Goal: Task Accomplishment & Management: Manage account settings

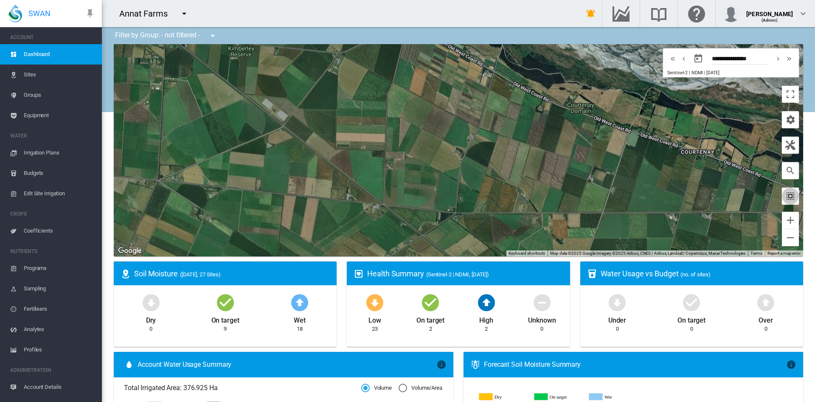
click at [785, 196] on md-icon "icon-select-all" at bounding box center [790, 196] width 10 height 10
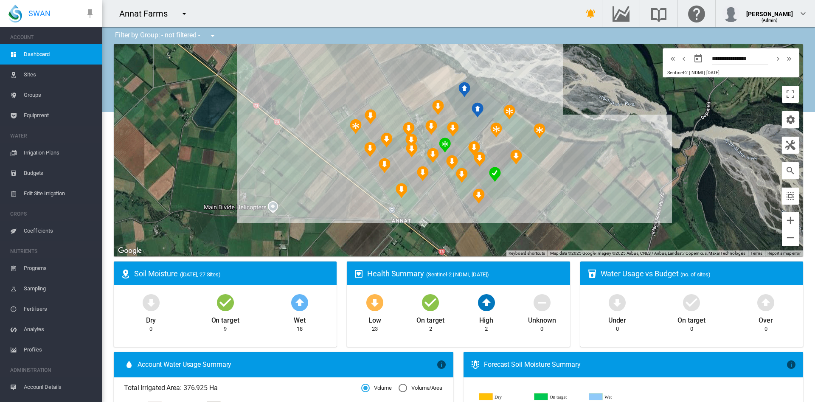
drag, startPoint x: 582, startPoint y: 197, endPoint x: 573, endPoint y: 197, distance: 8.9
click at [573, 197] on div at bounding box center [458, 150] width 689 height 212
click at [185, 13] on md-icon "icon-menu-down" at bounding box center [184, 13] width 10 height 10
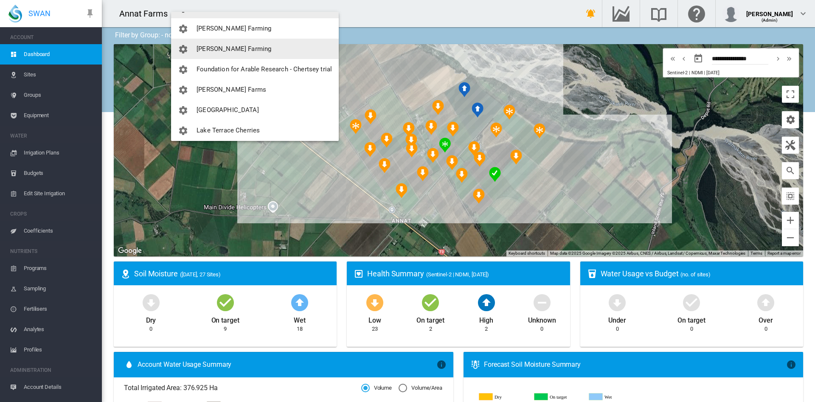
scroll to position [116, 0]
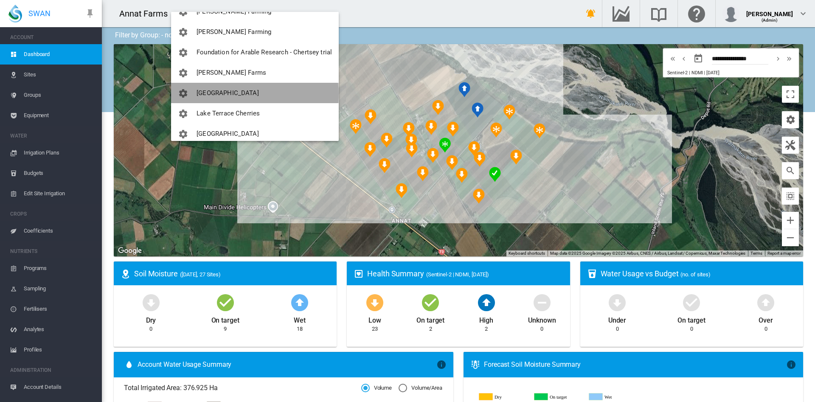
click at [226, 94] on span "[GEOGRAPHIC_DATA]" at bounding box center [228, 93] width 62 height 8
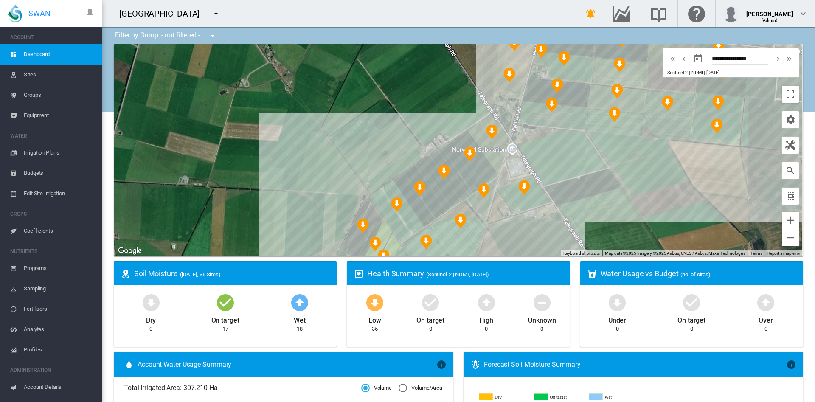
drag, startPoint x: 378, startPoint y: 122, endPoint x: 243, endPoint y: 90, distance: 138.8
click at [243, 90] on div at bounding box center [458, 150] width 689 height 212
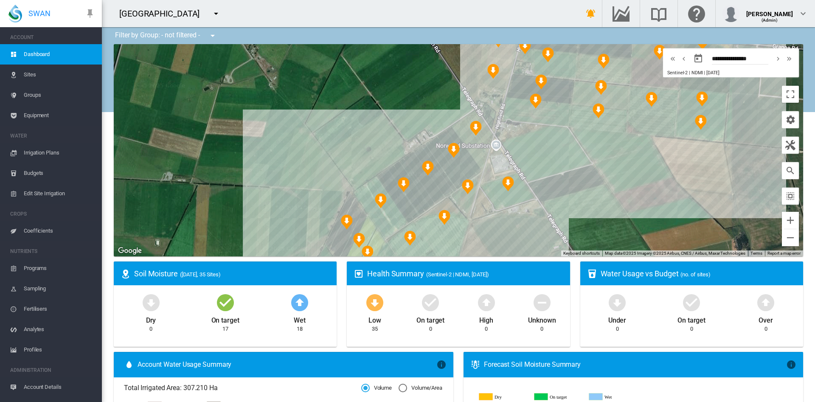
click at [211, 11] on md-icon "icon-menu-down" at bounding box center [216, 13] width 10 height 10
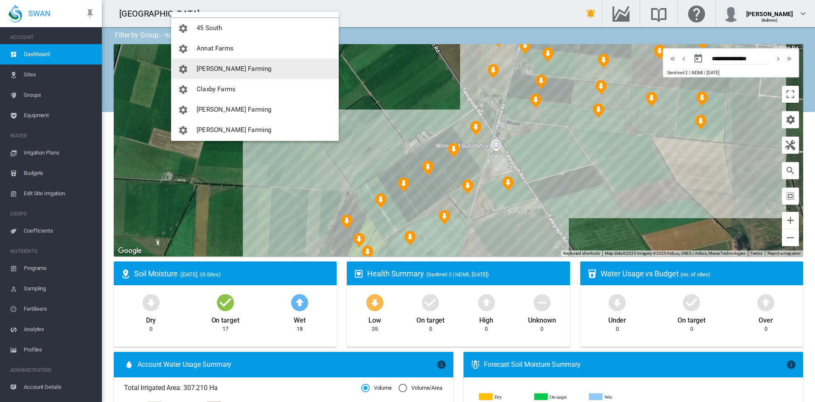
scroll to position [19, 0]
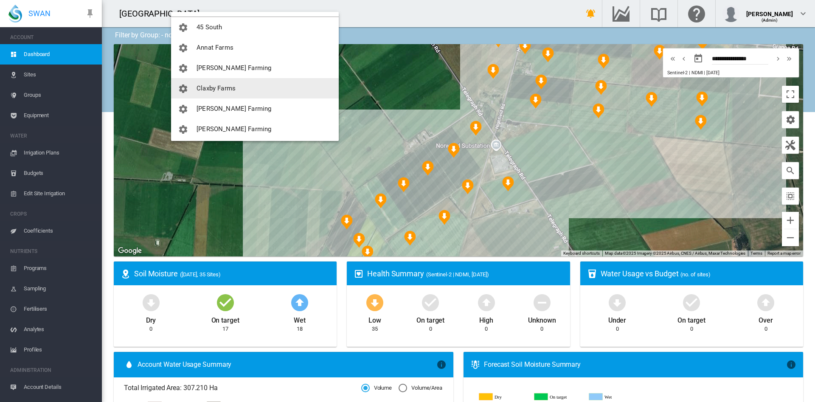
click at [220, 88] on span "Claxby Farms" at bounding box center [216, 88] width 39 height 8
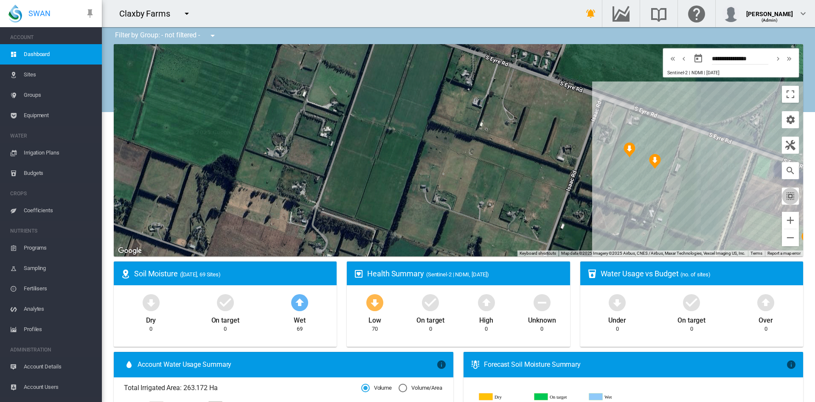
click at [787, 199] on button "button" at bounding box center [790, 196] width 17 height 17
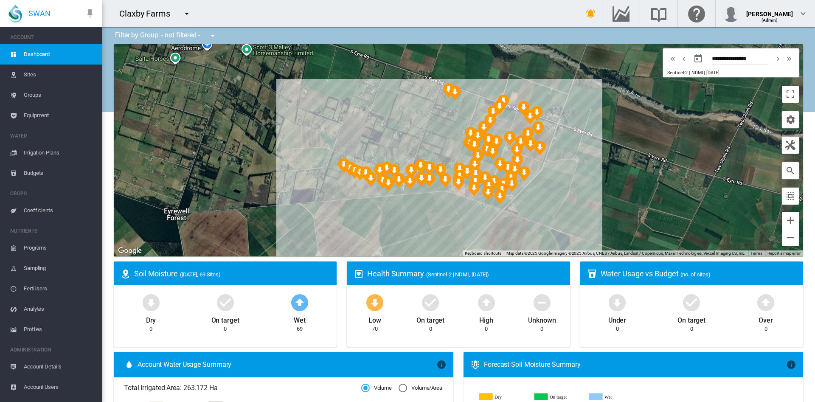
drag, startPoint x: 585, startPoint y: 184, endPoint x: 569, endPoint y: 182, distance: 15.5
click at [569, 182] on div at bounding box center [458, 150] width 689 height 212
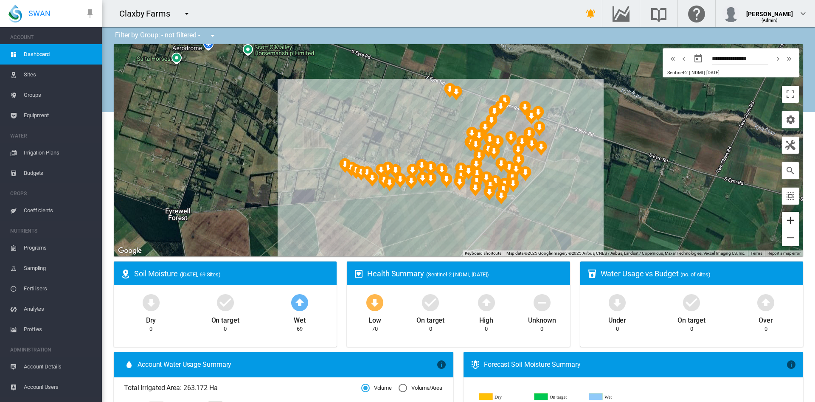
click at [782, 222] on button "Zoom in" at bounding box center [790, 220] width 17 height 17
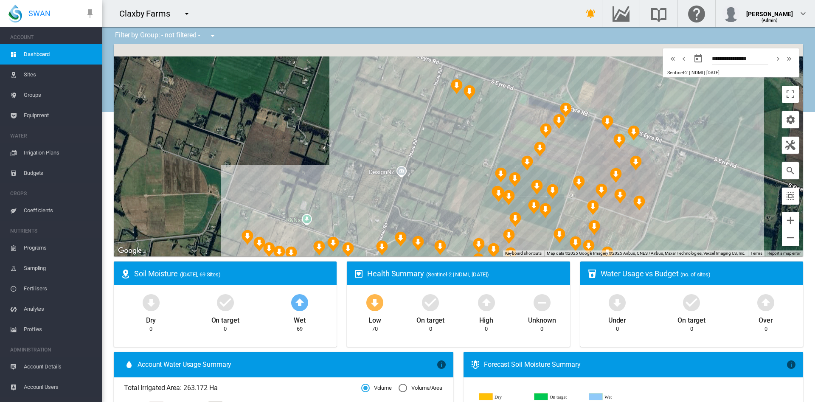
drag, startPoint x: 686, startPoint y: 184, endPoint x: 709, endPoint y: 242, distance: 62.6
click at [709, 242] on div at bounding box center [458, 150] width 689 height 212
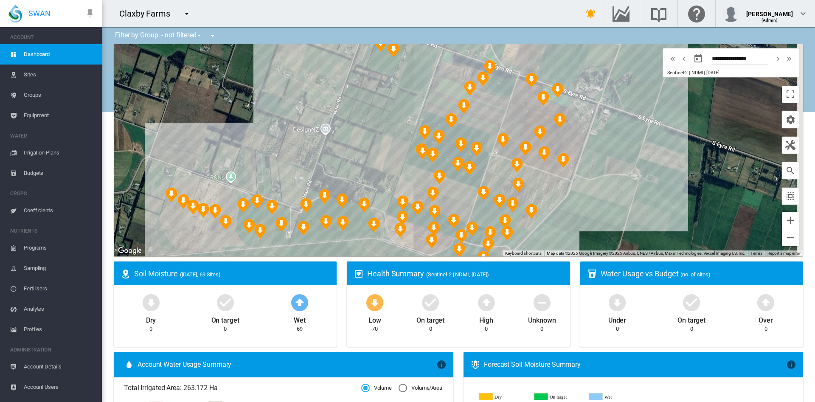
drag, startPoint x: 395, startPoint y: 186, endPoint x: 308, endPoint y: 130, distance: 103.5
click at [308, 130] on div at bounding box center [458, 150] width 689 height 212
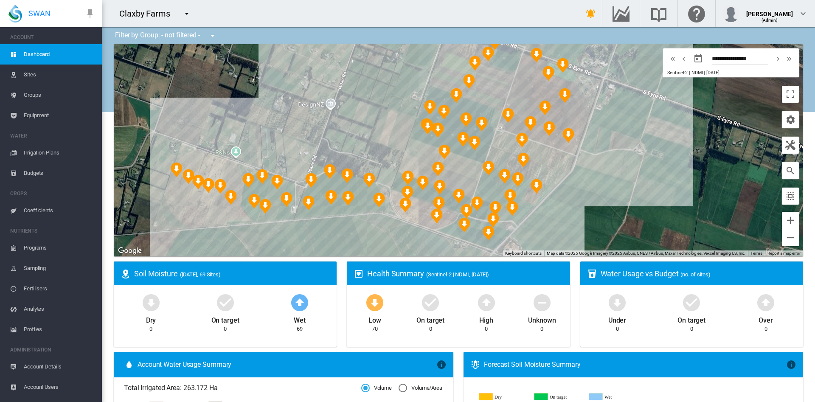
drag, startPoint x: 349, startPoint y: 141, endPoint x: 356, endPoint y: 121, distance: 20.7
click at [356, 121] on div at bounding box center [458, 150] width 689 height 212
click at [782, 235] on button "Zoom out" at bounding box center [790, 237] width 17 height 17
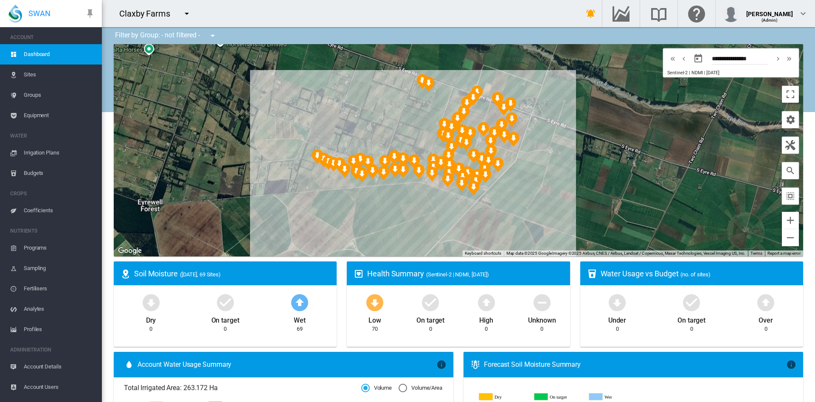
click at [187, 13] on md-icon "icon-menu-down" at bounding box center [187, 13] width 10 height 10
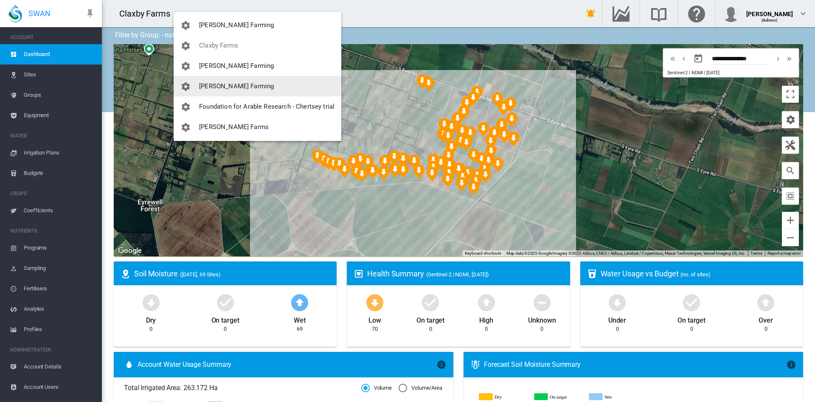
scroll to position [63, 0]
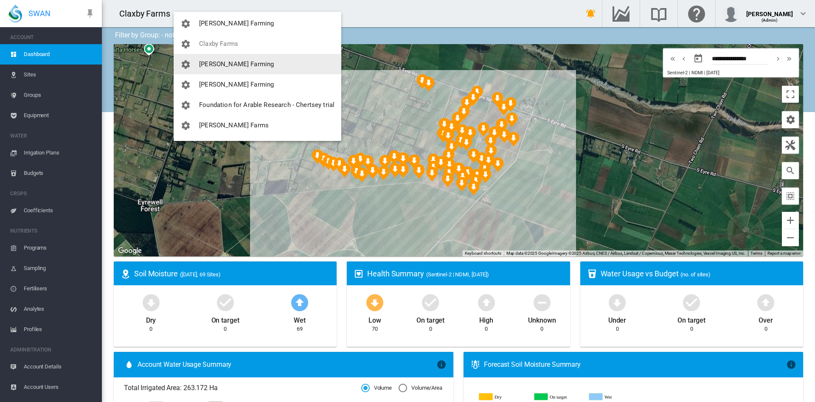
click at [227, 65] on span "[PERSON_NAME] Farming" at bounding box center [236, 64] width 75 height 8
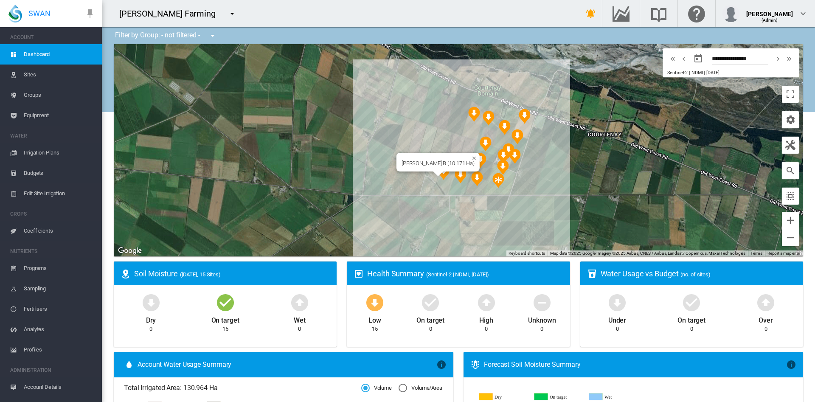
click at [438, 182] on div "Colee B (10.171 Ha)" at bounding box center [458, 150] width 689 height 212
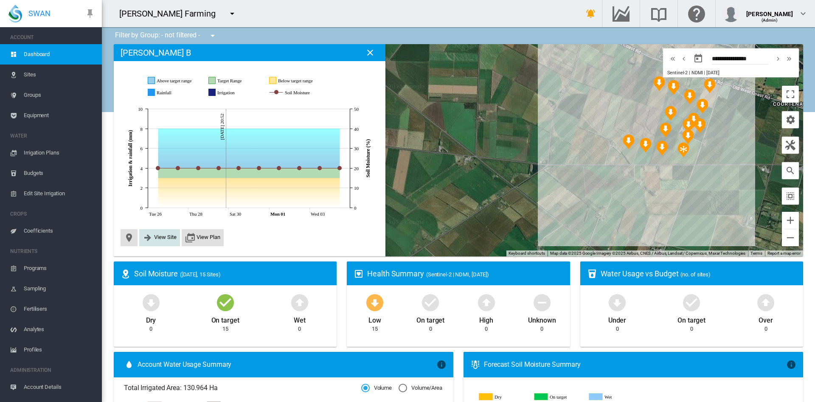
click at [158, 238] on span "View Site" at bounding box center [165, 237] width 23 height 6
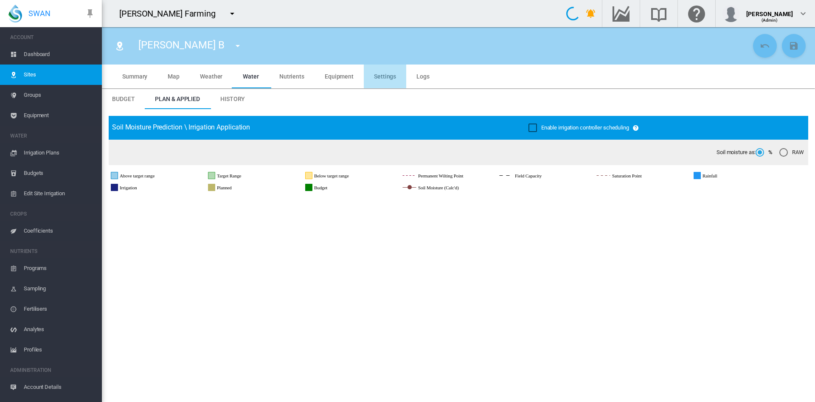
click at [388, 74] on span "Settings" at bounding box center [385, 76] width 22 height 7
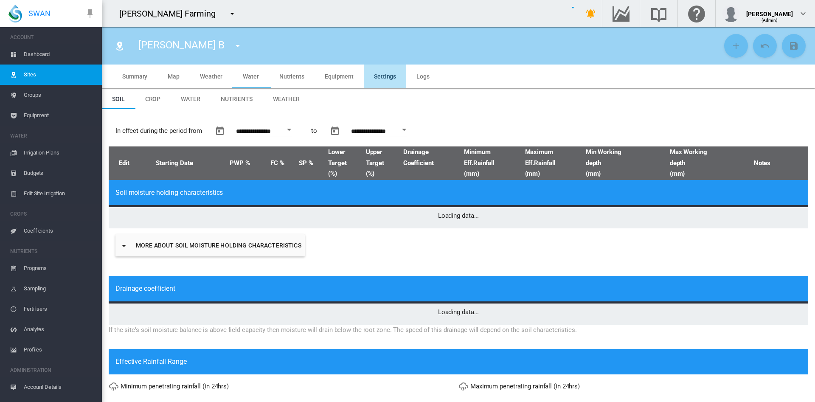
click at [291, 100] on span "Weather" at bounding box center [286, 99] width 27 height 7
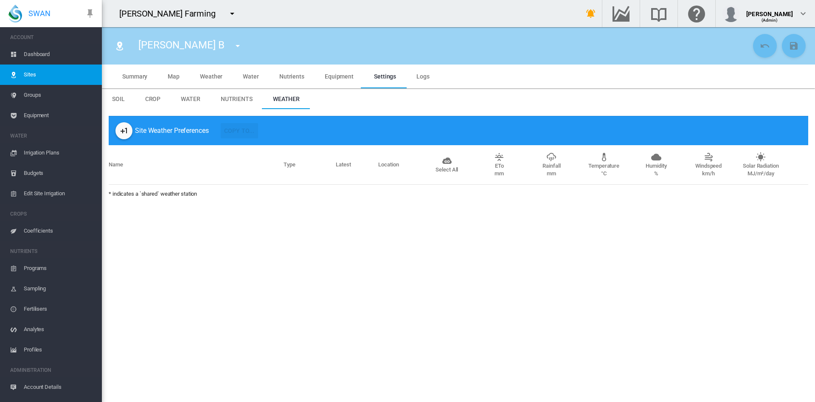
type input "*"
type input "**"
type input "****"
type input "******"
type input "**"
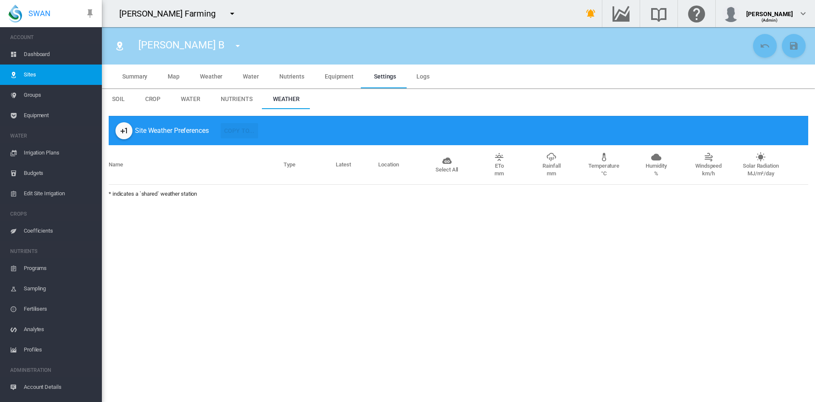
type input "******"
click at [45, 117] on span "Equipment" at bounding box center [59, 115] width 71 height 20
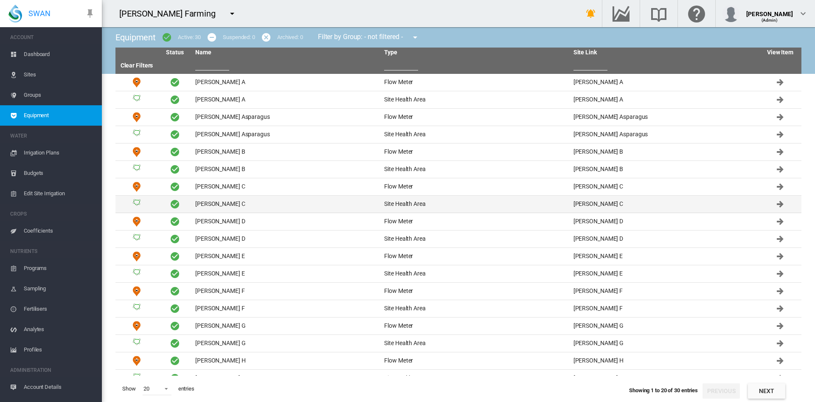
scroll to position [46, 0]
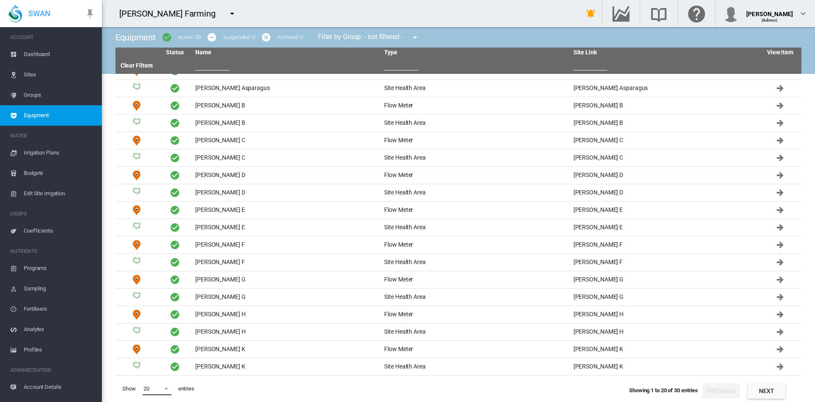
click at [156, 389] on span "20" at bounding box center [150, 389] width 14 height 8
click at [154, 385] on md-option "200" at bounding box center [165, 388] width 58 height 20
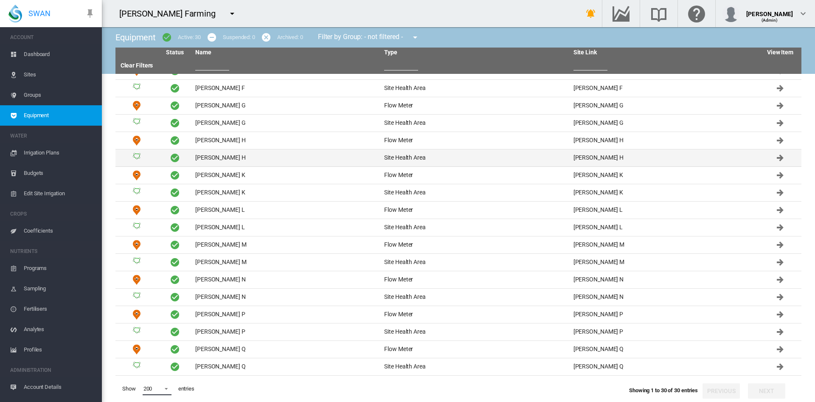
scroll to position [0, 0]
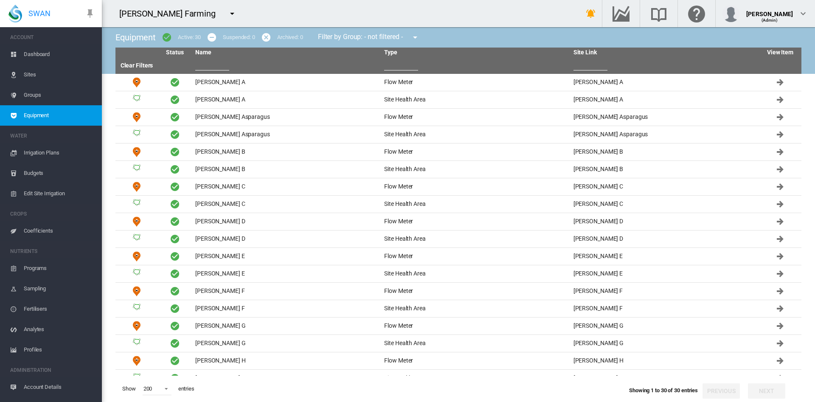
click at [45, 73] on span "Sites" at bounding box center [59, 75] width 71 height 20
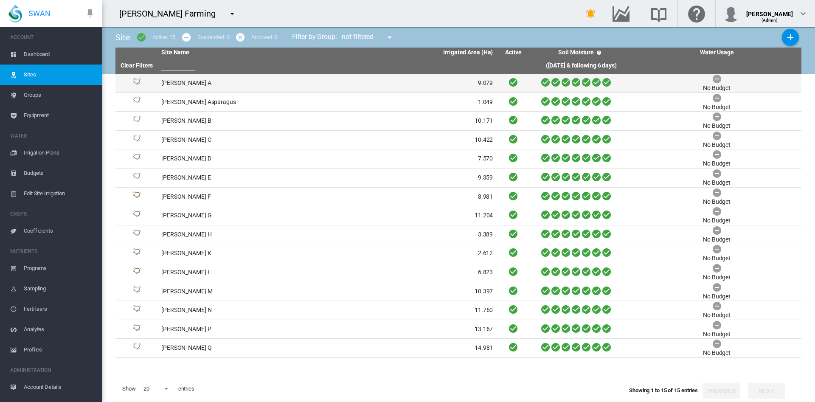
click at [173, 83] on td "Colee A" at bounding box center [242, 83] width 169 height 19
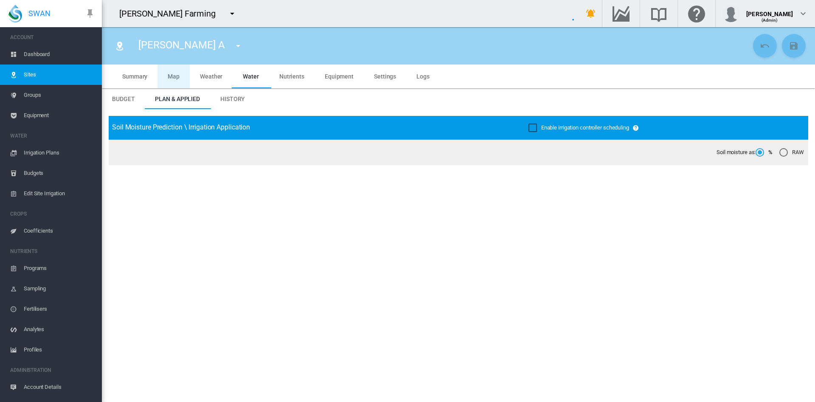
click at [180, 72] on md-tab-item "Map" at bounding box center [174, 77] width 32 height 24
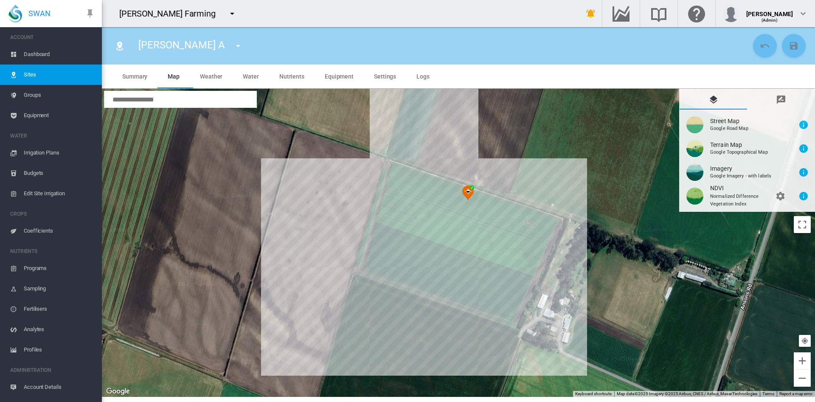
click at [787, 98] on md-tab-item "Drawing Manager" at bounding box center [781, 99] width 68 height 20
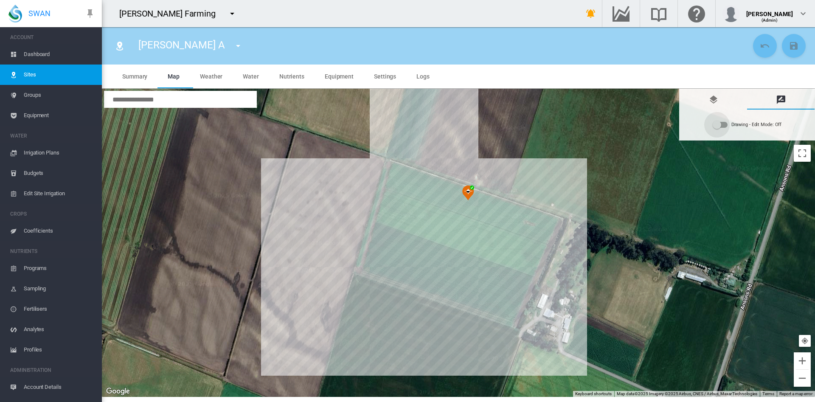
click at [718, 128] on div "Drawing - Edit Mode:\a Off" at bounding box center [717, 125] width 8 height 8
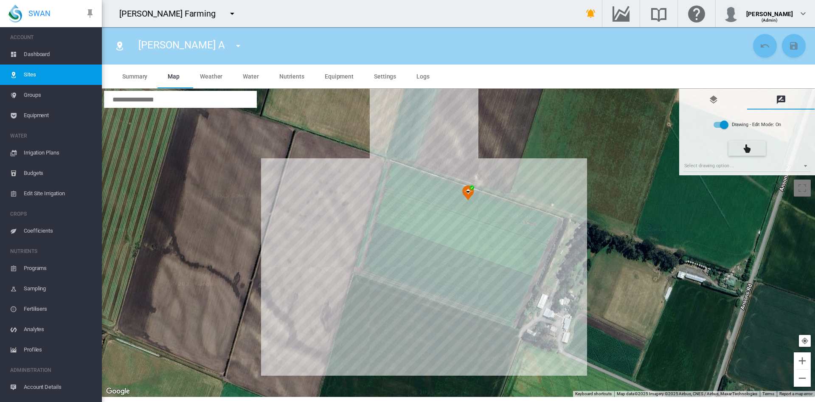
click at [815, 162] on div "Street Map Google Road Map Terrain Map Google Topographical Map" at bounding box center [747, 132] width 136 height 87
click at [812, 162] on div "Drawing - Edit Mode: On Select drawing option ... None Site (IMU) Site Health A…" at bounding box center [747, 142] width 131 height 61
type input "*"
type input "**"
type input "*****"
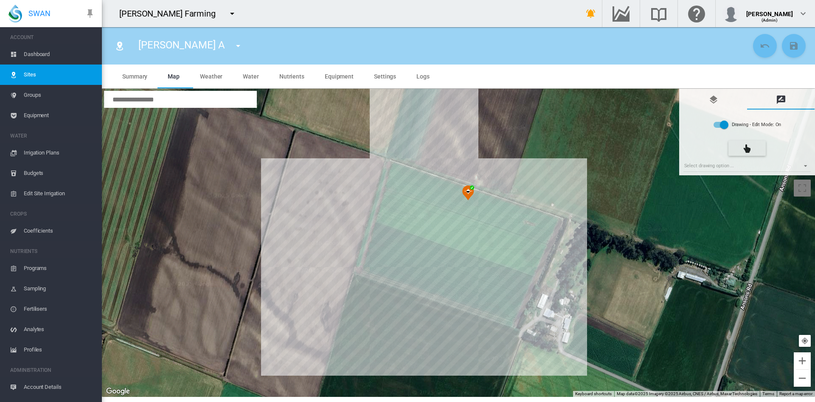
type input "*****"
click at [804, 162] on md-select "Select drawing option ... None Site (IMU) Site Health Area Flow Meter Weather S…" at bounding box center [748, 165] width 128 height 13
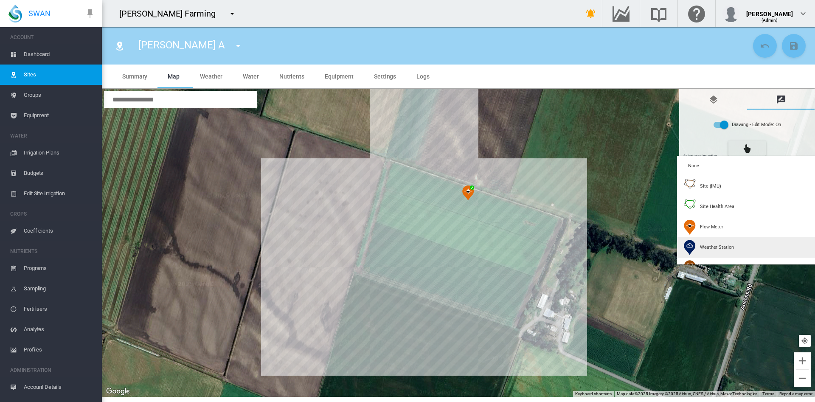
click at [729, 248] on span "Weather Station" at bounding box center [717, 247] width 34 height 6
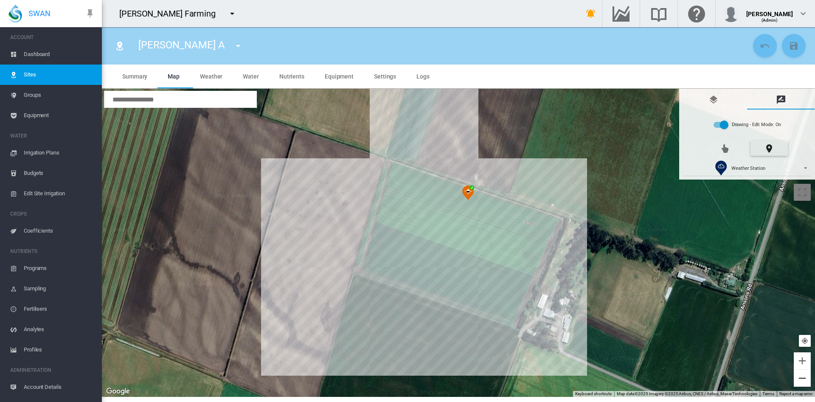
click at [802, 380] on button "Zoom out" at bounding box center [802, 378] width 17 height 17
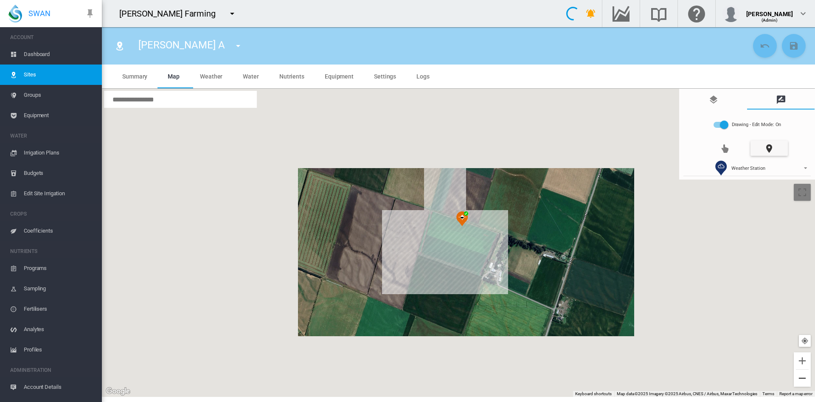
click at [802, 380] on button "Zoom out" at bounding box center [802, 378] width 17 height 17
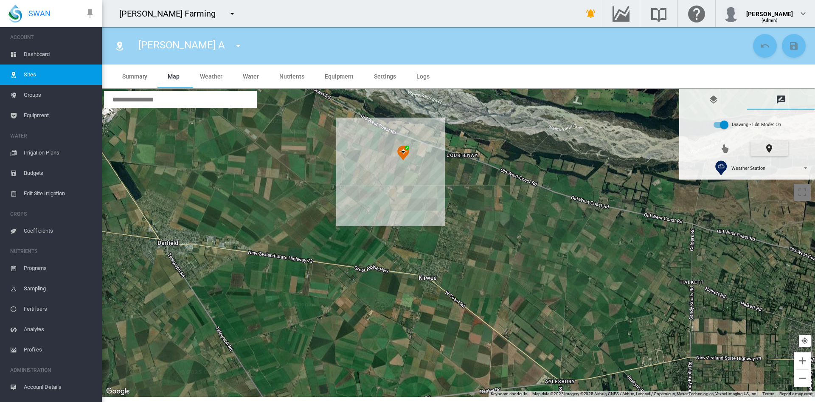
drag, startPoint x: 560, startPoint y: 321, endPoint x: 503, endPoint y: 239, distance: 100.2
click at [503, 239] on div at bounding box center [458, 243] width 713 height 308
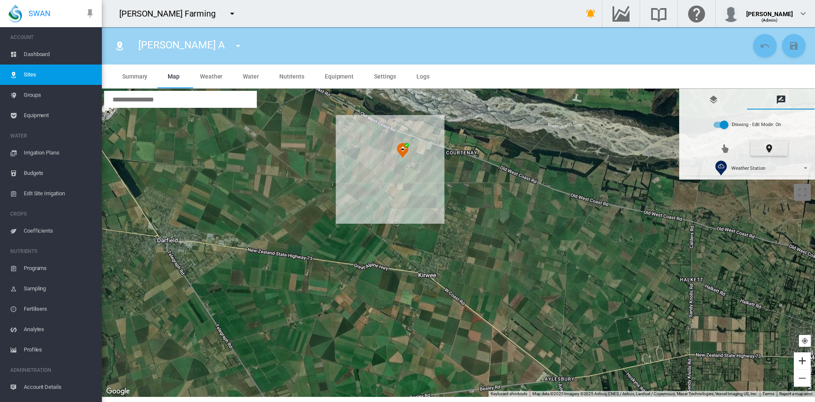
click at [803, 360] on button "Zoom in" at bounding box center [802, 360] width 17 height 17
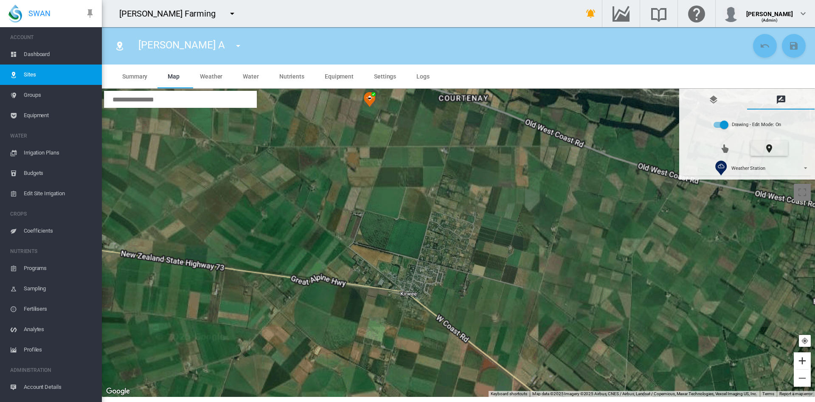
click at [803, 360] on button "Zoom in" at bounding box center [802, 360] width 17 height 17
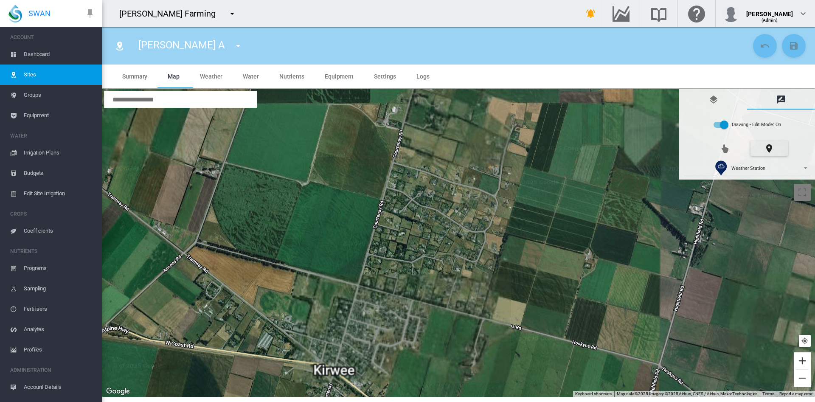
click at [803, 360] on button "Zoom in" at bounding box center [802, 360] width 17 height 17
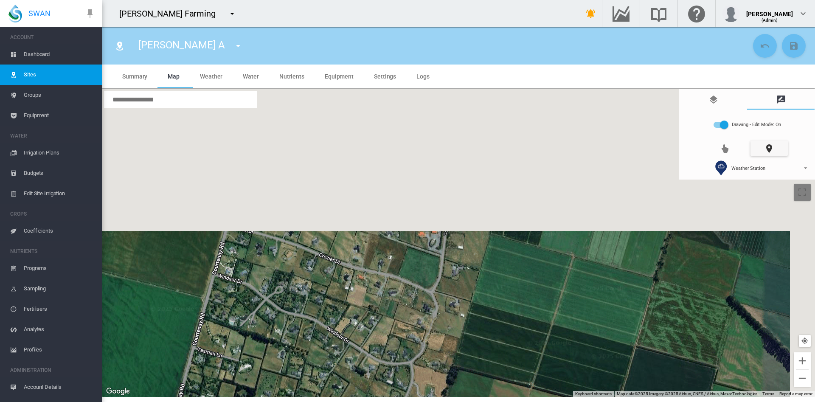
drag, startPoint x: 634, startPoint y: 250, endPoint x: 532, endPoint y: 399, distance: 180.8
click at [532, 399] on section "Colee A Colee A Colee Asparagus Colee B Colee C Colee D Colee E" at bounding box center [458, 214] width 713 height 375
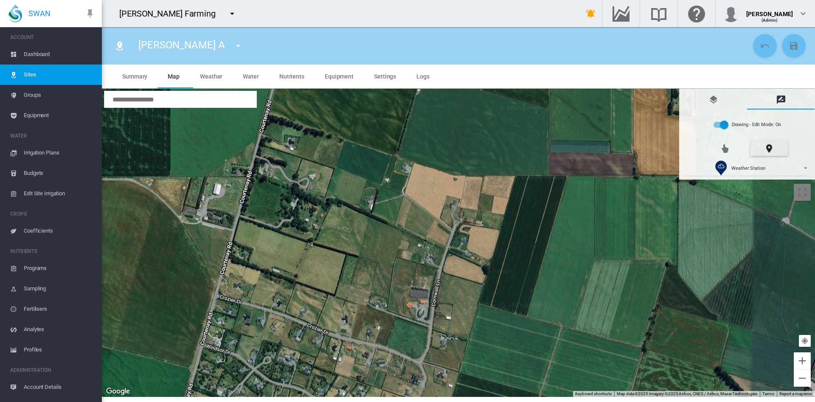
drag, startPoint x: 550, startPoint y: 287, endPoint x: 553, endPoint y: 338, distance: 50.2
click at [553, 338] on div at bounding box center [458, 243] width 713 height 308
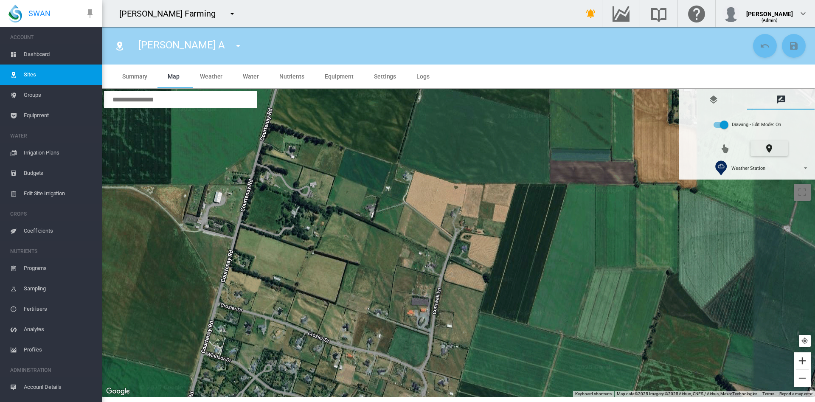
click at [809, 357] on button "Zoom in" at bounding box center [802, 360] width 17 height 17
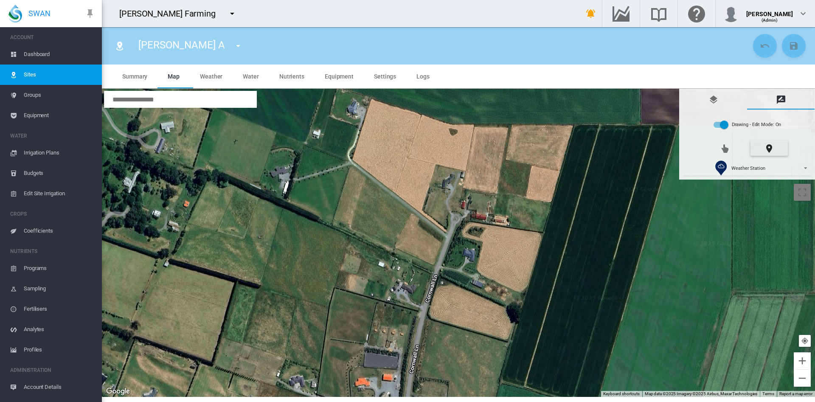
click at [497, 280] on div at bounding box center [458, 243] width 713 height 308
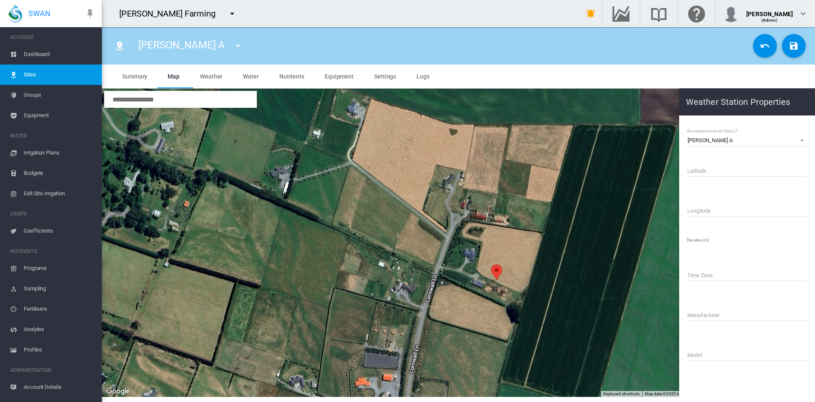
click at [693, 169] on input "Latitude" at bounding box center [747, 170] width 121 height 13
click at [693, 169] on input "Name" at bounding box center [747, 170] width 121 height 13
type input "**********"
click at [798, 48] on md-icon "icon-content-save" at bounding box center [794, 46] width 10 height 10
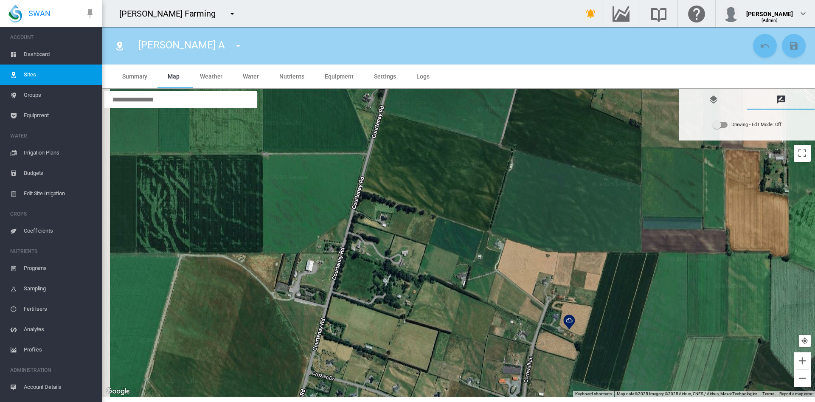
drag, startPoint x: 459, startPoint y: 202, endPoint x: 528, endPoint y: 301, distance: 120.1
click at [528, 301] on div at bounding box center [458, 243] width 713 height 308
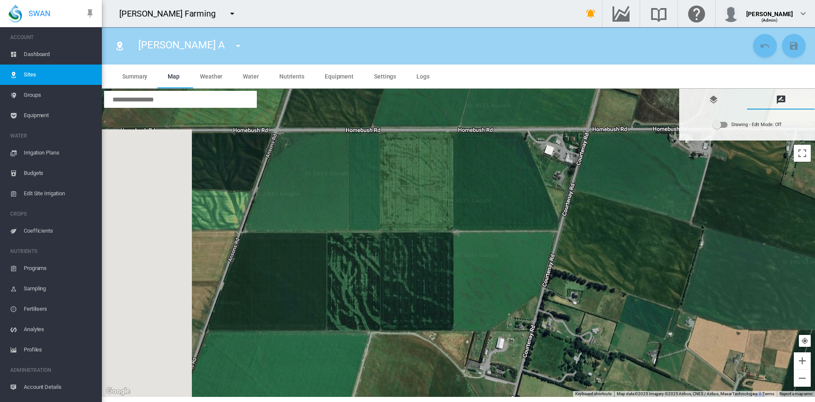
drag, startPoint x: 478, startPoint y: 224, endPoint x: 646, endPoint y: 260, distance: 171.9
click at [646, 260] on div at bounding box center [458, 243] width 713 height 308
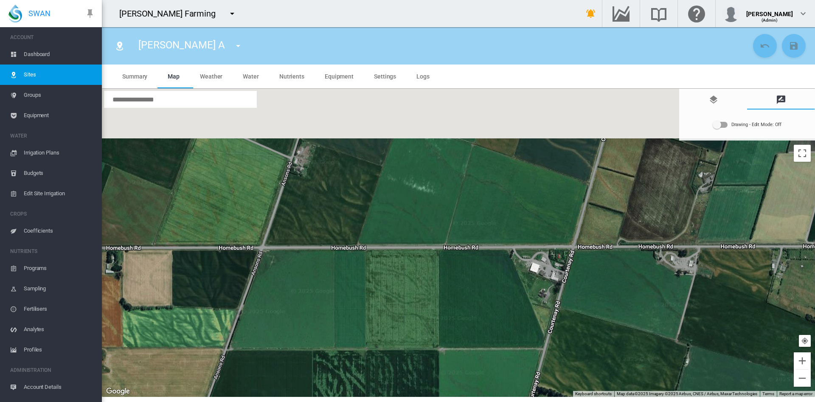
drag, startPoint x: 555, startPoint y: 200, endPoint x: 510, endPoint y: 326, distance: 134.3
click at [510, 326] on div at bounding box center [458, 243] width 713 height 308
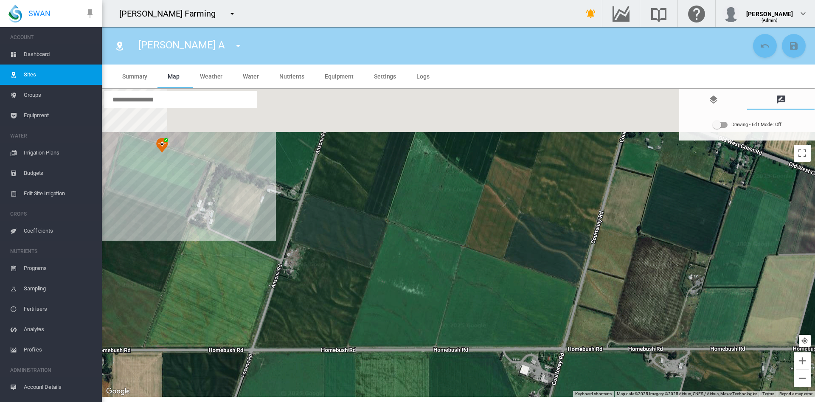
drag, startPoint x: 494, startPoint y: 226, endPoint x: 493, endPoint y: 361, distance: 135.0
click at [493, 361] on div at bounding box center [458, 243] width 713 height 308
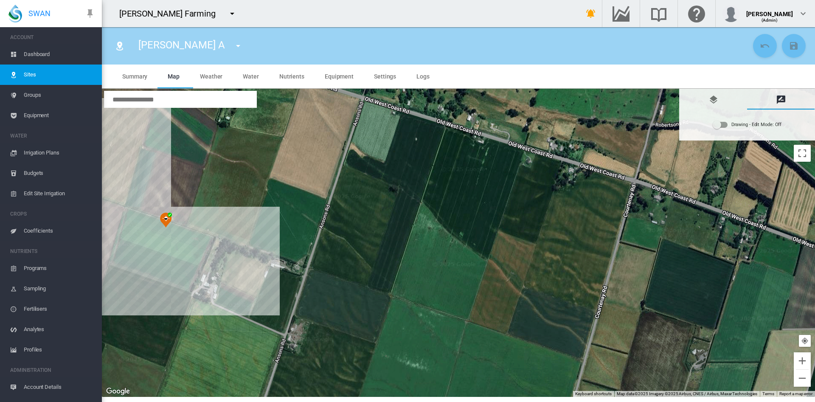
click at [46, 114] on span "Equipment" at bounding box center [59, 115] width 71 height 20
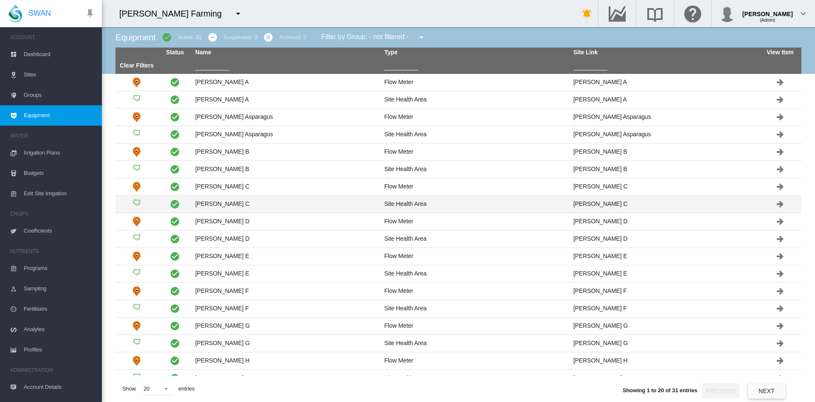
scroll to position [46, 0]
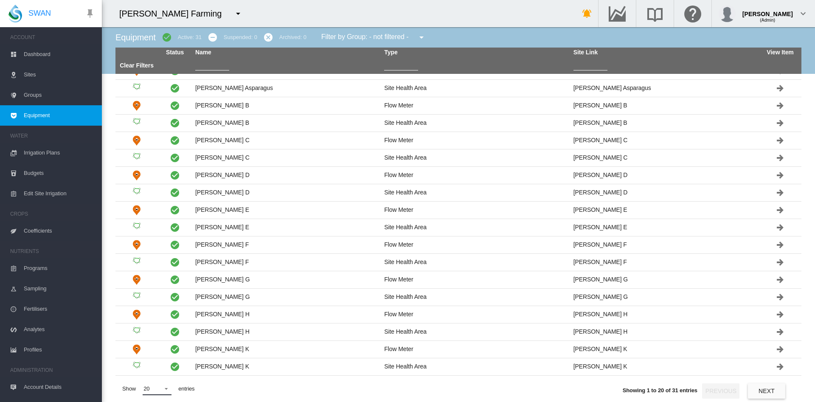
click at [167, 394] on md-select-value "20" at bounding box center [157, 389] width 29 height 13
click at [153, 385] on md-option "200" at bounding box center [166, 388] width 58 height 20
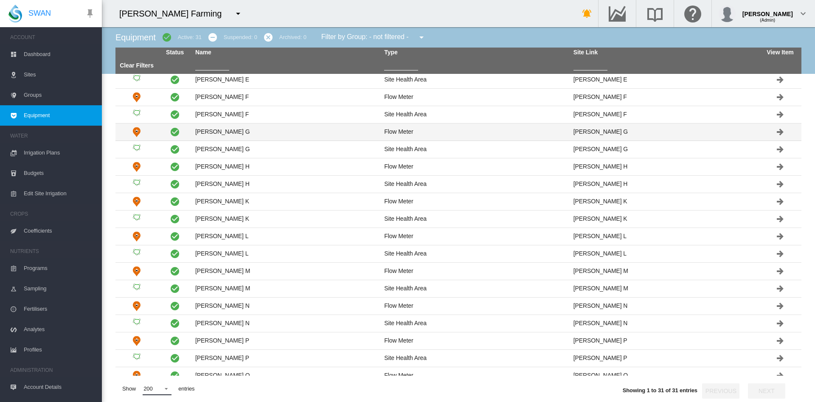
scroll to position [238, 0]
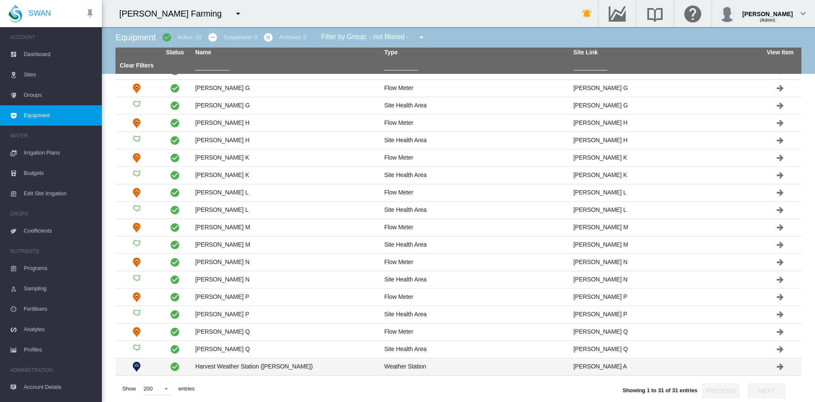
click at [234, 368] on td "Harvest Weather Station ([PERSON_NAME])" at bounding box center [286, 366] width 189 height 17
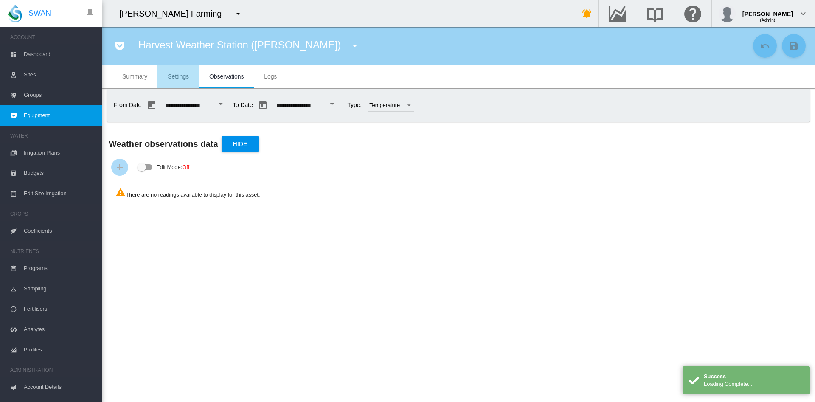
click at [180, 73] on span "Settings" at bounding box center [178, 76] width 21 height 7
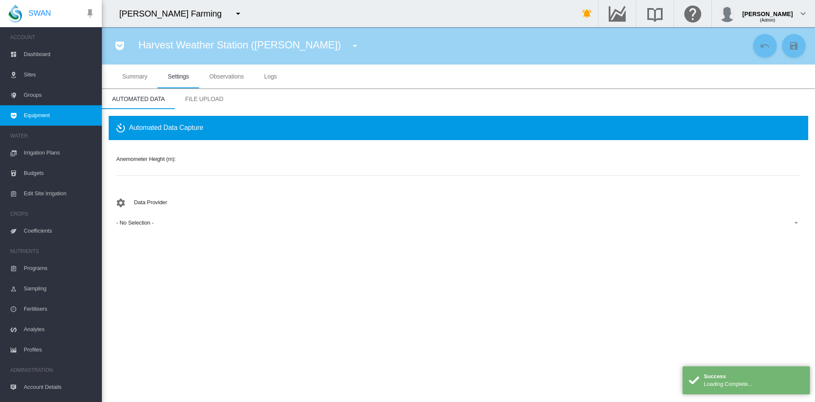
click at [148, 219] on span "- No Selection -" at bounding box center [451, 223] width 671 height 8
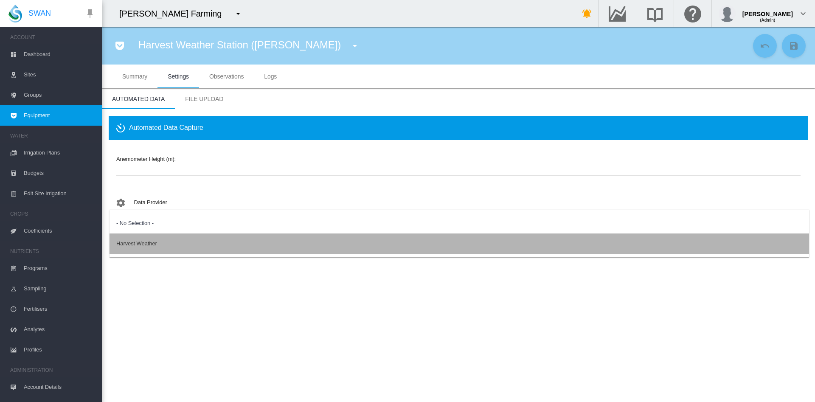
click at [135, 236] on md-option "Harvest Weather" at bounding box center [460, 243] width 700 height 20
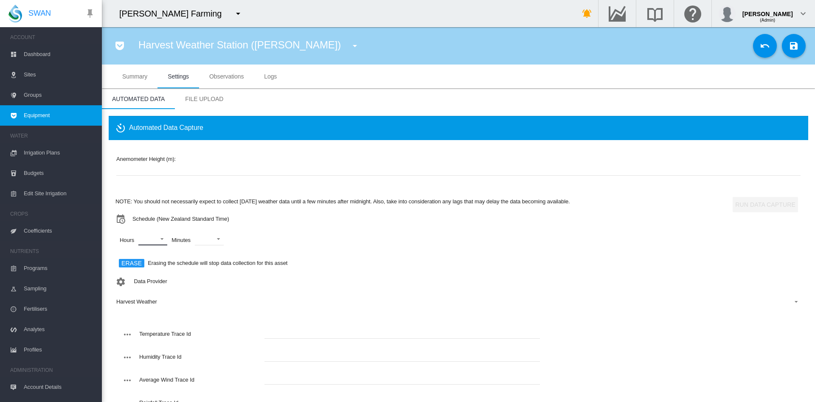
click at [163, 240] on md-select "00 01 02 03 04 05 06 07 08 09 10 11 12 13 14 15 16 17 18 19 20 21 22 23" at bounding box center [152, 239] width 29 height 13
click at [144, 259] on div "01" at bounding box center [142, 260] width 6 height 8
click at [135, 279] on div at bounding box center [131, 280] width 8 height 8
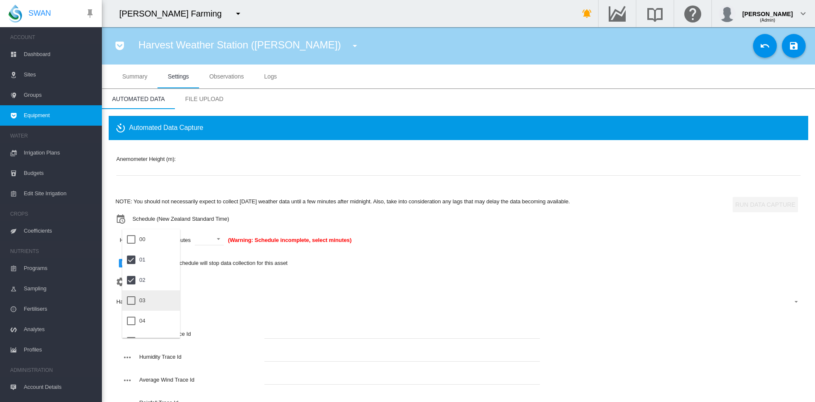
click at [134, 298] on div at bounding box center [131, 300] width 8 height 8
click at [224, 239] on md-backdrop at bounding box center [407, 201] width 815 height 402
click at [224, 239] on span at bounding box center [224, 238] width 10 height 8
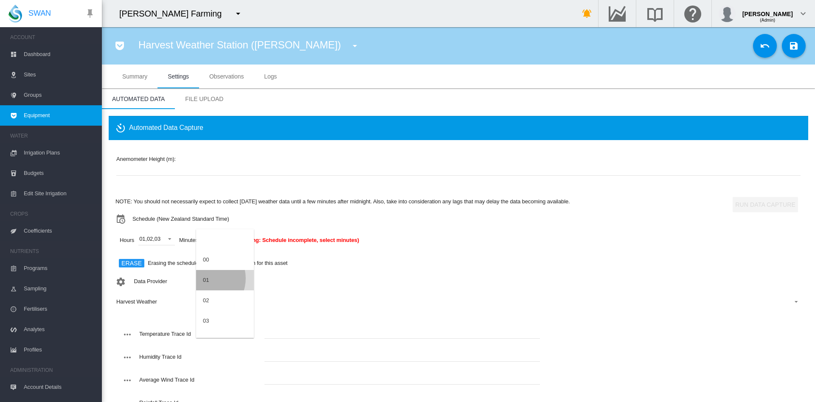
click at [205, 278] on div "01" at bounding box center [206, 280] width 6 height 8
click at [141, 172] on input "number" at bounding box center [458, 169] width 684 height 13
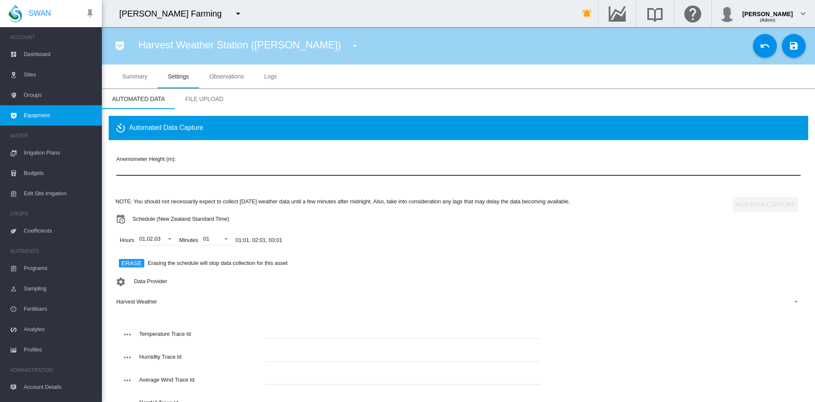
type input "***"
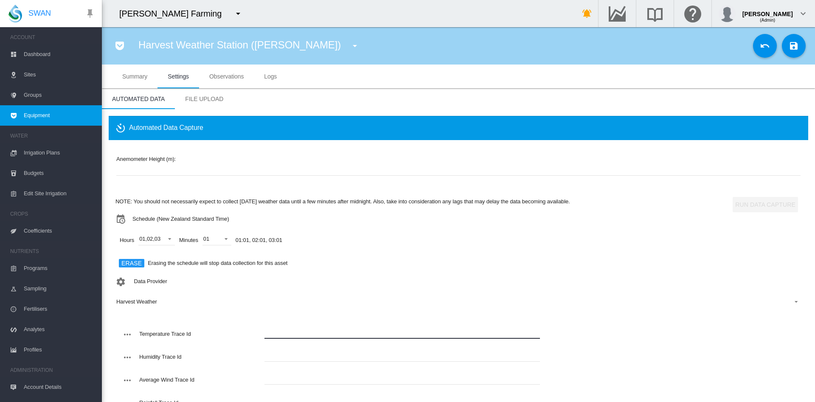
click at [283, 338] on input "text" at bounding box center [402, 332] width 276 height 13
type input "*"
type input "******"
click at [280, 356] on input "text" at bounding box center [402, 355] width 276 height 13
type input "*"
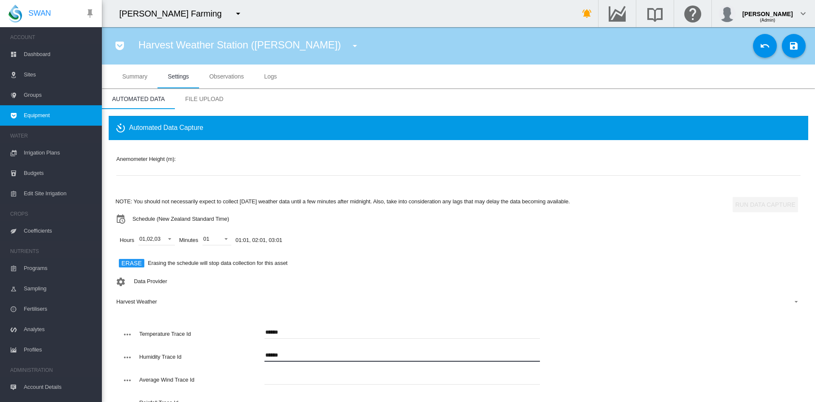
type input "******"
click at [267, 375] on input "text" at bounding box center [402, 378] width 276 height 13
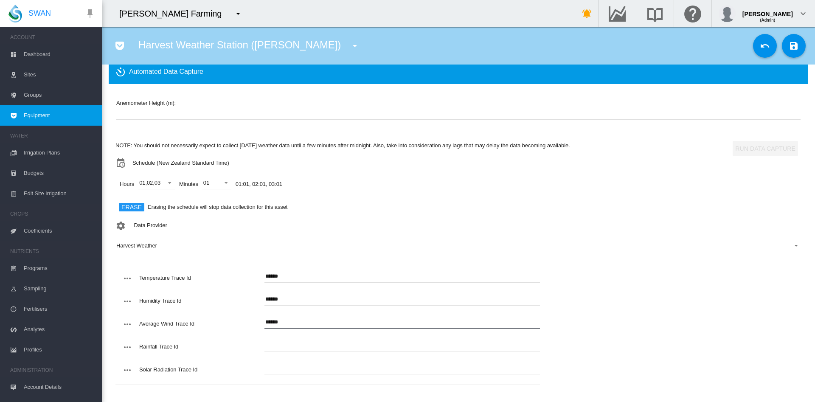
type input "******"
click at [311, 342] on input "text" at bounding box center [402, 345] width 276 height 13
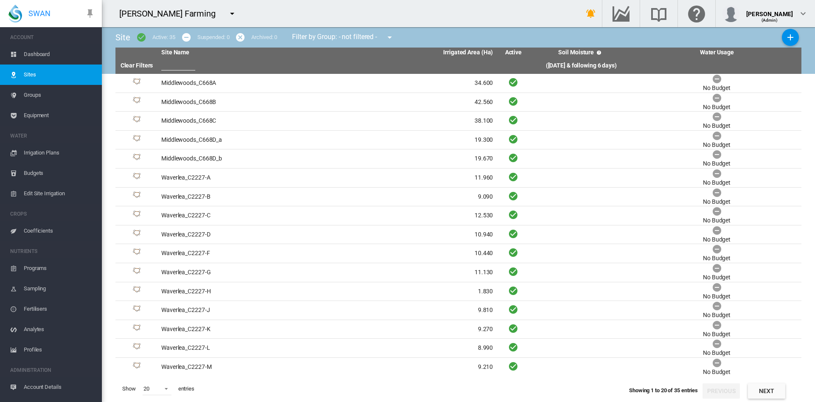
click at [187, 11] on div "[PERSON_NAME] Farming" at bounding box center [171, 14] width 104 height 12
click at [227, 14] on md-icon "icon-menu-down" at bounding box center [232, 13] width 10 height 10
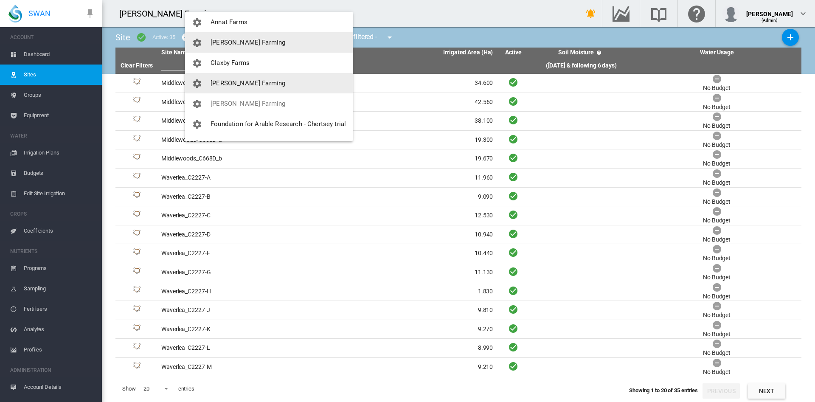
scroll to position [45, 0]
click at [256, 84] on button "[PERSON_NAME] Farming" at bounding box center [269, 83] width 168 height 20
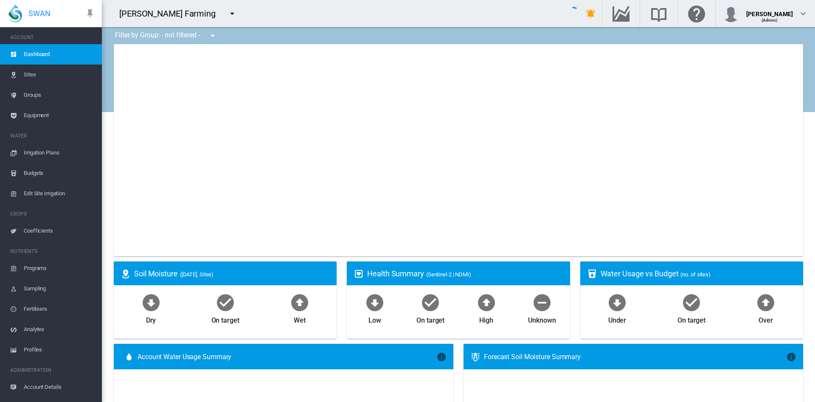
type input "**********"
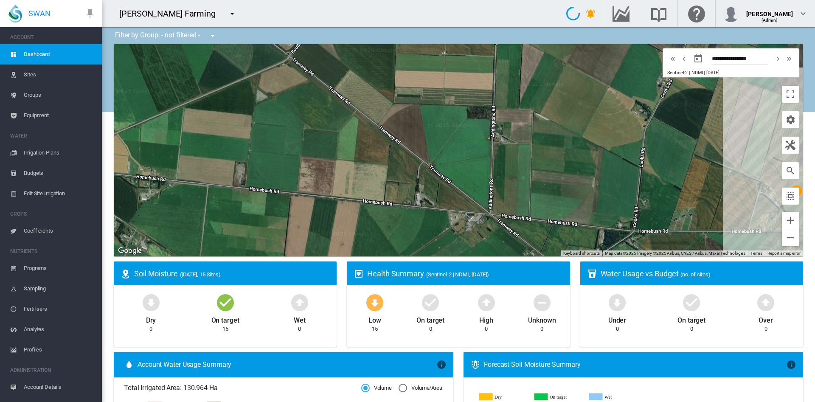
click at [52, 80] on span "Sites" at bounding box center [59, 75] width 71 height 20
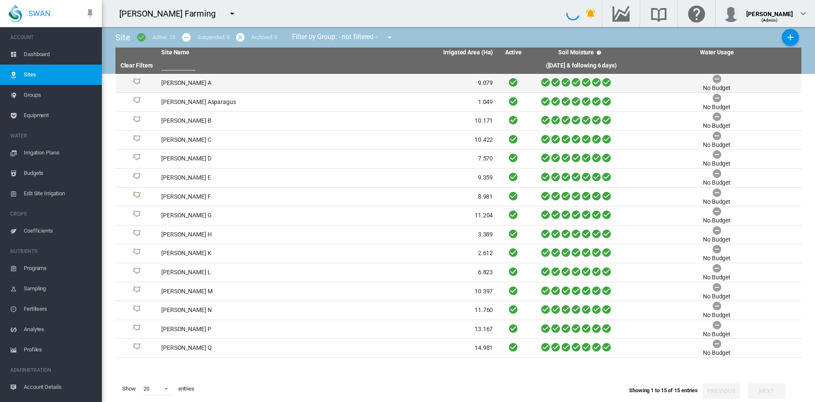
click at [172, 84] on td "[PERSON_NAME] A" at bounding box center [242, 83] width 169 height 19
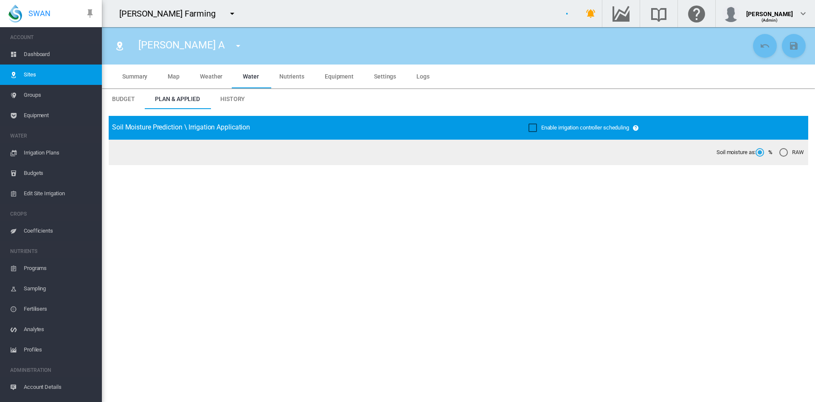
click at [349, 74] on span "Equipment" at bounding box center [339, 76] width 29 height 7
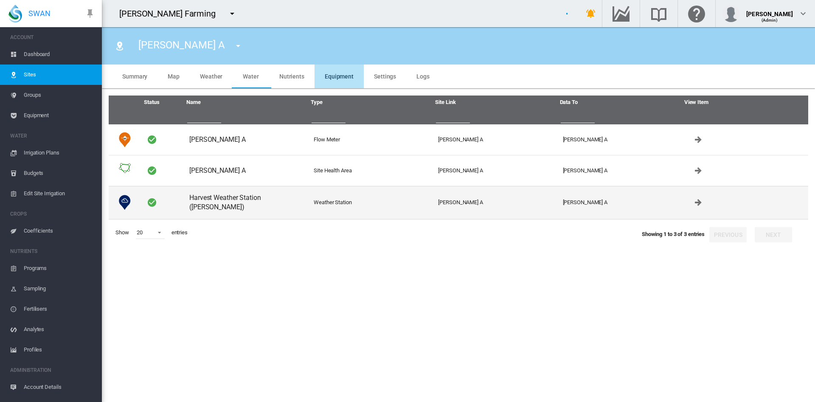
click at [225, 200] on td "Harvest Weather Station (Curtis)" at bounding box center [248, 203] width 124 height 34
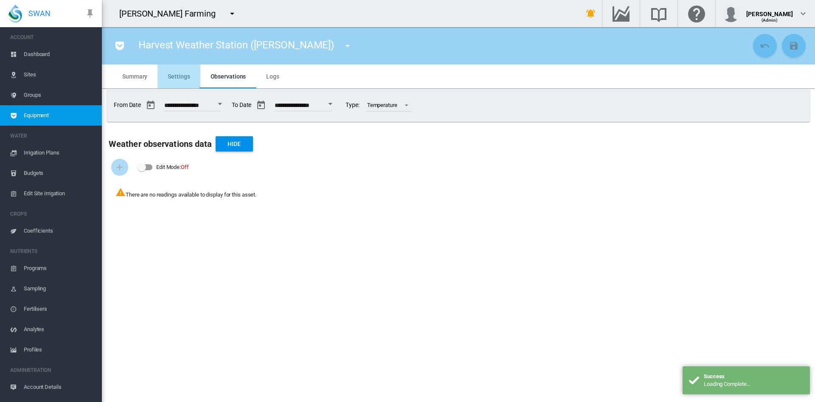
click at [177, 77] on span "Settings" at bounding box center [179, 76] width 22 height 7
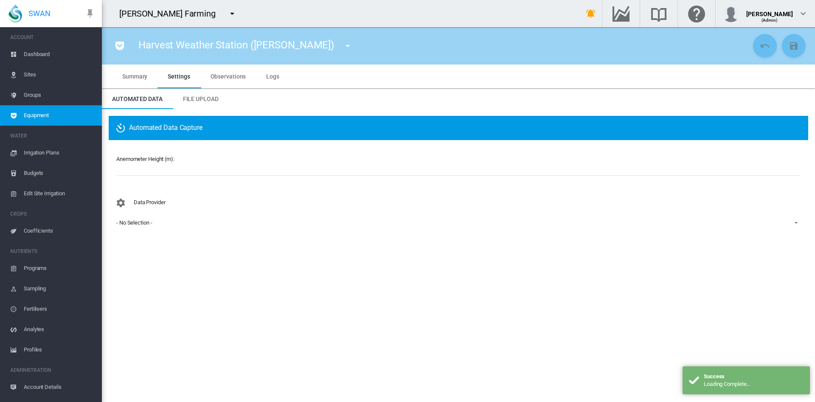
click at [141, 223] on div "- No Selection -" at bounding box center [134, 222] width 36 height 6
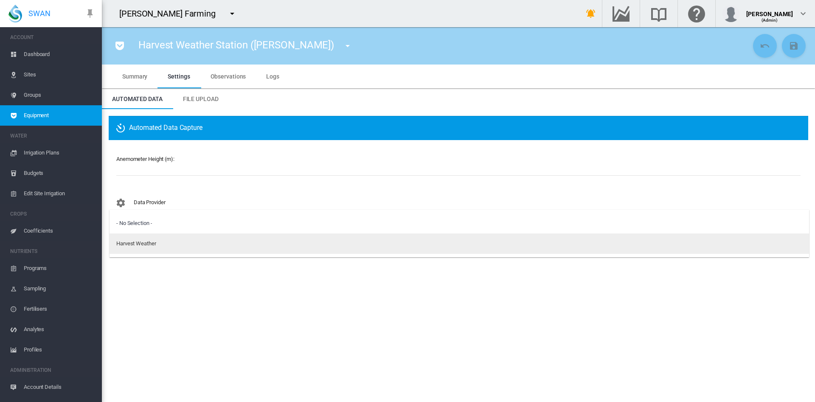
click at [141, 242] on div "Harvest Weather" at bounding box center [136, 244] width 40 height 8
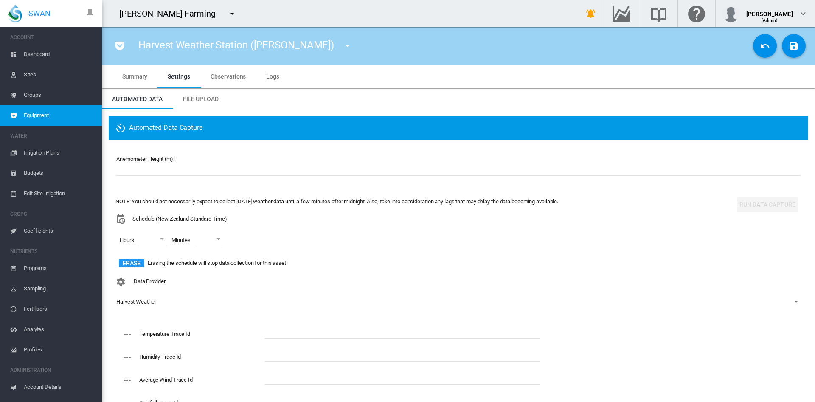
click at [155, 176] on md-input-container "Anemometer Height (m): Height is required" at bounding box center [458, 171] width 686 height 32
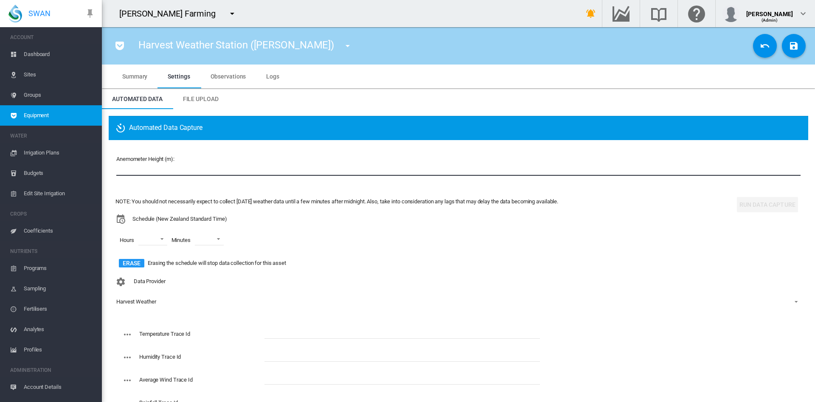
click at [149, 169] on input "number" at bounding box center [458, 169] width 684 height 13
type input "***"
click at [151, 237] on md-select "00 01 02 03 04 05 06 07 08 09 10 11 12 13 14 15 16 17 18 19 20 21 22 23" at bounding box center [152, 239] width 29 height 13
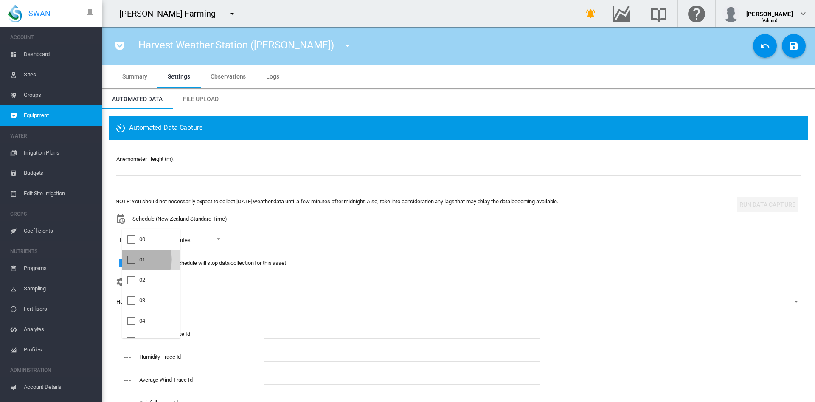
click at [132, 259] on div at bounding box center [131, 260] width 8 height 8
click at [129, 282] on div at bounding box center [131, 280] width 8 height 8
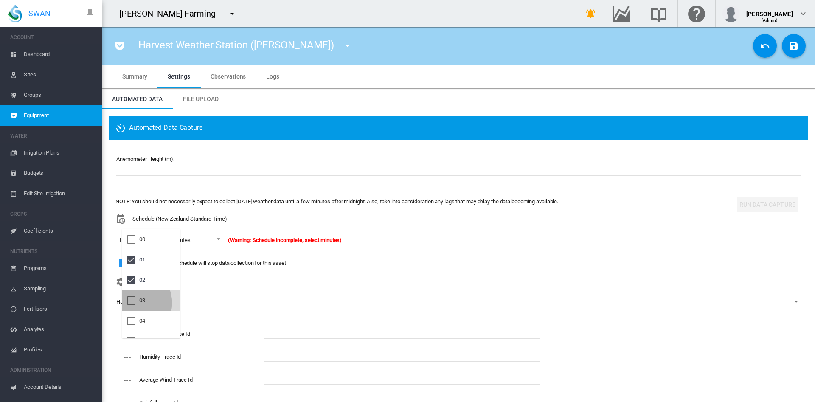
click at [130, 303] on div at bounding box center [131, 300] width 8 height 8
click at [223, 241] on md-backdrop at bounding box center [407, 201] width 815 height 402
click at [223, 241] on span at bounding box center [222, 238] width 10 height 8
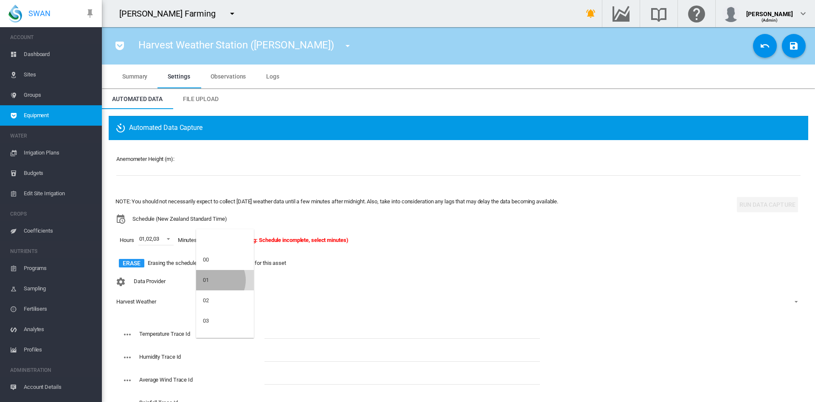
click at [214, 280] on md-option "01" at bounding box center [225, 280] width 58 height 20
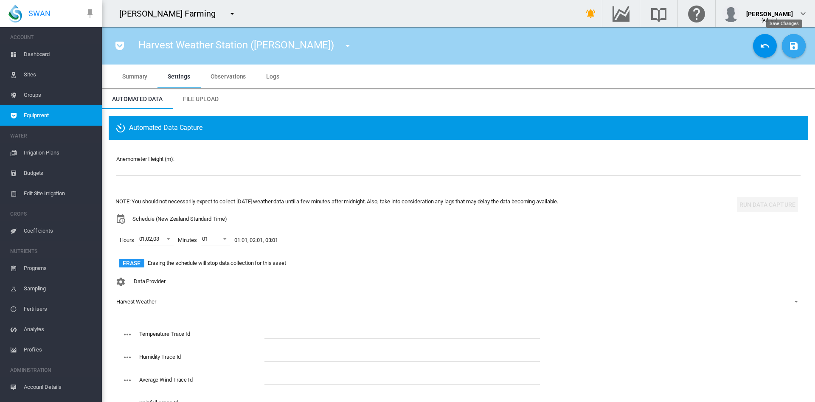
click at [789, 46] on md-icon "icon-content-save" at bounding box center [794, 46] width 10 height 10
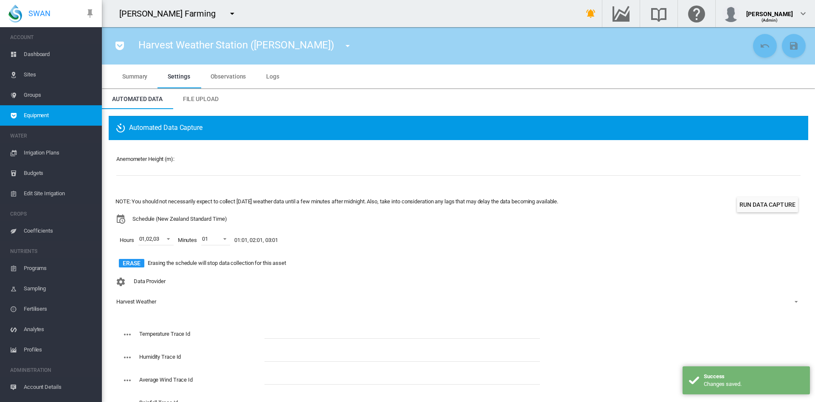
click at [269, 325] on div "Temperature Trace Id Humidity Trace Id Average Wind Trace Id Rainfall Trace Id …" at bounding box center [327, 384] width 425 height 122
click at [276, 327] on input "text" at bounding box center [402, 332] width 276 height 13
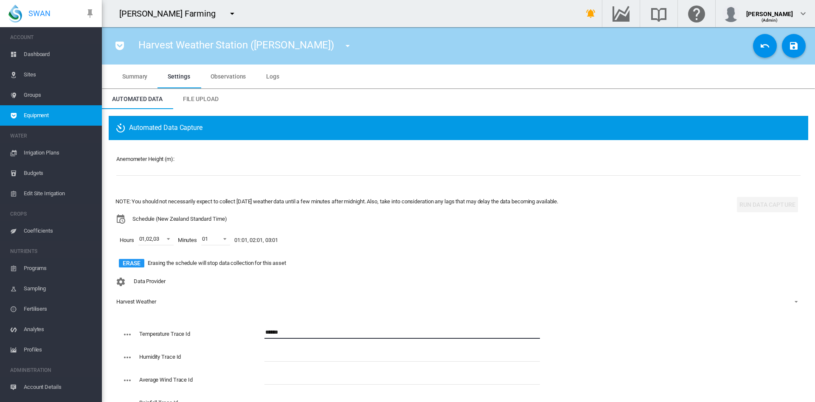
type input "******"
click at [278, 355] on input "text" at bounding box center [402, 355] width 276 height 13
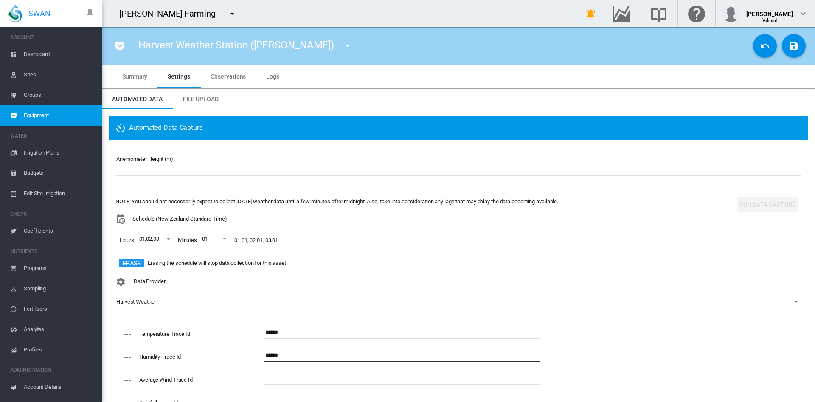
scroll to position [56, 0]
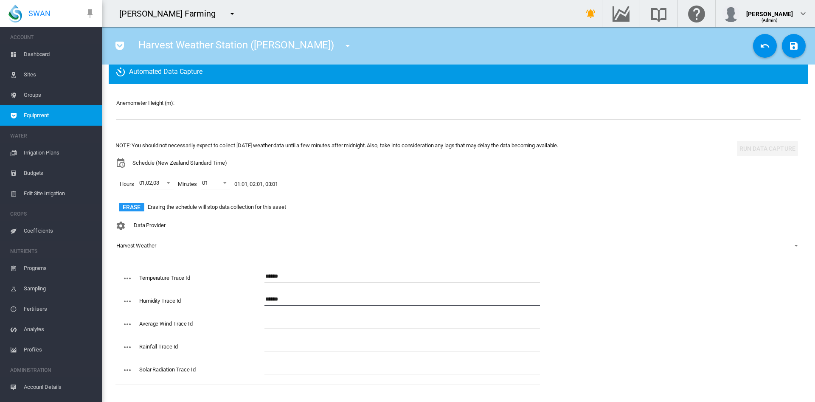
type input "******"
click at [304, 326] on input "text" at bounding box center [402, 322] width 276 height 13
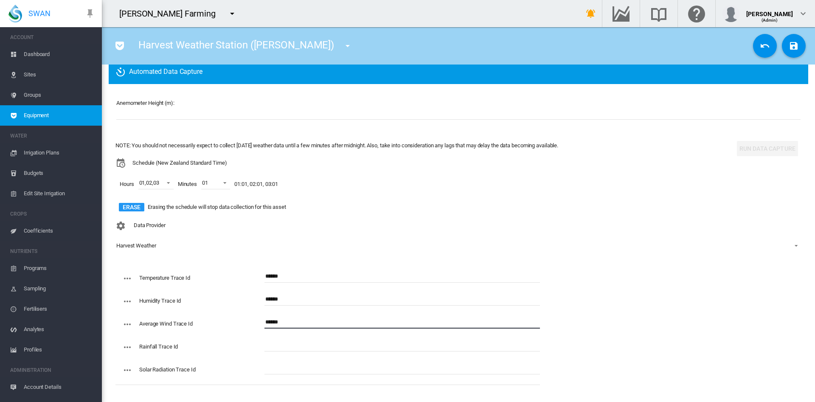
type input "******"
click at [302, 348] on input "text" at bounding box center [402, 345] width 276 height 13
type input "******"
click at [298, 367] on input "text" at bounding box center [402, 368] width 276 height 13
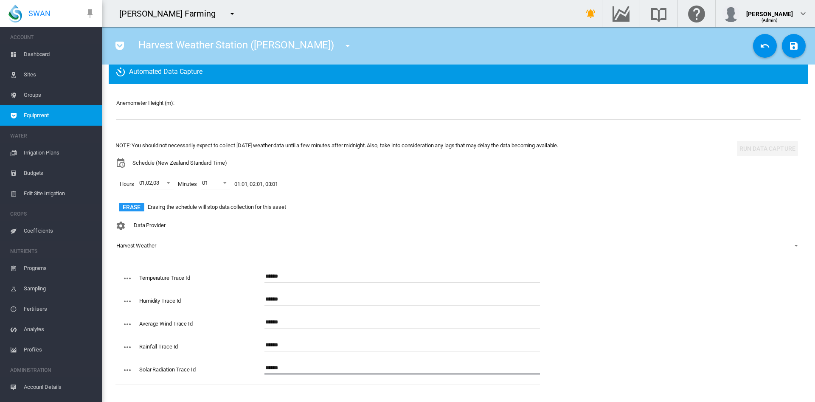
type input "******"
click at [789, 41] on md-icon "icon-content-save" at bounding box center [794, 46] width 10 height 10
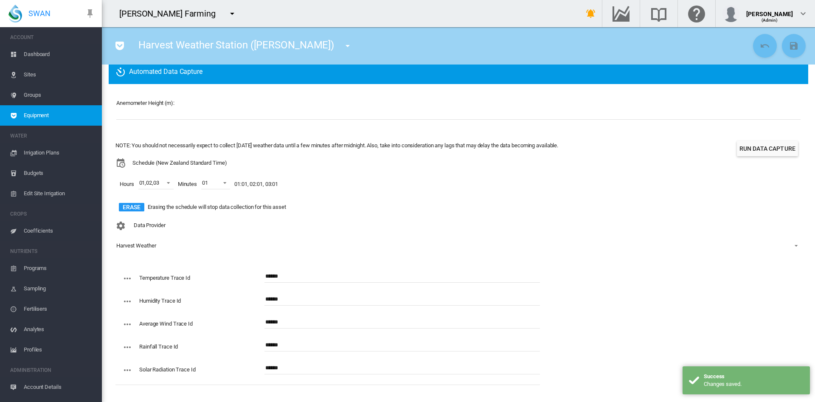
click at [746, 143] on button "Run Data Capture" at bounding box center [767, 148] width 61 height 15
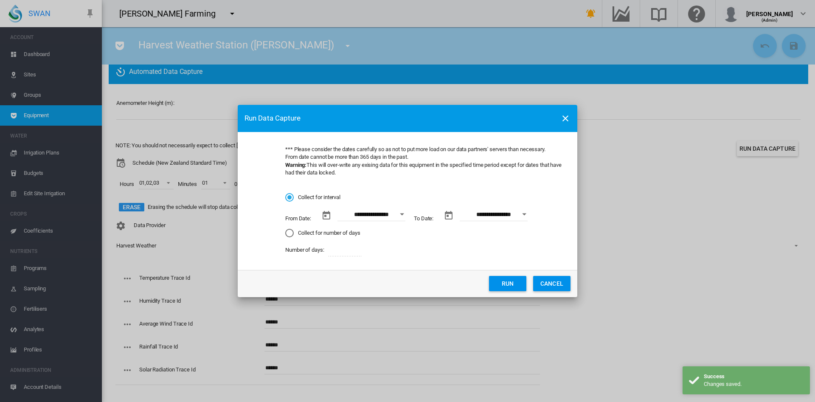
click at [401, 214] on div "Open calendar" at bounding box center [402, 215] width 4 height 2
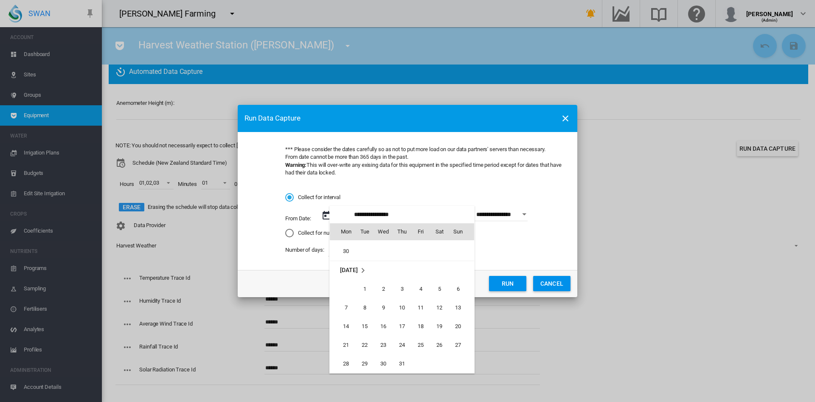
scroll to position [1216, 0]
click at [368, 284] on span "1" at bounding box center [364, 289] width 17 height 17
type input "**********"
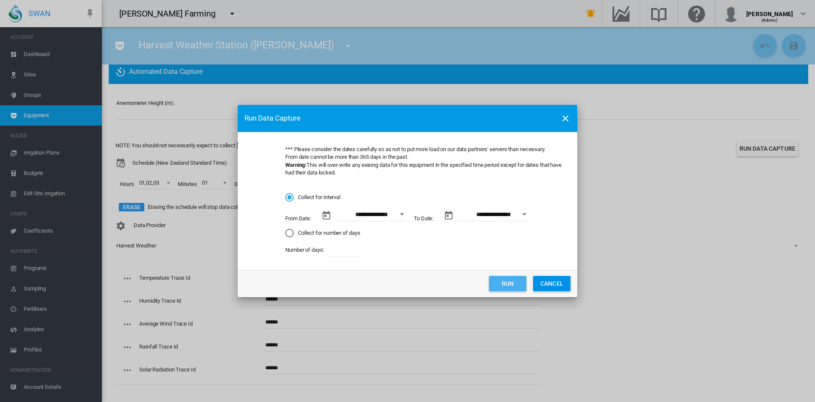
click at [514, 287] on button "Run" at bounding box center [507, 283] width 37 height 15
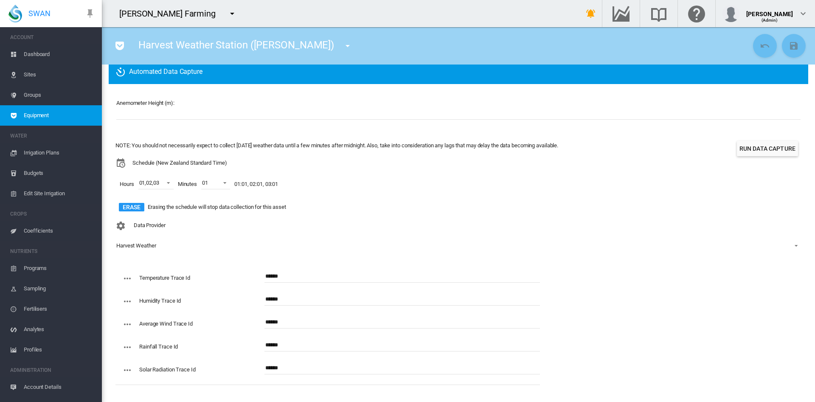
scroll to position [0, 0]
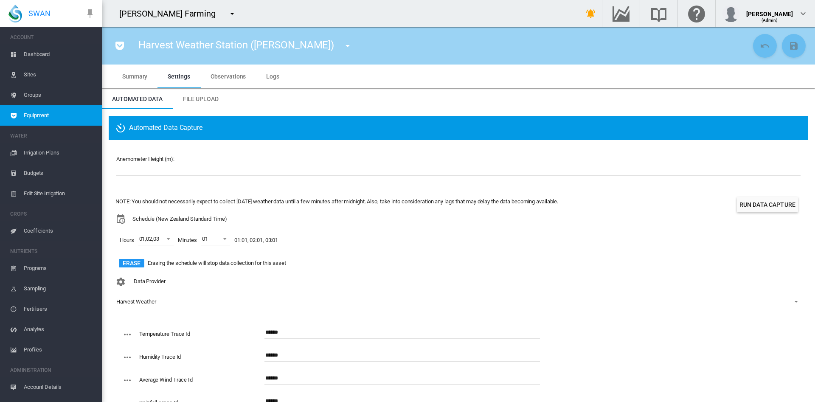
click at [52, 117] on span "Equipment" at bounding box center [59, 115] width 71 height 20
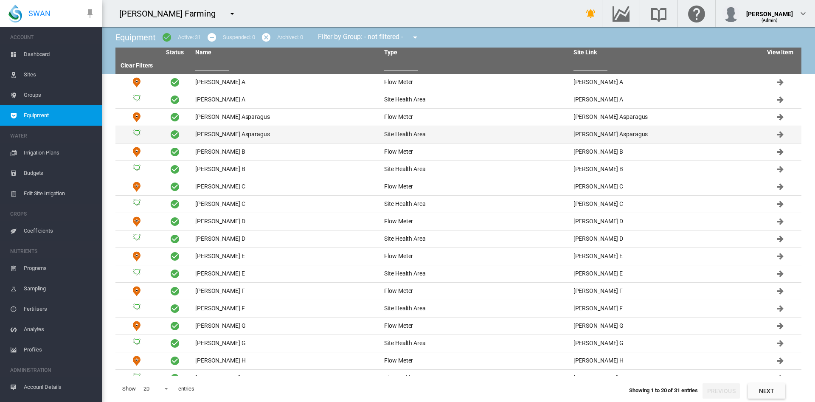
scroll to position [46, 0]
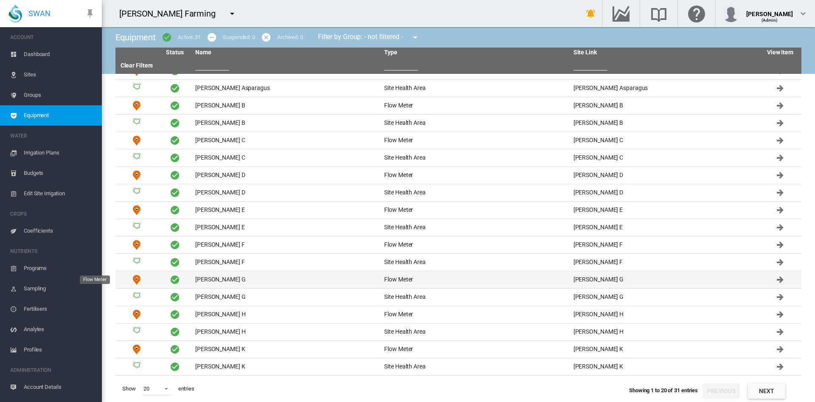
click at [148, 277] on td "Flow Meter" at bounding box center [136, 279] width 42 height 17
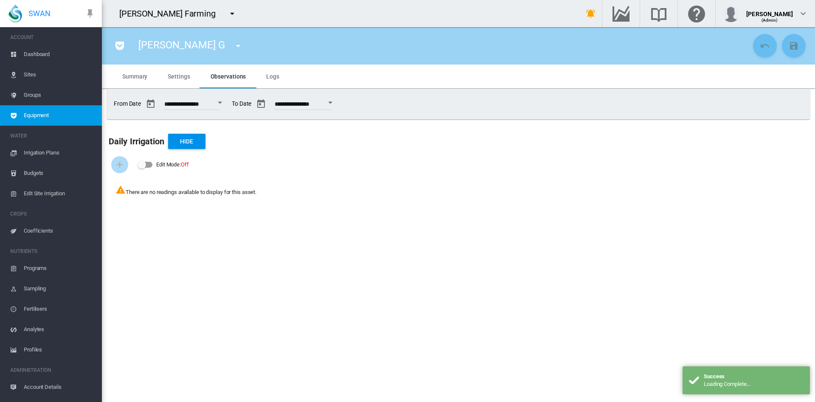
click at [233, 46] on md-icon "icon-menu-down" at bounding box center [238, 46] width 10 height 10
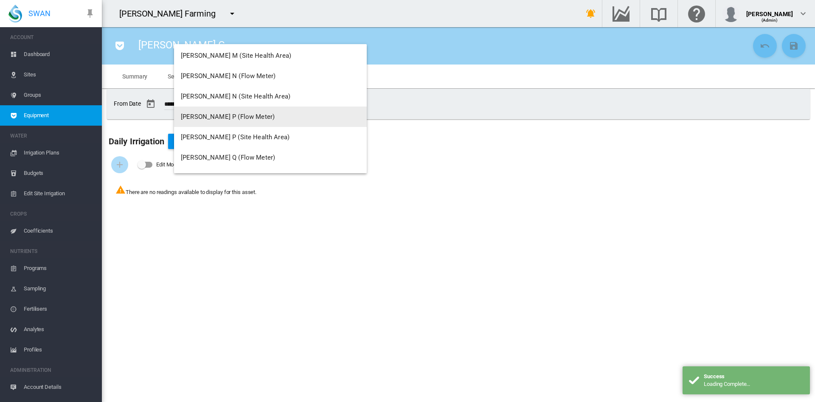
scroll to position [530, 0]
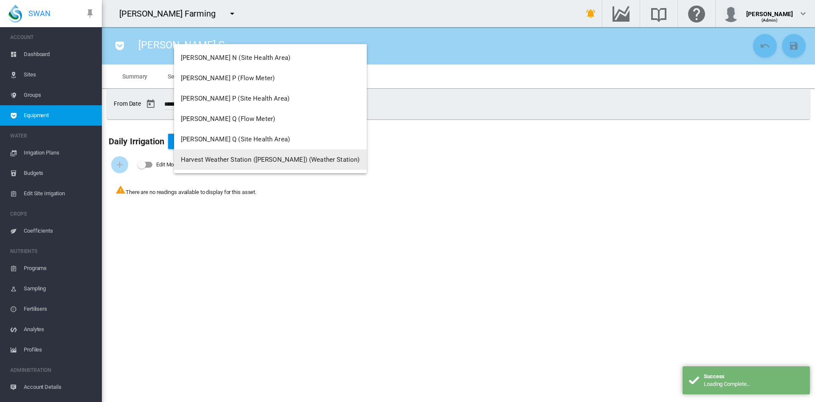
click at [229, 160] on span "Harvest Weather Station (Curtis) (Weather Station)" at bounding box center [270, 160] width 179 height 8
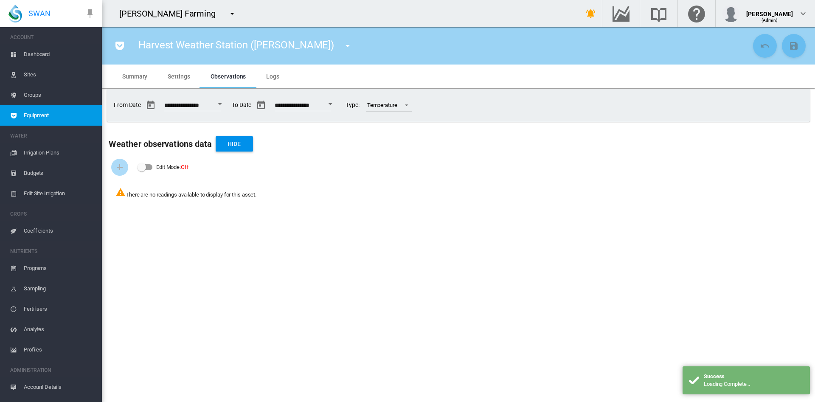
click at [278, 79] on md-tab-item "Logs" at bounding box center [273, 77] width 34 height 24
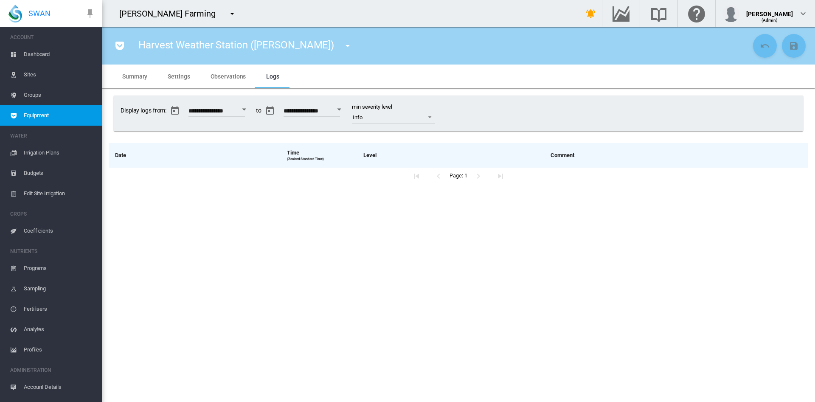
click at [183, 76] on span "Settings" at bounding box center [179, 76] width 22 height 7
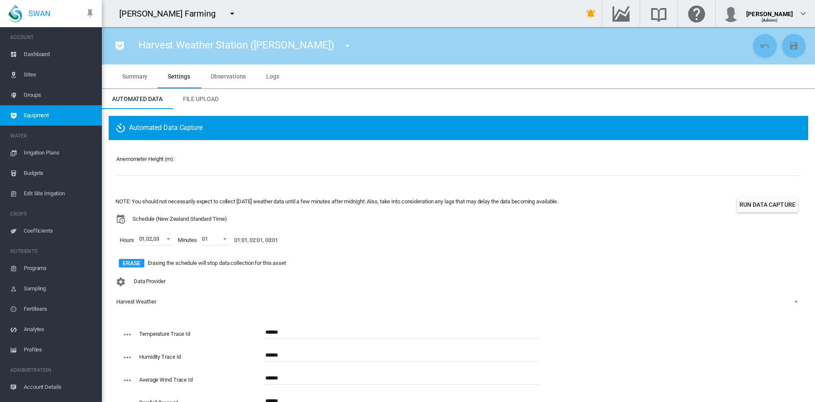
click at [140, 78] on span "Summary" at bounding box center [134, 76] width 25 height 7
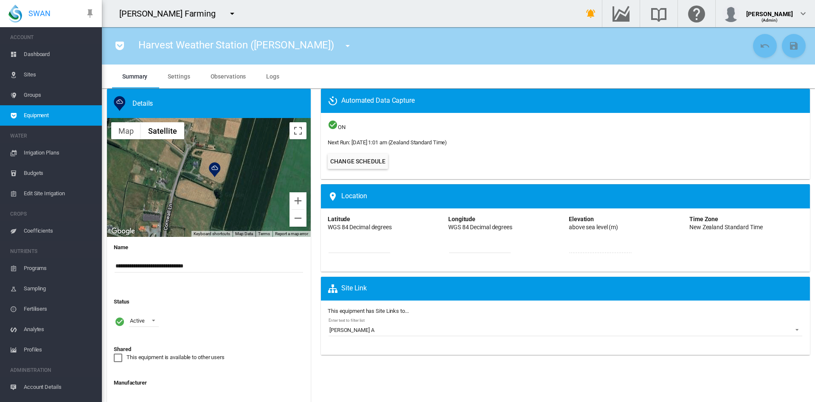
click at [32, 72] on span "Sites" at bounding box center [59, 75] width 71 height 20
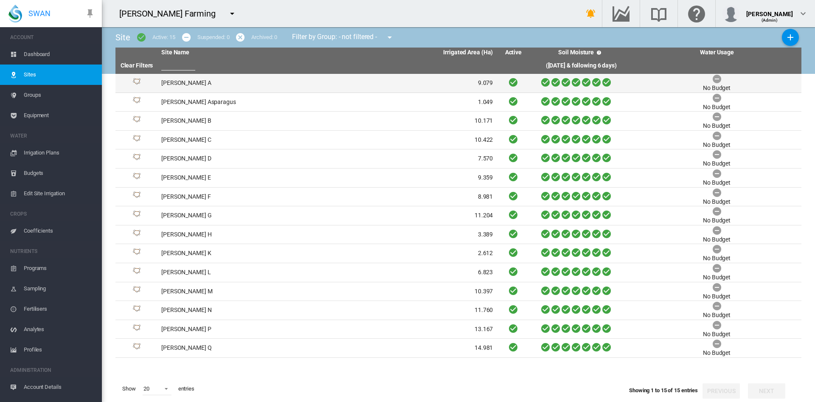
click at [172, 83] on td "Colee A" at bounding box center [242, 83] width 169 height 19
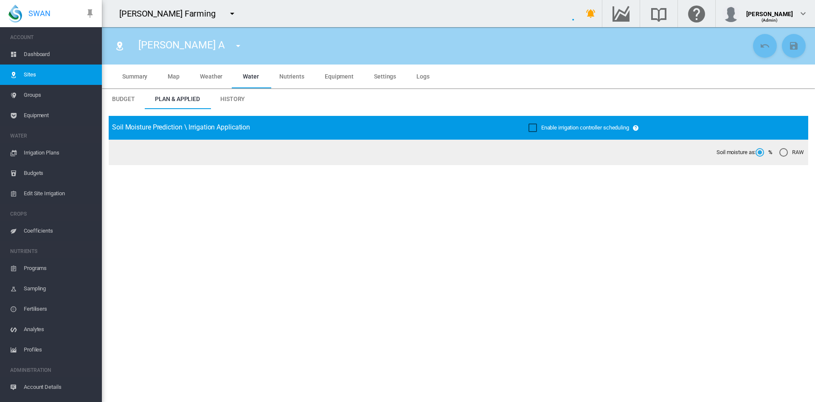
type input "*******"
type input "*********"
type input "***"
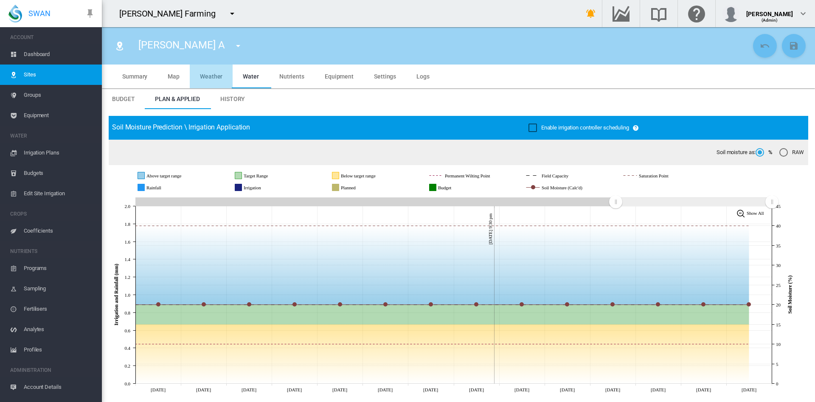
click at [216, 76] on span "Weather" at bounding box center [211, 76] width 23 height 7
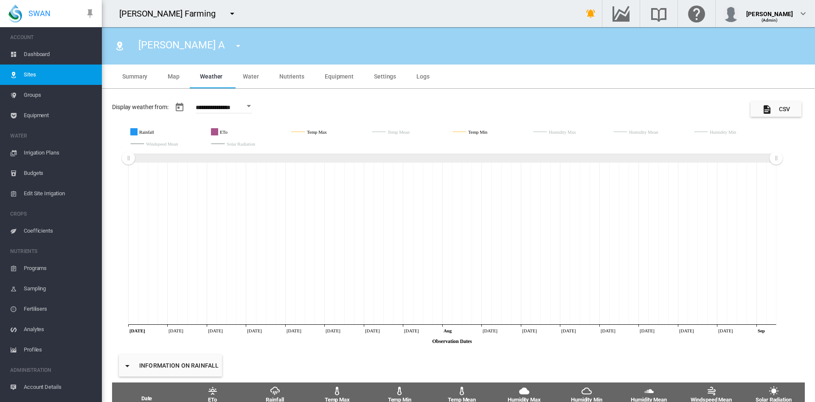
click at [380, 79] on span "Settings" at bounding box center [385, 76] width 22 height 7
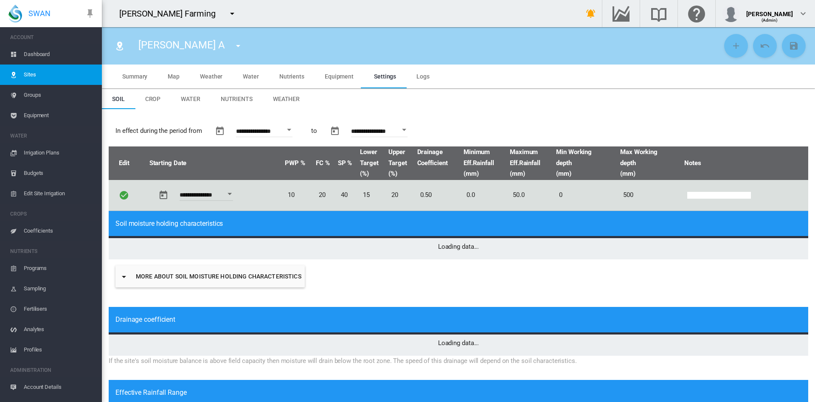
click at [278, 99] on span "Weather" at bounding box center [286, 99] width 27 height 7
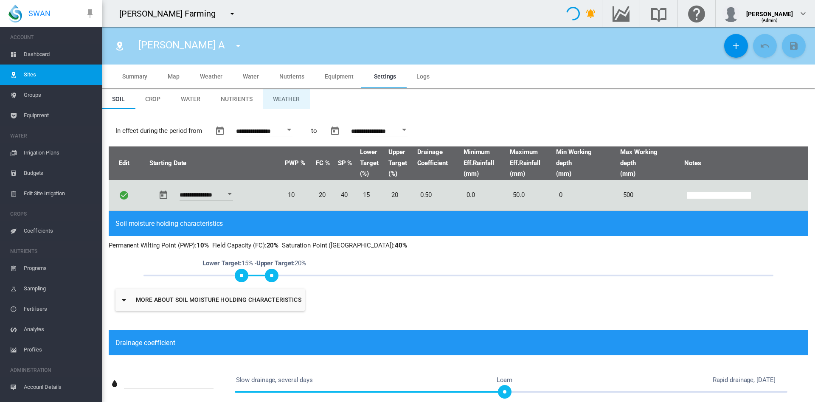
type input "*"
type input "**"
type input "*****"
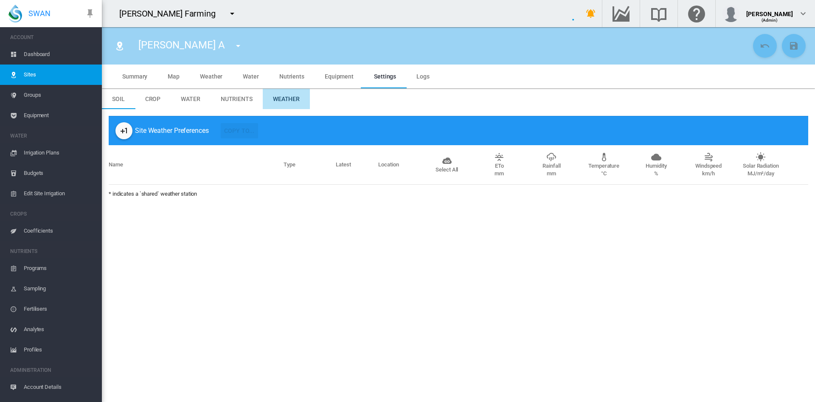
click at [124, 132] on md-icon "icon-plus-one" at bounding box center [124, 131] width 10 height 10
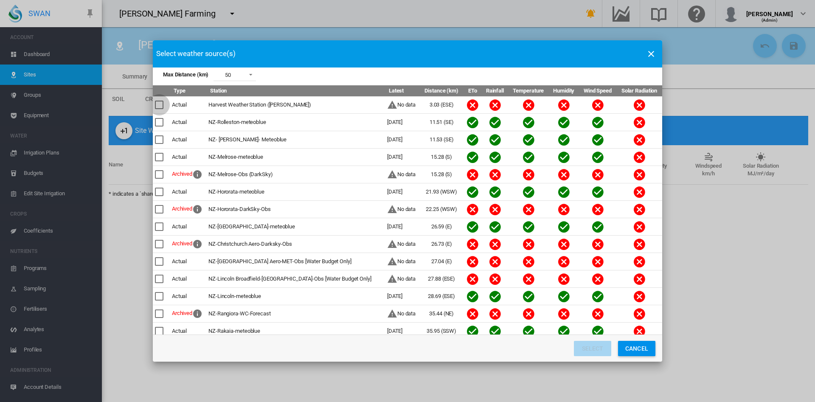
click at [158, 105] on div "Max Distance ..." at bounding box center [159, 105] width 8 height 8
click at [161, 139] on div "Max Distance ..." at bounding box center [159, 139] width 8 height 8
click at [162, 121] on div "Max Distance ..." at bounding box center [159, 122] width 8 height 8
click at [594, 347] on button "Select" at bounding box center [592, 348] width 37 height 15
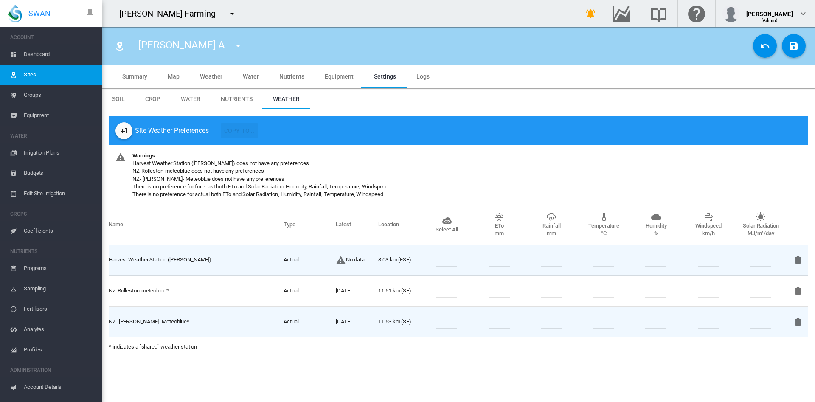
click at [441, 266] on td at bounding box center [447, 260] width 52 height 31
click at [444, 264] on input "number" at bounding box center [446, 260] width 21 height 13
type input "*"
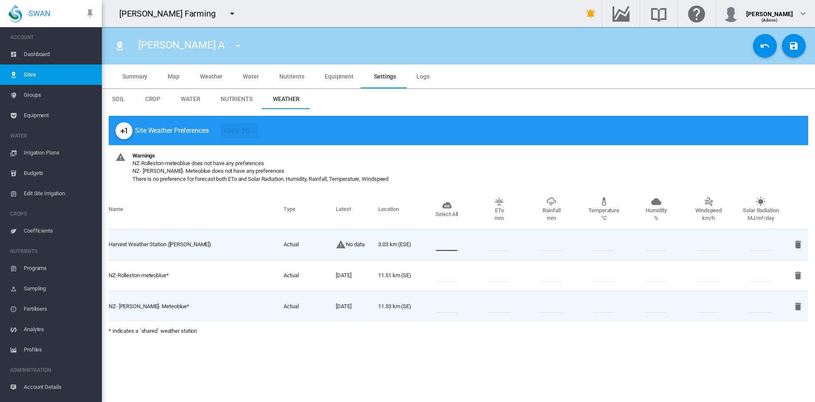
type input "*"
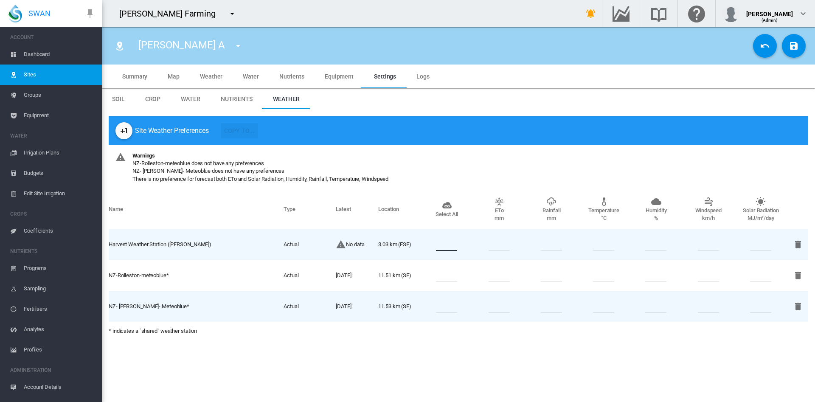
type input "*"
click at [444, 269] on input "number" at bounding box center [446, 275] width 21 height 13
type input "*"
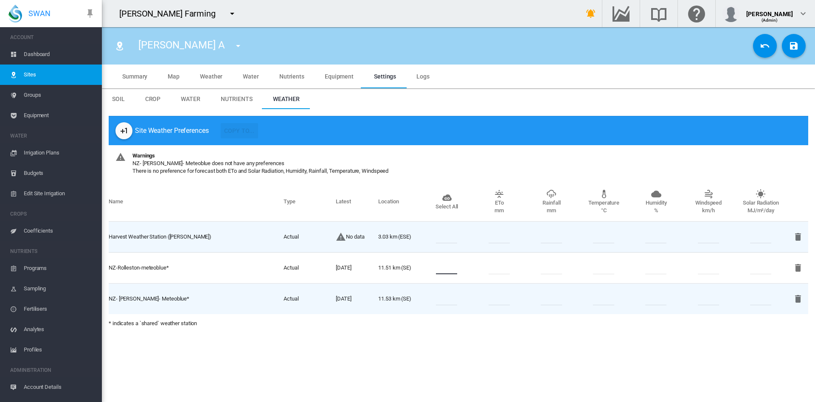
type input "*"
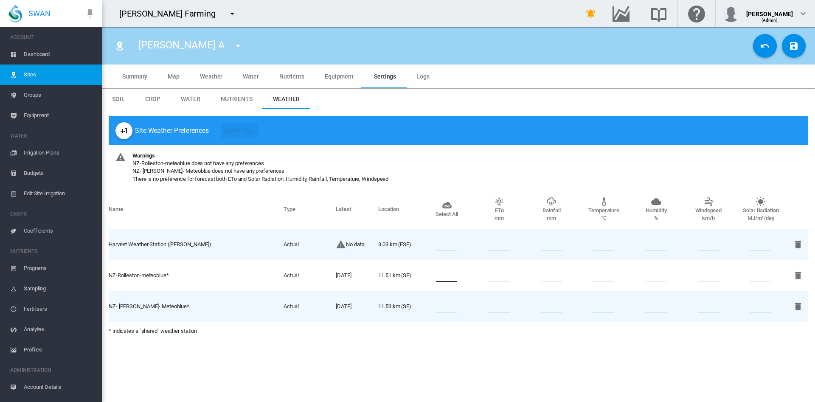
type input "*"
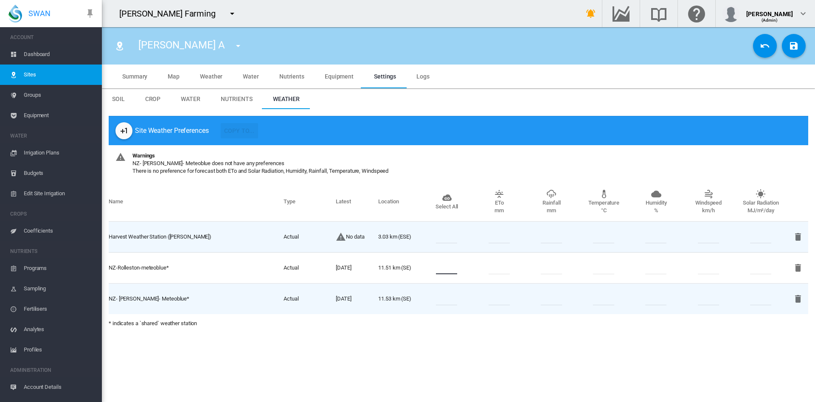
type input "*"
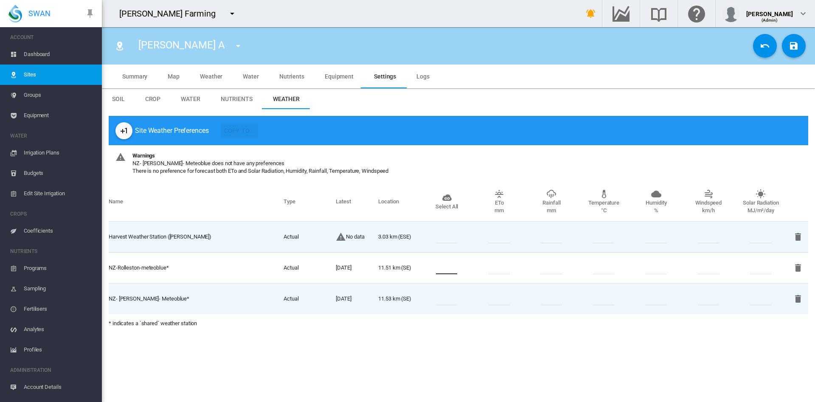
type input "*"
click at [447, 294] on input "number" at bounding box center [446, 299] width 21 height 13
type input "*"
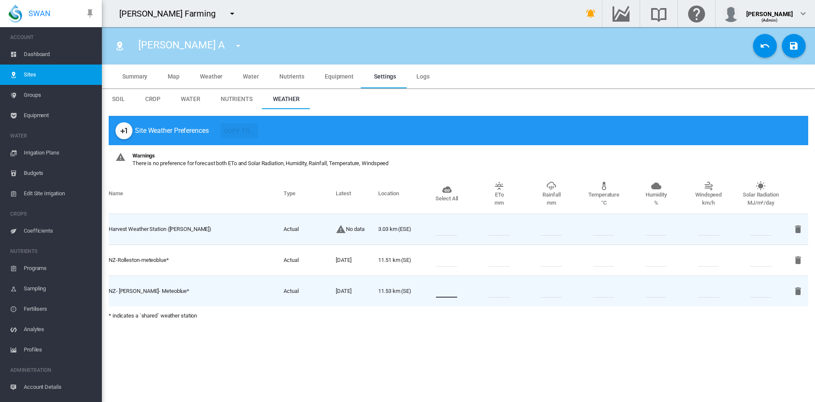
type input "*"
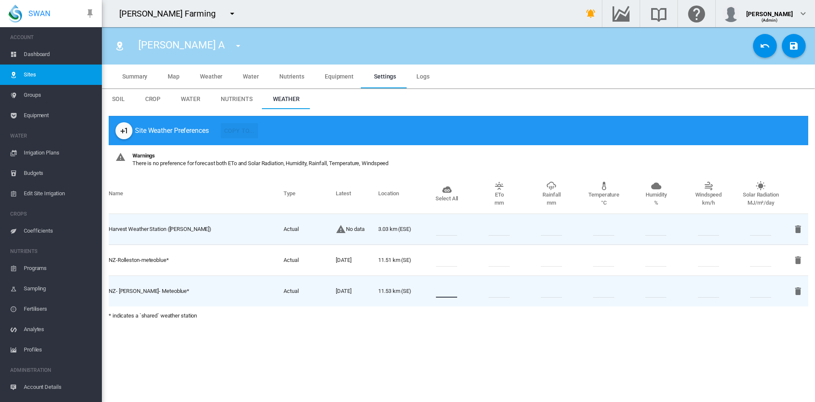
type input "*"
click at [790, 46] on md-icon "icon-content-save" at bounding box center [794, 46] width 10 height 10
click at [243, 132] on button "Copy To..." at bounding box center [239, 130] width 37 height 15
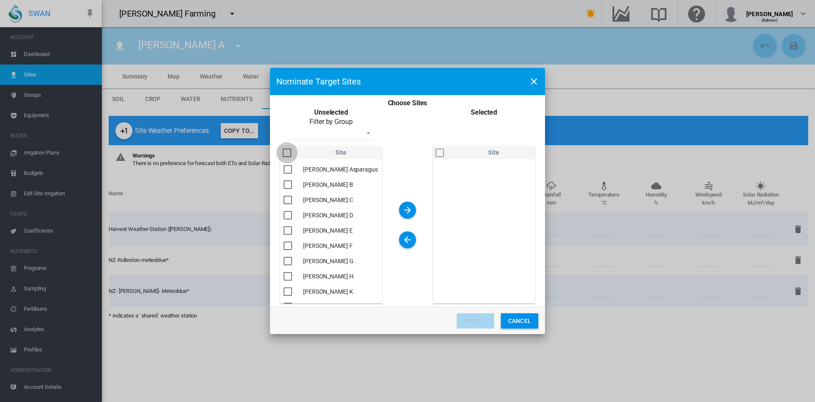
click at [288, 153] on div "You are ..." at bounding box center [287, 153] width 8 height 8
click at [414, 209] on button "You are ..." at bounding box center [407, 210] width 17 height 17
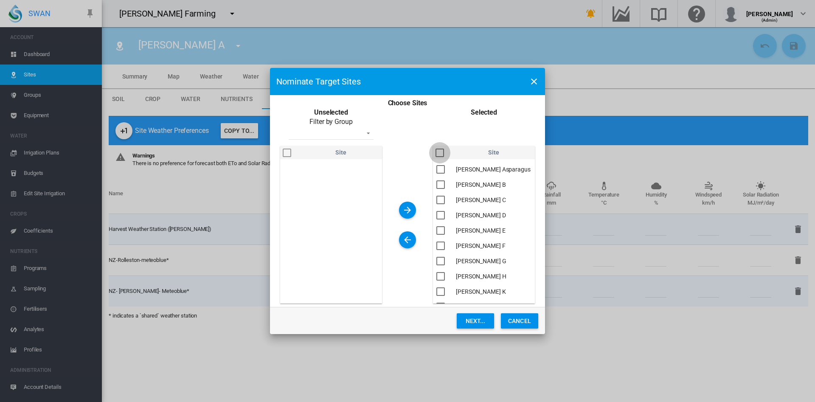
click at [443, 154] on div "You are ..." at bounding box center [440, 153] width 8 height 8
click at [478, 320] on button "Next..." at bounding box center [475, 320] width 37 height 15
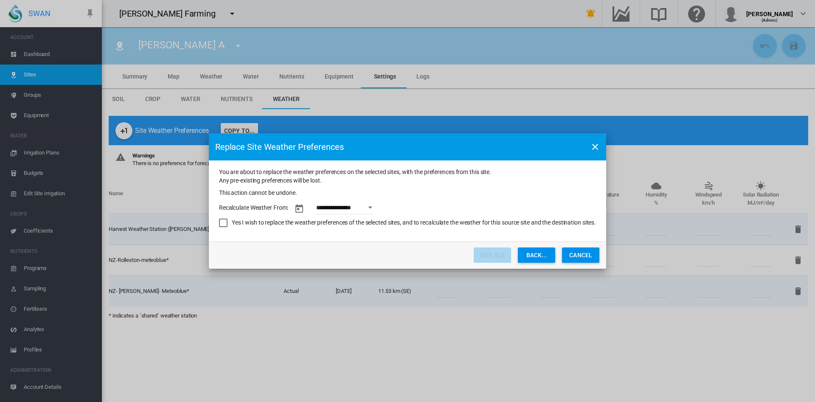
click at [368, 204] on button "Open calendar" at bounding box center [370, 207] width 15 height 15
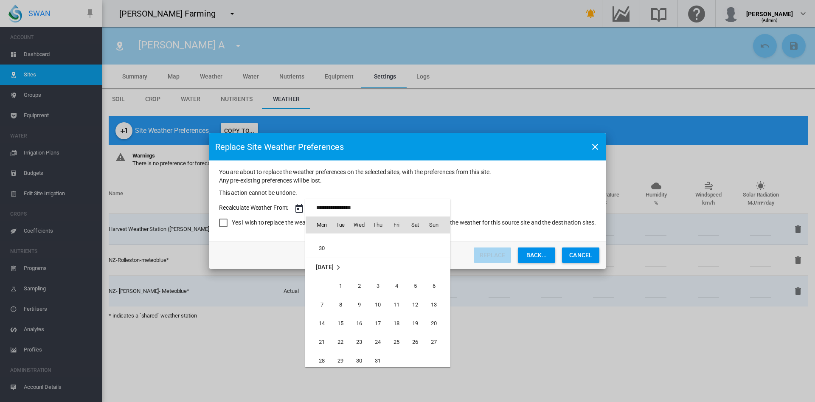
scroll to position [537, 0]
click at [338, 285] on span "1" at bounding box center [340, 286] width 17 height 17
type input "**********"
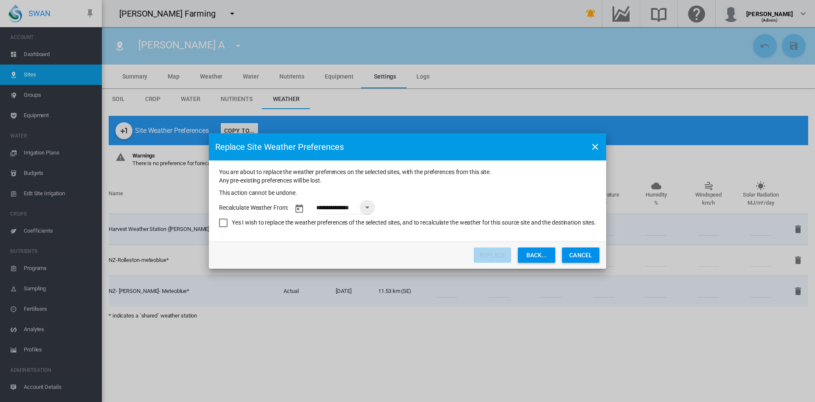
click at [222, 219] on div "Yes I wish to replace the weather preferences of the selected sites, and to rec…" at bounding box center [223, 223] width 8 height 8
click at [492, 253] on button "Replace" at bounding box center [492, 255] width 37 height 15
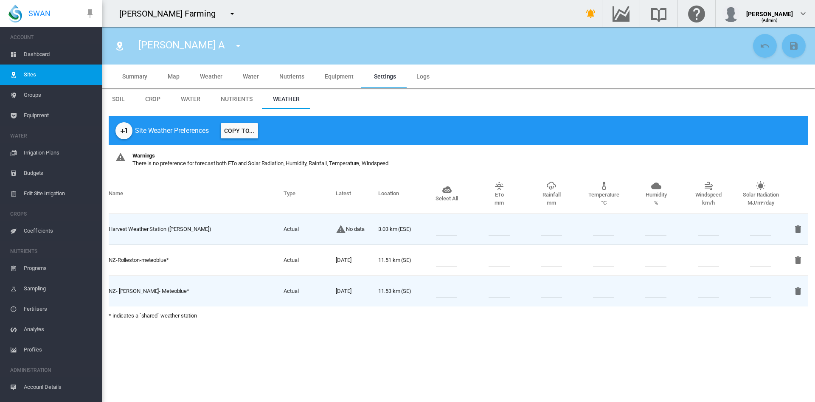
click at [37, 58] on span "Dashboard" at bounding box center [59, 54] width 71 height 20
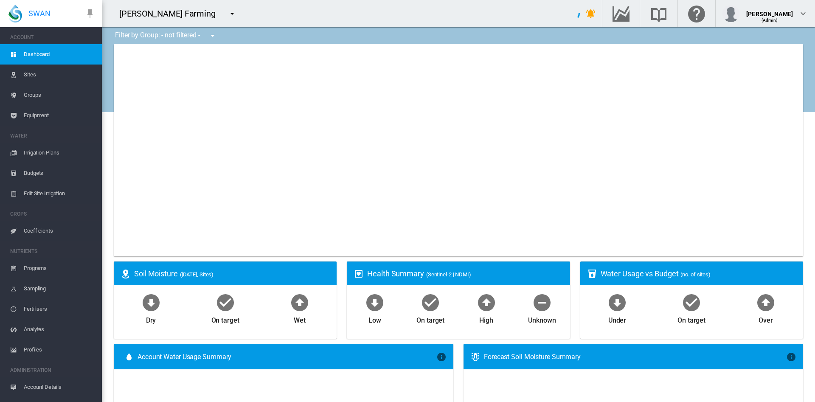
type input "**********"
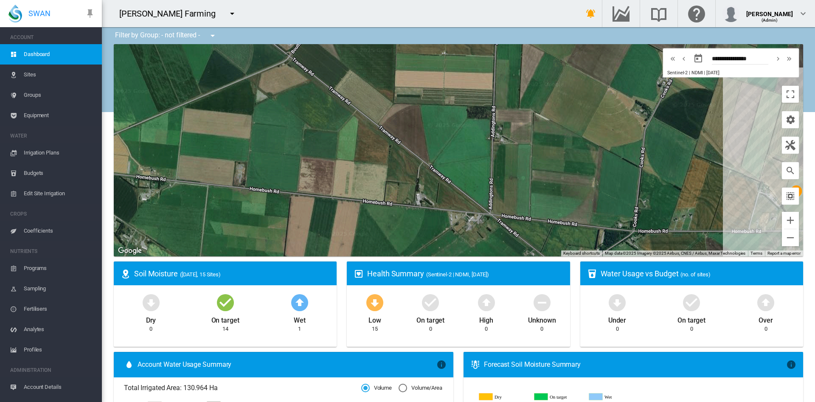
click at [785, 194] on md-icon "icon-select-all" at bounding box center [790, 196] width 10 height 10
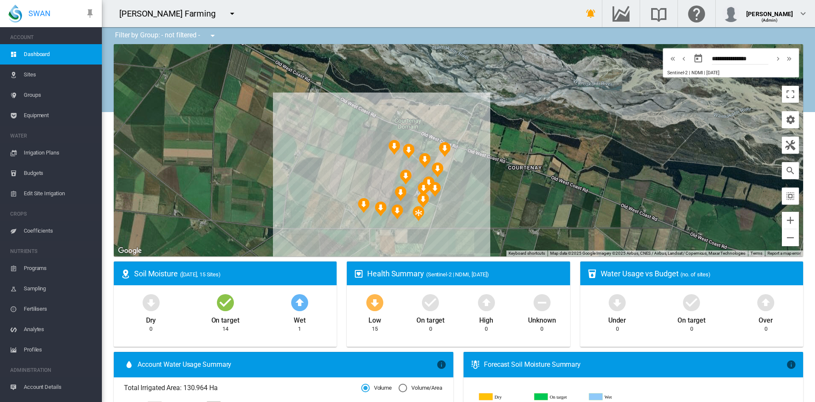
drag, startPoint x: 608, startPoint y: 157, endPoint x: 547, endPoint y: 191, distance: 69.9
click at [547, 191] on div at bounding box center [458, 150] width 689 height 212
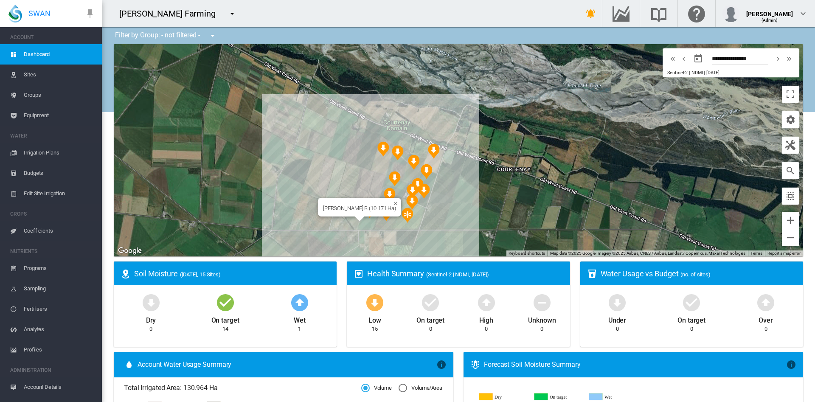
click at [348, 217] on div "Colee B (10.171 Ha)" at bounding box center [458, 150] width 689 height 212
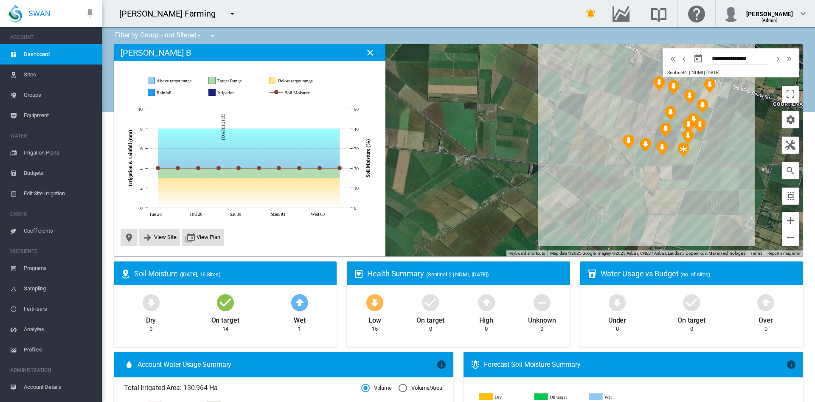
click at [34, 95] on span "Groups" at bounding box center [59, 95] width 71 height 20
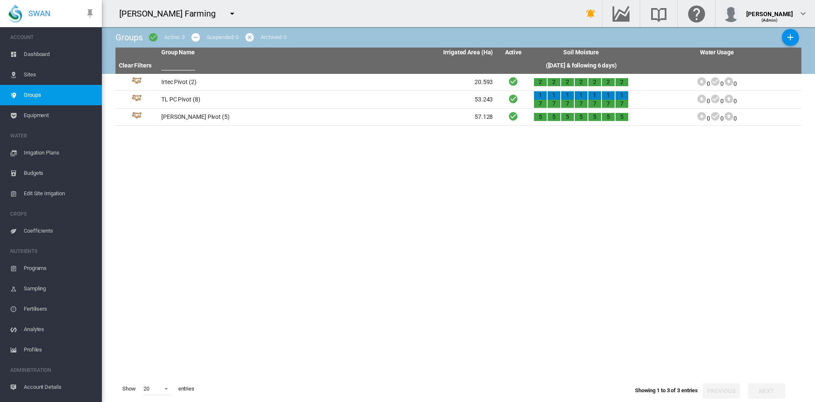
click at [27, 75] on span "Sites" at bounding box center [59, 75] width 71 height 20
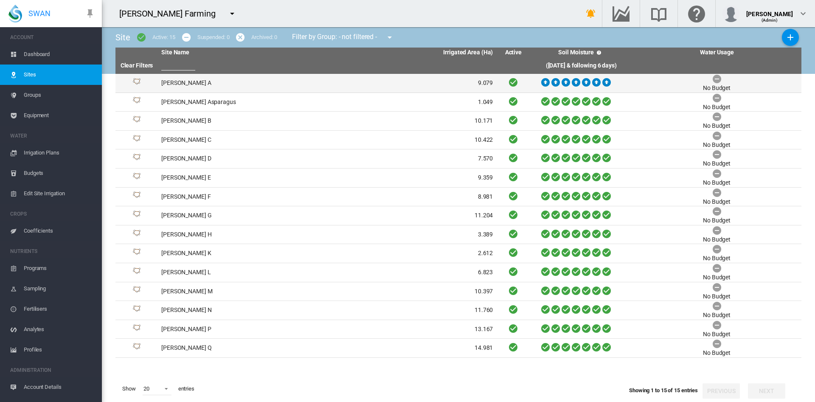
click at [166, 84] on td "Colee A" at bounding box center [242, 83] width 169 height 19
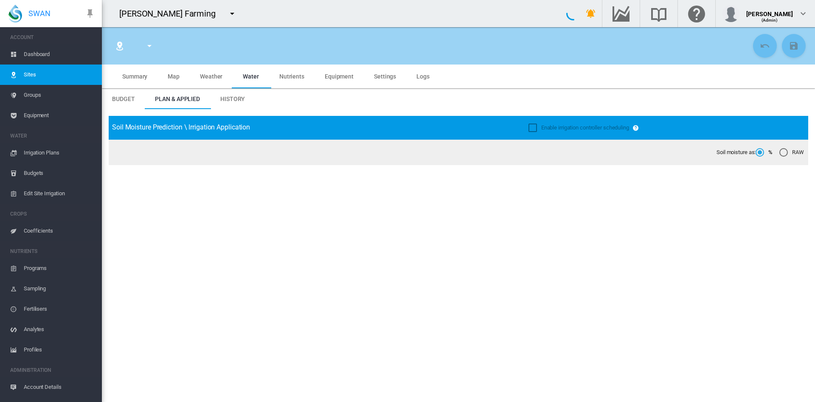
click at [31, 91] on span "Groups" at bounding box center [59, 95] width 71 height 20
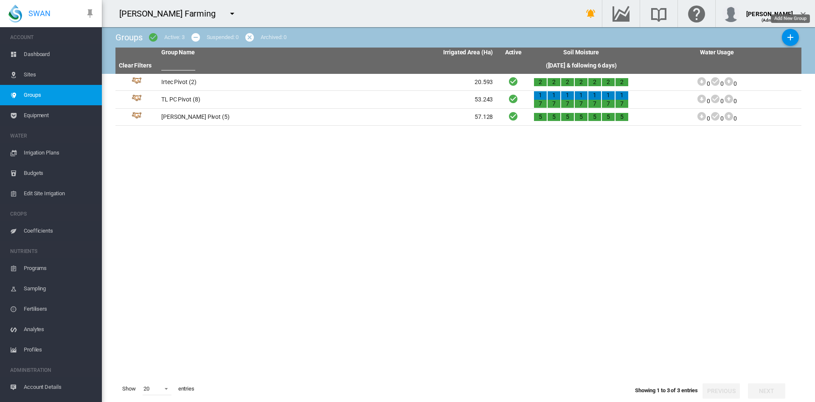
click at [791, 39] on md-icon "icon-plus" at bounding box center [790, 37] width 10 height 10
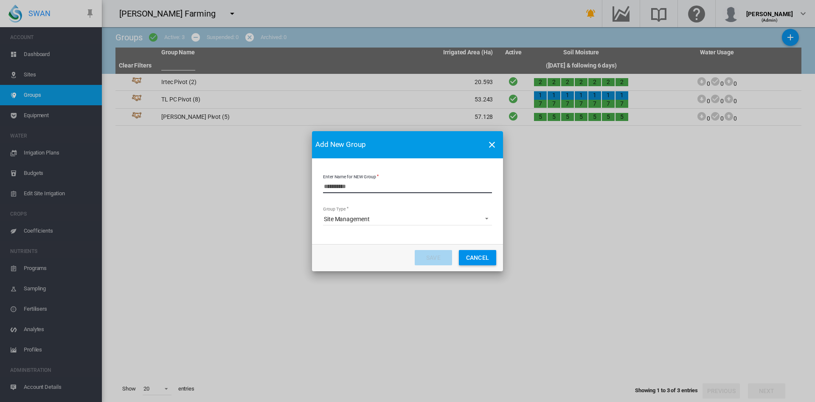
click at [375, 191] on input "Enter Name for NEW Group" at bounding box center [407, 186] width 169 height 13
type input "**********"
click at [439, 260] on button "Save" at bounding box center [433, 257] width 37 height 15
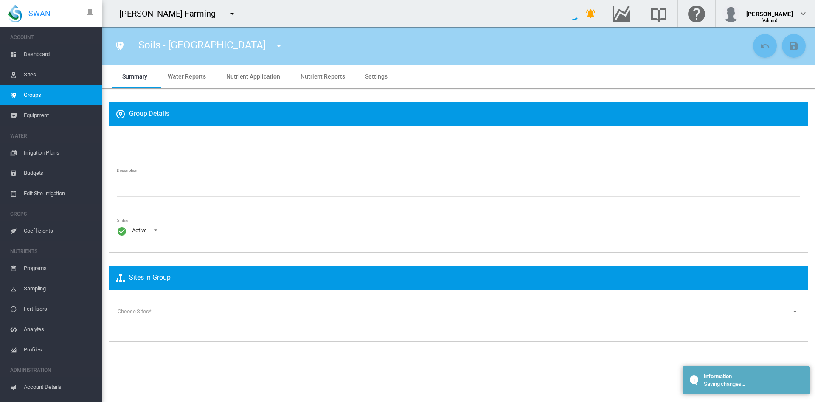
type input "**********"
type textarea "**********"
type input "*"
type input "**"
type input "*"
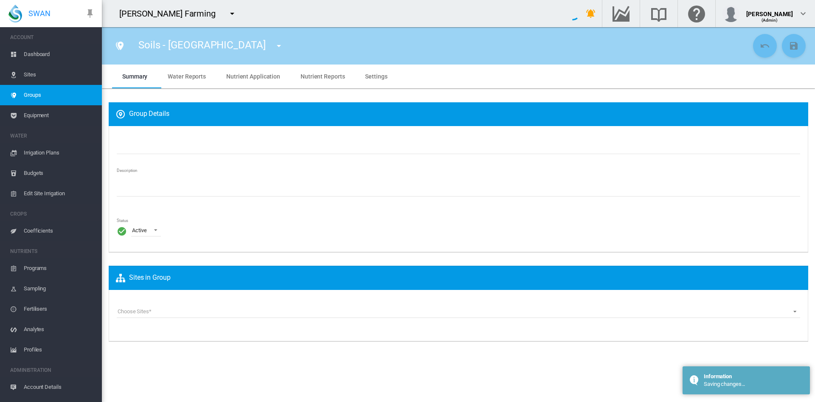
type input "***"
type input "**"
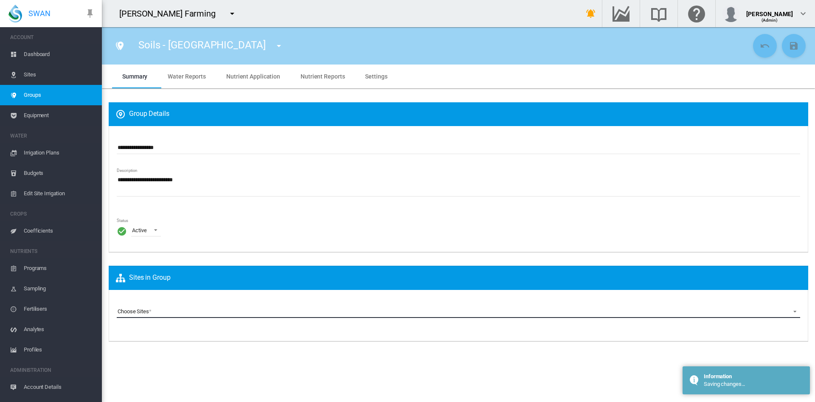
click at [181, 306] on md-select "Choose Sites Colee A (Site) Colee Asparagus (Site) Colee B (Site) Colee C (Site…" at bounding box center [459, 311] width 684 height 13
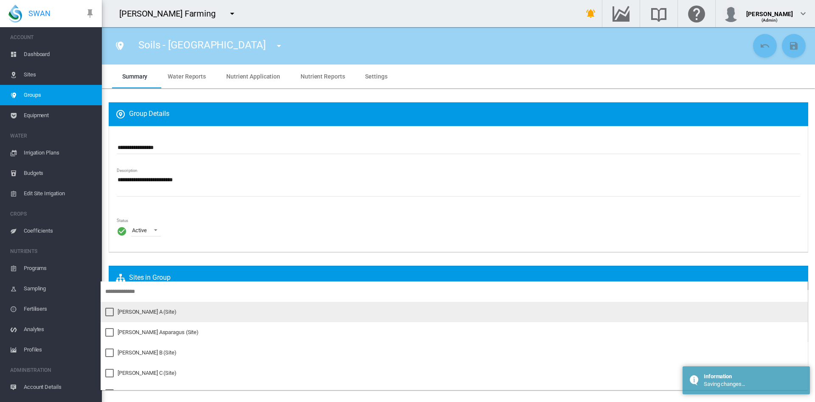
click at [125, 307] on md-option "Colee A (Site)" at bounding box center [454, 312] width 707 height 20
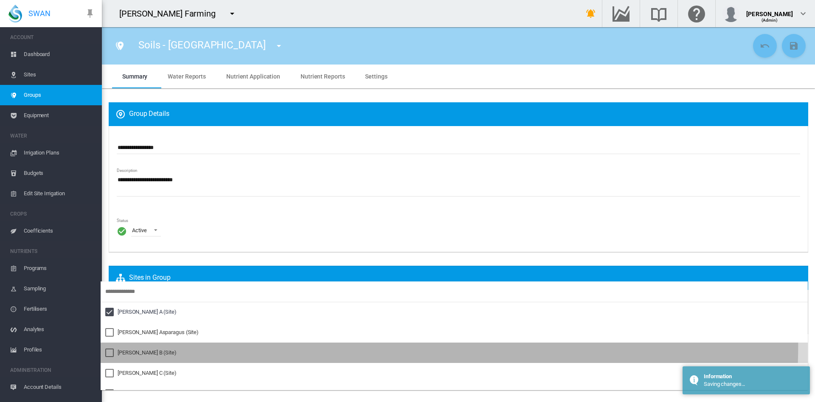
click at [113, 343] on md-option "Colee B (Site)" at bounding box center [454, 353] width 707 height 20
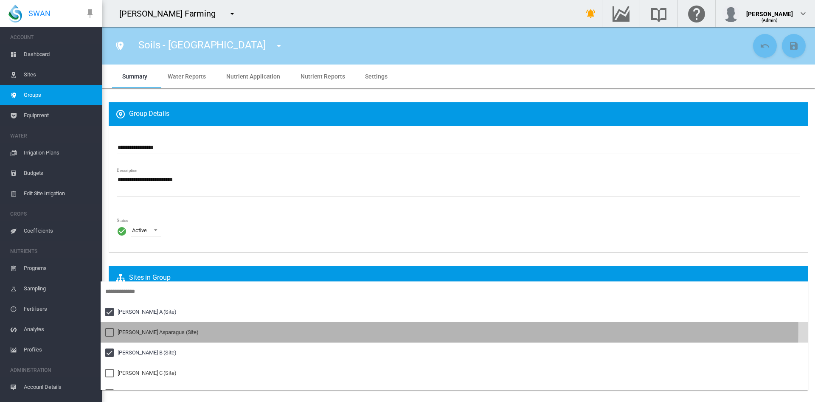
click at [111, 328] on div at bounding box center [109, 332] width 8 height 8
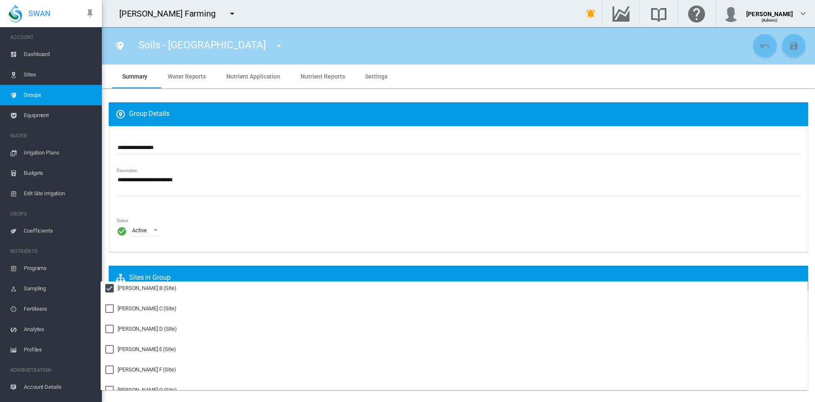
scroll to position [70, 0]
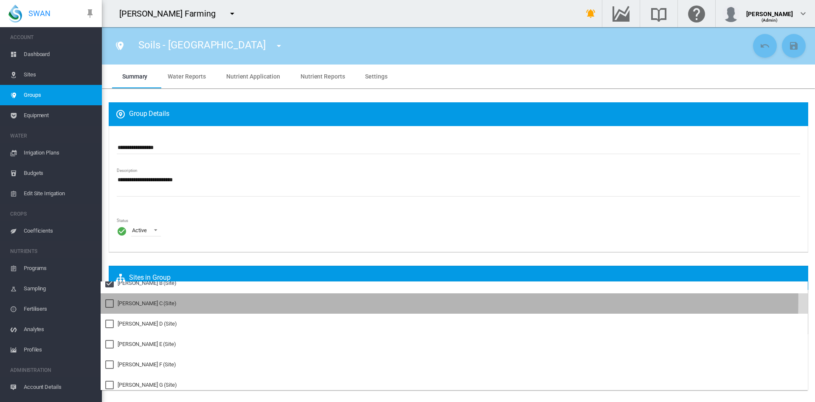
click at [128, 300] on div "Colee C (Site)" at bounding box center [147, 304] width 59 height 8
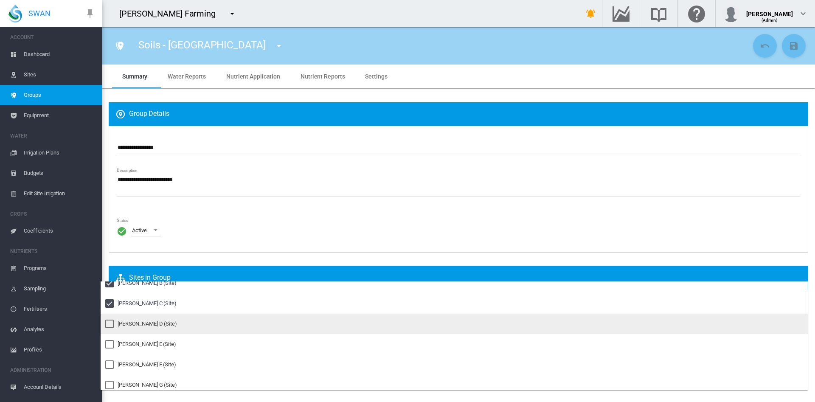
click at [118, 323] on div "Colee D (Site)" at bounding box center [147, 324] width 59 height 8
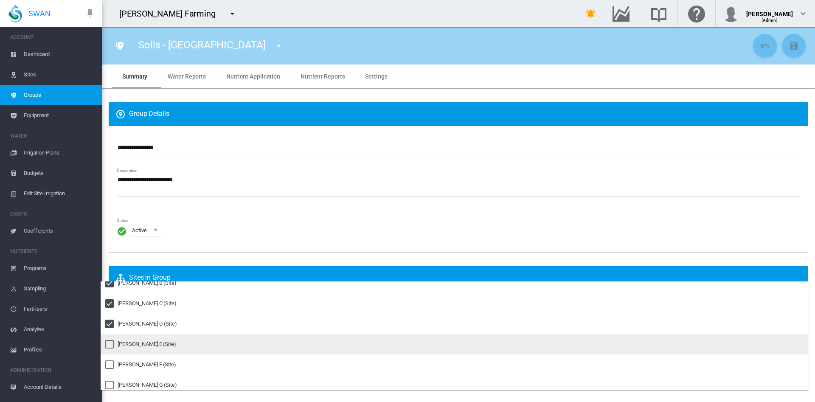
click at [113, 341] on div at bounding box center [109, 344] width 8 height 8
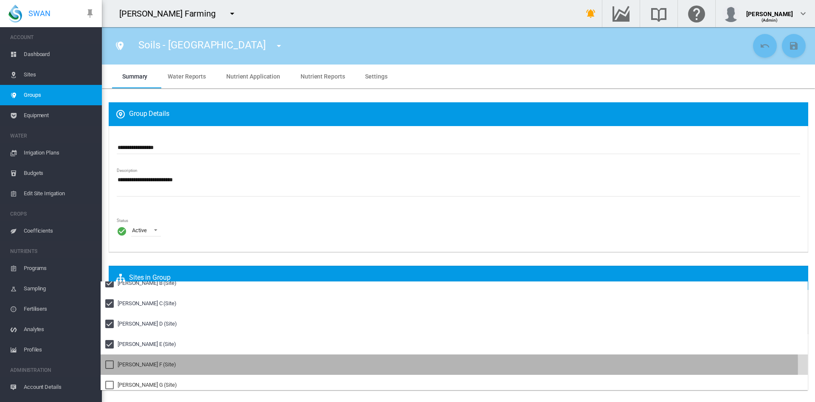
click at [114, 366] on div at bounding box center [109, 364] width 8 height 8
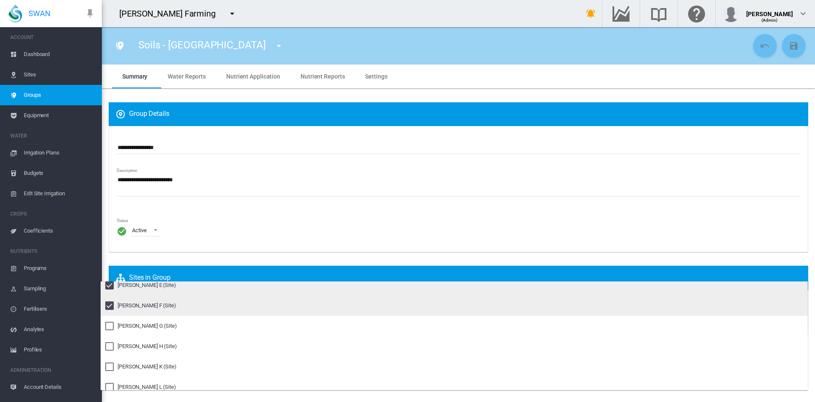
scroll to position [135, 0]
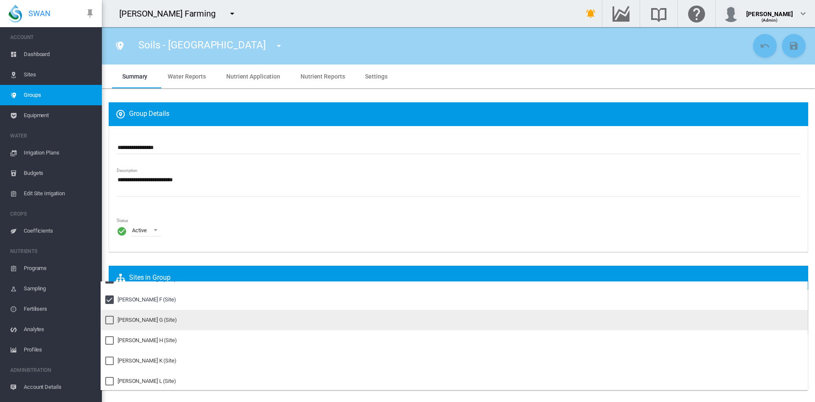
click at [139, 318] on div "Colee G (Site)" at bounding box center [147, 320] width 59 height 8
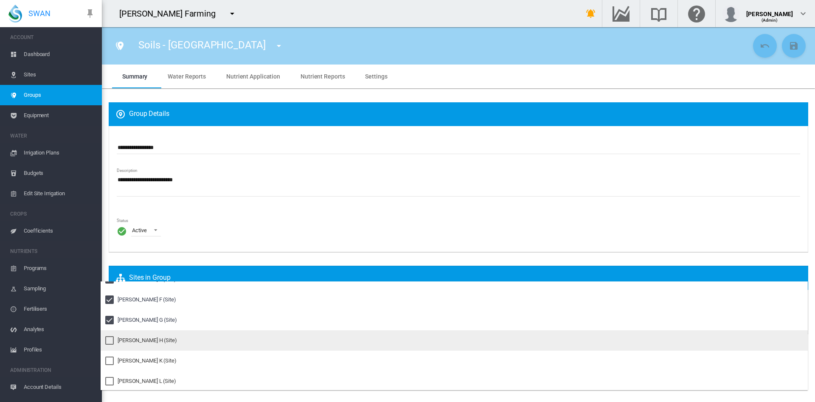
click at [126, 338] on div "Colee H (Site)" at bounding box center [147, 341] width 59 height 8
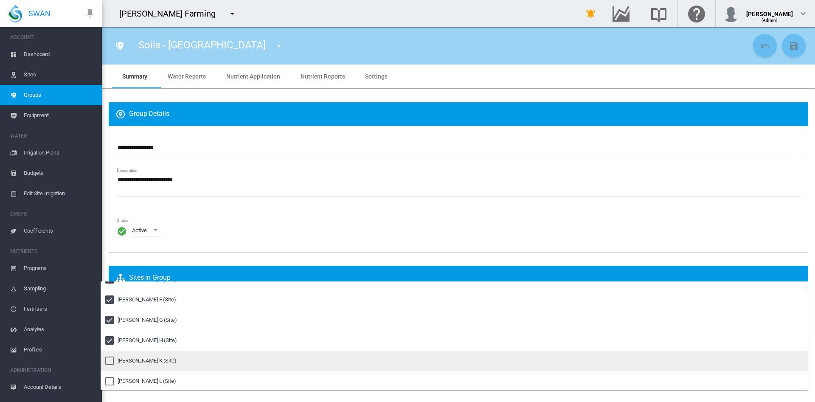
click at [119, 362] on div "Colee K (Site)" at bounding box center [147, 361] width 59 height 8
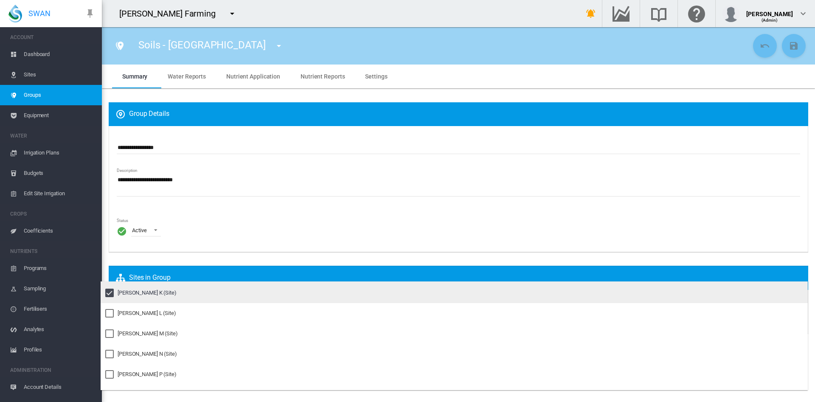
scroll to position [206, 0]
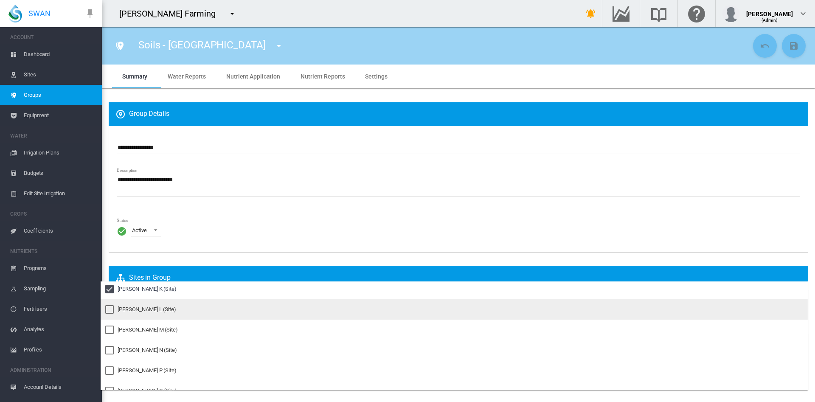
click at [138, 311] on div "Colee L (Site)" at bounding box center [147, 310] width 59 height 8
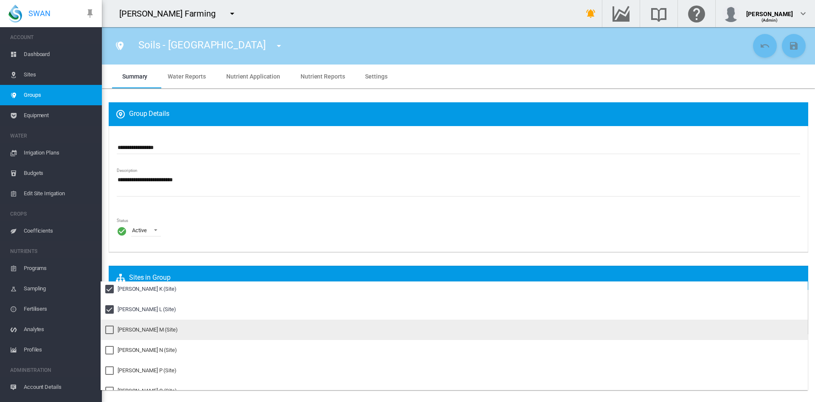
click at [124, 333] on div "Colee M (Site)" at bounding box center [148, 330] width 60 height 8
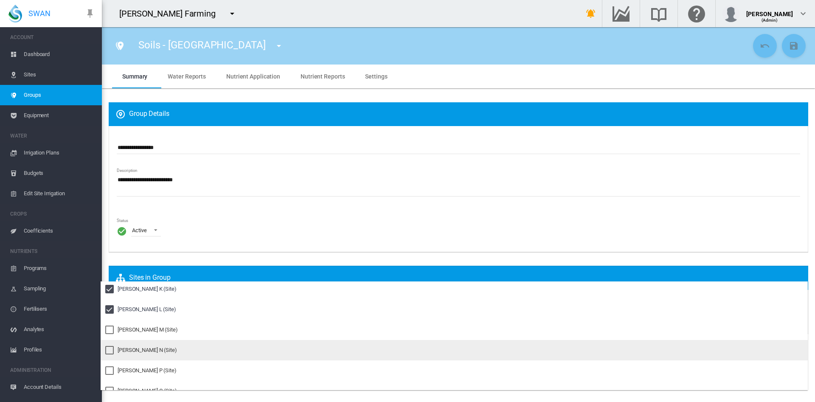
click at [119, 350] on div "Colee N (Site)" at bounding box center [147, 350] width 59 height 8
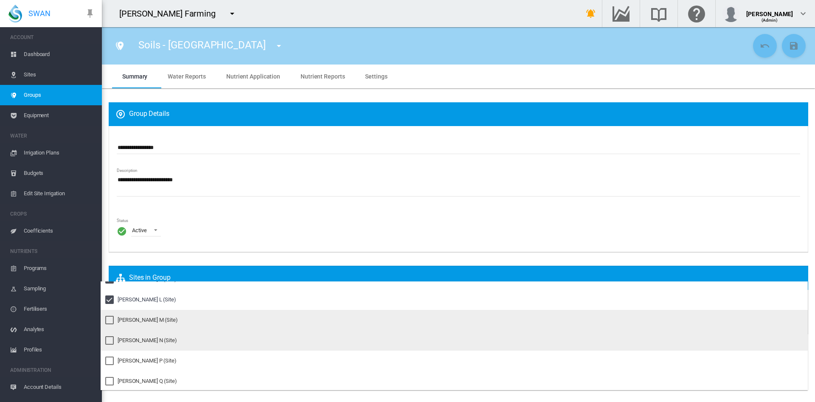
scroll to position [216, 0]
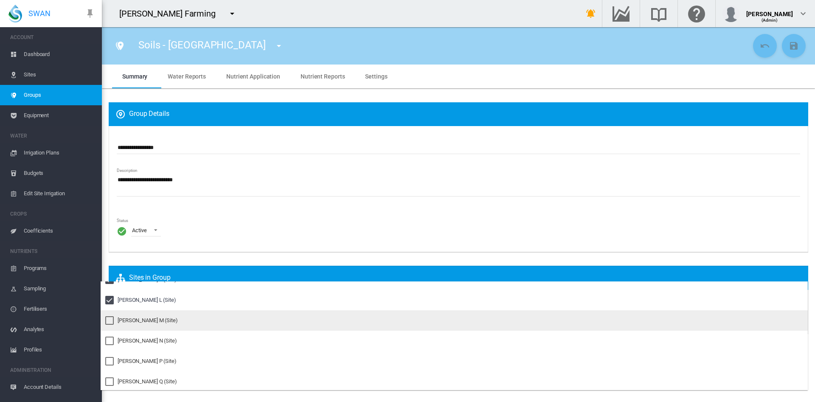
click at [126, 322] on div "Colee M (Site)" at bounding box center [148, 321] width 60 height 8
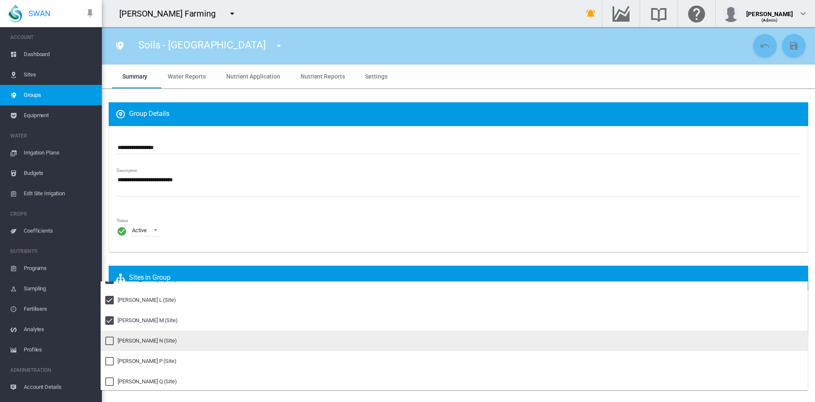
click at [105, 343] on div at bounding box center [109, 341] width 8 height 8
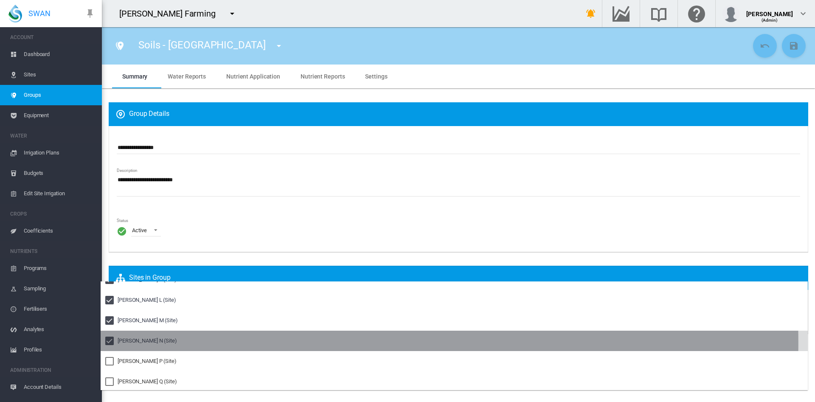
click at [105, 343] on div at bounding box center [109, 341] width 8 height 8
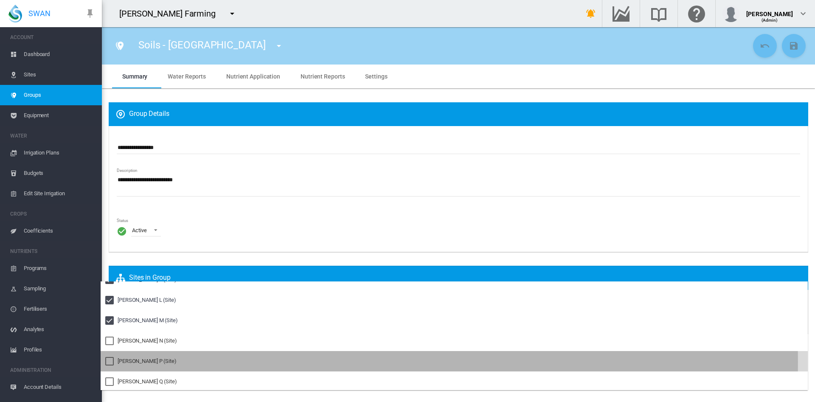
click at [112, 362] on div at bounding box center [109, 361] width 8 height 8
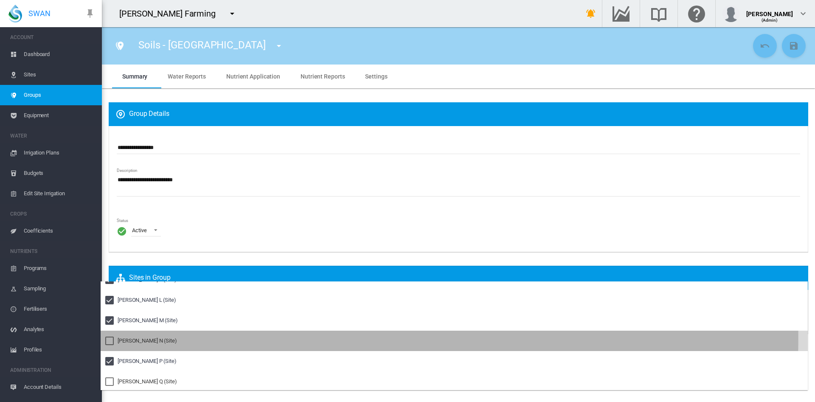
click at [110, 338] on div at bounding box center [109, 341] width 8 height 8
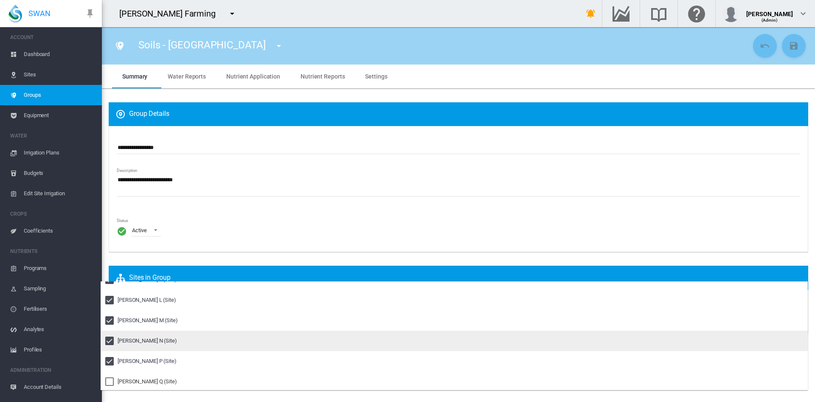
scroll to position [217, 0]
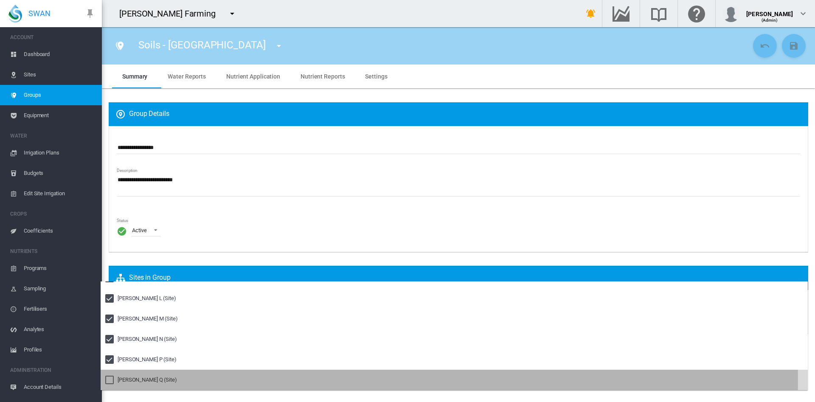
click at [111, 380] on div at bounding box center [109, 380] width 8 height 8
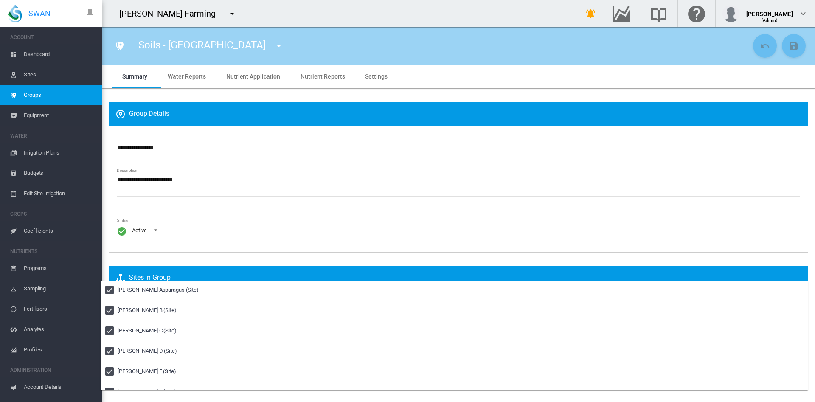
scroll to position [0, 0]
click at [285, 228] on md-backdrop at bounding box center [407, 201] width 815 height 402
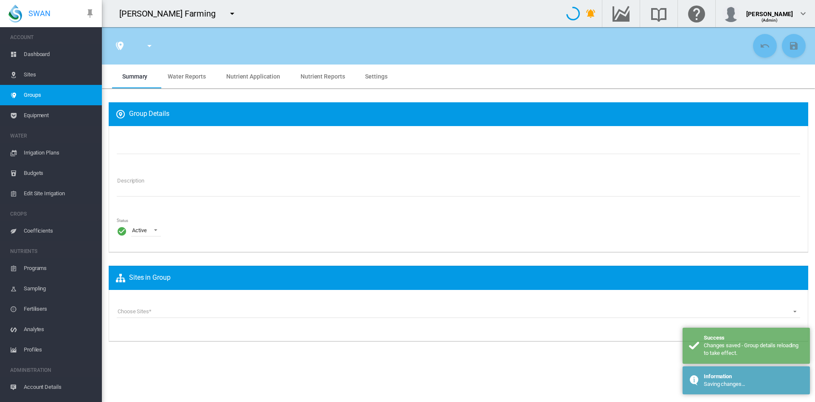
type input "**********"
type textarea "**********"
type input "*"
type input "**"
type input "*"
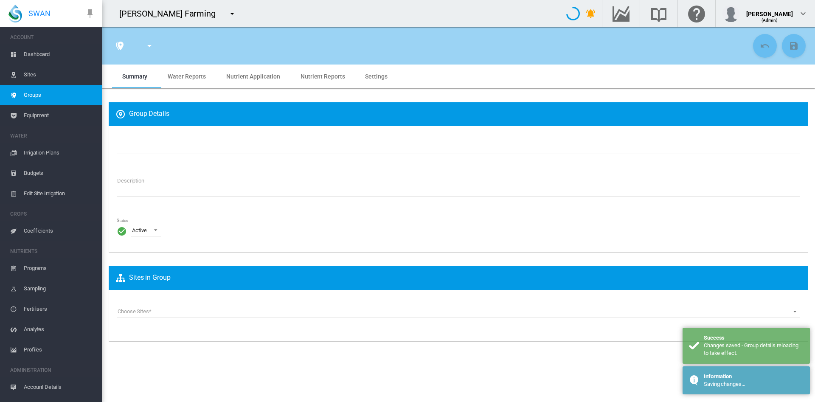
type input "***"
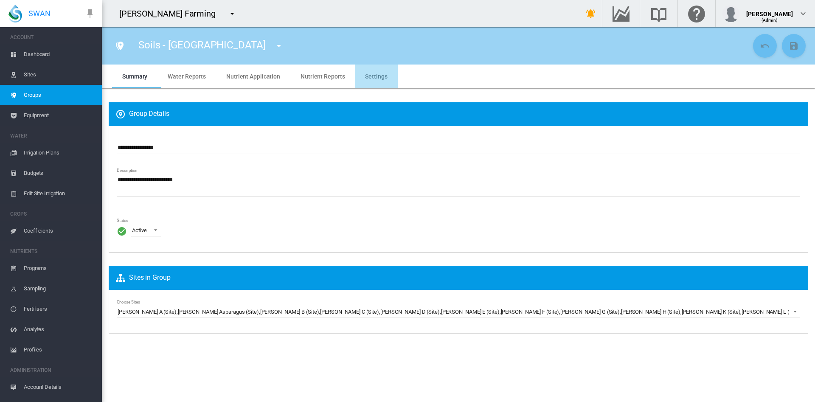
click at [373, 68] on md-tab-item "Settings" at bounding box center [376, 77] width 42 height 24
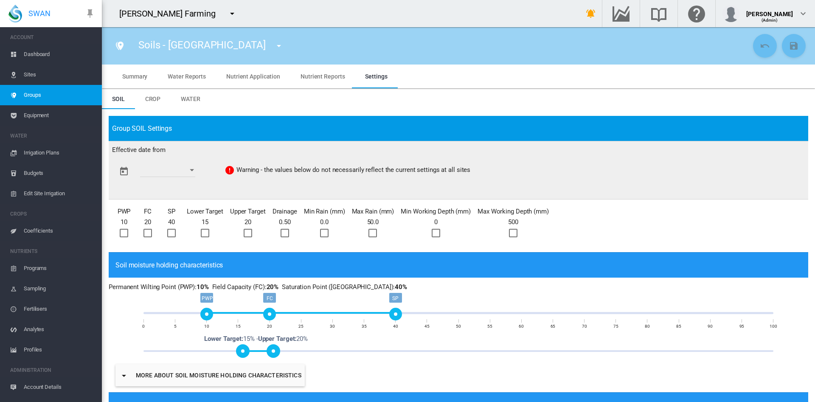
click at [194, 171] on div "Open calendar" at bounding box center [192, 170] width 4 height 2
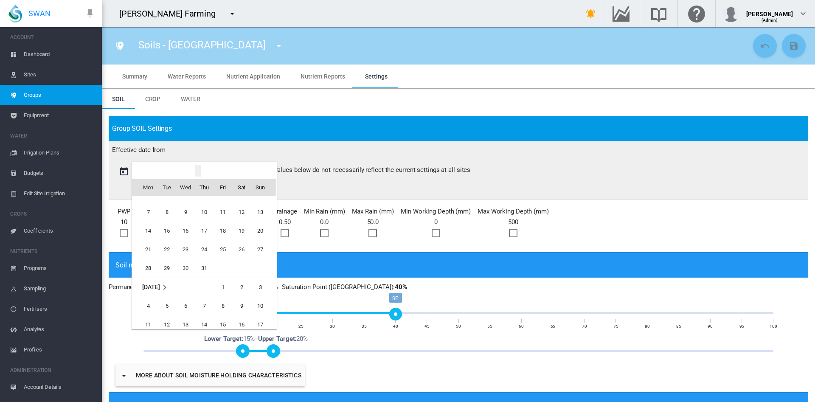
scroll to position [1286, 0]
click at [164, 290] on span "1" at bounding box center [166, 288] width 17 height 17
type input "**********"
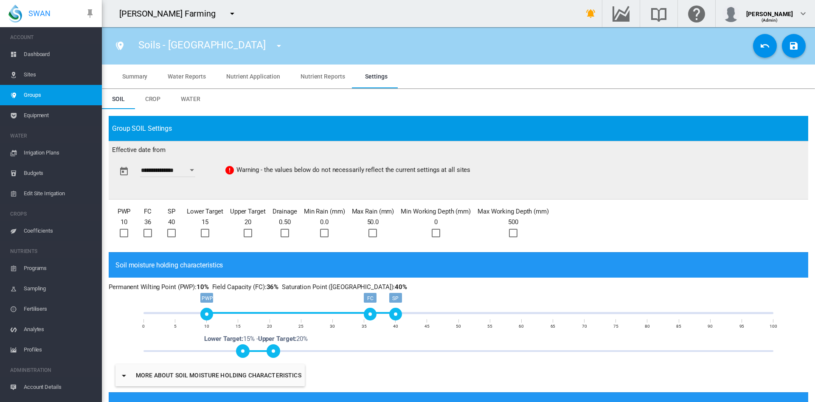
drag, startPoint x: 267, startPoint y: 316, endPoint x: 365, endPoint y: 321, distance: 98.2
click at [365, 321] on div "PWP FC SP 0 5 10 15 20 25 30 35 40 45 50 55 60 65 70 75 80 85 90 95 100" at bounding box center [458, 314] width 630 height 34
drag, startPoint x: 276, startPoint y: 350, endPoint x: 356, endPoint y: 343, distance: 80.1
click at [356, 350] on div "0% 100% Lower Target: 15% Upper Target: 34% Lower Target: 15% - Upper Target: 2…" at bounding box center [458, 351] width 630 height 2
drag, startPoint x: 242, startPoint y: 349, endPoint x: 309, endPoint y: 349, distance: 67.1
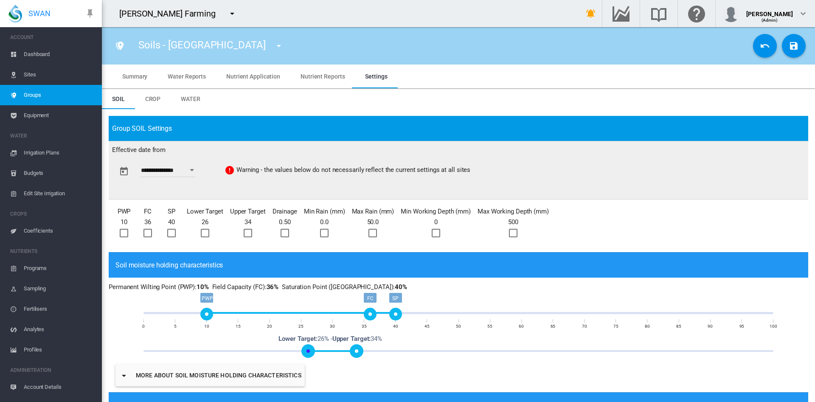
click at [309, 349] on span at bounding box center [308, 351] width 14 height 14
drag, startPoint x: 357, startPoint y: 351, endPoint x: 369, endPoint y: 347, distance: 12.9
click at [369, 347] on span at bounding box center [369, 351] width 14 height 14
drag, startPoint x: 306, startPoint y: 349, endPoint x: 320, endPoint y: 349, distance: 14.0
click at [320, 349] on span at bounding box center [321, 351] width 14 height 14
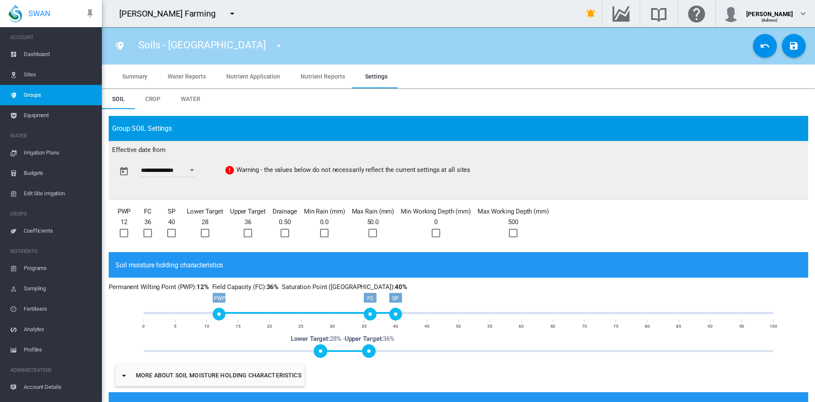
drag, startPoint x: 209, startPoint y: 312, endPoint x: 217, endPoint y: 312, distance: 7.6
click at [217, 312] on div "PWP" at bounding box center [219, 314] width 13 height 13
click at [126, 237] on div at bounding box center [124, 233] width 8 height 8
click at [146, 237] on div at bounding box center [147, 233] width 8 height 8
click at [170, 235] on div at bounding box center [171, 233] width 8 height 8
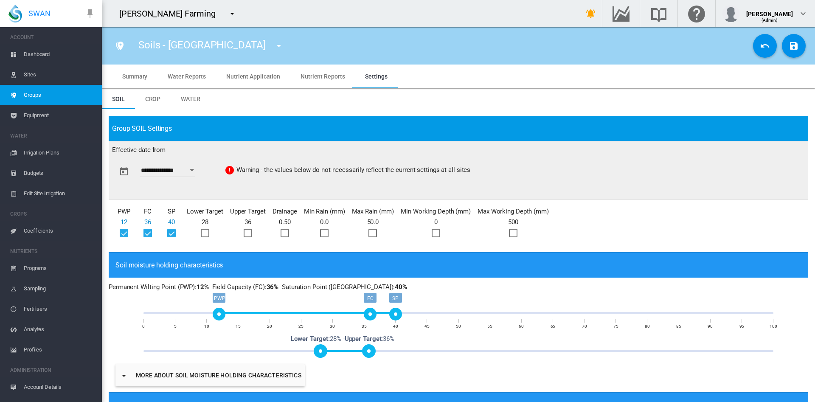
click at [204, 235] on div at bounding box center [205, 233] width 8 height 8
click at [252, 231] on div at bounding box center [248, 233] width 8 height 8
click at [287, 236] on div at bounding box center [285, 233] width 8 height 8
click at [323, 237] on div at bounding box center [324, 233] width 8 height 8
click at [371, 233] on div at bounding box center [372, 233] width 8 height 8
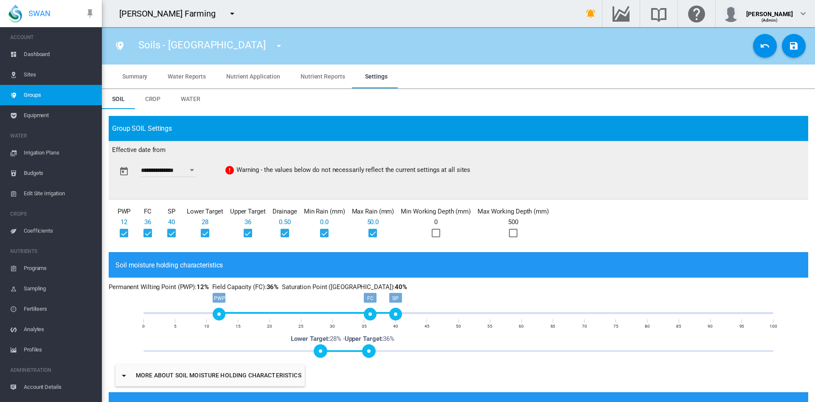
click at [437, 236] on div at bounding box center [436, 233] width 8 height 8
click at [515, 231] on div at bounding box center [513, 233] width 8 height 8
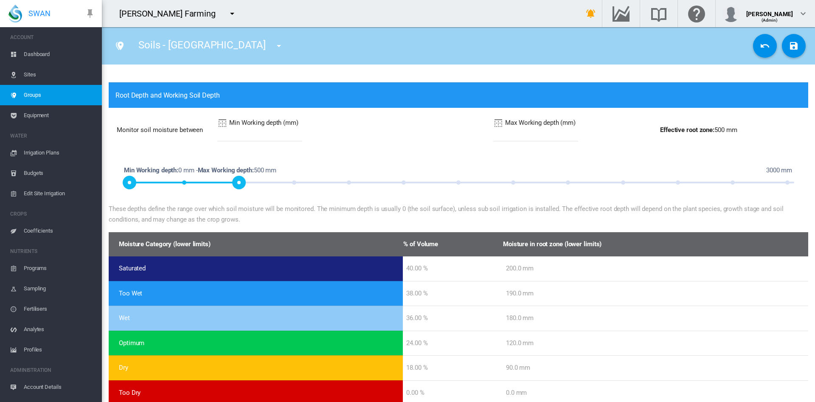
scroll to position [516, 0]
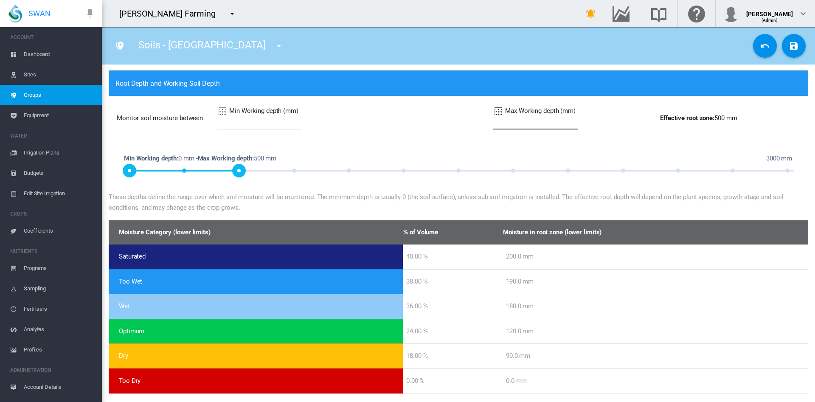
click at [493, 124] on input "***" at bounding box center [535, 123] width 85 height 13
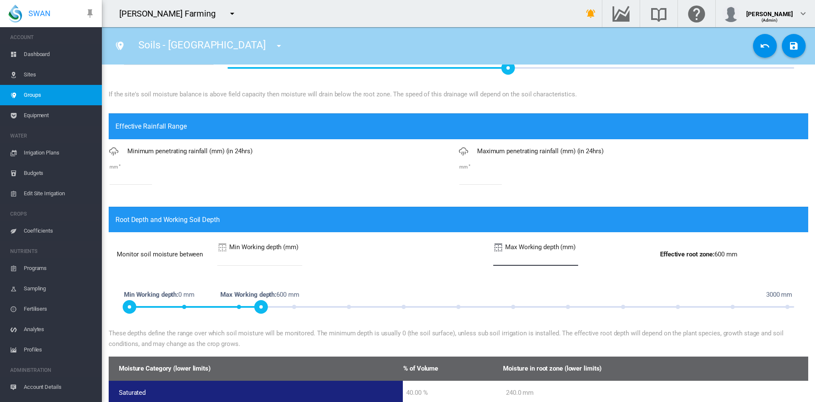
scroll to position [378, 0]
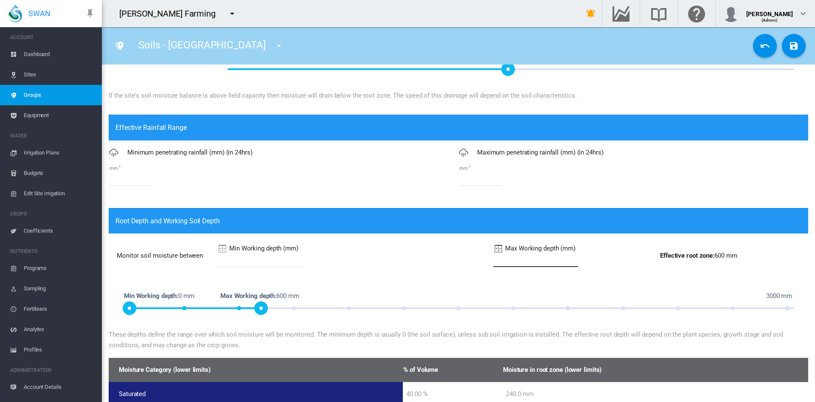
type input "***"
click at [137, 174] on input "*" at bounding box center [131, 179] width 42 height 13
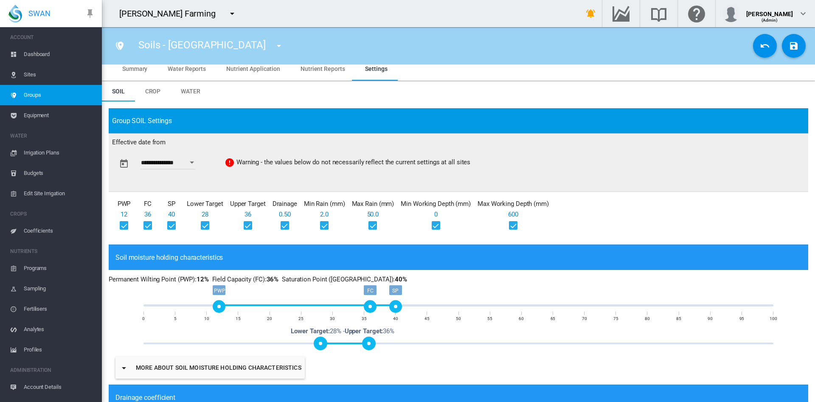
scroll to position [0, 0]
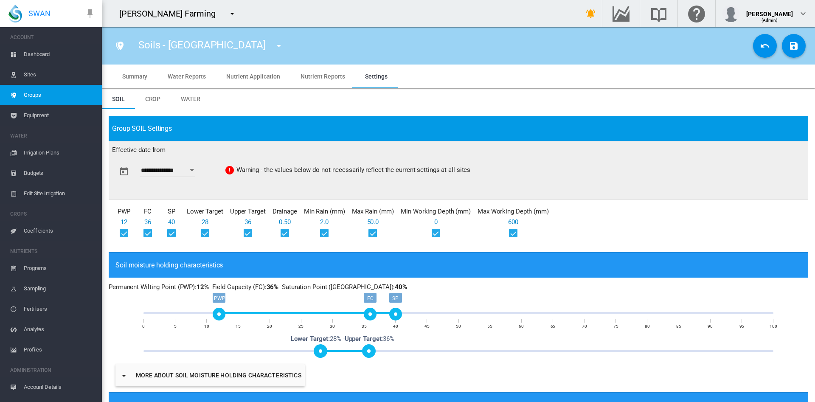
type input "*"
click at [193, 101] on span "Water" at bounding box center [191, 99] width 20 height 7
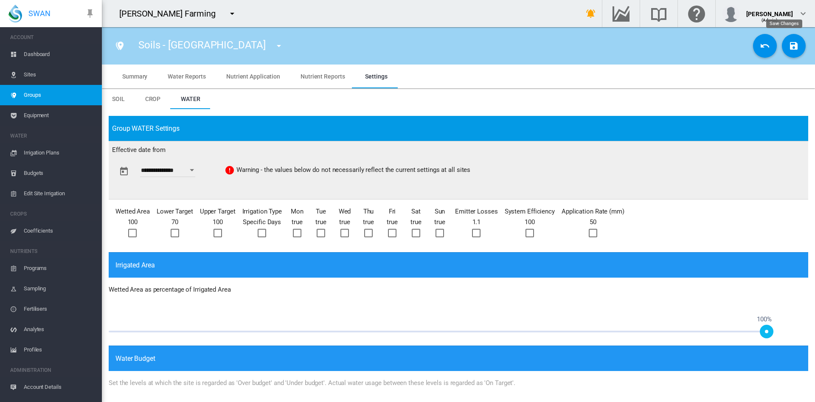
click at [789, 49] on md-icon "icon-content-save" at bounding box center [794, 46] width 10 height 10
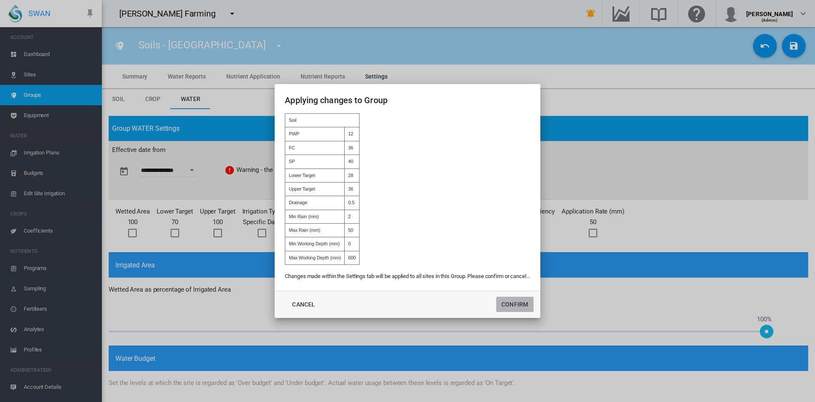
click at [521, 305] on button "Confirm" at bounding box center [514, 304] width 37 height 15
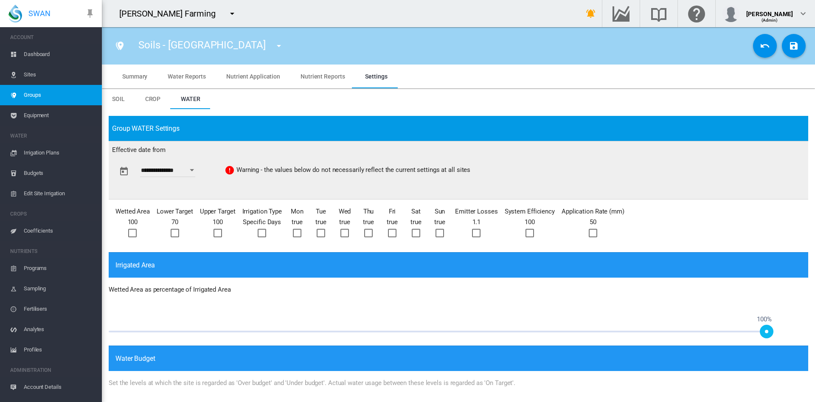
type input "**********"
click at [31, 79] on span "Sites" at bounding box center [59, 75] width 71 height 20
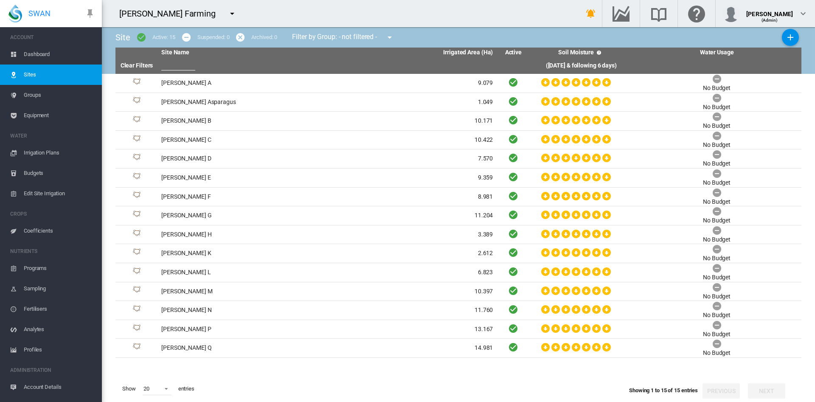
scroll to position [16, 0]
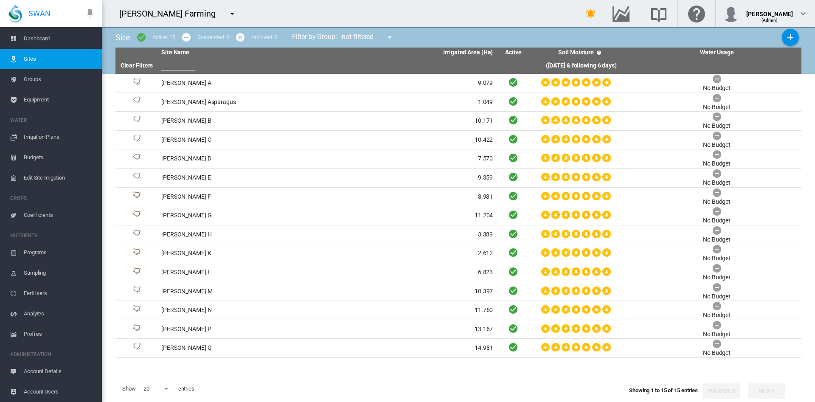
click at [34, 371] on span "Account Details" at bounding box center [59, 371] width 71 height 20
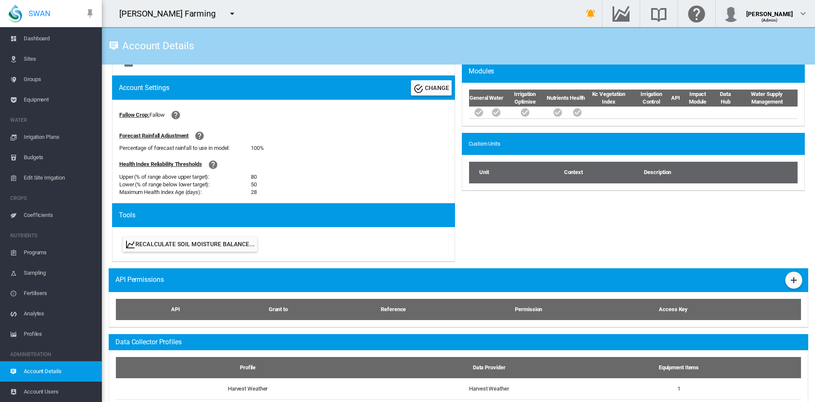
scroll to position [287, 0]
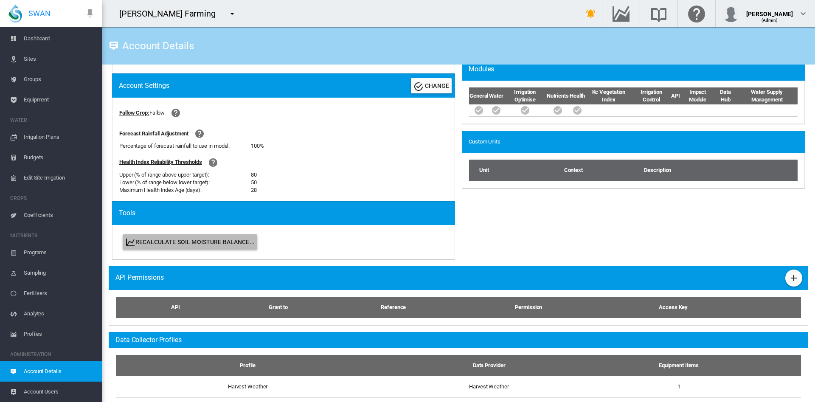
click at [180, 243] on button "Recalculate Soil Moisture Balance..." at bounding box center [190, 241] width 135 height 15
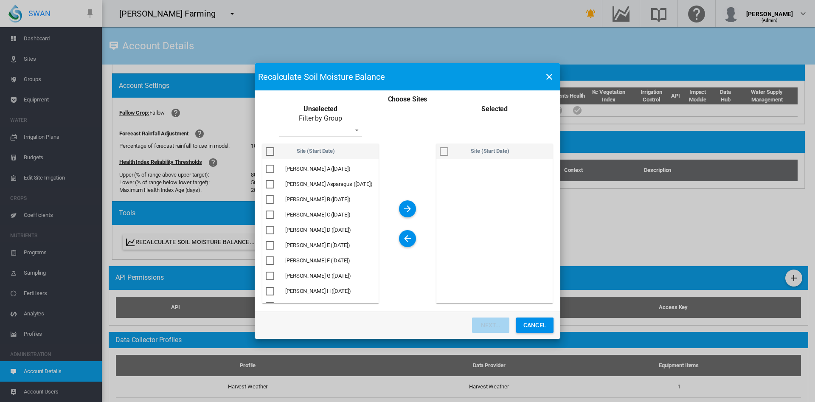
click at [274, 152] on div "Choose Sites ..." at bounding box center [270, 151] width 8 height 8
click at [409, 210] on md-icon "icon-arrow-right" at bounding box center [407, 209] width 10 height 10
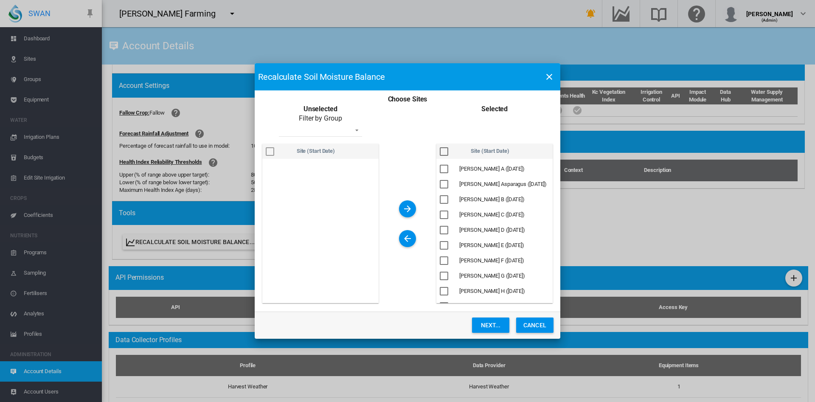
click at [446, 152] on div "Choose Sites ..." at bounding box center [444, 151] width 8 height 8
click at [485, 329] on button "Next..." at bounding box center [490, 325] width 37 height 15
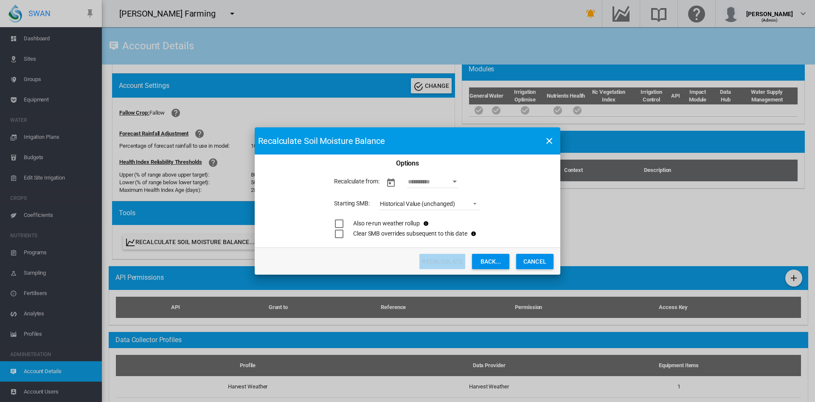
click at [453, 181] on div "Open calendar" at bounding box center [455, 181] width 4 height 2
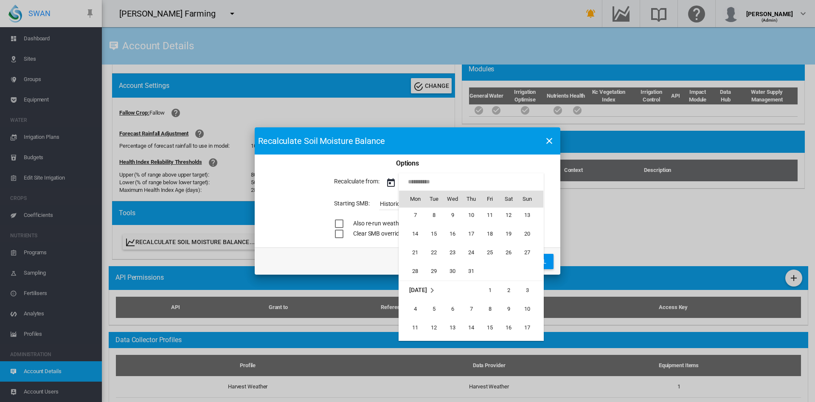
scroll to position [555, 0]
click at [434, 243] on span "1" at bounding box center [433, 243] width 17 height 17
type input "**********"
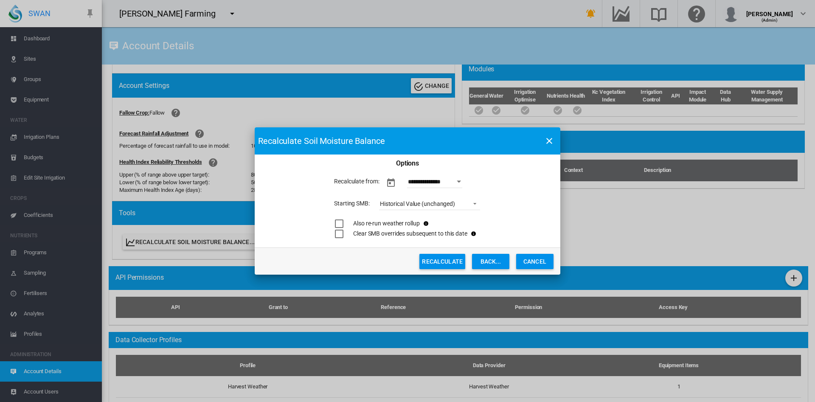
click at [472, 205] on span "Choose Sites ..." at bounding box center [472, 203] width 10 height 8
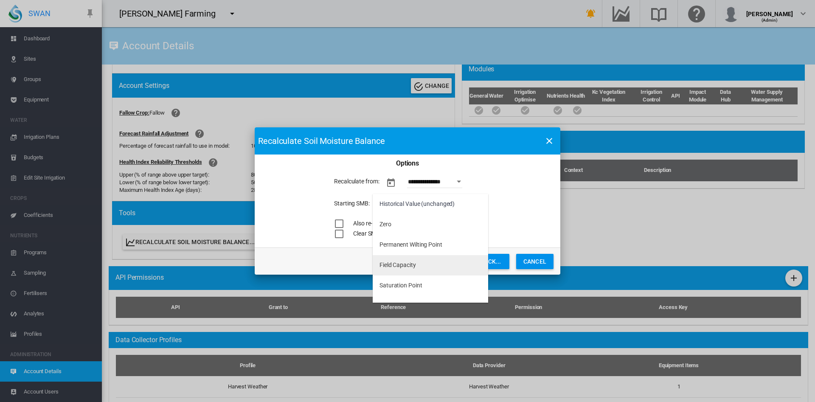
click at [409, 266] on div "Field Capacity" at bounding box center [398, 265] width 37 height 8
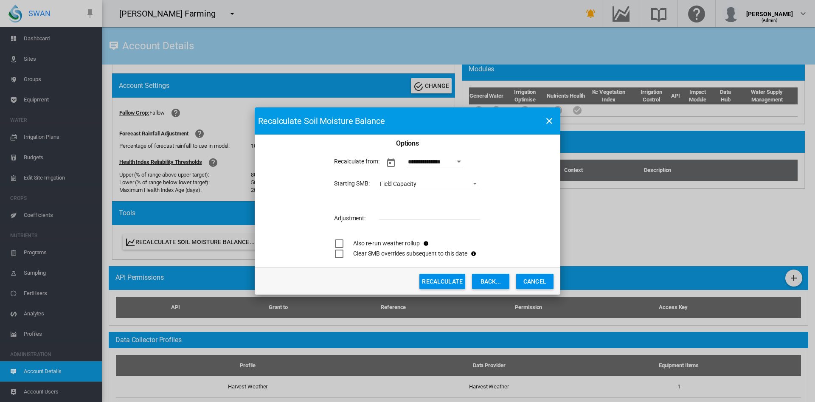
click at [446, 282] on button "Recalculate" at bounding box center [442, 281] width 46 height 15
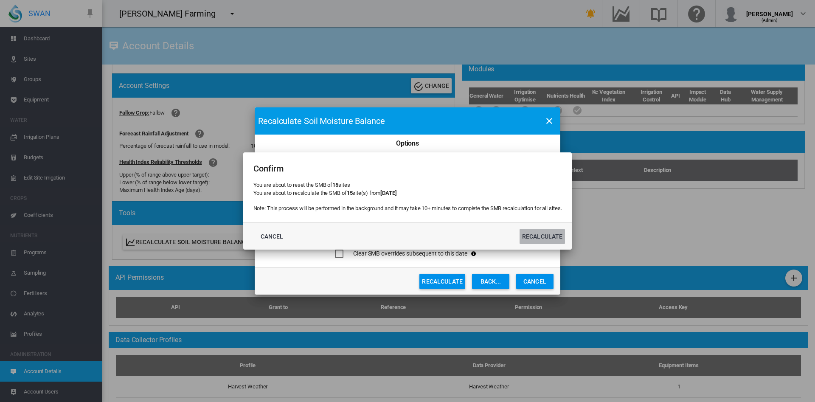
click at [540, 236] on button "Recalculate" at bounding box center [543, 236] width 46 height 15
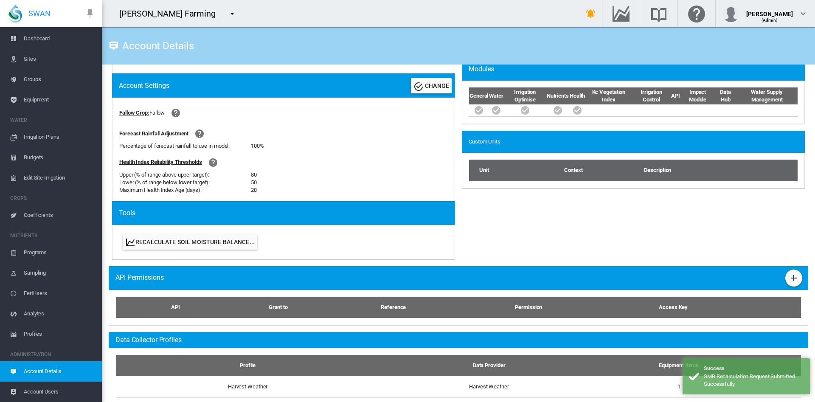
click at [50, 36] on span "Dashboard" at bounding box center [59, 38] width 71 height 20
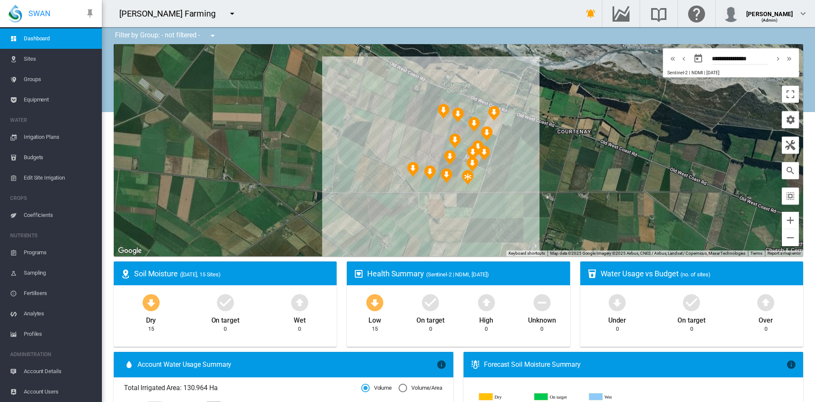
drag, startPoint x: 447, startPoint y: 118, endPoint x: 220, endPoint y: 151, distance: 229.4
click at [220, 151] on div at bounding box center [458, 150] width 689 height 212
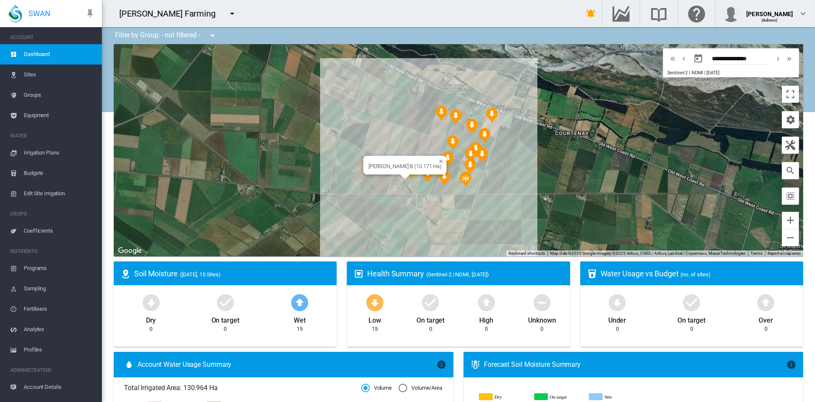
click at [407, 185] on div "[PERSON_NAME] B (10.171 Ha)" at bounding box center [458, 150] width 689 height 212
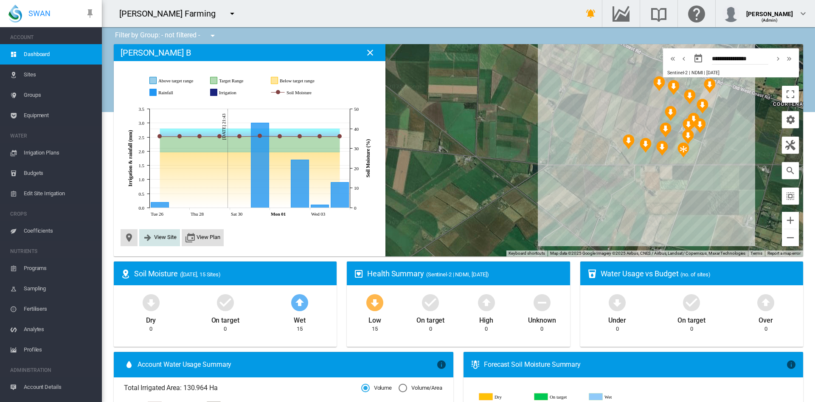
click at [161, 237] on span "View Site" at bounding box center [165, 237] width 23 height 6
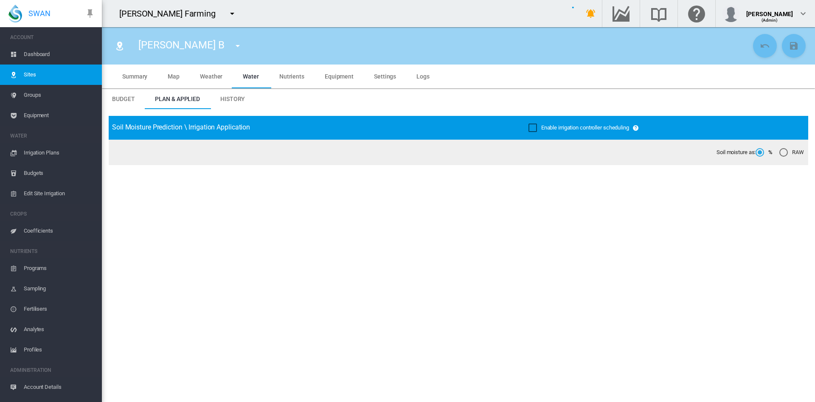
type input "******"
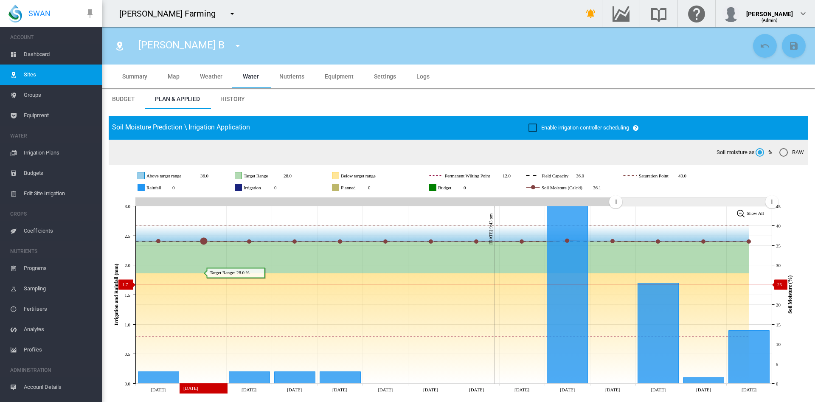
click at [217, 284] on icon at bounding box center [409, 328] width 682 height 110
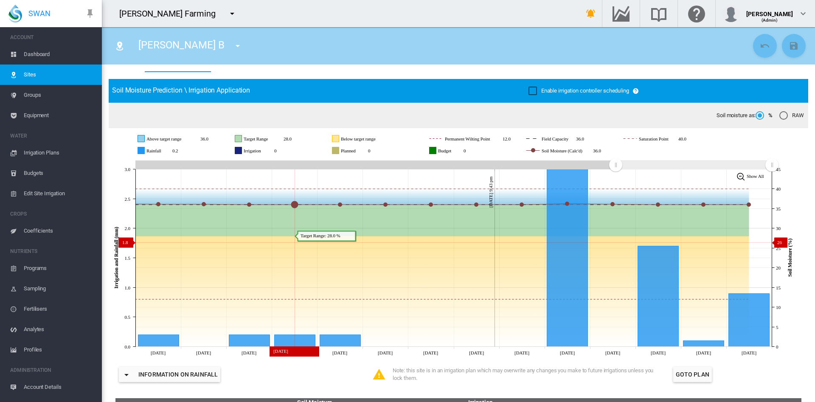
scroll to position [37, 0]
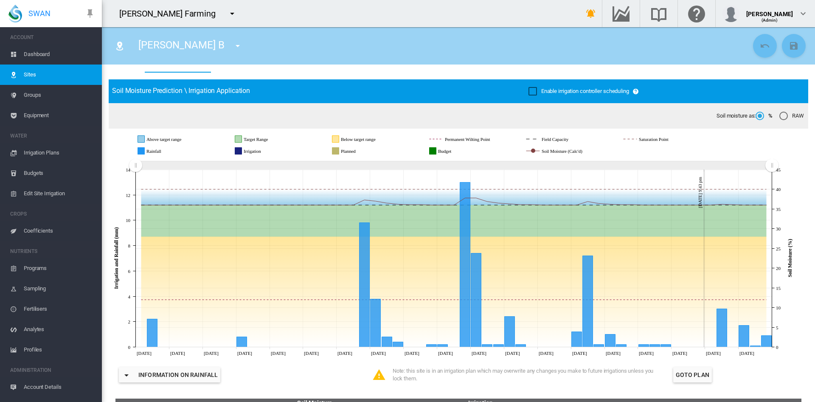
drag, startPoint x: 614, startPoint y: 166, endPoint x: 90, endPoint y: 190, distance: 524.8
click at [90, 190] on div "SWAN ACCOUNT Dashboard Sites Groups Equipment WATER Irrigation Plans" at bounding box center [407, 201] width 815 height 402
click at [233, 43] on md-icon "icon-menu-down" at bounding box center [238, 46] width 10 height 10
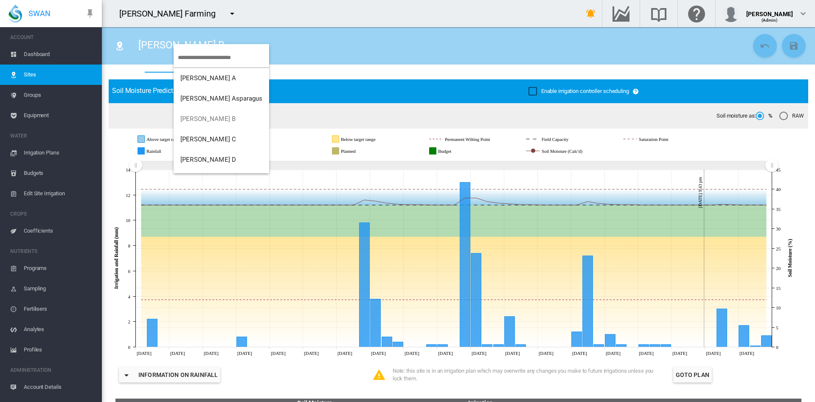
click at [316, 98] on md-backdrop at bounding box center [407, 201] width 815 height 402
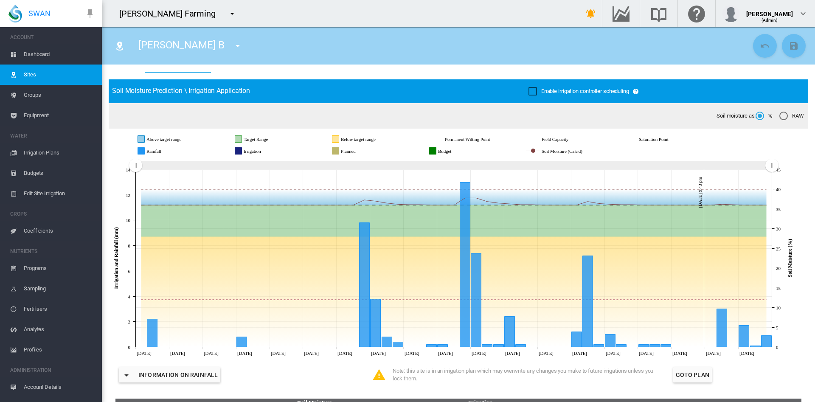
click at [298, 119] on div "Soil moisture as: % RAW" at bounding box center [459, 115] width 700 height 25
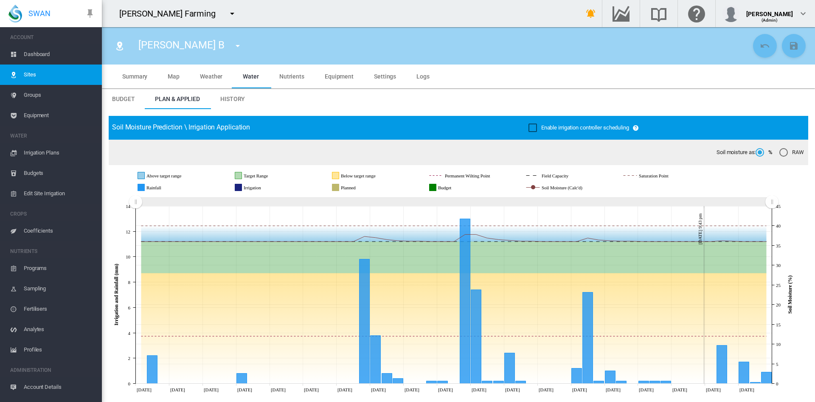
click at [374, 73] on span "Settings" at bounding box center [385, 76] width 22 height 7
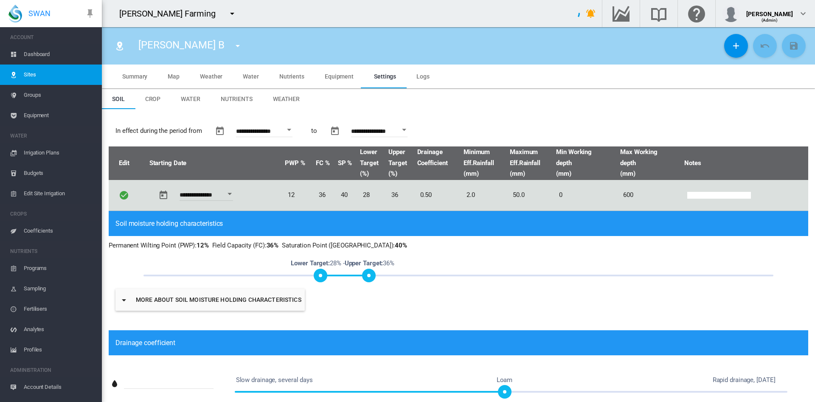
type input "*"
type input "**"
type input "******"
type input "***"
type input "******"
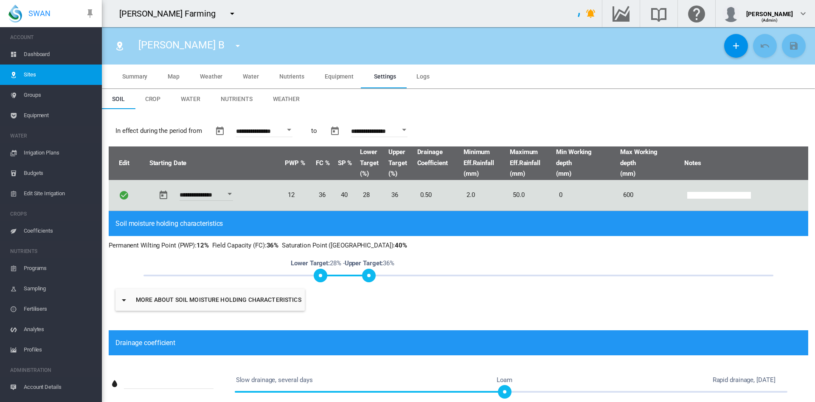
click at [285, 97] on span "Weather" at bounding box center [286, 99] width 27 height 7
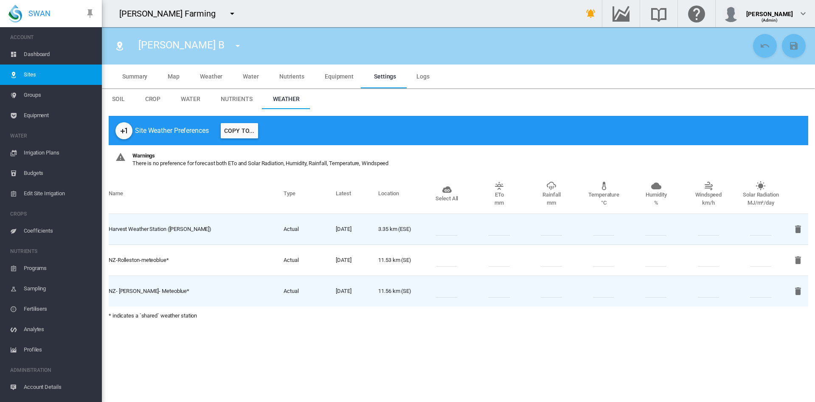
click at [227, 11] on md-icon "icon-menu-down" at bounding box center [232, 13] width 10 height 10
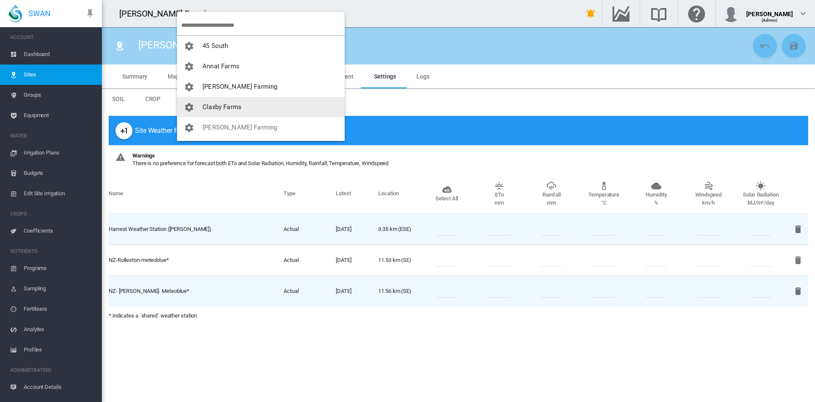
click at [222, 104] on span "Claxby Farms" at bounding box center [222, 107] width 39 height 8
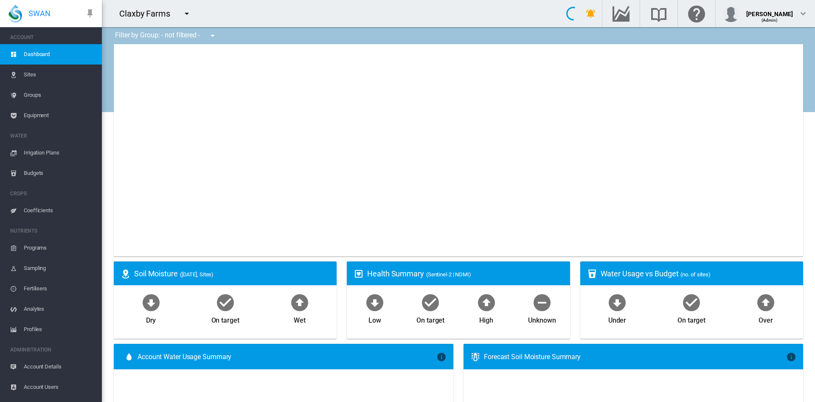
click at [192, 10] on button "button" at bounding box center [186, 13] width 17 height 17
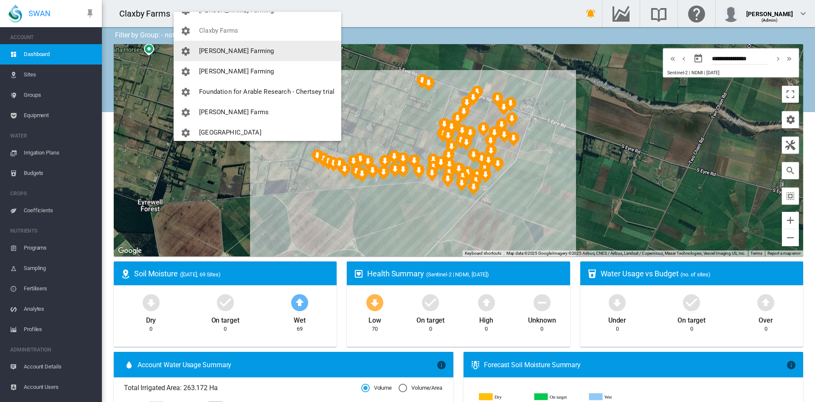
scroll to position [82, 0]
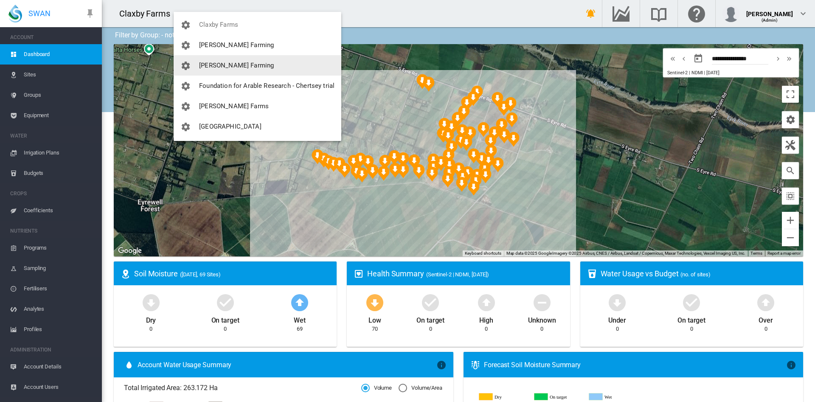
click at [231, 65] on span "[PERSON_NAME] Farming" at bounding box center [236, 66] width 75 height 8
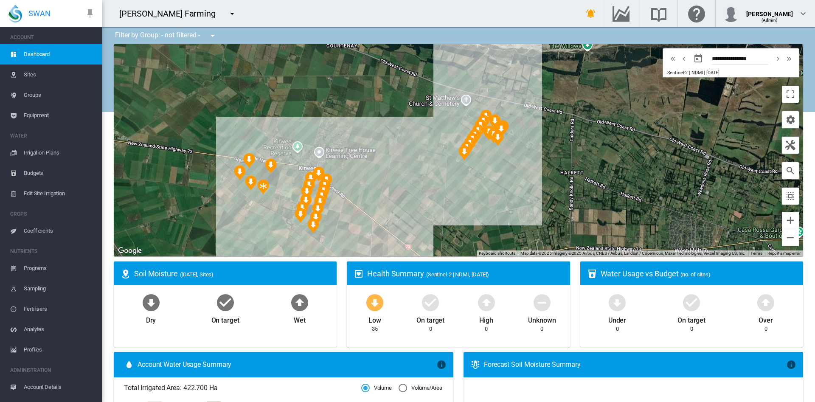
click at [41, 91] on span "Groups" at bounding box center [59, 95] width 71 height 20
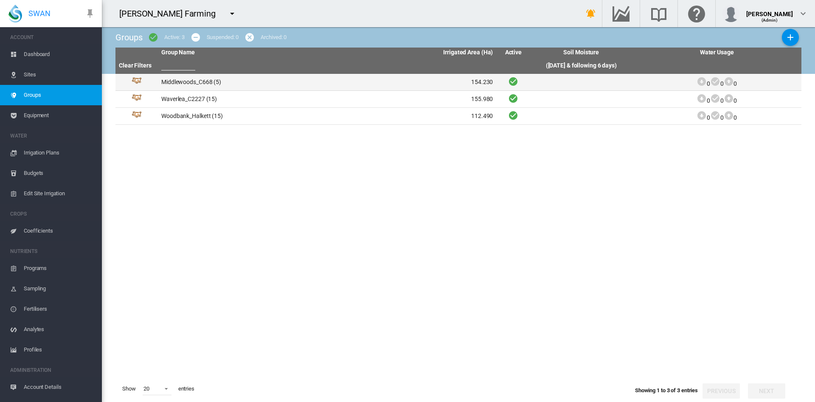
click at [173, 85] on td "Middlewoods_C668 (5)" at bounding box center [242, 82] width 169 height 17
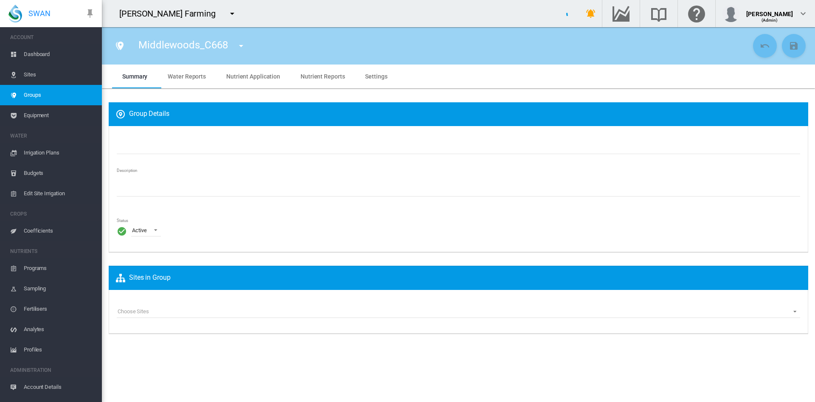
type input "**********"
type textarea "**********"
click at [38, 151] on span "Irrigation Plans" at bounding box center [59, 153] width 71 height 20
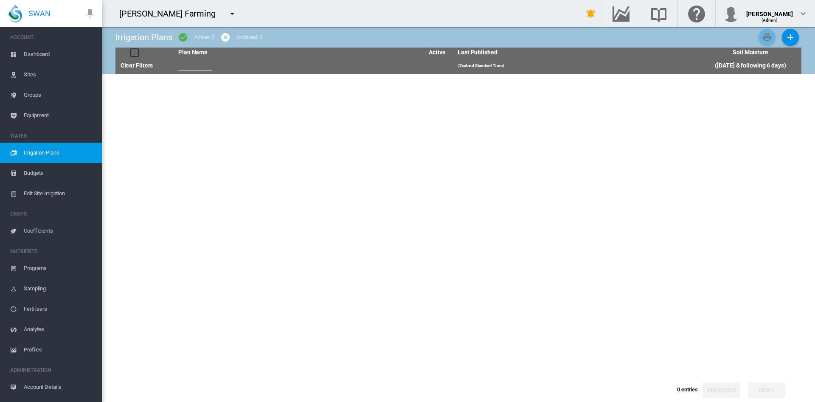
click at [38, 151] on span "Irrigation Plans" at bounding box center [59, 153] width 71 height 20
click at [38, 96] on span "Groups" at bounding box center [59, 95] width 71 height 20
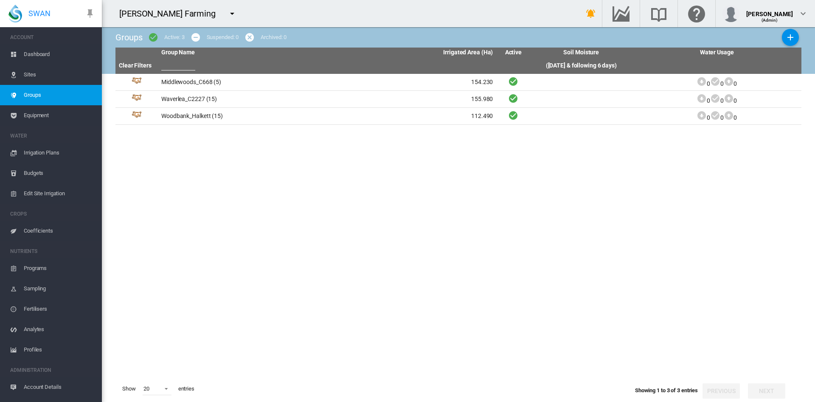
click at [31, 76] on span "Sites" at bounding box center [59, 75] width 71 height 20
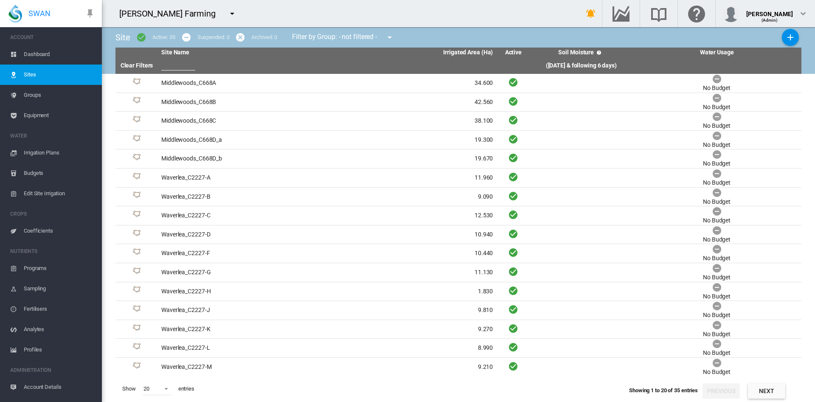
click at [45, 113] on span "Equipment" at bounding box center [59, 115] width 71 height 20
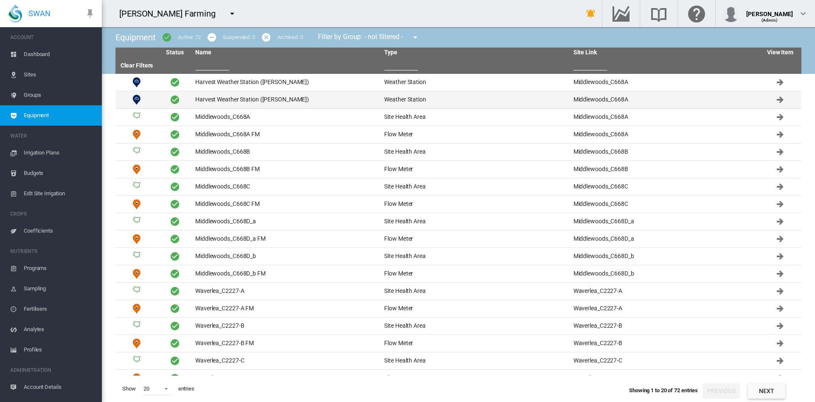
click at [232, 97] on td "Harvest Weather Station ([PERSON_NAME])" at bounding box center [286, 99] width 189 height 17
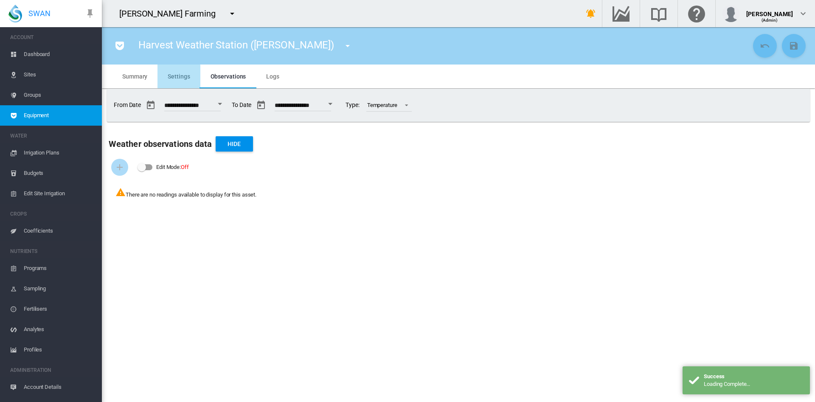
click at [172, 76] on span "Settings" at bounding box center [179, 76] width 22 height 7
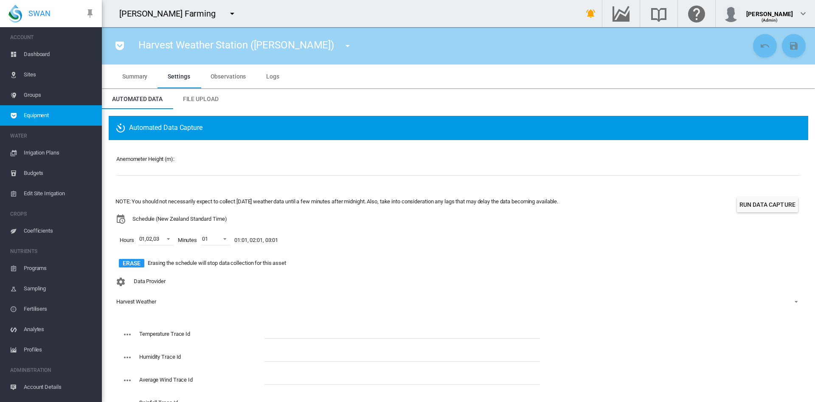
click at [287, 332] on input "text" at bounding box center [402, 332] width 276 height 13
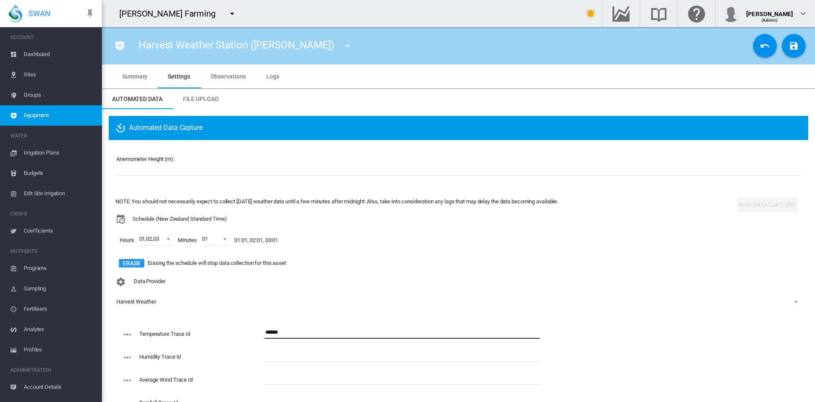
type input "******"
click at [277, 357] on input "text" at bounding box center [402, 355] width 276 height 13
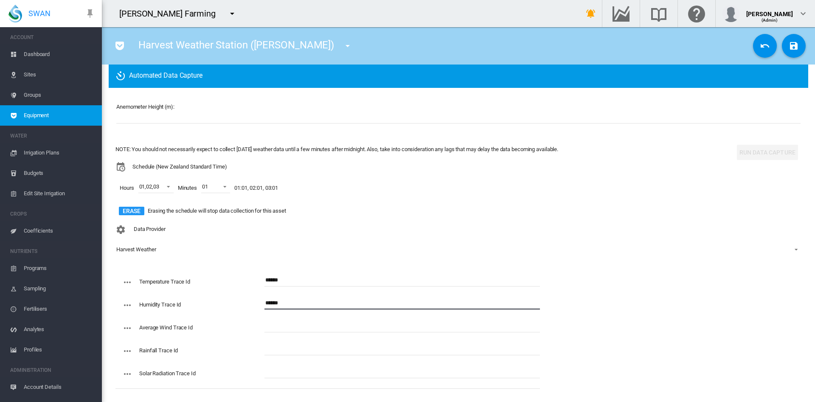
scroll to position [56, 0]
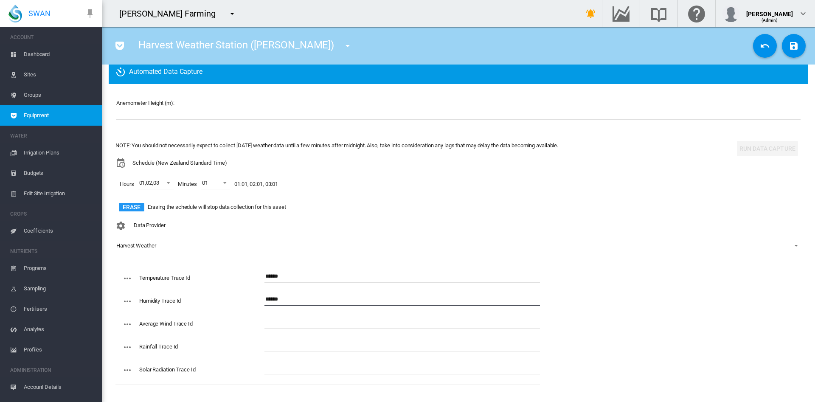
type input "******"
click at [289, 323] on input "text" at bounding box center [402, 322] width 276 height 13
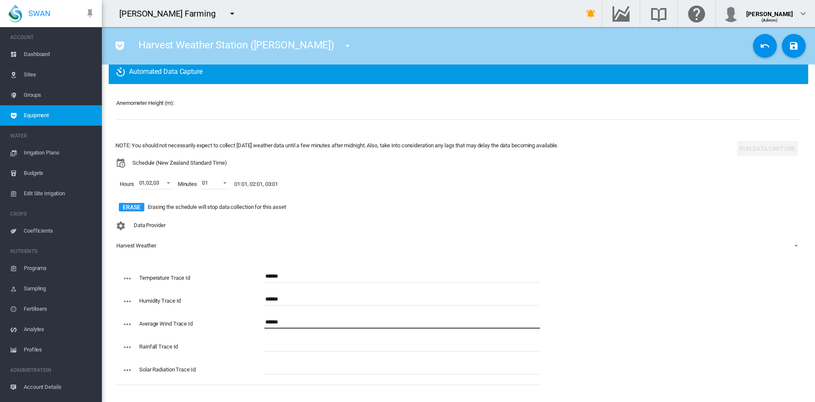
type input "******"
click at [291, 346] on input "text" at bounding box center [402, 345] width 276 height 13
type input "******"
click at [274, 365] on input "text" at bounding box center [402, 368] width 276 height 13
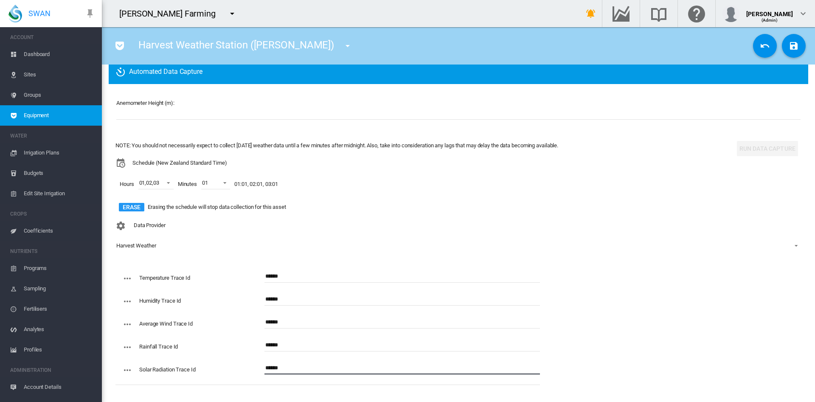
type input "******"
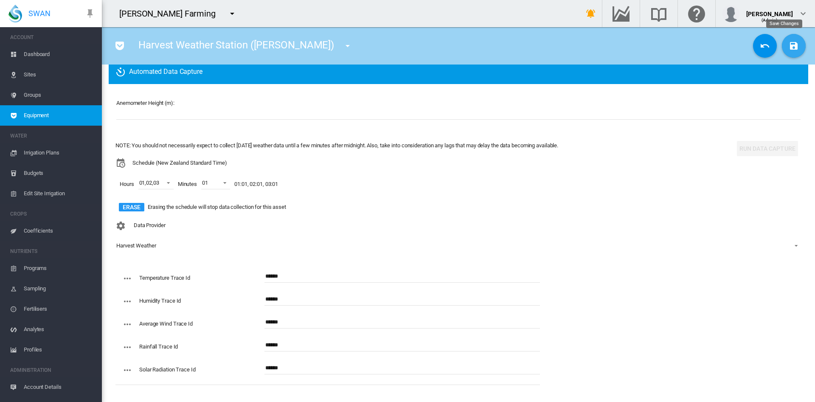
click at [789, 48] on md-icon "icon-content-save" at bounding box center [794, 46] width 10 height 10
click at [751, 142] on button "Run Data Capture" at bounding box center [767, 148] width 61 height 15
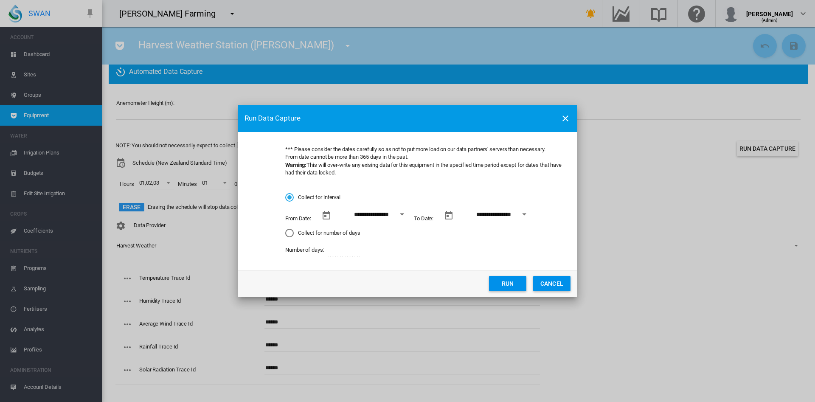
click at [399, 214] on button "Open calendar" at bounding box center [401, 214] width 15 height 15
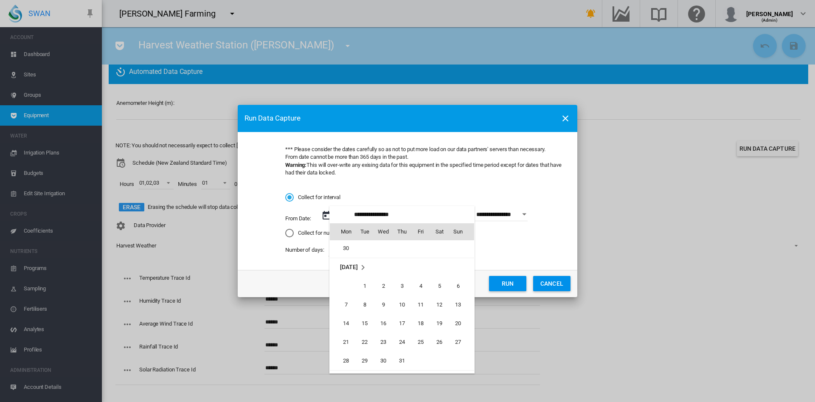
scroll to position [1209, 0]
click at [363, 298] on span "1" at bounding box center [364, 296] width 17 height 17
type input "**********"
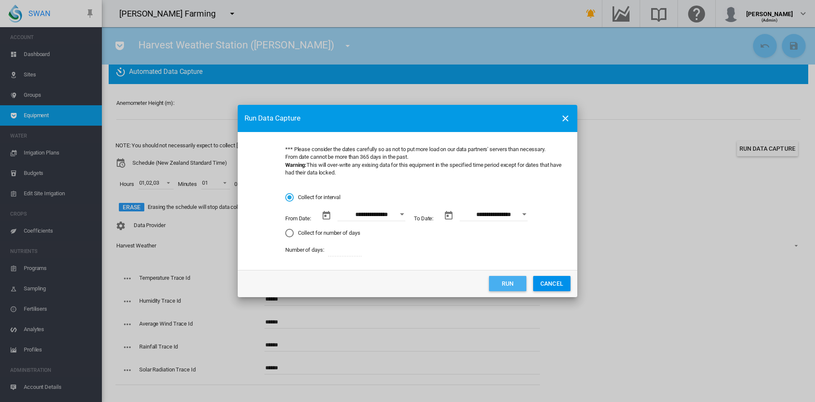
click at [498, 282] on button "Run" at bounding box center [507, 283] width 37 height 15
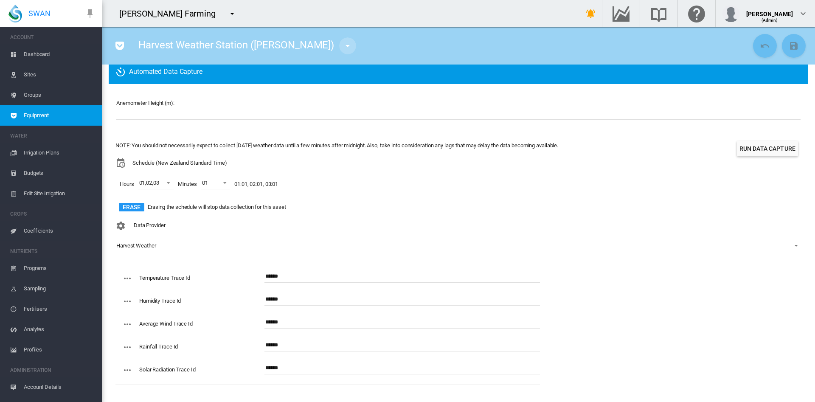
click at [343, 42] on md-icon "icon-menu-down" at bounding box center [348, 46] width 10 height 10
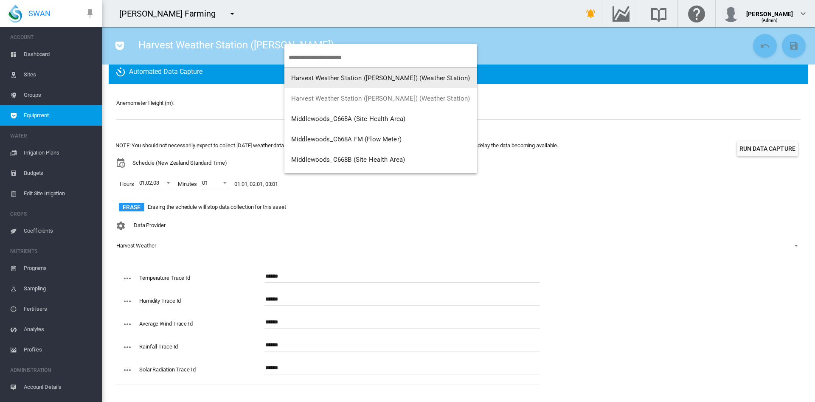
click at [374, 80] on span "Harvest Weather Station (Brooker) (Weather Station)" at bounding box center [380, 78] width 179 height 8
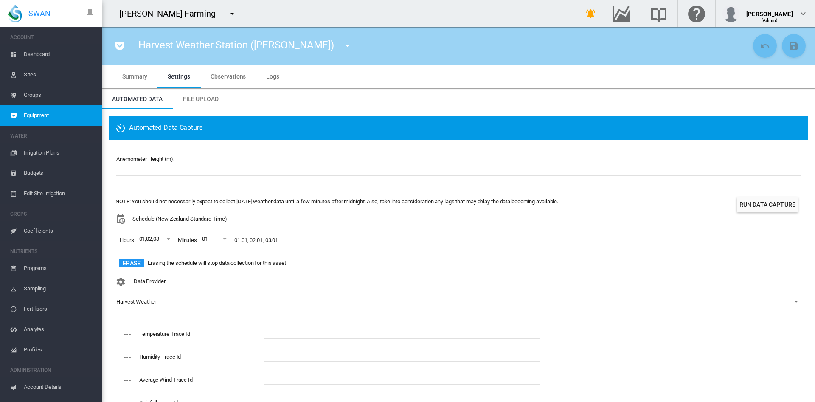
click at [287, 332] on input "text" at bounding box center [402, 332] width 276 height 13
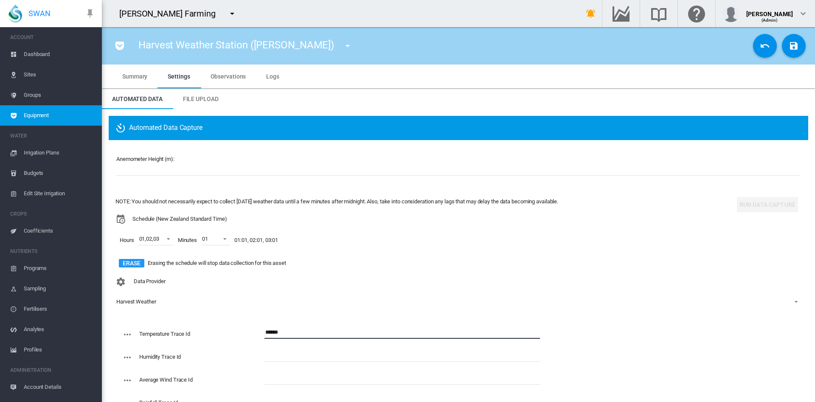
type input "******"
click at [304, 356] on input "text" at bounding box center [402, 355] width 276 height 13
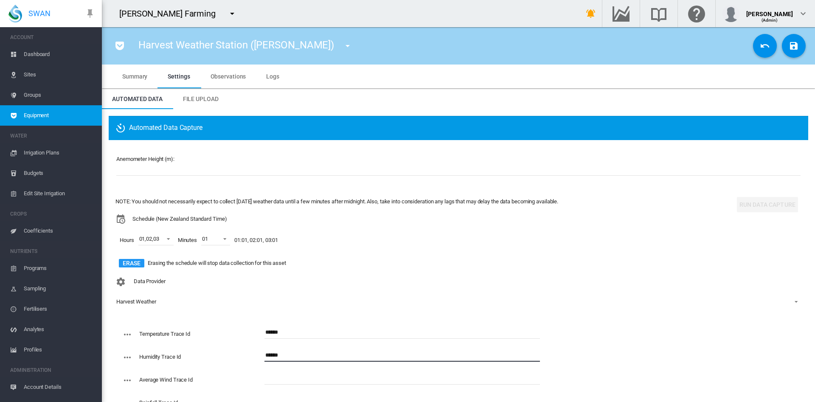
type input "******"
click at [331, 385] on md-input-container at bounding box center [402, 383] width 276 height 23
click at [318, 378] on input "text" at bounding box center [402, 378] width 276 height 13
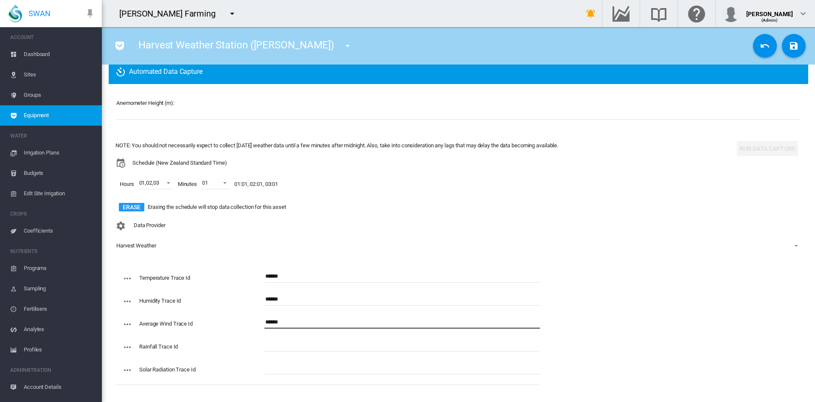
type input "******"
click at [275, 339] on input "text" at bounding box center [402, 345] width 276 height 13
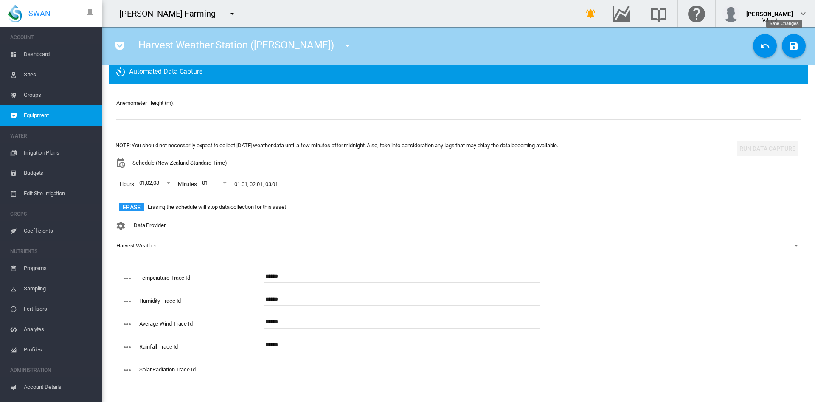
type input "******"
click at [789, 50] on md-icon "icon-content-save" at bounding box center [794, 46] width 10 height 10
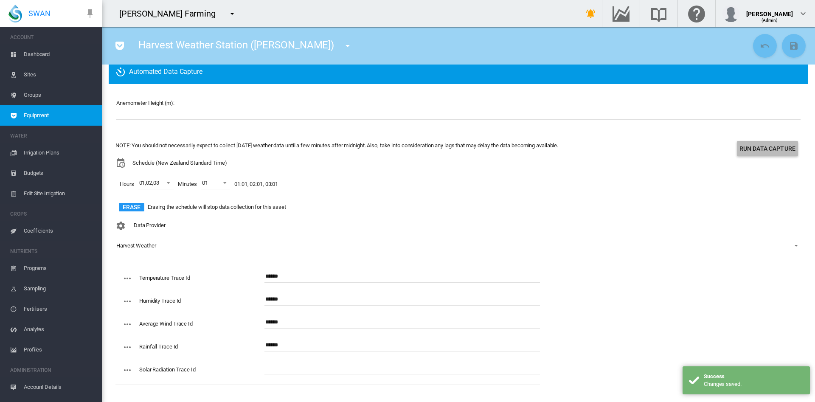
click at [759, 152] on button "Run Data Capture" at bounding box center [767, 148] width 61 height 15
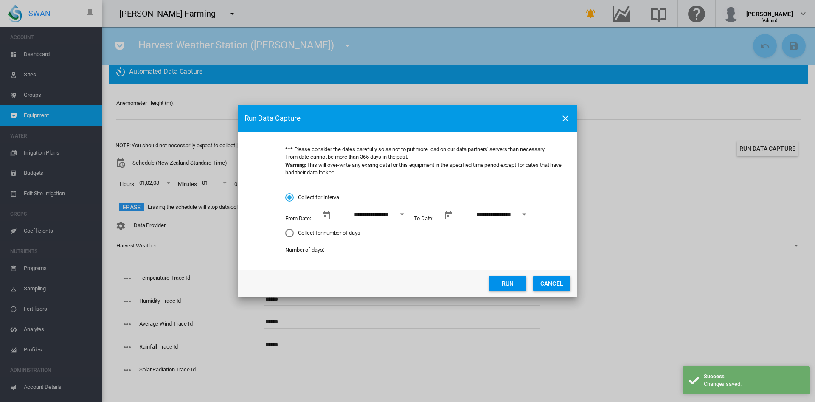
click at [367, 217] on input "**********" at bounding box center [372, 214] width 68 height 13
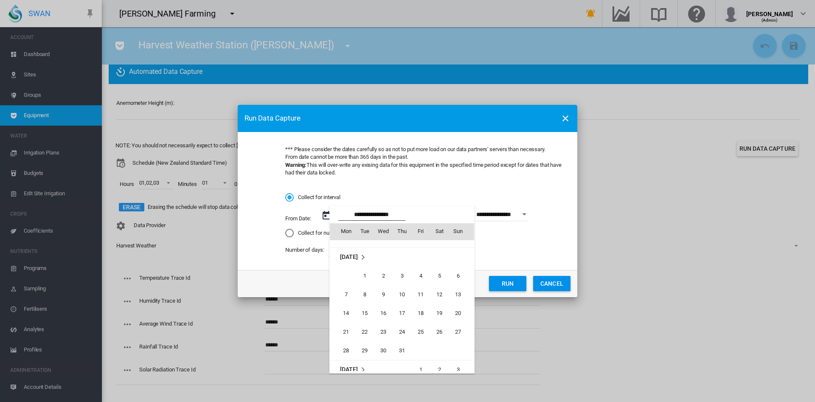
scroll to position [1230, 0]
click at [364, 274] on span "1" at bounding box center [364, 276] width 17 height 17
type input "**********"
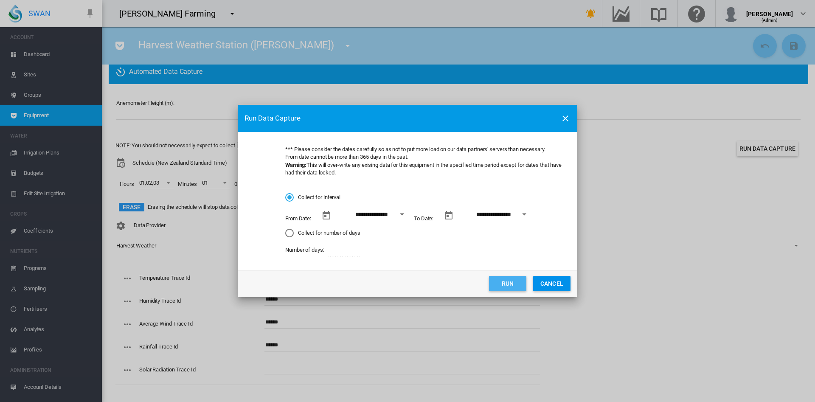
click at [514, 285] on button "Run" at bounding box center [507, 283] width 37 height 15
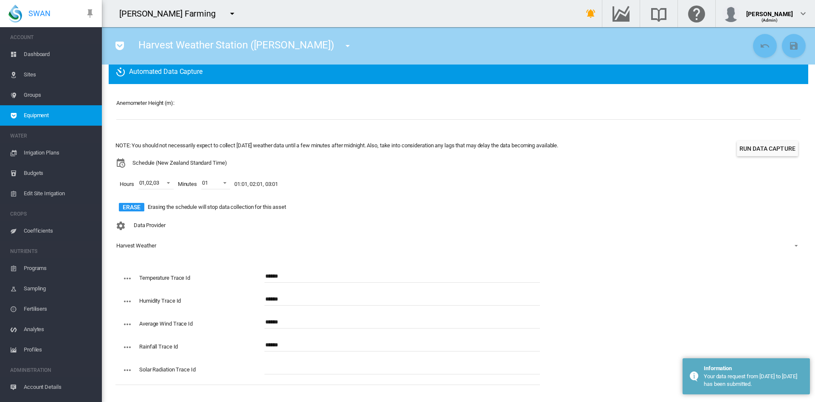
scroll to position [0, 0]
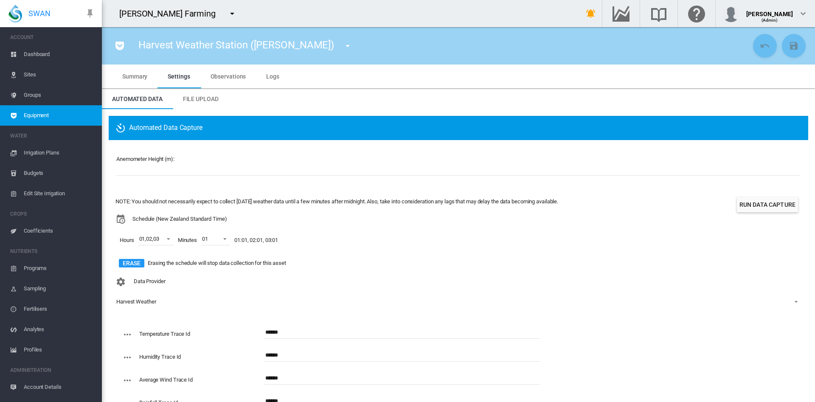
click at [31, 75] on span "Sites" at bounding box center [59, 75] width 71 height 20
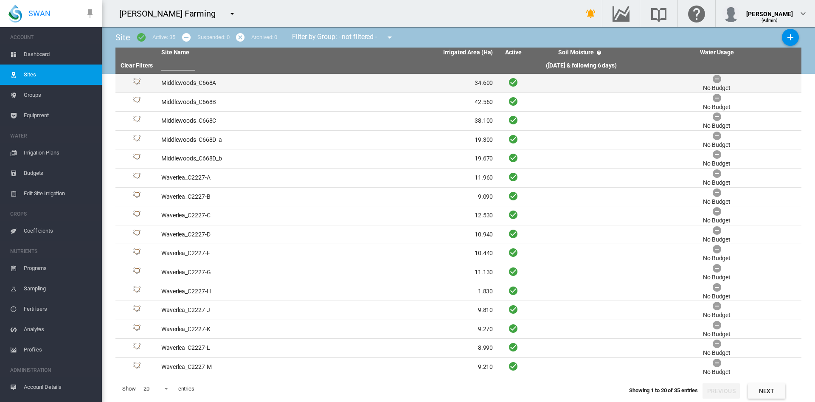
click at [174, 83] on td "Middlewoods_C668A" at bounding box center [242, 83] width 169 height 19
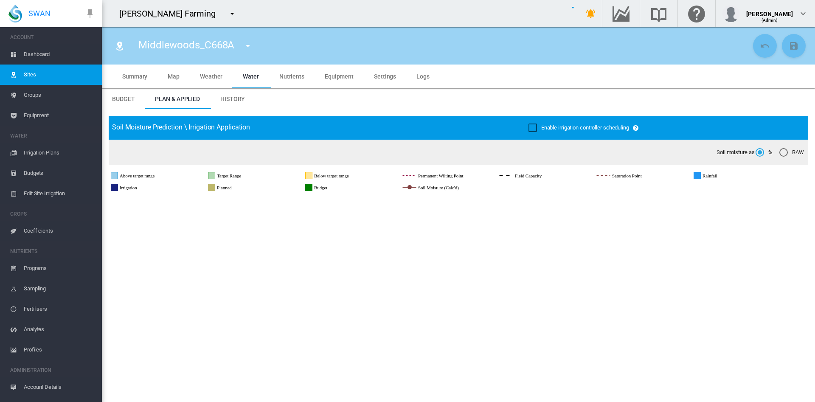
click at [377, 75] on span "Settings" at bounding box center [385, 76] width 22 height 7
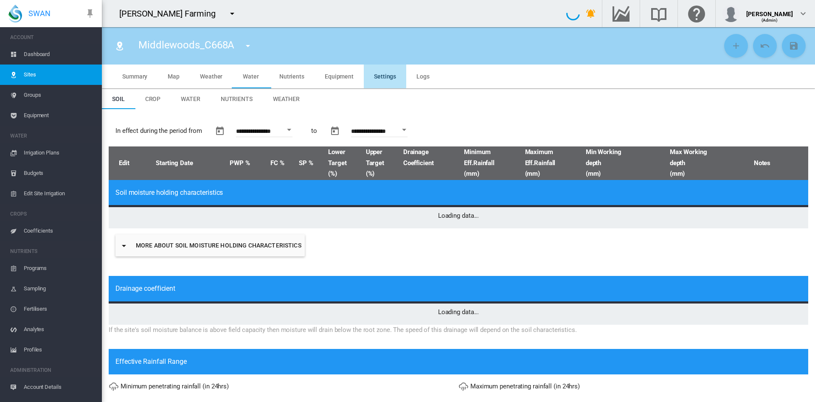
click at [291, 104] on md-tab-item "Weather" at bounding box center [286, 99] width 47 height 20
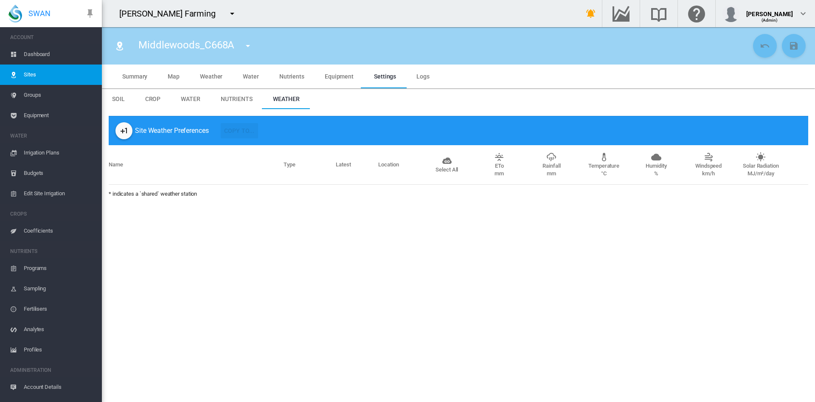
type input "*"
type input "**"
type input "******"
type input "****"
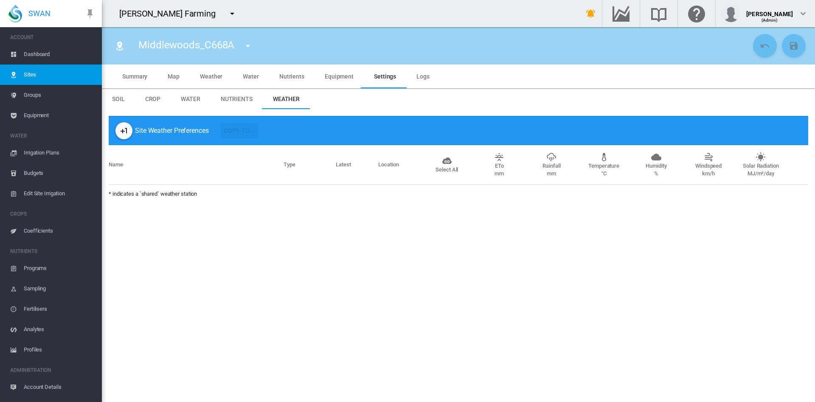
click at [124, 127] on md-icon "icon-plus-one" at bounding box center [124, 131] width 10 height 10
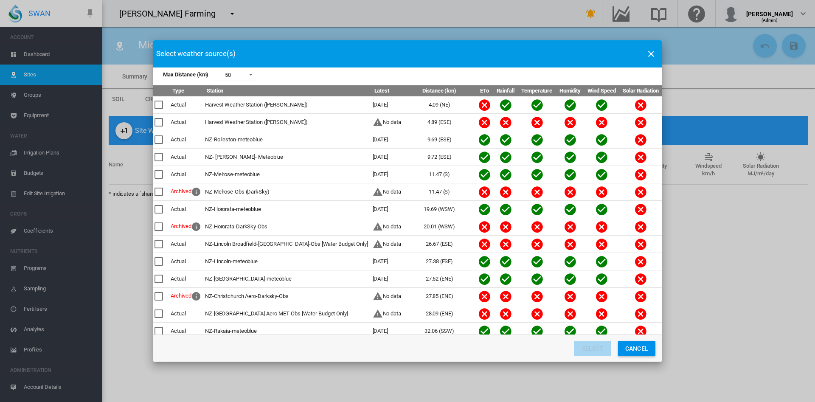
click at [163, 104] on div "Max Distance ..." at bounding box center [159, 105] width 8 height 8
click at [161, 123] on div "Max Distance ..." at bounding box center [159, 122] width 8 height 8
click at [163, 156] on div "Max Distance ..." at bounding box center [159, 157] width 8 height 8
click at [596, 351] on button "Select" at bounding box center [592, 348] width 37 height 15
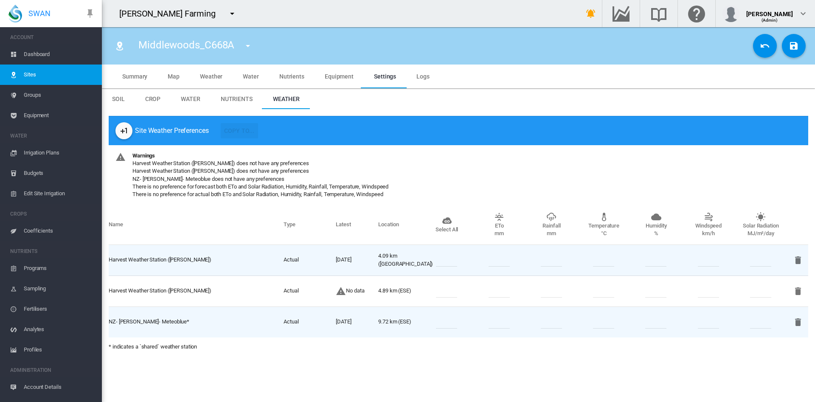
click at [450, 290] on input "number" at bounding box center [446, 291] width 21 height 13
type input "*"
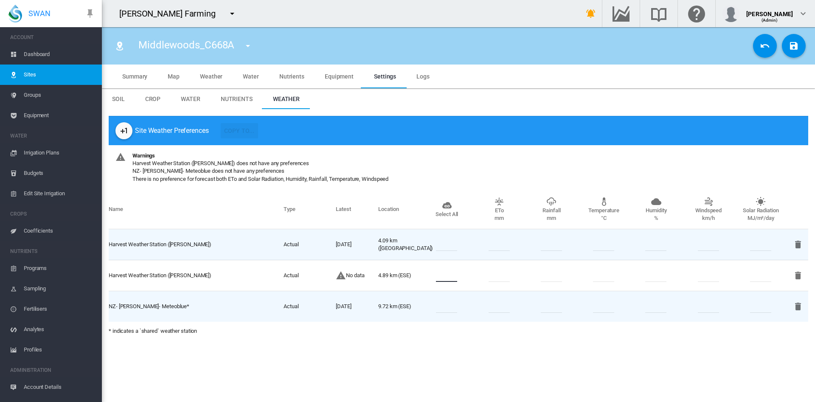
type input "*"
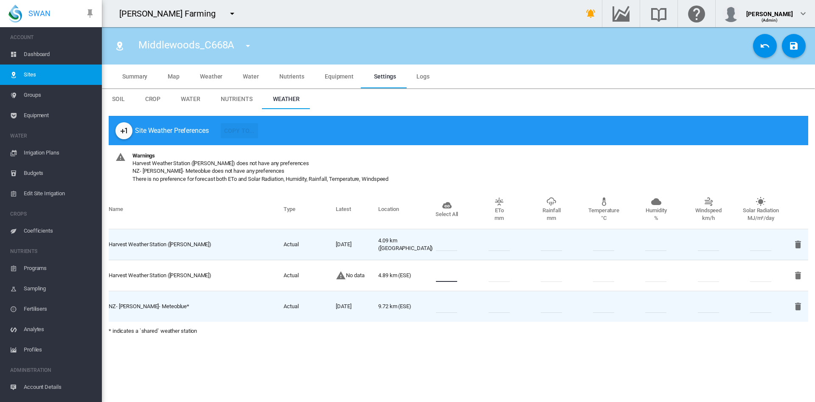
type input "*"
click at [463, 242] on div at bounding box center [447, 244] width 52 height 13
click at [453, 247] on input "number" at bounding box center [446, 244] width 21 height 13
type input "*"
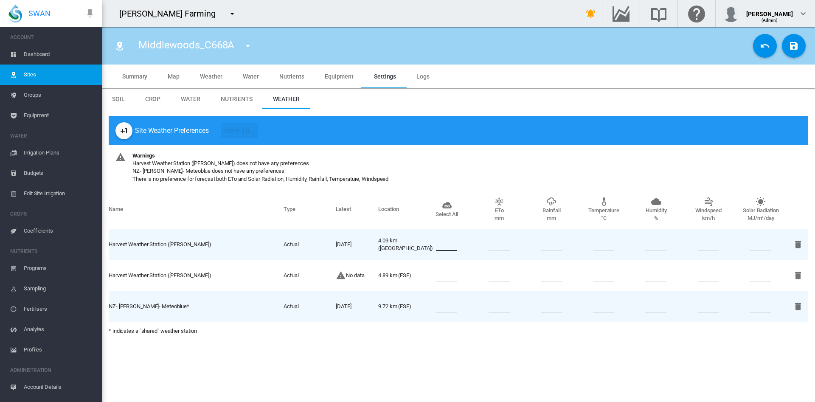
type input "*"
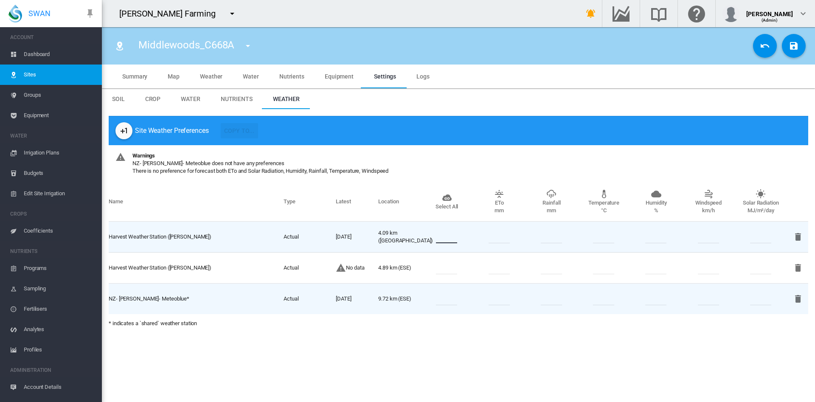
type input "*"
click at [761, 241] on input "number" at bounding box center [760, 237] width 21 height 13
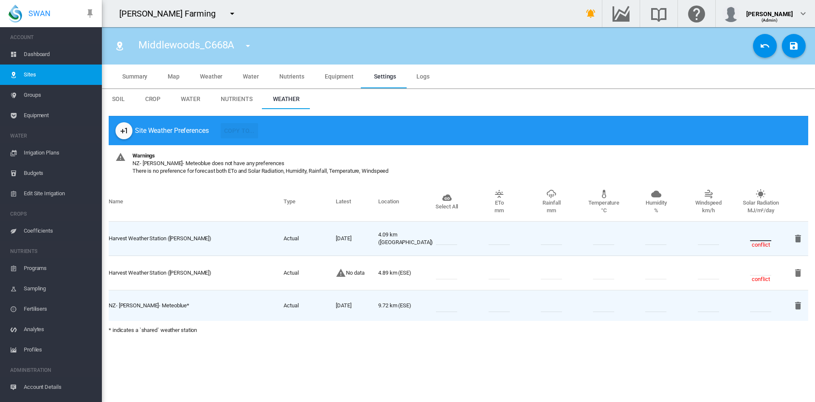
type input "*"
click at [767, 271] on input "*" at bounding box center [760, 269] width 21 height 13
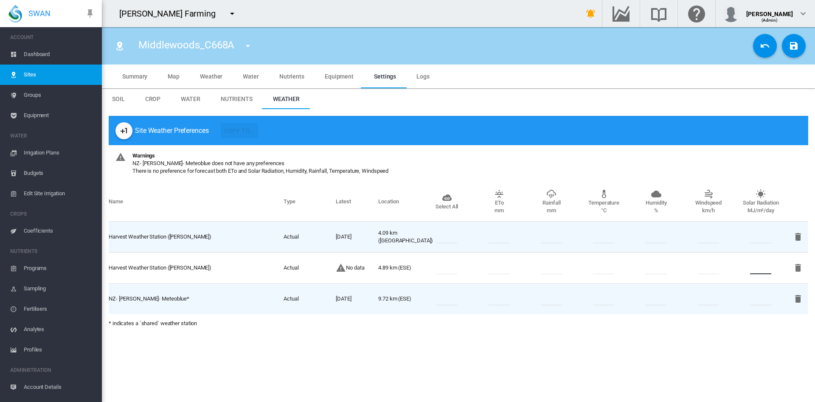
click at [543, 322] on p "* indicates a `shared` weather station" at bounding box center [459, 324] width 700 height 8
click at [452, 264] on input "number" at bounding box center [446, 268] width 21 height 13
type input "*"
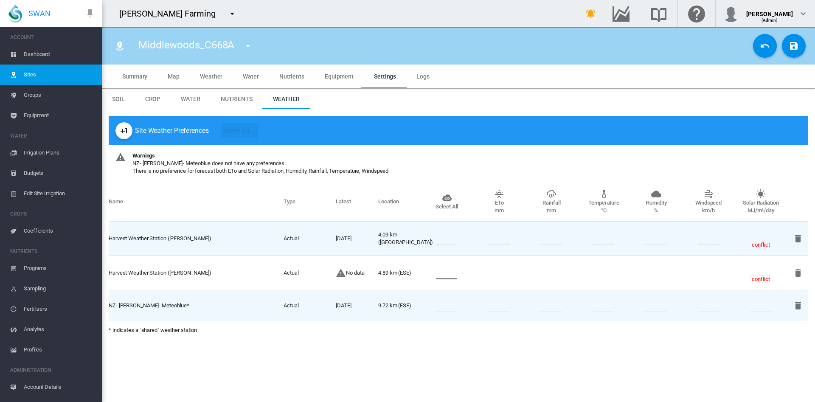
type input "*"
click at [451, 302] on input "number" at bounding box center [446, 305] width 21 height 13
type input "*"
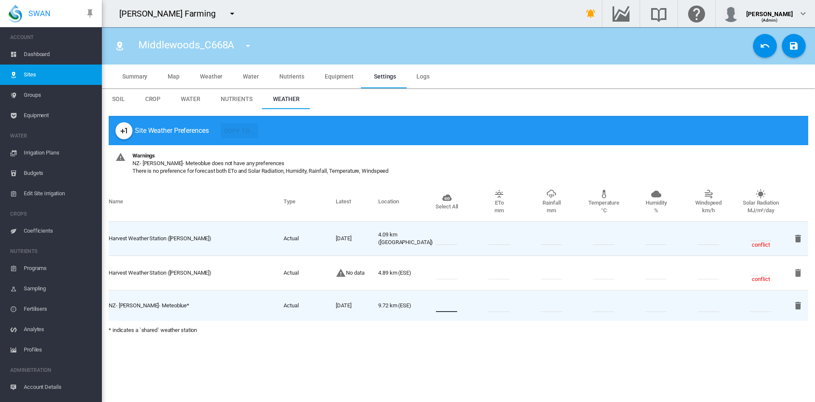
type input "*"
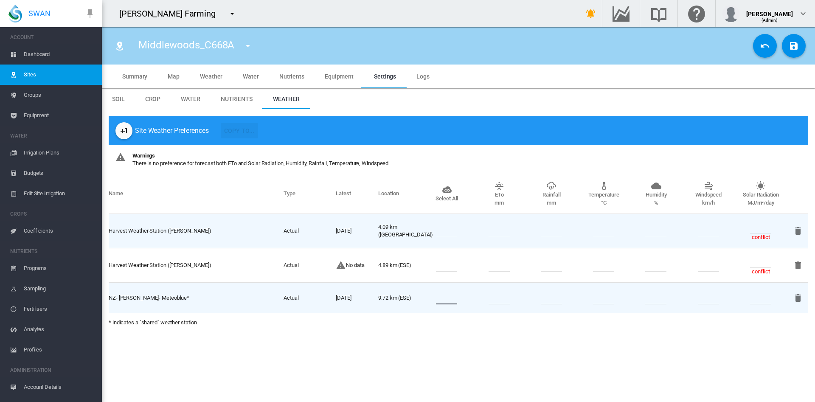
type input "*"
click at [649, 363] on section "Middlewoods_C668A Middlewoods_C668A Middlewoods_C668B Middlewoods_C668C Middlew…" at bounding box center [458, 214] width 713 height 375
click at [765, 262] on input "*" at bounding box center [760, 261] width 21 height 13
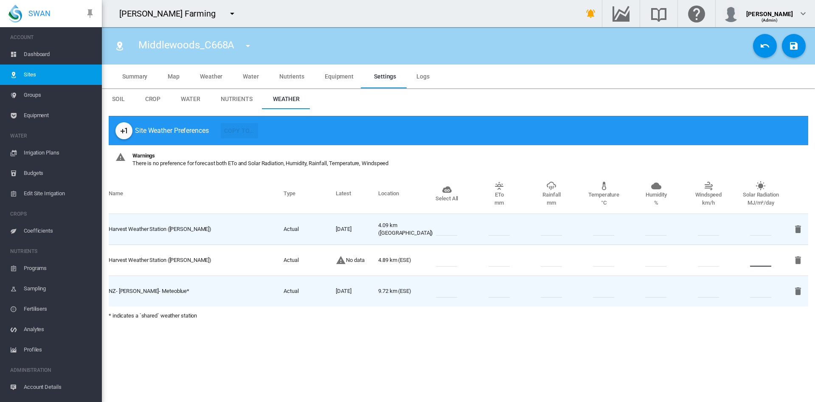
click at [560, 344] on section "Middlewoods_C668A Middlewoods_C668A Middlewoods_C668B Middlewoods_C668C Middlew…" at bounding box center [458, 214] width 713 height 375
click at [502, 228] on input "number" at bounding box center [499, 229] width 21 height 13
type input "*"
click at [545, 348] on section "Middlewoods_C668A Middlewoods_C668A Middlewoods_C668B Middlewoods_C668C Middlew…" at bounding box center [458, 214] width 713 height 375
click at [798, 48] on md-icon "icon-content-save" at bounding box center [794, 46] width 10 height 10
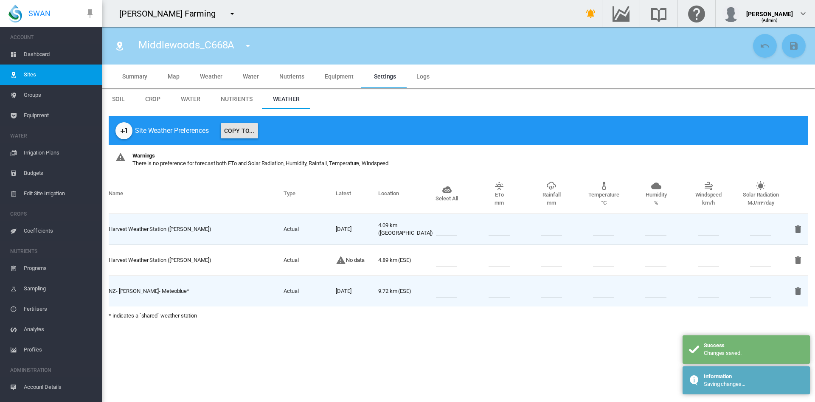
click at [236, 133] on button "Copy To..." at bounding box center [239, 130] width 37 height 15
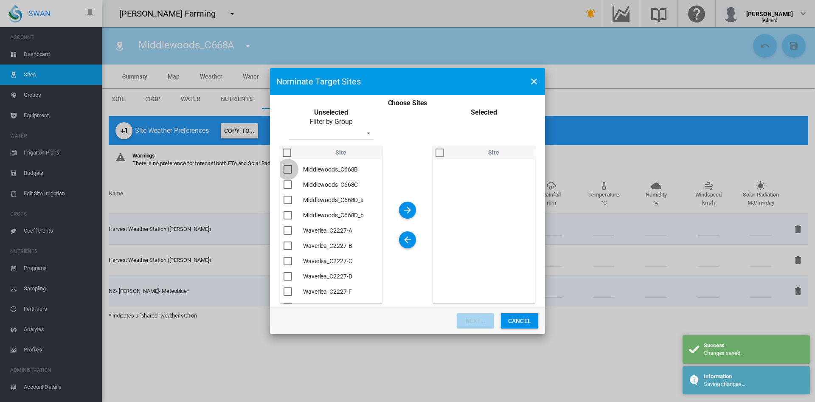
click at [288, 168] on div "You are ..." at bounding box center [288, 169] width 8 height 8
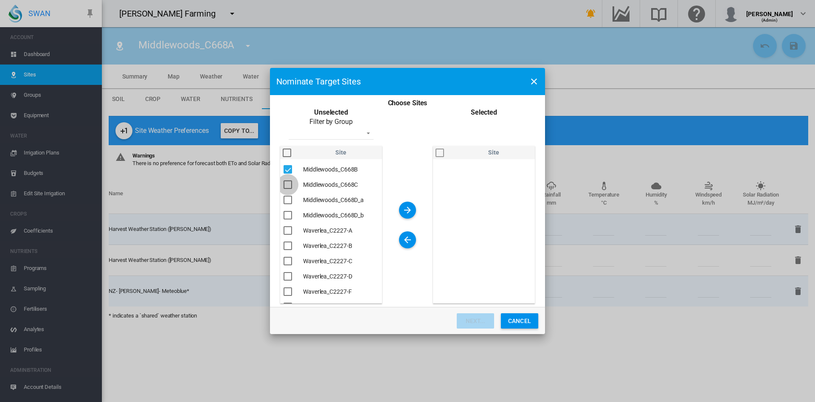
click at [289, 185] on div "You are ..." at bounding box center [288, 184] width 8 height 8
click at [288, 196] on div "You are ..." at bounding box center [288, 200] width 8 height 8
click at [290, 215] on div "You are ..." at bounding box center [288, 215] width 8 height 8
click at [406, 208] on md-icon "icon-arrow-right" at bounding box center [407, 210] width 10 height 10
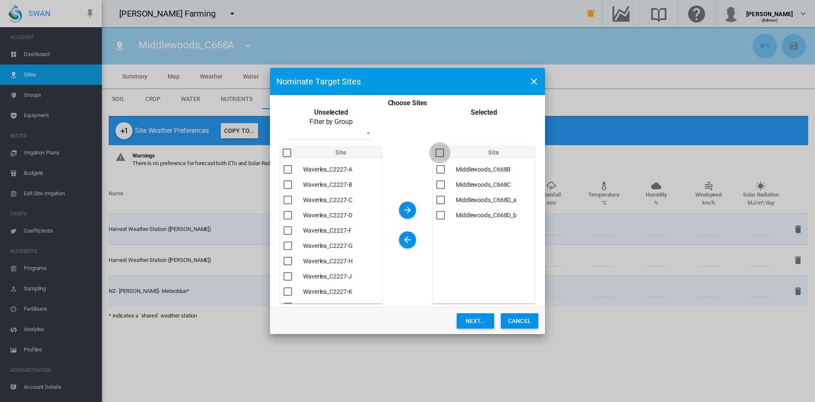
click at [441, 151] on div "You are ..." at bounding box center [440, 153] width 8 height 8
click at [469, 320] on button "Next..." at bounding box center [475, 320] width 37 height 15
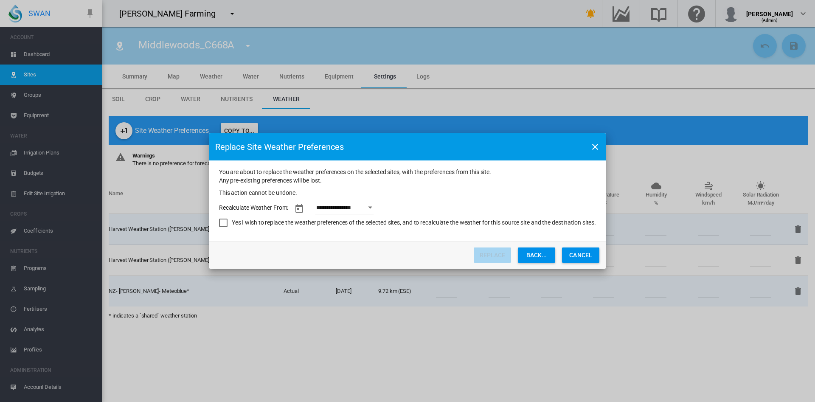
click at [377, 206] on button "Open calendar" at bounding box center [370, 207] width 15 height 15
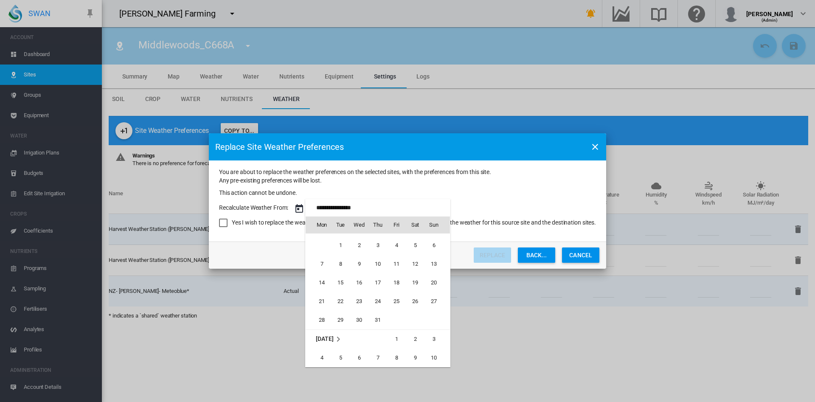
scroll to position [570, 0]
click at [339, 254] on span "1" at bounding box center [340, 254] width 17 height 17
type input "**********"
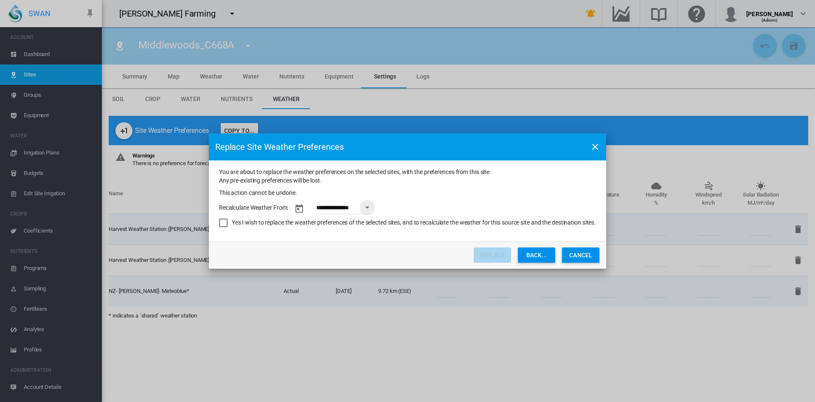
click at [220, 223] on div "Yes I wish to replace the weather preferences of the selected sites, and to rec…" at bounding box center [223, 223] width 8 height 8
click at [493, 253] on button "Replace" at bounding box center [492, 255] width 37 height 15
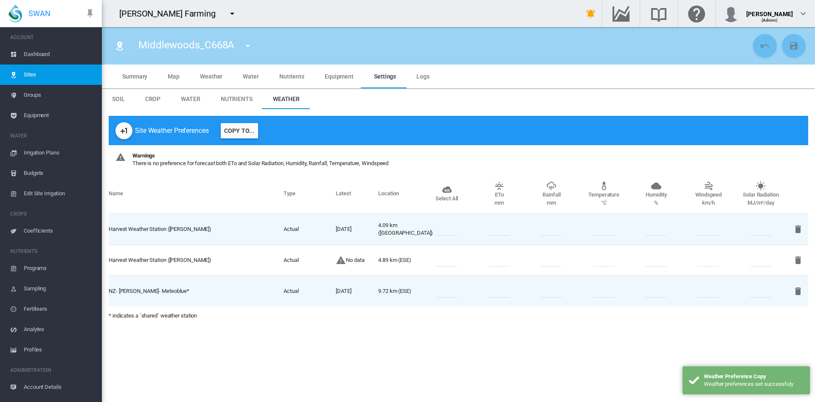
click at [246, 45] on md-icon "icon-menu-down" at bounding box center [248, 46] width 10 height 10
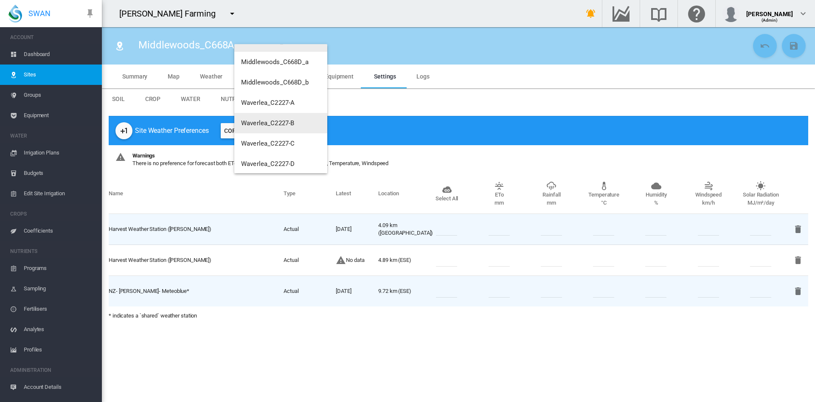
scroll to position [78, 0]
click at [279, 104] on span "Waverlea_C2227-A" at bounding box center [267, 102] width 53 height 8
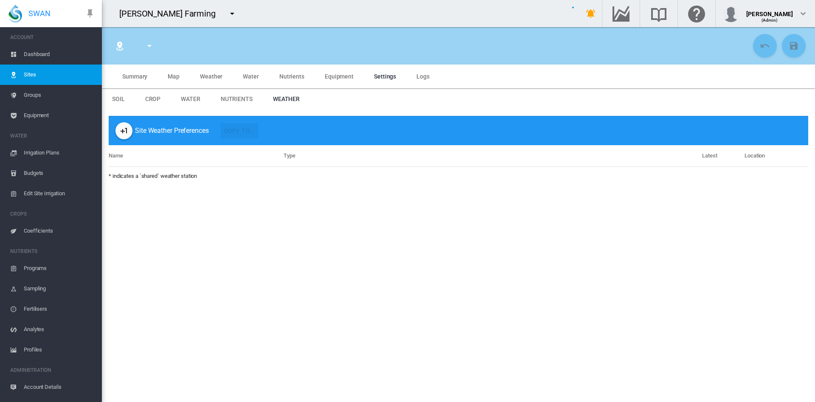
click at [40, 55] on span "Dashboard" at bounding box center [59, 54] width 71 height 20
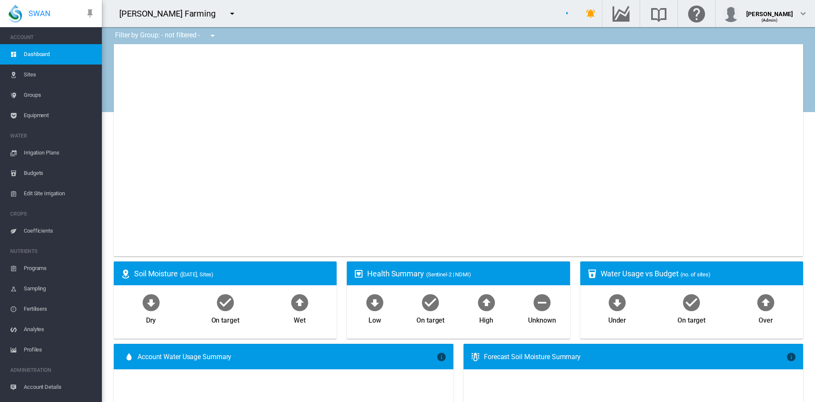
type input "**********"
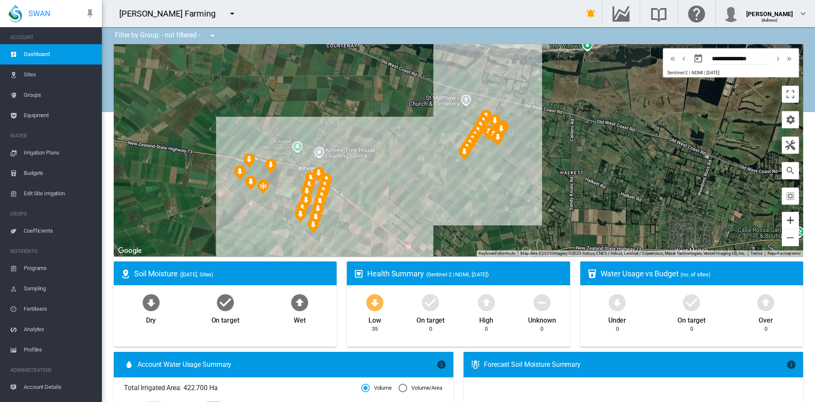
click at [782, 222] on button "Zoom in" at bounding box center [790, 220] width 17 height 17
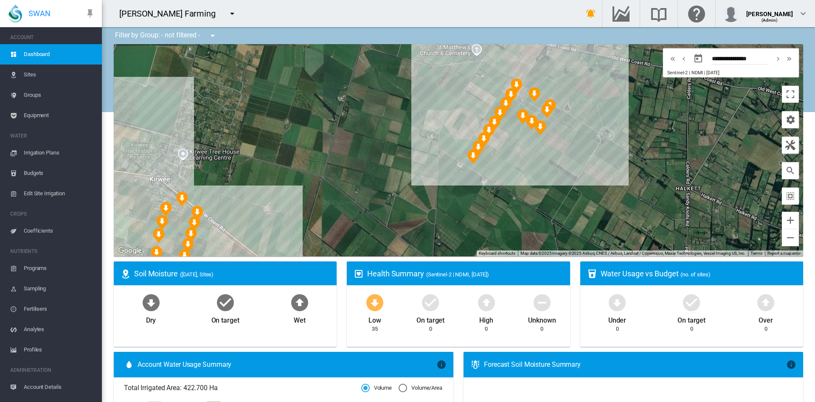
drag, startPoint x: 613, startPoint y: 195, endPoint x: 616, endPoint y: 188, distance: 7.1
click at [616, 188] on div at bounding box center [458, 150] width 689 height 212
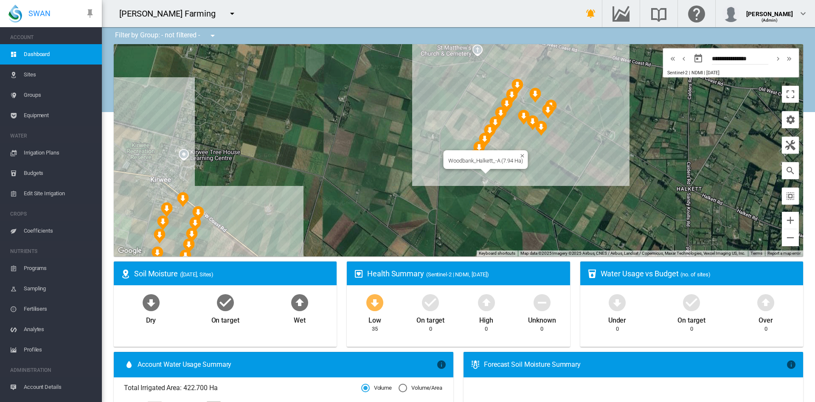
click at [475, 171] on div "Woodbank_Halkett_-A (7.94 Ha)" at bounding box center [458, 150] width 689 height 212
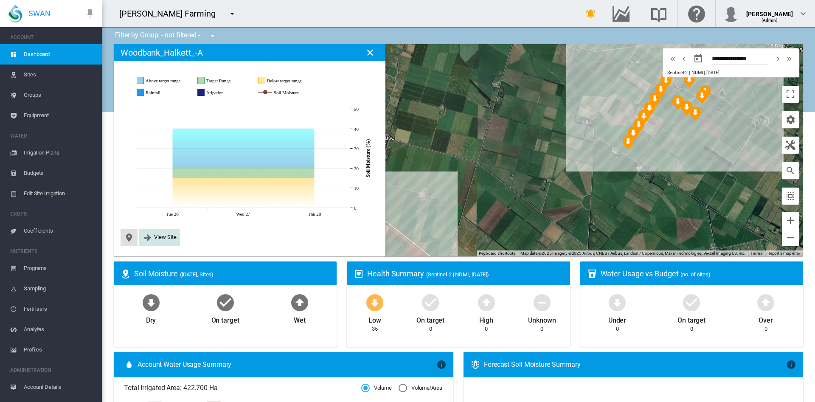
click at [163, 239] on span "View Site" at bounding box center [165, 237] width 23 height 6
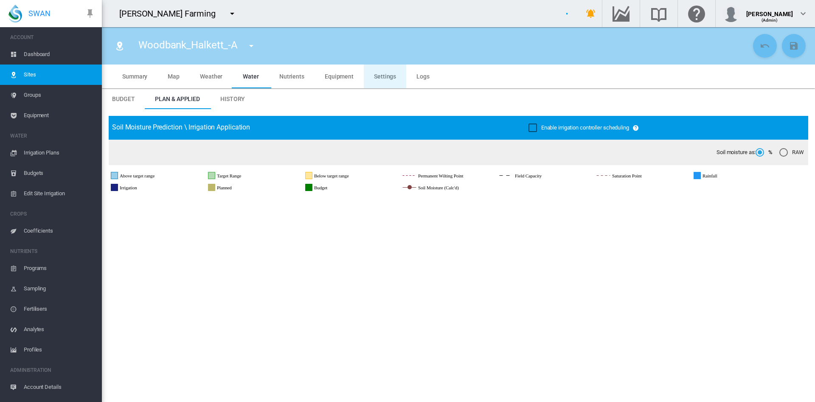
click at [383, 76] on span "Settings" at bounding box center [385, 76] width 22 height 7
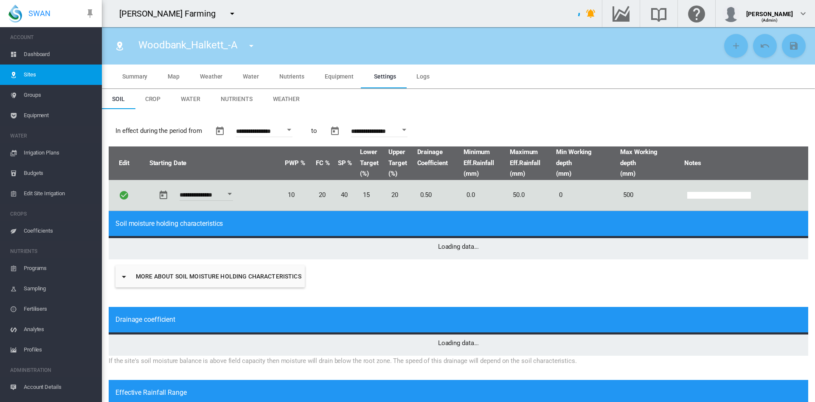
type input "*"
type input "**"
type input "****"
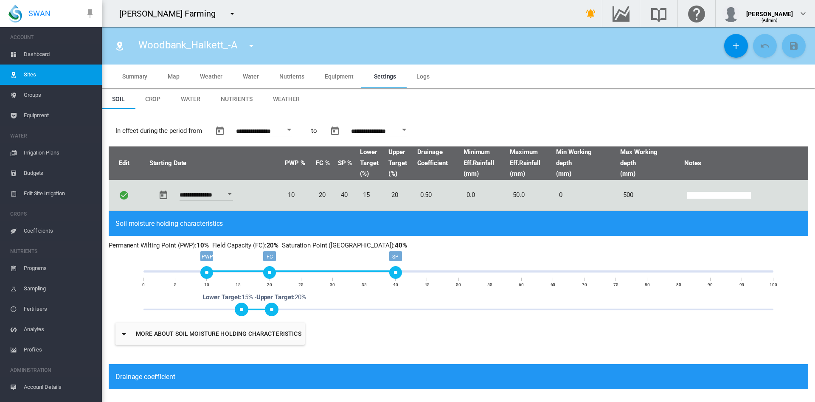
click at [291, 98] on span "Weather" at bounding box center [286, 99] width 27 height 7
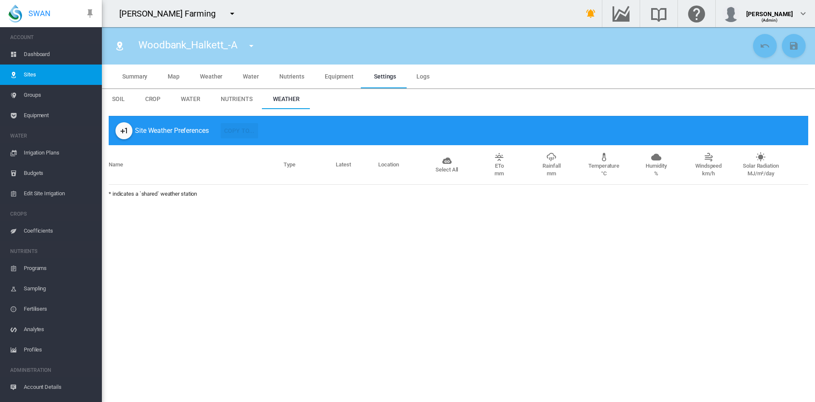
click at [127, 134] on md-icon "icon-plus-one" at bounding box center [124, 131] width 10 height 10
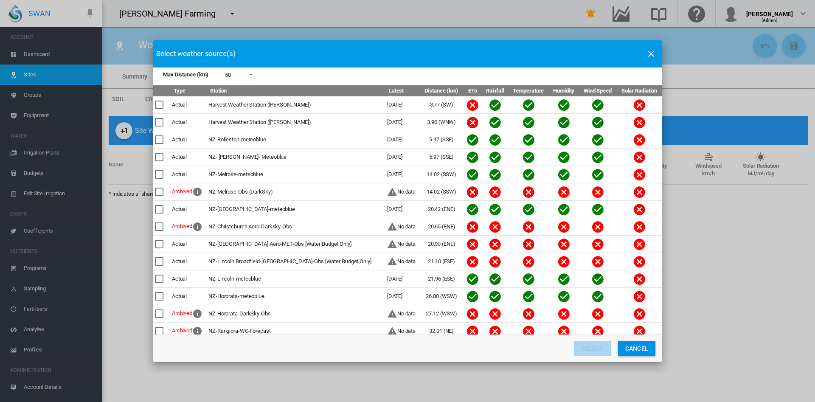
click at [161, 125] on div "Max Distance ..." at bounding box center [159, 122] width 8 height 8
click at [158, 155] on div "Max Distance ..." at bounding box center [159, 157] width 8 height 8
click at [592, 349] on button "Select" at bounding box center [592, 348] width 37 height 15
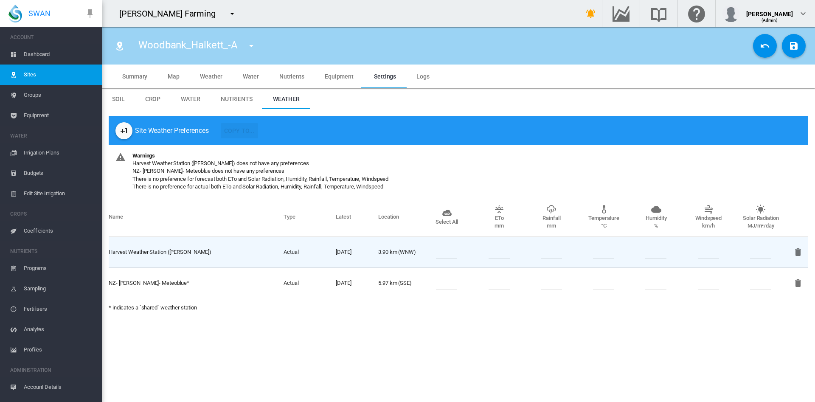
click at [457, 248] on input "number" at bounding box center [446, 252] width 21 height 13
type input "*"
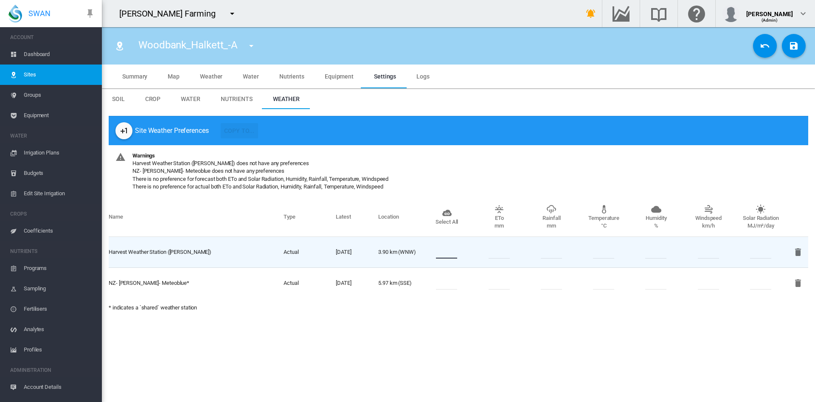
type input "*"
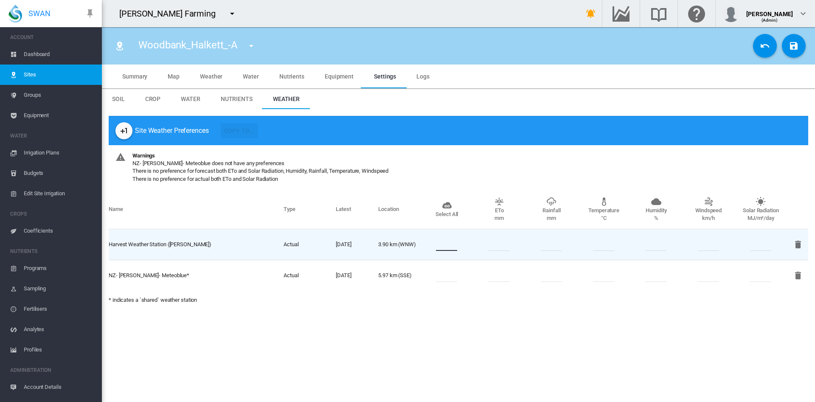
type input "*"
click at [447, 267] on td at bounding box center [447, 275] width 52 height 31
click at [448, 279] on input "number" at bounding box center [446, 275] width 21 height 13
type input "*"
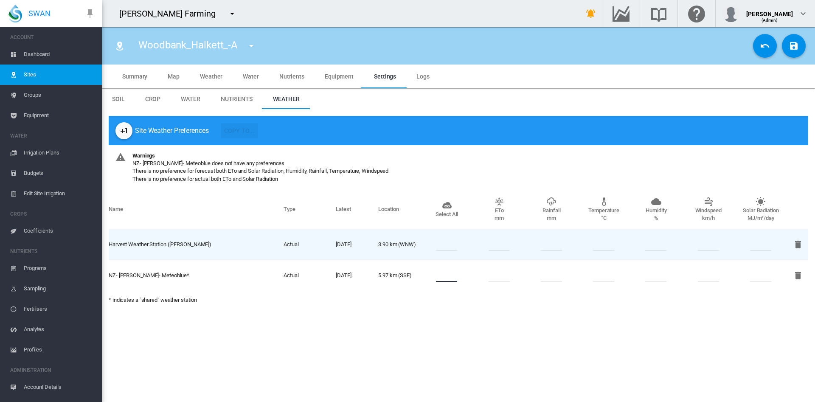
type input "*"
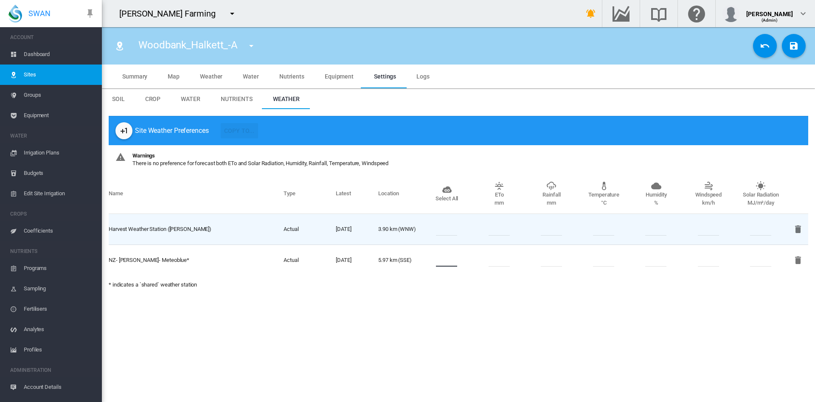
type input "*"
click at [502, 230] on input "number" at bounding box center [499, 229] width 21 height 13
type input "*"
click at [748, 226] on div at bounding box center [761, 229] width 52 height 13
click at [759, 228] on input "number" at bounding box center [760, 229] width 21 height 13
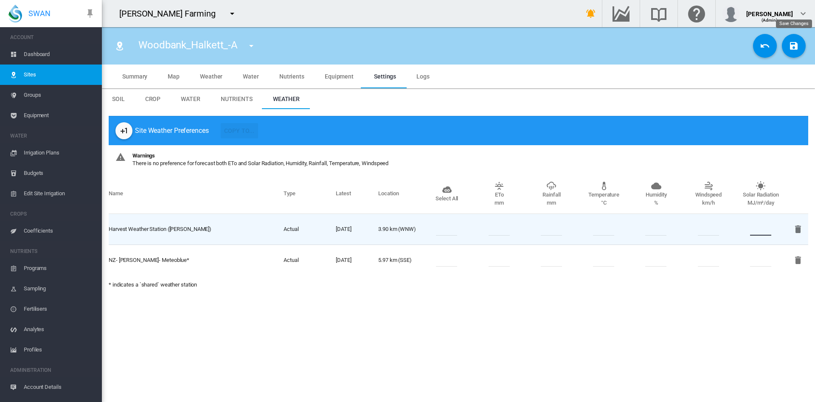
type input "*"
click at [797, 45] on md-icon "icon-content-save" at bounding box center [794, 46] width 10 height 10
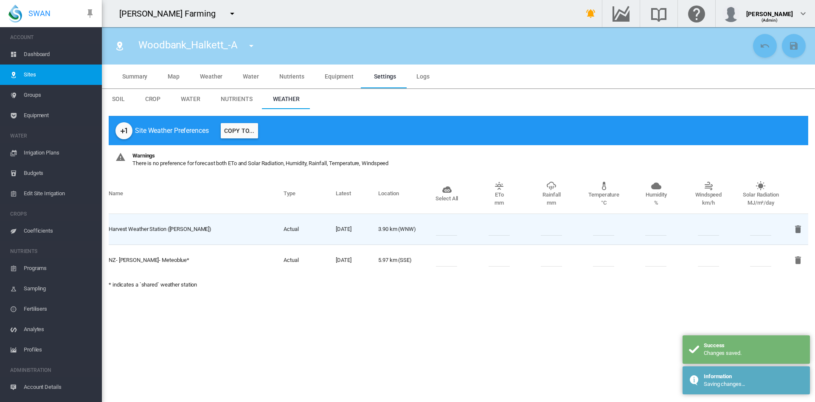
click at [239, 132] on button "Copy To..." at bounding box center [239, 130] width 37 height 15
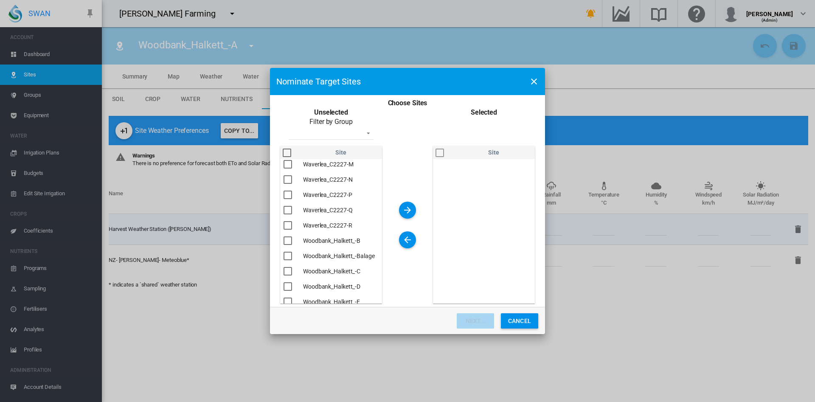
scroll to position [235, 0]
click at [288, 243] on div "Choose Sites ..." at bounding box center [288, 240] width 8 height 8
click at [288, 255] on div "Choose Sites ..." at bounding box center [288, 255] width 8 height 8
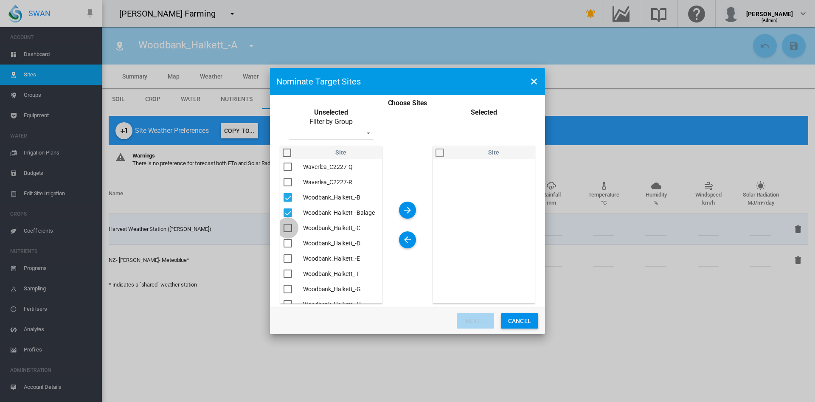
click at [285, 232] on div "Choose Sites ..." at bounding box center [288, 228] width 8 height 8
click at [286, 248] on div "Choose Sites ..." at bounding box center [288, 243] width 8 height 8
click at [287, 263] on div "Choose Sites ..." at bounding box center [288, 258] width 8 height 8
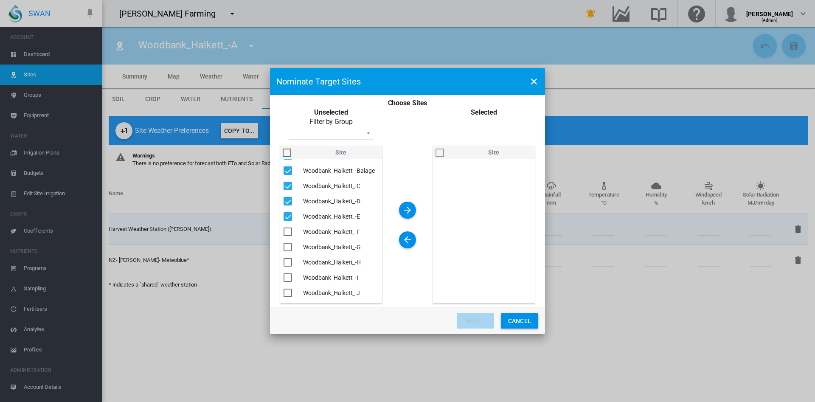
scroll to position [322, 0]
click at [288, 234] on div "Choose Sites ..." at bounding box center [288, 229] width 8 height 8
click at [288, 249] on div "Choose Sites ..." at bounding box center [288, 245] width 8 height 8
click at [288, 264] on div "Choose Sites ..." at bounding box center [288, 260] width 8 height 8
click at [288, 280] on div "Choose Sites ..." at bounding box center [288, 275] width 8 height 8
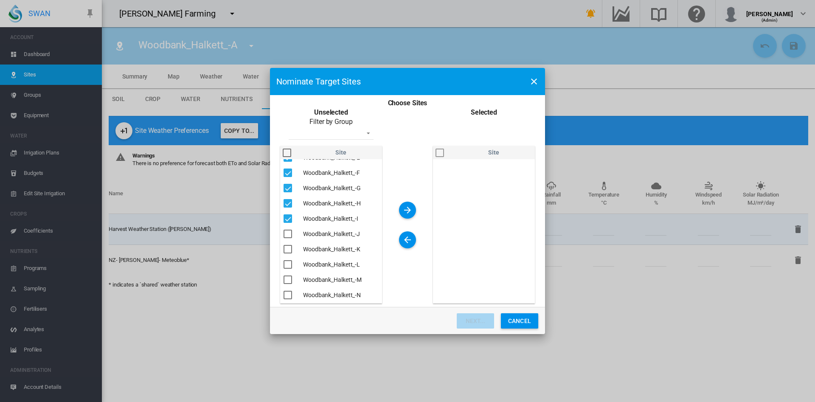
scroll to position [387, 0]
click at [288, 235] on div "Choose Sites ..." at bounding box center [288, 234] width 8 height 8
click at [287, 249] on div "Choose Sites ..." at bounding box center [288, 249] width 8 height 8
click at [287, 262] on div "Choose Sites ..." at bounding box center [288, 264] width 8 height 8
click at [287, 281] on div "Choose Sites ..." at bounding box center [288, 280] width 8 height 8
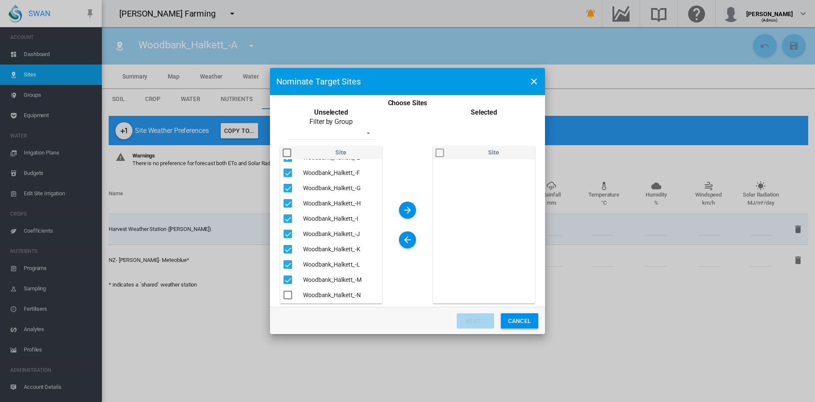
click at [288, 295] on div "Choose Sites ..." at bounding box center [288, 295] width 8 height 8
click at [409, 210] on md-icon "icon-arrow-right" at bounding box center [407, 210] width 10 height 10
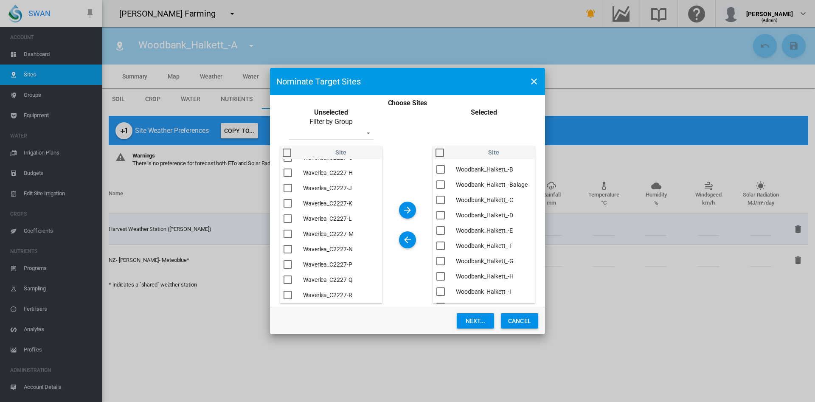
scroll to position [165, 0]
click at [439, 153] on div "Choose Sites ..." at bounding box center [440, 153] width 8 height 8
click at [470, 318] on button "Next..." at bounding box center [475, 320] width 37 height 15
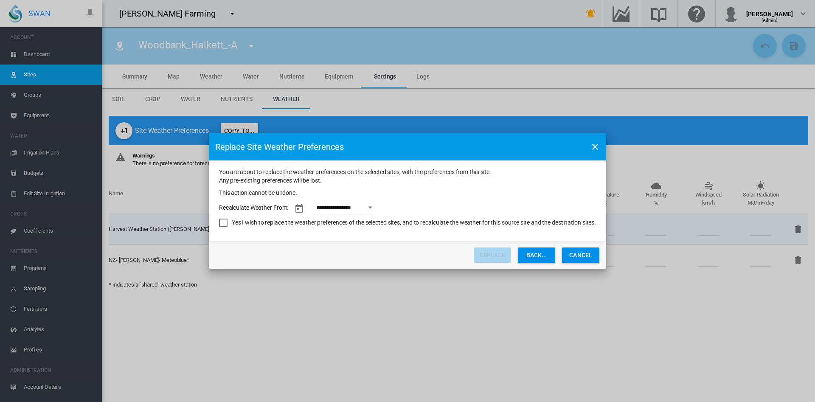
click at [372, 206] on button "Open calendar" at bounding box center [370, 207] width 15 height 15
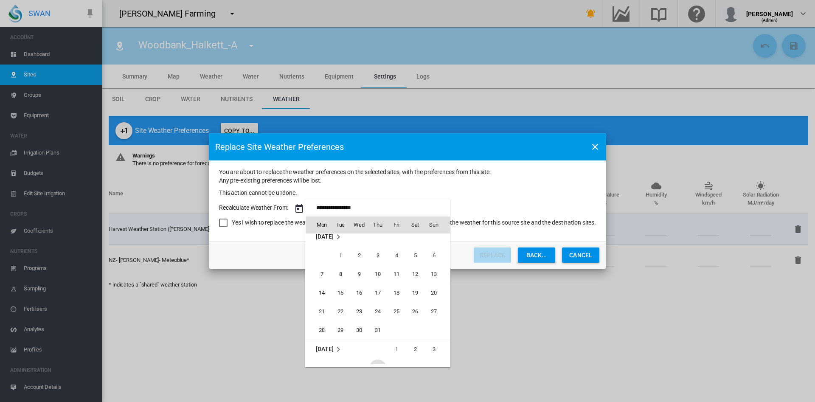
scroll to position [563, 0]
click at [340, 262] on span "1" at bounding box center [340, 261] width 17 height 17
type input "**********"
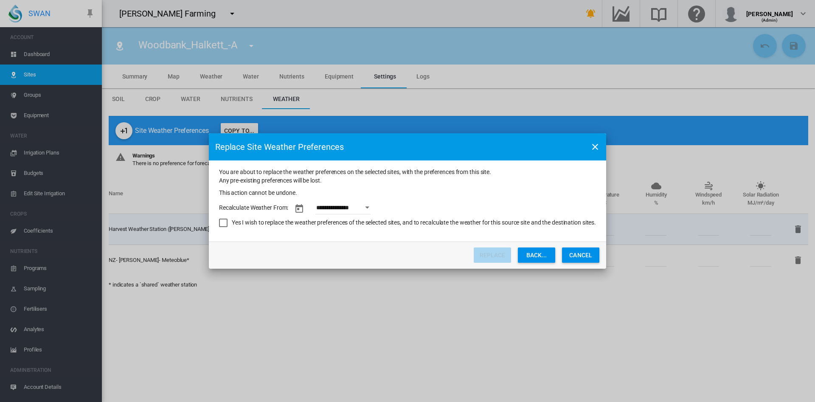
click at [222, 221] on div "Yes I wish to replace the weather preferences of the selected sites, and to rec…" at bounding box center [223, 223] width 8 height 8
click at [491, 256] on button "Replace" at bounding box center [492, 255] width 37 height 15
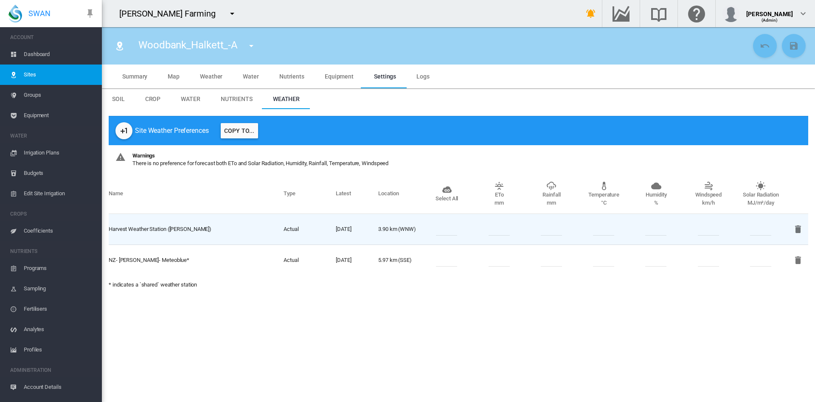
click at [135, 77] on span "Summary" at bounding box center [134, 76] width 25 height 7
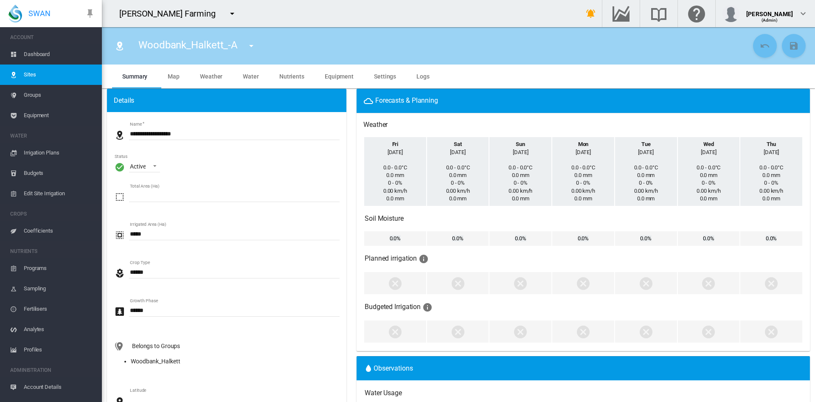
click at [33, 73] on span "Sites" at bounding box center [59, 75] width 71 height 20
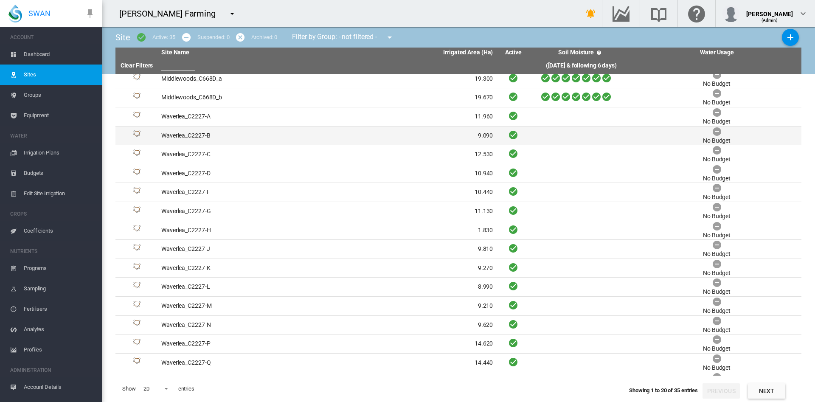
scroll to position [77, 0]
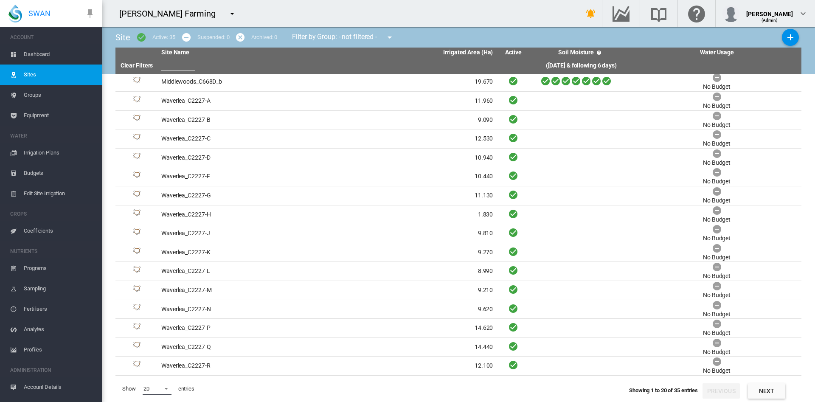
click at [165, 388] on span at bounding box center [164, 388] width 10 height 8
click at [292, 127] on md-backdrop at bounding box center [407, 201] width 815 height 402
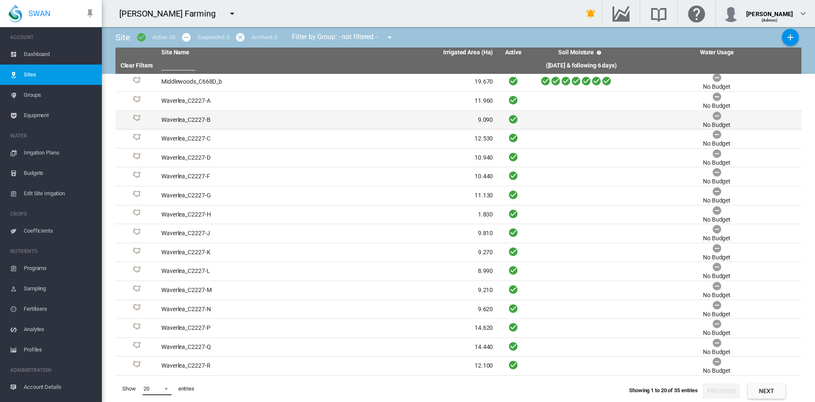
scroll to position [0, 0]
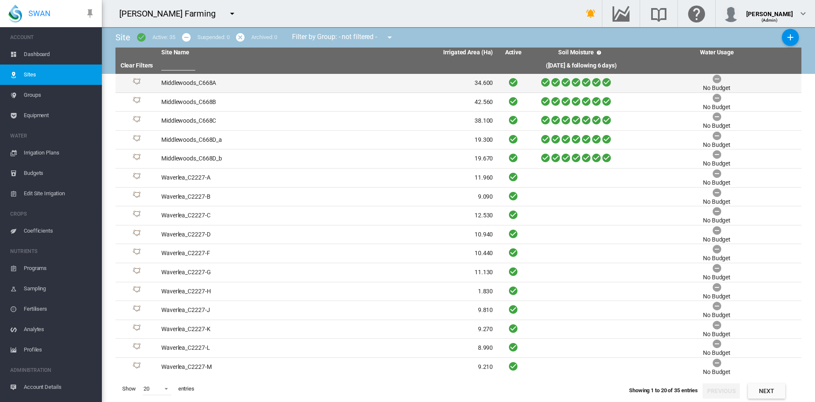
click at [203, 85] on td "Middlewoods_C668A" at bounding box center [242, 83] width 169 height 19
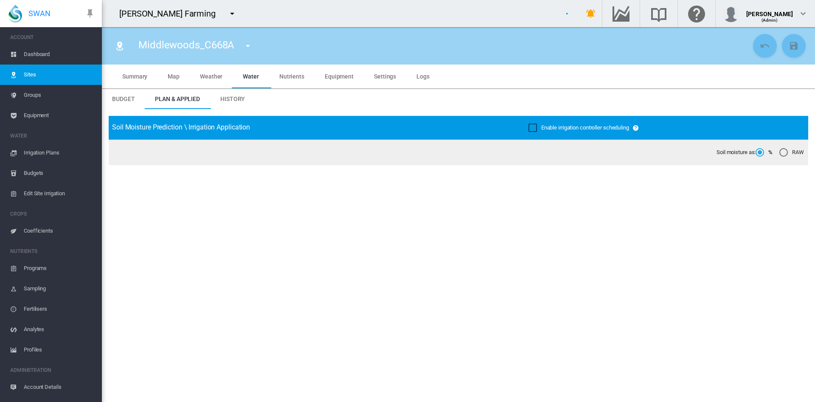
type input "**********"
type input "*********"
type input "***"
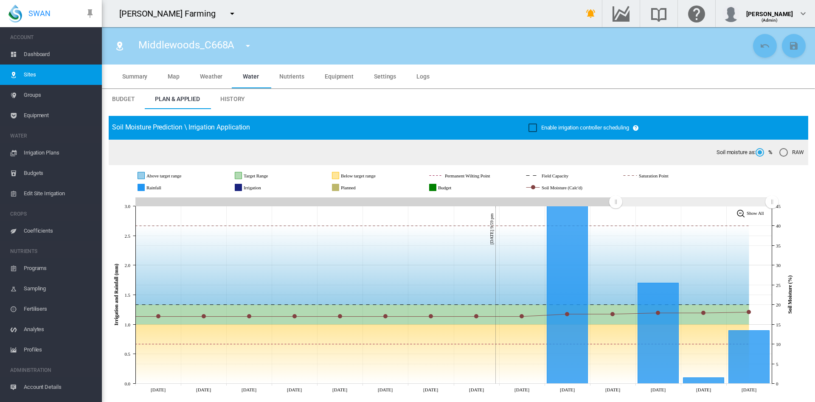
click at [381, 74] on span "Settings" at bounding box center [385, 76] width 22 height 7
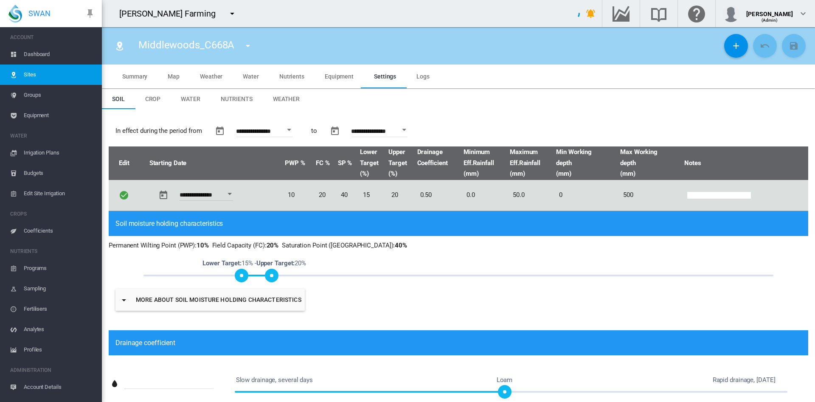
type input "*"
type input "**"
type input "****"
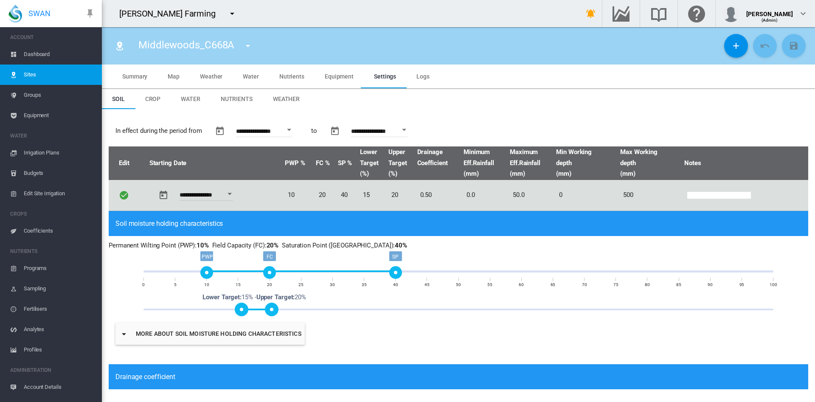
click at [289, 100] on span "Weather" at bounding box center [286, 99] width 27 height 7
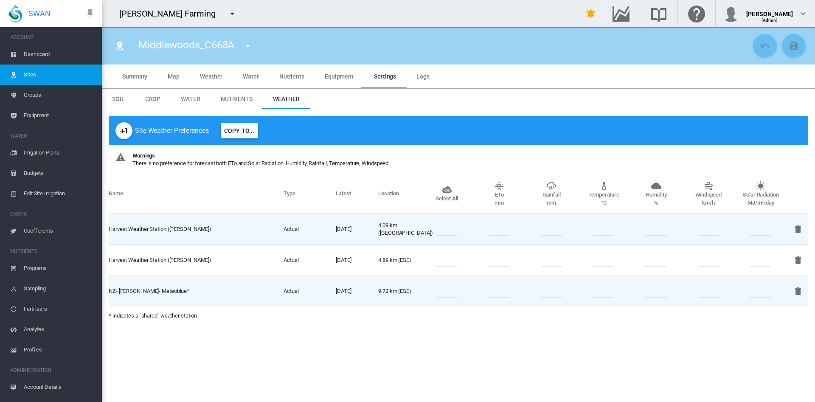
click at [211, 79] on span "Weather" at bounding box center [211, 76] width 23 height 7
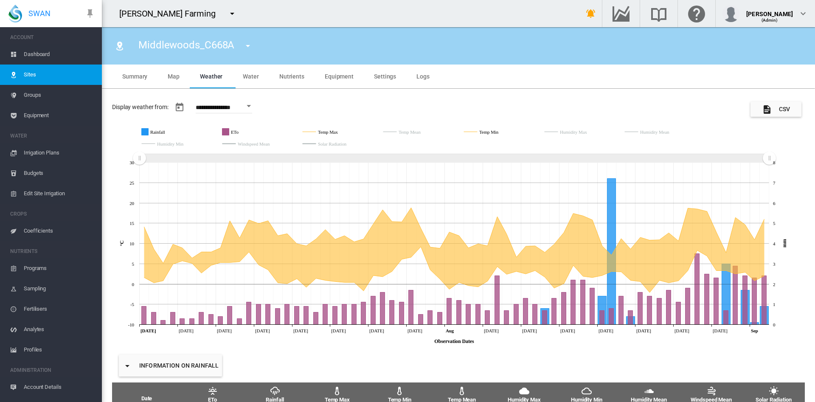
drag, startPoint x: 769, startPoint y: 158, endPoint x: 815, endPoint y: 186, distance: 53.6
click at [815, 186] on md-content "Middlewoods_C668A Middlewoods_C668A Middlewoods_C668B Middlewoods_C668C Middlew…" at bounding box center [458, 214] width 713 height 375
click at [387, 79] on span "Settings" at bounding box center [385, 76] width 22 height 7
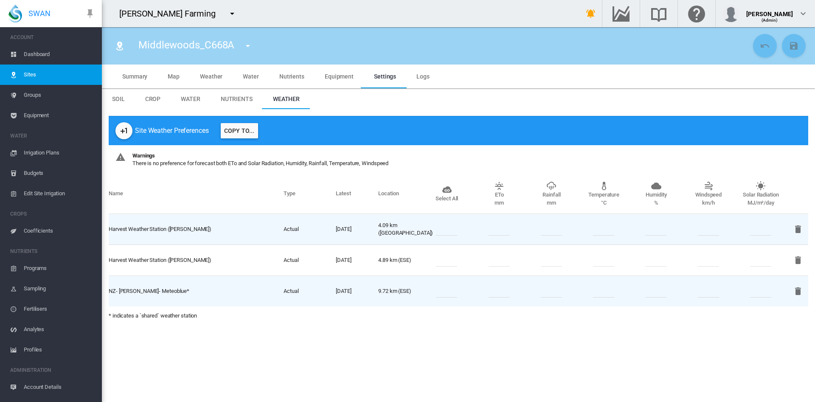
click at [234, 133] on button "Copy To..." at bounding box center [239, 130] width 37 height 15
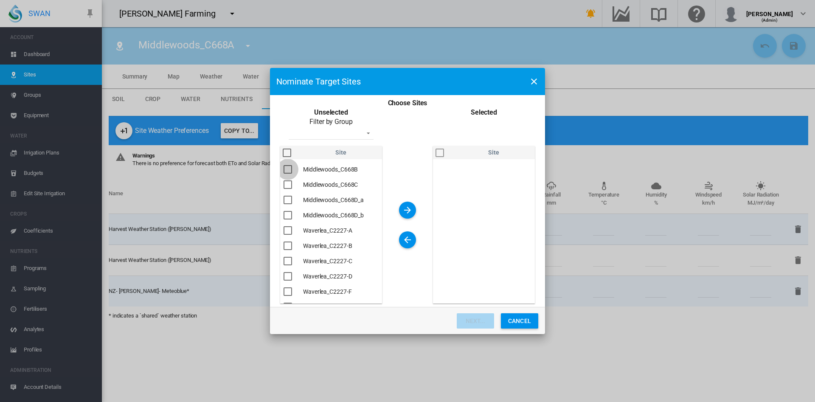
click at [287, 171] on div "Choose Sites ..." at bounding box center [288, 169] width 8 height 8
click at [287, 184] on div "Choose Sites ..." at bounding box center [288, 184] width 8 height 8
click at [287, 196] on div "Choose Sites ..." at bounding box center [288, 200] width 8 height 8
click at [288, 212] on div "Choose Sites ..." at bounding box center [288, 215] width 8 height 8
click at [288, 228] on div "Choose Sites ..." at bounding box center [288, 230] width 8 height 8
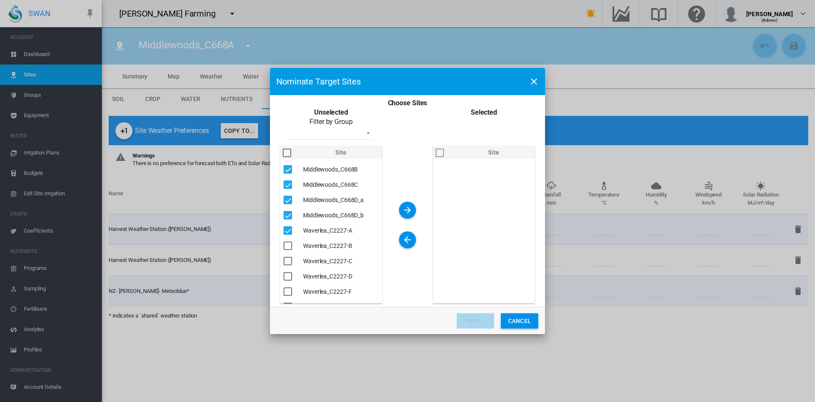
click at [288, 246] on div "Choose Sites ..." at bounding box center [288, 246] width 8 height 8
click at [288, 259] on div "Choose Sites ..." at bounding box center [288, 261] width 8 height 8
click at [287, 273] on div "Choose Sites ..." at bounding box center [288, 276] width 8 height 8
click at [287, 290] on div "Choose Sites ..." at bounding box center [288, 291] width 8 height 8
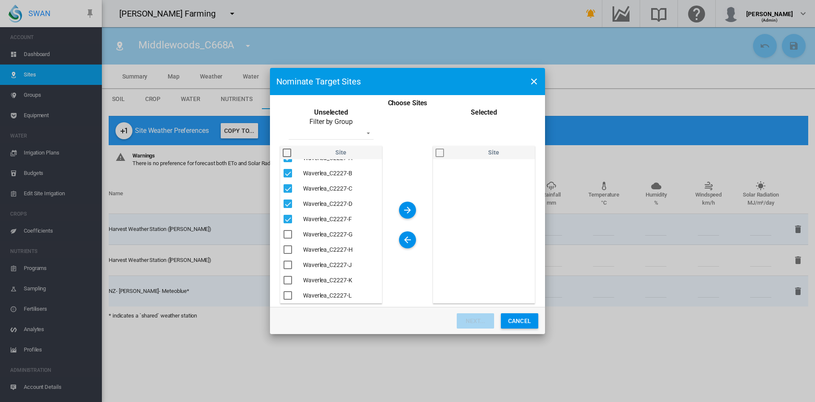
scroll to position [76, 0]
click at [286, 228] on div "Choose Sites ..." at bounding box center [288, 230] width 8 height 8
click at [287, 244] on div "Choose Sites ..." at bounding box center [288, 246] width 8 height 8
click at [289, 260] on div "Choose Sites ..." at bounding box center [288, 261] width 8 height 8
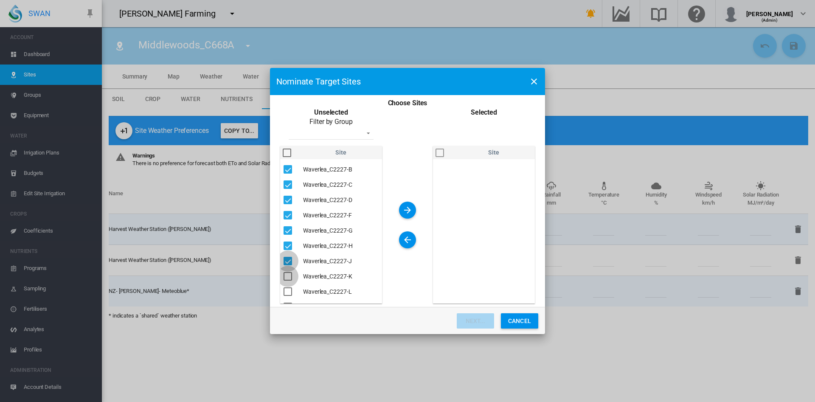
click at [287, 275] on div "Choose Sites ..." at bounding box center [288, 276] width 8 height 8
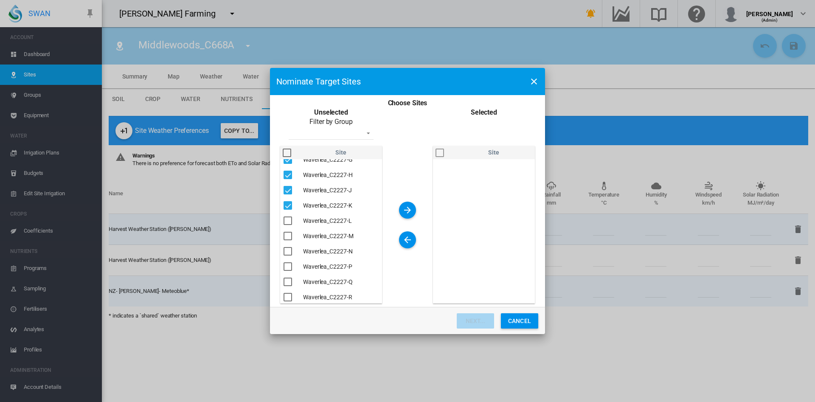
scroll to position [155, 0]
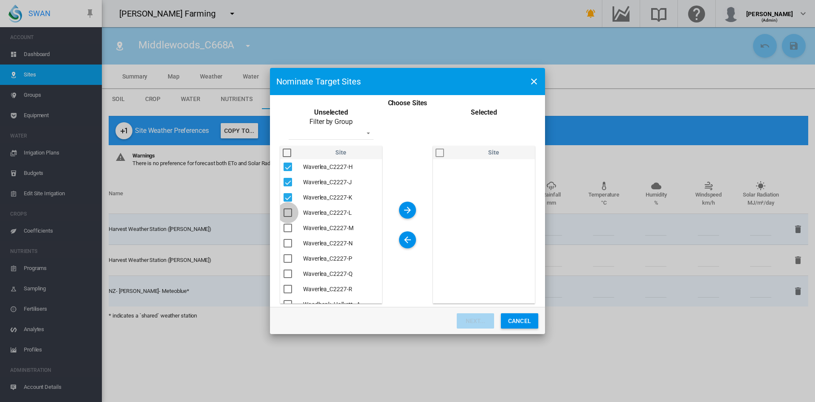
click at [286, 214] on div "Choose Sites ..." at bounding box center [288, 212] width 8 height 8
click at [286, 225] on div "Choose Sites ..." at bounding box center [288, 228] width 8 height 8
click at [286, 240] on div "Choose Sites ..." at bounding box center [288, 243] width 8 height 8
click at [289, 256] on div "Choose Sites ..." at bounding box center [288, 258] width 8 height 8
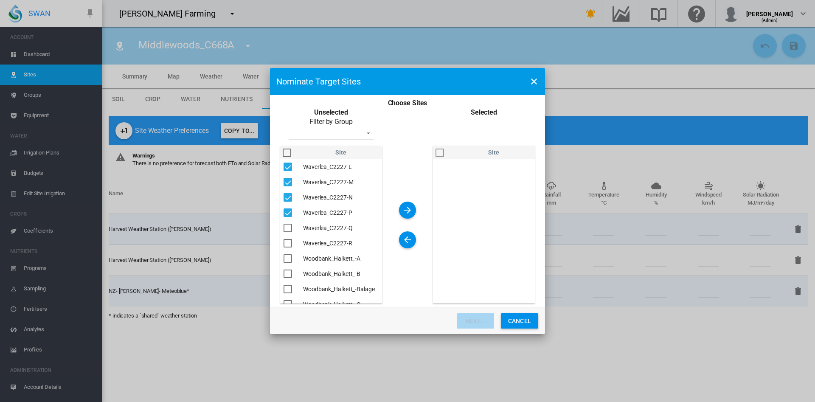
click at [288, 241] on div "Choose Sites ..." at bounding box center [288, 243] width 8 height 8
click at [287, 226] on div "Choose Sites ..." at bounding box center [288, 228] width 8 height 8
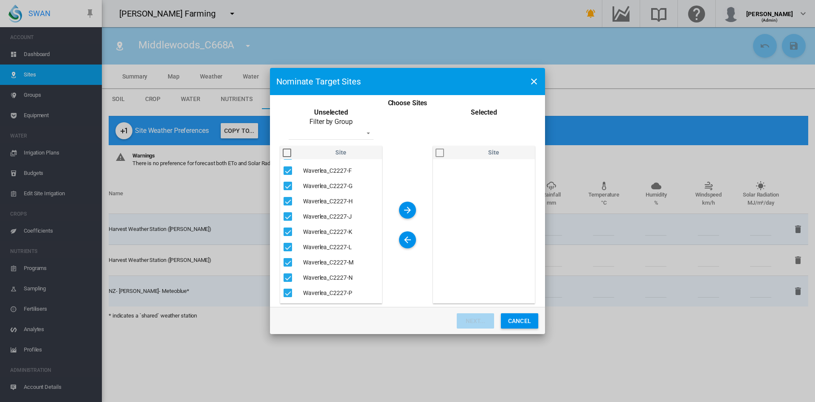
scroll to position [0, 0]
click at [406, 210] on md-icon "icon-arrow-right" at bounding box center [407, 210] width 10 height 10
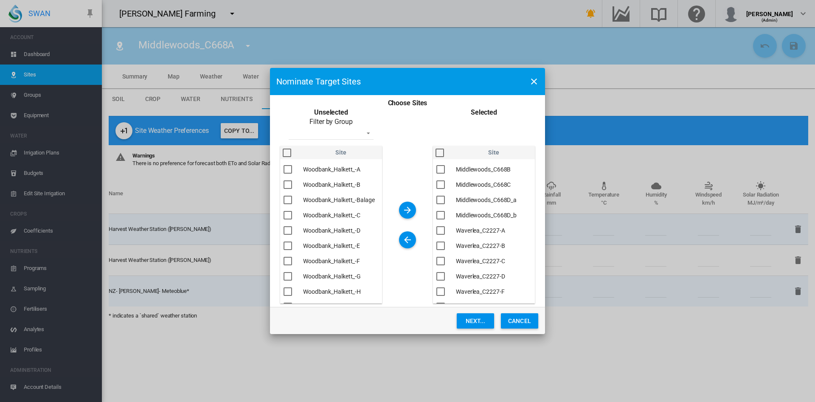
click at [442, 152] on div "Choose Sites ..." at bounding box center [440, 153] width 8 height 8
click at [473, 319] on button "Next..." at bounding box center [475, 320] width 37 height 15
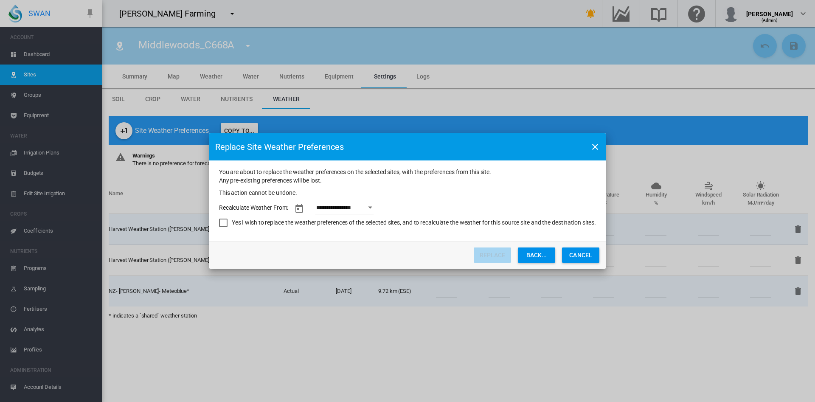
click at [371, 208] on button "Open calendar" at bounding box center [370, 207] width 15 height 15
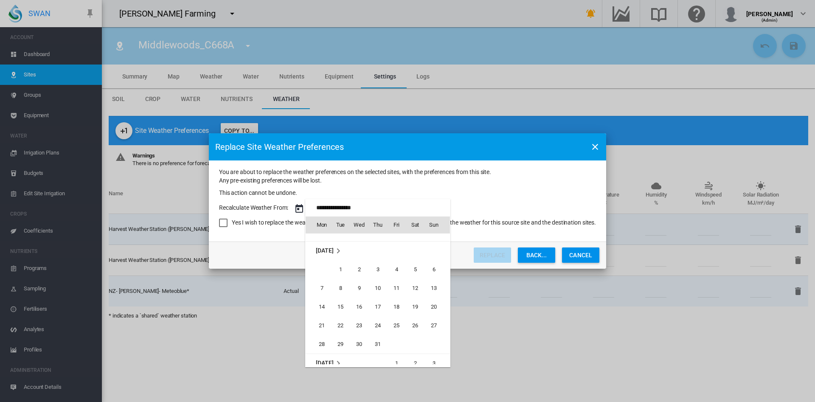
scroll to position [554, 0]
click at [338, 264] on span "1" at bounding box center [340, 270] width 17 height 17
type input "**********"
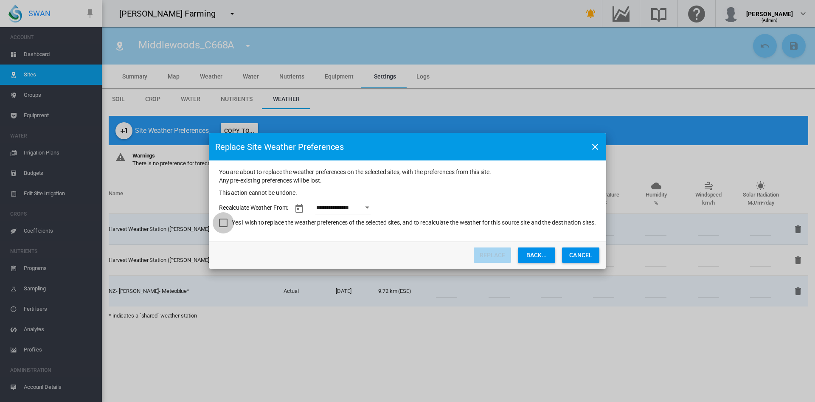
click at [222, 223] on div "Yes I wish to replace the weather preferences of the selected sites, and to rec…" at bounding box center [223, 223] width 8 height 8
click at [489, 255] on button "Replace" at bounding box center [492, 255] width 37 height 15
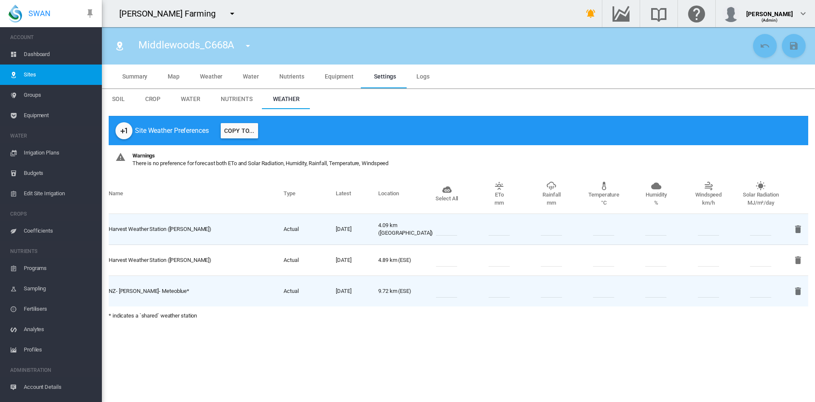
click at [31, 95] on span "Groups" at bounding box center [59, 95] width 71 height 20
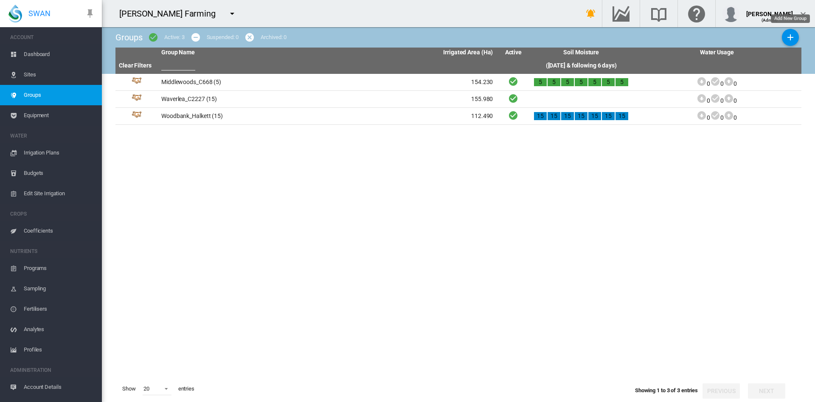
click at [793, 39] on md-icon "icon-plus" at bounding box center [790, 37] width 10 height 10
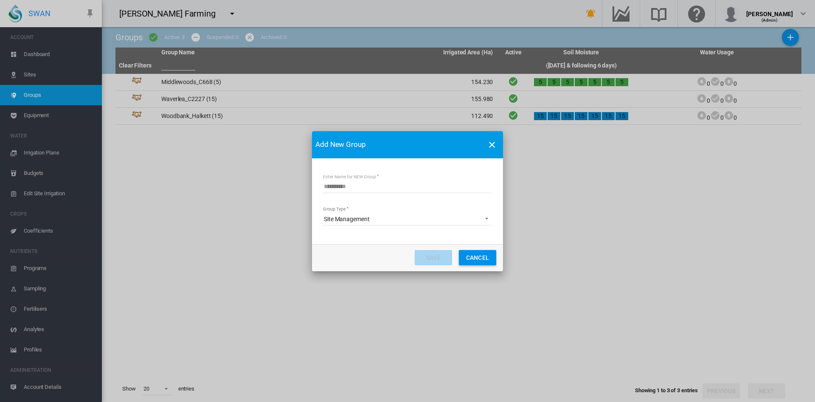
click at [350, 192] on input "Enter Name for NEW Group" at bounding box center [407, 186] width 169 height 13
type input "**********"
click at [430, 254] on button "Save" at bounding box center [433, 257] width 37 height 15
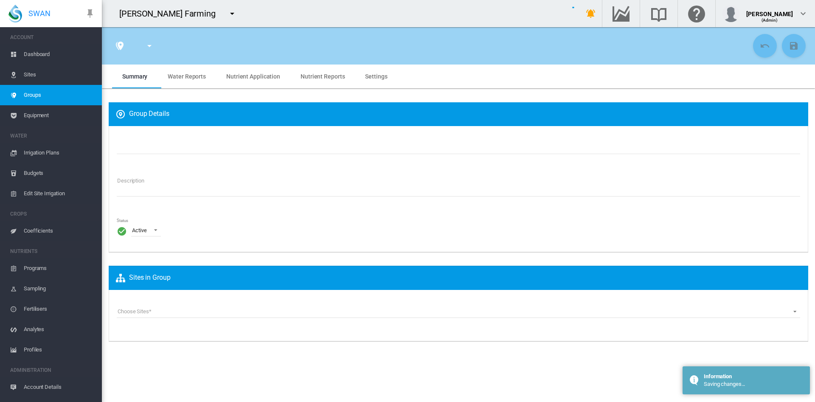
type input "**********"
type textarea "**********"
type input "*"
type input "**"
type input "*"
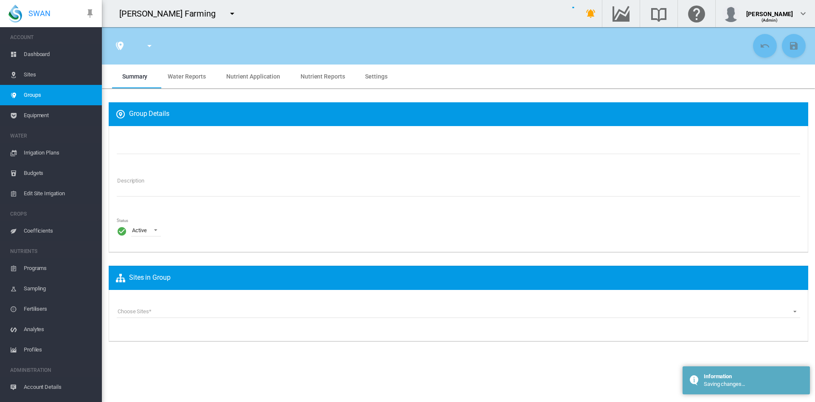
type input "***"
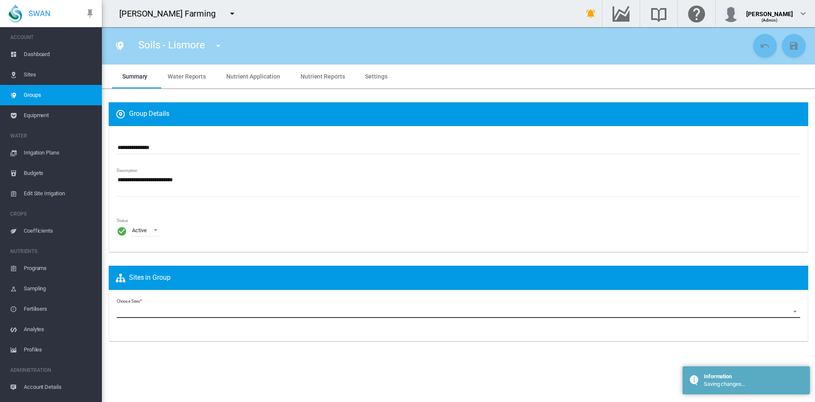
click at [196, 316] on md-select "Choose Sites Middlewoods_C668A (Site) Middlewoods_C668B (Site) Middlewoods_C668…" at bounding box center [459, 311] width 684 height 13
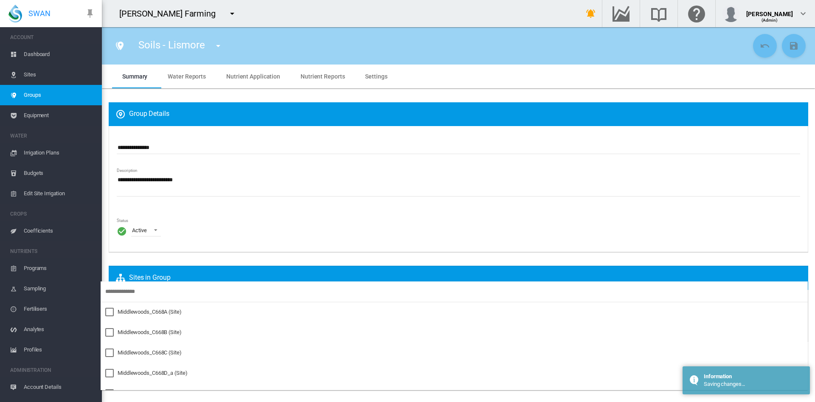
scroll to position [19, 0]
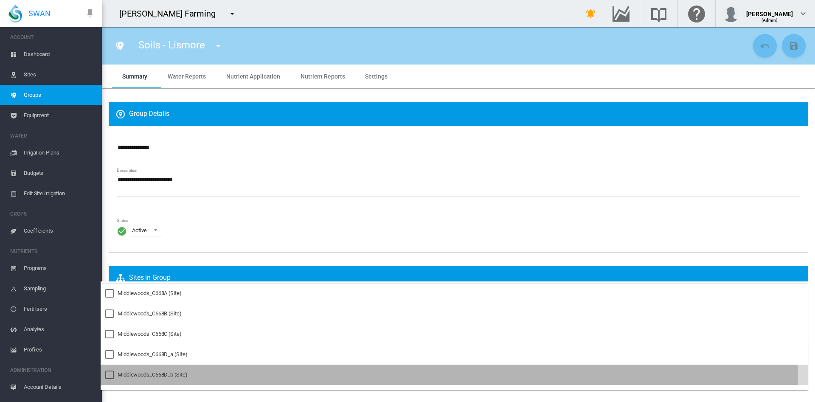
click at [108, 376] on div at bounding box center [109, 375] width 8 height 8
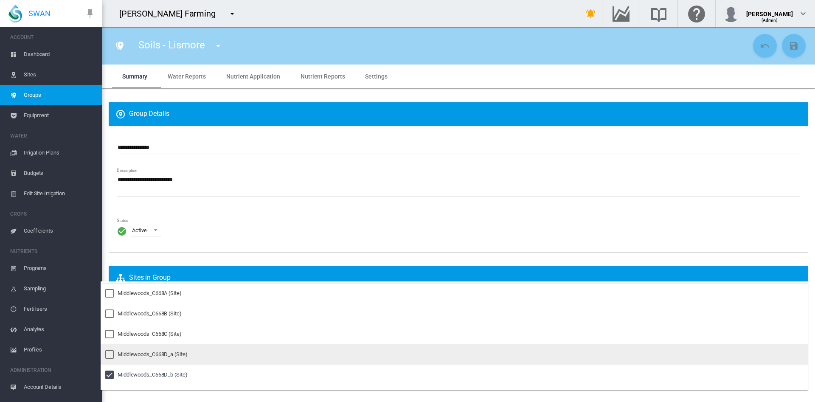
click at [109, 357] on div at bounding box center [109, 354] width 8 height 8
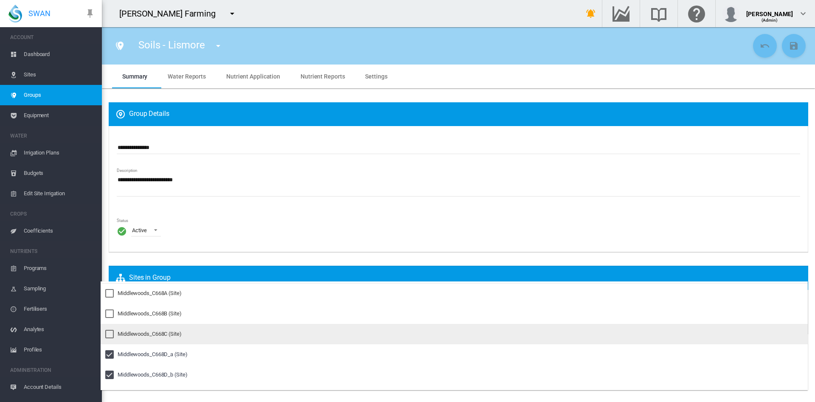
click at [109, 338] on div at bounding box center [109, 334] width 8 height 8
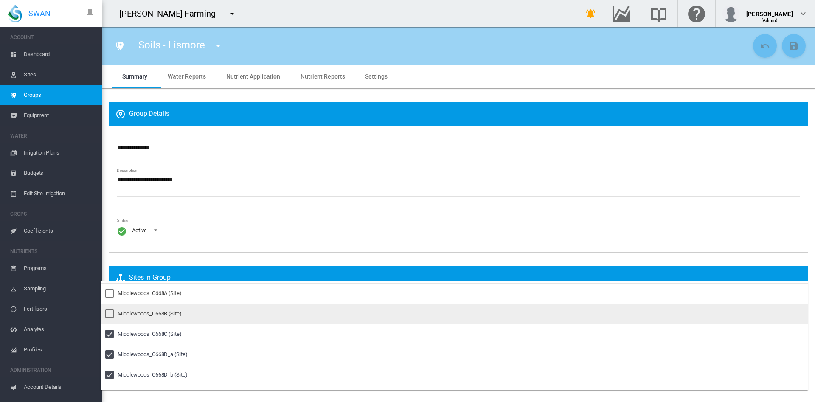
click at [110, 312] on div at bounding box center [109, 313] width 8 height 8
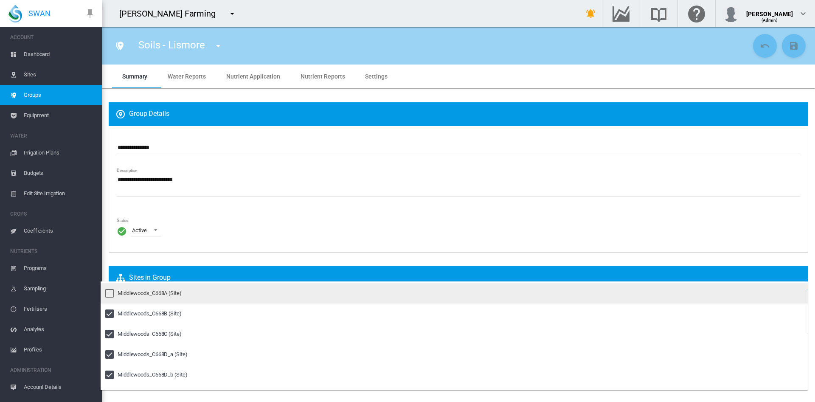
click at [111, 291] on div at bounding box center [109, 293] width 8 height 8
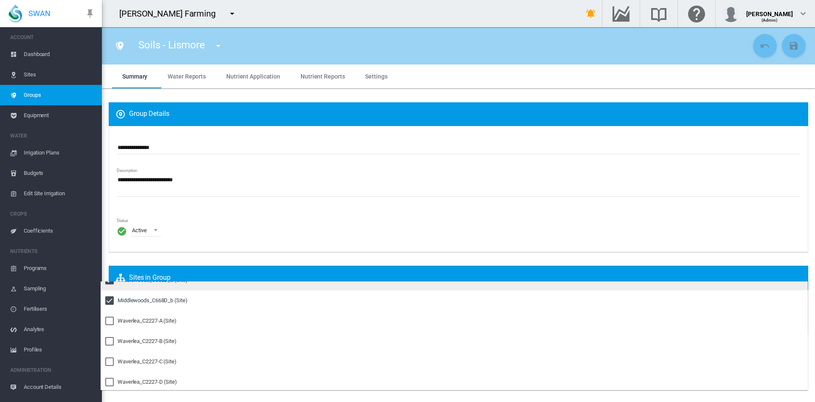
scroll to position [98, 0]
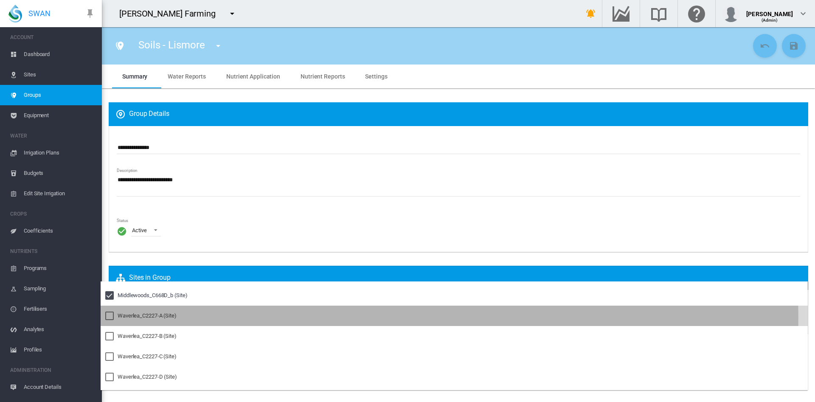
click at [149, 318] on div "Waverlea_C2227-A (Site)" at bounding box center [147, 316] width 59 height 8
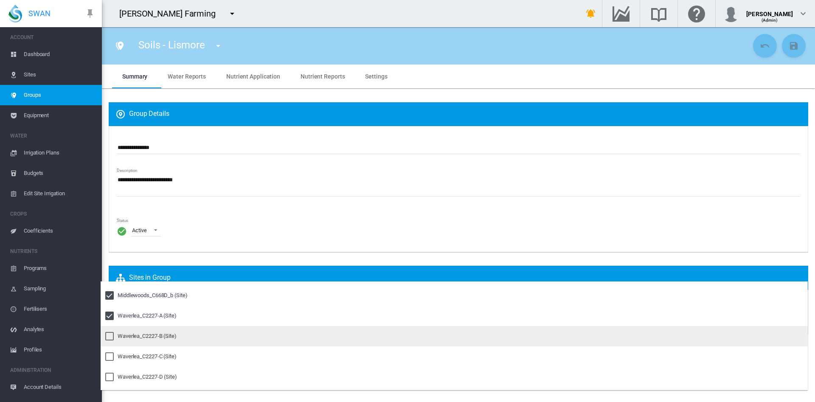
click at [124, 331] on md-option "Waverlea_C2227-B (Site)" at bounding box center [454, 336] width 707 height 20
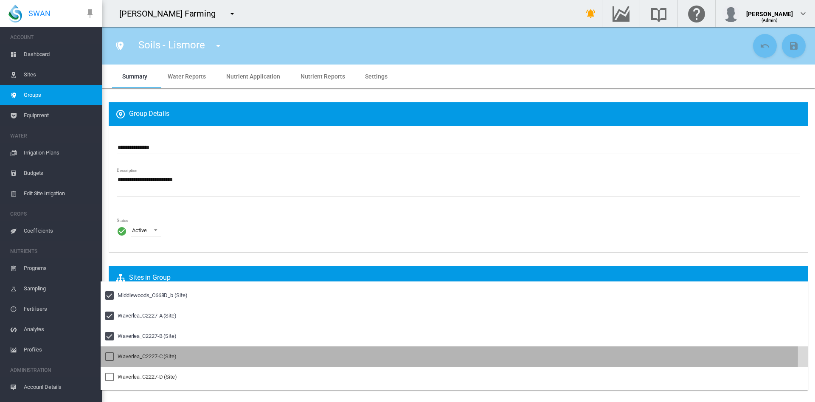
click at [111, 355] on div at bounding box center [109, 356] width 8 height 8
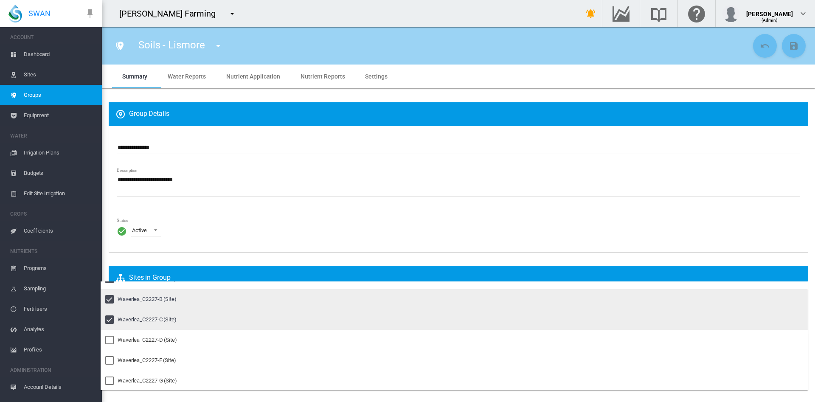
scroll to position [138, 0]
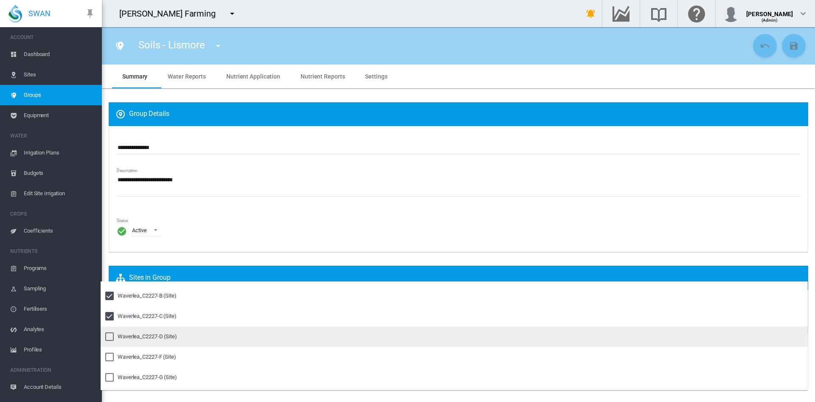
click at [151, 335] on div "Waverlea_C2227-D (Site)" at bounding box center [147, 337] width 59 height 8
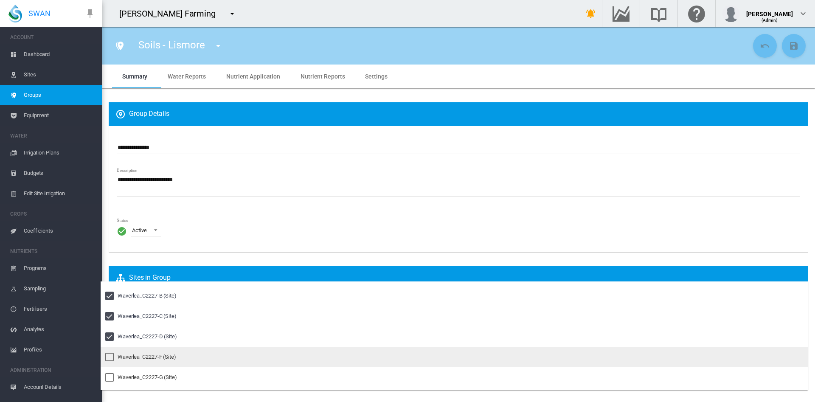
click at [132, 356] on div "Waverlea_C2227-F (Site)" at bounding box center [147, 357] width 59 height 8
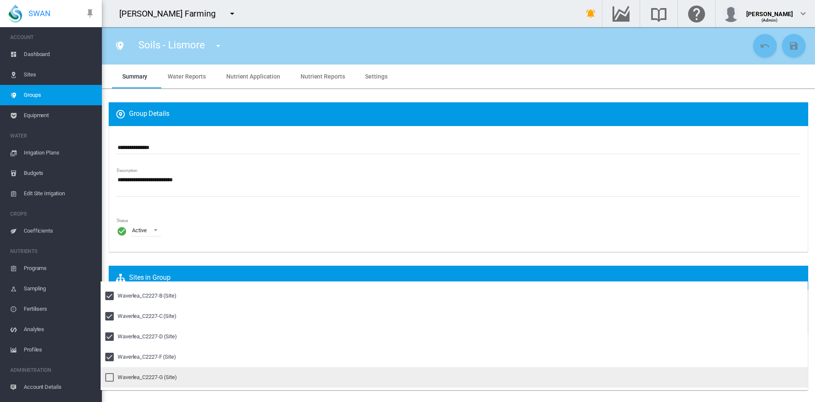
click at [124, 372] on md-option "Waverlea_C2227-G (Site)" at bounding box center [454, 377] width 707 height 20
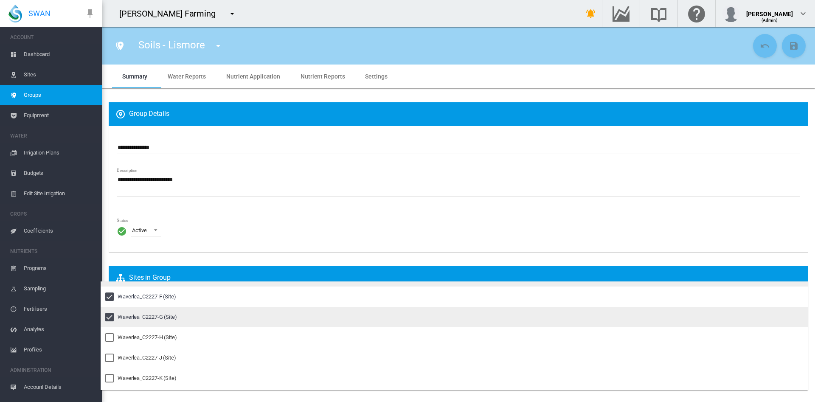
scroll to position [200, 0]
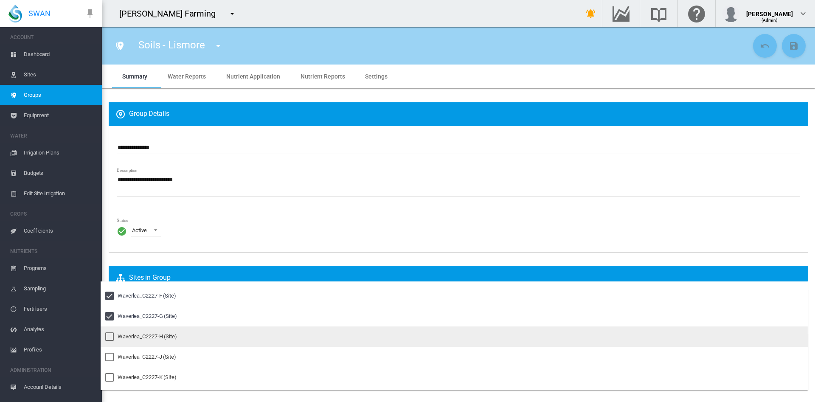
click at [144, 331] on md-option "Waverlea_C2227-H (Site)" at bounding box center [454, 336] width 707 height 20
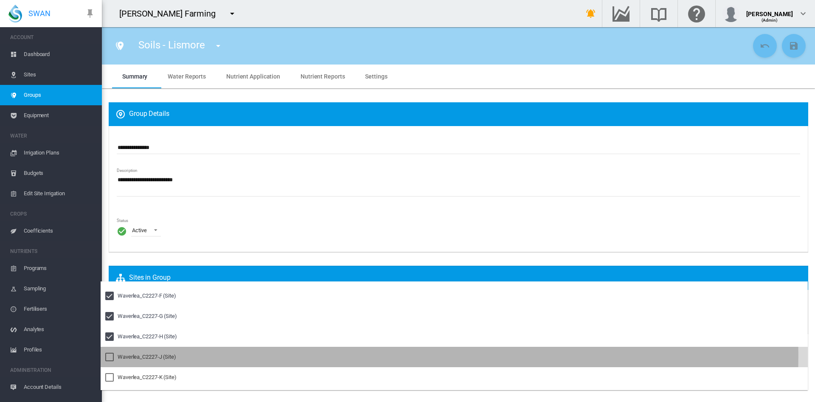
click at [128, 355] on div "Waverlea_C2227-J (Site)" at bounding box center [147, 357] width 59 height 8
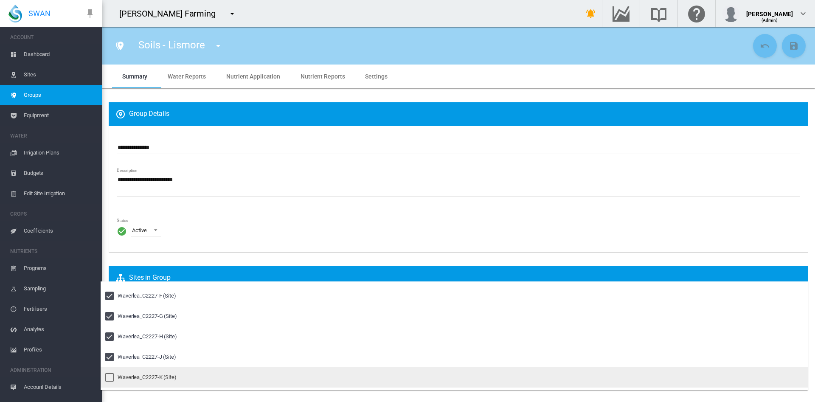
click at [122, 369] on md-option "Waverlea_C2227-K (Site)" at bounding box center [454, 377] width 707 height 20
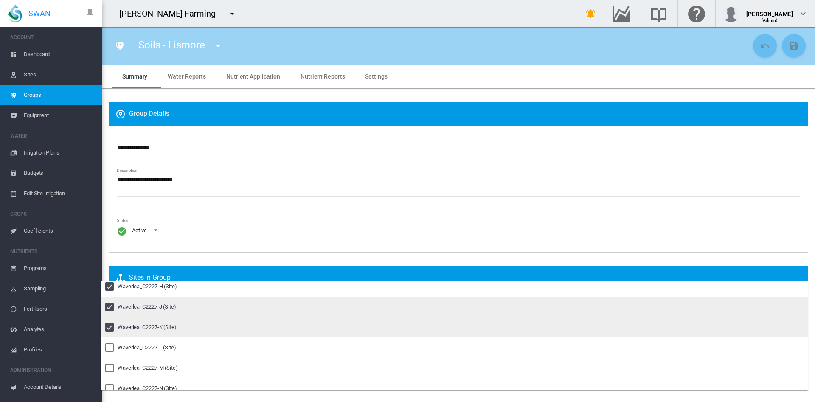
scroll to position [257, 0]
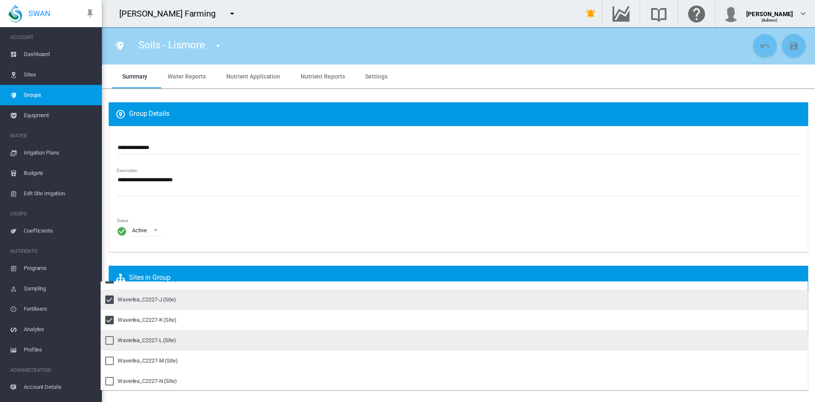
click at [152, 346] on md-option "Waverlea_C2227-L (Site)" at bounding box center [454, 340] width 707 height 20
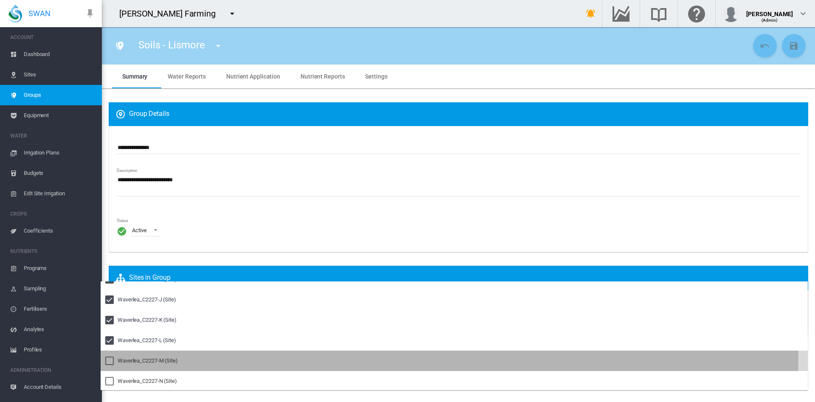
click at [138, 359] on div "Waverlea_C2227-M (Site)" at bounding box center [148, 361] width 60 height 8
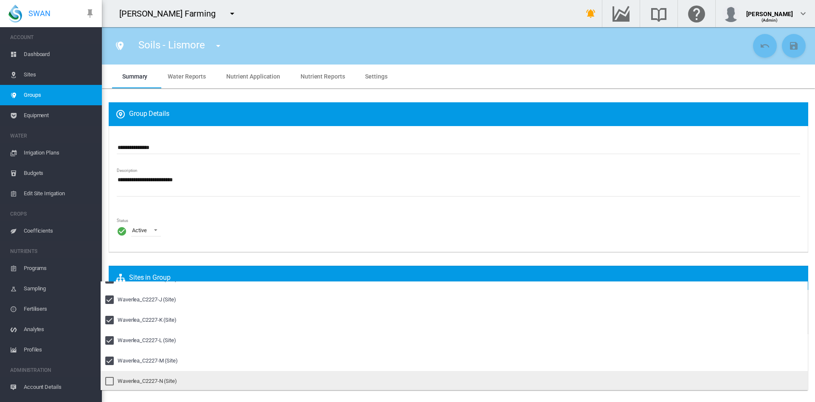
click at [122, 383] on div "Waverlea_C2227-N (Site)" at bounding box center [147, 381] width 59 height 8
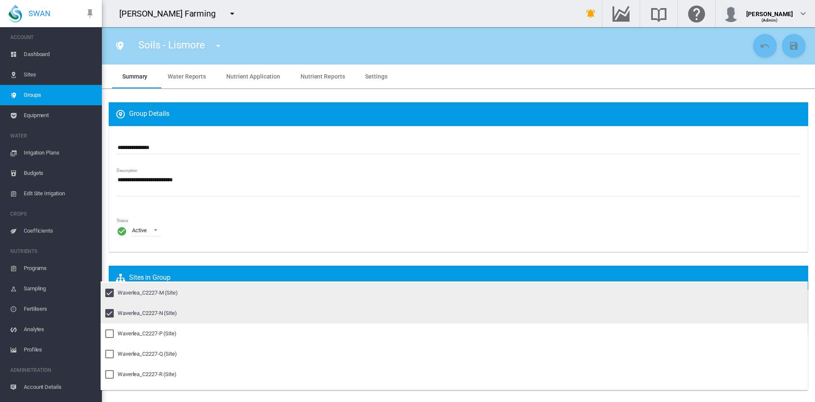
scroll to position [326, 0]
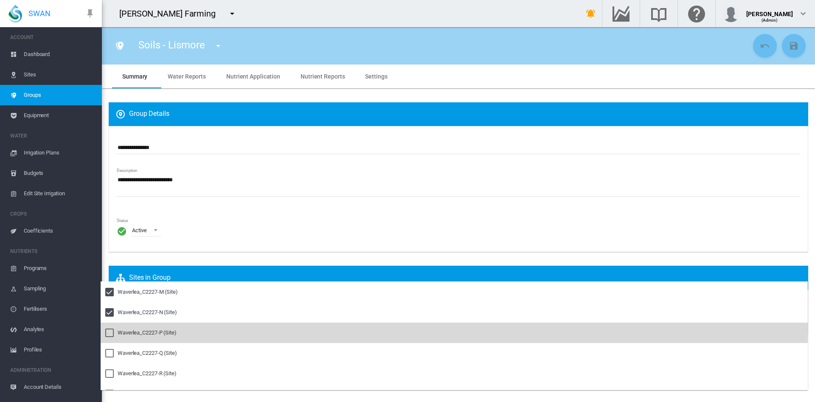
click at [141, 334] on div "Waverlea_C2227-P (Site)" at bounding box center [147, 333] width 59 height 8
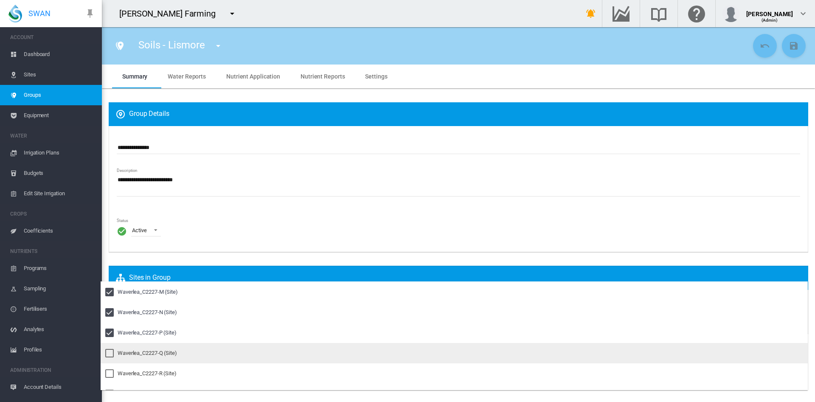
click at [132, 353] on div "Waverlea_C2227-Q (Site)" at bounding box center [147, 353] width 59 height 8
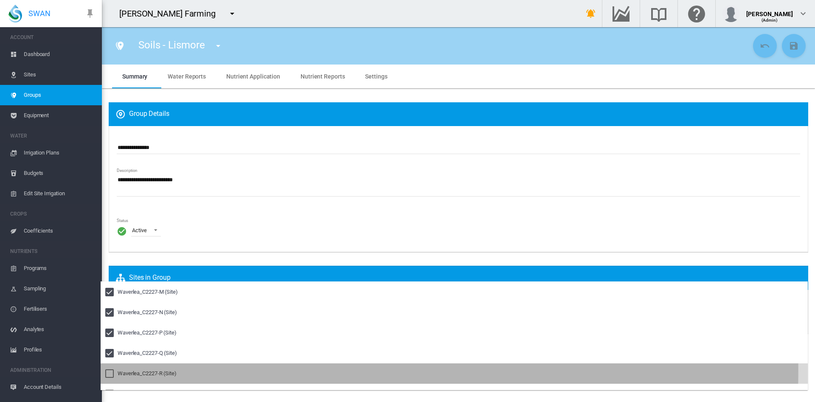
click at [124, 370] on div "Waverlea_C2227-R (Site)" at bounding box center [147, 374] width 59 height 8
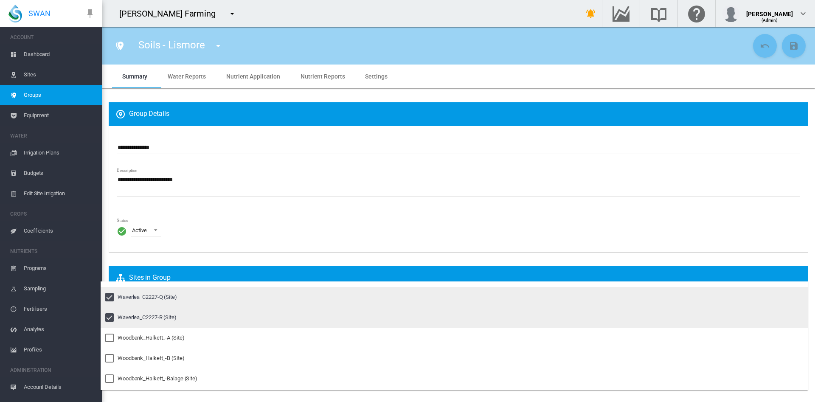
scroll to position [388, 0]
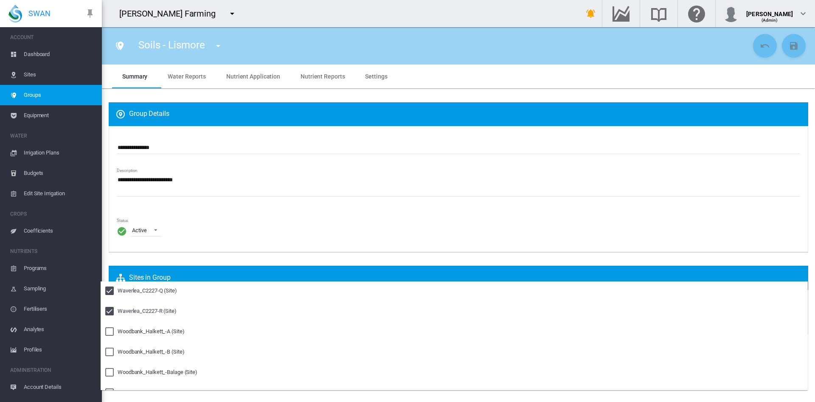
click at [468, 232] on md-backdrop at bounding box center [407, 201] width 815 height 402
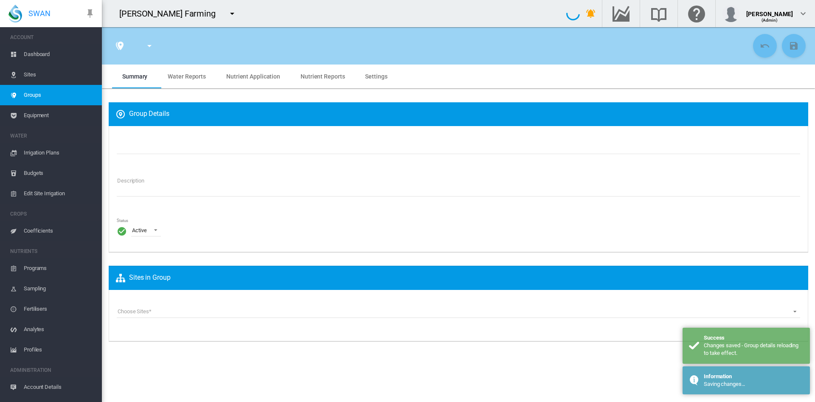
type input "**********"
type textarea "**********"
type input "*"
type input "**"
type input "*"
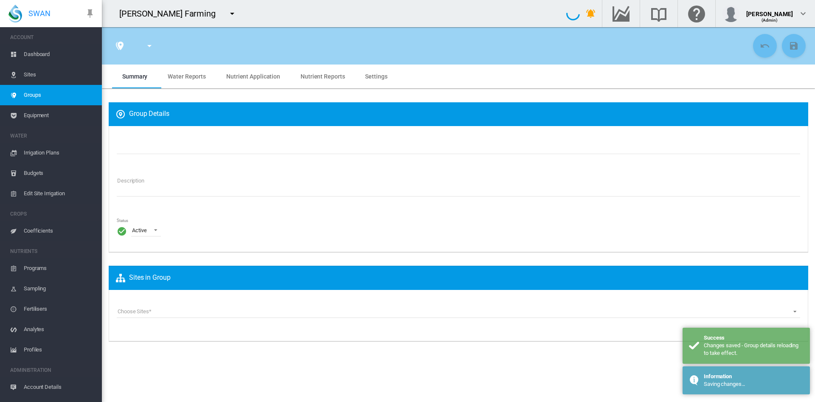
type input "***"
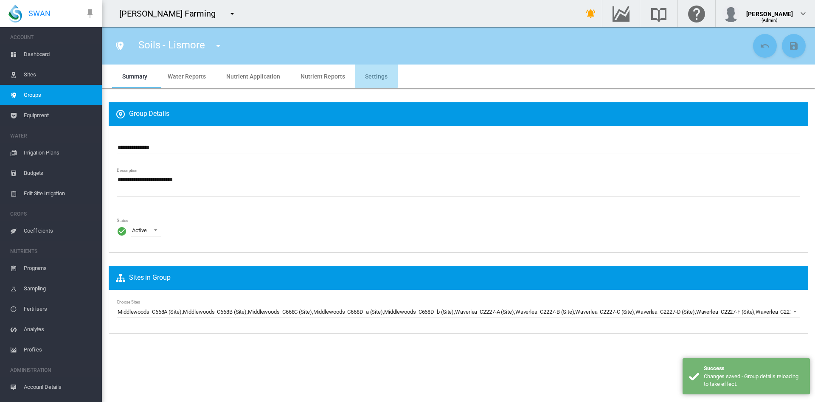
click at [369, 75] on span "Settings" at bounding box center [376, 76] width 22 height 7
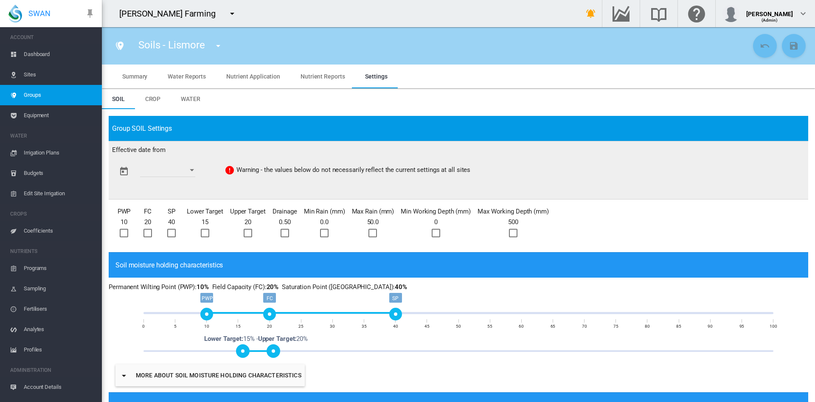
click at [194, 169] on div "Open calendar" at bounding box center [192, 170] width 4 height 2
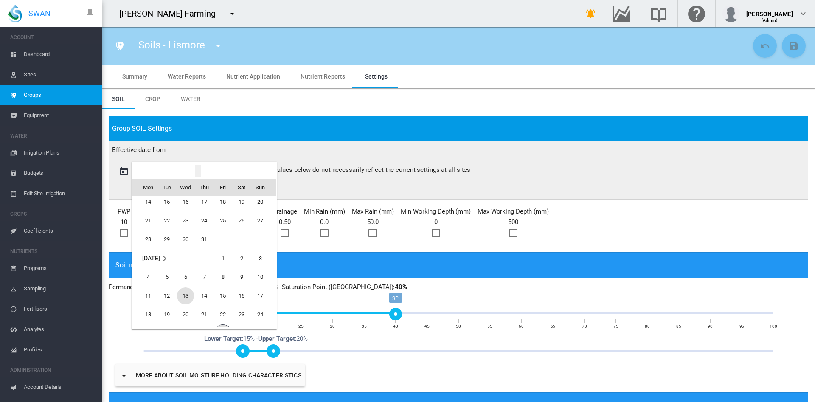
scroll to position [1372, 0]
drag, startPoint x: 177, startPoint y: 245, endPoint x: 166, endPoint y: 197, distance: 49.6
click at [166, 197] on tbody "[DATE] 1 2 3 4 5 6 7 8 9 10 11 12 13 14 15 16 17 18 19 20 21 22 23 24 25 26 27 …" at bounding box center [204, 231] width 144 height 113
click at [166, 197] on span "1" at bounding box center [166, 202] width 17 height 17
type input "**********"
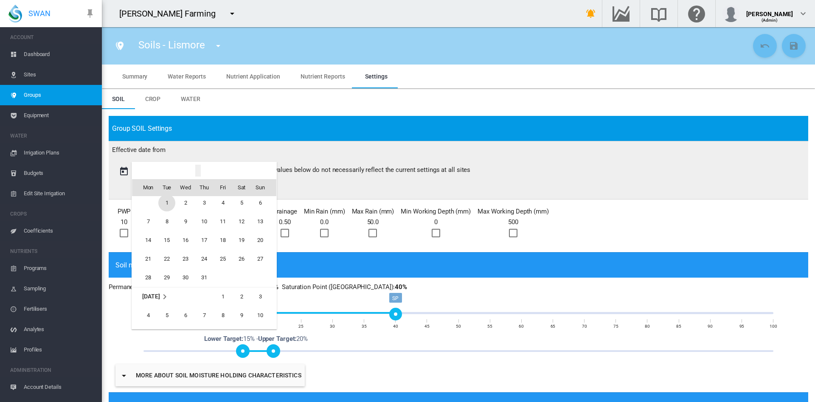
type input "**********"
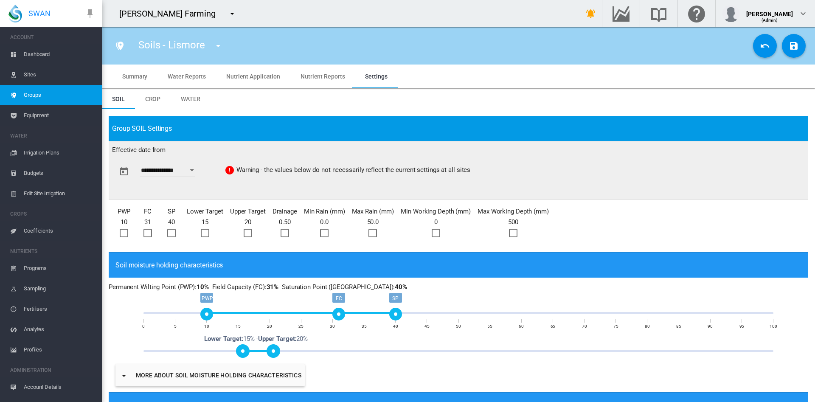
drag, startPoint x: 268, startPoint y: 317, endPoint x: 337, endPoint y: 319, distance: 68.8
click at [337, 319] on div "FC" at bounding box center [338, 314] width 13 height 13
drag, startPoint x: 392, startPoint y: 315, endPoint x: 368, endPoint y: 314, distance: 24.7
click at [368, 314] on div "SP" at bounding box center [370, 314] width 13 height 13
drag, startPoint x: 206, startPoint y: 312, endPoint x: 215, endPoint y: 314, distance: 9.0
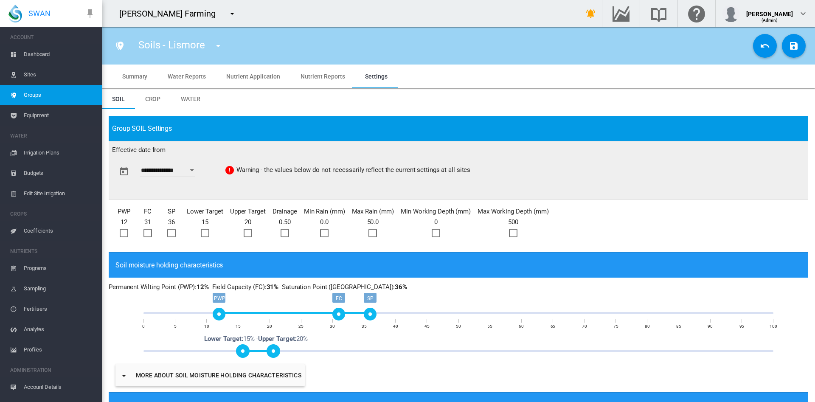
click at [215, 314] on div "PWP" at bounding box center [219, 314] width 13 height 13
drag, startPoint x: 275, startPoint y: 352, endPoint x: 343, endPoint y: 346, distance: 68.2
click at [343, 346] on span at bounding box center [345, 351] width 14 height 14
drag, startPoint x: 244, startPoint y: 349, endPoint x: 309, endPoint y: 349, distance: 65.4
click at [309, 349] on span at bounding box center [308, 351] width 14 height 14
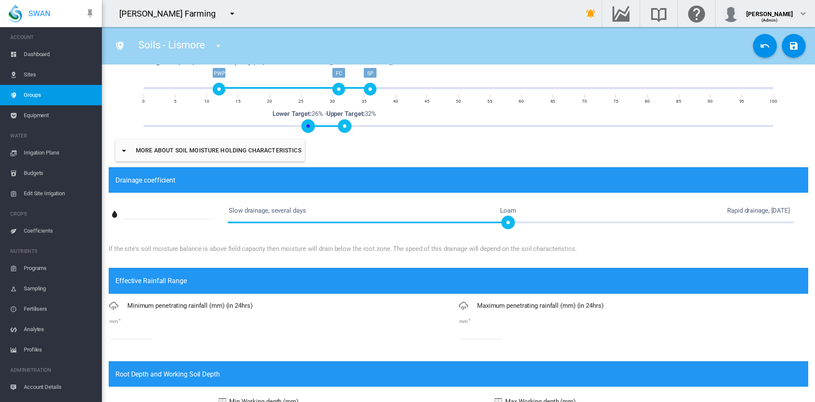
scroll to position [226, 0]
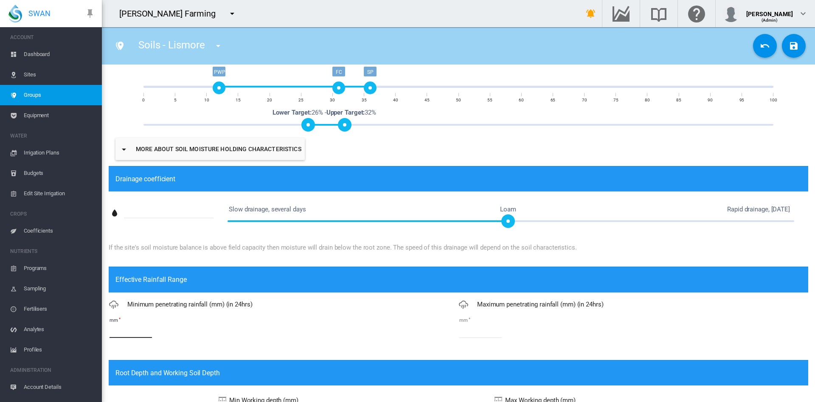
click at [129, 328] on input "*" at bounding box center [131, 331] width 42 height 13
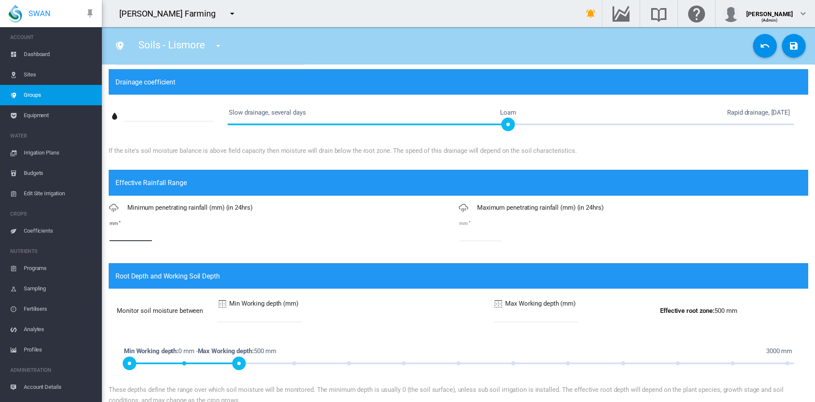
scroll to position [351, 0]
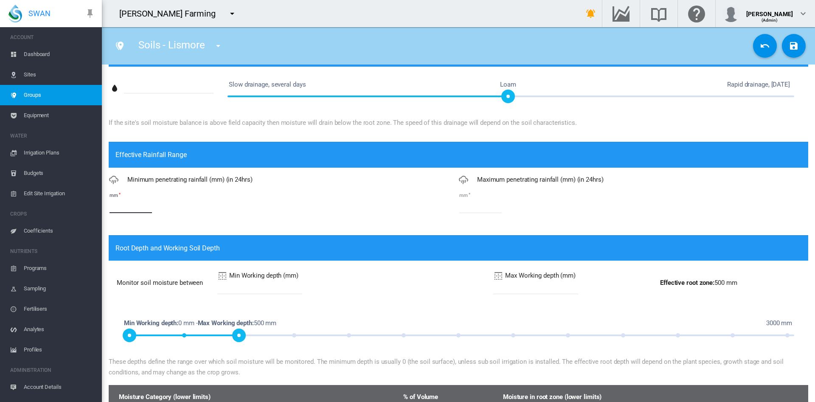
type input "*"
click at [493, 286] on input "***" at bounding box center [535, 287] width 85 height 13
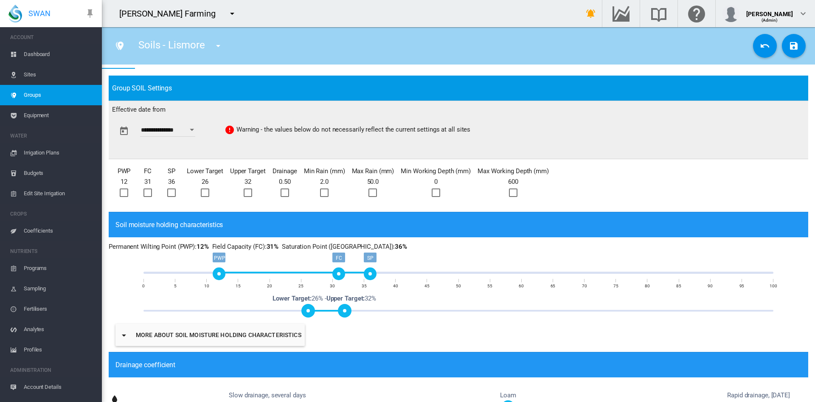
scroll to position [39, 0]
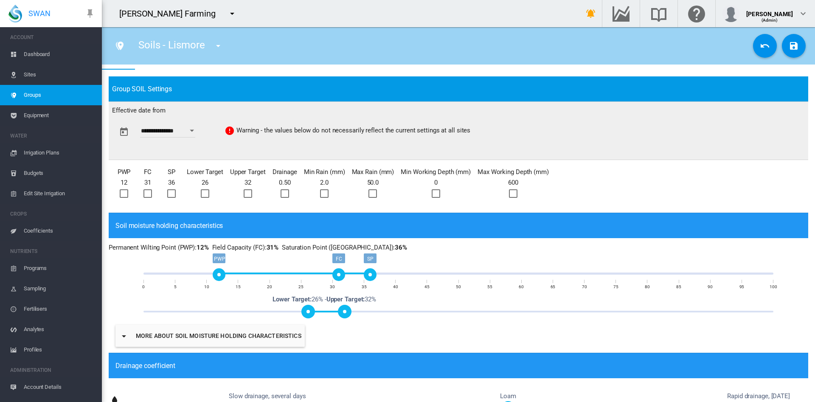
type input "***"
click at [438, 194] on div at bounding box center [436, 193] width 8 height 8
click at [375, 191] on div at bounding box center [372, 193] width 8 height 8
click at [326, 191] on div at bounding box center [324, 193] width 8 height 8
click at [287, 189] on div at bounding box center [285, 193] width 8 height 8
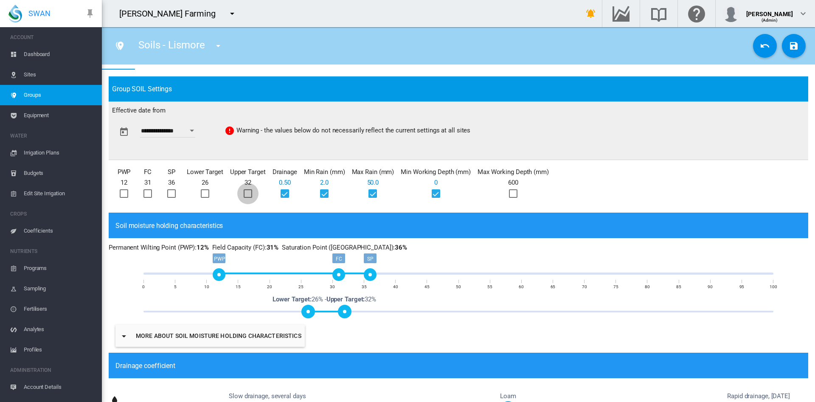
click at [252, 194] on div at bounding box center [248, 193] width 8 height 8
click at [204, 195] on div at bounding box center [205, 193] width 8 height 8
click at [170, 194] on div at bounding box center [171, 193] width 8 height 8
click at [148, 195] on div at bounding box center [147, 193] width 8 height 8
click at [122, 195] on div at bounding box center [124, 193] width 8 height 8
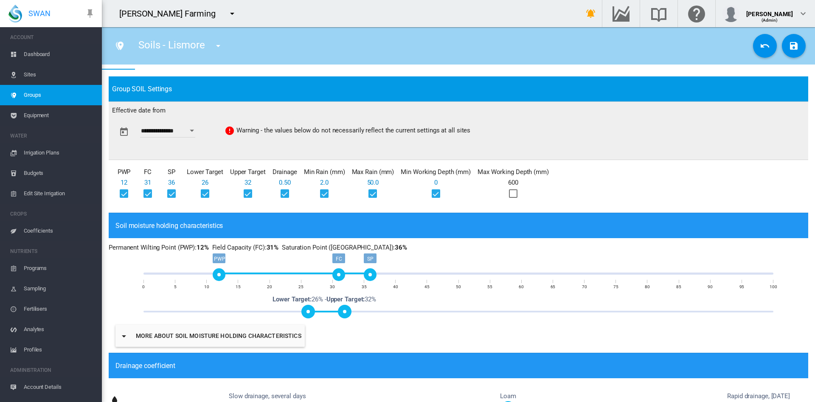
click at [518, 190] on div at bounding box center [513, 193] width 8 height 8
drag, startPoint x: 336, startPoint y: 273, endPoint x: 331, endPoint y: 273, distance: 5.1
click at [331, 273] on div "FC" at bounding box center [332, 274] width 13 height 13
drag, startPoint x: 347, startPoint y: 313, endPoint x: 331, endPoint y: 309, distance: 17.1
click at [331, 309] on span at bounding box center [333, 312] width 14 height 14
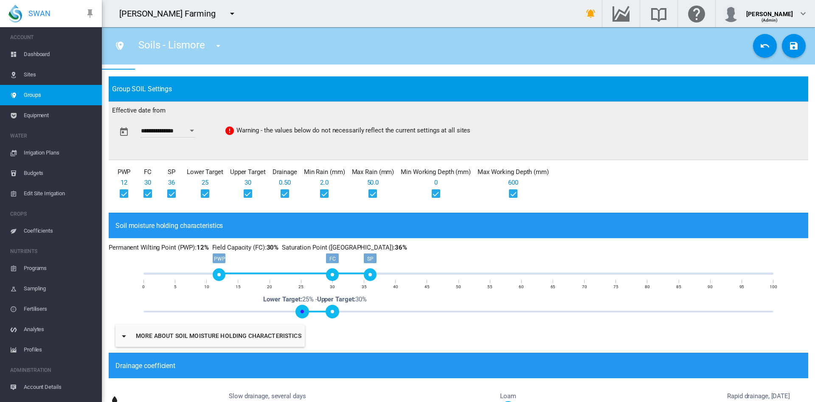
drag, startPoint x: 305, startPoint y: 310, endPoint x: 299, endPoint y: 311, distance: 6.0
click at [299, 311] on span at bounding box center [302, 312] width 14 height 14
drag, startPoint x: 366, startPoint y: 274, endPoint x: 357, endPoint y: 274, distance: 9.3
click at [357, 274] on div "SP" at bounding box center [358, 274] width 13 height 13
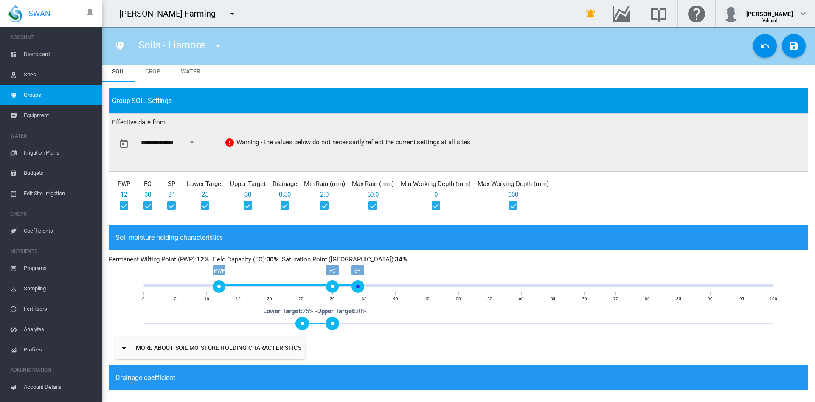
scroll to position [0, 0]
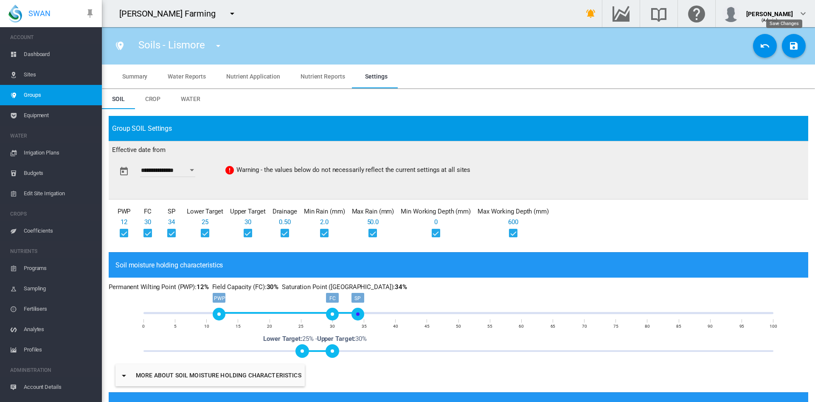
click at [789, 44] on md-icon "icon-content-save" at bounding box center [794, 46] width 10 height 10
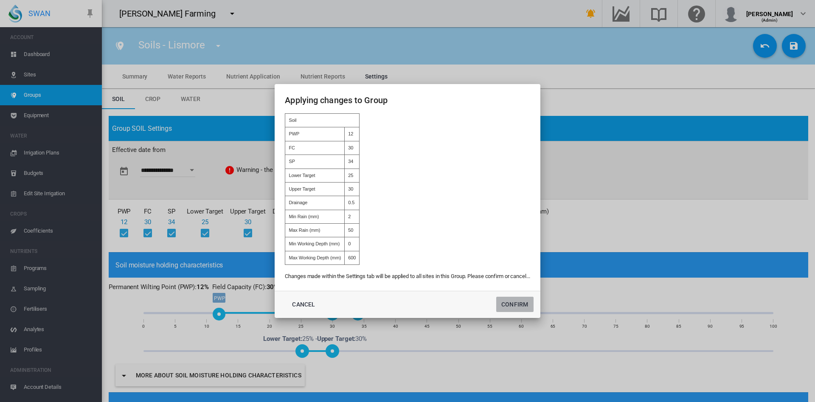
click at [514, 306] on button "Confirm" at bounding box center [514, 304] width 37 height 15
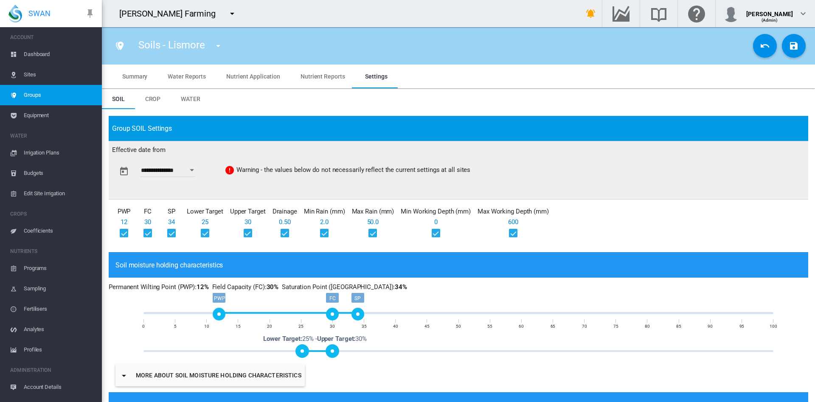
type input "**********"
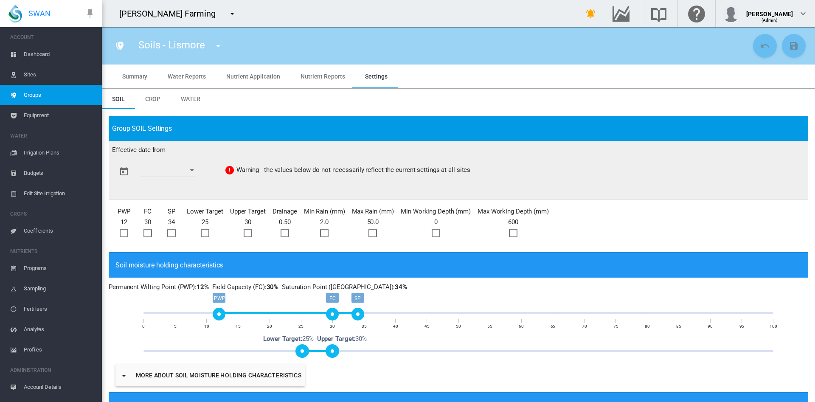
click at [35, 56] on span "Dashboard" at bounding box center [59, 54] width 71 height 20
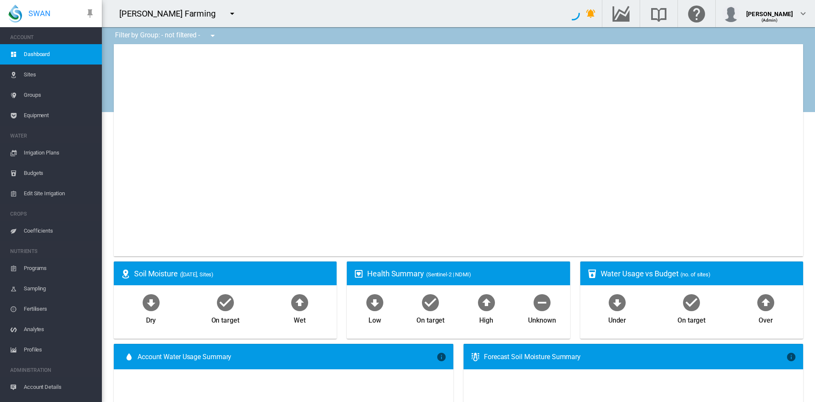
type input "**********"
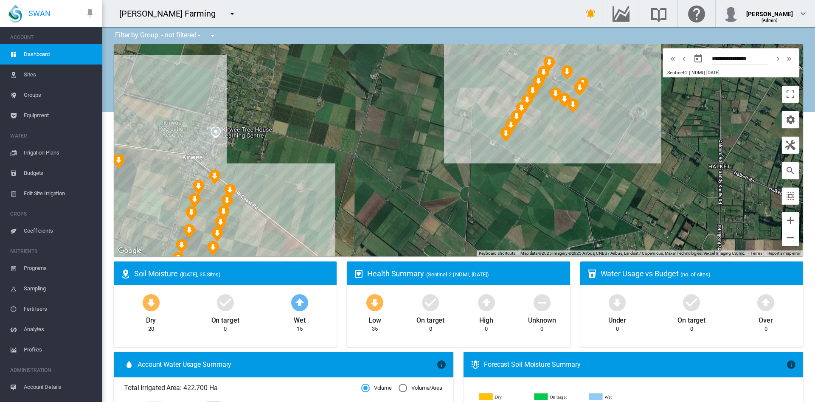
drag, startPoint x: 459, startPoint y: 172, endPoint x: 323, endPoint y: 159, distance: 136.9
click at [323, 159] on div at bounding box center [458, 150] width 689 height 212
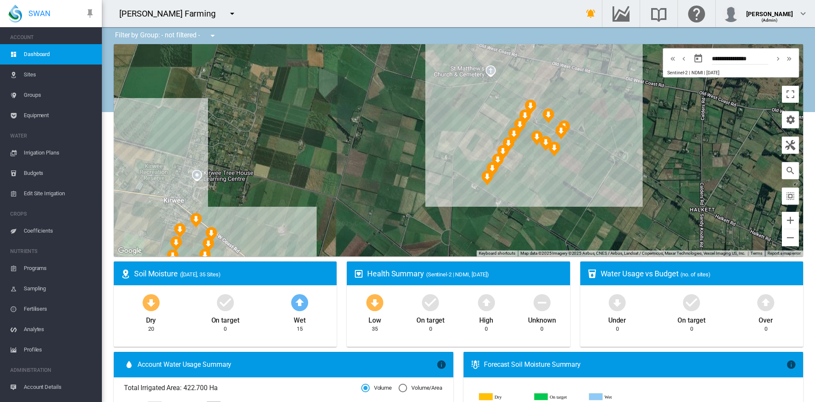
drag, startPoint x: 390, startPoint y: 155, endPoint x: 386, endPoint y: 205, distance: 50.7
click at [386, 205] on div at bounding box center [458, 150] width 689 height 212
click at [782, 227] on button "Zoom in" at bounding box center [790, 220] width 17 height 17
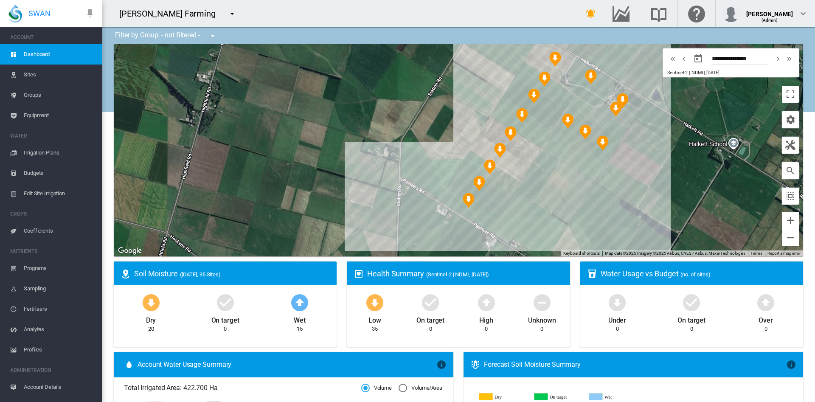
drag, startPoint x: 684, startPoint y: 190, endPoint x: 635, endPoint y: 179, distance: 50.0
click at [635, 179] on div at bounding box center [458, 150] width 689 height 212
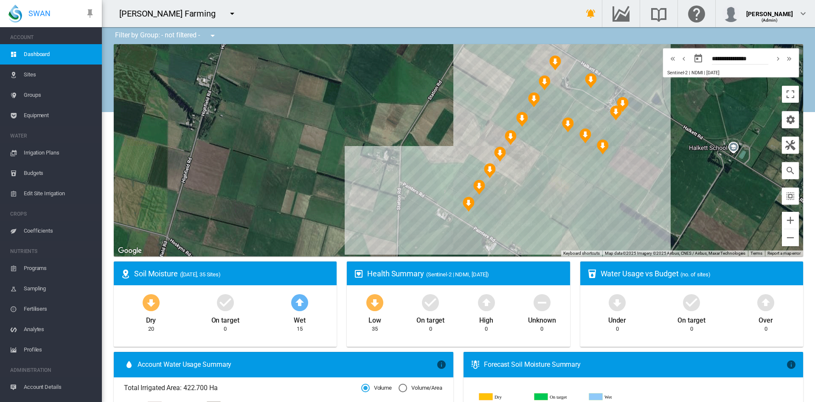
click at [52, 93] on span "Groups" at bounding box center [59, 95] width 71 height 20
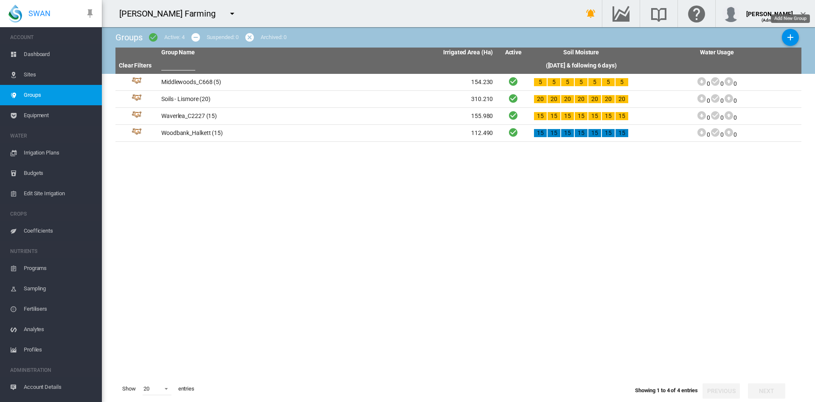
click at [790, 40] on md-icon "icon-plus" at bounding box center [790, 37] width 10 height 10
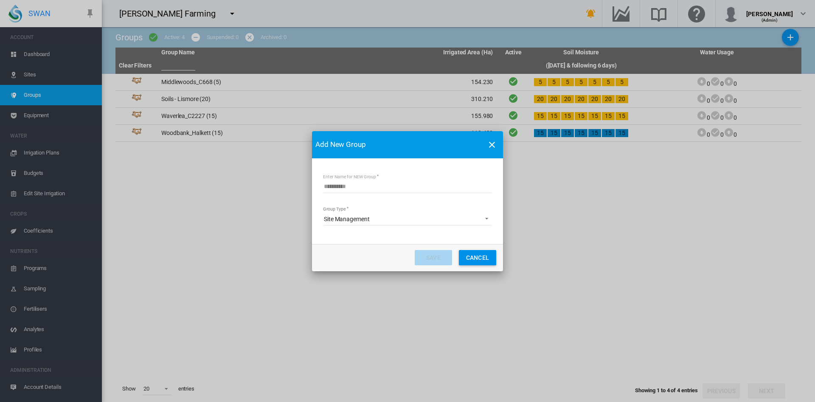
click at [360, 190] on input "Enter Name for NEW Group" at bounding box center [407, 186] width 169 height 13
type input "**********"
click at [436, 256] on button "Save" at bounding box center [433, 257] width 37 height 15
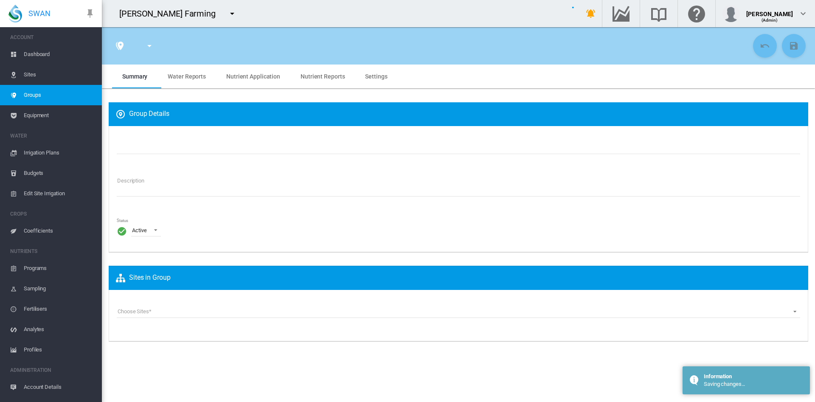
type input "**********"
type textarea "**********"
type input "*"
type input "**"
type input "*"
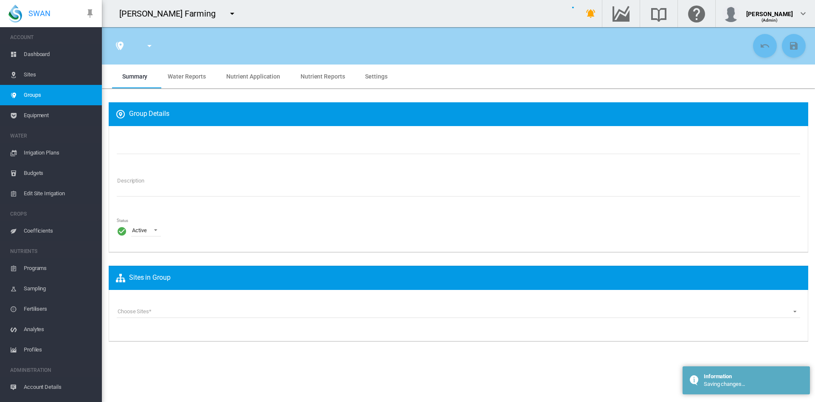
type input "***"
click at [252, 301] on div "Choose Sites Choose Sites Middlewoods_C668A (Site) Middlewoods_C668B (Site) Mid…" at bounding box center [459, 315] width 700 height 51
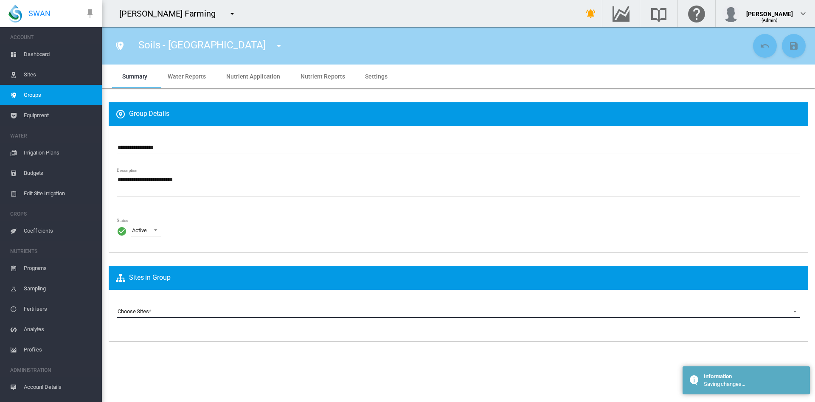
click at [208, 311] on md-select "Choose Sites Middlewoods_C668A (Site) Middlewoods_C668B (Site) Middlewoods_C668…" at bounding box center [459, 311] width 684 height 13
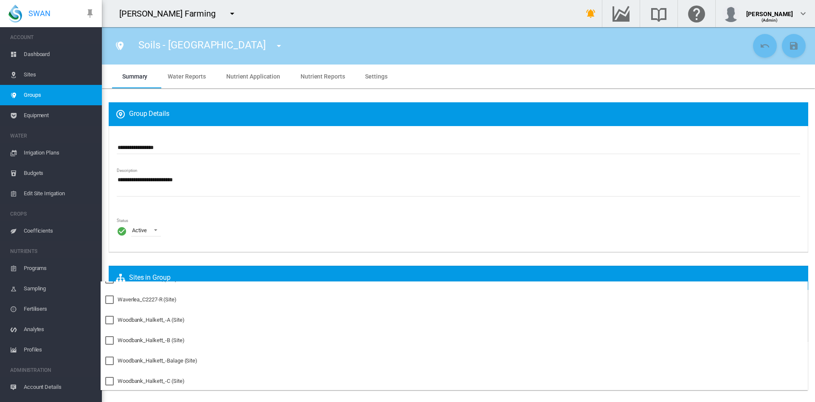
scroll to position [402, 0]
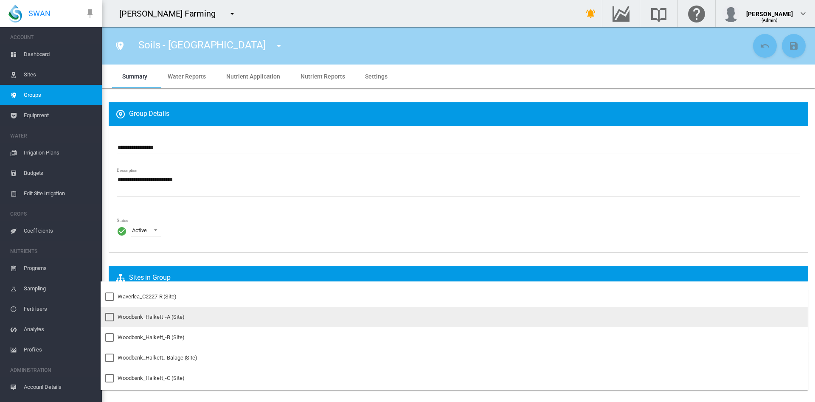
click at [111, 316] on div at bounding box center [109, 317] width 8 height 8
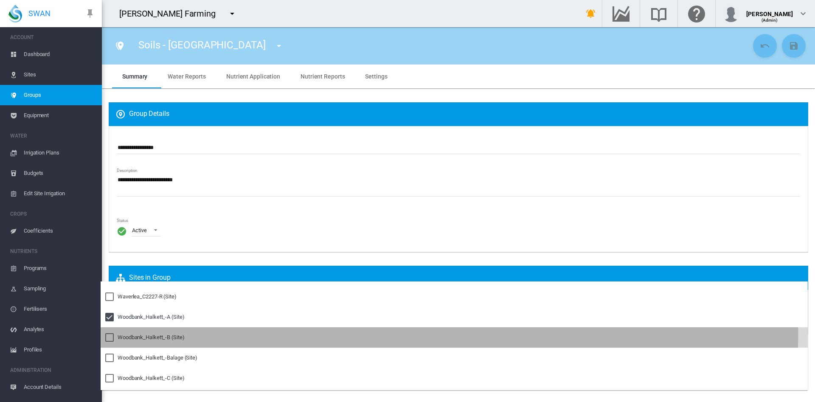
click at [108, 333] on div at bounding box center [109, 337] width 8 height 8
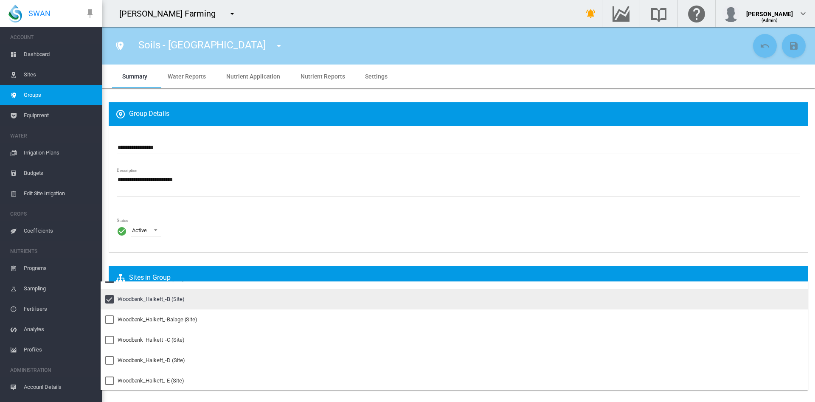
scroll to position [443, 0]
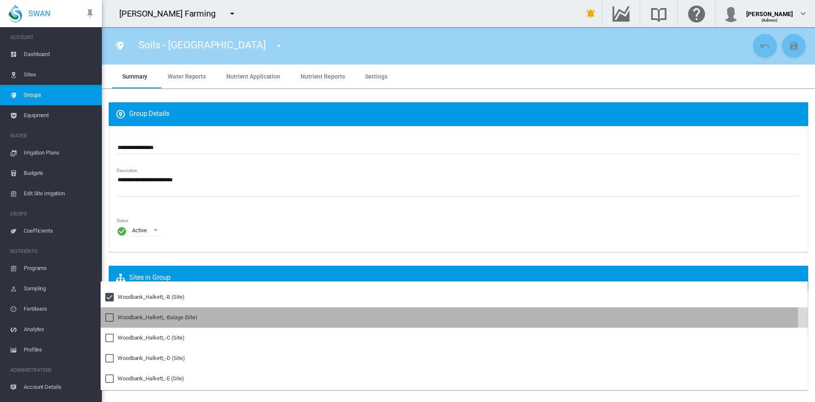
click at [110, 318] on div at bounding box center [109, 317] width 8 height 8
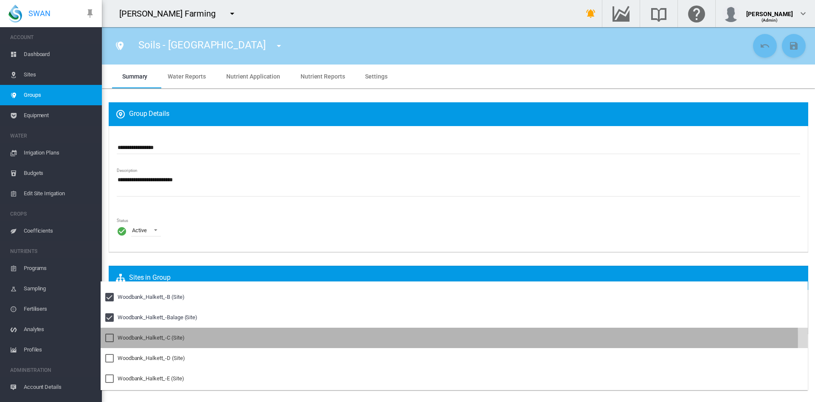
click at [110, 340] on div at bounding box center [109, 338] width 8 height 8
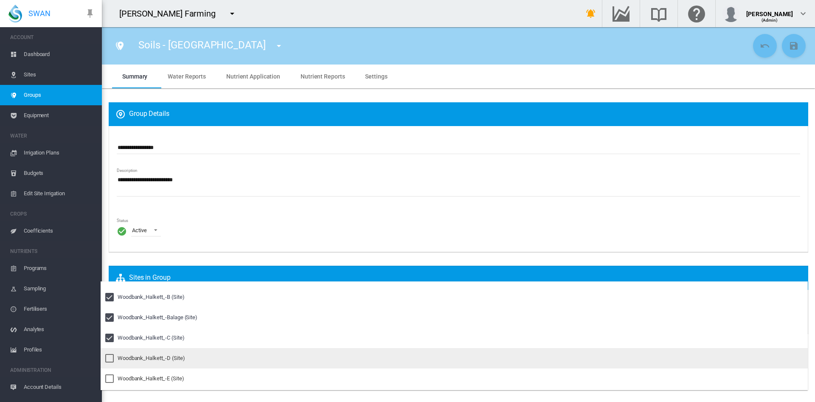
click at [110, 356] on div at bounding box center [109, 358] width 8 height 8
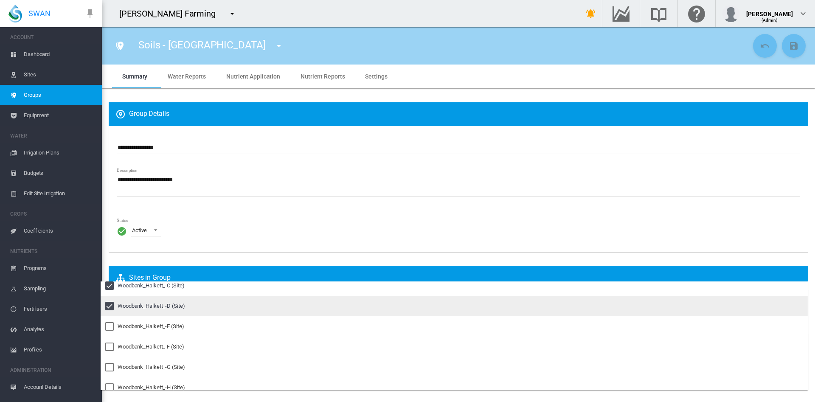
scroll to position [495, 0]
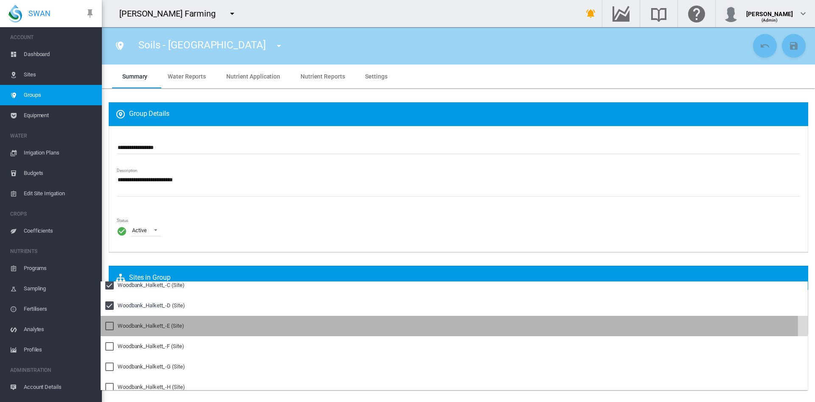
click at [129, 327] on div "Woodbank_Halkett_-E (Site)" at bounding box center [151, 326] width 66 height 8
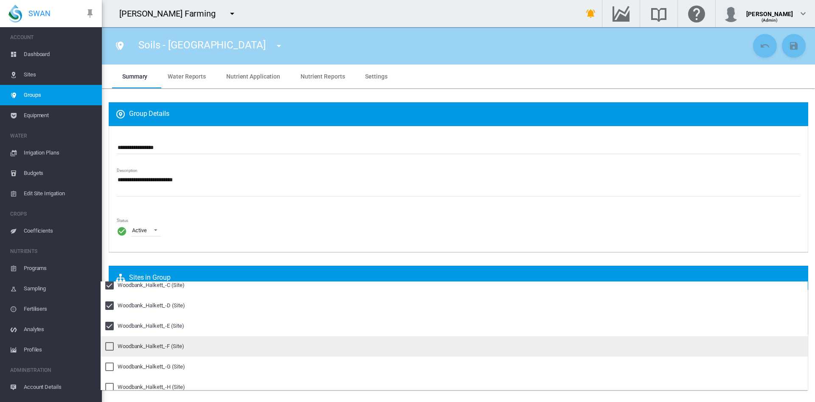
click at [109, 346] on div at bounding box center [109, 346] width 8 height 8
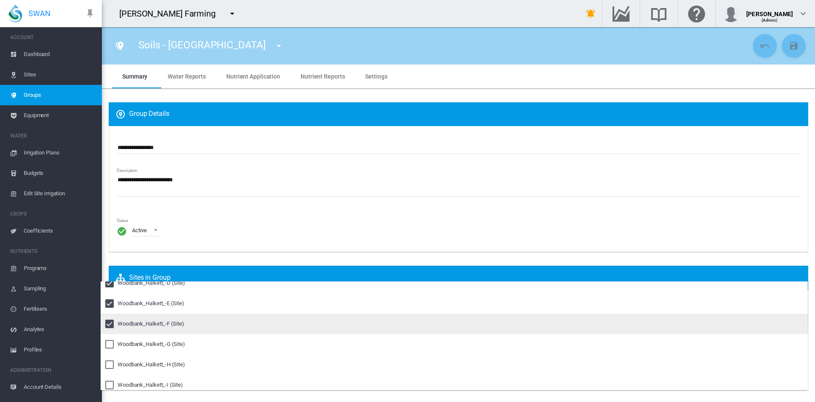
scroll to position [523, 0]
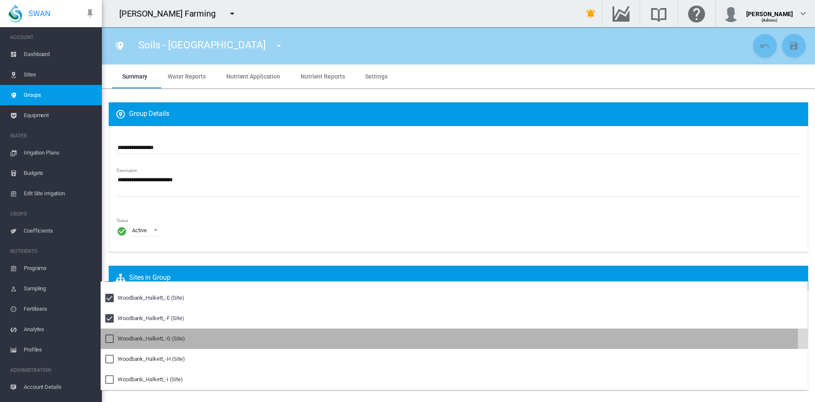
click at [113, 340] on div at bounding box center [109, 339] width 8 height 8
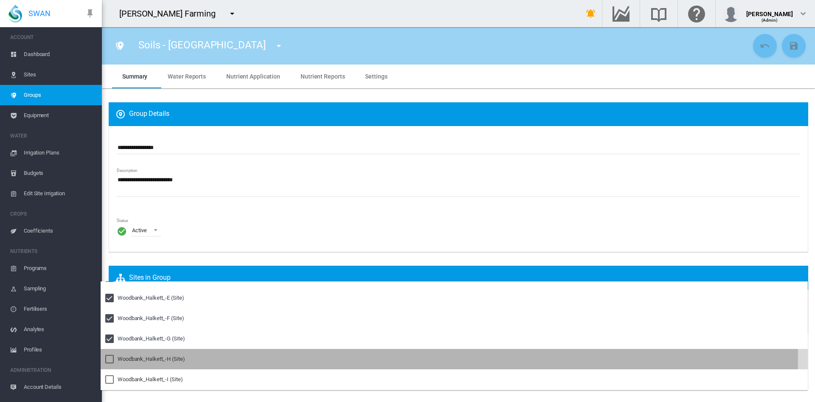
click at [108, 360] on div at bounding box center [109, 359] width 8 height 8
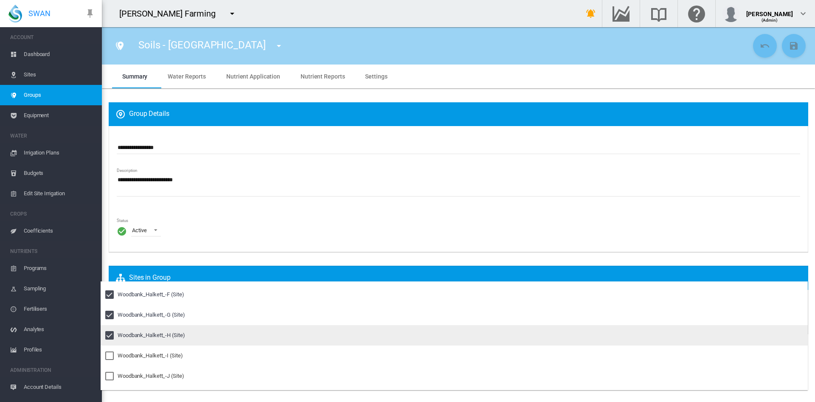
scroll to position [556, 0]
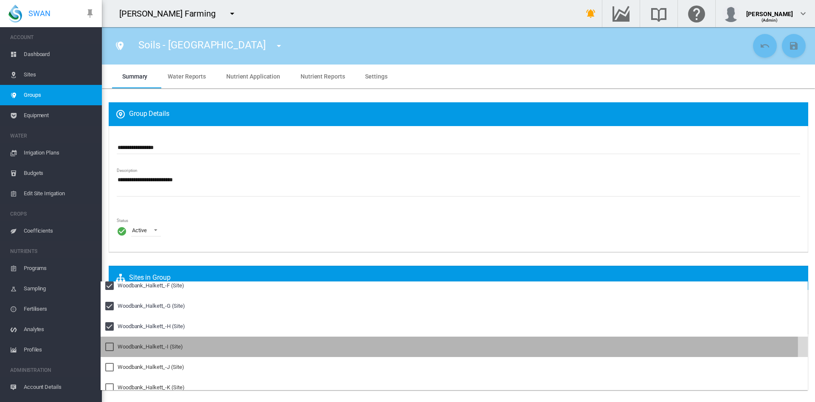
click at [108, 347] on div at bounding box center [109, 347] width 8 height 8
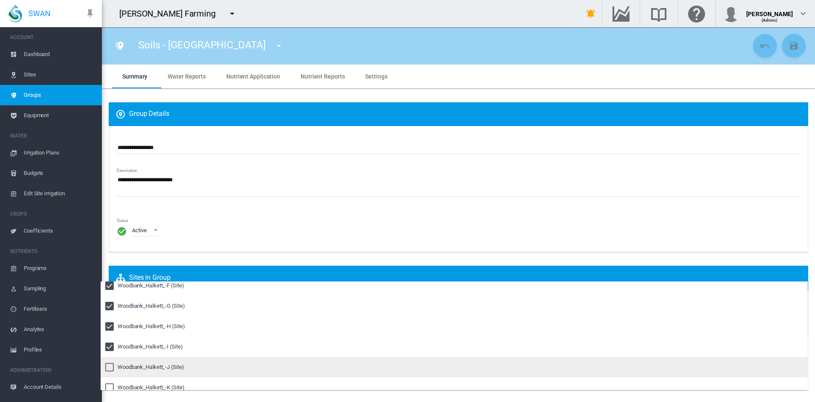
click at [110, 363] on div at bounding box center [109, 367] width 8 height 8
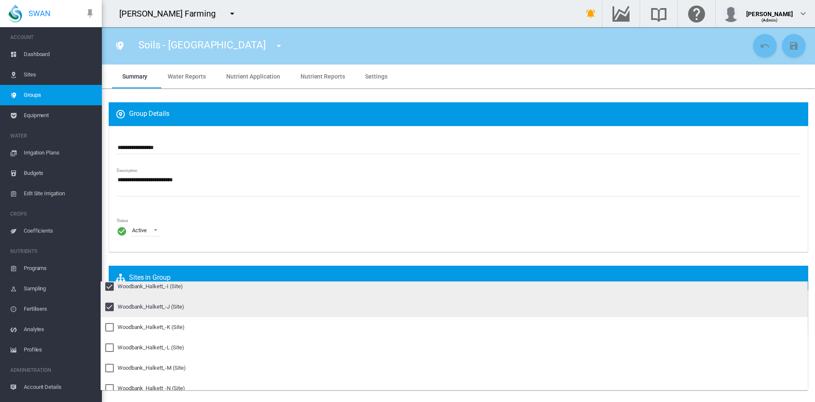
scroll to position [621, 0]
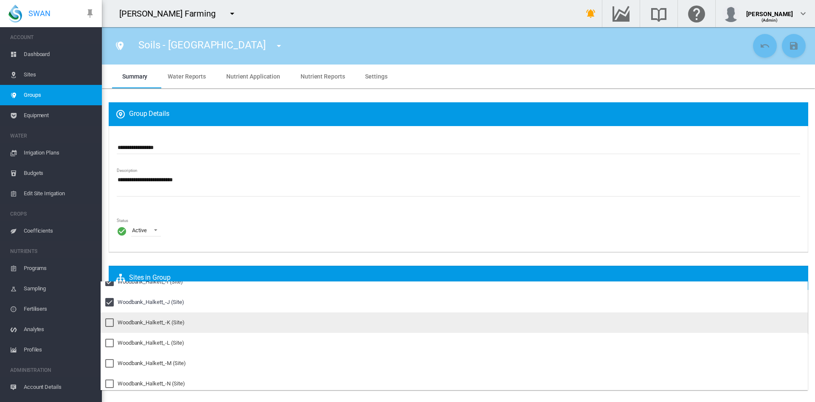
click at [128, 323] on div "Woodbank_Halkett_-K (Site)" at bounding box center [151, 323] width 67 height 8
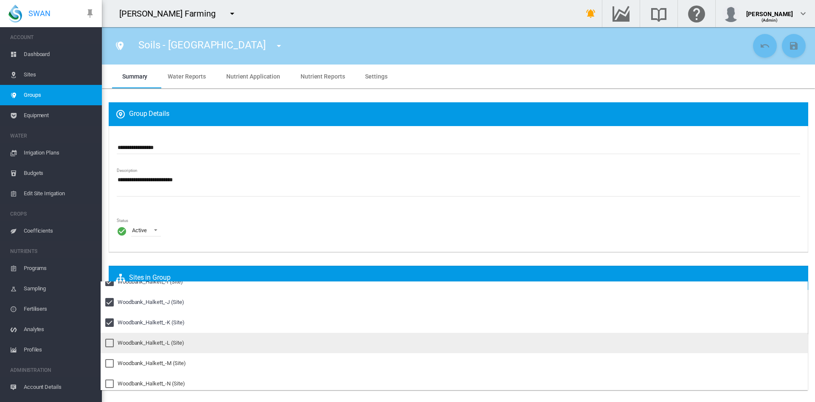
click at [119, 343] on div "Woodbank_Halkett_-L (Site)" at bounding box center [151, 343] width 66 height 8
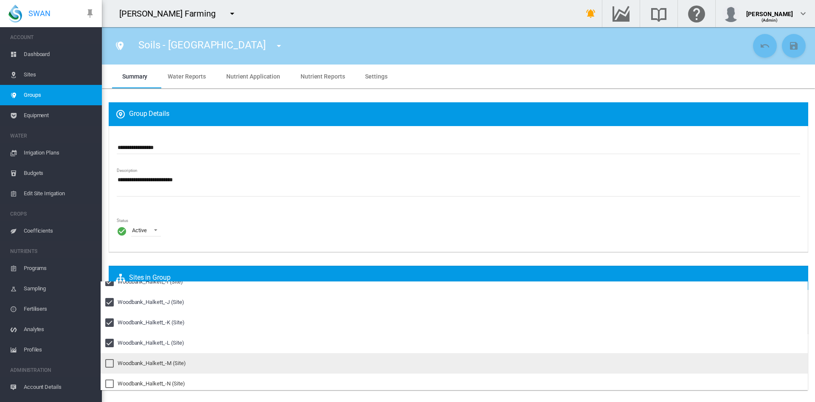
click at [112, 359] on div at bounding box center [109, 363] width 8 height 8
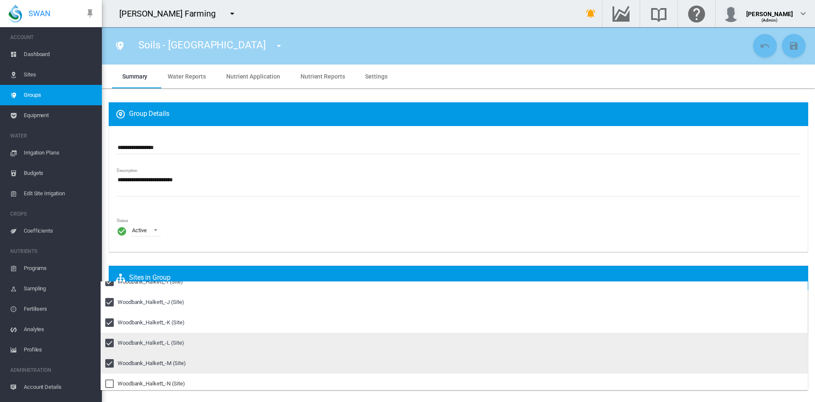
scroll to position [625, 0]
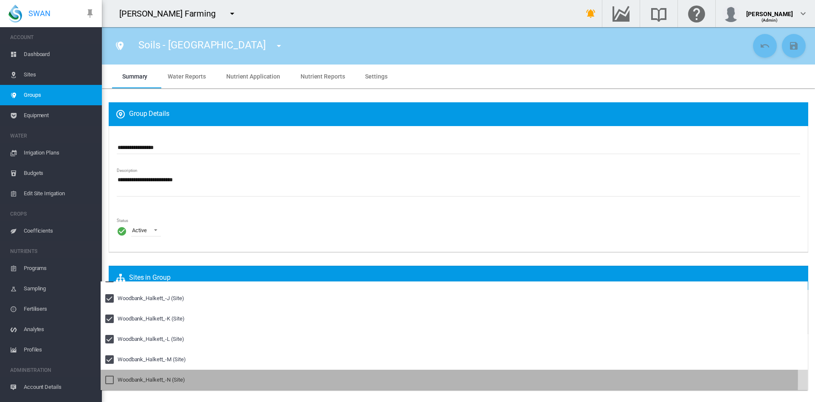
click at [119, 378] on div "Woodbank_Halkett_-N (Site)" at bounding box center [151, 380] width 67 height 8
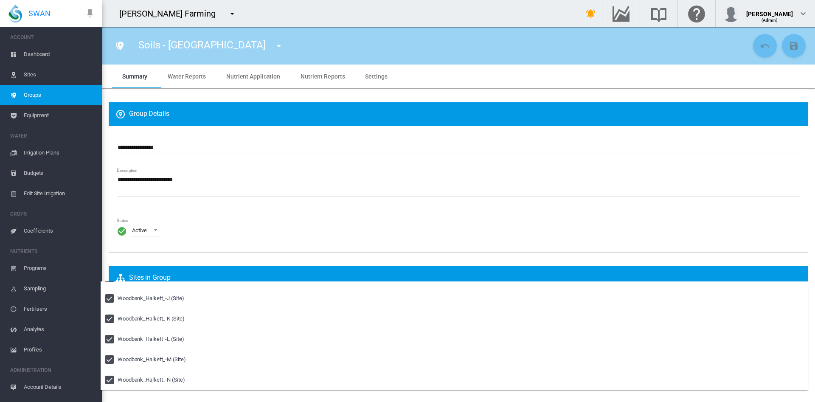
click at [298, 219] on md-backdrop at bounding box center [407, 201] width 815 height 402
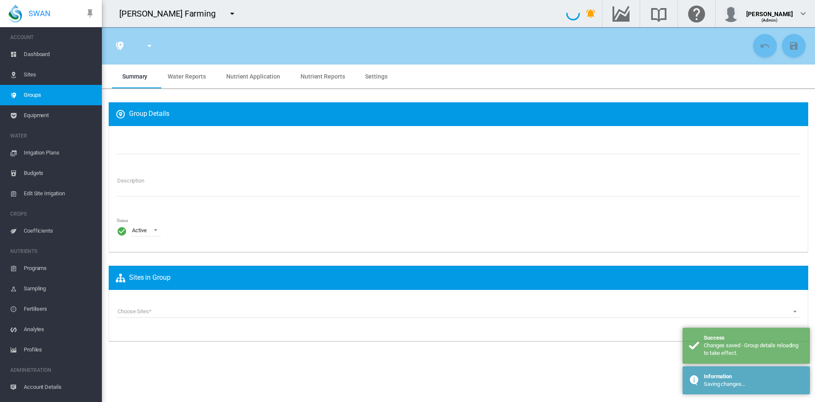
type input "**********"
type textarea "**********"
type input "*"
type input "**"
type input "*"
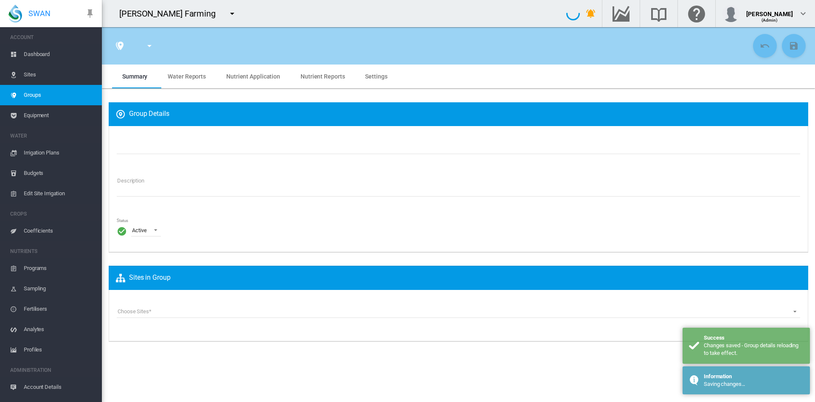
type input "***"
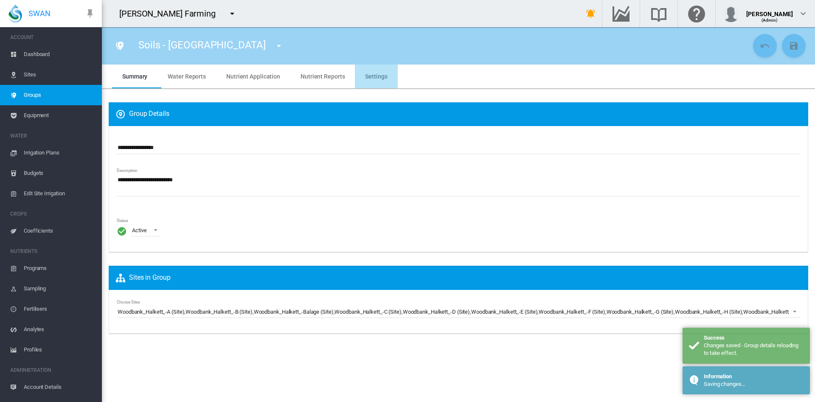
click at [372, 79] on span "Settings" at bounding box center [376, 76] width 22 height 7
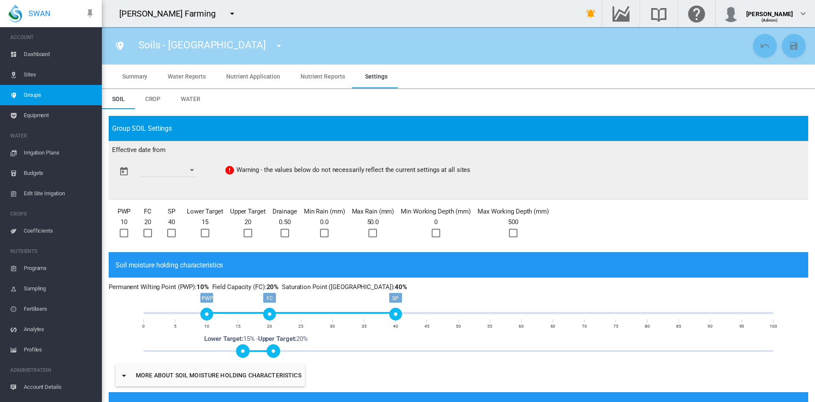
click at [200, 175] on button "Open calendar" at bounding box center [191, 170] width 15 height 15
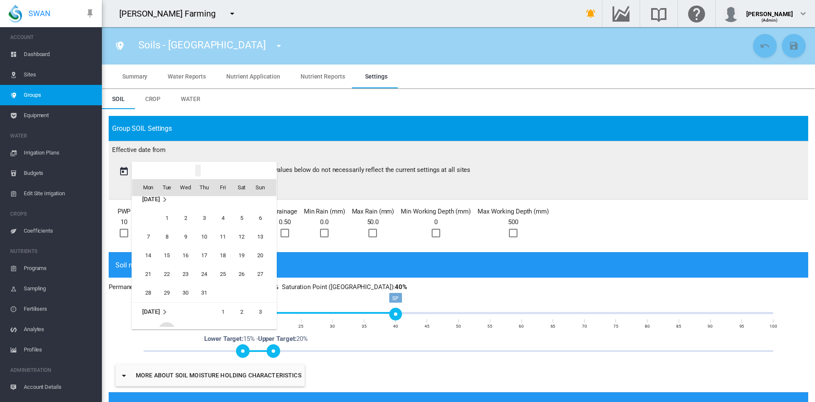
scroll to position [1356, 0]
click at [169, 216] on span "1" at bounding box center [166, 219] width 17 height 17
type input "**********"
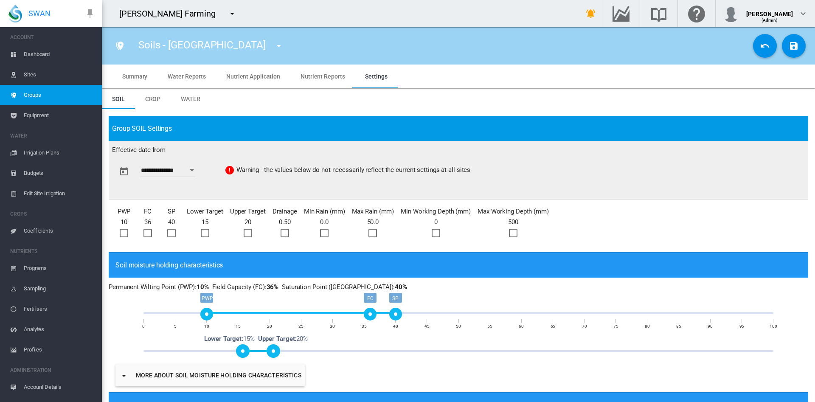
drag, startPoint x: 266, startPoint y: 316, endPoint x: 365, endPoint y: 316, distance: 98.9
click at [365, 316] on div "FC" at bounding box center [370, 314] width 13 height 13
drag, startPoint x: 270, startPoint y: 349, endPoint x: 369, endPoint y: 340, distance: 99.3
click at [369, 350] on div "0% 100% Lower Target: 15% Upper Target: 36% Lower Target: 15% - Upper Target: 2…" at bounding box center [458, 351] width 630 height 2
drag, startPoint x: 241, startPoint y: 349, endPoint x: 321, endPoint y: 350, distance: 79.8
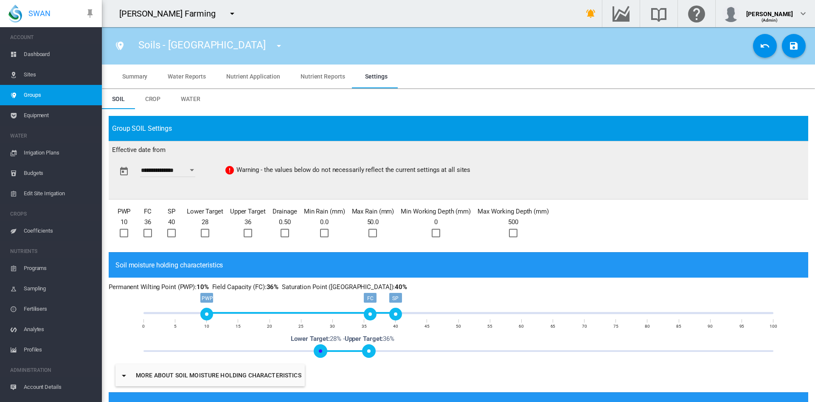
click at [321, 350] on span at bounding box center [321, 351] width 14 height 14
drag, startPoint x: 204, startPoint y: 314, endPoint x: 220, endPoint y: 314, distance: 16.1
click at [220, 314] on div "PWP" at bounding box center [219, 314] width 13 height 13
drag, startPoint x: 219, startPoint y: 312, endPoint x: 239, endPoint y: 313, distance: 20.4
click at [239, 313] on div "PWP" at bounding box center [244, 314] width 13 height 13
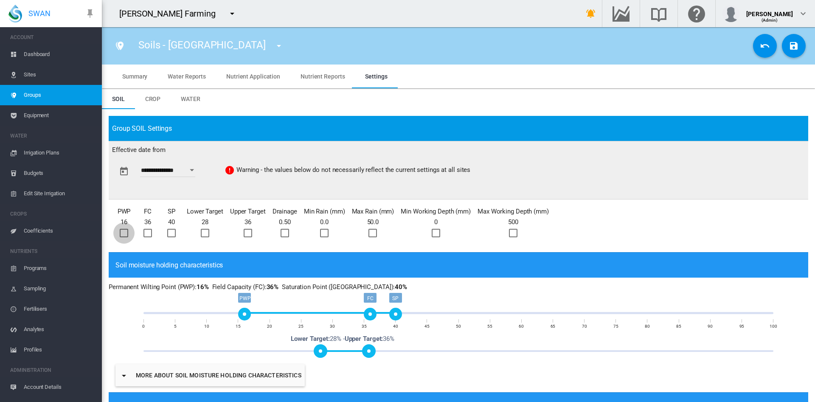
click at [128, 231] on div at bounding box center [124, 233] width 8 height 8
click at [149, 233] on div at bounding box center [147, 233] width 8 height 8
click at [171, 234] on div at bounding box center [171, 233] width 8 height 8
click at [204, 234] on div at bounding box center [205, 233] width 8 height 8
click at [250, 231] on div at bounding box center [248, 233] width 8 height 8
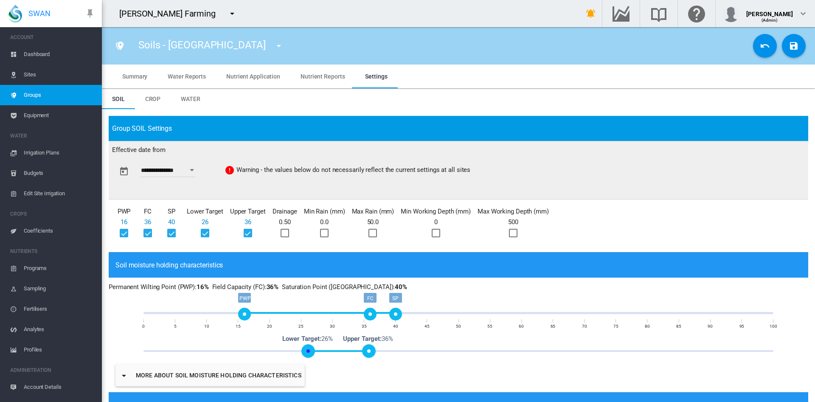
drag, startPoint x: 316, startPoint y: 347, endPoint x: 309, endPoint y: 347, distance: 6.8
click at [309, 347] on span at bounding box center [308, 351] width 14 height 14
click at [286, 232] on div at bounding box center [285, 233] width 8 height 8
click at [323, 230] on div at bounding box center [324, 233] width 8 height 8
click at [373, 233] on div at bounding box center [372, 233] width 8 height 8
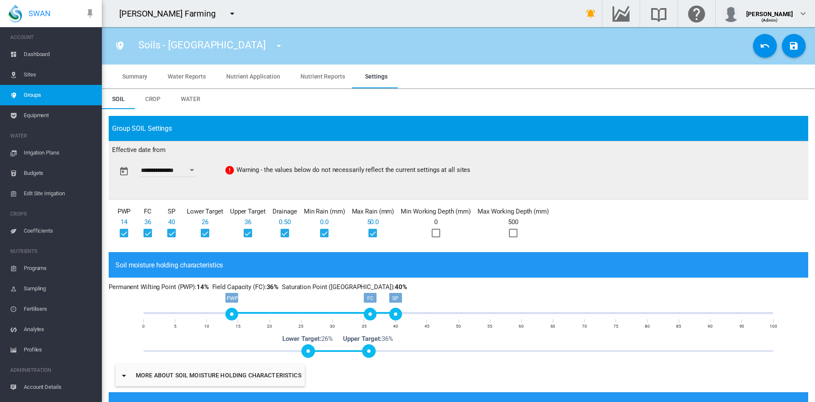
drag, startPoint x: 242, startPoint y: 316, endPoint x: 231, endPoint y: 316, distance: 10.6
click at [231, 316] on div "PWP" at bounding box center [231, 314] width 13 height 13
drag, startPoint x: 312, startPoint y: 351, endPoint x: 297, endPoint y: 351, distance: 15.3
click at [297, 351] on span at bounding box center [296, 351] width 14 height 14
click at [436, 233] on div at bounding box center [436, 233] width 8 height 8
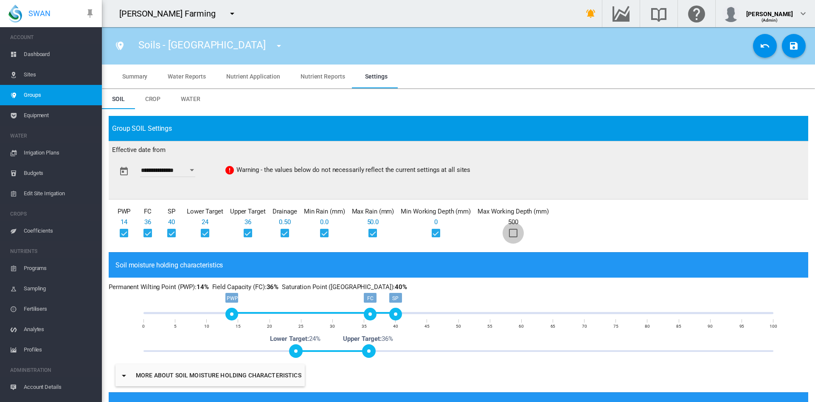
click at [516, 233] on div at bounding box center [513, 233] width 8 height 8
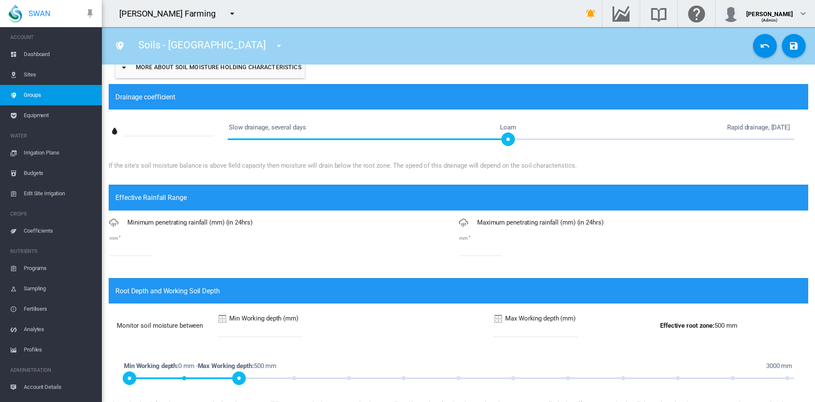
scroll to position [309, 0]
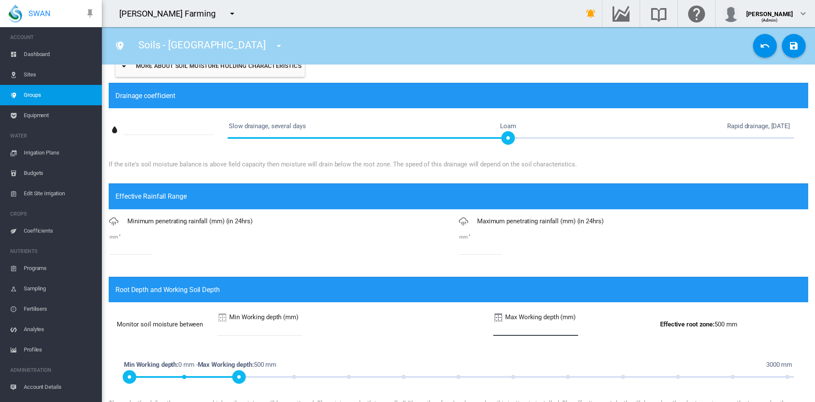
click at [493, 328] on input "***" at bounding box center [535, 329] width 85 height 13
type input "***"
click at [131, 258] on div "mm *" at bounding box center [284, 248] width 350 height 30
click at [127, 248] on input "*" at bounding box center [131, 248] width 42 height 13
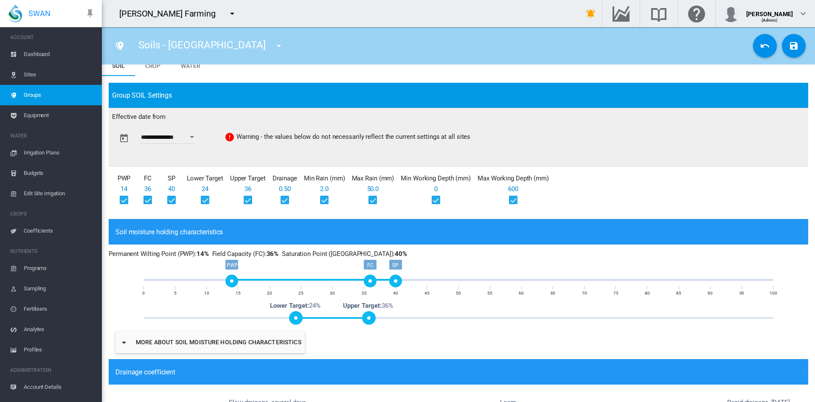
scroll to position [0, 0]
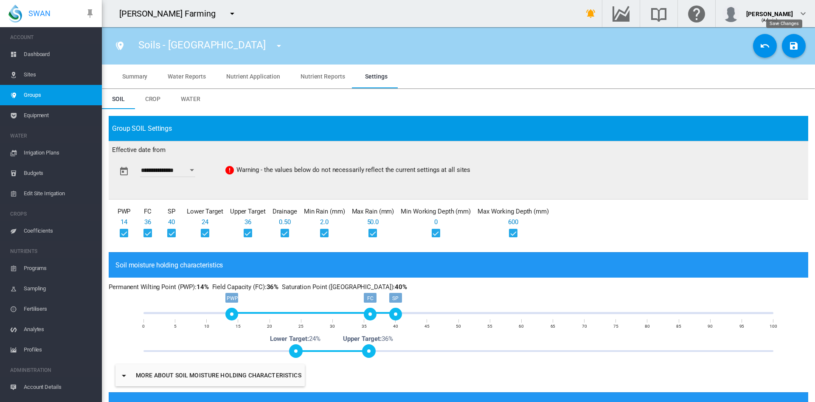
type input "*"
click at [789, 41] on md-icon "icon-content-save" at bounding box center [794, 46] width 10 height 10
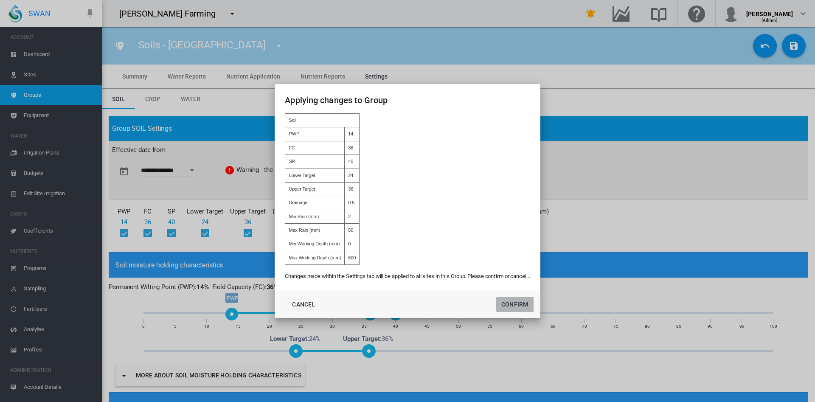
click at [516, 305] on button "Confirm" at bounding box center [514, 304] width 37 height 15
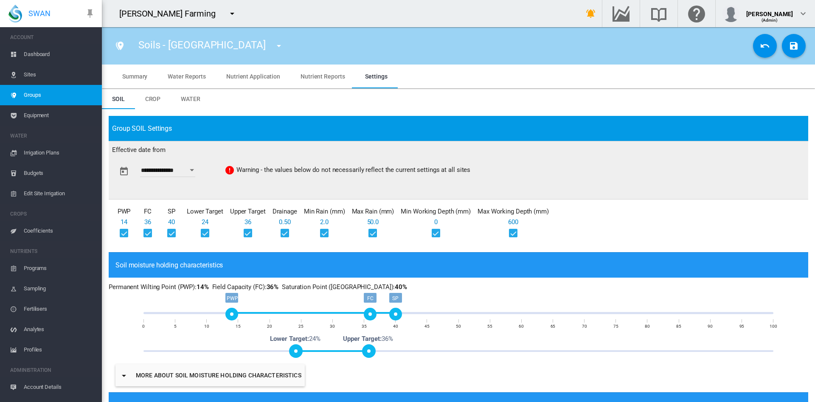
type input "**********"
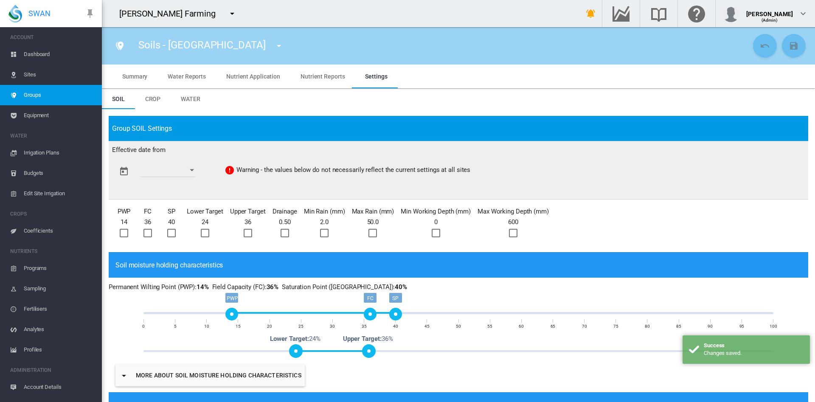
click at [37, 51] on span "Dashboard" at bounding box center [59, 54] width 71 height 20
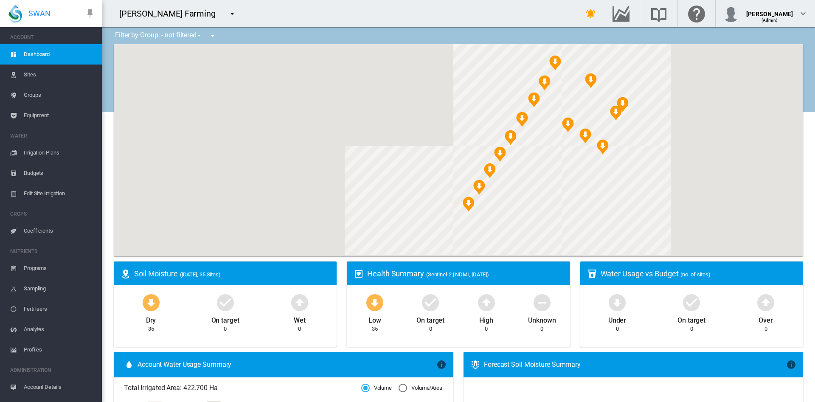
scroll to position [16, 0]
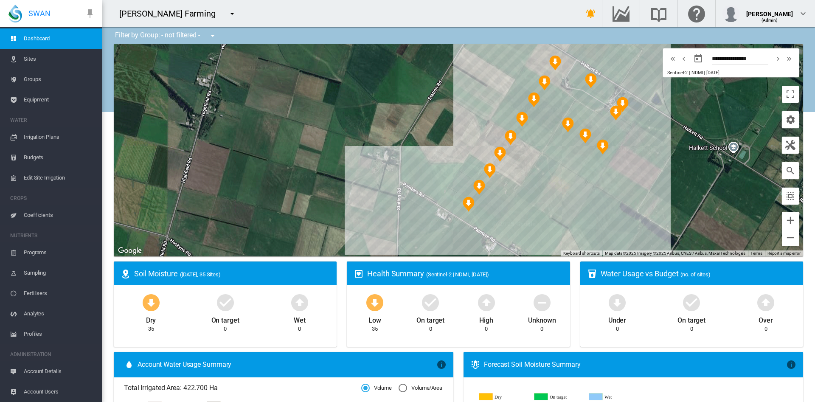
click at [37, 371] on span "Account Details" at bounding box center [59, 371] width 71 height 20
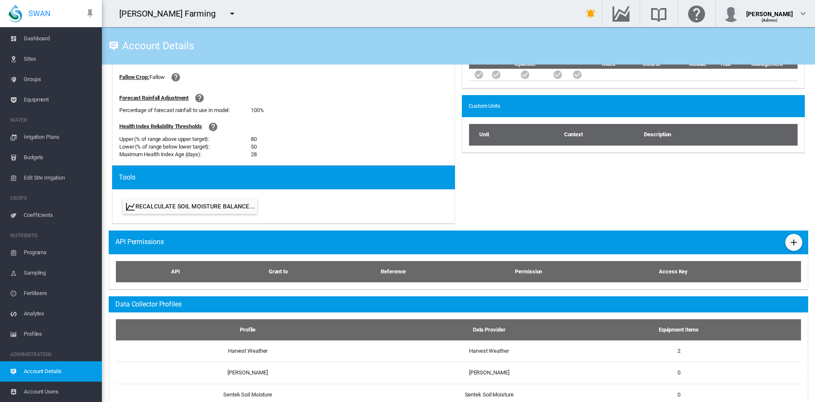
scroll to position [317, 0]
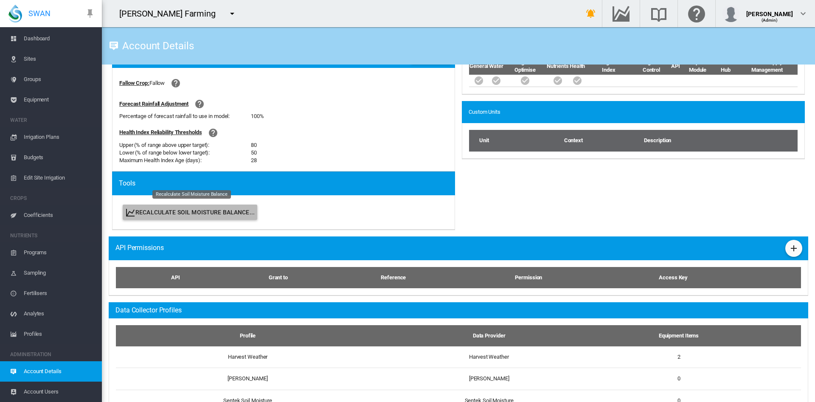
click at [198, 211] on button "Recalculate Soil Moisture Balance..." at bounding box center [190, 212] width 135 height 15
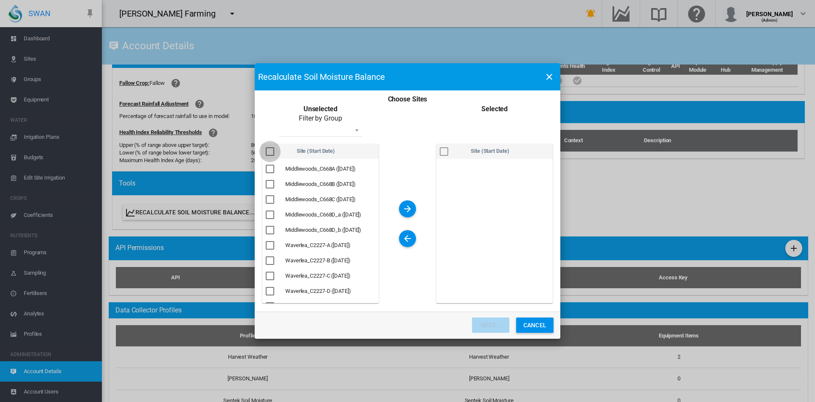
click at [271, 156] on div "Choose Sites ..." at bounding box center [270, 151] width 8 height 8
click at [403, 204] on md-icon "icon-arrow-right" at bounding box center [407, 209] width 10 height 10
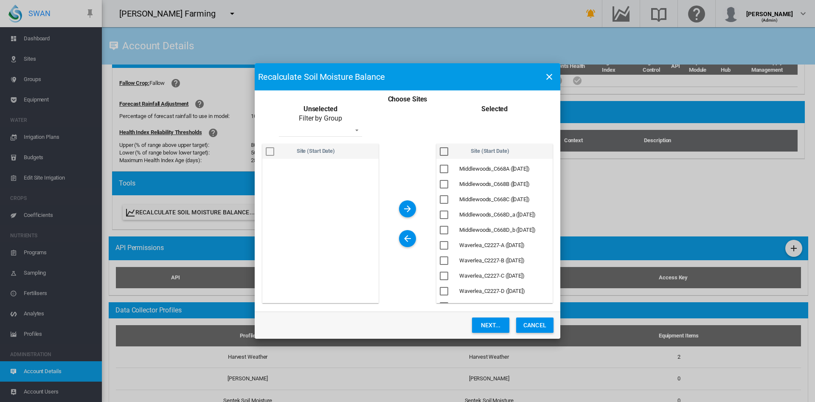
click at [486, 327] on button "Next..." at bounding box center [490, 325] width 37 height 15
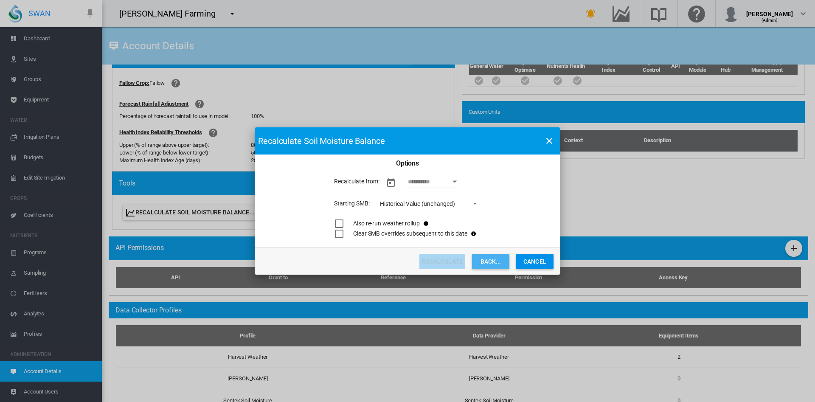
click at [494, 264] on button "BACK..." at bounding box center [490, 261] width 37 height 15
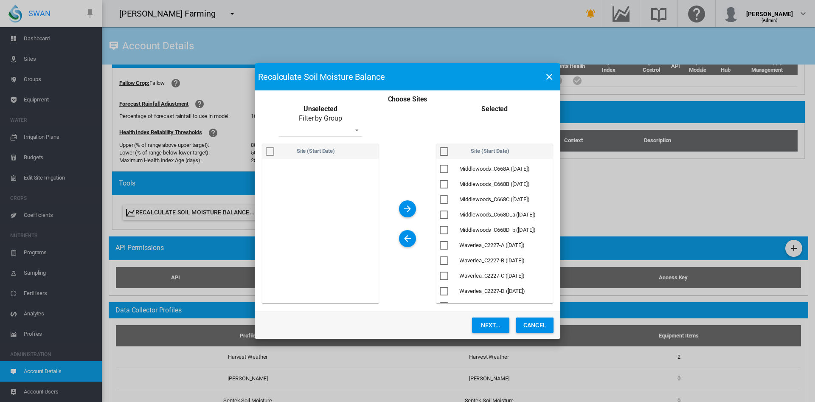
click at [445, 153] on div "Choose Sites ..." at bounding box center [444, 151] width 8 height 8
click at [492, 326] on button "Next..." at bounding box center [490, 325] width 37 height 15
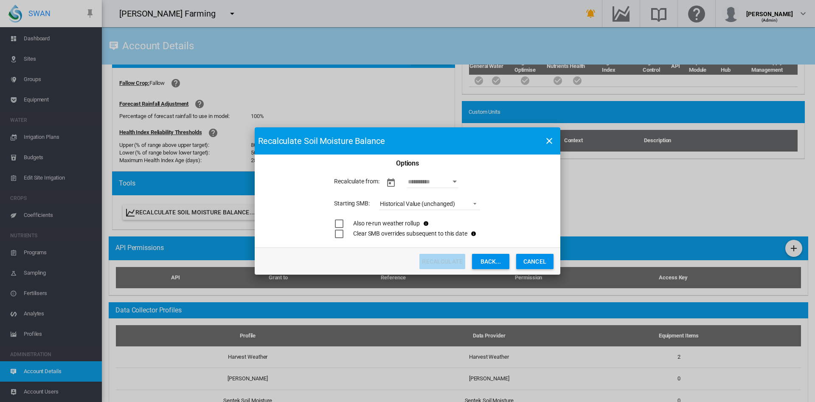
click at [436, 182] on input "As At Date" at bounding box center [432, 181] width 51 height 13
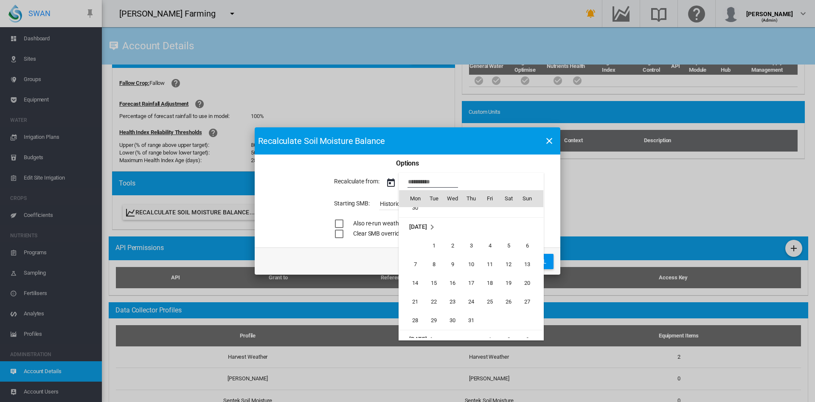
scroll to position [550, 0]
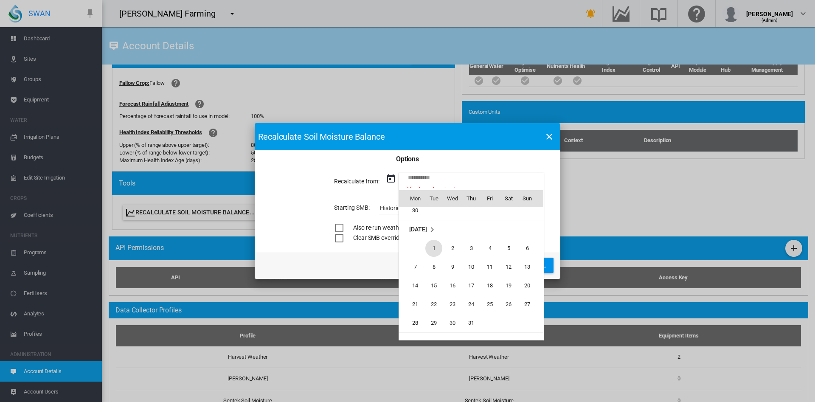
click at [435, 251] on span "1" at bounding box center [433, 248] width 17 height 17
type input "**********"
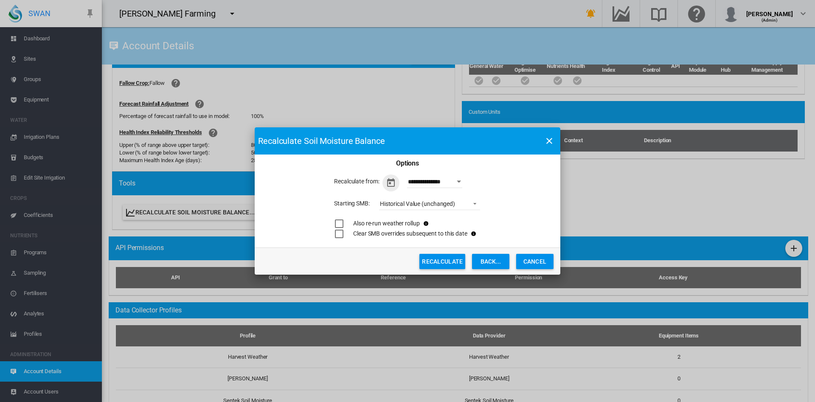
click at [477, 202] on span "Choose Sites ..." at bounding box center [472, 203] width 10 height 8
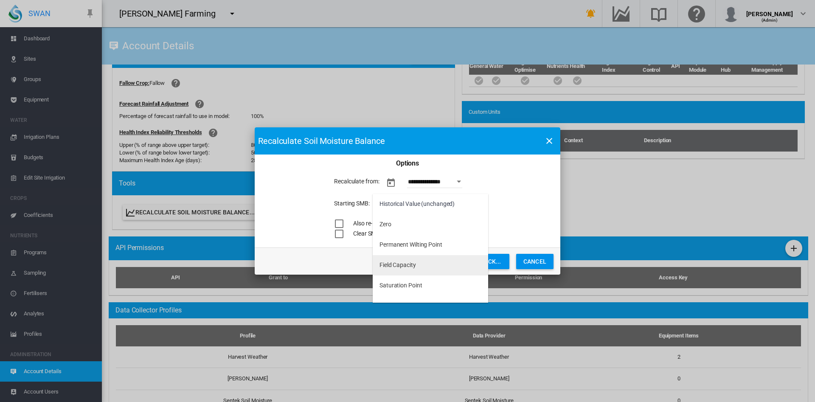
click at [411, 268] on div "Field Capacity" at bounding box center [398, 265] width 37 height 8
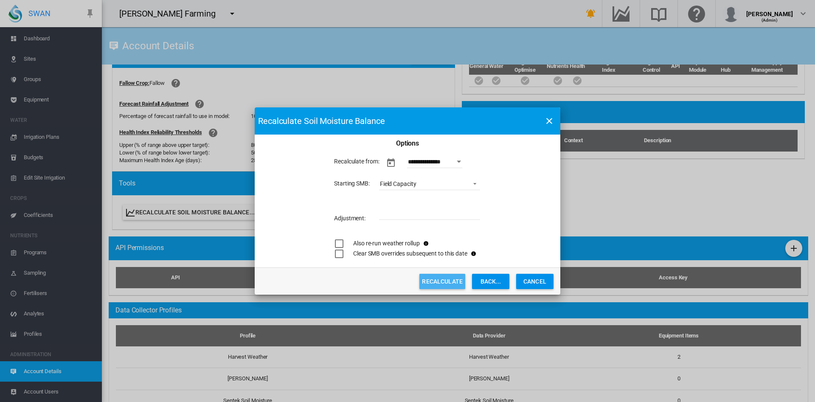
click at [444, 284] on button "Recalculate" at bounding box center [442, 281] width 46 height 15
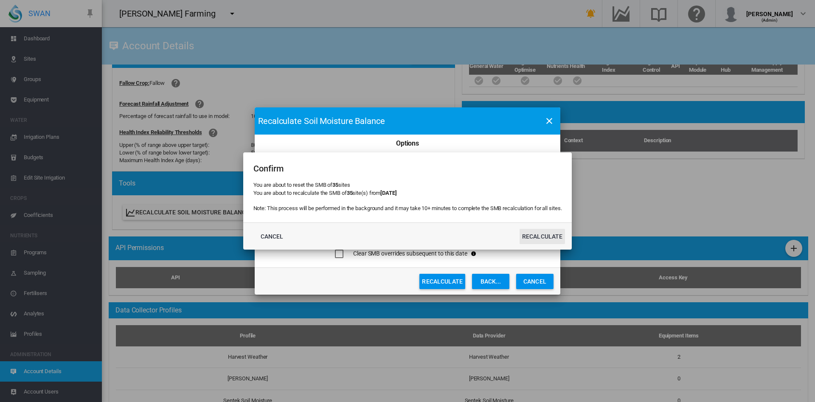
click at [552, 229] on button "Recalculate" at bounding box center [543, 236] width 46 height 15
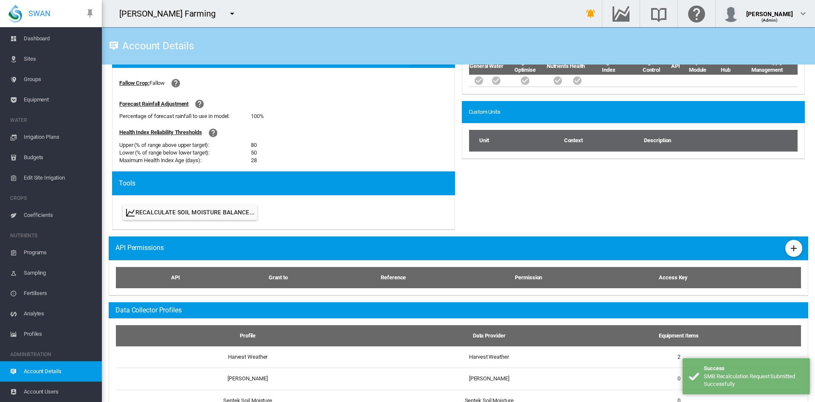
click at [41, 41] on span "Dashboard" at bounding box center [59, 38] width 71 height 20
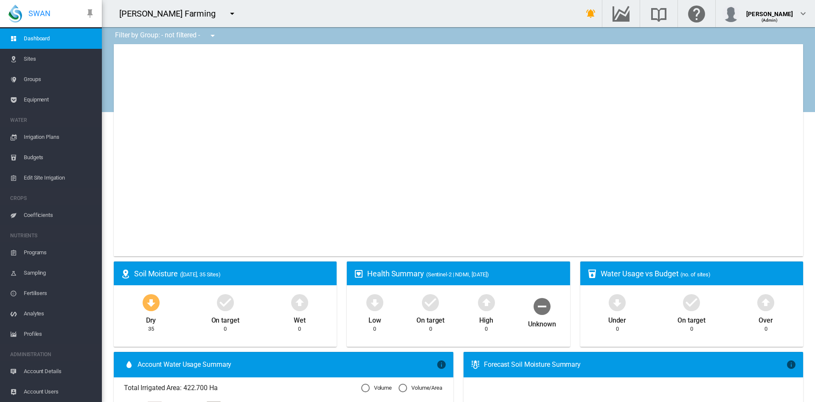
type input "**********"
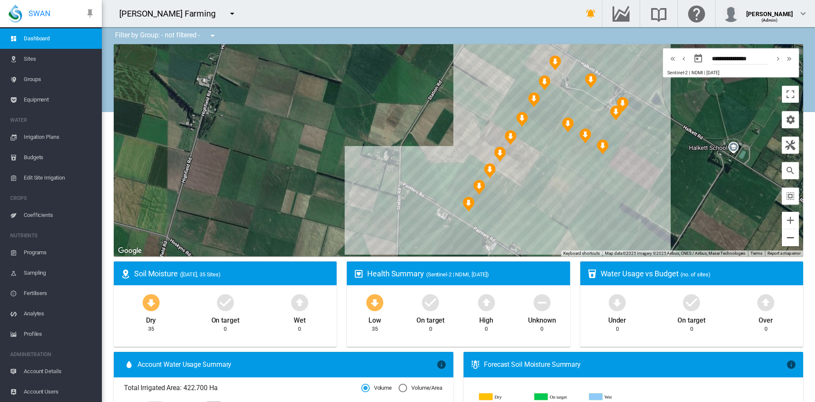
click at [785, 244] on button "Zoom out" at bounding box center [790, 237] width 17 height 17
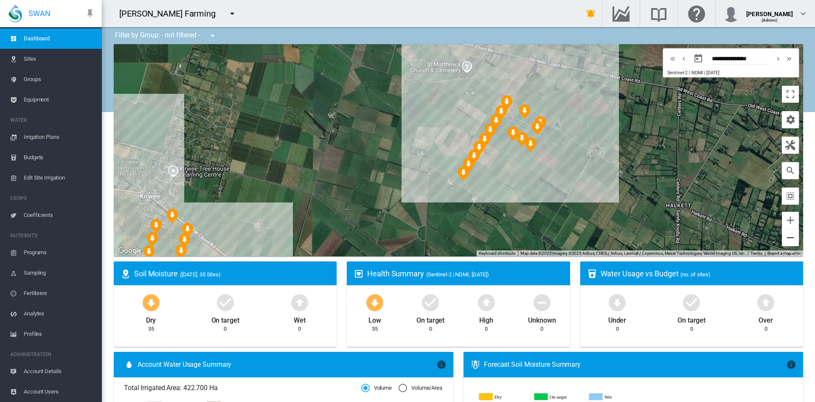
click at [785, 245] on button "Zoom out" at bounding box center [790, 237] width 17 height 17
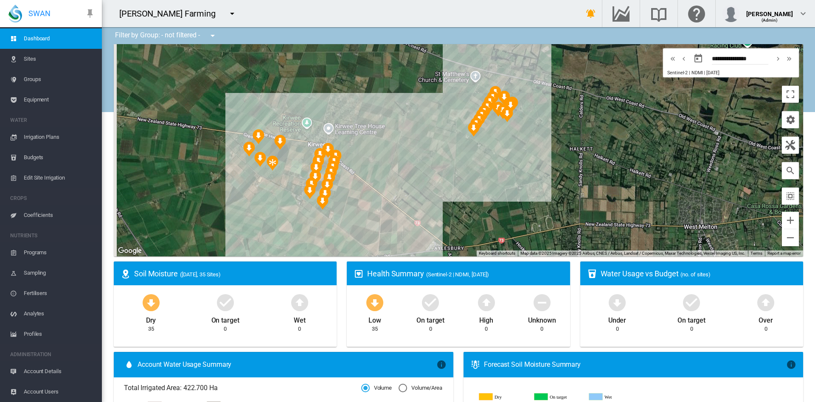
drag, startPoint x: 475, startPoint y: 216, endPoint x: 489, endPoint y: 183, distance: 36.3
click at [489, 183] on div at bounding box center [458, 150] width 689 height 212
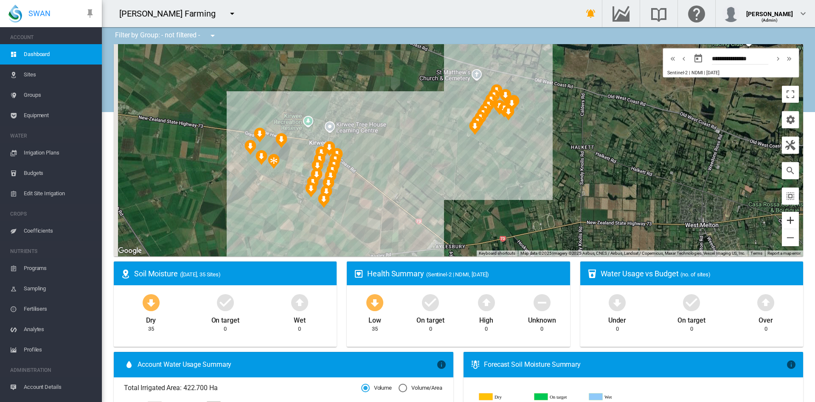
click at [782, 222] on button "Zoom in" at bounding box center [790, 220] width 17 height 17
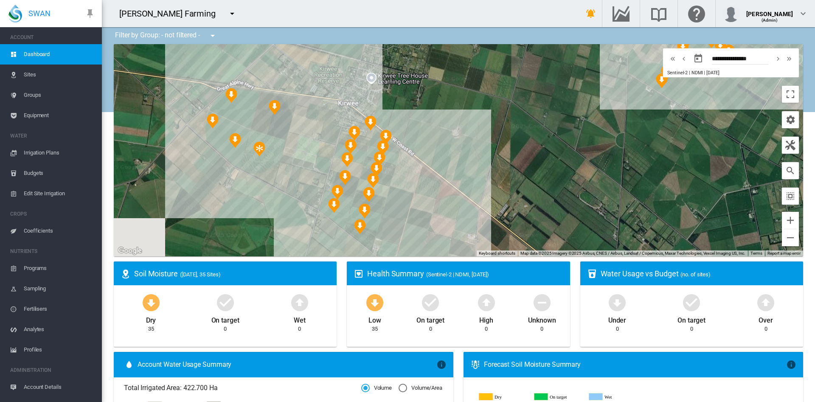
drag, startPoint x: 273, startPoint y: 114, endPoint x: 466, endPoint y: 83, distance: 195.2
click at [466, 83] on div at bounding box center [458, 150] width 689 height 212
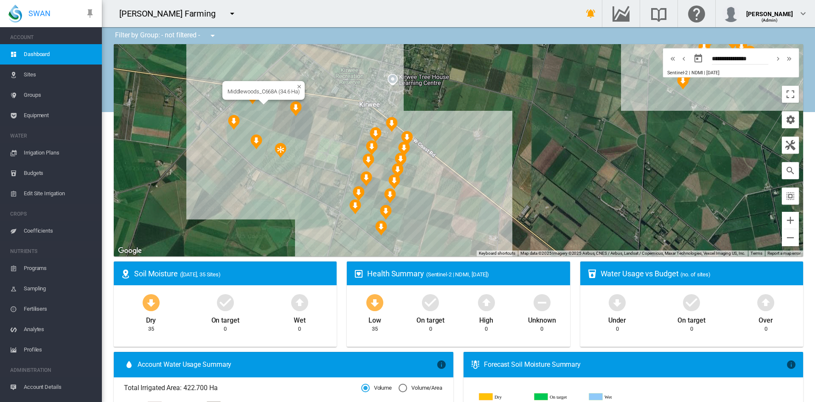
click at [251, 105] on div "Middlewoods_C668A (34.6 Ha)" at bounding box center [458, 150] width 689 height 212
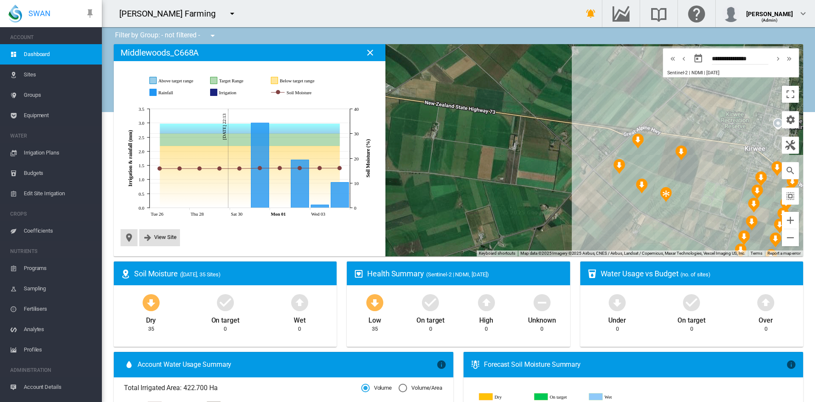
click at [39, 75] on span "Sites" at bounding box center [59, 75] width 71 height 20
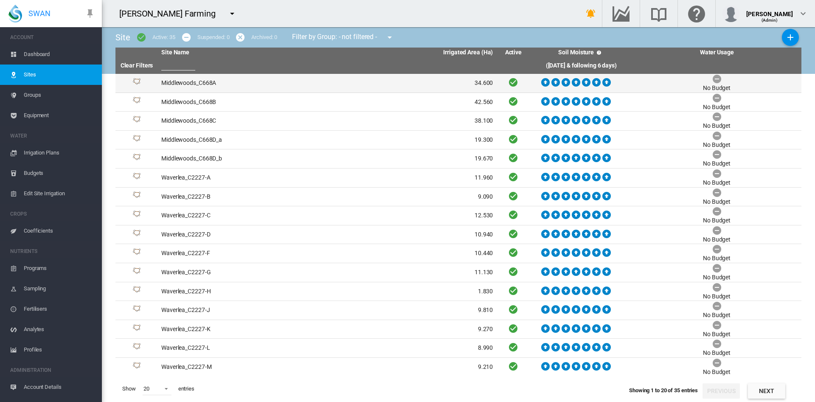
click at [196, 81] on td "Middlewoods_C668A" at bounding box center [242, 83] width 169 height 19
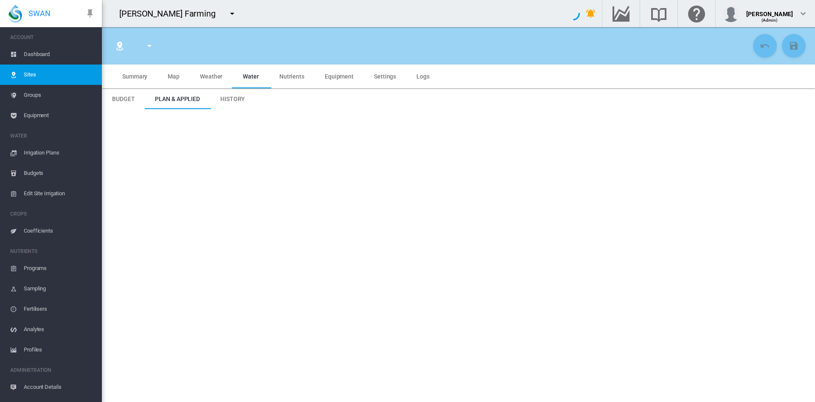
type input "******"
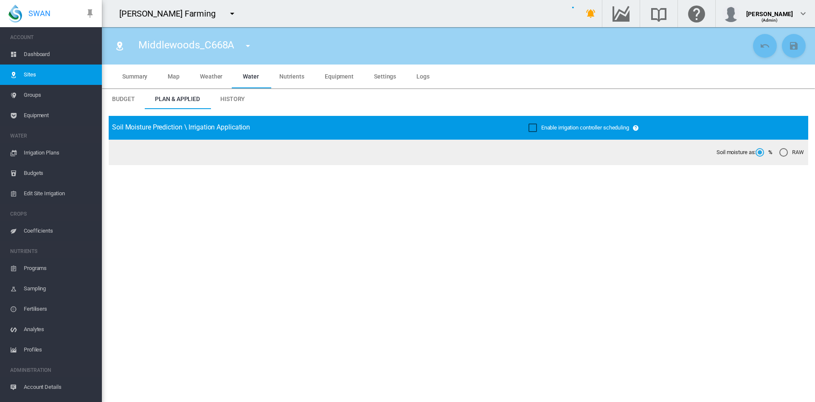
type input "**********"
type input "*********"
type input "***"
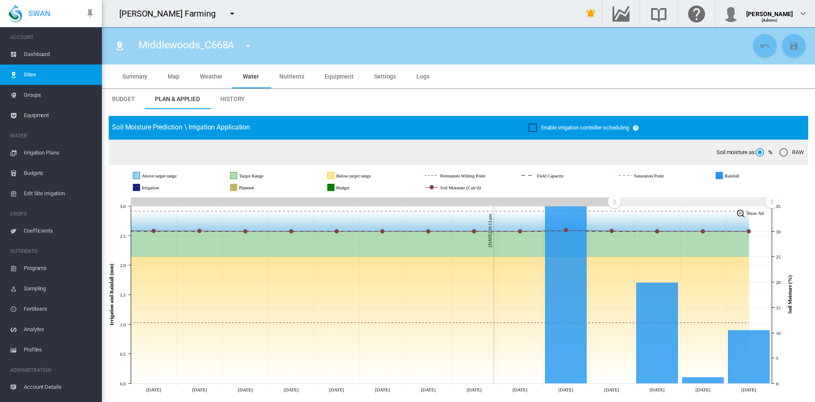
click at [42, 115] on span "Equipment" at bounding box center [59, 115] width 71 height 20
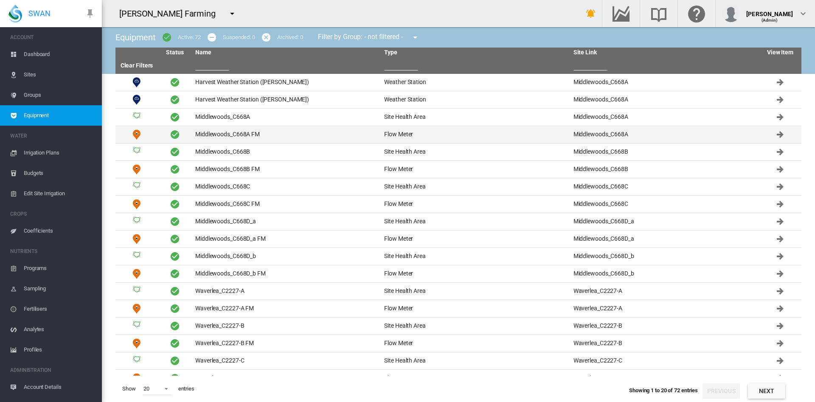
click at [222, 135] on td "Middlewoods_C668A FM" at bounding box center [286, 134] width 189 height 17
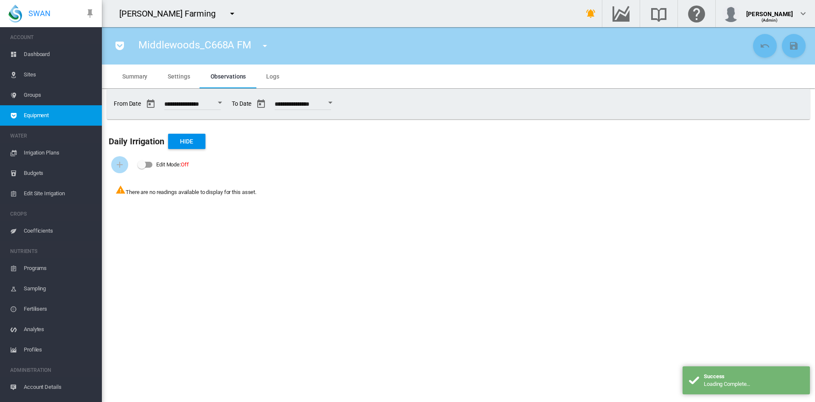
click at [184, 78] on span "Settings" at bounding box center [179, 76] width 22 height 7
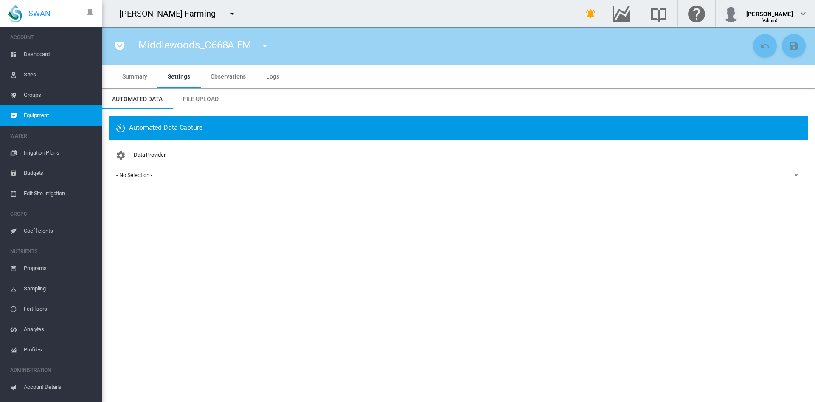
click at [135, 174] on div "- No Selection -" at bounding box center [134, 175] width 36 height 6
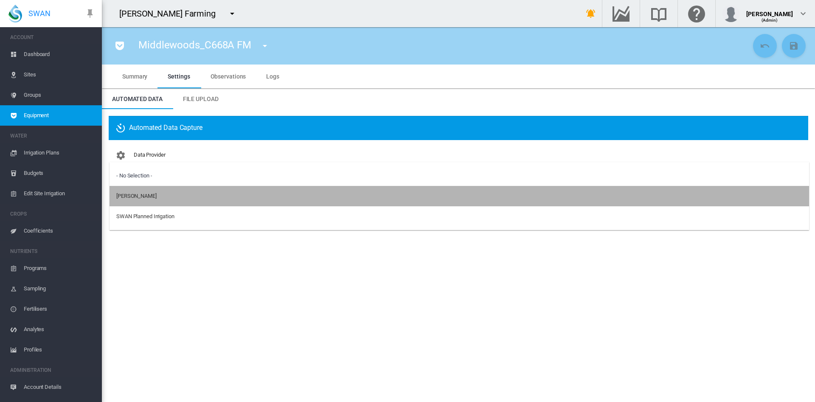
click at [152, 198] on div "Lindsay Irrigator" at bounding box center [136, 196] width 40 height 8
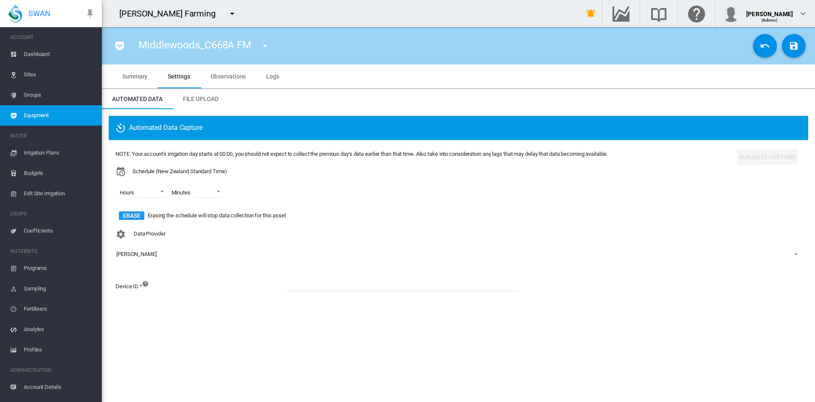
click at [288, 287] on input at bounding box center [401, 284] width 233 height 13
paste input "**********"
type input "**********"
click at [163, 193] on md-select "00 01 02 03 04 05 06 07 08 09 10 11 12 13 14 15 16 17 18 19 20 21 22 23" at bounding box center [152, 191] width 29 height 13
click at [130, 211] on div at bounding box center [131, 212] width 8 height 8
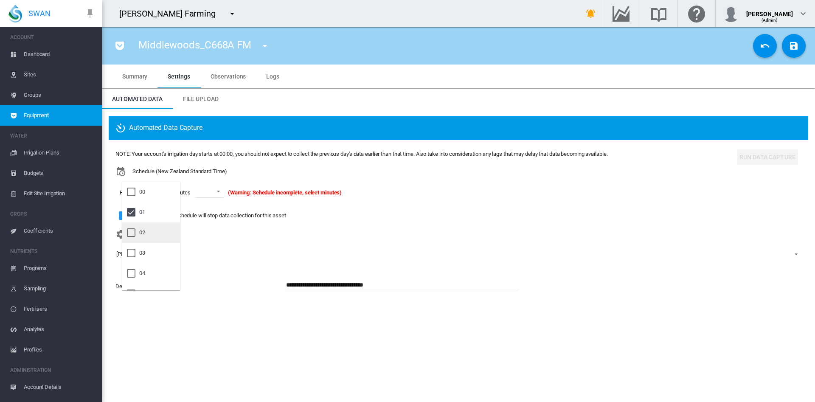
click at [131, 230] on div at bounding box center [131, 232] width 8 height 8
click at [131, 255] on div at bounding box center [131, 253] width 8 height 8
click at [229, 190] on md-backdrop at bounding box center [407, 201] width 815 height 402
click at [229, 190] on md-select-value at bounding box center [215, 191] width 29 height 13
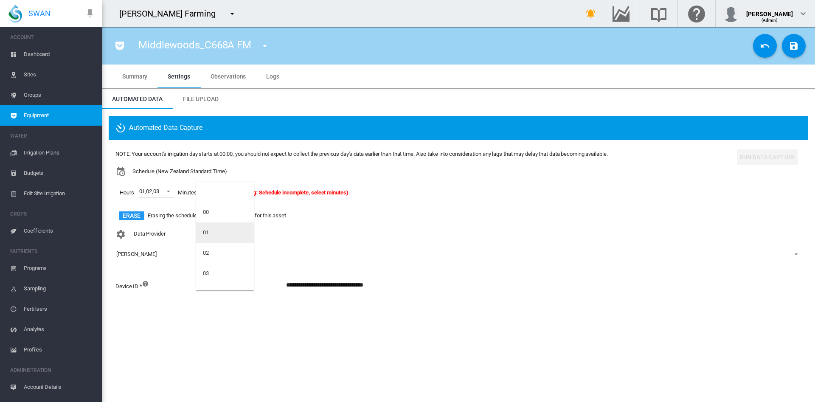
click at [212, 230] on md-option "01" at bounding box center [225, 232] width 58 height 20
click at [794, 48] on md-icon "icon-content-save" at bounding box center [794, 46] width 10 height 10
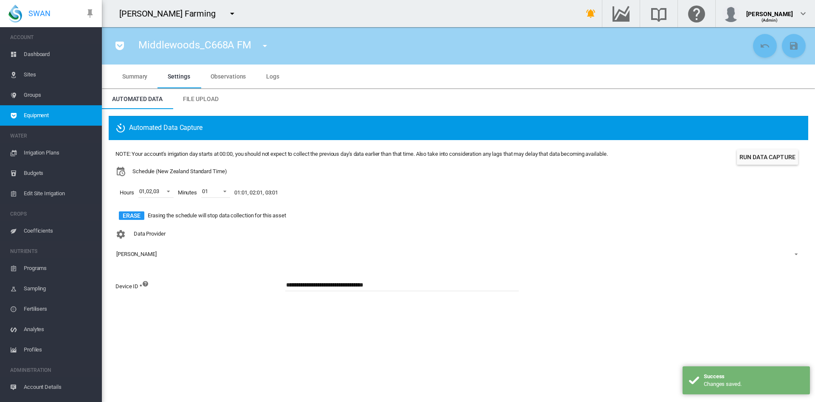
click at [263, 44] on md-icon "icon-menu-down" at bounding box center [265, 46] width 10 height 10
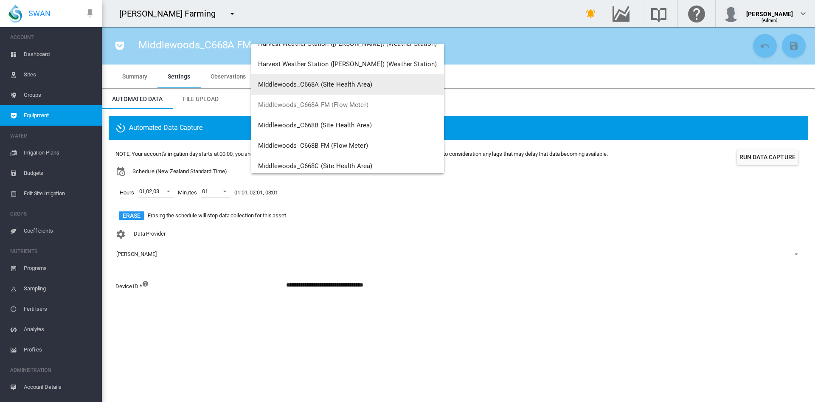
scroll to position [47, 0]
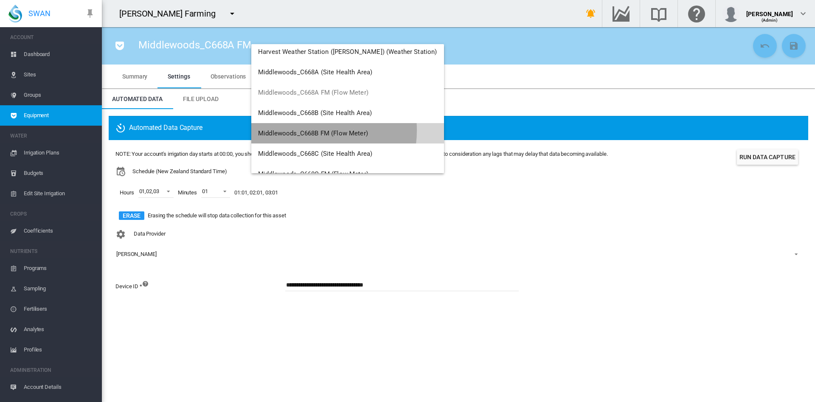
click at [309, 130] on span "Middlewoods_C668B FM (Flow Meter)" at bounding box center [313, 133] width 110 height 8
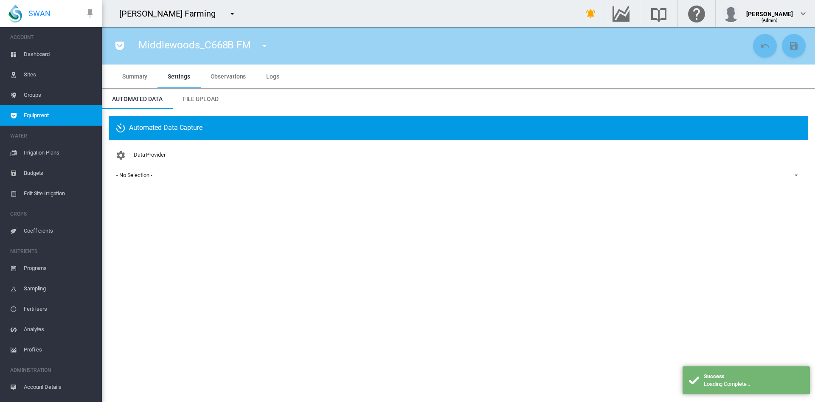
click at [138, 176] on div "- No Selection -" at bounding box center [134, 175] width 36 height 6
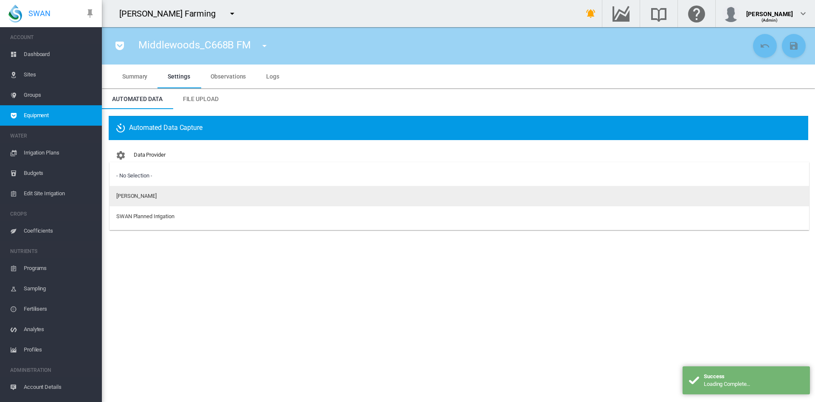
click at [141, 193] on div "Lindsay Irrigator" at bounding box center [136, 196] width 40 height 8
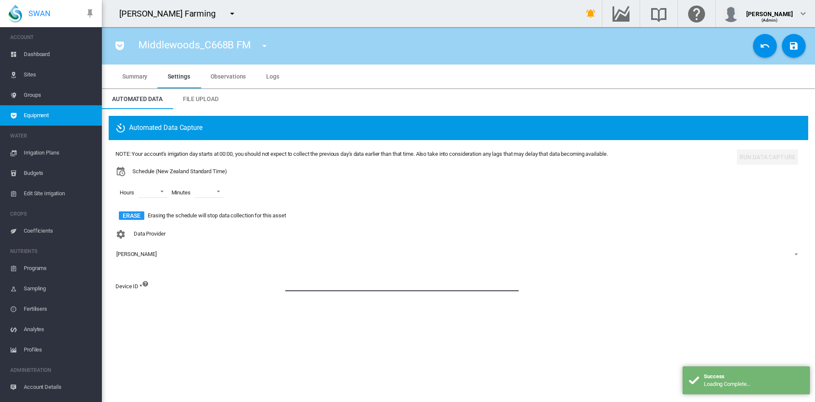
click at [312, 287] on input at bounding box center [401, 284] width 233 height 13
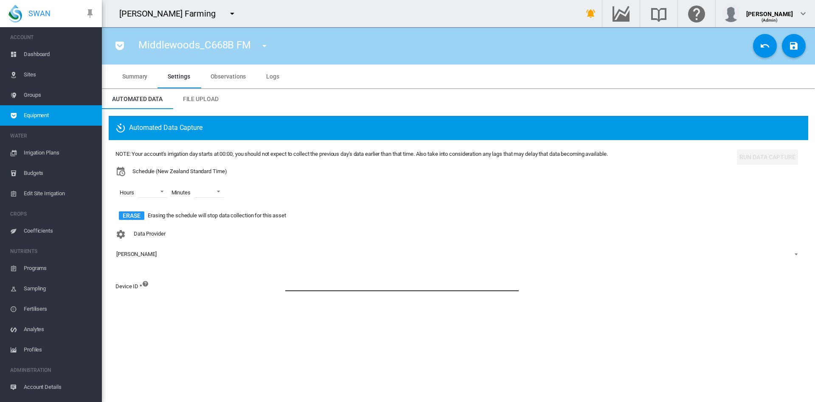
paste input "**********"
type input "**********"
click at [162, 190] on md-select "00 01 02 03 04 05 06 07 08 09 10 11 12 13 14 15 16 17 18 19 20 21 22 23" at bounding box center [152, 191] width 29 height 13
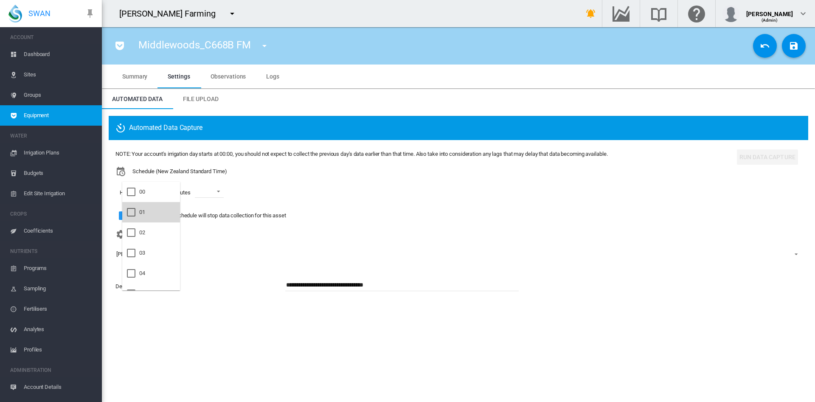
click at [143, 210] on div "01" at bounding box center [142, 212] width 6 height 8
click at [135, 228] on div at bounding box center [131, 232] width 8 height 8
click at [131, 251] on div at bounding box center [131, 253] width 8 height 8
click at [216, 193] on md-backdrop at bounding box center [407, 201] width 815 height 402
click at [216, 193] on md-select-value at bounding box center [215, 191] width 29 height 13
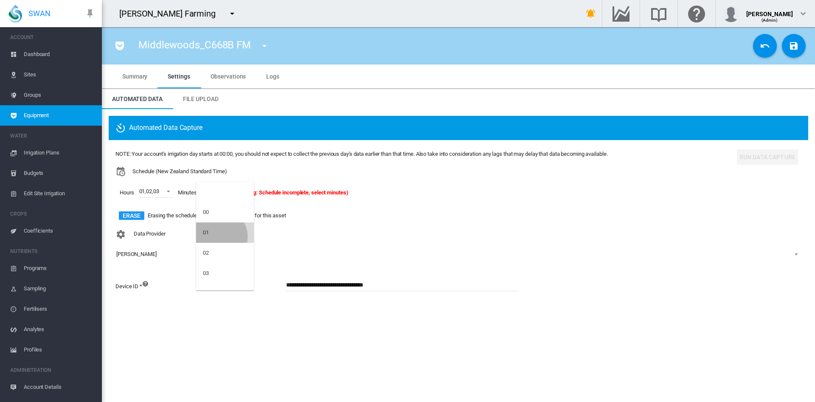
click at [219, 236] on md-option "01" at bounding box center [225, 232] width 58 height 20
click at [798, 50] on md-icon "icon-content-save" at bounding box center [794, 46] width 10 height 10
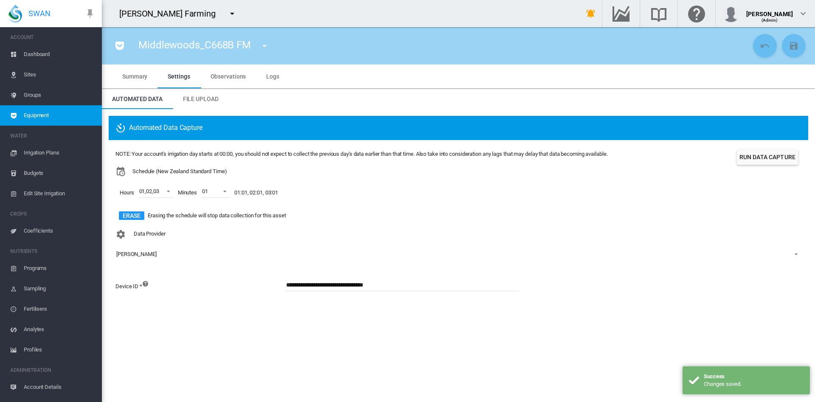
click at [267, 45] on md-icon "icon-menu-down" at bounding box center [264, 46] width 10 height 10
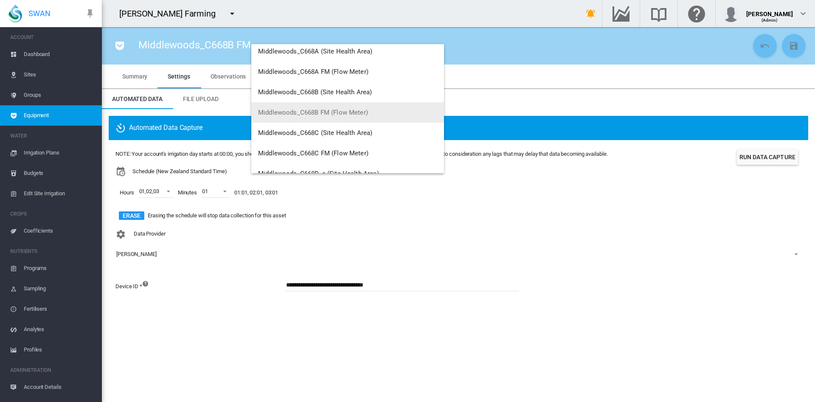
scroll to position [68, 0]
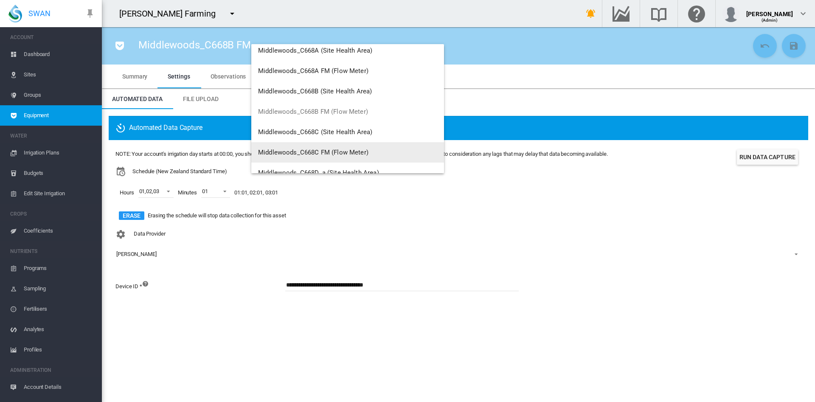
click at [337, 146] on button "Middlewoods_C668C FM (Flow Meter)" at bounding box center [347, 152] width 193 height 20
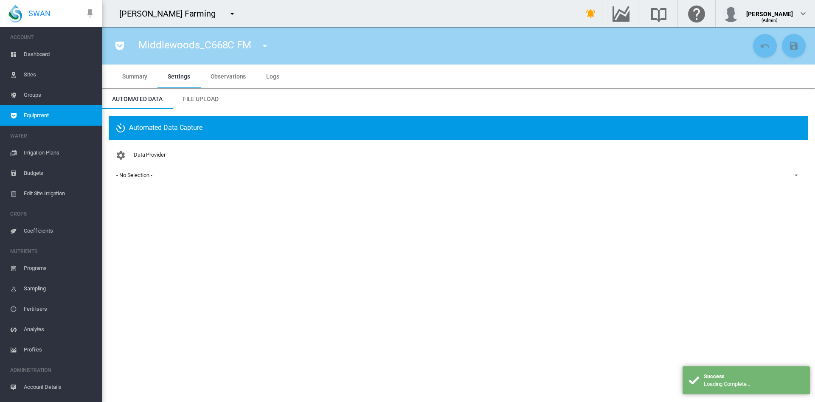
click at [141, 173] on div "- No Selection -" at bounding box center [134, 175] width 36 height 6
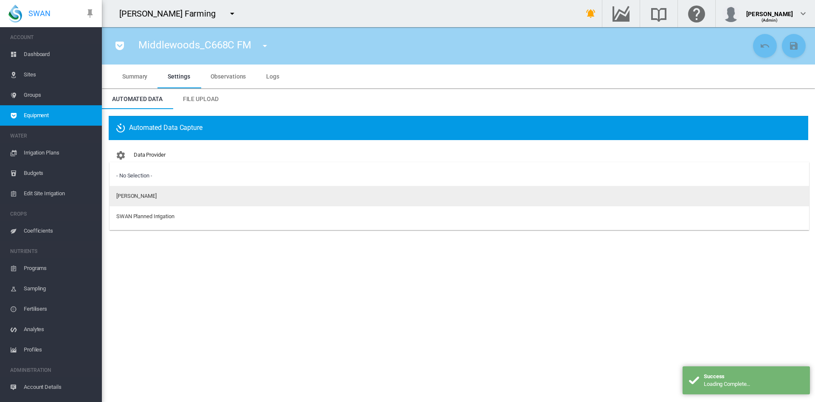
click at [151, 198] on div "Lindsay Irrigator" at bounding box center [136, 196] width 40 height 8
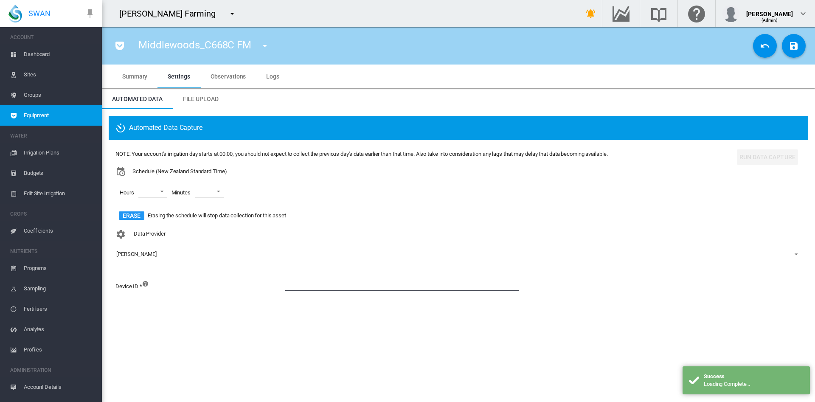
click at [289, 286] on input at bounding box center [401, 284] width 233 height 13
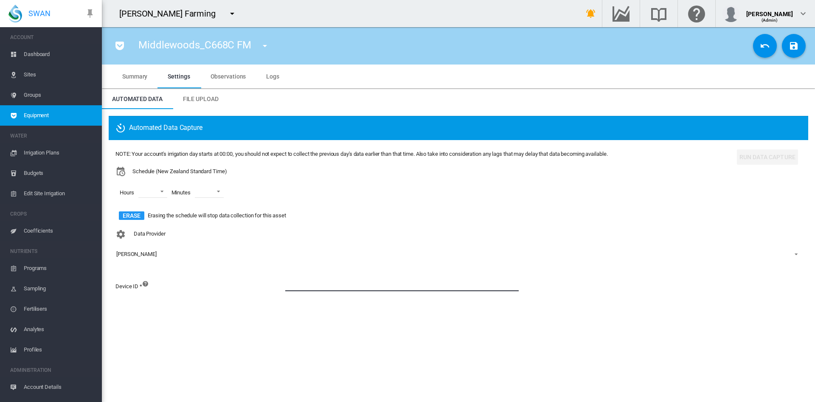
paste input "**********"
type input "**********"
click at [167, 194] on span "Minutes" at bounding box center [181, 193] width 28 height 16
click at [163, 194] on md-select "00 01 02 03 04 05 06 07 08 09 10 11 12 13 14 15 16 17 18 19 20 21 22 23" at bounding box center [152, 191] width 29 height 13
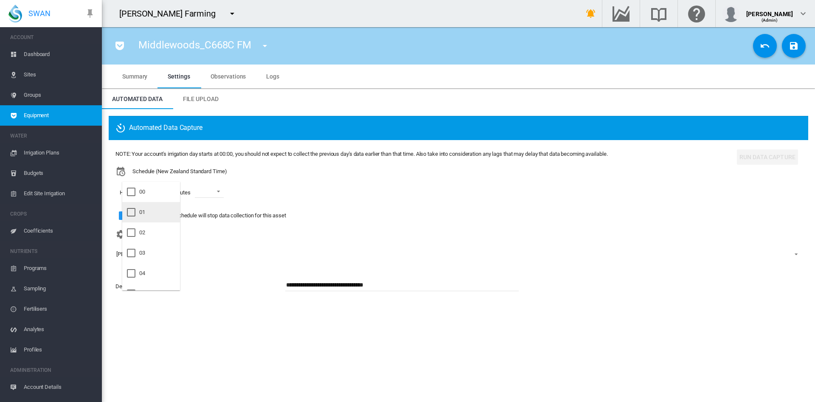
click at [145, 212] on div "01" at bounding box center [142, 212] width 6 height 8
click at [135, 232] on div at bounding box center [131, 232] width 8 height 8
click at [134, 250] on div at bounding box center [131, 253] width 8 height 8
click at [226, 194] on md-backdrop at bounding box center [407, 201] width 815 height 402
click at [226, 194] on span at bounding box center [222, 191] width 10 height 8
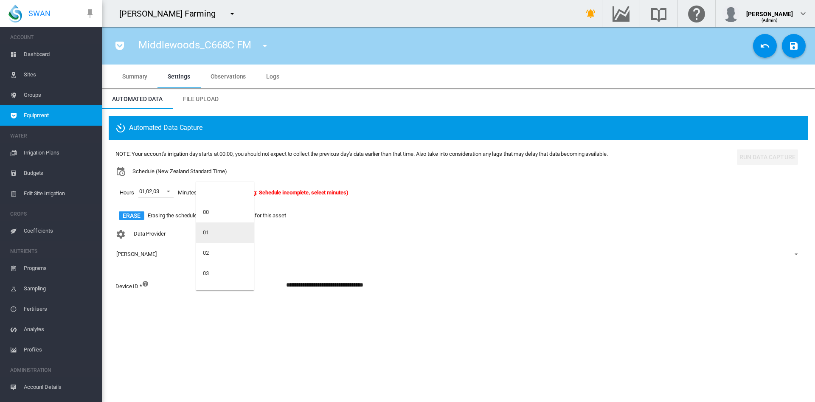
click at [214, 231] on md-option "01" at bounding box center [225, 232] width 58 height 20
click at [795, 47] on md-icon "icon-content-save" at bounding box center [794, 46] width 10 height 10
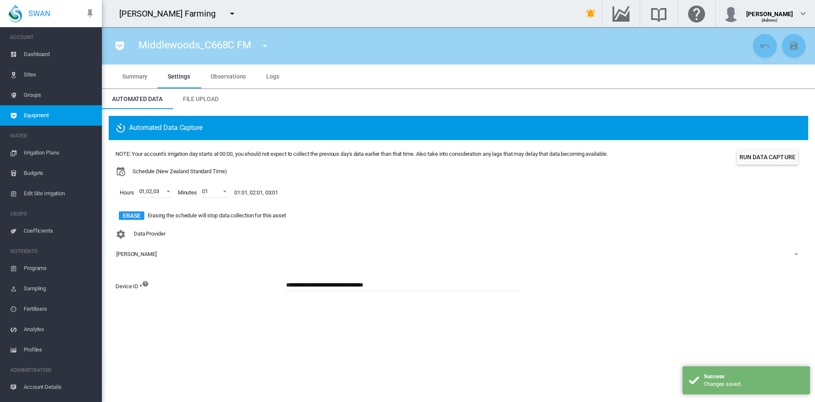
click at [260, 44] on md-icon "icon-menu-down" at bounding box center [265, 46] width 10 height 10
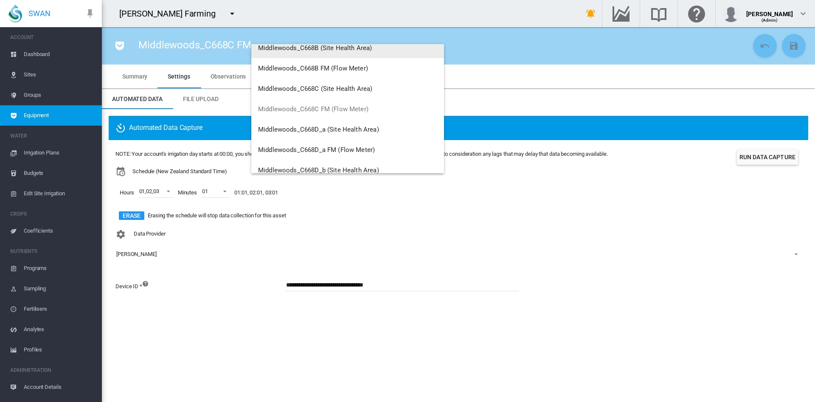
scroll to position [119, 0]
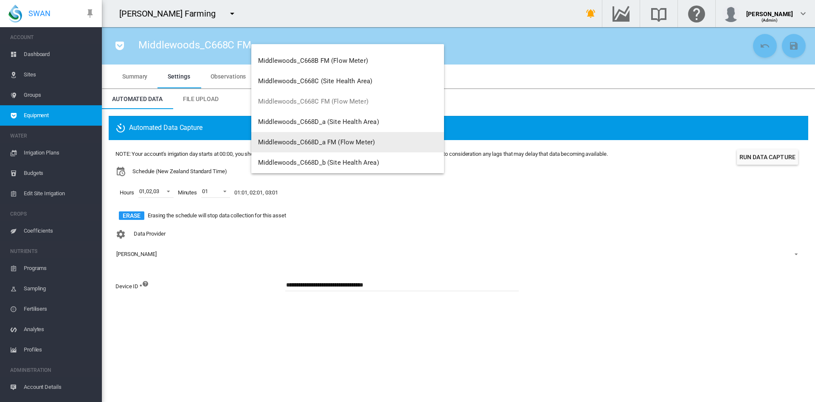
click at [312, 144] on span "Middlewoods_C668D_a FM (Flow Meter)" at bounding box center [316, 142] width 117 height 8
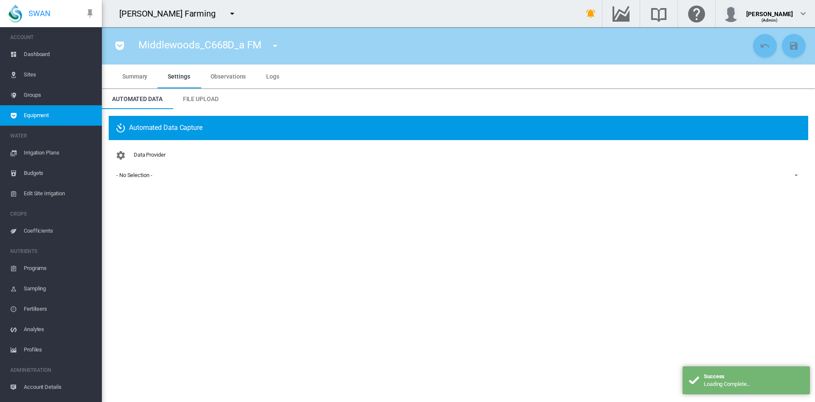
click at [138, 177] on div "- No Selection -" at bounding box center [134, 175] width 36 height 6
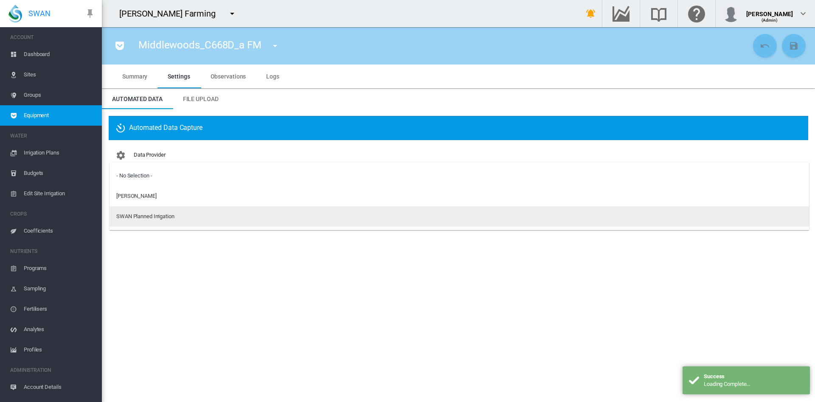
click at [139, 218] on div "SWAN Planned Irrigation" at bounding box center [145, 217] width 58 height 8
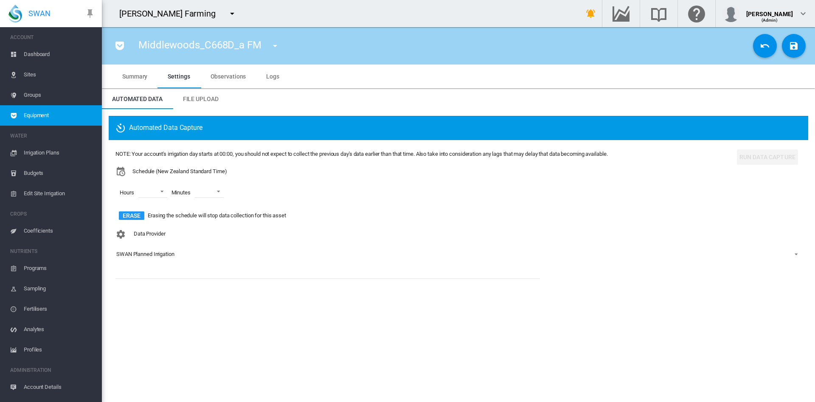
click at [159, 252] on div "SWAN Planned Irrigation" at bounding box center [145, 254] width 58 height 6
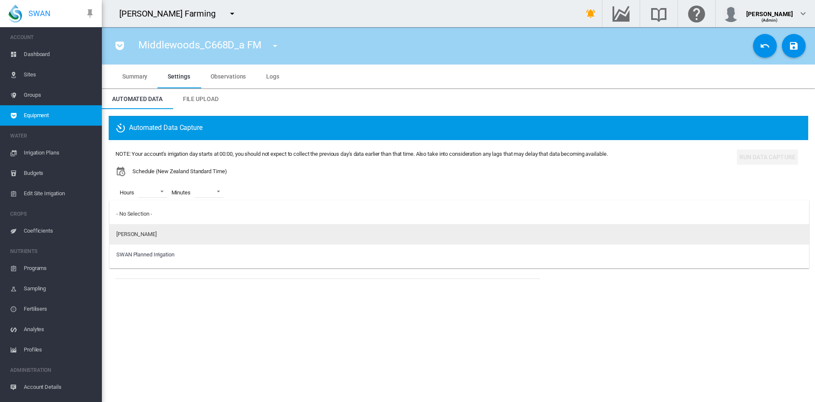
click at [148, 227] on md-option "Lindsay Irrigator" at bounding box center [460, 234] width 700 height 20
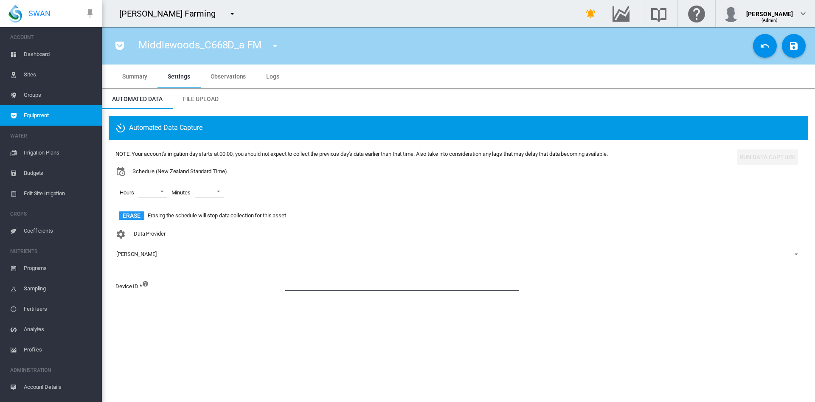
click at [288, 284] on input at bounding box center [401, 284] width 233 height 13
paste input "**********"
type input "**********"
click at [160, 191] on md-select "00 01 02 03 04 05 06 07 08 09 10 11 12 13 14 15 16 17 18 19 20 21 22 23" at bounding box center [152, 191] width 29 height 13
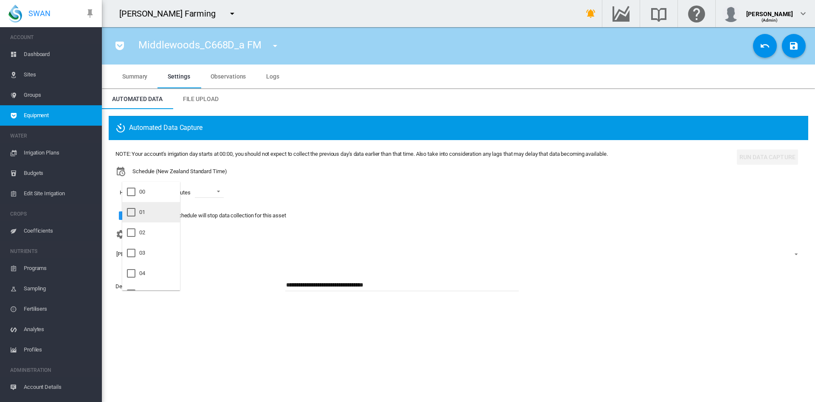
click at [132, 213] on div at bounding box center [131, 212] width 8 height 8
click at [132, 230] on div at bounding box center [131, 232] width 8 height 8
click at [134, 254] on div at bounding box center [131, 253] width 8 height 8
click at [227, 193] on md-backdrop at bounding box center [407, 201] width 815 height 402
click at [227, 193] on span at bounding box center [222, 191] width 10 height 8
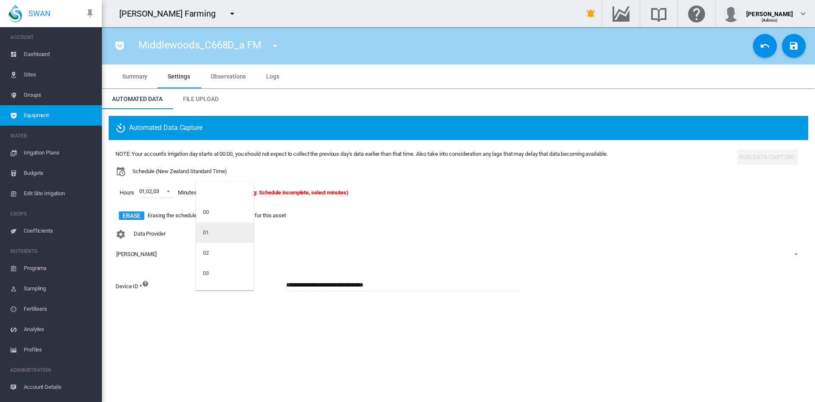
click at [218, 234] on md-option "01" at bounding box center [225, 232] width 58 height 20
click at [792, 51] on md-icon "icon-content-save" at bounding box center [794, 46] width 10 height 10
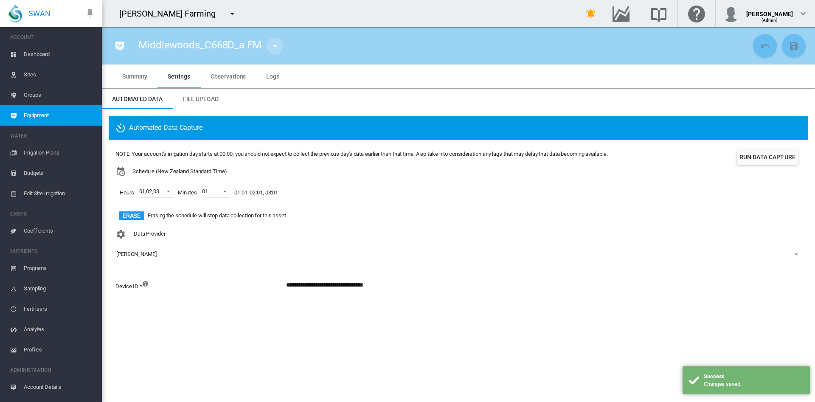
click at [270, 47] on md-icon "icon-menu-down" at bounding box center [275, 46] width 10 height 10
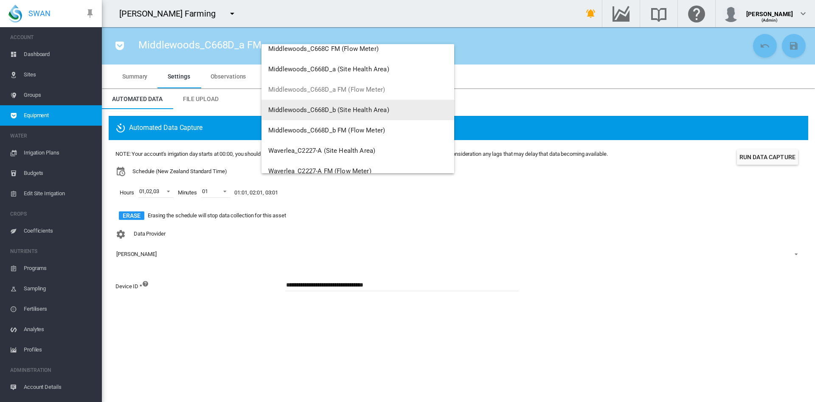
scroll to position [174, 0]
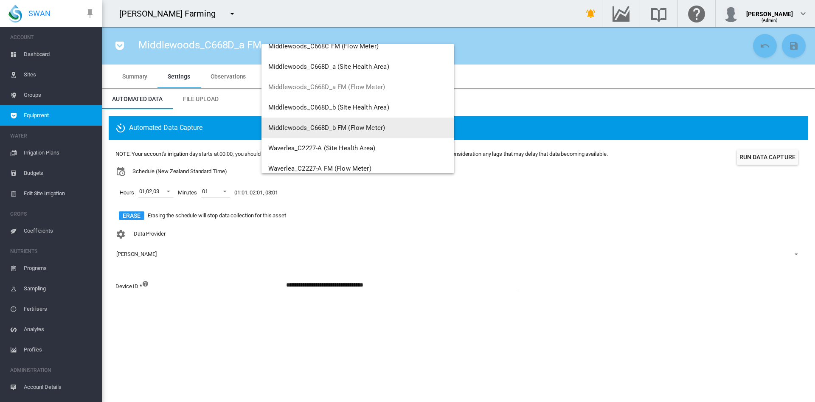
click at [356, 126] on span "Middlewoods_C668D_b FM (Flow Meter)" at bounding box center [326, 128] width 117 height 8
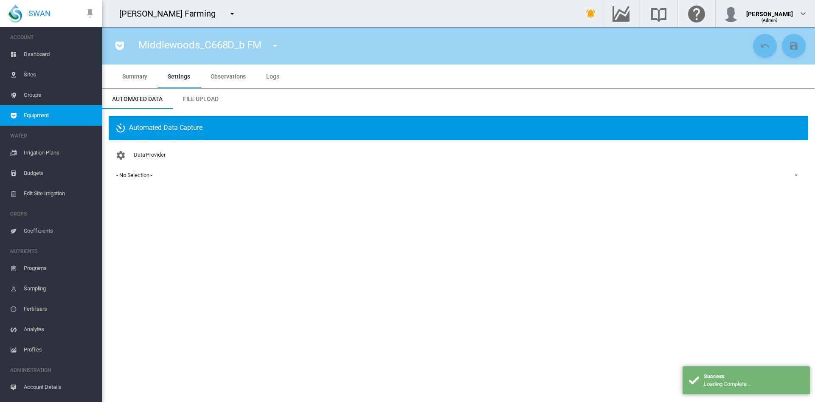
click at [141, 175] on div "- No Selection -" at bounding box center [134, 175] width 36 height 6
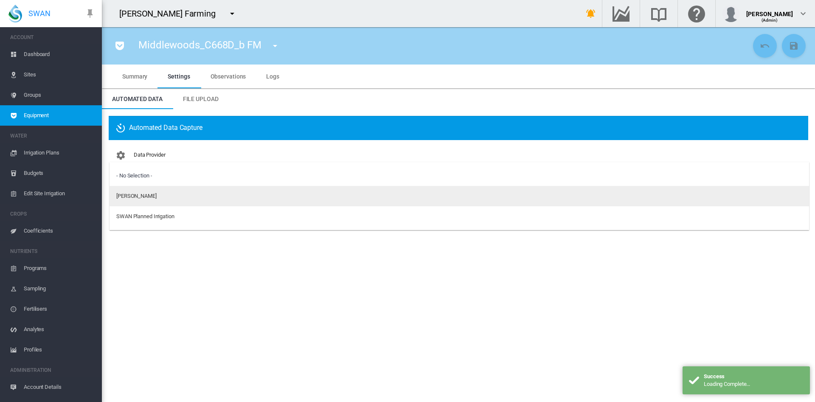
click at [149, 199] on div "Lindsay Irrigator" at bounding box center [136, 196] width 40 height 8
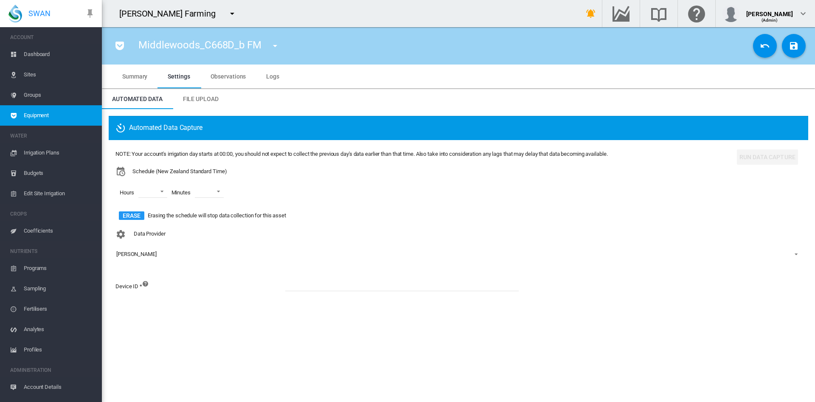
click at [291, 285] on input at bounding box center [401, 284] width 233 height 13
paste input "**********"
type input "**********"
click at [166, 191] on md-select "00 01 02 03 04 05 06 07 08 09 10 11 12 13 14 15 16 17 18 19 20 21 22 23" at bounding box center [152, 191] width 29 height 13
click at [135, 210] on div at bounding box center [131, 212] width 8 height 8
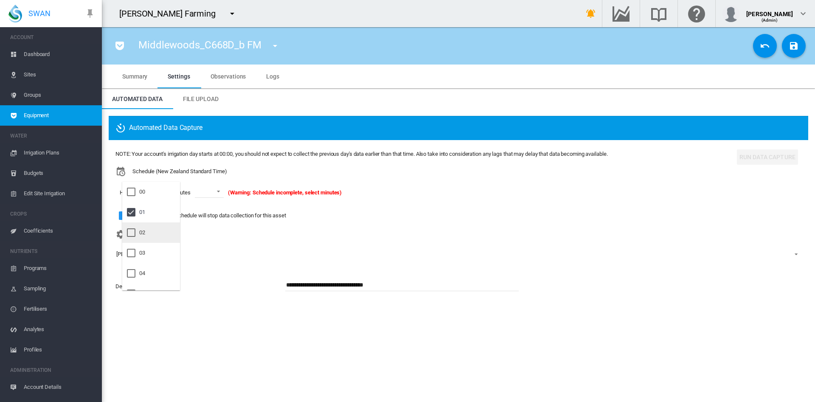
click at [135, 231] on div at bounding box center [131, 232] width 8 height 8
click at [133, 250] on div at bounding box center [131, 253] width 8 height 8
click at [217, 194] on md-backdrop at bounding box center [407, 201] width 815 height 402
click at [223, 191] on span at bounding box center [222, 191] width 10 height 8
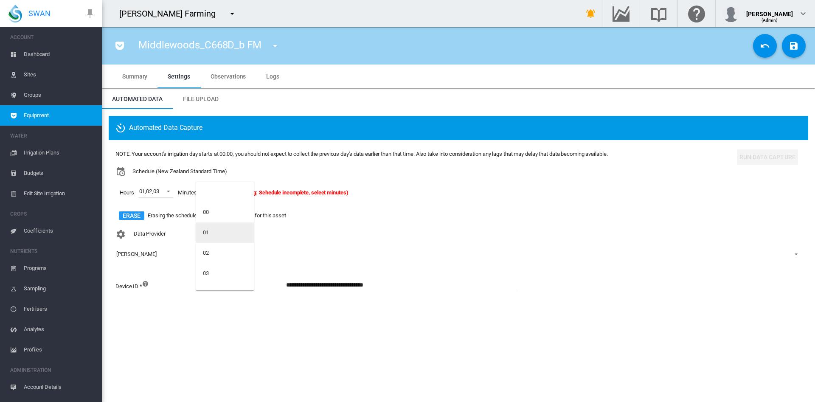
click at [214, 228] on md-option "01" at bounding box center [225, 232] width 58 height 20
click at [796, 47] on md-icon "icon-content-save" at bounding box center [794, 46] width 10 height 10
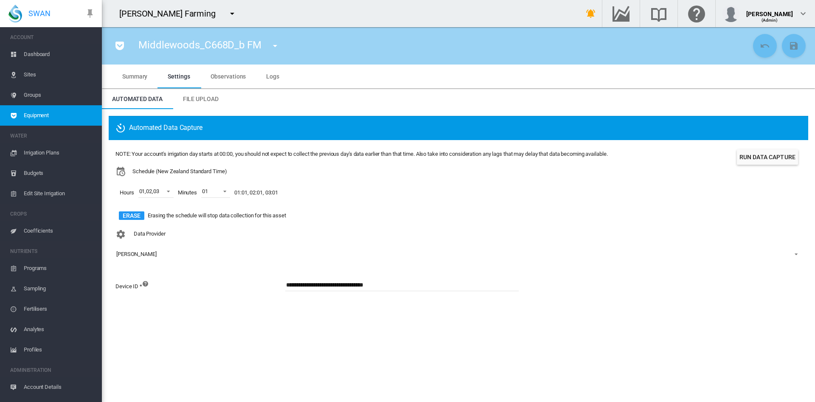
click at [38, 98] on span "Groups" at bounding box center [59, 95] width 71 height 20
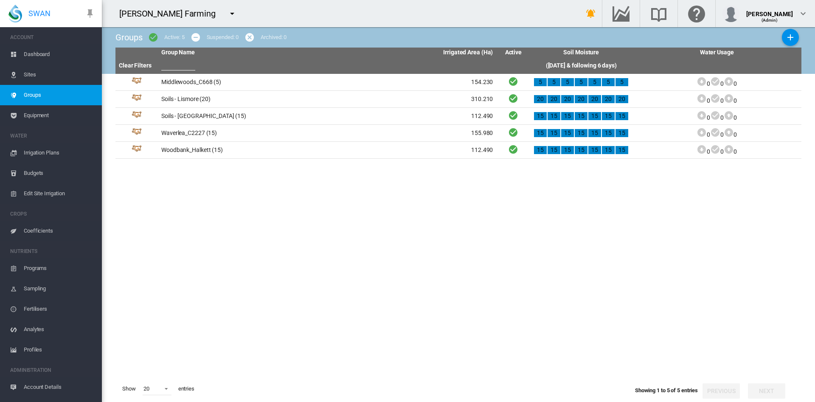
click at [50, 154] on span "Irrigation Plans" at bounding box center [59, 153] width 71 height 20
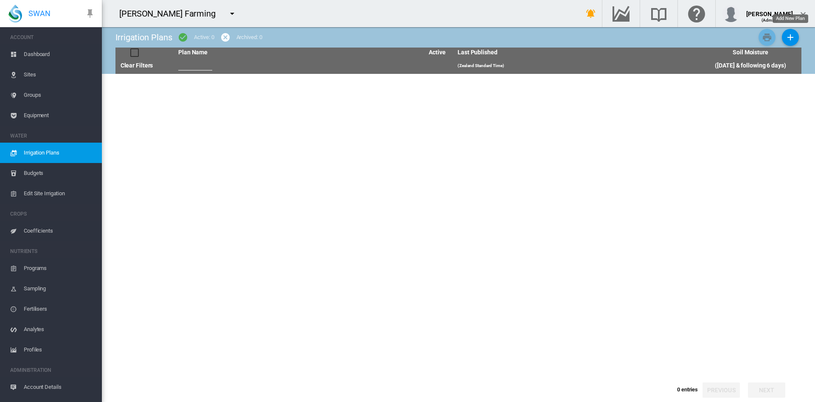
click at [793, 38] on md-icon "icon-plus" at bounding box center [790, 37] width 10 height 10
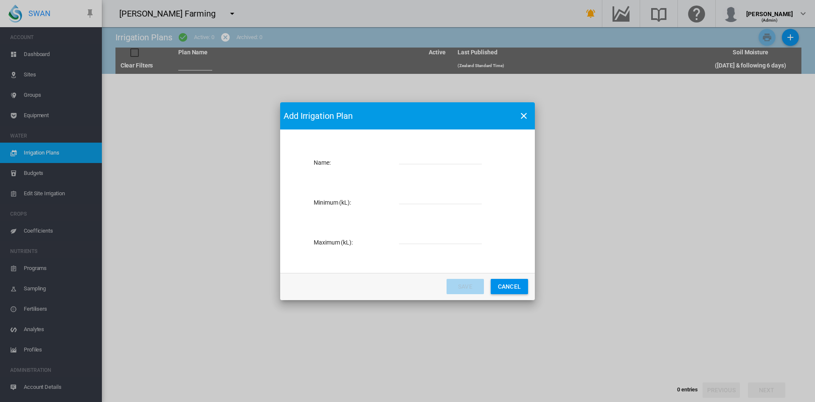
click at [414, 157] on input "Name: Name ..." at bounding box center [440, 158] width 83 height 13
type input "**********"
click at [420, 203] on input "Name: Name ..." at bounding box center [440, 197] width 83 height 13
type input "*"
click at [413, 236] on input "Name: Name ..." at bounding box center [440, 237] width 83 height 13
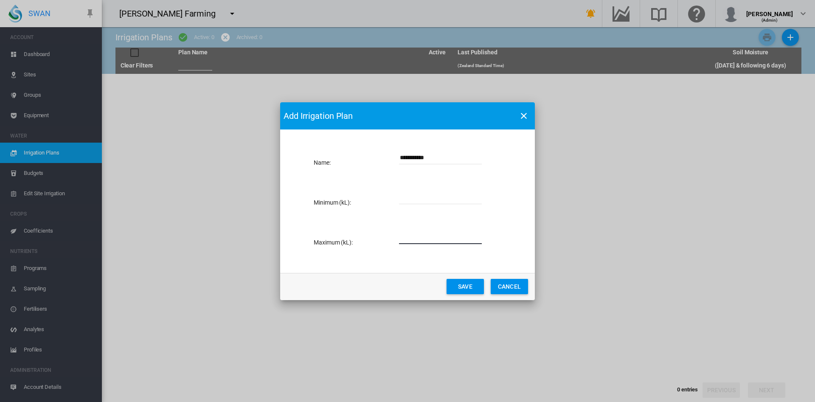
type input "*****"
click at [469, 287] on button "Save" at bounding box center [465, 286] width 37 height 15
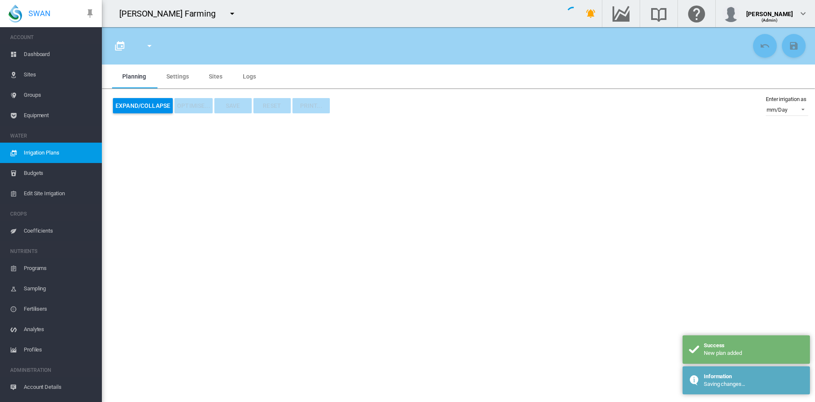
type input "**********"
type input "*"
type input "*****"
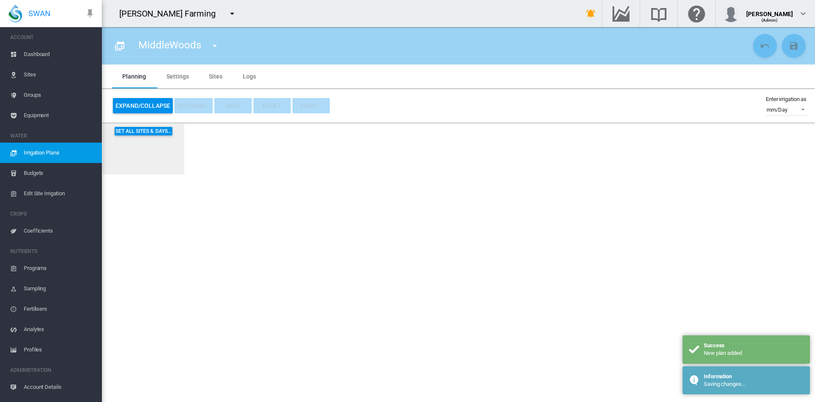
click at [178, 77] on md-tab-item "Settings" at bounding box center [177, 77] width 42 height 24
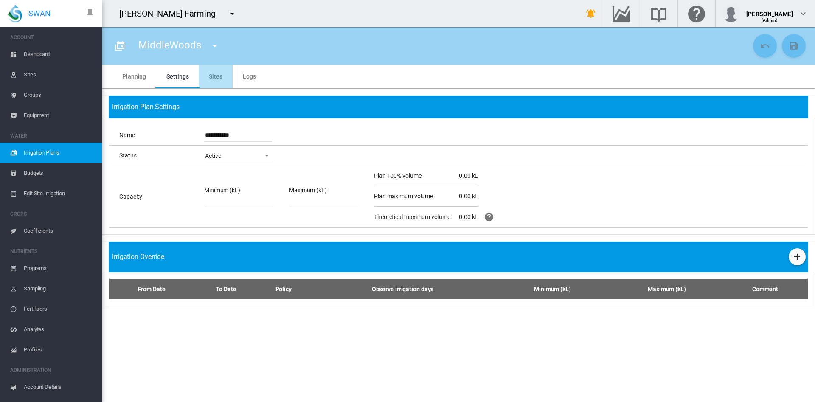
click at [214, 79] on md-tab-item "Sites" at bounding box center [216, 77] width 34 height 24
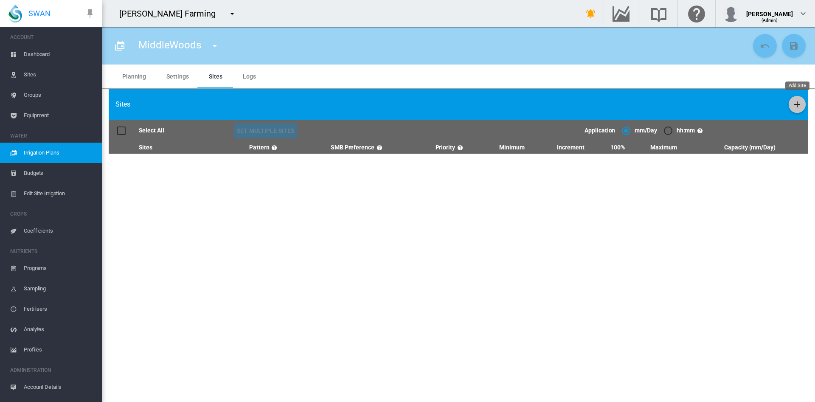
click at [799, 104] on md-icon "icon-plus" at bounding box center [797, 104] width 10 height 10
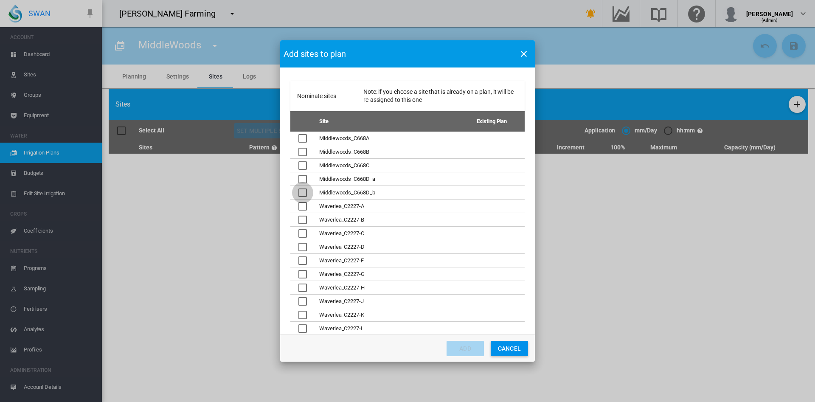
click at [303, 189] on div "Nominate sites ..." at bounding box center [302, 192] width 8 height 8
click at [301, 178] on div "Nominate sites ..." at bounding box center [302, 179] width 8 height 8
click at [301, 169] on div "Nominate sites ..." at bounding box center [302, 165] width 8 height 8
click at [301, 153] on div "Nominate sites ..." at bounding box center [302, 152] width 8 height 8
click at [304, 139] on div "Nominate sites ..." at bounding box center [302, 138] width 8 height 8
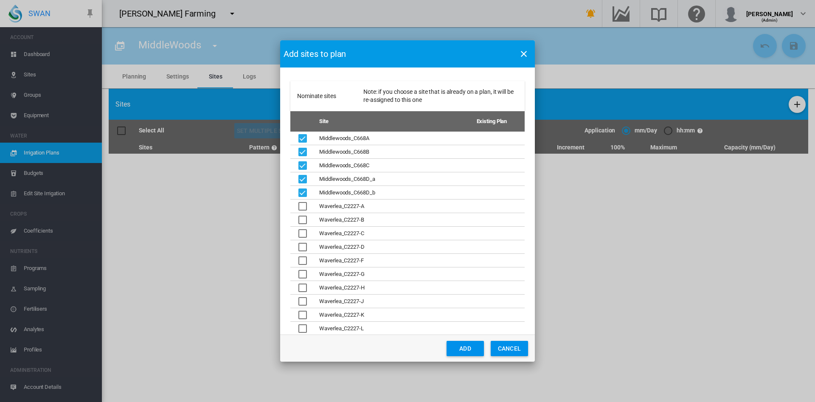
click at [468, 346] on button "Add" at bounding box center [465, 348] width 37 height 15
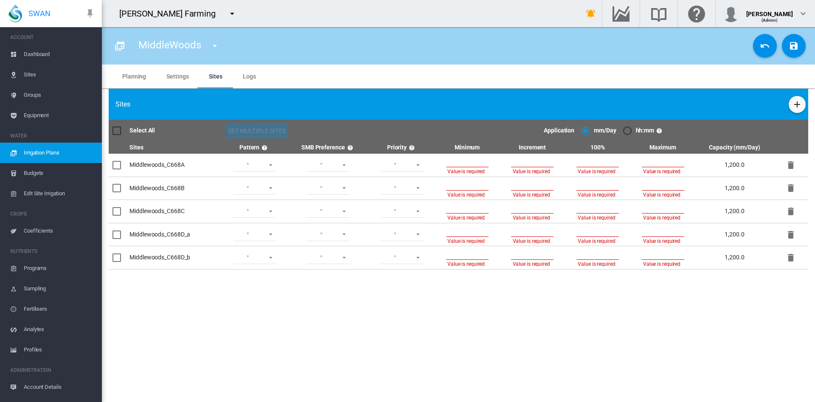
click at [117, 127] on div at bounding box center [117, 131] width 8 height 8
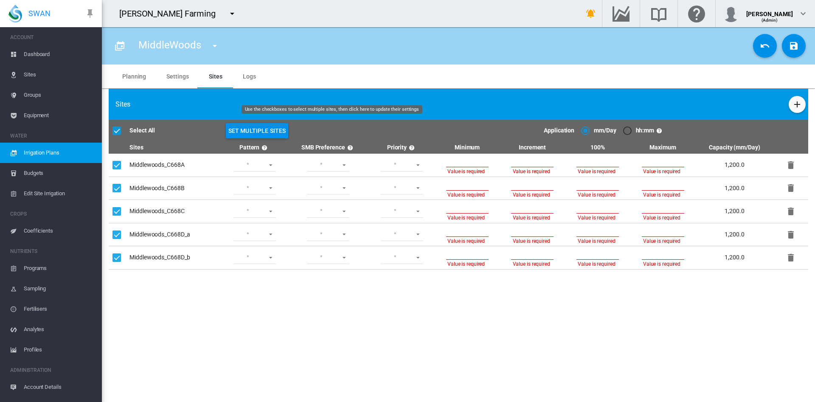
click at [255, 128] on button "Set Multiple Sites" at bounding box center [257, 130] width 63 height 15
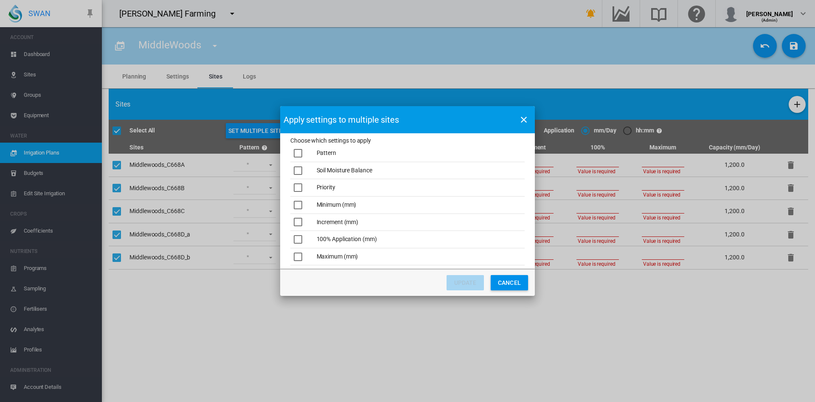
click at [297, 152] on div "Choose which ..." at bounding box center [298, 153] width 8 height 8
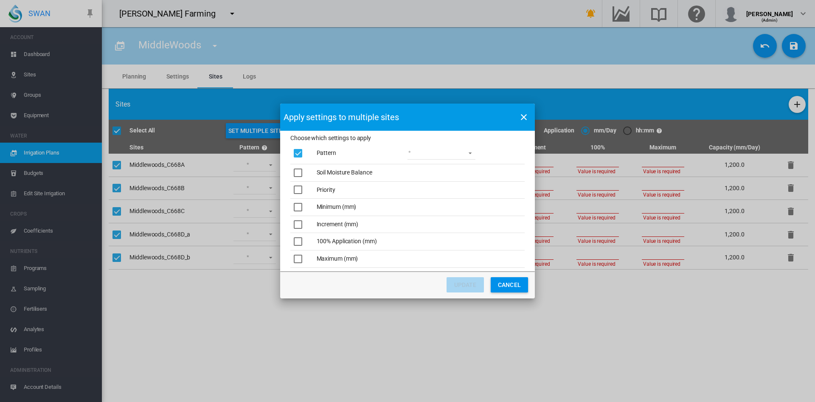
click at [301, 172] on div "Choose which ..." at bounding box center [298, 173] width 8 height 8
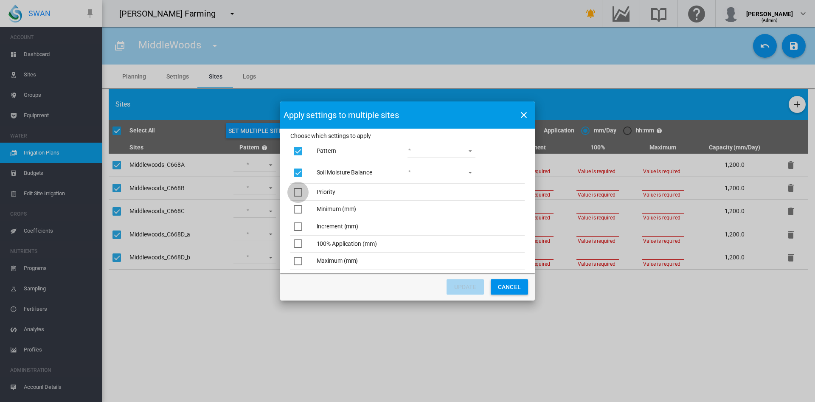
click at [301, 188] on div "Choose which ..." at bounding box center [298, 192] width 8 height 8
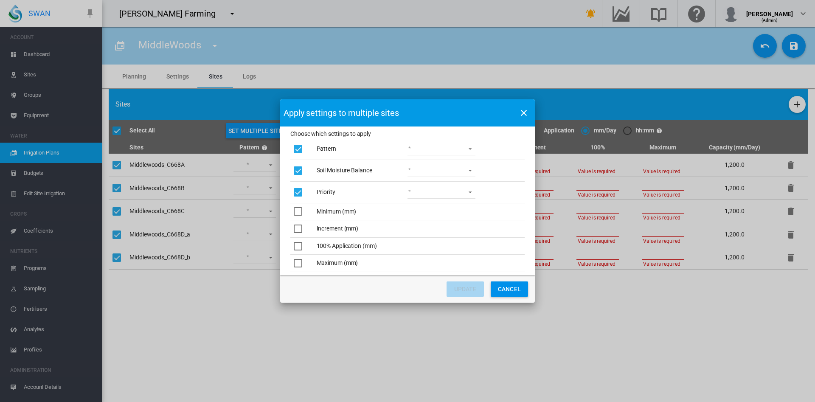
click at [301, 216] on div "Choose which ..." at bounding box center [298, 211] width 8 height 8
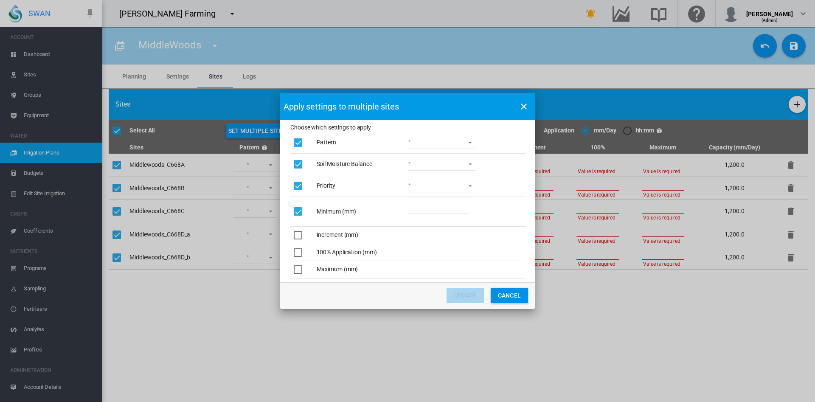
click at [301, 231] on div "Choose which ..." at bounding box center [298, 235] width 8 height 8
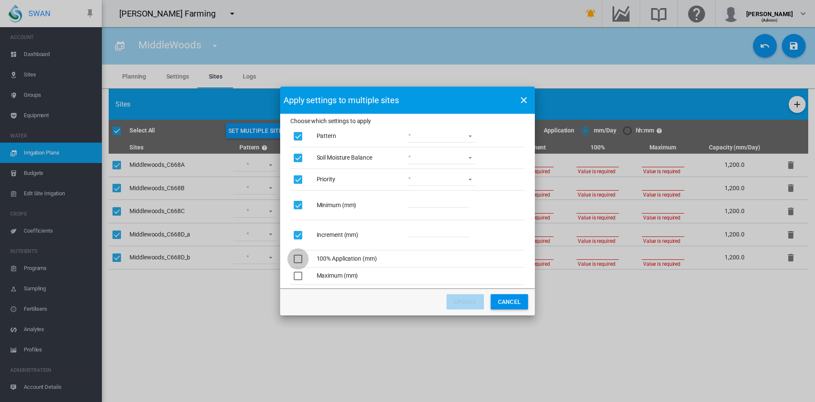
click at [300, 259] on div "Choose which ..." at bounding box center [298, 259] width 8 height 8
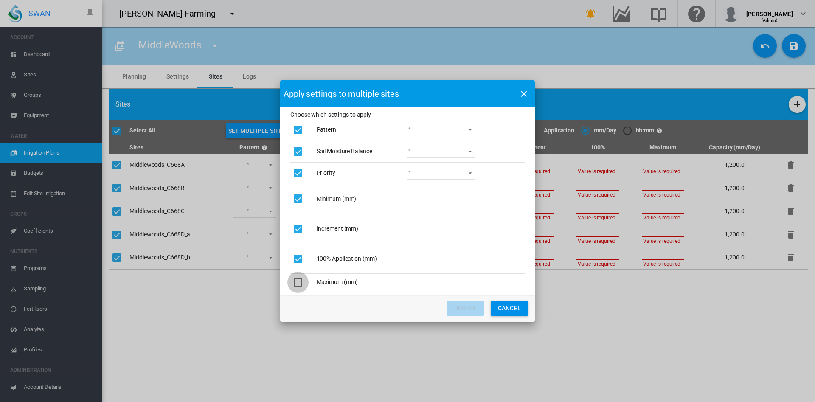
click at [297, 283] on div "Choose which ..." at bounding box center [298, 282] width 8 height 8
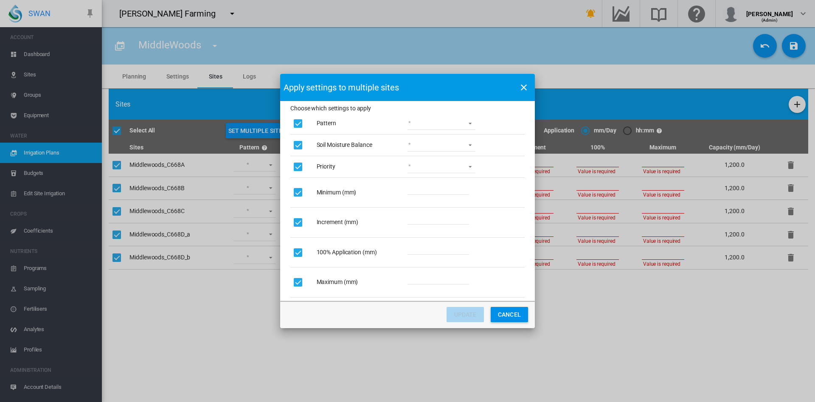
click at [470, 120] on md-select "Lower Middle Upper ZigZag" at bounding box center [442, 123] width 68 height 13
click at [424, 186] on div "ZigZag" at bounding box center [417, 184] width 18 height 8
click at [465, 145] on md-select "Wet Dry" at bounding box center [442, 145] width 68 height 13
click at [439, 147] on md-option "Wet" at bounding box center [442, 145] width 82 height 20
click at [474, 170] on md-select "1 2 3 4 5" at bounding box center [442, 166] width 68 height 13
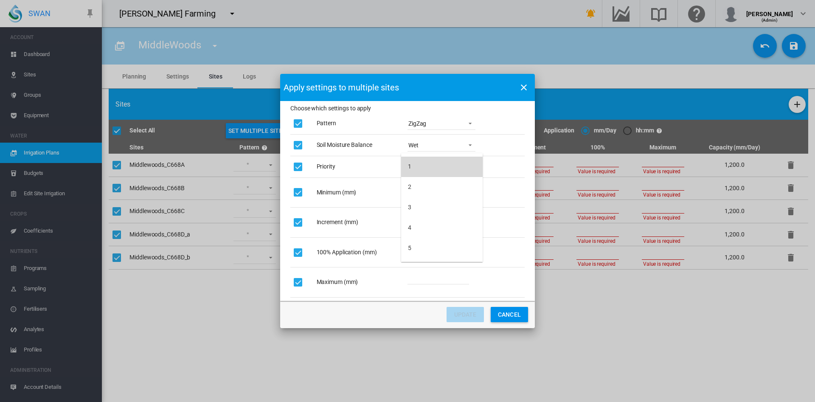
click at [433, 169] on md-option "1" at bounding box center [442, 167] width 82 height 20
click at [464, 190] on input "Choose which ..." at bounding box center [439, 188] width 62 height 13
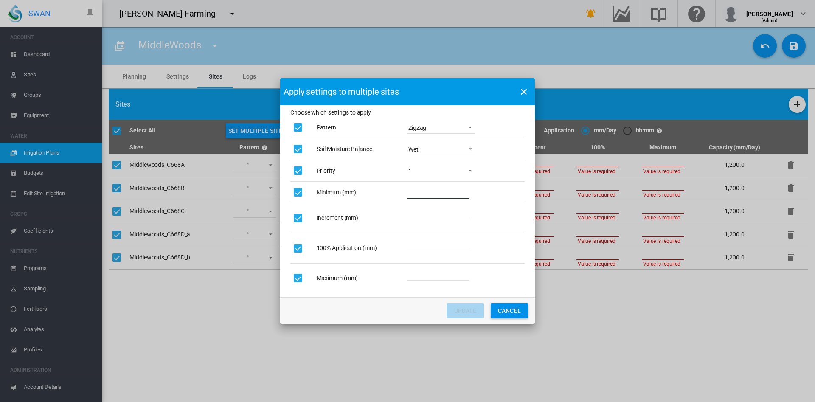
type input "**"
click at [420, 214] on input "Choose which ..." at bounding box center [439, 214] width 62 height 13
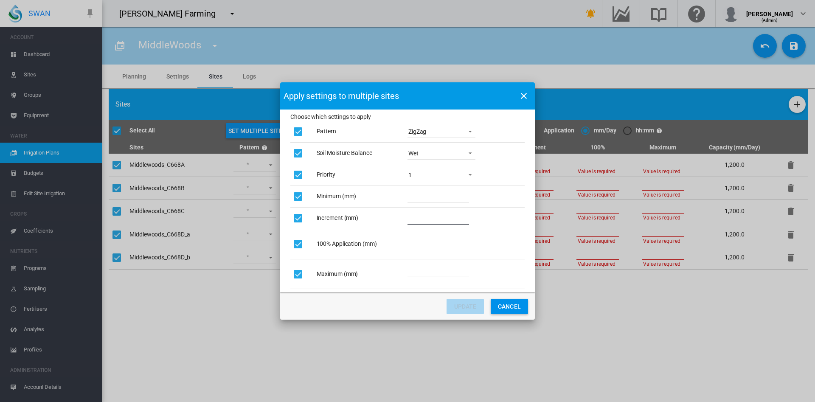
type input "*"
click at [421, 240] on input "Choose which ..." at bounding box center [439, 239] width 62 height 13
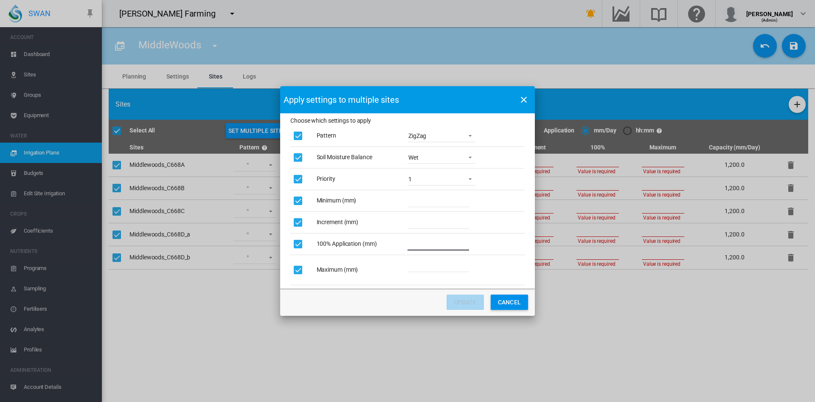
click at [422, 242] on input "*" at bounding box center [439, 244] width 62 height 13
type input "**"
click at [416, 273] on span "Value is required" at bounding box center [427, 275] width 39 height 8
click at [416, 270] on input "Choose which ..." at bounding box center [439, 265] width 62 height 13
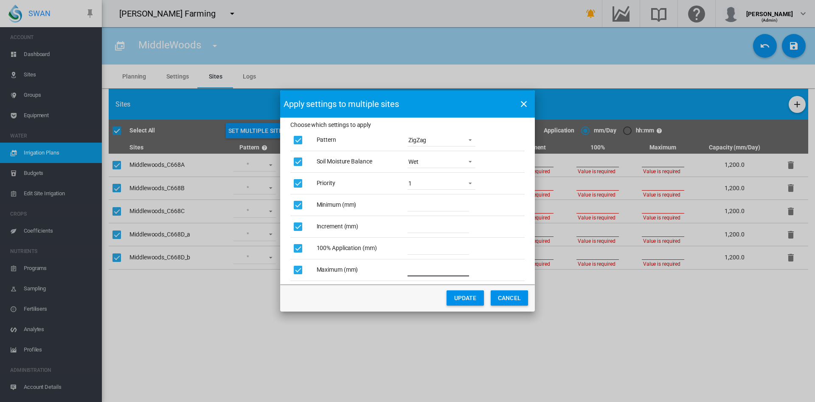
type input "**"
click at [468, 301] on button "UPDATE" at bounding box center [465, 297] width 37 height 15
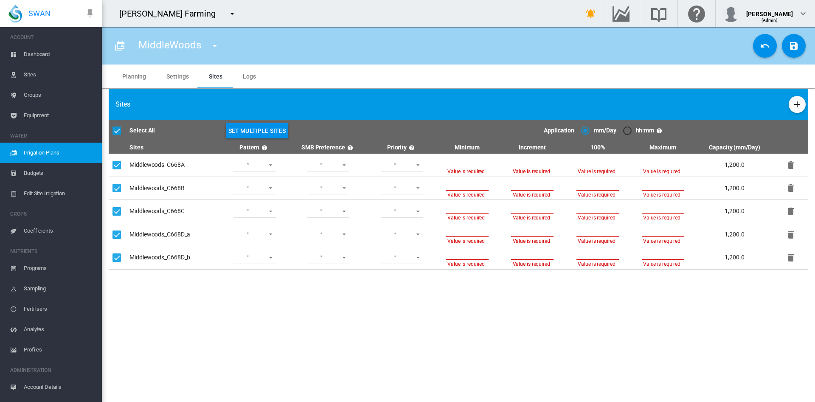
type input "**"
type input "*"
type input "**"
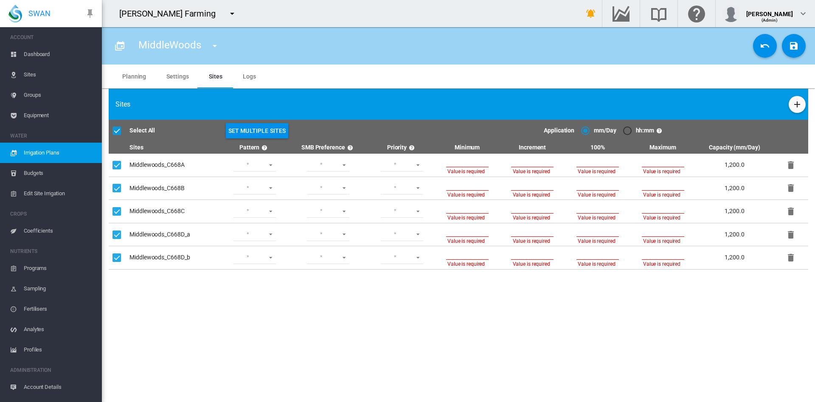
type input "*"
type input "**"
type input "*"
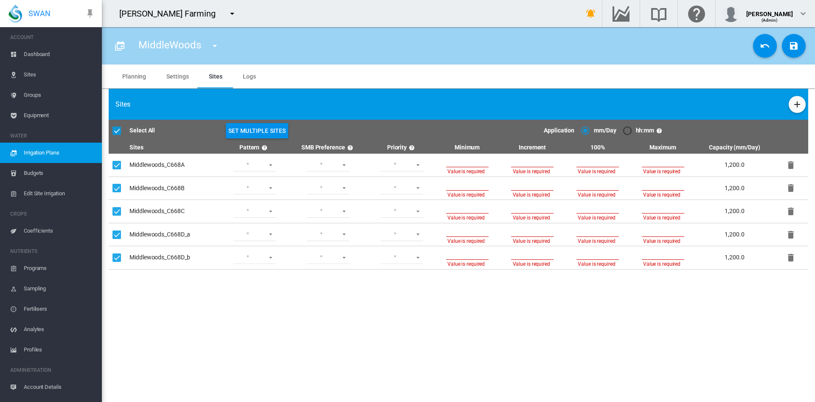
type input "**"
type input "*"
type input "**"
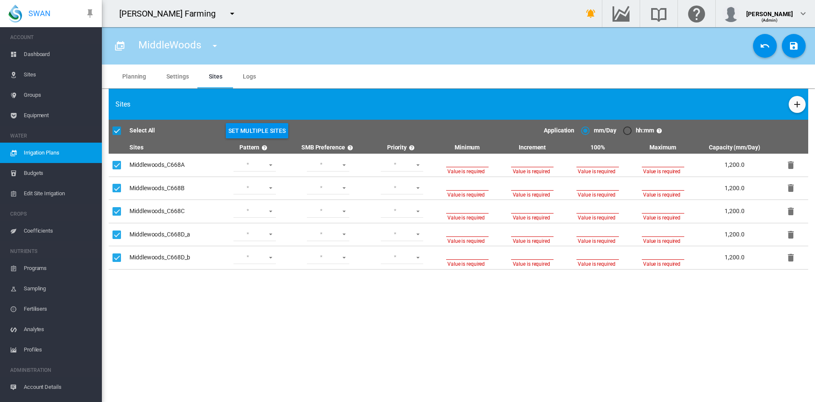
type input "**"
type input "*"
type input "**"
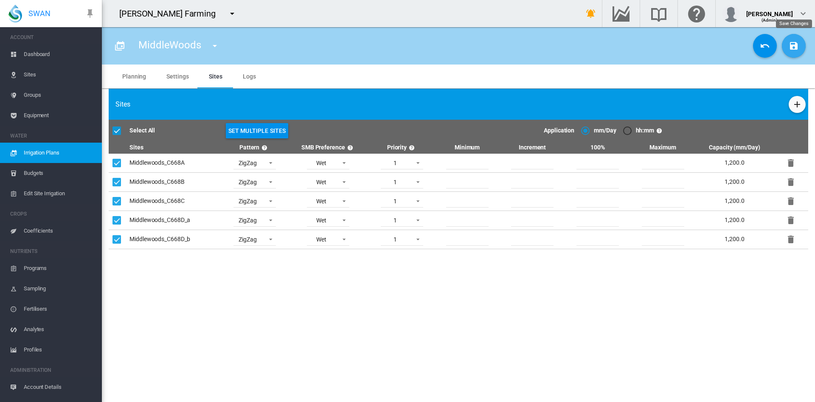
click at [790, 48] on md-icon "icon-content-save" at bounding box center [794, 46] width 10 height 10
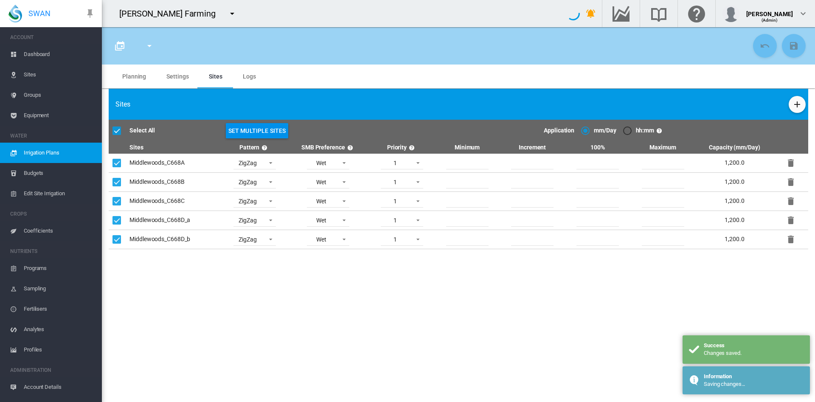
type input "**********"
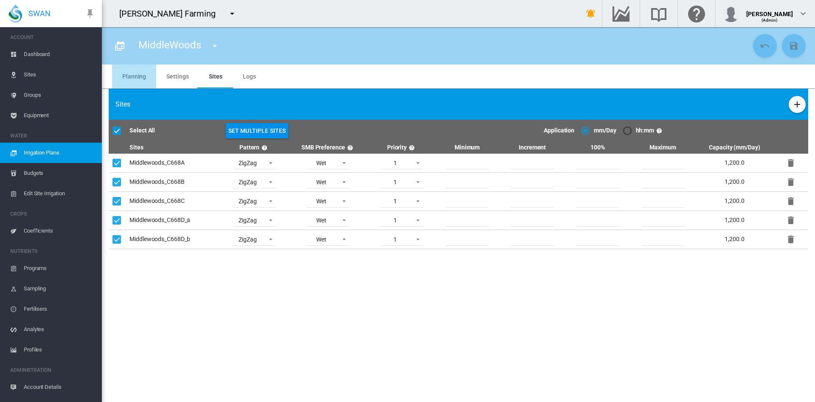
click at [143, 76] on md-tab-item "Planning" at bounding box center [134, 77] width 44 height 24
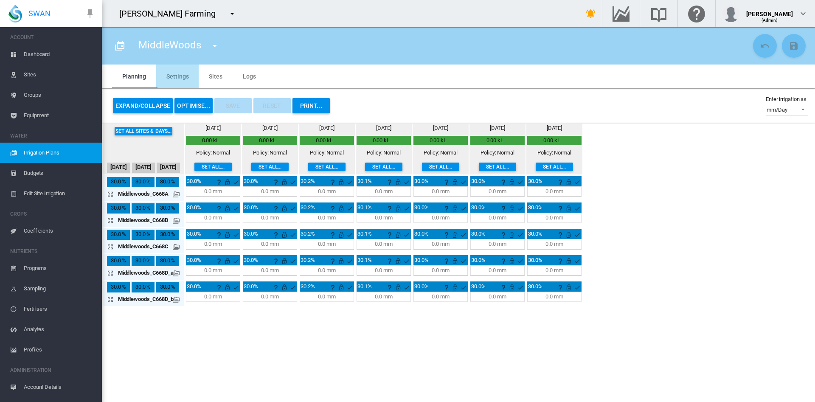
click at [183, 78] on md-tab-item "Settings" at bounding box center [177, 77] width 42 height 24
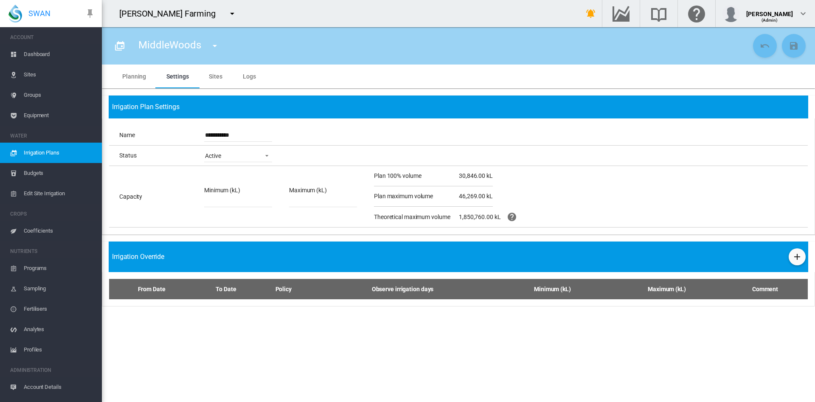
click at [31, 76] on span "Sites" at bounding box center [59, 75] width 71 height 20
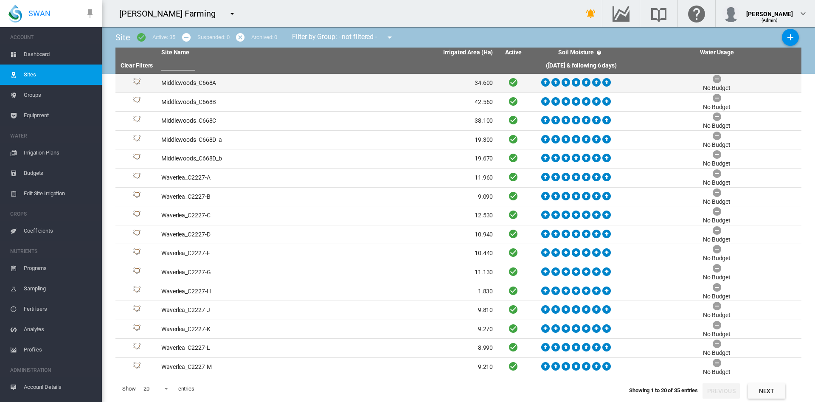
click at [215, 87] on td "Middlewoods_C668A" at bounding box center [242, 83] width 169 height 19
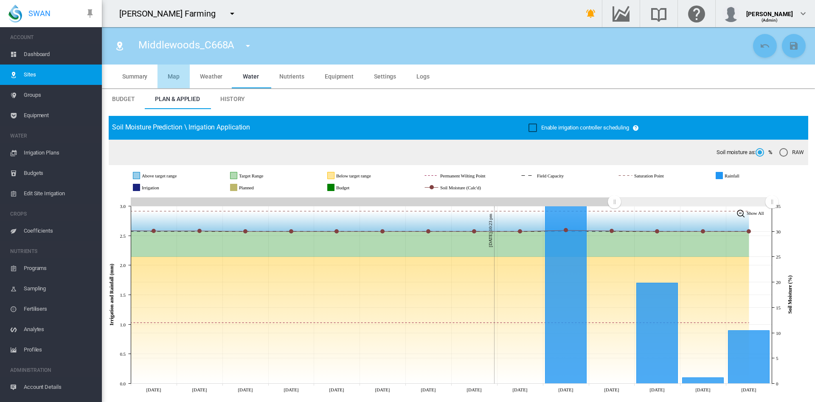
click at [171, 79] on span "Map" at bounding box center [174, 76] width 12 height 7
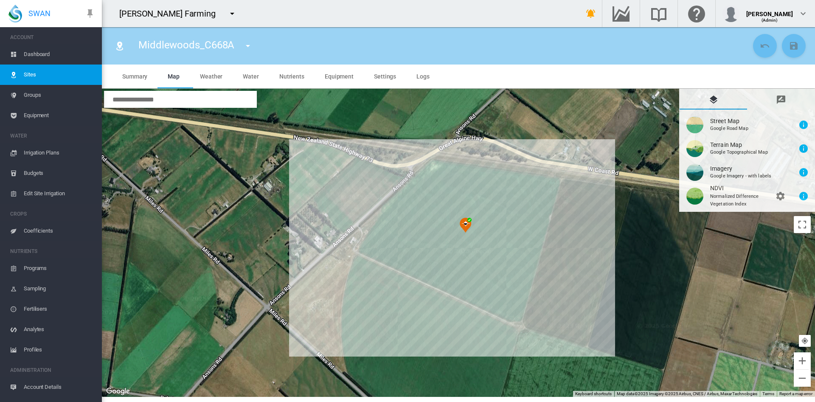
click at [36, 74] on span "Sites" at bounding box center [59, 75] width 71 height 20
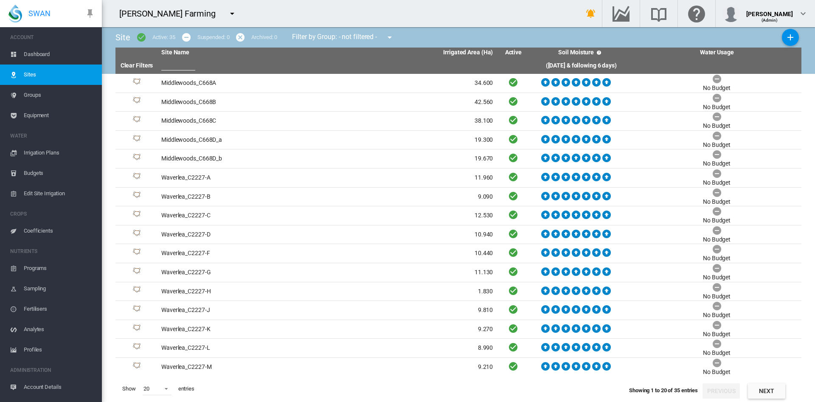
click at [44, 155] on span "Irrigation Plans" at bounding box center [59, 153] width 71 height 20
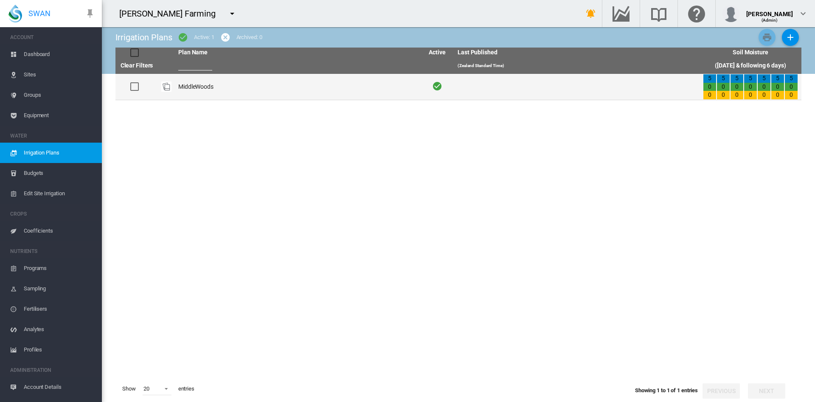
click at [205, 88] on td "MiddleWoods" at bounding box center [297, 87] width 245 height 26
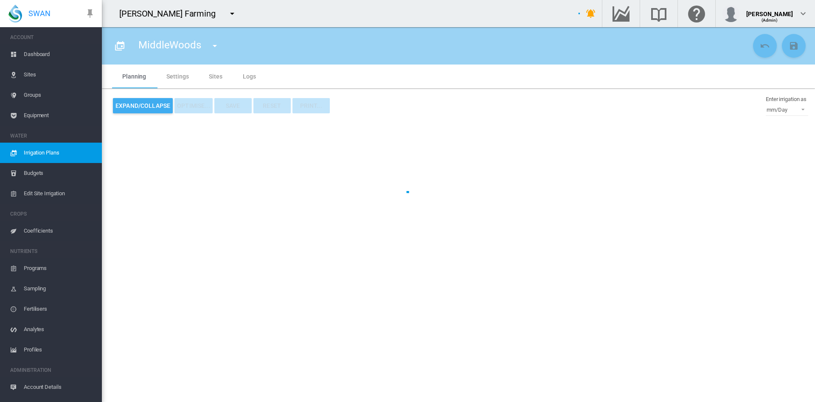
type input "**********"
type input "*"
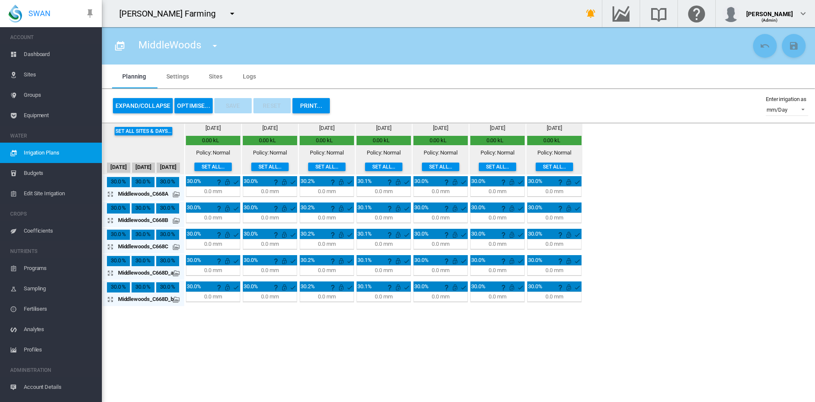
click at [183, 76] on md-tab-item "Settings" at bounding box center [177, 77] width 42 height 24
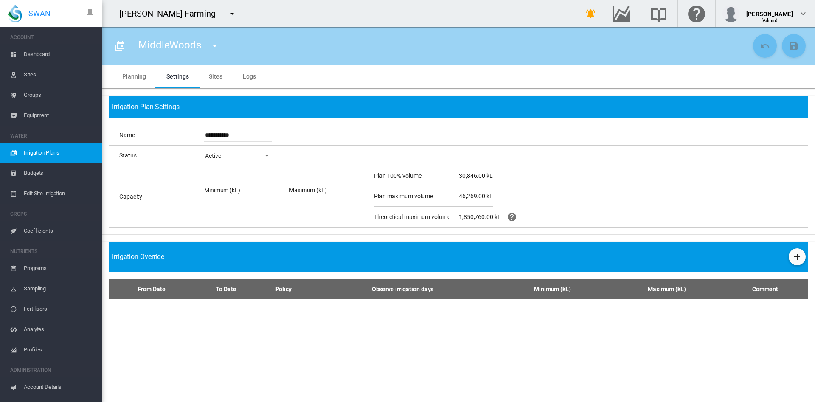
click at [316, 207] on input "*****" at bounding box center [323, 200] width 68 height 13
type input "***"
click at [511, 216] on md-icon "icon-help-circle" at bounding box center [512, 217] width 10 height 10
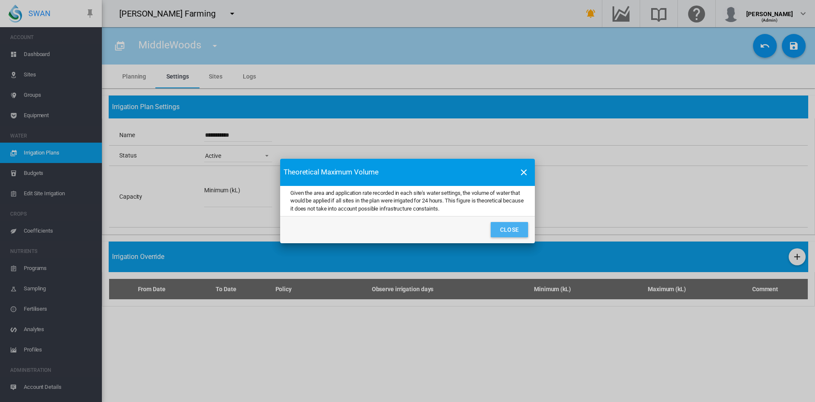
click at [508, 228] on button "Close" at bounding box center [509, 229] width 37 height 15
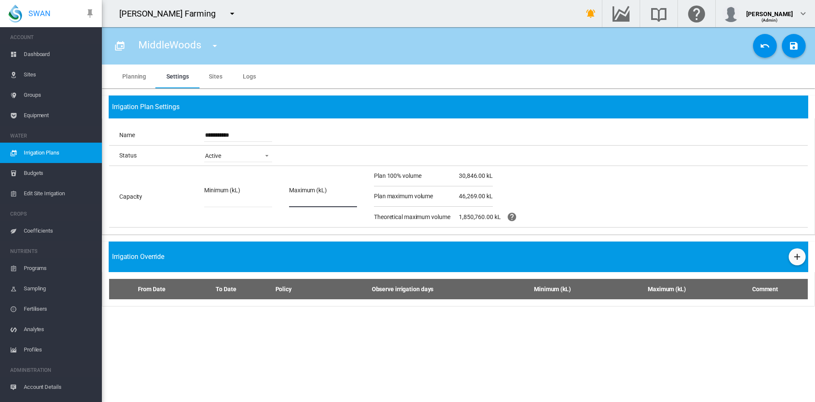
click at [301, 198] on input "number" at bounding box center [323, 200] width 68 height 13
type input "****"
click at [796, 46] on md-icon "icon-content-save" at bounding box center [794, 46] width 10 height 10
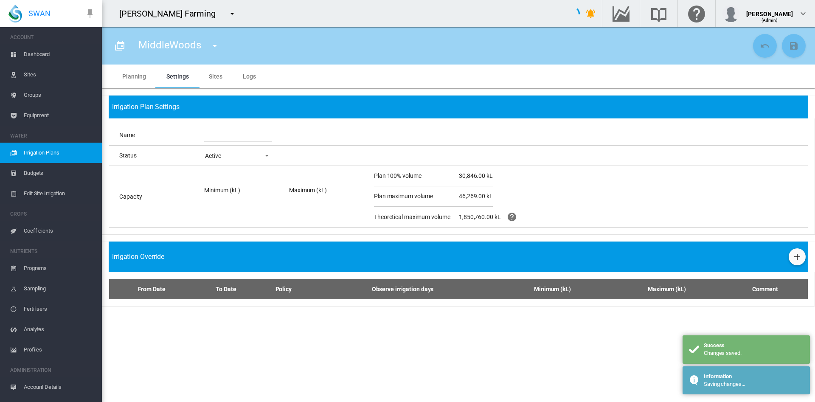
type input "**********"
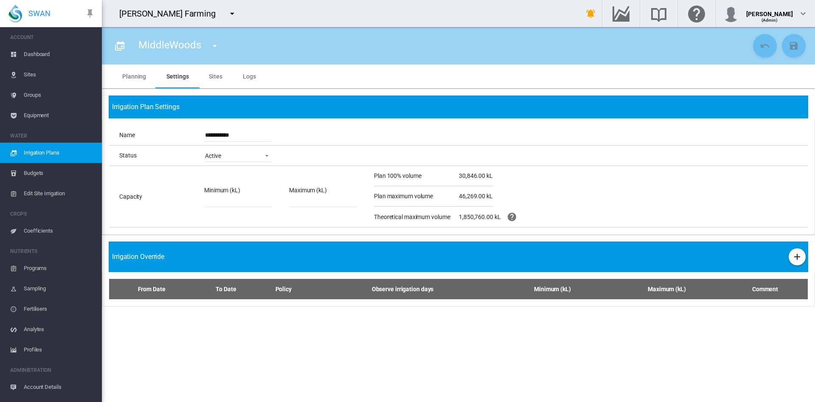
click at [41, 100] on span "Groups" at bounding box center [59, 95] width 71 height 20
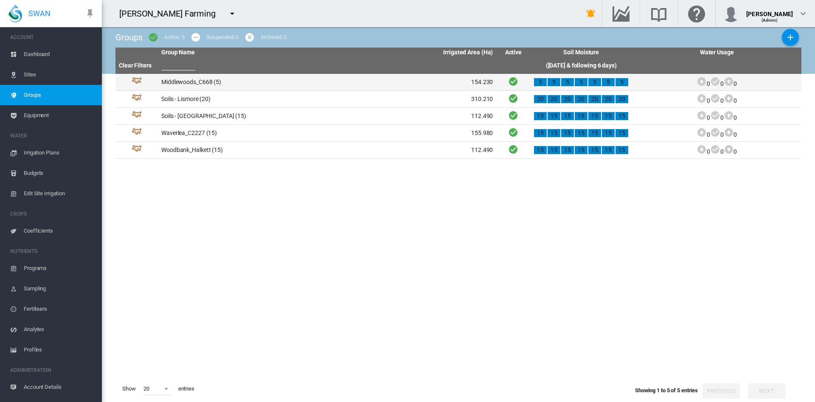
click at [200, 83] on td "Middlewoods_C668 (5)" at bounding box center [242, 82] width 169 height 17
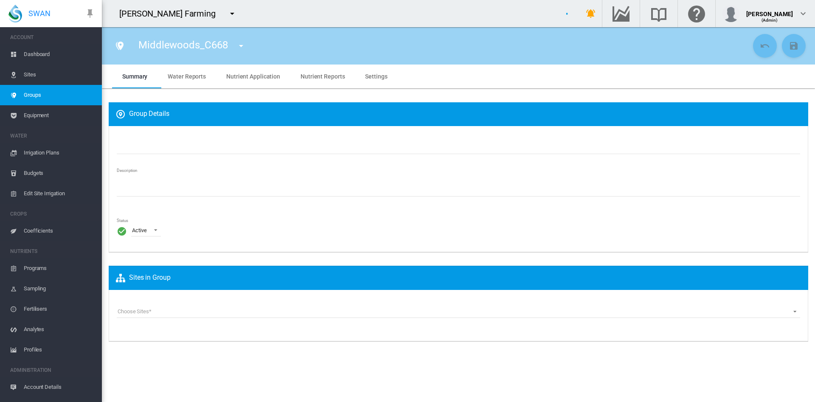
type input "**********"
type textarea "**********"
click at [377, 79] on span "Settings" at bounding box center [376, 76] width 22 height 7
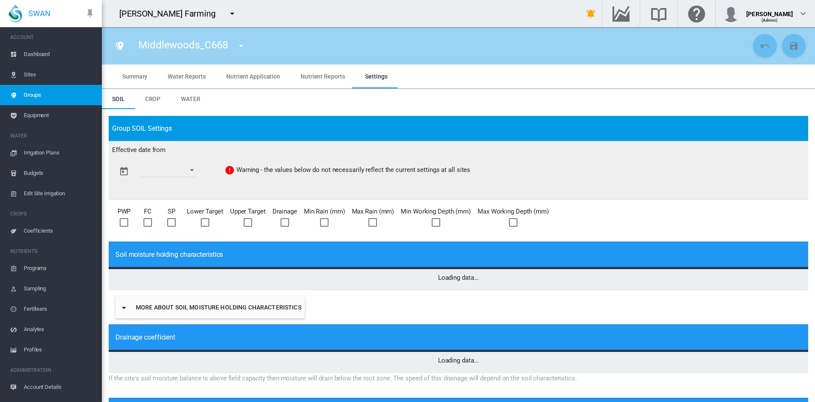
click at [191, 100] on span "Water" at bounding box center [191, 99] width 20 height 7
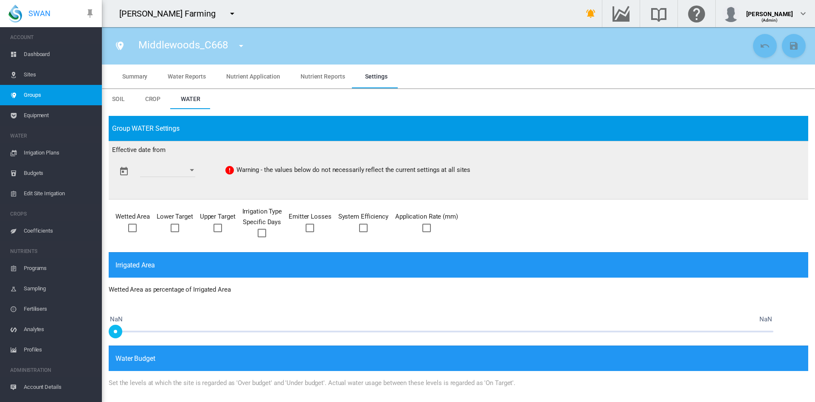
click at [198, 172] on button "Open calendar" at bounding box center [191, 170] width 15 height 15
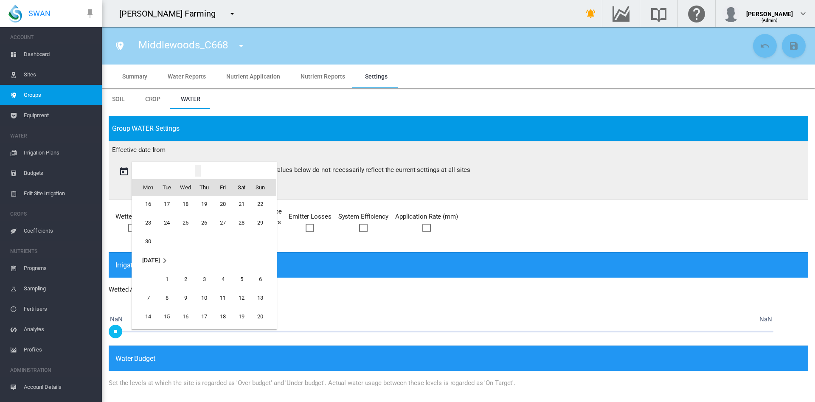
scroll to position [1293, 0]
click at [168, 280] on span "1" at bounding box center [166, 281] width 17 height 17
type input "**********"
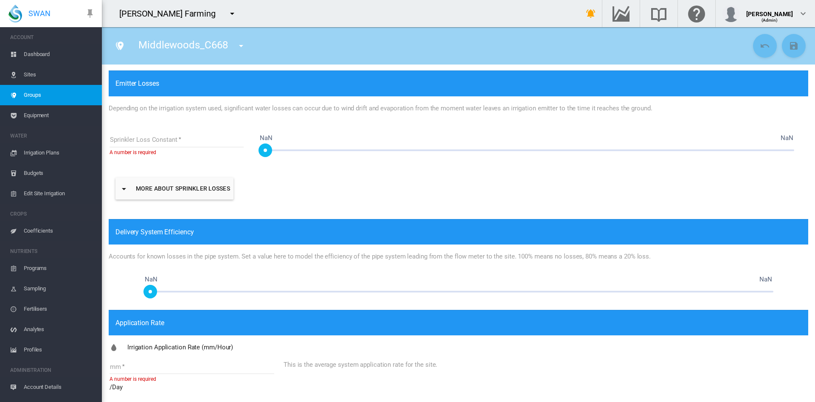
scroll to position [383, 0]
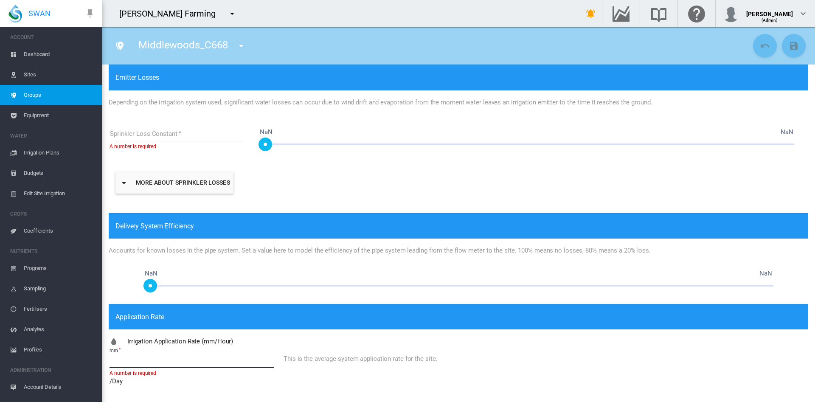
click at [125, 364] on input "mm" at bounding box center [192, 361] width 165 height 13
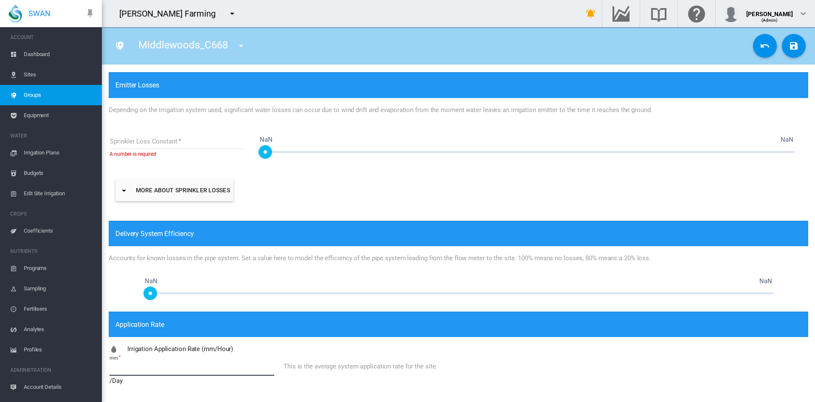
scroll to position [374, 0]
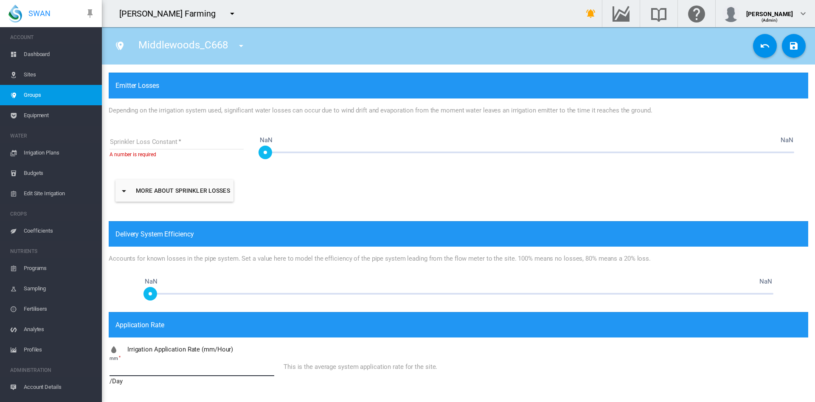
type input "**"
type input "****"
click at [789, 41] on md-icon "icon-content-save" at bounding box center [794, 46] width 10 height 10
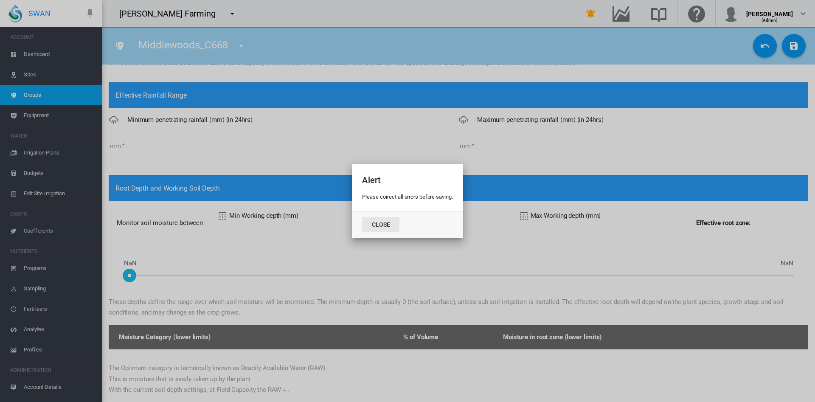
scroll to position [315, 0]
click at [379, 222] on button "Close" at bounding box center [380, 224] width 37 height 15
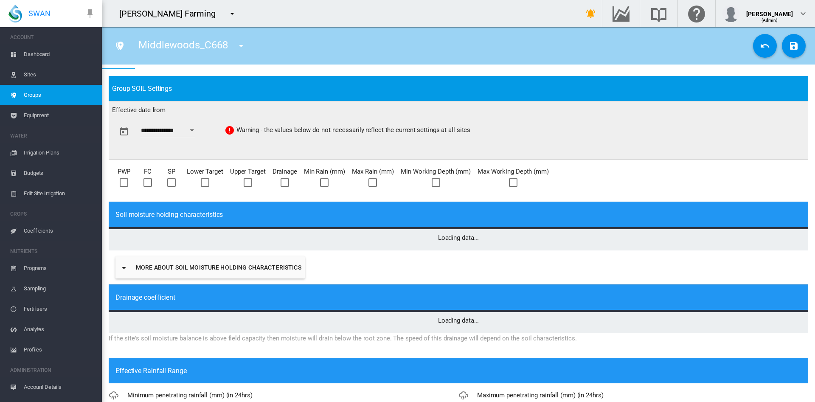
scroll to position [0, 0]
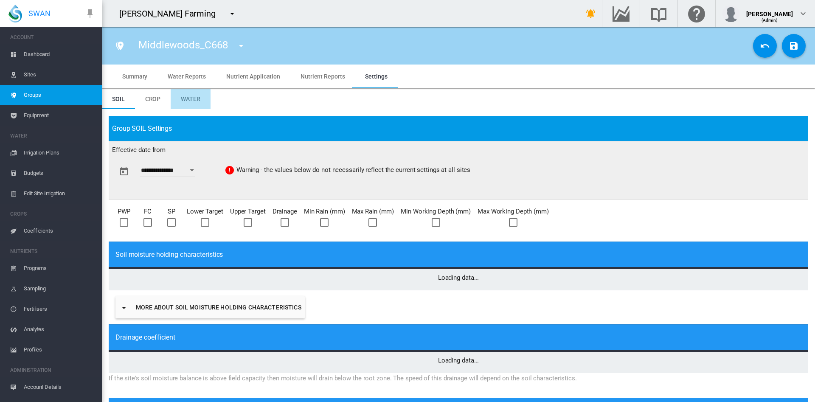
click at [195, 98] on span "Water" at bounding box center [191, 99] width 20 height 7
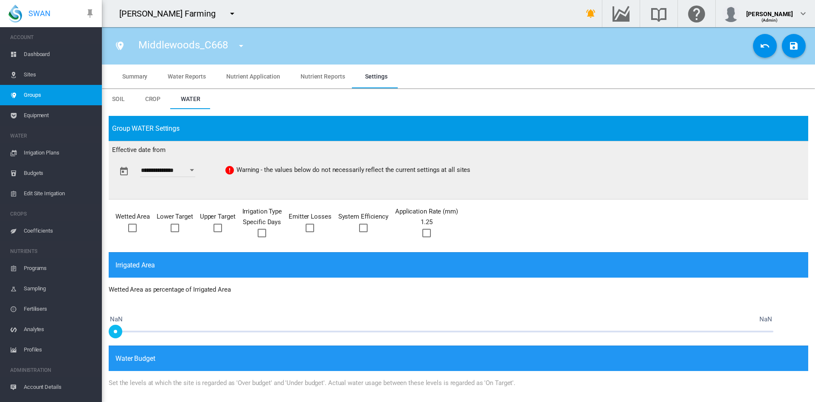
click at [427, 229] on div at bounding box center [426, 233] width 8 height 8
click at [364, 231] on div at bounding box center [363, 228] width 8 height 8
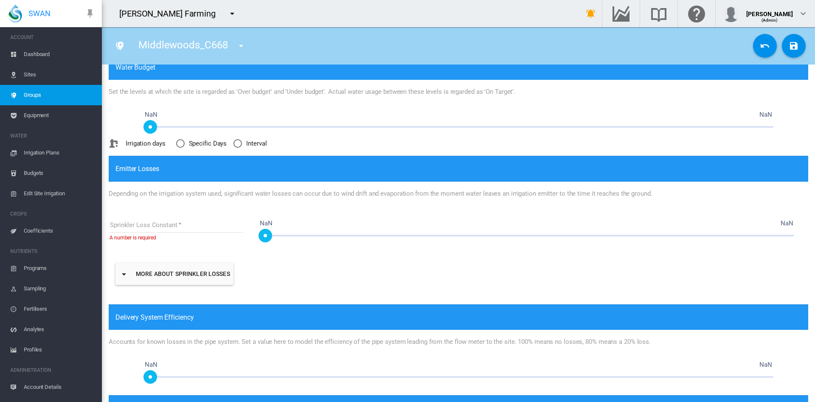
scroll to position [292, 0]
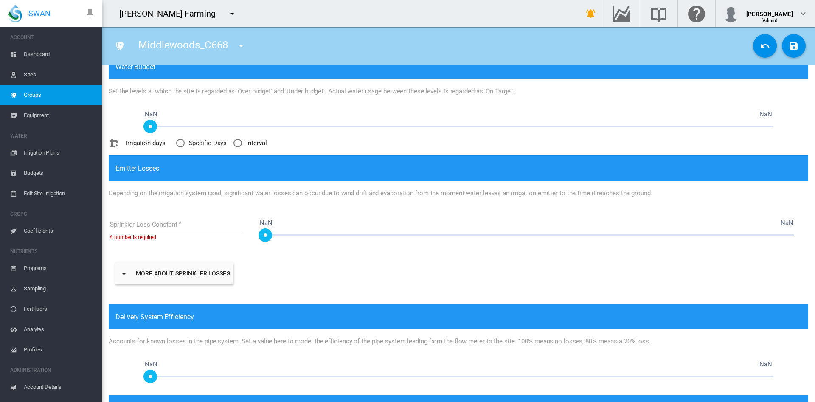
type input "*"
drag, startPoint x: 270, startPoint y: 228, endPoint x: 309, endPoint y: 228, distance: 39.1
click at [309, 228] on span at bounding box center [527, 235] width 536 height 14
drag, startPoint x: 264, startPoint y: 237, endPoint x: 340, endPoint y: 236, distance: 75.6
click at [340, 236] on div "0 NaN 0" at bounding box center [527, 235] width 536 height 2
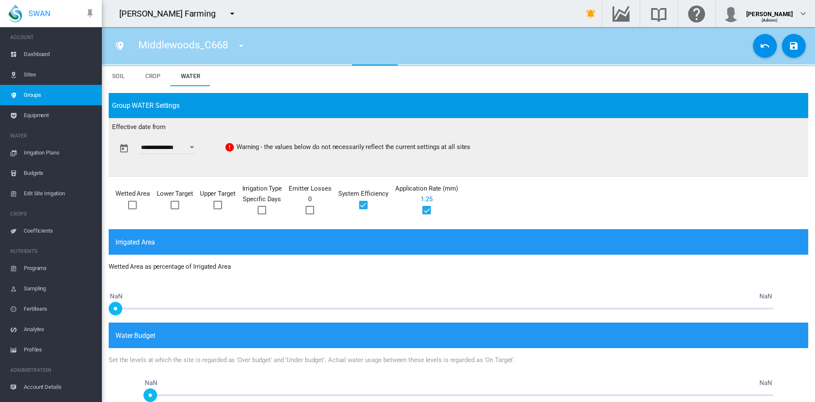
scroll to position [11, 0]
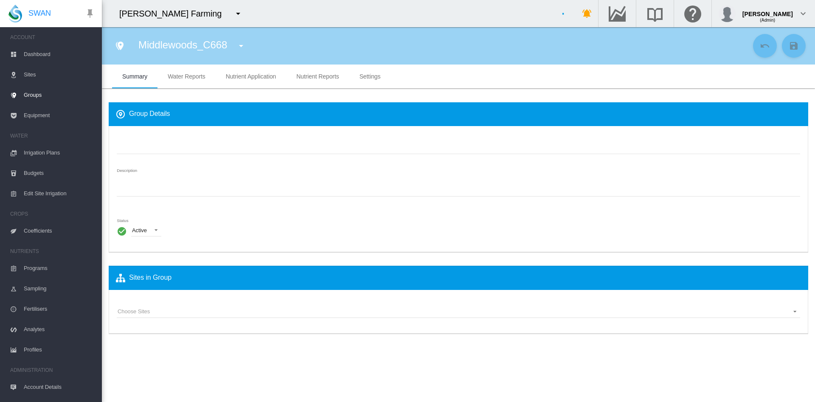
type input "**********"
type textarea "**********"
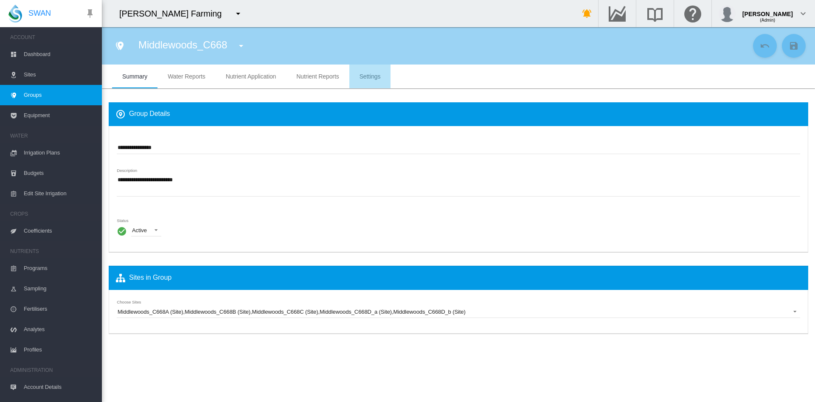
click at [368, 78] on span "Settings" at bounding box center [370, 76] width 21 height 7
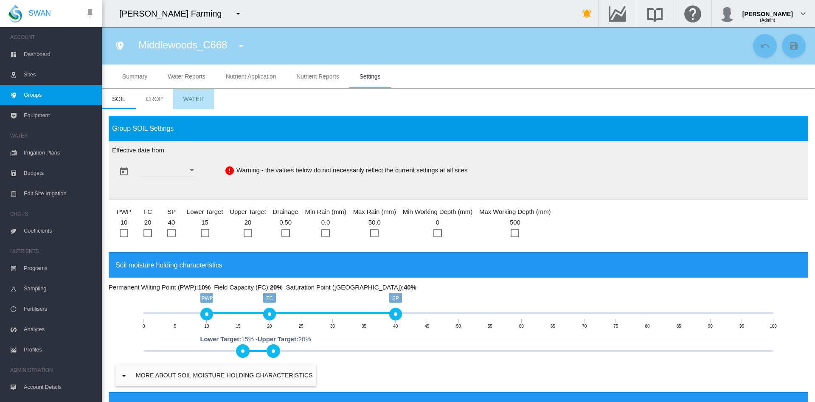
click at [201, 102] on span "Water" at bounding box center [193, 99] width 21 height 7
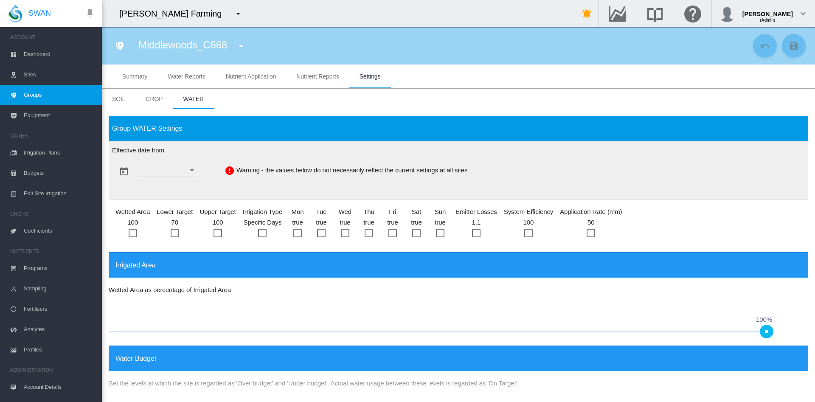
click at [200, 172] on button "Open calendar" at bounding box center [191, 170] width 15 height 15
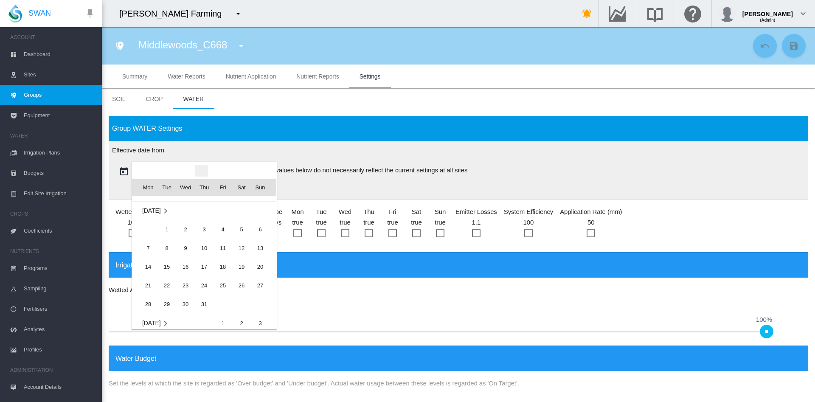
scroll to position [1336, 0]
click at [168, 237] on span "1" at bounding box center [166, 238] width 17 height 17
type input "**********"
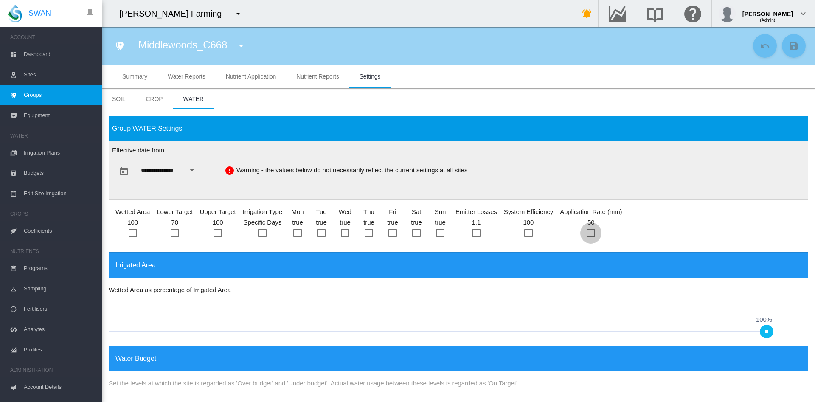
click at [591, 229] on div at bounding box center [591, 233] width 8 height 8
click at [531, 230] on div at bounding box center [528, 233] width 8 height 8
click at [475, 231] on div at bounding box center [476, 233] width 8 height 8
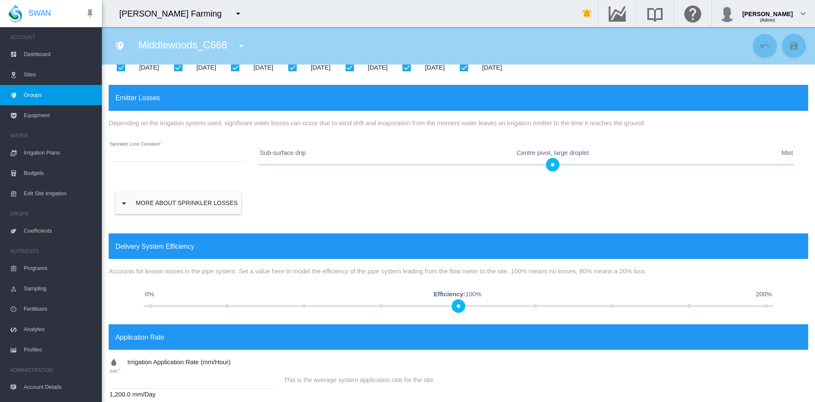
scroll to position [397, 0]
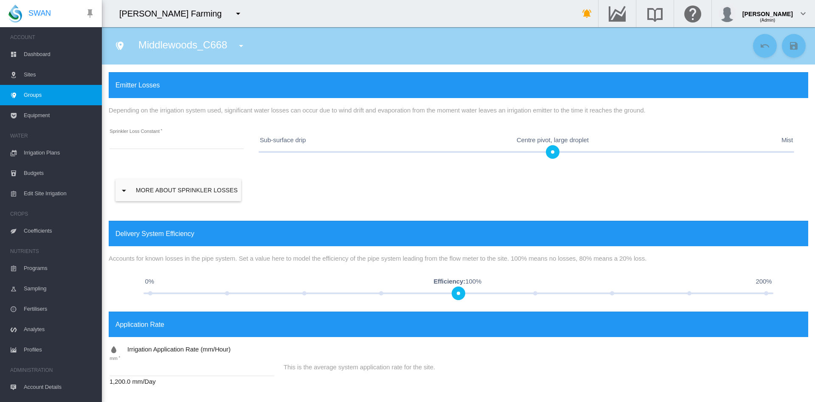
click at [123, 369] on input "**" at bounding box center [192, 369] width 165 height 13
type input "*"
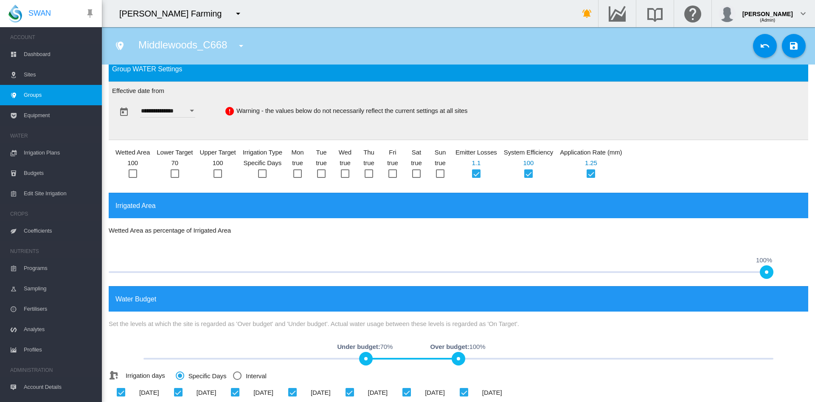
scroll to position [0, 0]
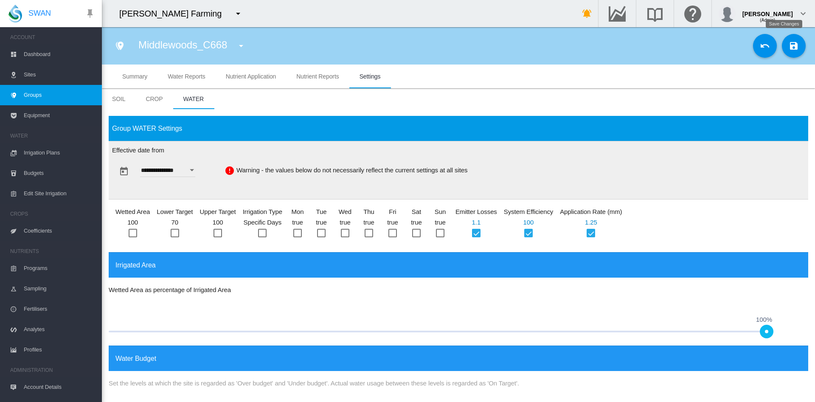
type input "****"
click at [789, 49] on md-icon "icon-content-save" at bounding box center [794, 46] width 10 height 10
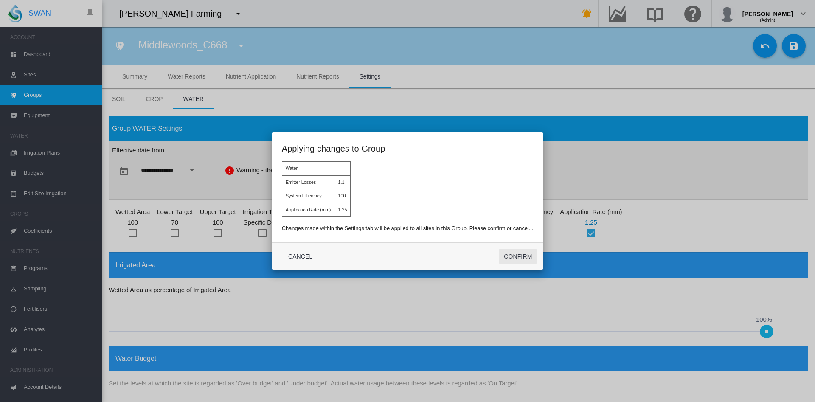
click at [517, 254] on button "Confirm" at bounding box center [517, 256] width 37 height 15
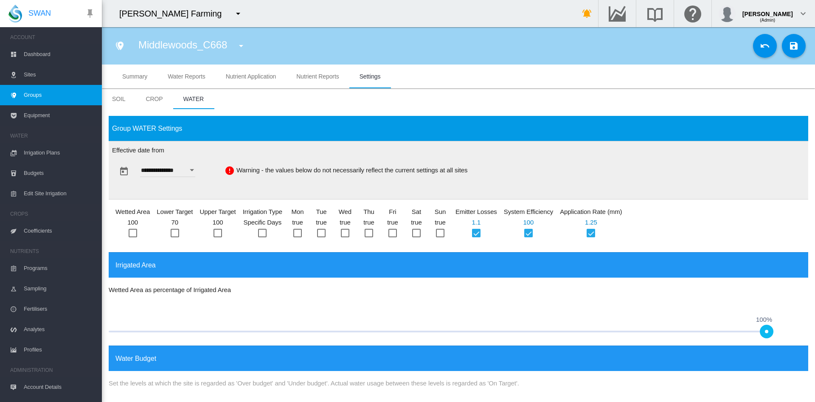
type input "**********"
click at [45, 156] on span "Irrigation Plans" at bounding box center [59, 153] width 71 height 20
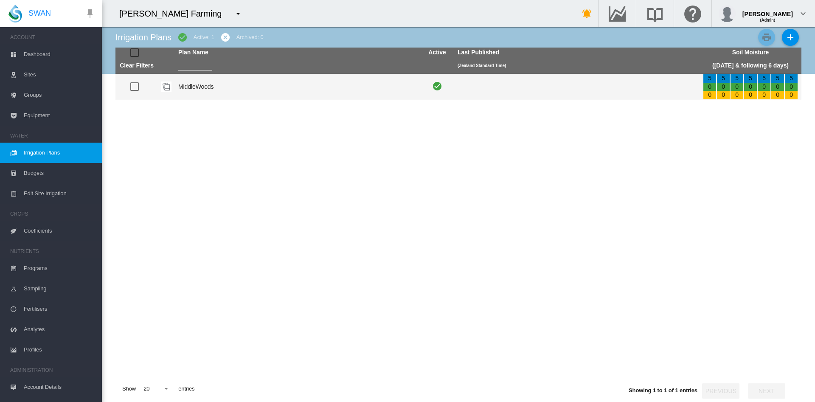
click at [193, 87] on td "MiddleWoods" at bounding box center [297, 87] width 245 height 26
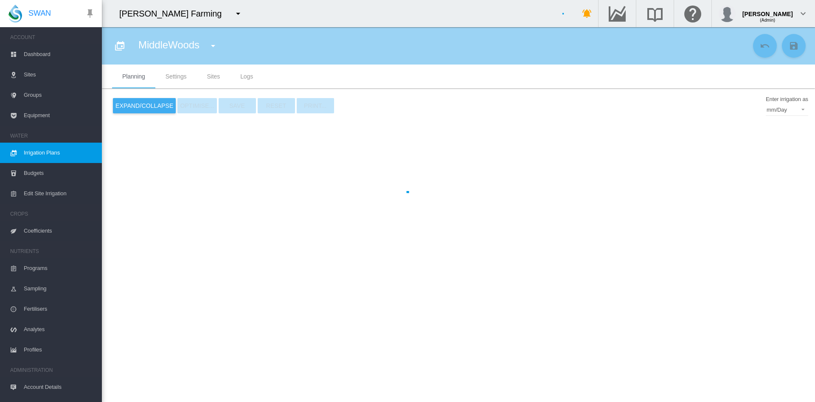
type input "**********"
type input "*"
type input "****"
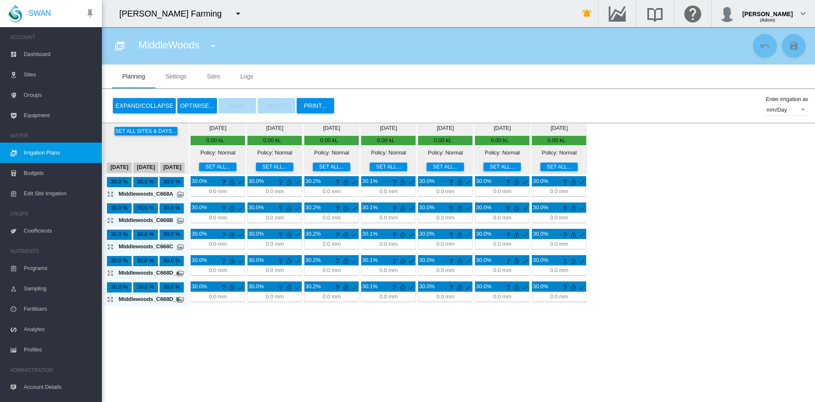
click at [178, 77] on md-tab-item "Settings" at bounding box center [176, 77] width 42 height 24
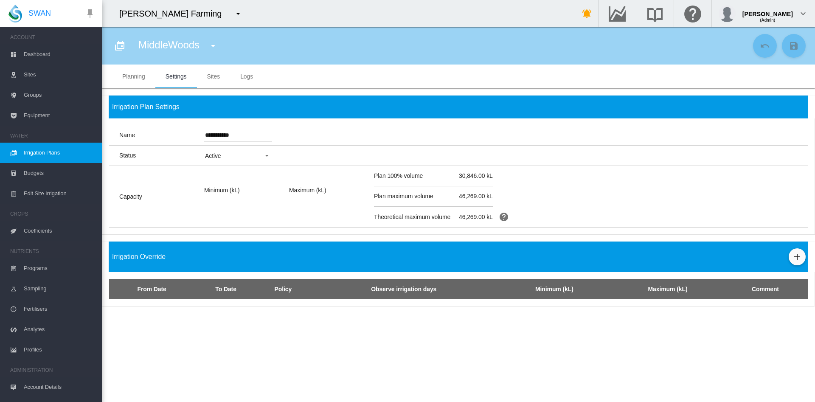
click at [210, 76] on md-tab-item "Sites" at bounding box center [214, 77] width 34 height 24
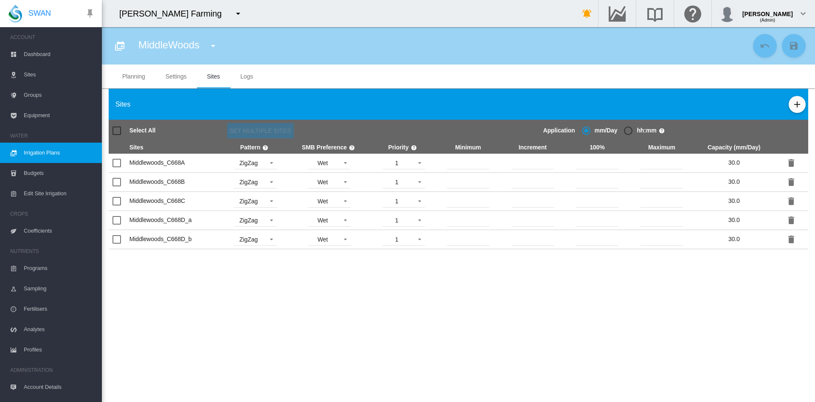
click at [41, 95] on span "Groups" at bounding box center [59, 95] width 71 height 20
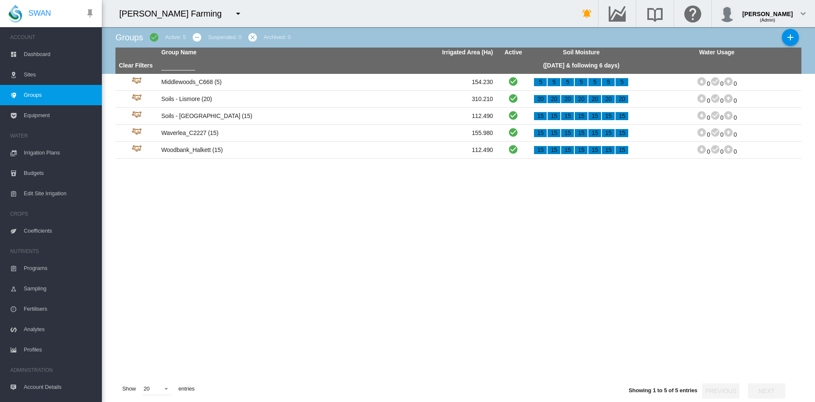
click at [51, 152] on span "Irrigation Plans" at bounding box center [59, 153] width 71 height 20
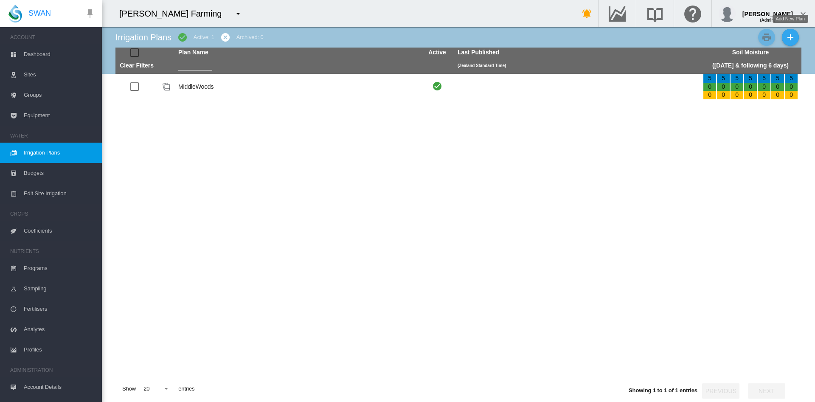
click at [788, 35] on md-icon "icon-plus" at bounding box center [790, 37] width 10 height 10
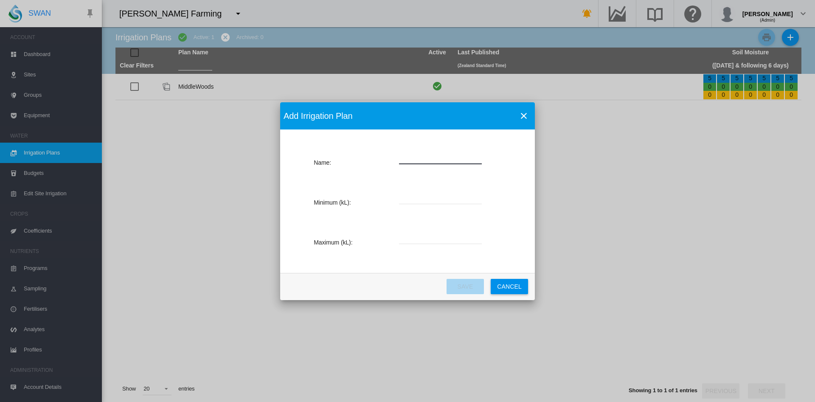
click at [411, 159] on input "Name: Name ..." at bounding box center [440, 158] width 83 height 13
type input "********"
click at [441, 203] on input "Name: Name ..." at bounding box center [440, 197] width 83 height 13
type input "*"
click at [421, 237] on input "Name: Name ..." at bounding box center [440, 237] width 83 height 13
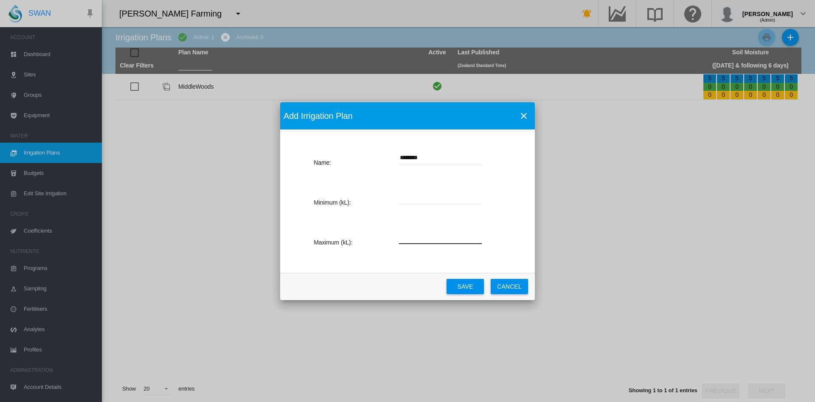
type input "*****"
click at [467, 289] on button "Save" at bounding box center [465, 286] width 37 height 15
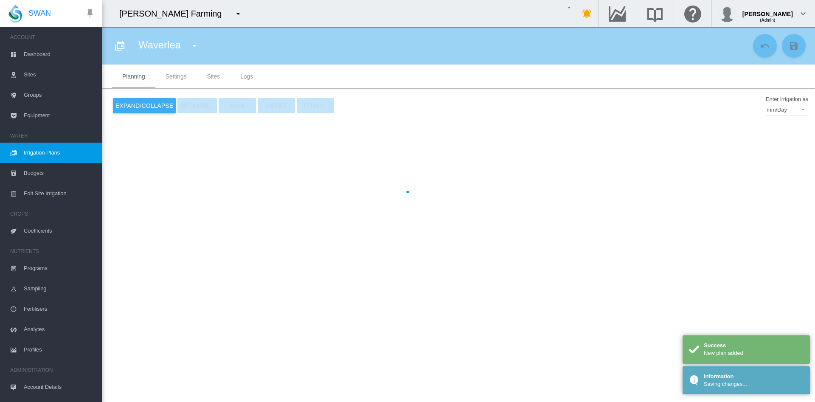
type input "********"
type input "*"
type input "*****"
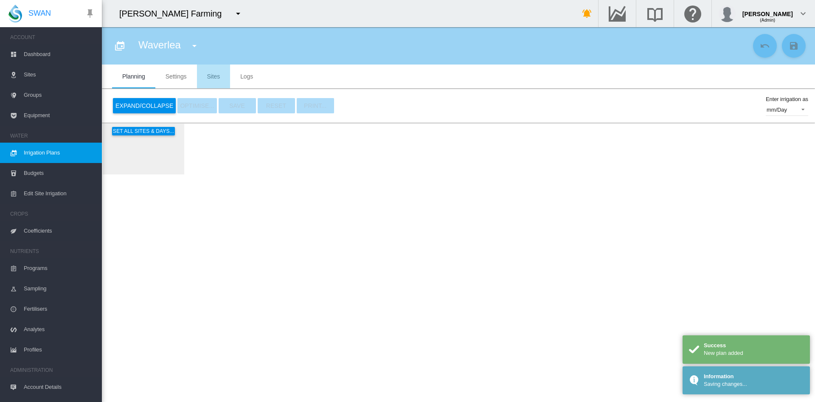
click at [214, 78] on md-tab-item "Sites" at bounding box center [214, 77] width 34 height 24
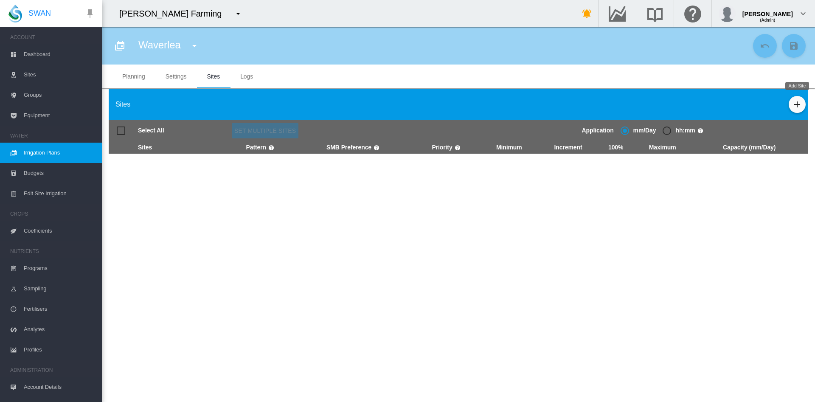
click at [794, 103] on md-icon "icon-plus" at bounding box center [797, 104] width 10 height 10
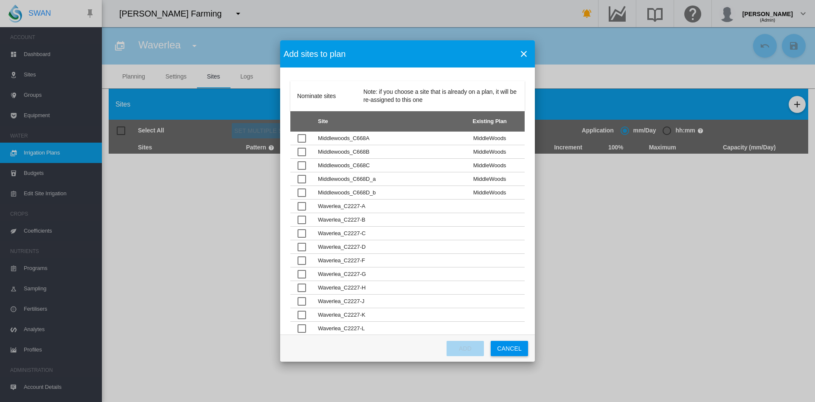
click at [298, 216] on div "Nominate sites ..." at bounding box center [302, 220] width 8 height 8
click at [303, 204] on div "Nominate sites ..." at bounding box center [302, 206] width 8 height 8
click at [301, 233] on div "Nominate sites ..." at bounding box center [302, 233] width 8 height 8
click at [301, 249] on div "Nominate sites ..." at bounding box center [302, 247] width 8 height 8
click at [302, 257] on div "Nominate sites ..." at bounding box center [302, 260] width 8 height 8
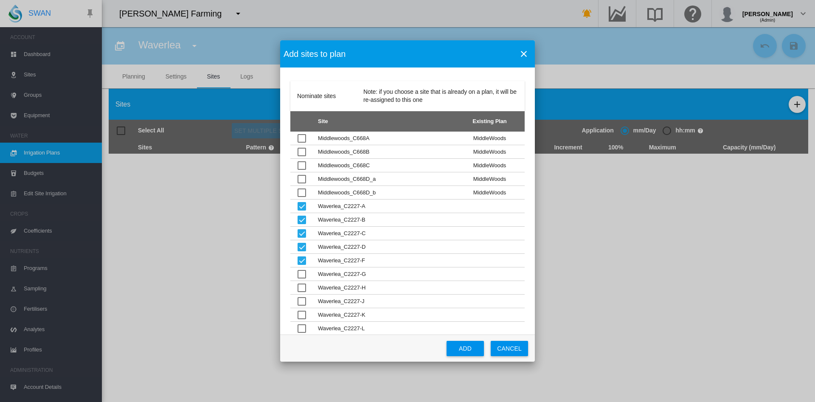
click at [303, 273] on div "Nominate sites ..." at bounding box center [302, 274] width 8 height 8
click at [304, 288] on div "Nominate sites ..." at bounding box center [302, 288] width 8 height 8
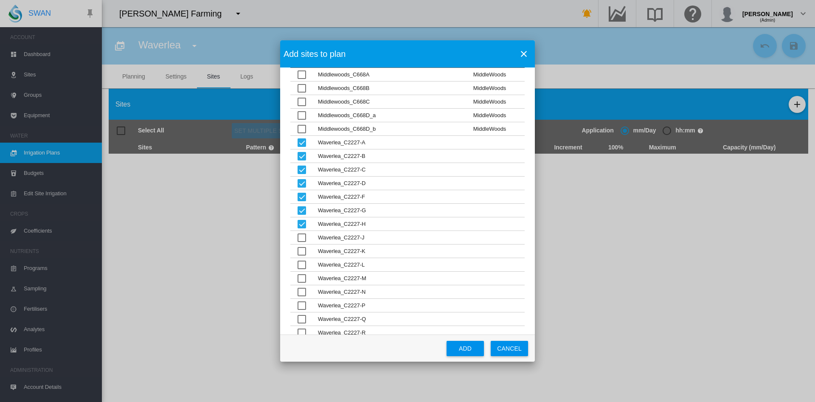
scroll to position [66, 0]
click at [304, 236] on div "Nominate sites ..." at bounding box center [302, 235] width 8 height 8
click at [301, 250] on div "Nominate sites ..." at bounding box center [302, 249] width 8 height 8
click at [301, 261] on div "Nominate sites ..." at bounding box center [302, 262] width 8 height 8
click at [301, 272] on div "Nominate sites ..." at bounding box center [302, 276] width 8 height 8
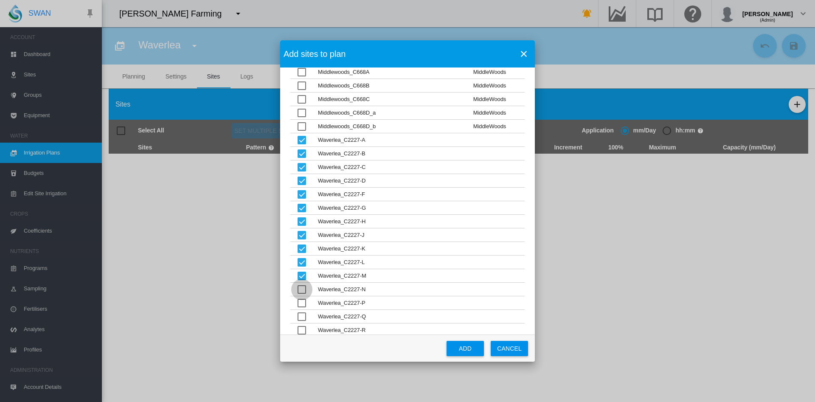
click at [301, 286] on div "Nominate sites ..." at bounding box center [302, 289] width 8 height 8
click at [301, 302] on div "Nominate sites ..." at bounding box center [302, 303] width 8 height 8
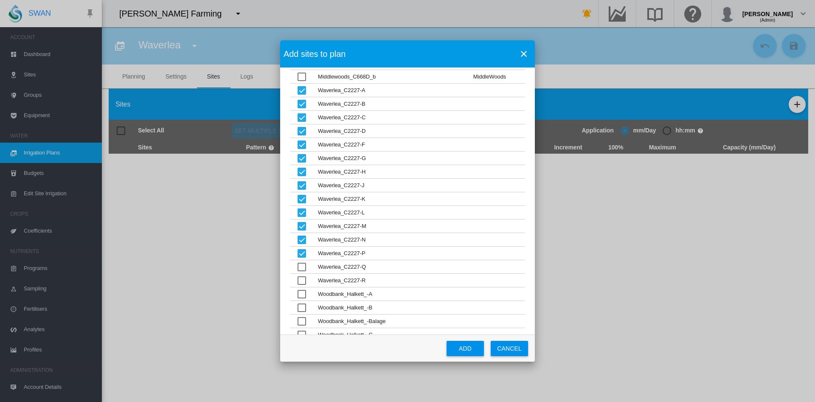
scroll to position [126, 0]
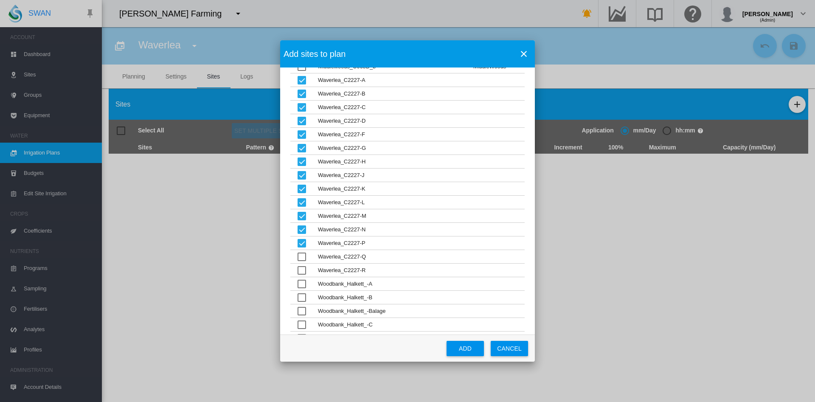
click at [303, 270] on div "Nominate sites ..." at bounding box center [302, 270] width 8 height 8
click at [302, 257] on div "Nominate sites ..." at bounding box center [302, 257] width 8 height 8
click at [465, 349] on button "Add" at bounding box center [465, 348] width 37 height 15
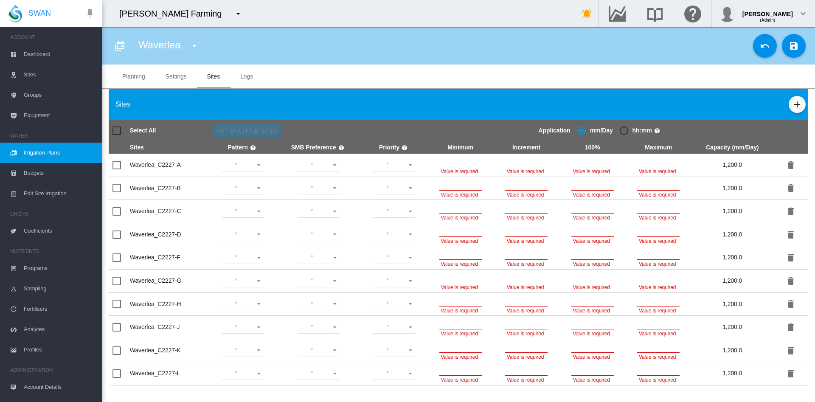
click at [118, 132] on div at bounding box center [117, 131] width 8 height 8
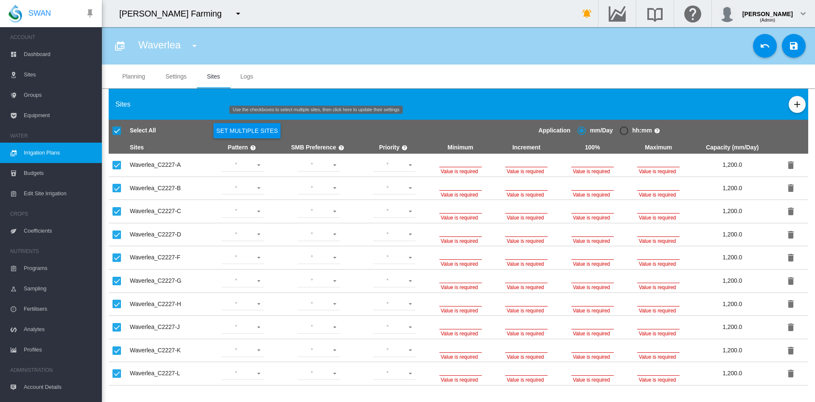
click at [261, 133] on button "Set Multiple Sites" at bounding box center [247, 130] width 67 height 15
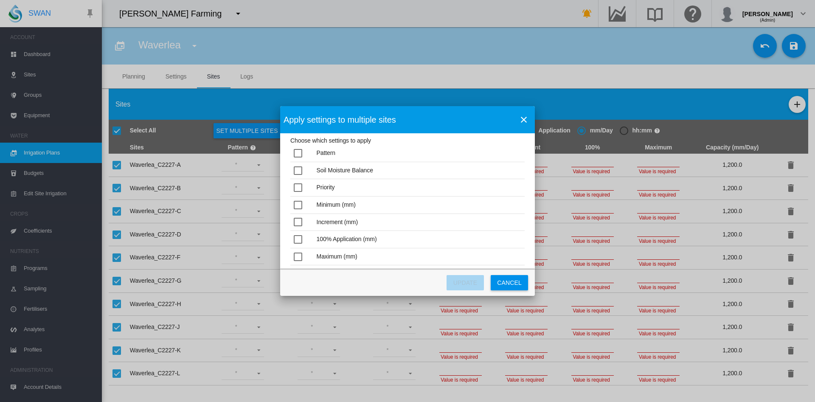
click at [298, 153] on div "Choose which ..." at bounding box center [298, 153] width 8 height 8
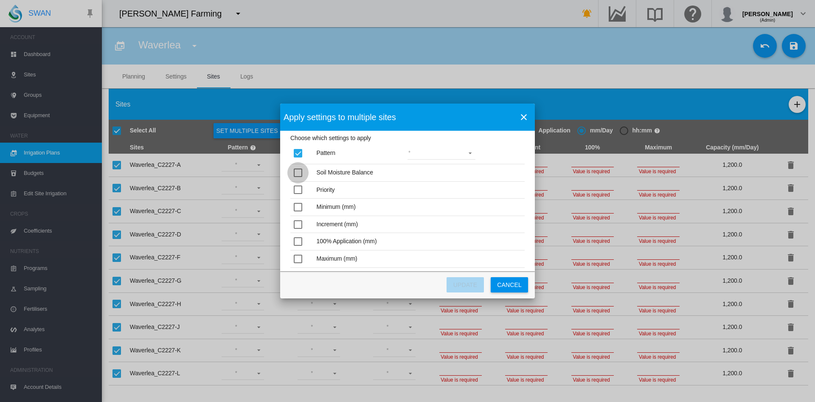
click at [299, 172] on div "Choose which ..." at bounding box center [298, 173] width 8 height 8
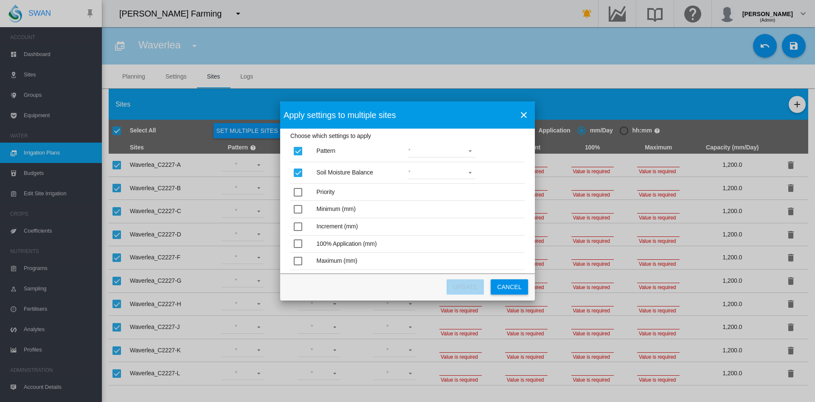
click at [300, 197] on div "Choose which ..." at bounding box center [298, 192] width 8 height 8
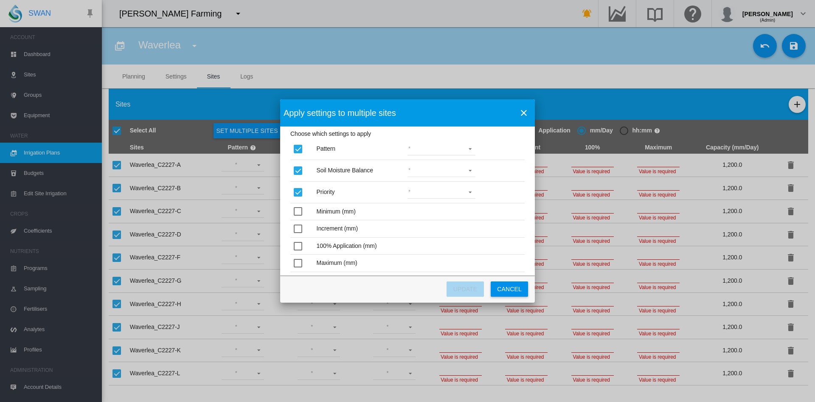
click at [300, 211] on div "Choose which ..." at bounding box center [298, 211] width 8 height 8
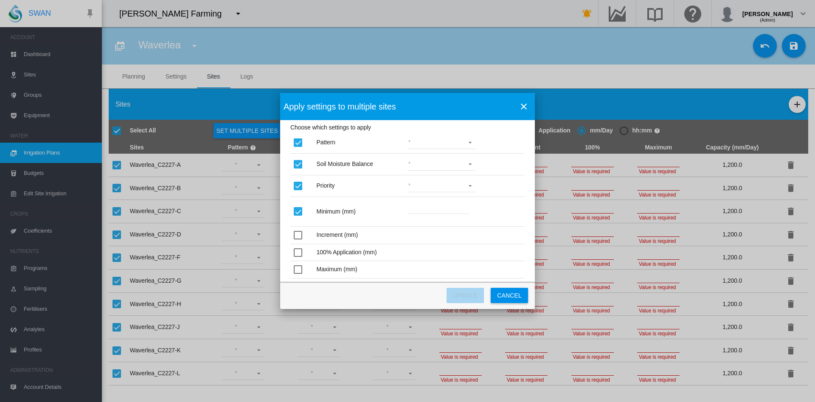
click at [298, 231] on div "Choose which ..." at bounding box center [298, 235] width 8 height 8
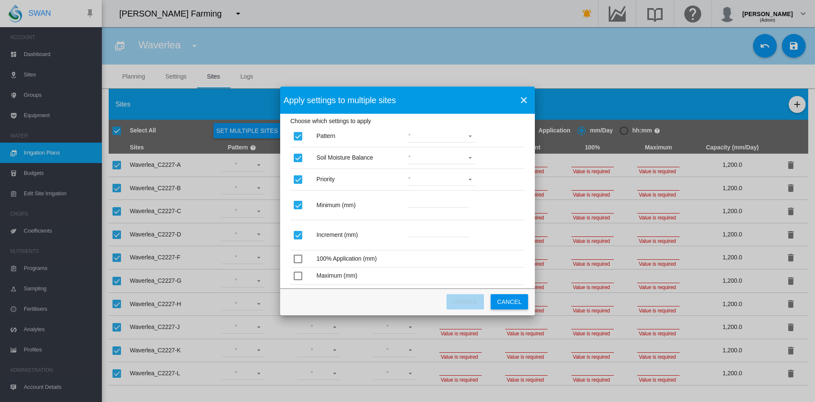
click at [295, 256] on div "Choose which ..." at bounding box center [298, 259] width 8 height 8
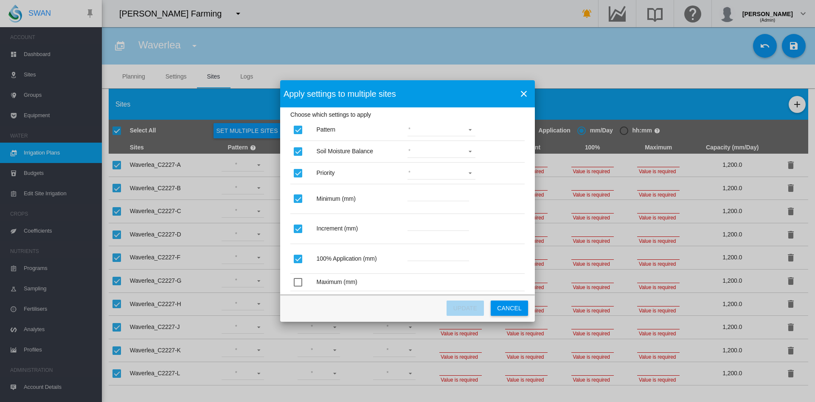
click at [298, 278] on div "Choose which ..." at bounding box center [298, 282] width 8 height 8
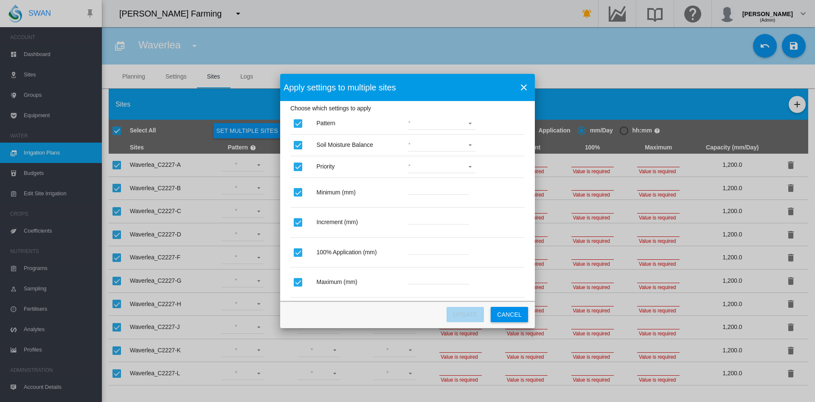
click at [467, 126] on md-select "Lower Middle Upper ZigZag" at bounding box center [442, 123] width 68 height 13
click at [425, 189] on md-option "ZigZag" at bounding box center [442, 184] width 82 height 20
click at [467, 136] on div "Soil Moisture Balance Wet Dry" at bounding box center [407, 146] width 234 height 22
click at [467, 145] on md-select "Wet Dry" at bounding box center [442, 145] width 68 height 13
click at [447, 147] on md-option "Wet" at bounding box center [442, 145] width 82 height 20
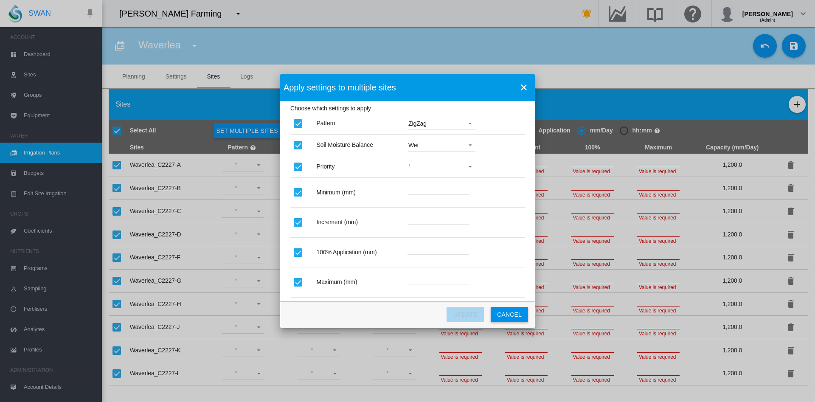
click at [464, 170] on md-select "1 2 3 4 5" at bounding box center [442, 166] width 68 height 13
click at [421, 167] on md-option "1" at bounding box center [442, 167] width 82 height 20
click at [433, 193] on input "Choose which ..." at bounding box center [439, 188] width 62 height 13
type input "*"
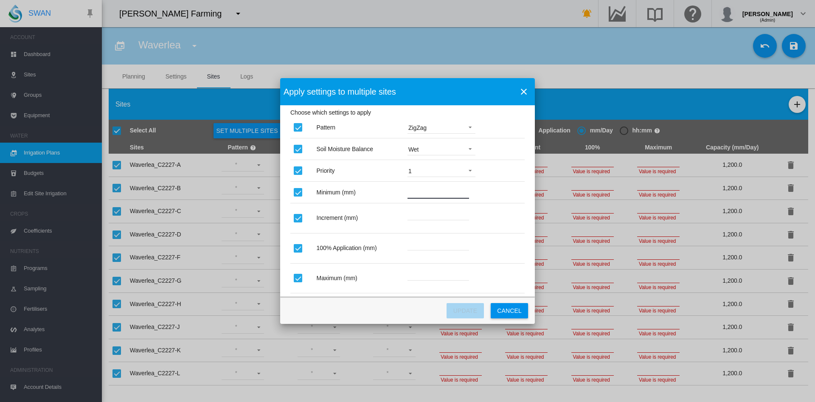
type input "**"
click at [433, 216] on input "Choose which ..." at bounding box center [439, 214] width 62 height 13
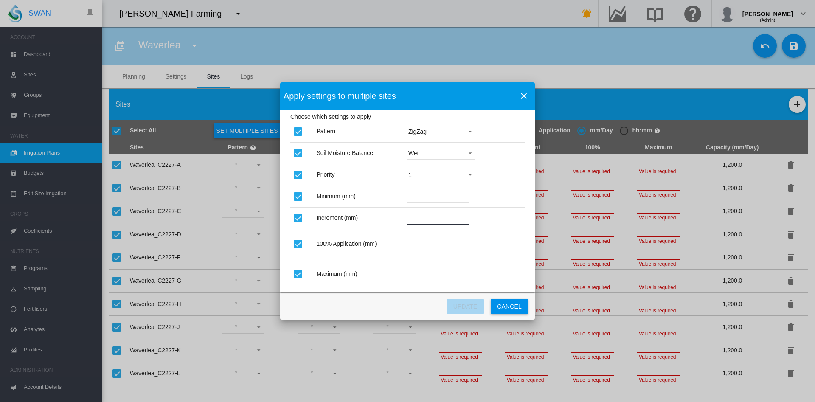
type input "**"
click at [428, 239] on input "Choose which ..." at bounding box center [439, 239] width 62 height 13
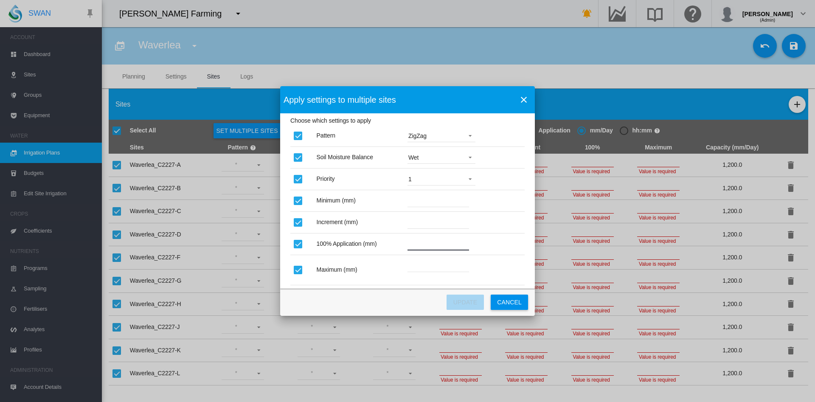
type input "**"
click at [425, 264] on input "Choose which ..." at bounding box center [439, 265] width 62 height 13
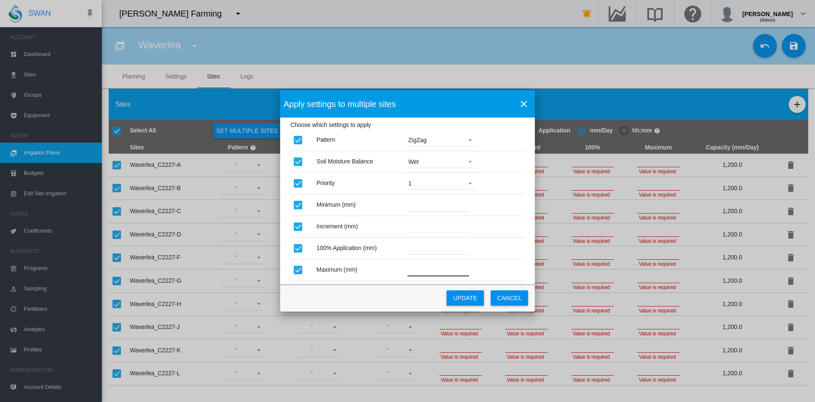
type input "**"
click at [461, 297] on button "UPDATE" at bounding box center [465, 297] width 37 height 15
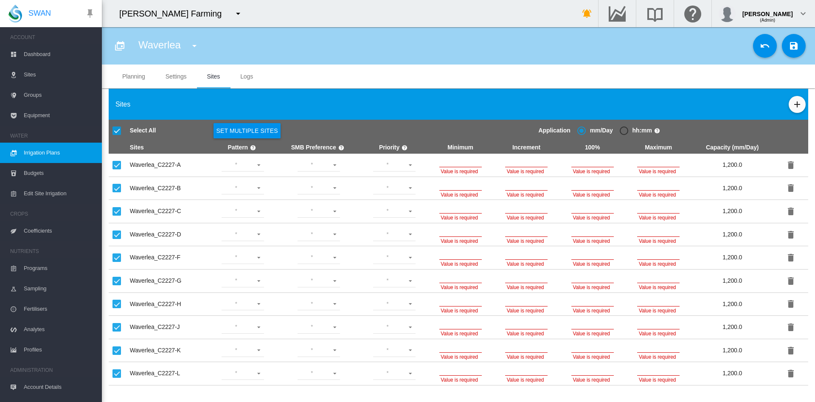
type input "**"
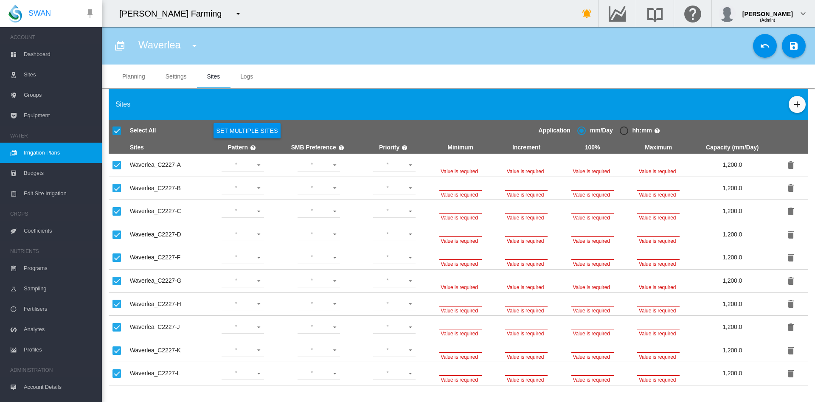
type input "**"
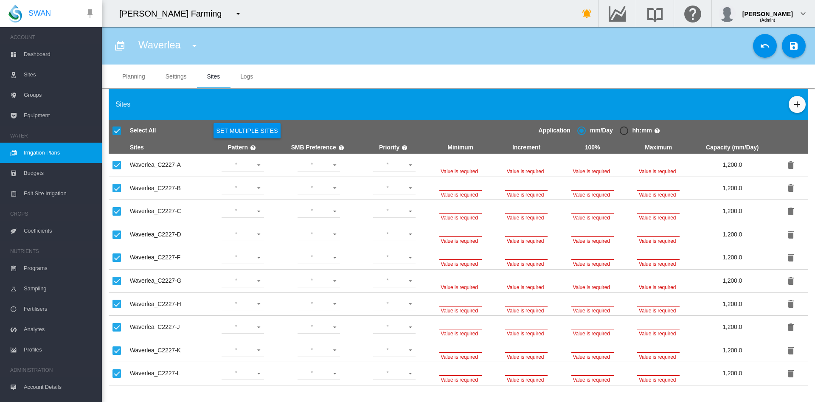
type input "**"
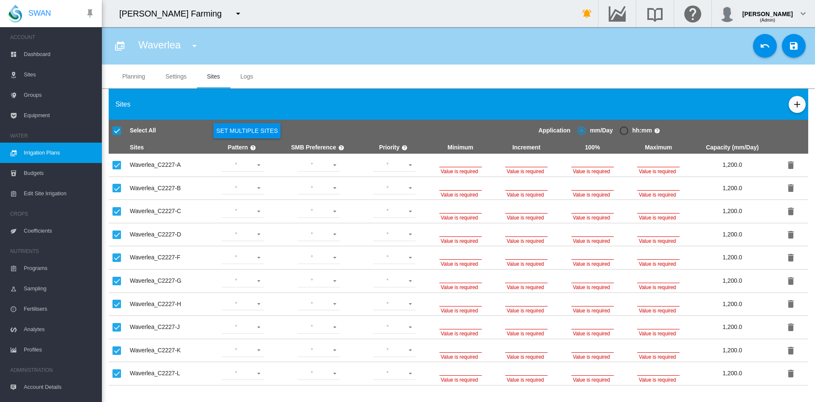
type input "**"
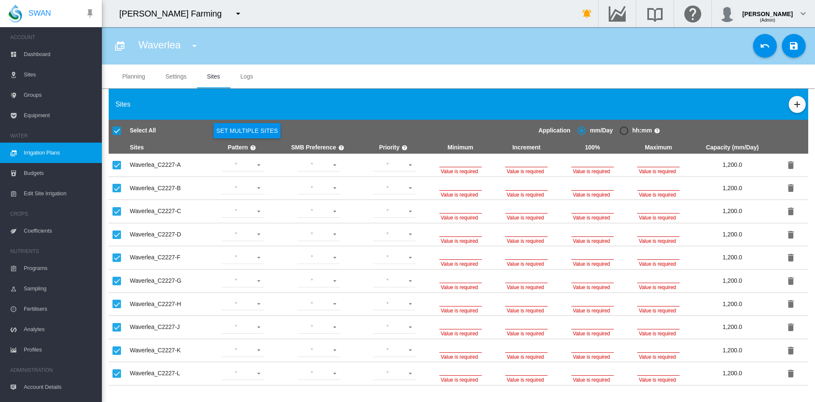
type input "**"
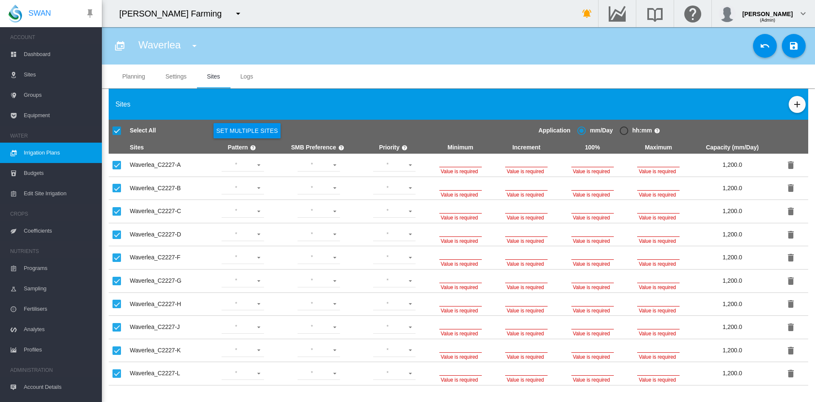
type input "**"
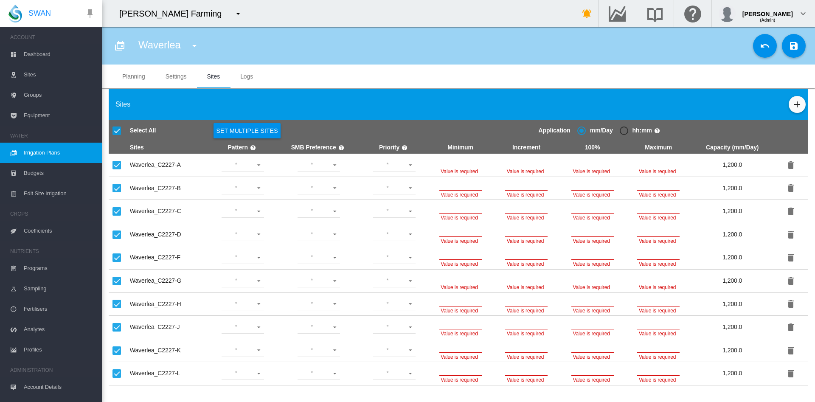
type input "**"
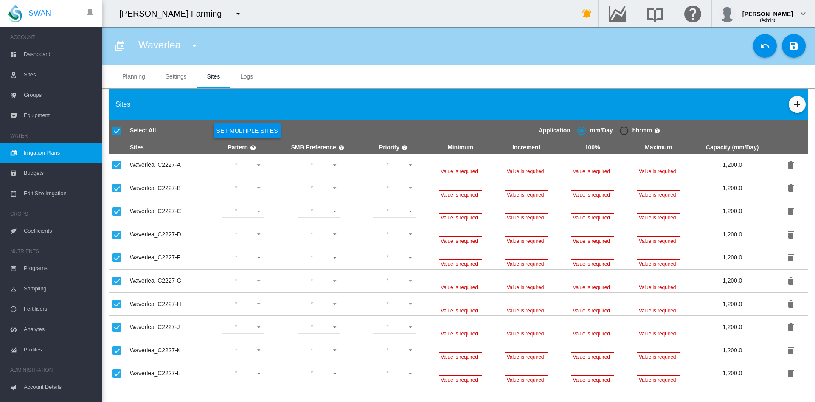
type input "**"
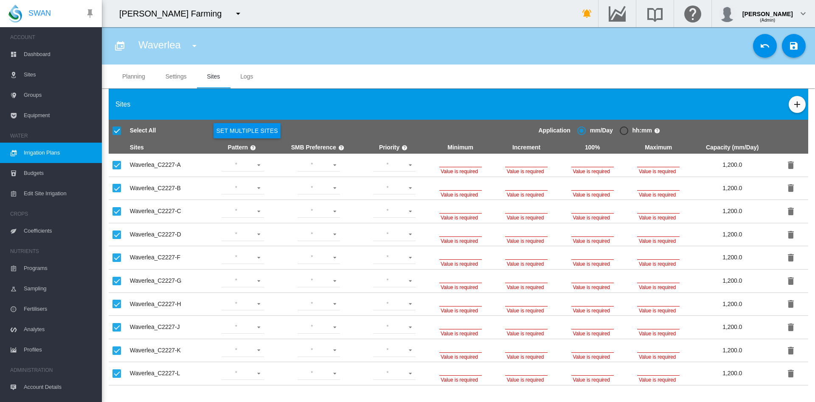
type input "**"
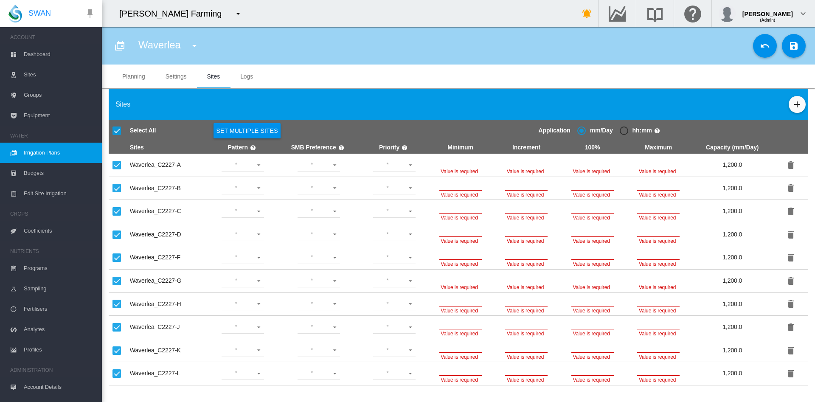
type input "**"
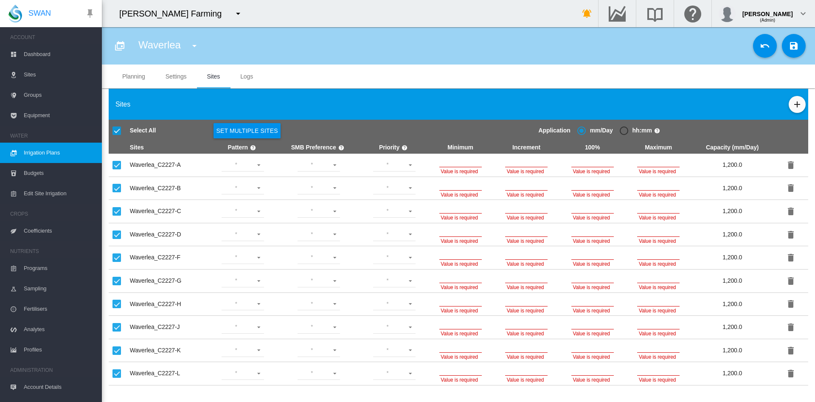
type input "**"
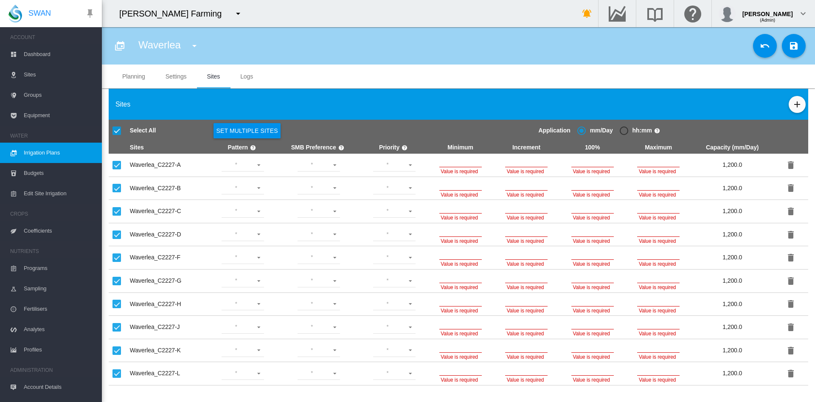
type input "**"
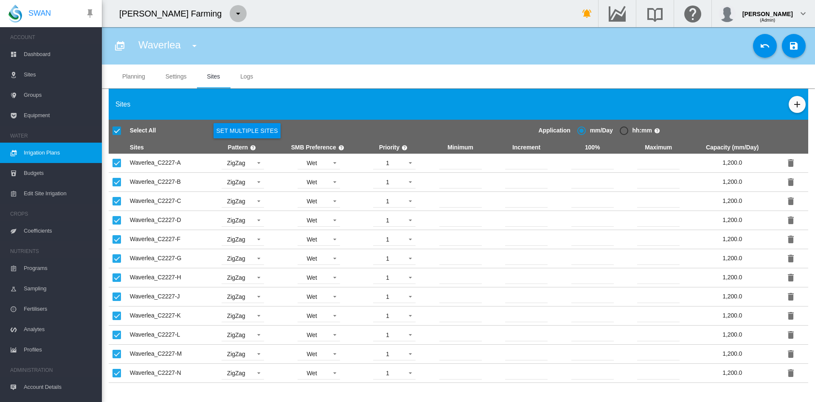
click at [233, 12] on md-icon "icon-menu-down" at bounding box center [238, 13] width 10 height 10
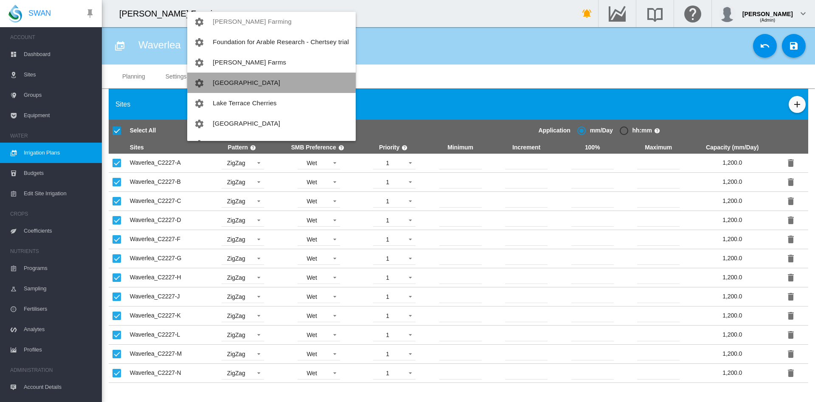
click at [239, 80] on span "[GEOGRAPHIC_DATA]" at bounding box center [247, 82] width 68 height 7
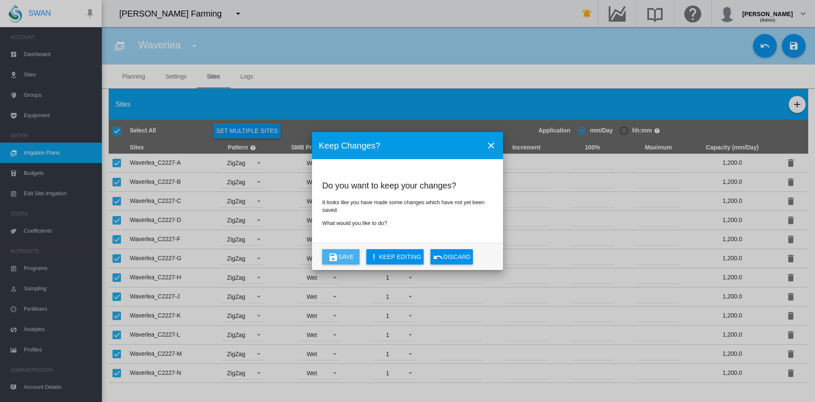
click at [345, 254] on button "Save" at bounding box center [340, 256] width 37 height 15
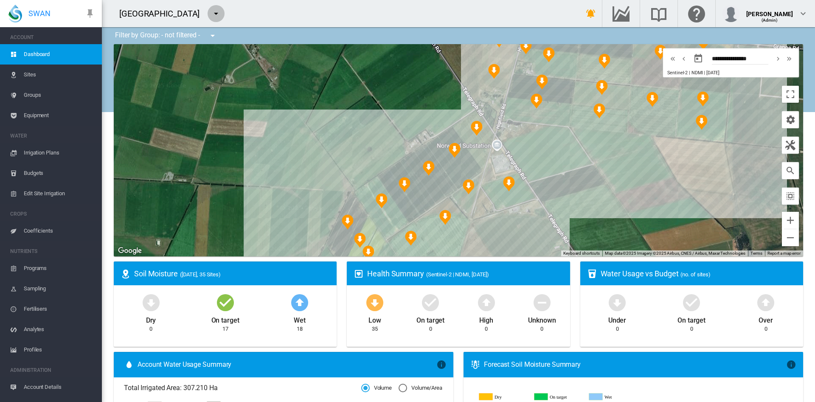
click at [211, 13] on md-icon "icon-menu-down" at bounding box center [216, 13] width 10 height 10
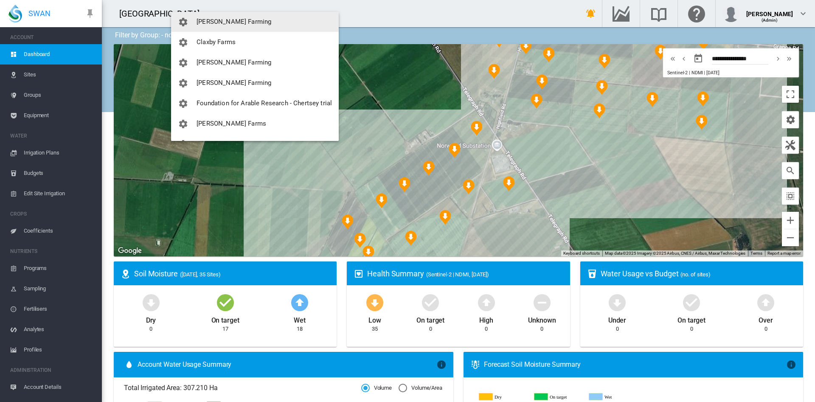
scroll to position [68, 0]
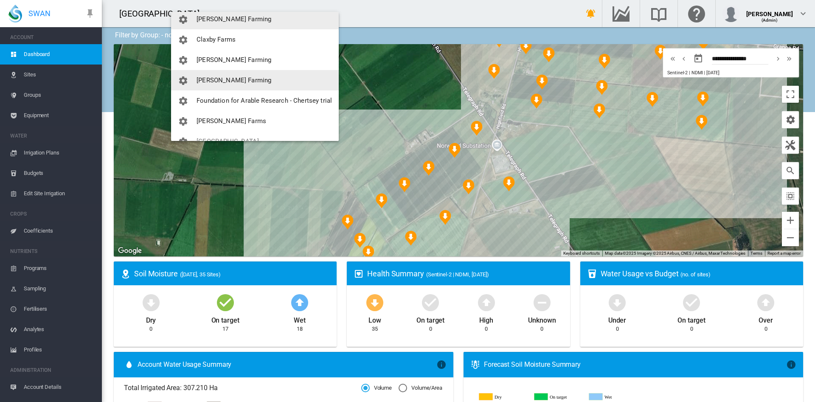
click at [231, 78] on span "[PERSON_NAME] Farming" at bounding box center [234, 80] width 75 height 8
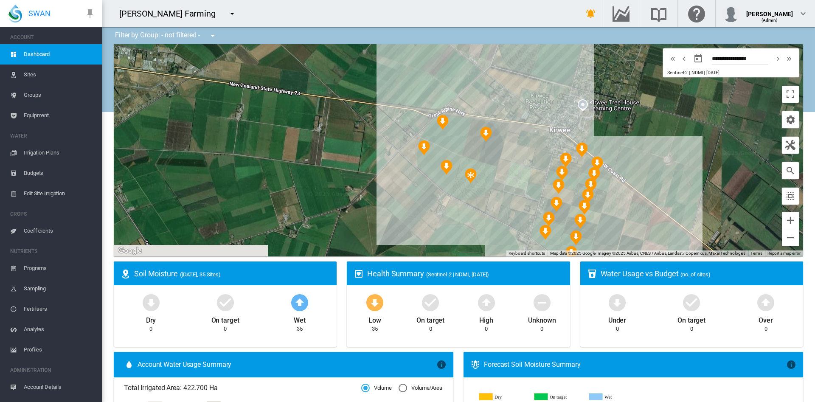
drag, startPoint x: 449, startPoint y: 169, endPoint x: 252, endPoint y: 151, distance: 197.4
click at [252, 151] on div at bounding box center [458, 150] width 689 height 212
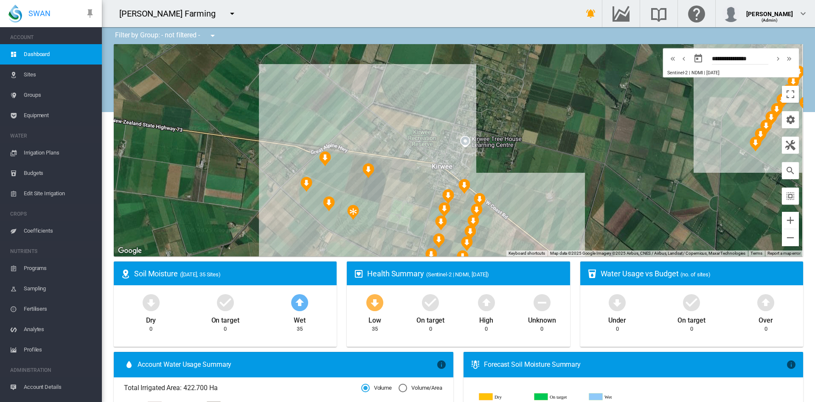
drag, startPoint x: 331, startPoint y: 78, endPoint x: 206, endPoint y: 113, distance: 130.0
click at [206, 113] on div at bounding box center [458, 150] width 689 height 212
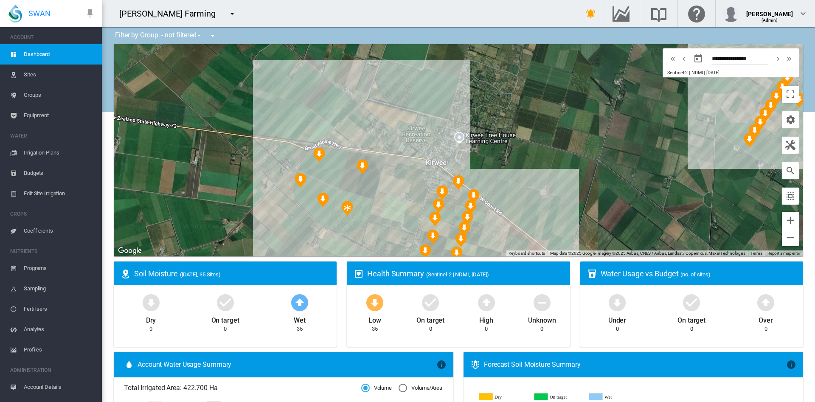
click at [46, 153] on span "Irrigation Plans" at bounding box center [59, 153] width 71 height 20
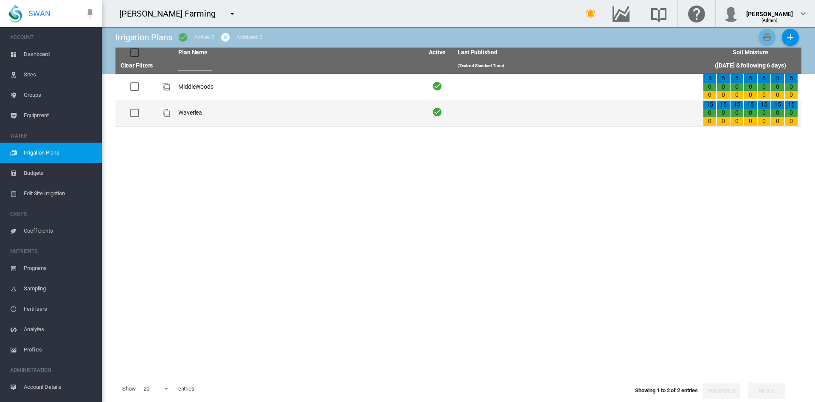
click at [194, 114] on td "Waverlea" at bounding box center [297, 113] width 245 height 26
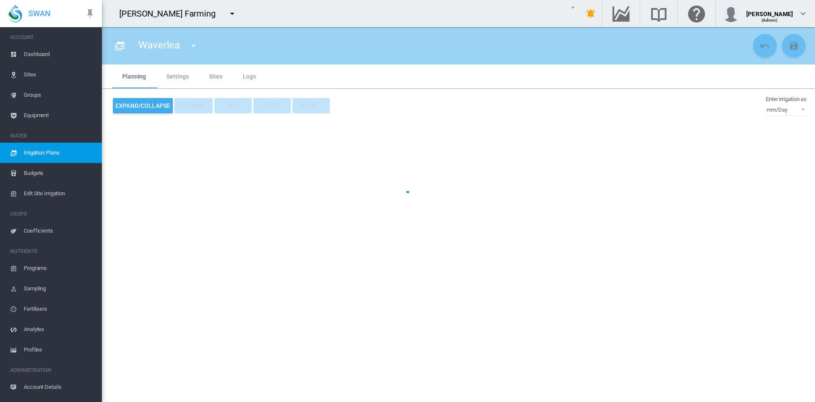
type input "********"
type input "*"
type input "*****"
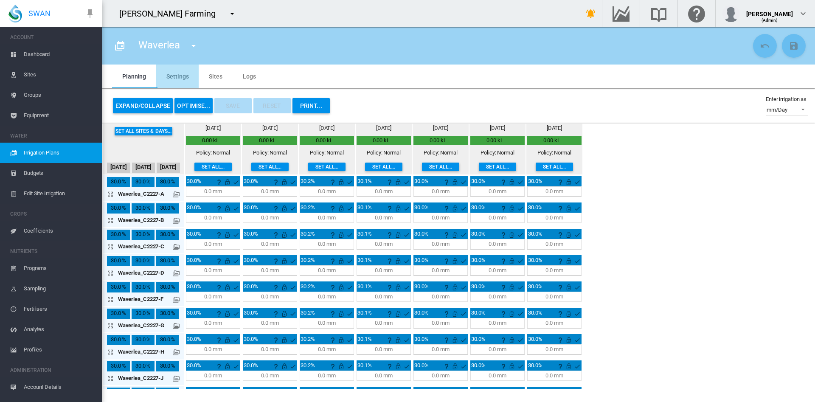
click at [176, 75] on md-tab-item "Settings" at bounding box center [177, 77] width 42 height 24
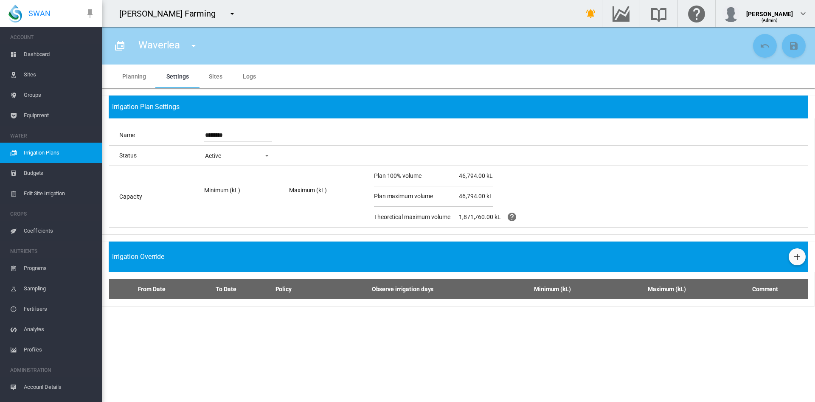
click at [38, 77] on span "Sites" at bounding box center [59, 75] width 71 height 20
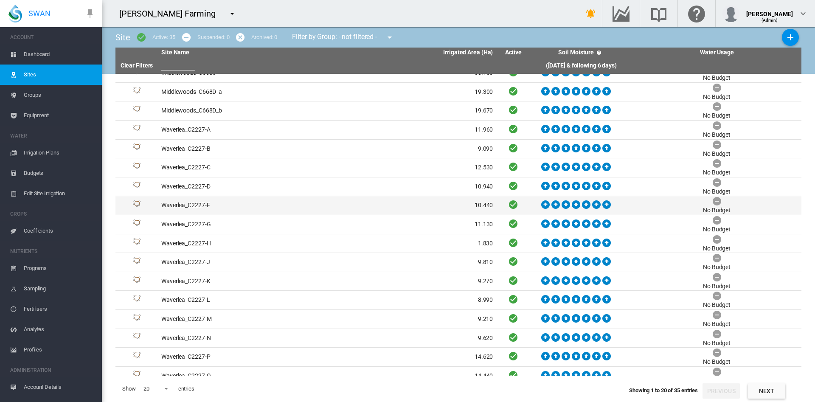
scroll to position [77, 0]
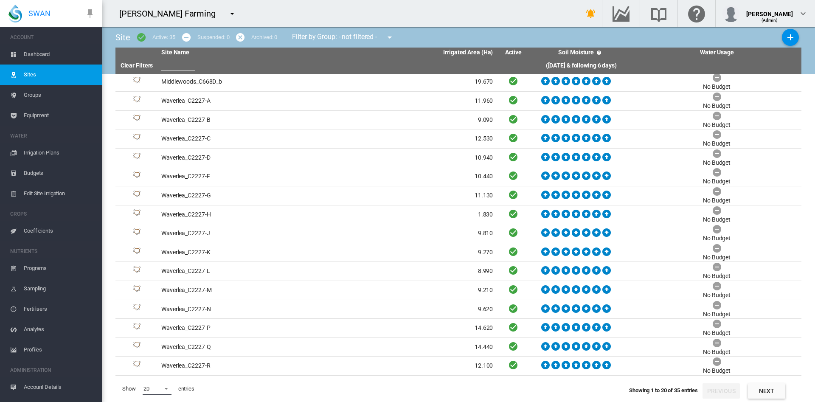
click at [162, 389] on span at bounding box center [164, 388] width 10 height 8
click at [162, 379] on md-option "50" at bounding box center [165, 381] width 58 height 20
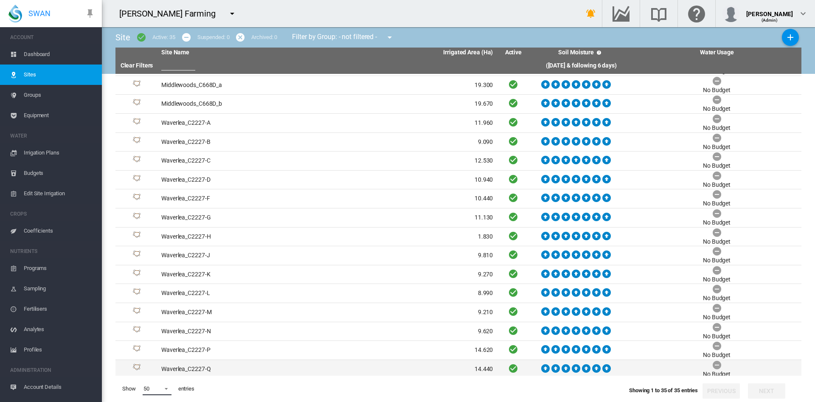
scroll to position [53, 0]
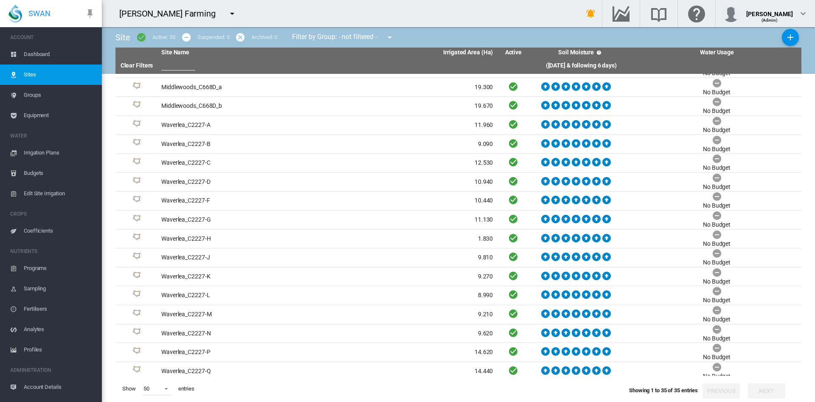
click at [46, 53] on span "Dashboard" at bounding box center [59, 54] width 71 height 20
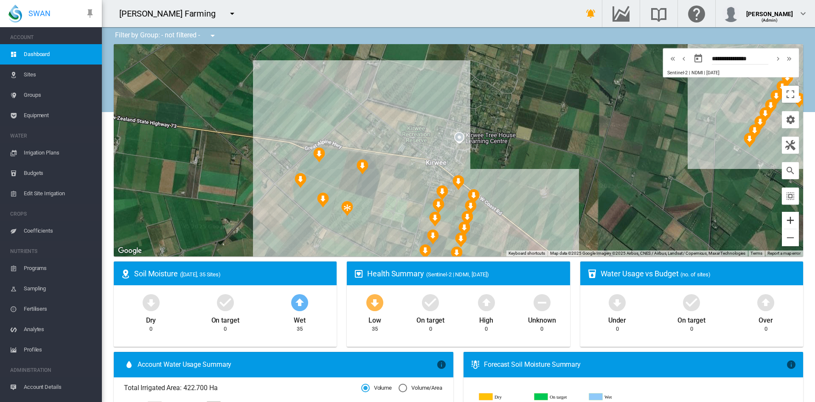
click at [784, 218] on button "Zoom in" at bounding box center [790, 220] width 17 height 17
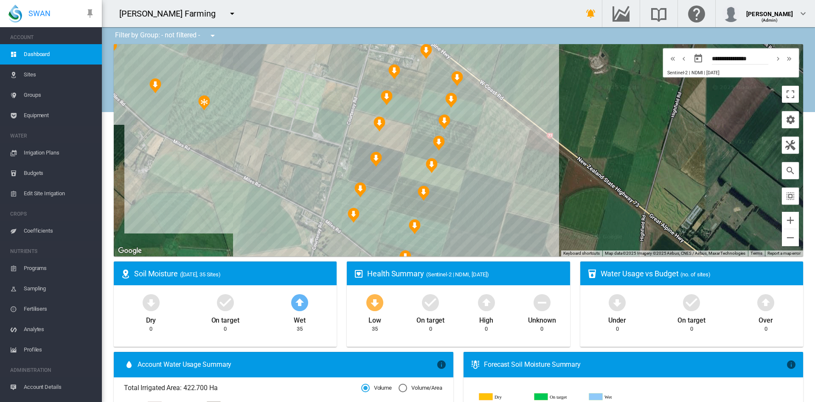
drag, startPoint x: 560, startPoint y: 183, endPoint x: 529, endPoint y: 10, distance: 176.5
click at [529, 10] on div "Ella-Lee Farming Get Help Email SWAN support" at bounding box center [458, 201] width 713 height 402
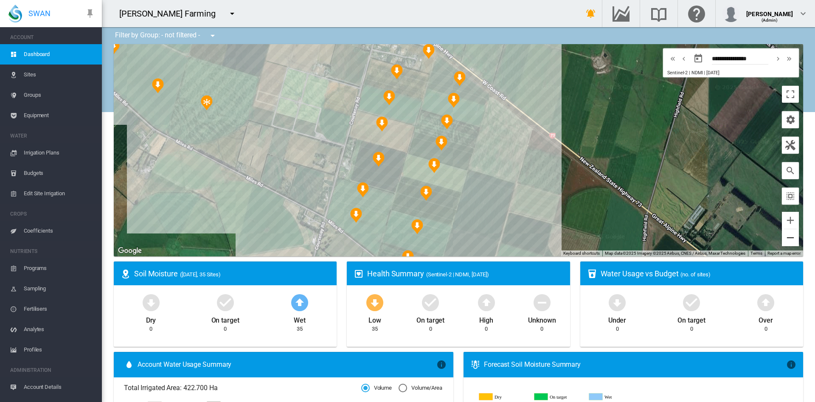
click at [782, 240] on button "Zoom out" at bounding box center [790, 237] width 17 height 17
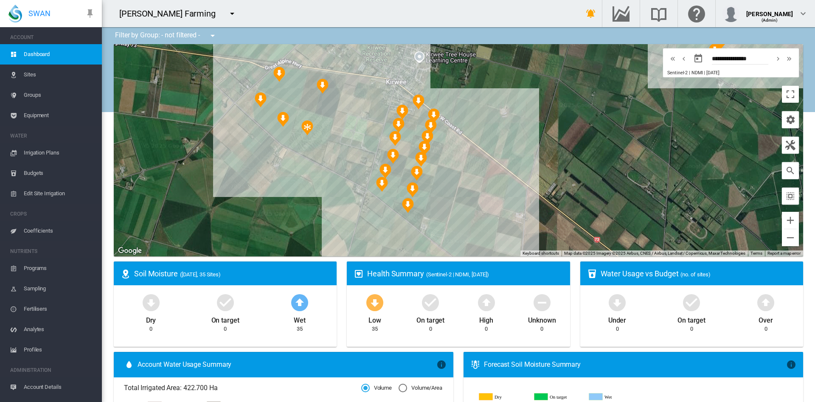
drag, startPoint x: 558, startPoint y: 178, endPoint x: 532, endPoint y: 183, distance: 26.4
click at [532, 183] on div at bounding box center [458, 150] width 689 height 212
click at [785, 144] on md-icon "button" at bounding box center [790, 145] width 10 height 10
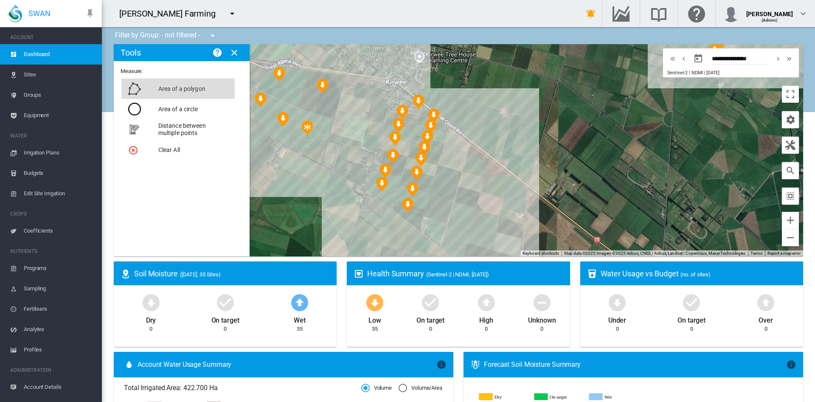
click at [162, 90] on button "Area of a polygon" at bounding box center [177, 89] width 113 height 20
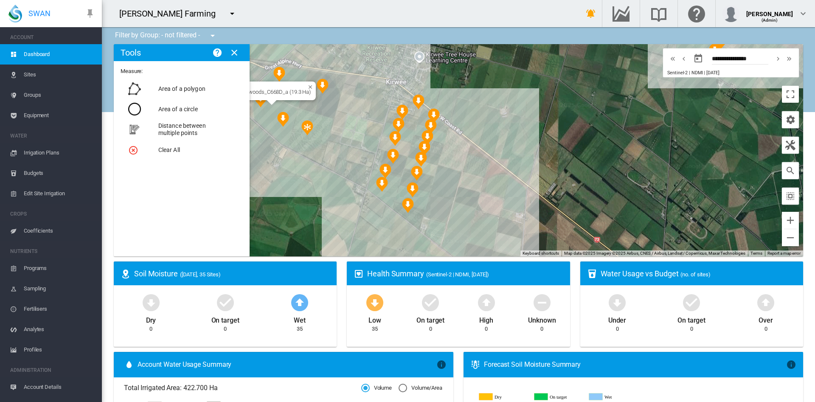
click at [458, 150] on div "Middlewoods_C668D_a (19.3 Ha)" at bounding box center [802, 150] width 689 height 0
click at [444, 127] on div at bounding box center [458, 150] width 680 height 212
click at [415, 230] on div at bounding box center [458, 150] width 680 height 212
click at [458, 150] on div "Waverlea_C2227-A (11.96 Ha)" at bounding box center [802, 150] width 689 height 0
click at [362, 190] on div at bounding box center [458, 150] width 680 height 212
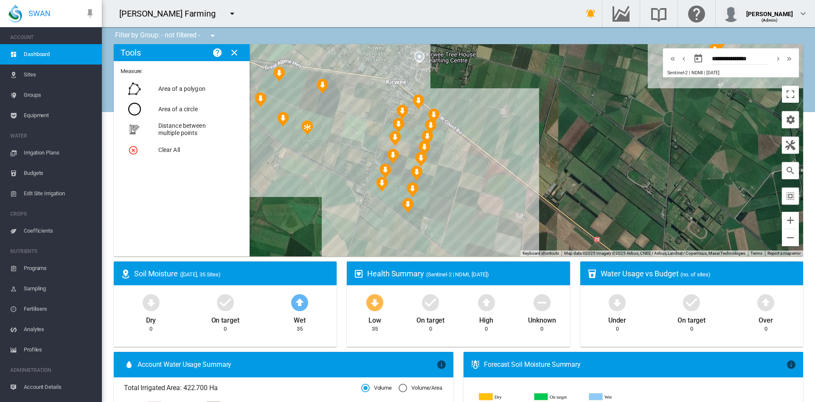
click at [458, 150] on div at bounding box center [802, 150] width 689 height 0
click at [367, 167] on div at bounding box center [458, 150] width 680 height 212
click at [458, 150] on div "Waverlea_C2227-C (12.53 Ha)" at bounding box center [802, 150] width 689 height 0
click at [458, 150] on div at bounding box center [802, 150] width 689 height 0
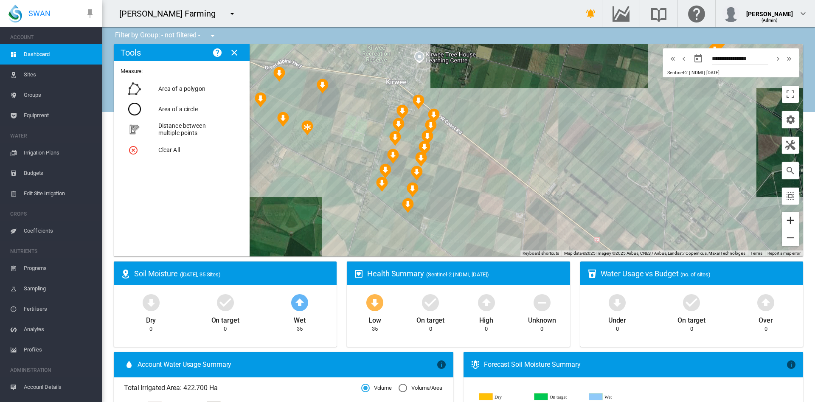
click at [782, 219] on button "Zoom in" at bounding box center [790, 220] width 17 height 17
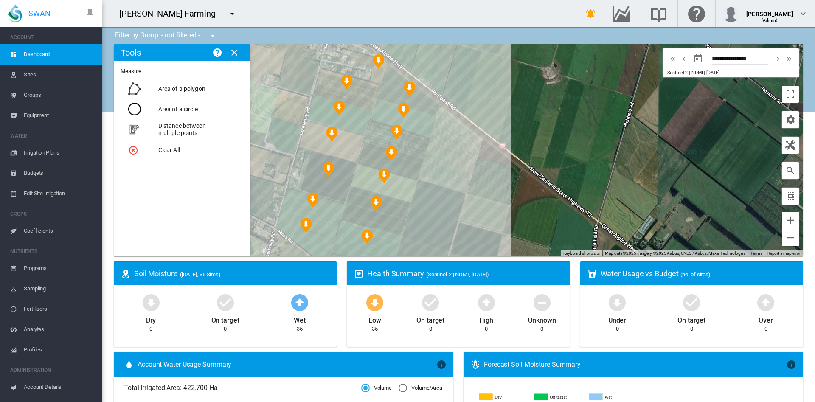
click at [297, 191] on div at bounding box center [459, 150] width 680 height 212
click at [458, 150] on div at bounding box center [802, 150] width 689 height 0
click at [458, 150] on div "Waverlea_C2227-D (10.94 Ha)" at bounding box center [802, 150] width 689 height 0
click at [458, 150] on div "Waverlea_C2227-C (12.53 Ha)" at bounding box center [802, 150] width 689 height 0
click at [458, 150] on div "Waverlea_C2227-D (10.94 Ha)" at bounding box center [802, 150] width 689 height 0
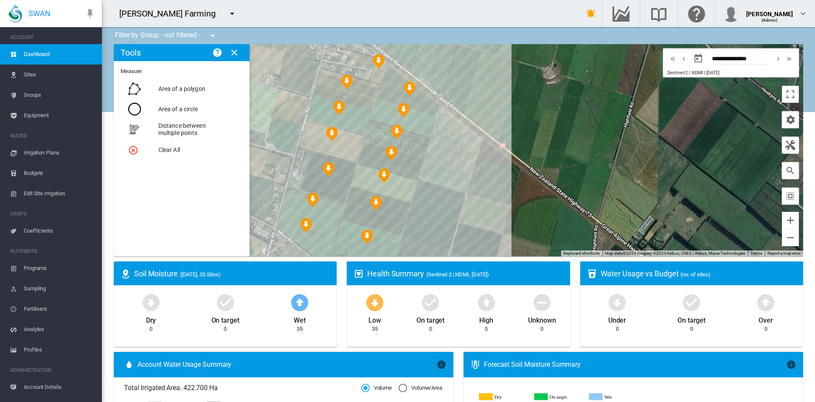
click at [458, 150] on div at bounding box center [802, 150] width 689 height 0
click at [458, 150] on div "Waverlea_C2227-D (10.94 Ha)" at bounding box center [802, 150] width 689 height 0
click at [309, 150] on div at bounding box center [459, 150] width 680 height 212
drag, startPoint x: 371, startPoint y: 125, endPoint x: 316, endPoint y: 65, distance: 81.4
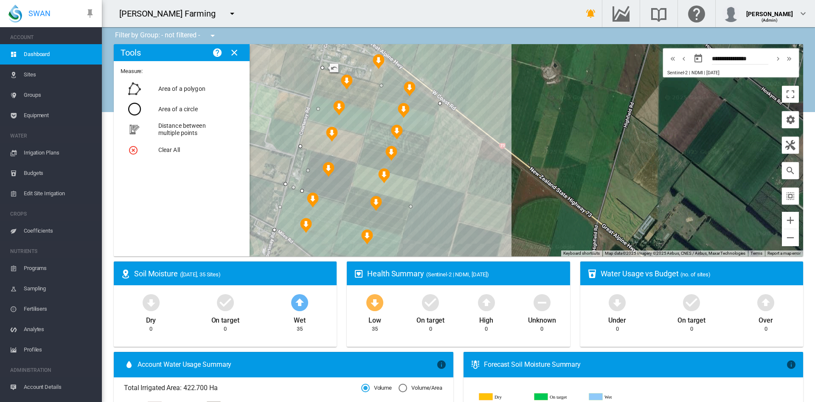
drag, startPoint x: 309, startPoint y: 148, endPoint x: 294, endPoint y: 144, distance: 15.7
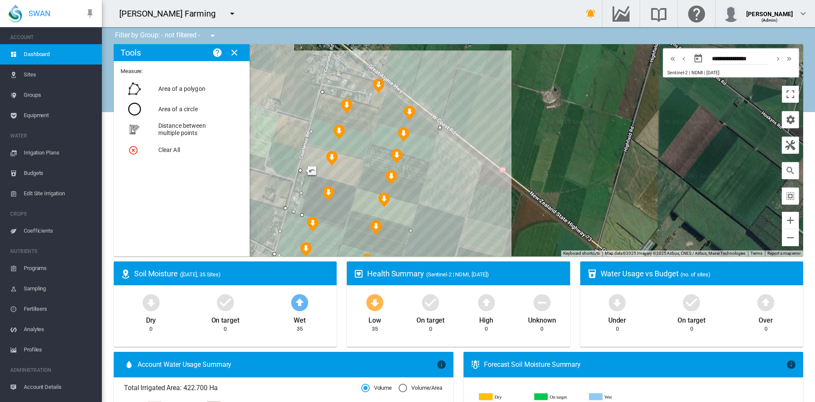
drag, startPoint x: 377, startPoint y: 110, endPoint x: 376, endPoint y: 81, distance: 28.5
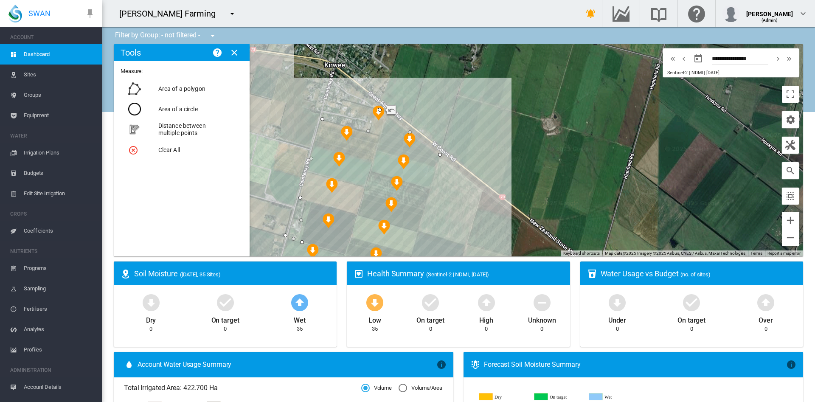
drag, startPoint x: 348, startPoint y: 116, endPoint x: 365, endPoint y: 134, distance: 24.3
drag, startPoint x: 298, startPoint y: 221, endPoint x: 309, endPoint y: 203, distance: 21.3
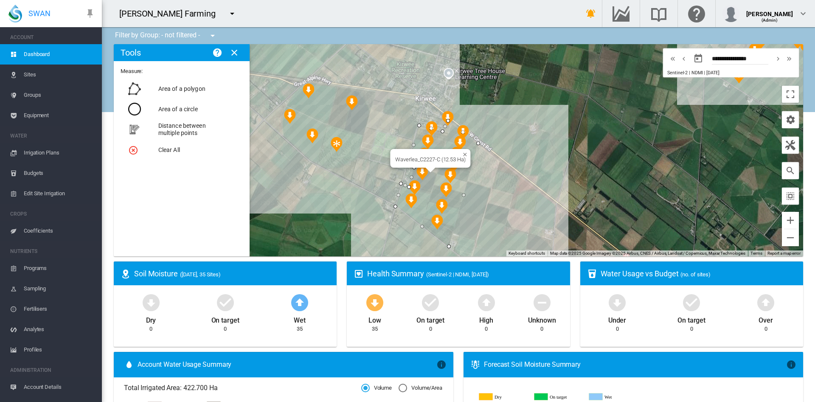
click at [422, 181] on div "Waverlea_C2227-C (12.53 Ha)" at bounding box center [458, 150] width 689 height 212
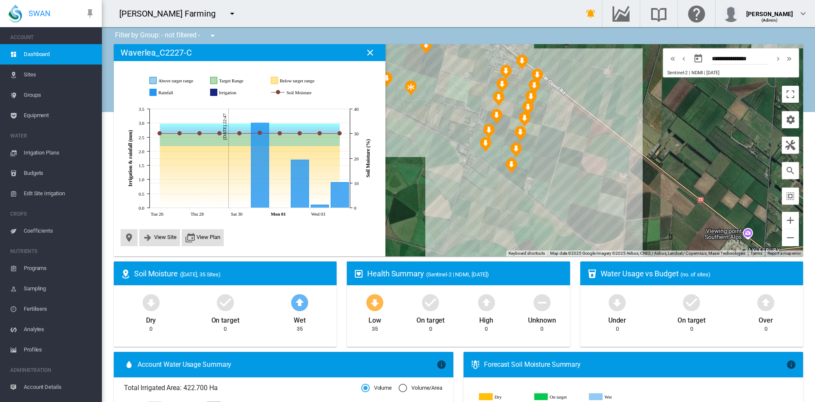
drag, startPoint x: 536, startPoint y: 197, endPoint x: 399, endPoint y: 169, distance: 139.5
click at [399, 169] on div at bounding box center [458, 150] width 689 height 212
click at [782, 152] on div at bounding box center [790, 145] width 17 height 17
click at [785, 146] on md-icon "button" at bounding box center [790, 145] width 10 height 10
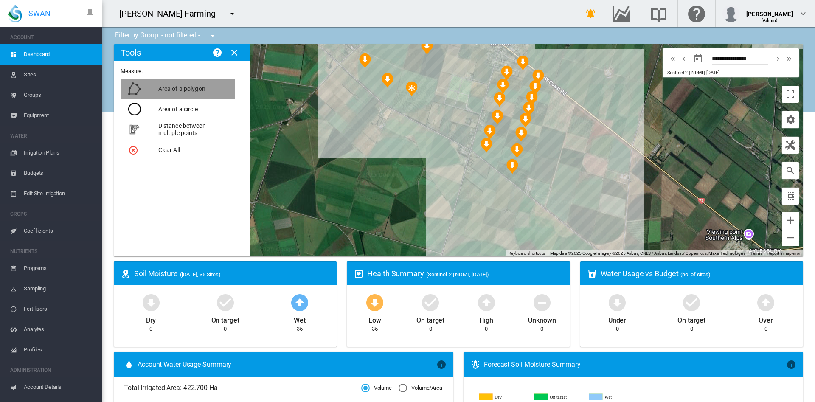
click at [186, 87] on button "Area of a polygon" at bounding box center [177, 89] width 113 height 20
click at [782, 222] on button "Zoom in" at bounding box center [790, 220] width 17 height 17
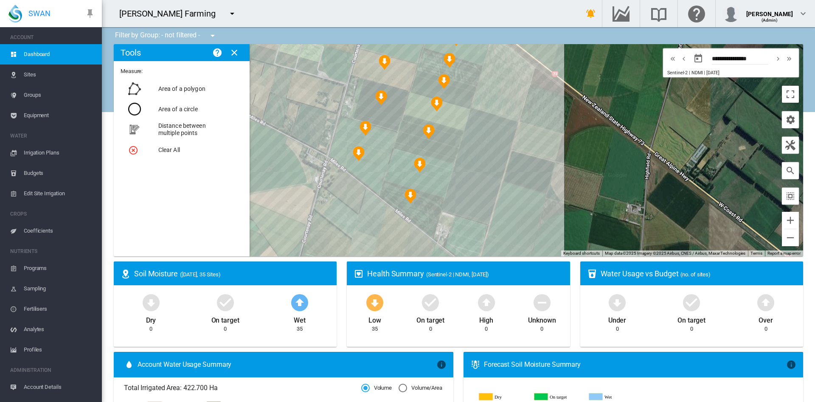
drag, startPoint x: 686, startPoint y: 152, endPoint x: 525, endPoint y: 162, distance: 161.2
click at [525, 162] on div at bounding box center [459, 150] width 680 height 212
click at [428, 239] on div at bounding box center [459, 150] width 680 height 212
click at [336, 115] on div at bounding box center [459, 150] width 680 height 212
click at [458, 150] on div at bounding box center [802, 150] width 689 height 0
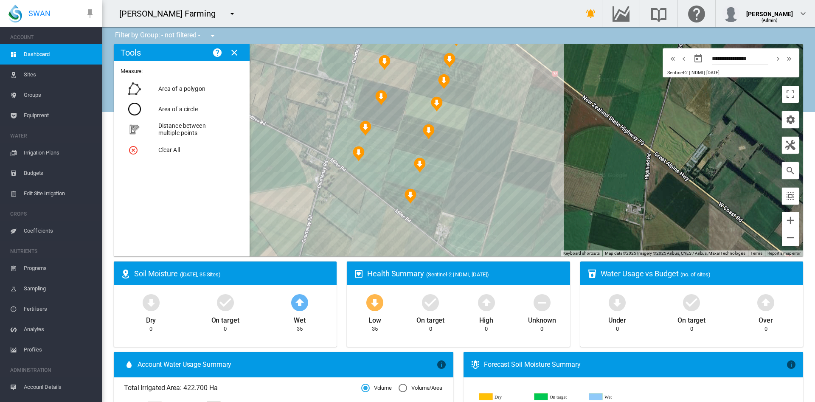
click at [458, 150] on div at bounding box center [802, 150] width 689 height 0
click at [348, 73] on div at bounding box center [459, 150] width 680 height 212
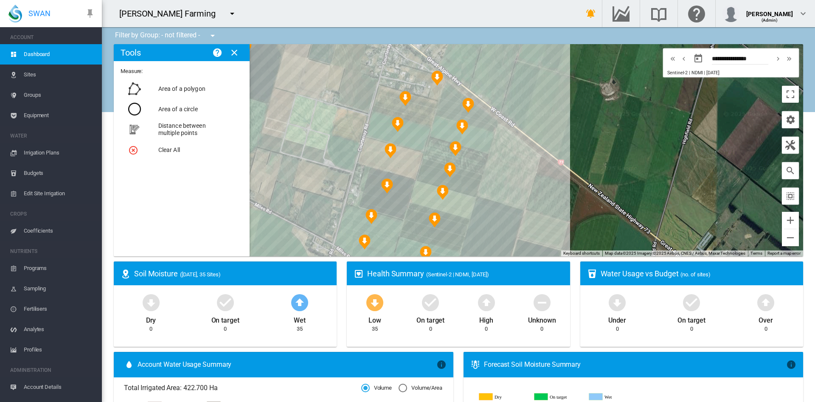
drag, startPoint x: 472, startPoint y: 63, endPoint x: 476, endPoint y: 158, distance: 95.6
click at [476, 158] on div at bounding box center [459, 150] width 680 height 212
click at [458, 150] on div at bounding box center [802, 150] width 689 height 0
click at [375, 84] on div at bounding box center [459, 150] width 680 height 212
click at [458, 150] on div "Waverlea_C2227-H (1.83 Ha)" at bounding box center [802, 150] width 689 height 0
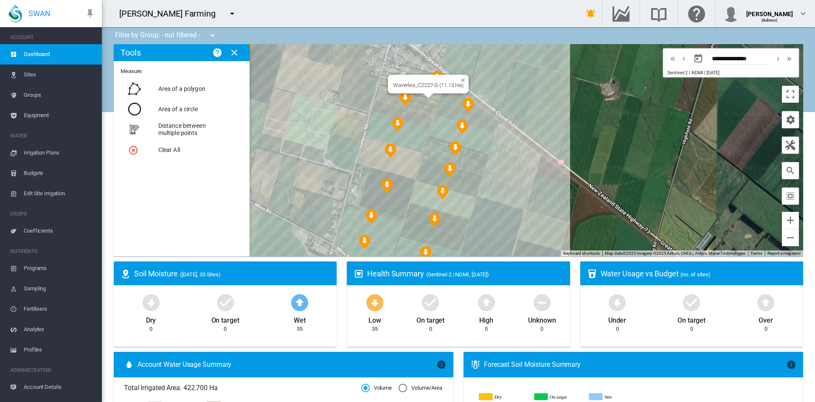
click at [458, 150] on div "Waverlea_C2227-G (11.13 Ha)" at bounding box center [802, 150] width 689 height 0
click at [458, 150] on div at bounding box center [802, 150] width 689 height 0
click at [425, 97] on div at bounding box center [459, 150] width 680 height 212
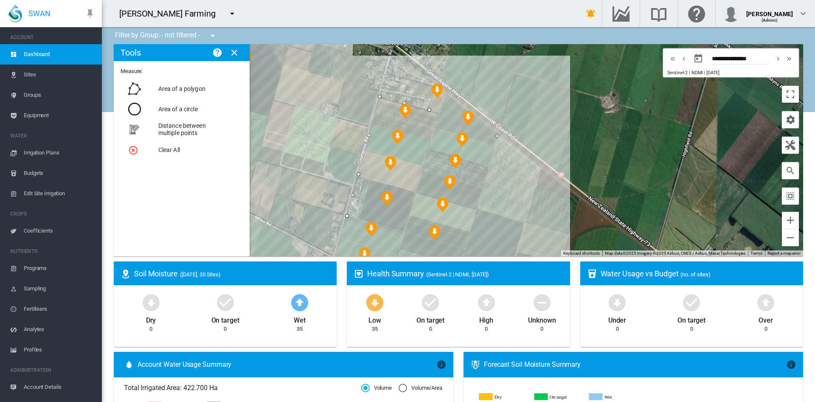
drag, startPoint x: 431, startPoint y: 223, endPoint x: 494, endPoint y: 133, distance: 110.0
drag, startPoint x: 460, startPoint y: 123, endPoint x: 430, endPoint y: 86, distance: 47.4
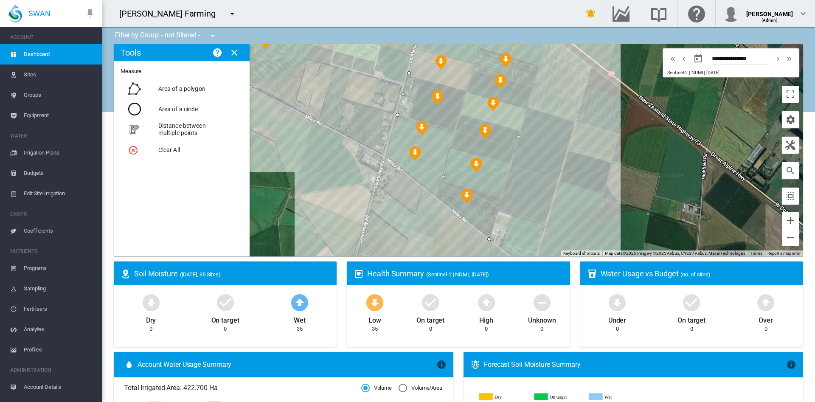
drag, startPoint x: 550, startPoint y: 135, endPoint x: 601, endPoint y: 11, distance: 134.6
click at [601, 11] on div "Ella-Lee Farming Get Help Email SWAN support" at bounding box center [458, 201] width 713 height 402
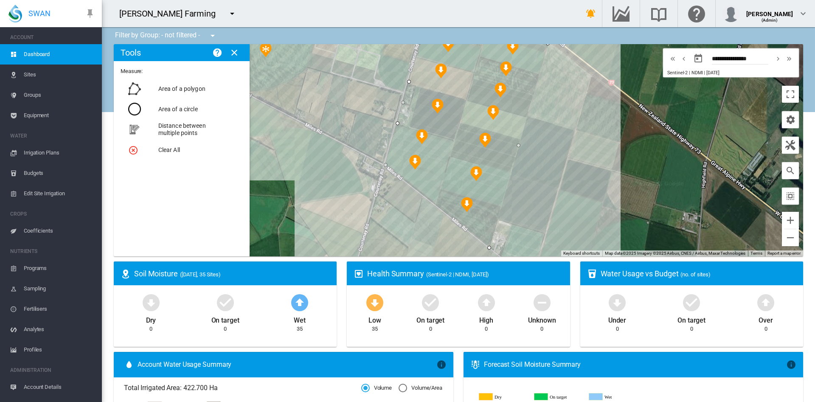
drag, startPoint x: 439, startPoint y: 185, endPoint x: 380, endPoint y: 165, distance: 62.4
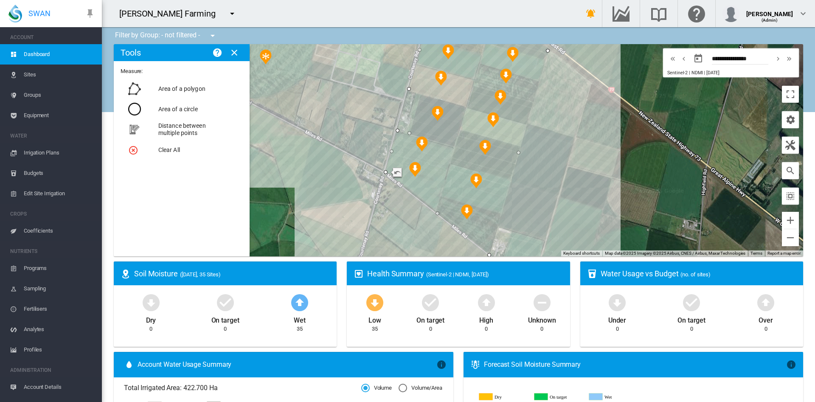
drag, startPoint x: 399, startPoint y: 111, endPoint x: 406, endPoint y: 135, distance: 25.5
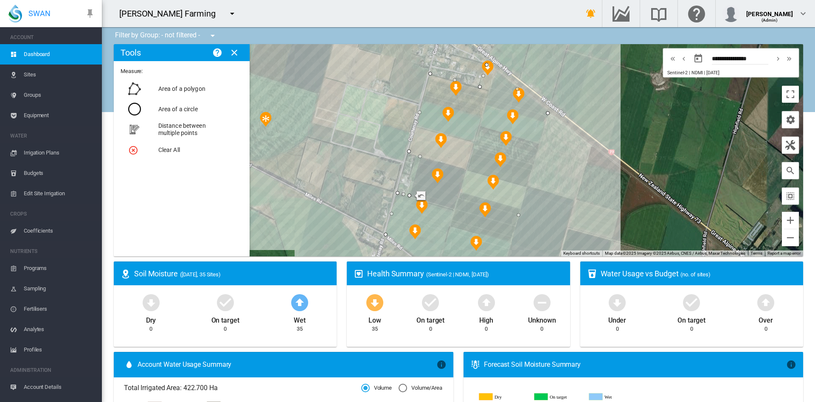
drag, startPoint x: 406, startPoint y: 174, endPoint x: 419, endPoint y: 155, distance: 22.6
click at [428, 103] on div at bounding box center [458, 150] width 689 height 212
click at [427, 156] on img "Undo last edit" at bounding box center [418, 157] width 38 height 11
drag, startPoint x: 407, startPoint y: 173, endPoint x: 419, endPoint y: 156, distance: 20.6
click at [366, 113] on div at bounding box center [458, 150] width 689 height 212
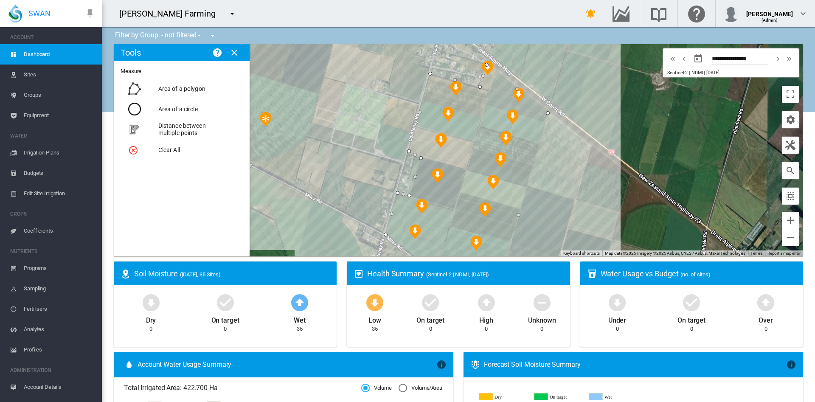
click at [49, 116] on span "Equipment" at bounding box center [59, 115] width 71 height 20
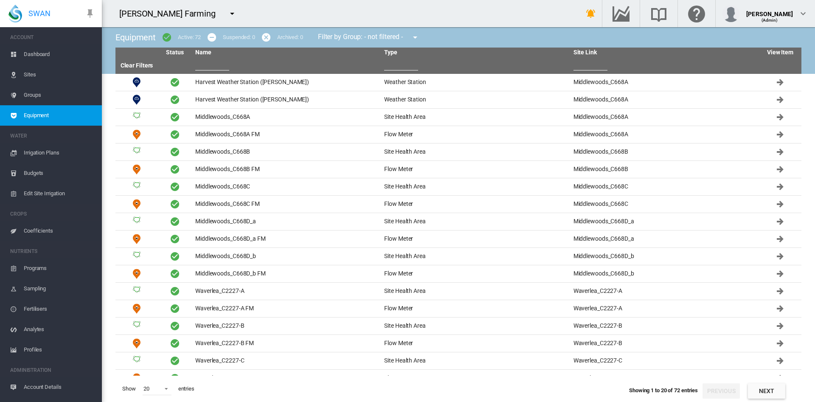
click at [52, 194] on span "Edit Site Irrigation" at bounding box center [59, 193] width 71 height 20
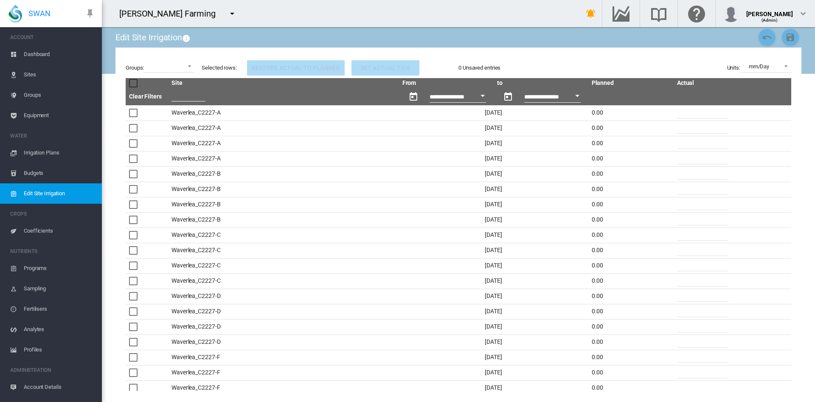
click at [52, 146] on span "Irrigation Plans" at bounding box center [59, 153] width 71 height 20
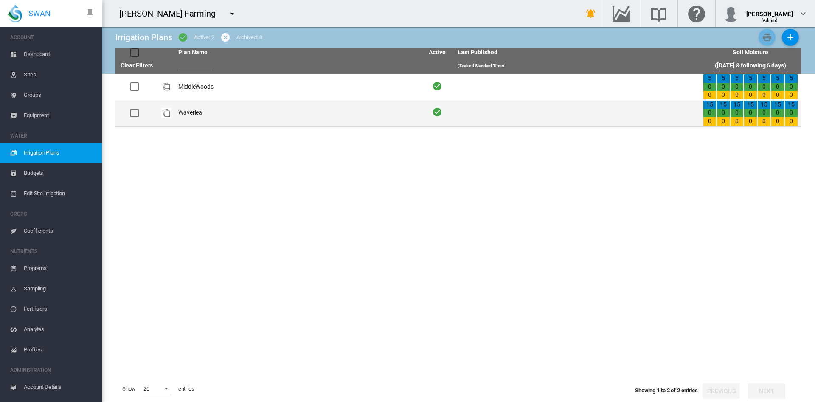
click at [193, 106] on td "Waverlea" at bounding box center [297, 113] width 245 height 26
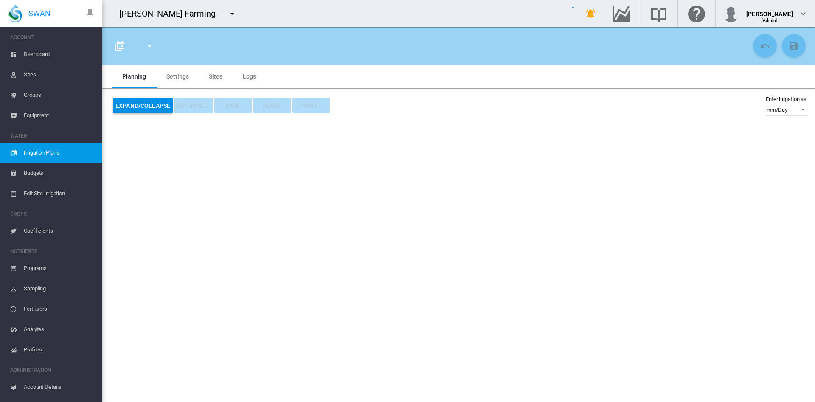
click at [180, 75] on md-tab-item "Settings" at bounding box center [177, 77] width 42 height 24
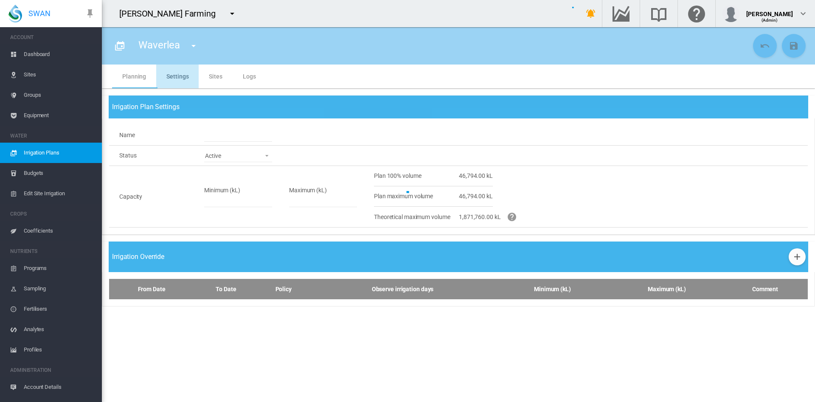
type input "********"
type input "*"
click at [308, 203] on div at bounding box center [407, 201] width 815 height 402
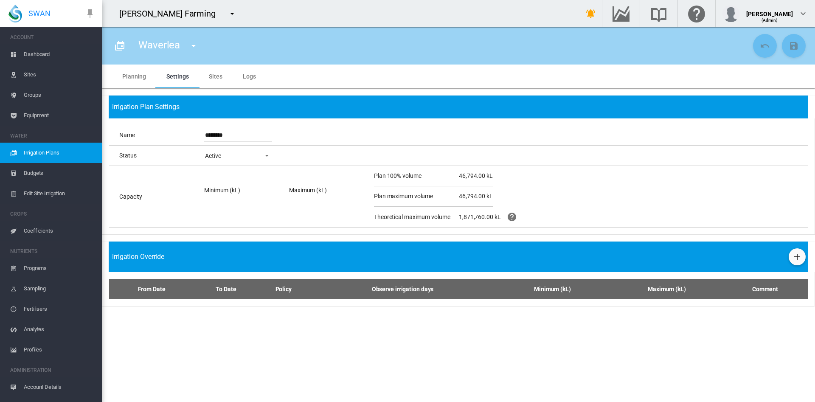
click at [307, 200] on input "*****" at bounding box center [323, 200] width 68 height 13
type input "*"
type input "****"
click at [793, 48] on md-icon "icon-content-save" at bounding box center [794, 46] width 10 height 10
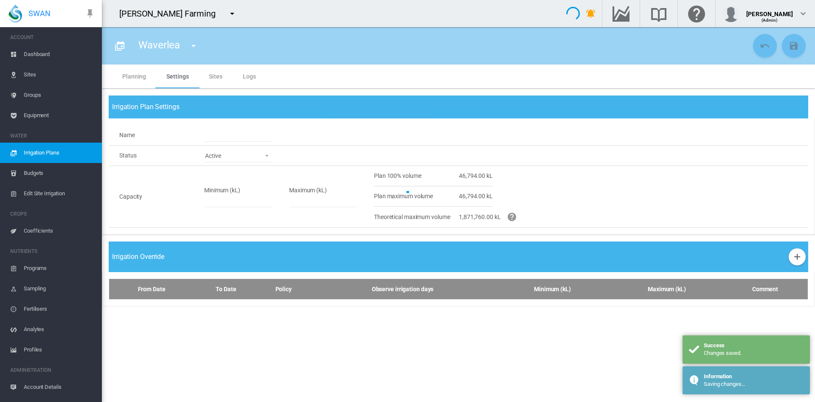
type input "********"
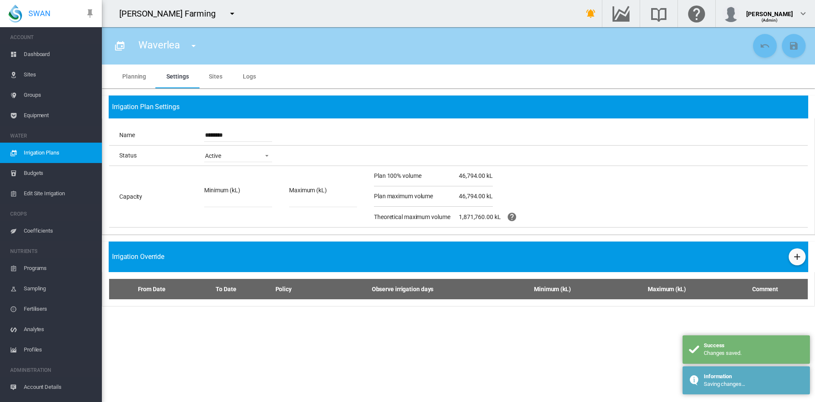
click at [211, 76] on md-tab-item "Sites" at bounding box center [216, 77] width 34 height 24
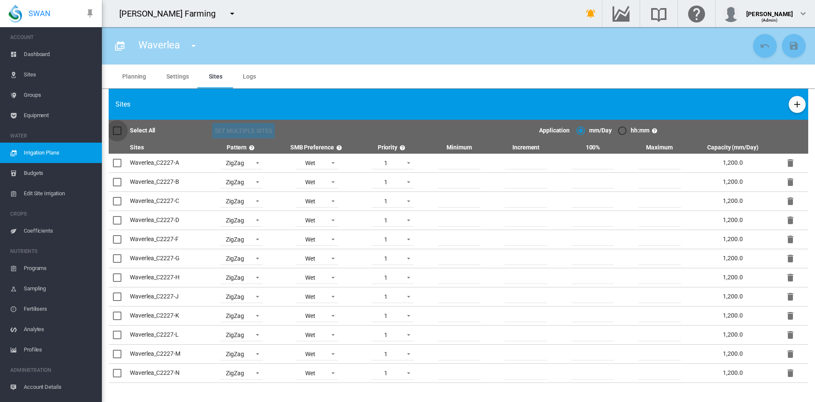
click at [118, 135] on div at bounding box center [117, 131] width 8 height 8
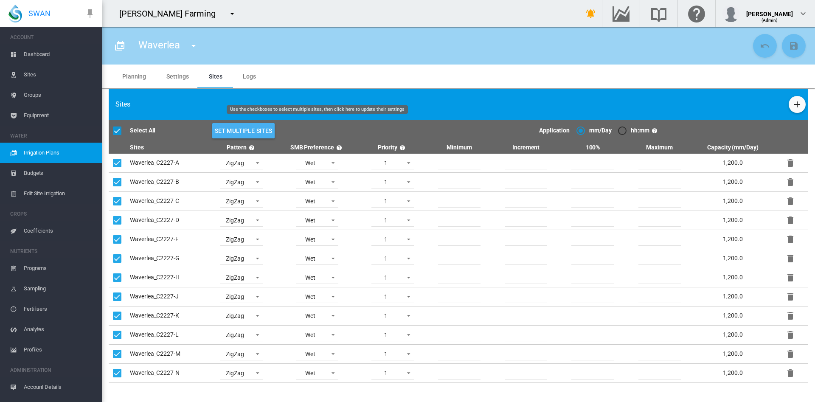
click at [238, 132] on button "Set Multiple Sites" at bounding box center [243, 130] width 63 height 15
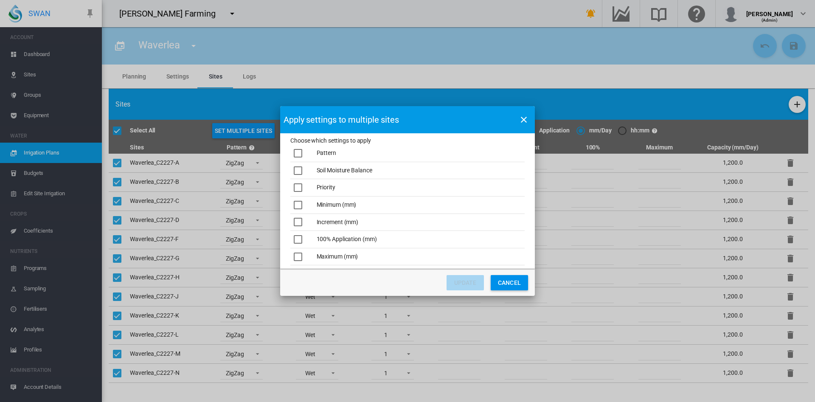
click at [295, 206] on div "Choose which ..." at bounding box center [298, 205] width 8 height 8
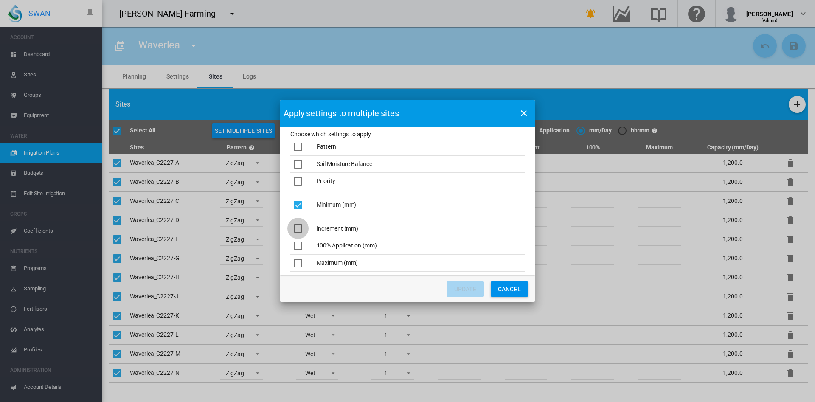
click at [299, 232] on div "Choose which ..." at bounding box center [298, 228] width 8 height 8
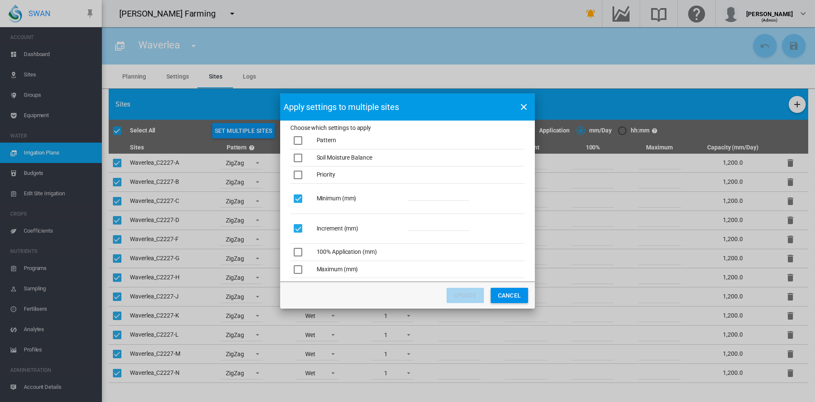
click at [302, 249] on div "Choose which ..." at bounding box center [298, 252] width 8 height 8
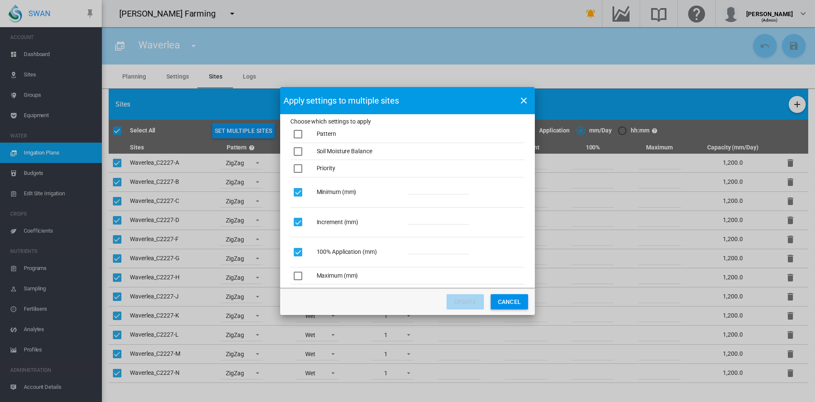
click at [300, 280] on div "Choose which ..." at bounding box center [298, 276] width 8 height 8
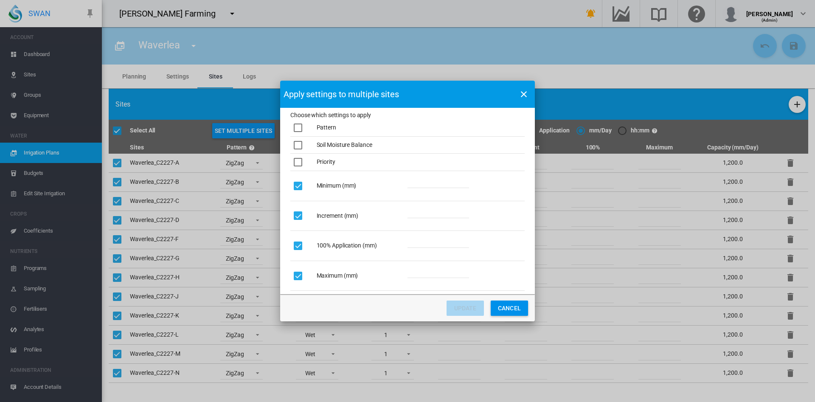
click at [453, 184] on input "Choose which ..." at bounding box center [439, 181] width 62 height 13
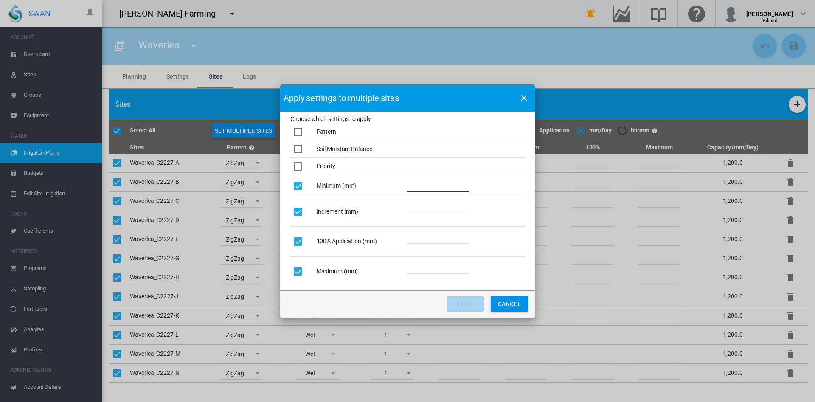
type input "**"
click at [437, 208] on input "Choose which ..." at bounding box center [439, 207] width 62 height 13
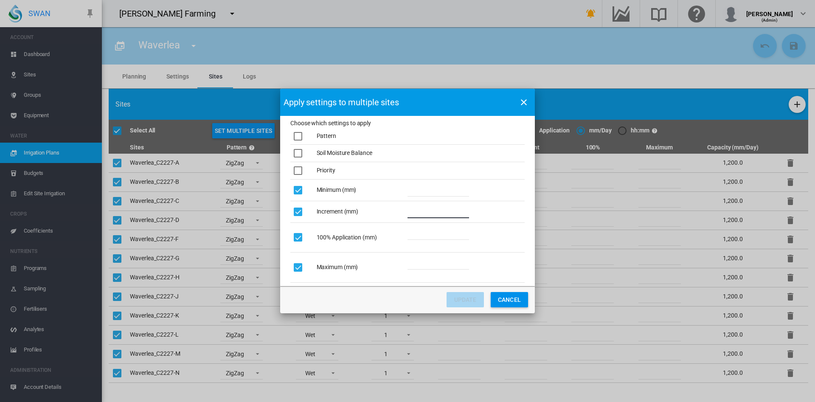
type input "**"
click at [430, 233] on input "Choose which ..." at bounding box center [439, 233] width 62 height 13
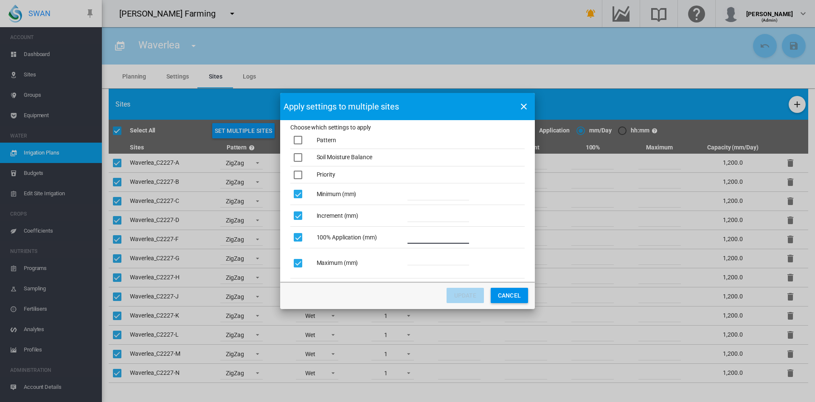
type input "**"
click at [420, 265] on span "Value is required" at bounding box center [427, 268] width 39 height 8
click at [420, 261] on input "Choose which ..." at bounding box center [439, 259] width 62 height 13
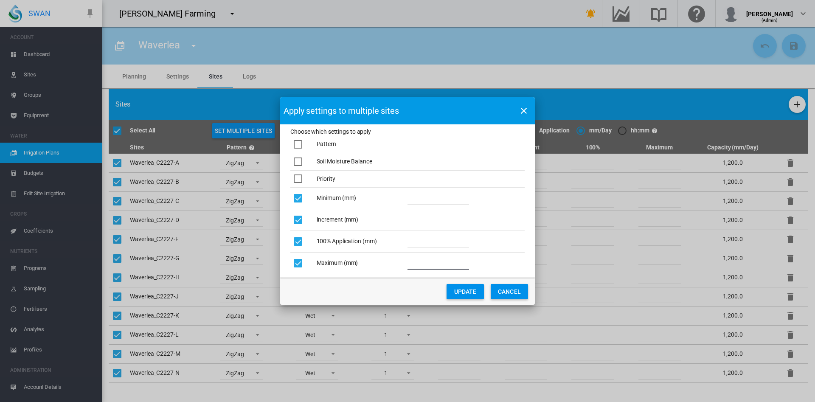
type input "**"
click at [458, 293] on button "UPDATE" at bounding box center [465, 291] width 37 height 15
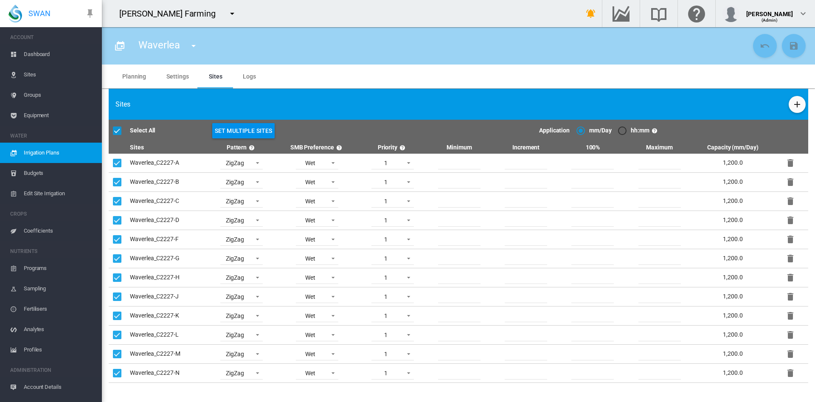
type input "**"
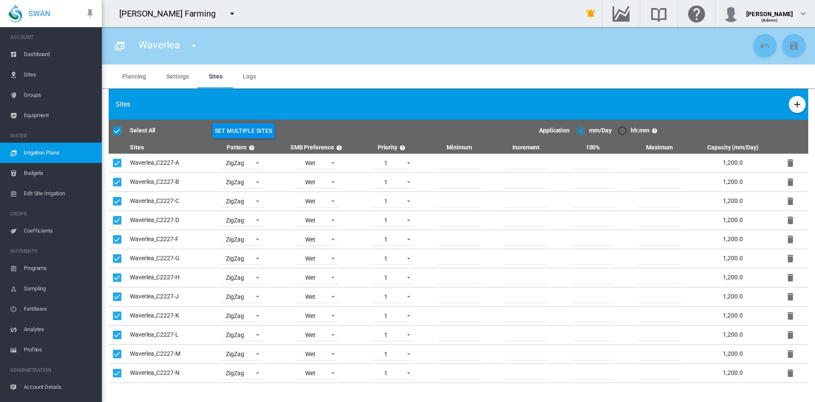
type input "**"
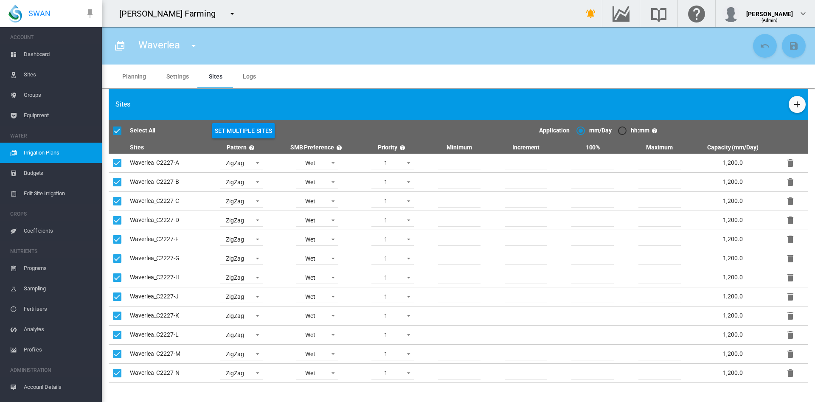
type input "**"
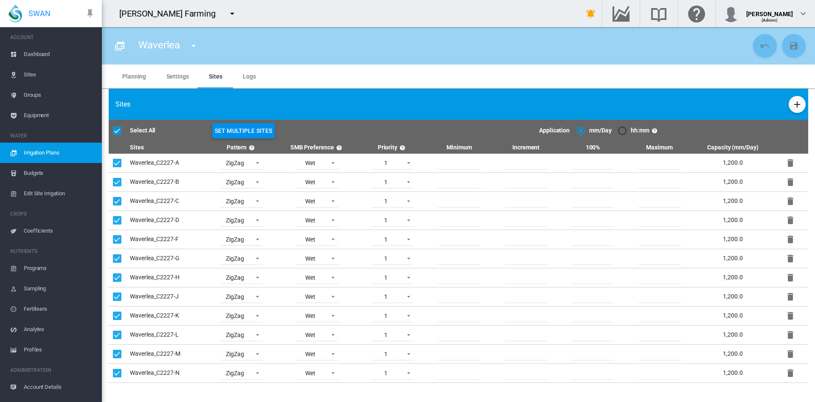
type input "**"
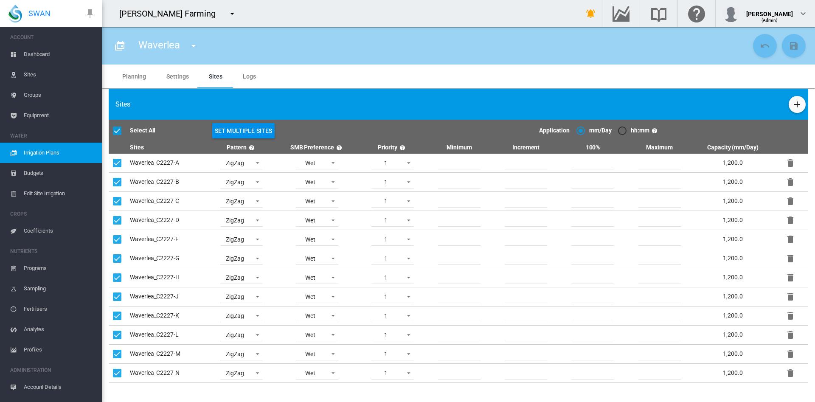
type input "**"
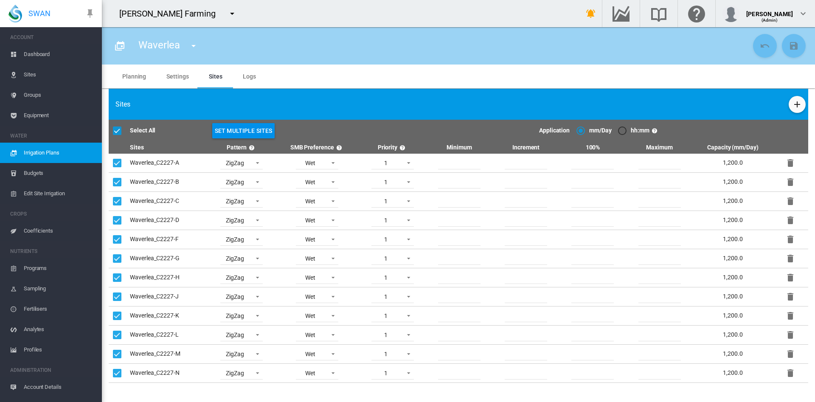
type input "**"
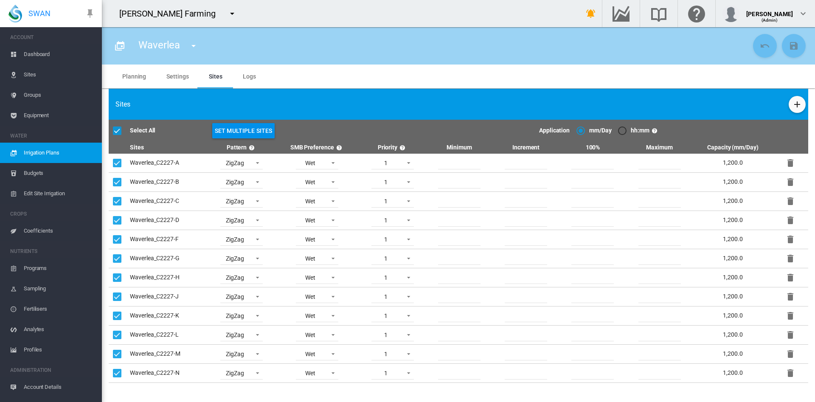
type input "**"
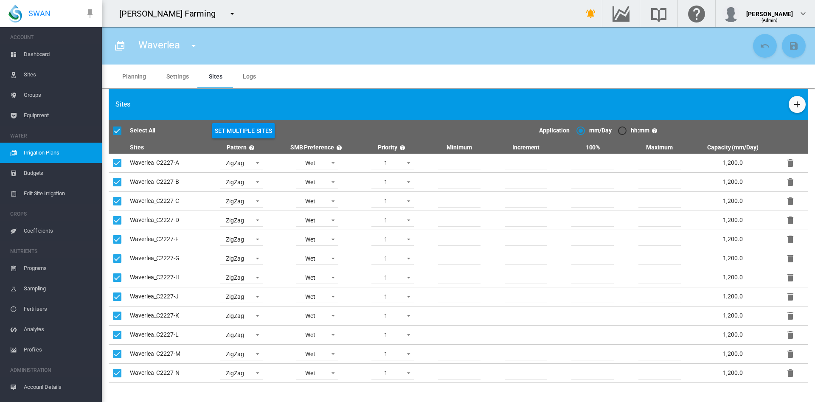
type input "**"
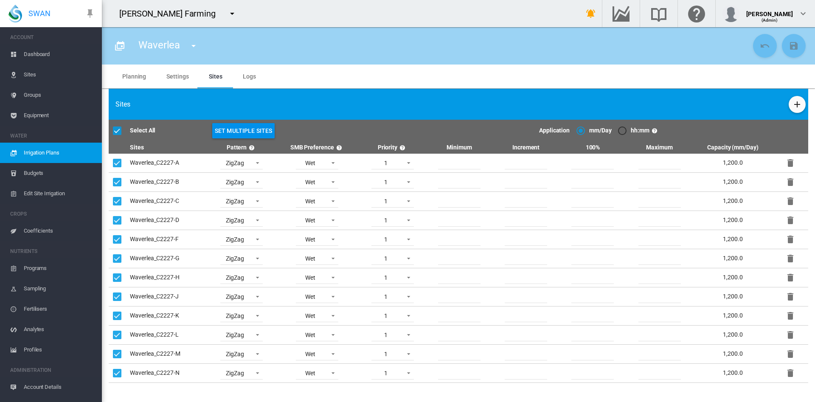
type input "**"
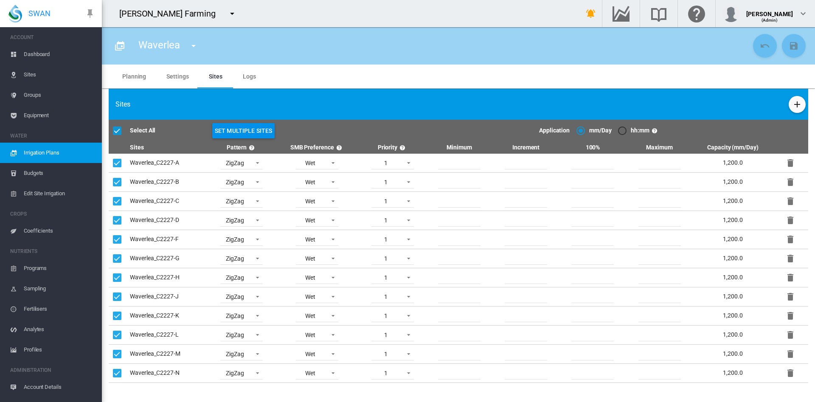
type input "**"
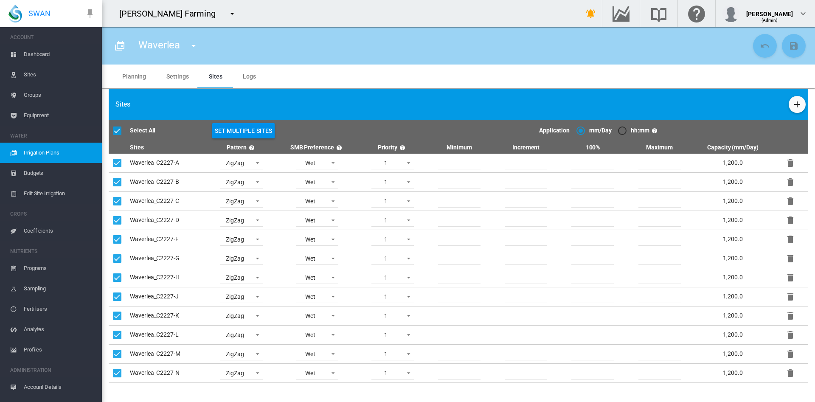
type input "**"
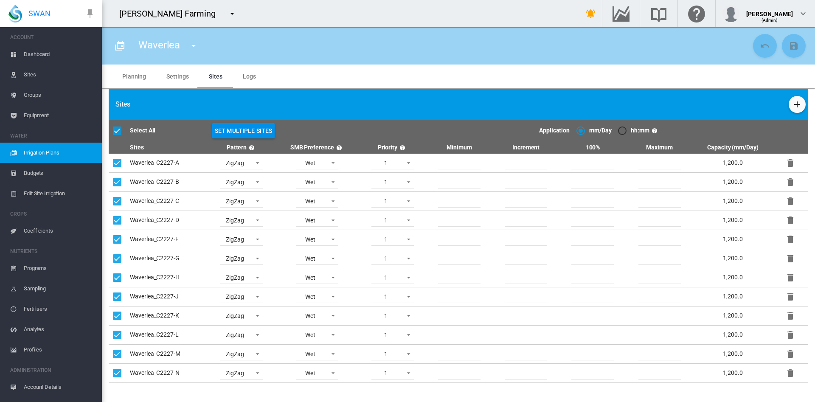
type input "**"
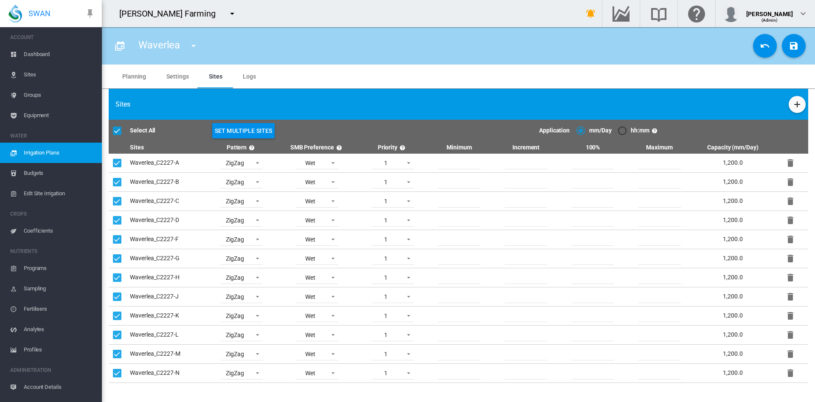
click at [37, 99] on span "Groups" at bounding box center [59, 95] width 71 height 20
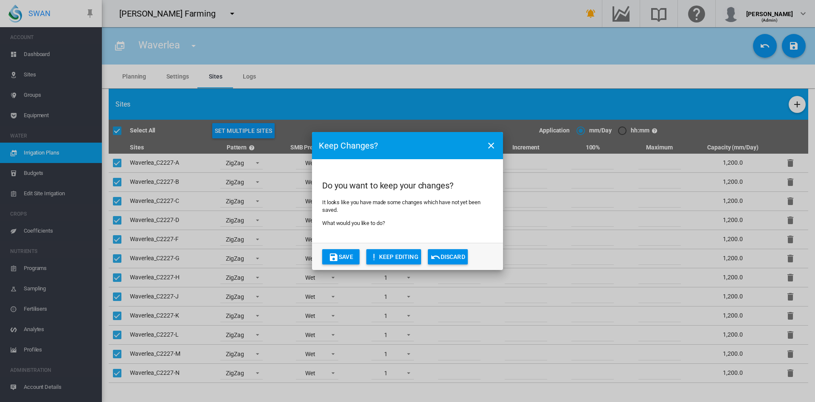
click at [338, 253] on md-icon "icon-content-save" at bounding box center [334, 257] width 10 height 10
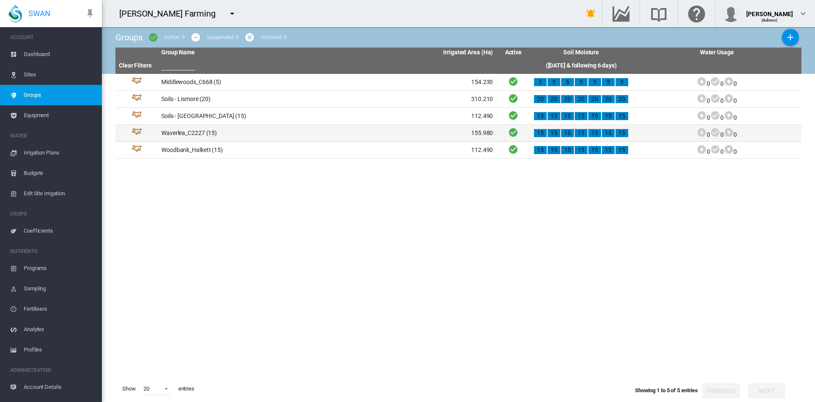
click at [203, 135] on td "Waverlea_C2227 (15)" at bounding box center [242, 133] width 169 height 17
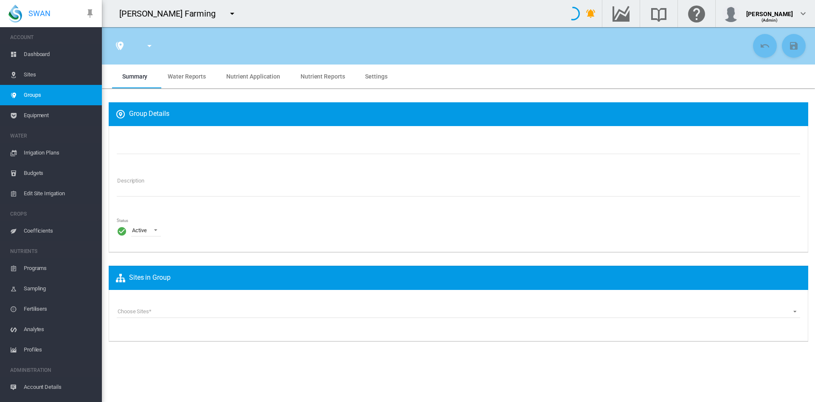
type input "**********"
type textarea "**********"
click at [380, 77] on span "Settings" at bounding box center [376, 76] width 22 height 7
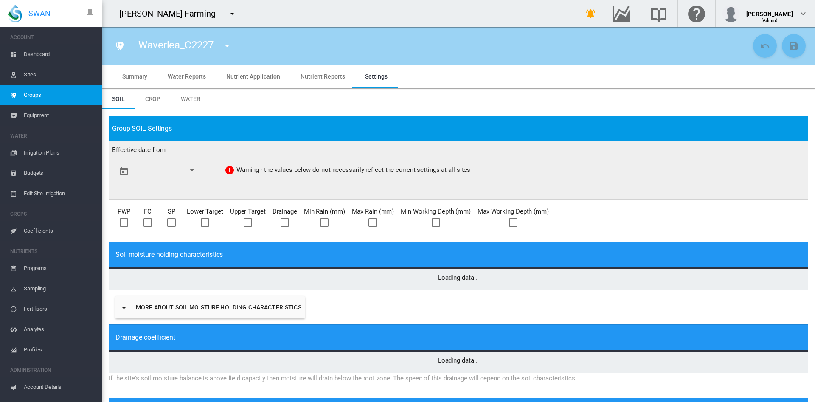
click at [191, 102] on span "Water" at bounding box center [191, 99] width 20 height 7
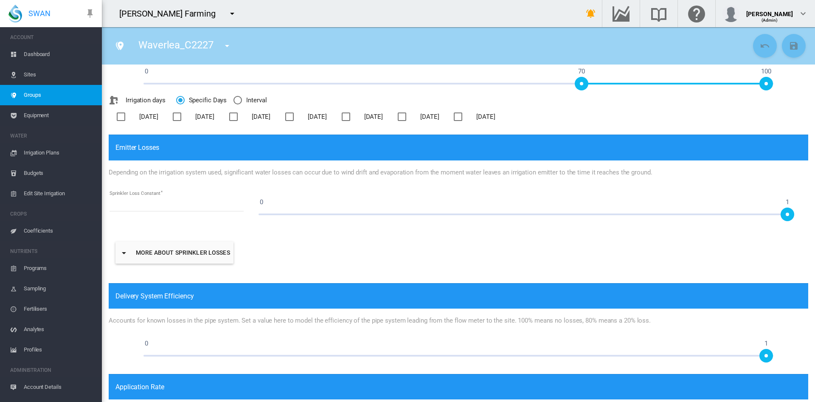
scroll to position [397, 0]
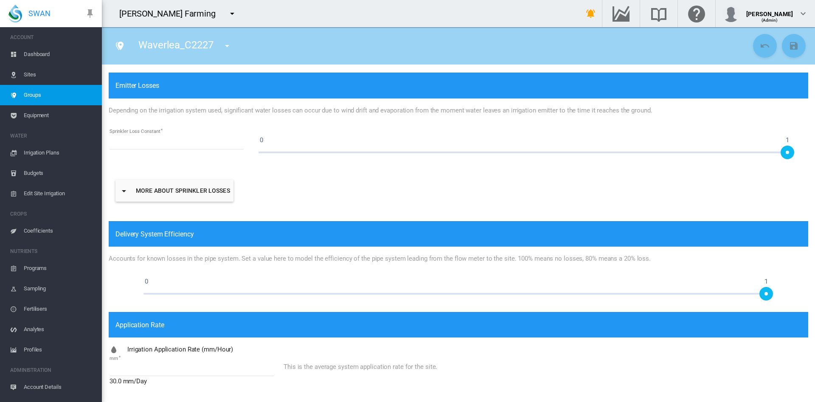
click at [143, 367] on input "****" at bounding box center [192, 369] width 165 height 13
type input "*****"
click at [789, 46] on md-icon "icon-content-save" at bounding box center [794, 46] width 10 height 10
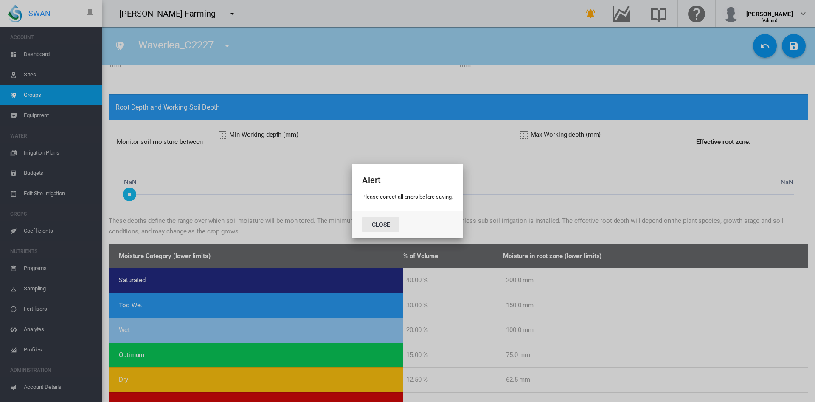
click at [393, 225] on button "Close" at bounding box center [380, 224] width 37 height 15
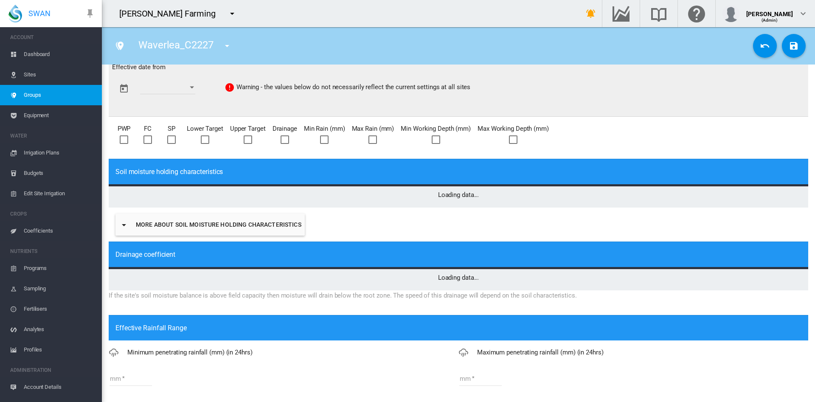
scroll to position [0, 0]
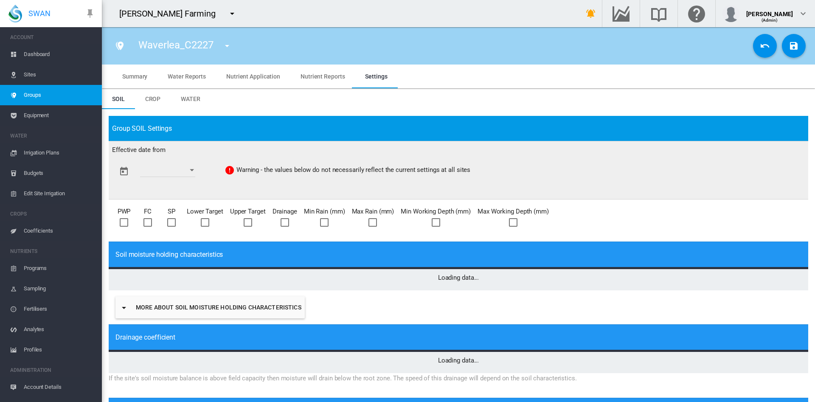
click at [199, 173] on button "Open calendar" at bounding box center [191, 170] width 15 height 15
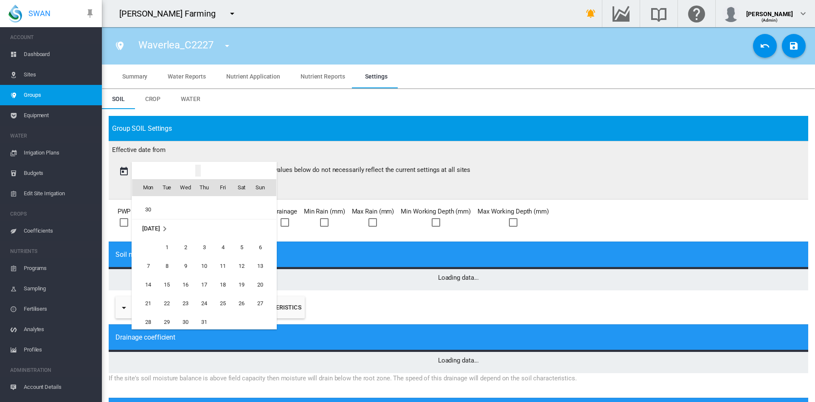
scroll to position [1326, 0]
click at [174, 248] on span "1" at bounding box center [166, 248] width 17 height 17
type input "**********"
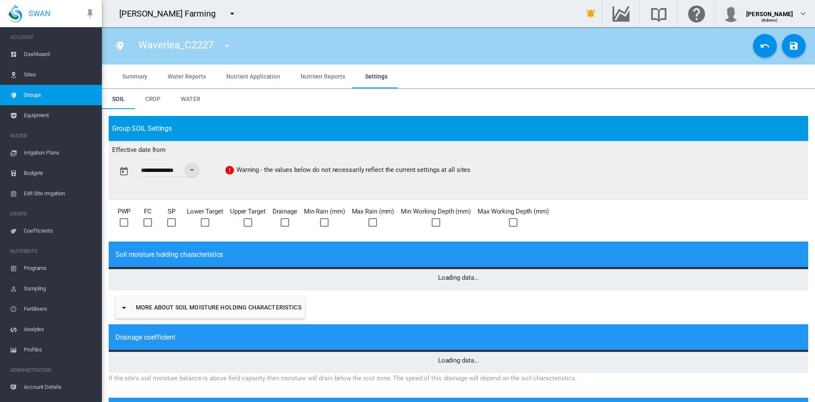
click at [192, 98] on span "Water" at bounding box center [191, 99] width 20 height 7
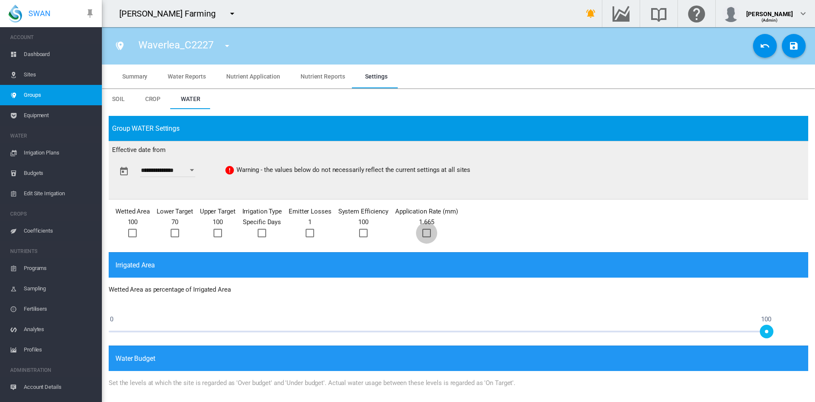
click at [429, 233] on div at bounding box center [426, 233] width 8 height 8
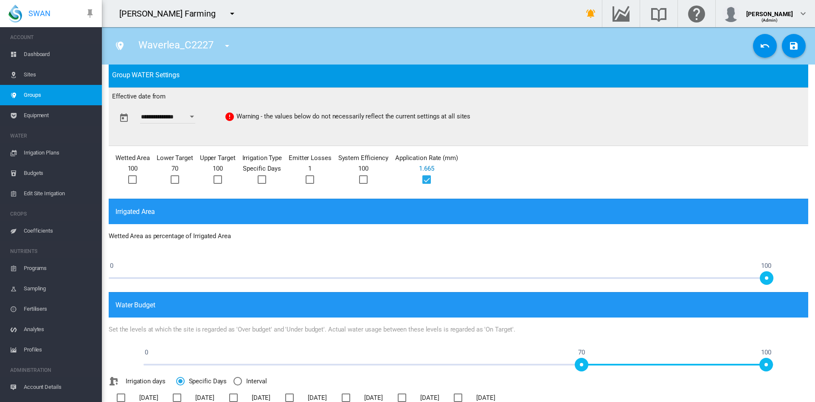
scroll to position [54, 0]
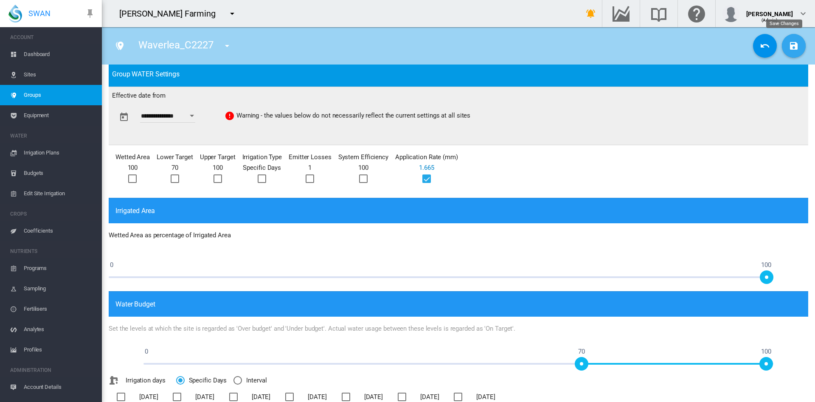
click at [789, 50] on md-icon "icon-content-save" at bounding box center [794, 46] width 10 height 10
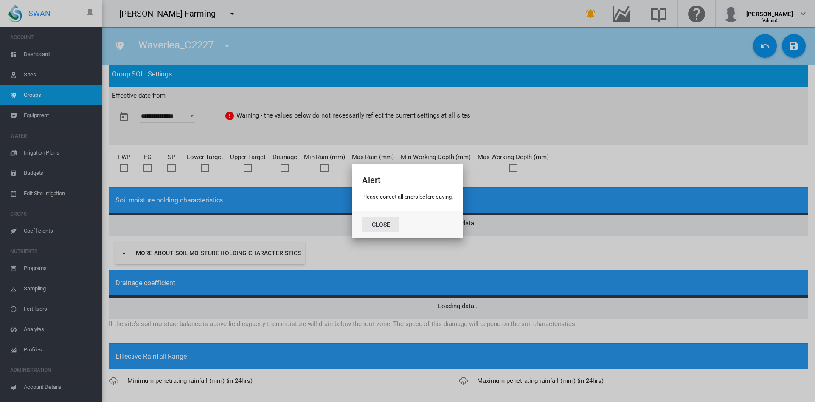
click at [383, 225] on button "Close" at bounding box center [380, 224] width 37 height 15
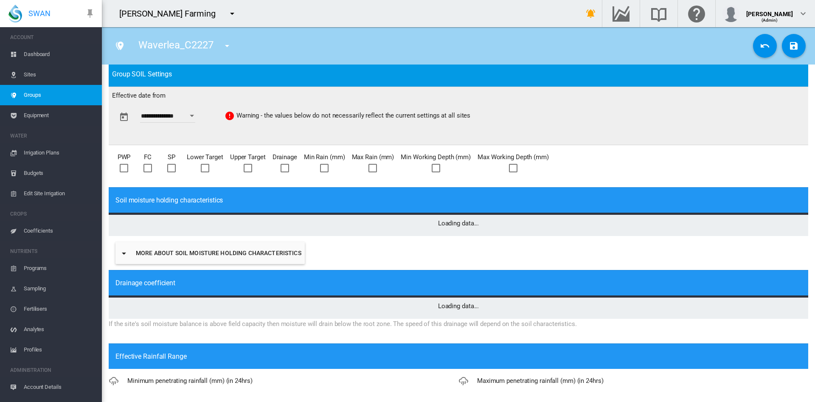
click at [40, 81] on span "Sites" at bounding box center [59, 75] width 71 height 20
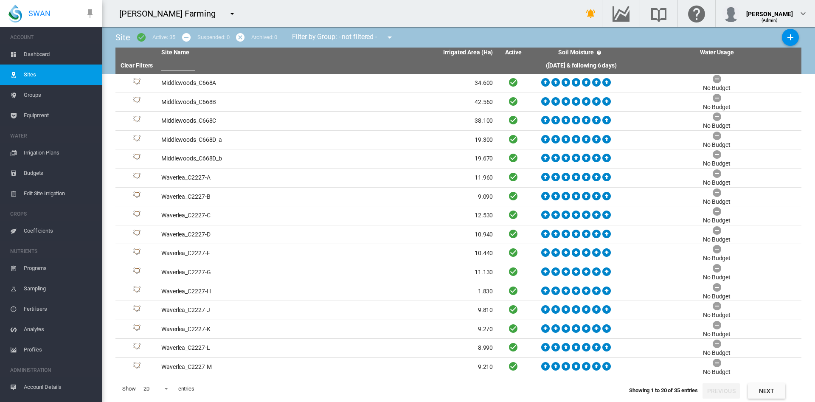
click at [38, 94] on span "Groups" at bounding box center [59, 95] width 71 height 20
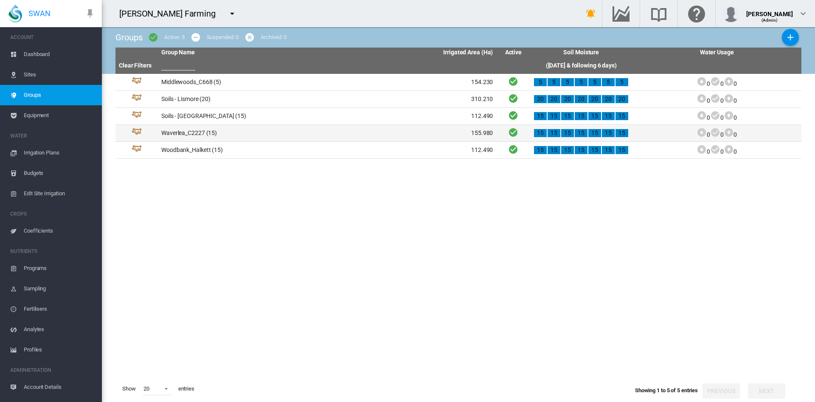
click at [207, 133] on td "Waverlea_C2227 (15)" at bounding box center [242, 133] width 169 height 17
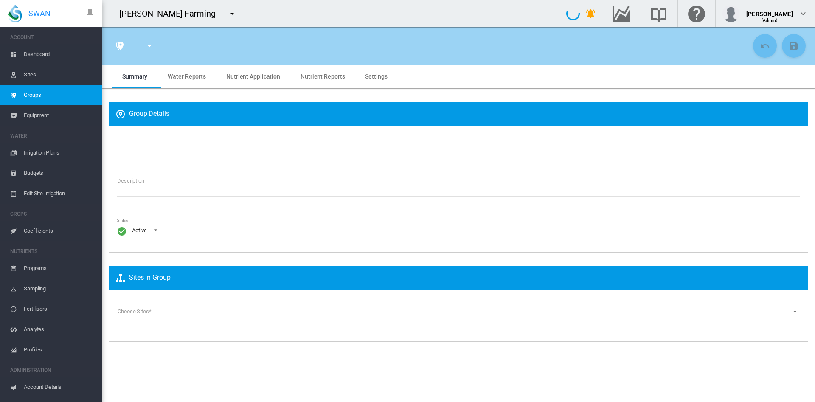
type input "**********"
type textarea "**********"
type input "*"
type input "**"
type input "*"
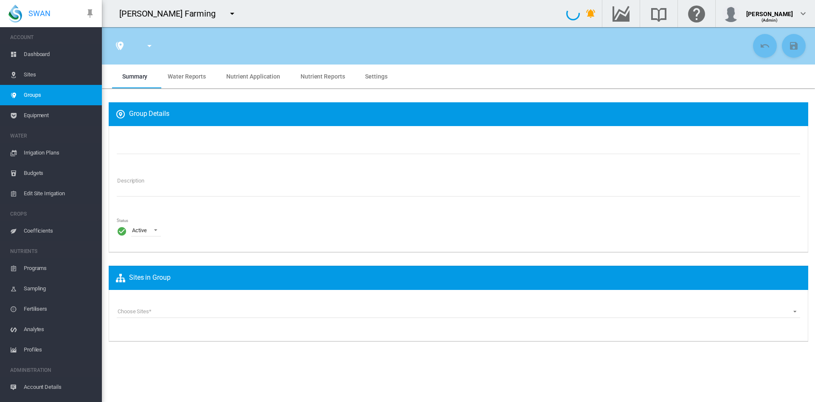
type input "***"
type input "**"
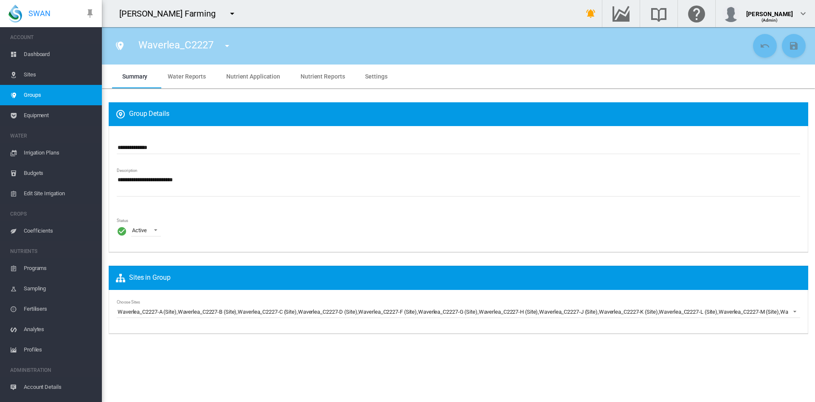
click at [372, 78] on span "Settings" at bounding box center [376, 76] width 22 height 7
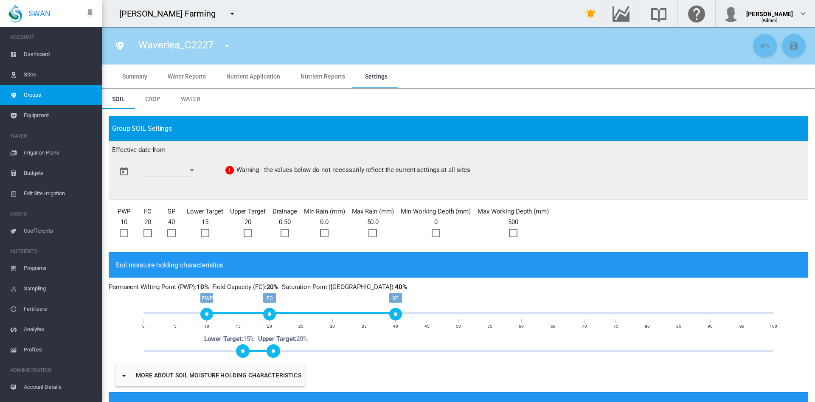
click at [199, 102] on md-tab-item "Water" at bounding box center [191, 99] width 40 height 20
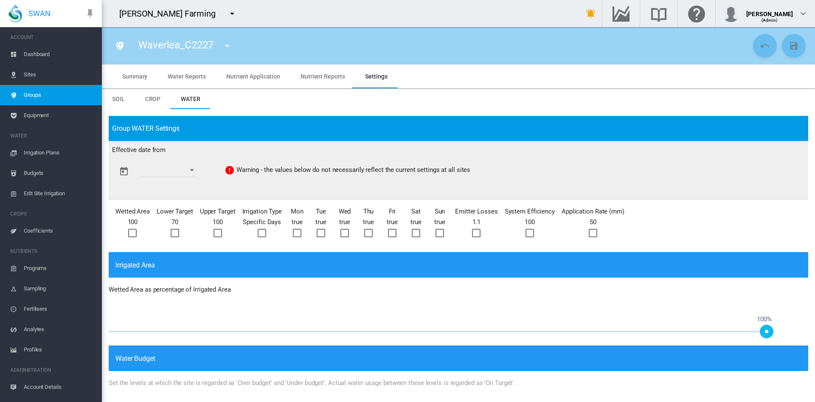
click at [195, 169] on button "Open calendar" at bounding box center [191, 170] width 15 height 15
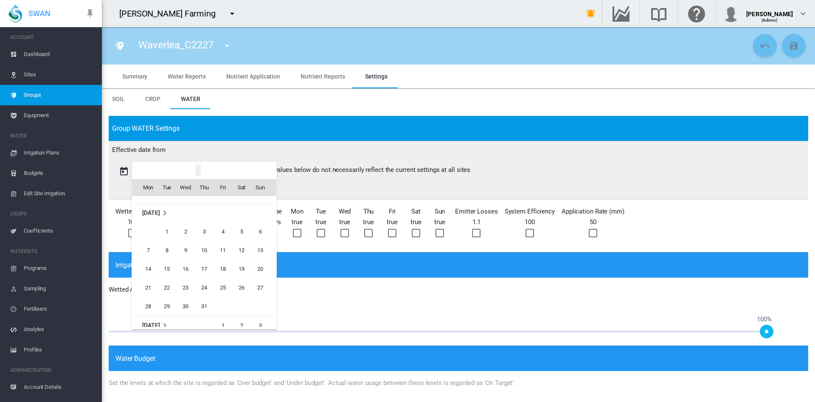
scroll to position [1342, 0]
click at [168, 230] on span "1" at bounding box center [166, 232] width 17 height 17
type input "**********"
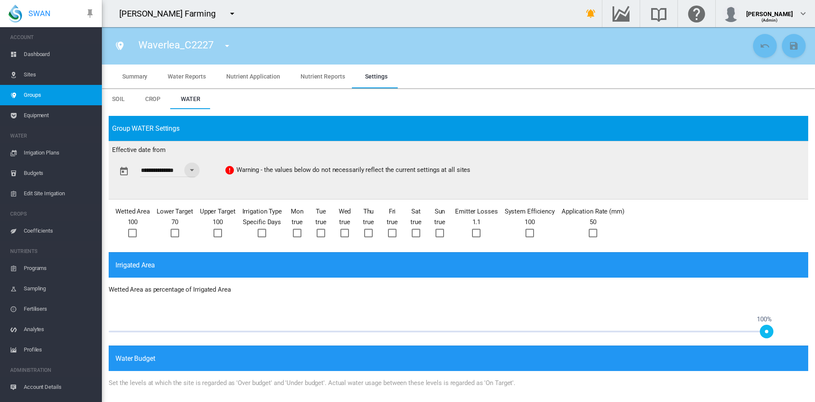
click at [594, 236] on div at bounding box center [593, 233] width 8 height 8
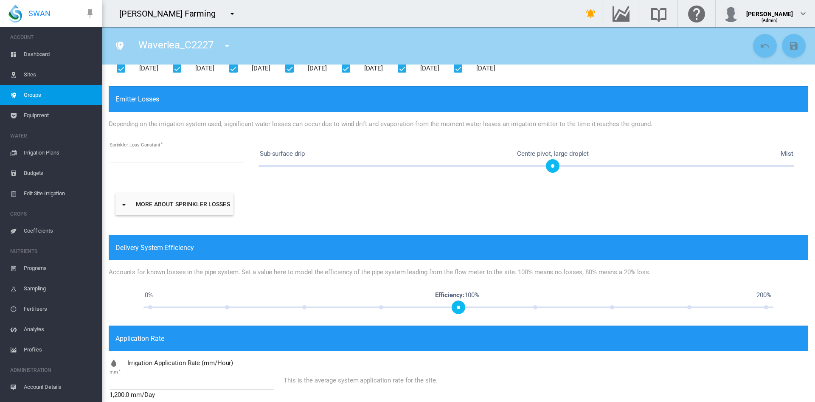
scroll to position [397, 0]
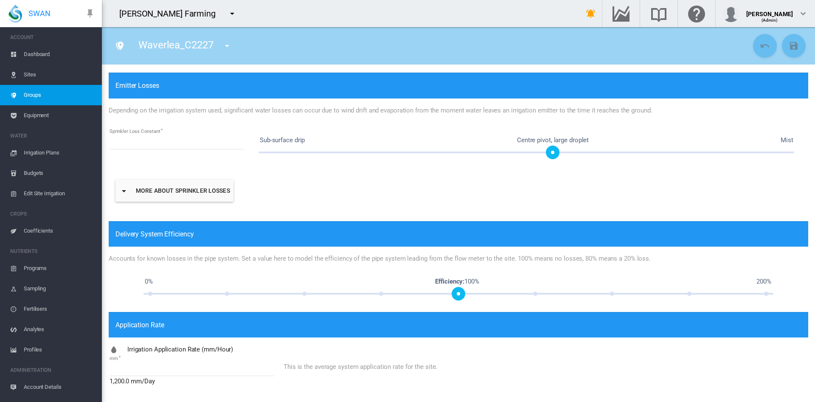
click at [140, 366] on input "**" at bounding box center [192, 369] width 165 height 13
type input "*"
type input "*****"
click at [488, 351] on div "Irrigation Application Rate (mm/Hour) mm ***** 40.0 mm/Day This is the average …" at bounding box center [459, 367] width 700 height 58
click at [789, 42] on md-icon "icon-content-save" at bounding box center [794, 46] width 10 height 10
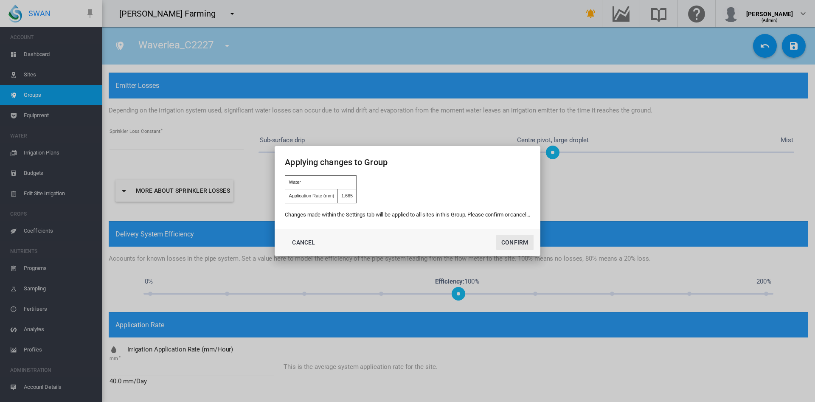
click at [520, 239] on button "Confirm" at bounding box center [514, 242] width 37 height 15
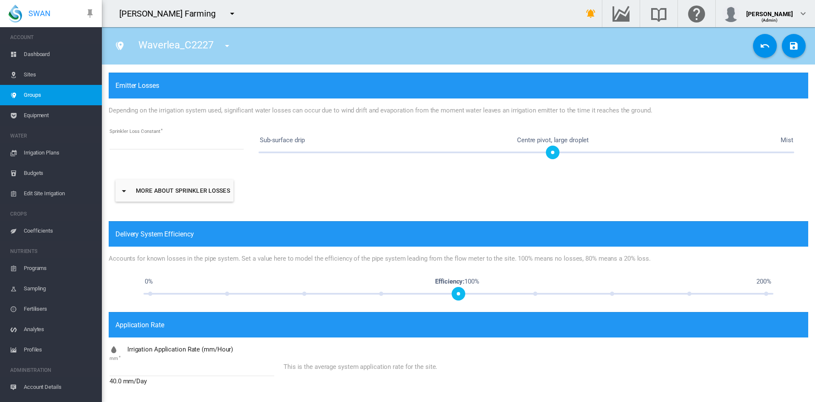
type input "**********"
click at [54, 156] on span "Irrigation Plans" at bounding box center [59, 153] width 71 height 20
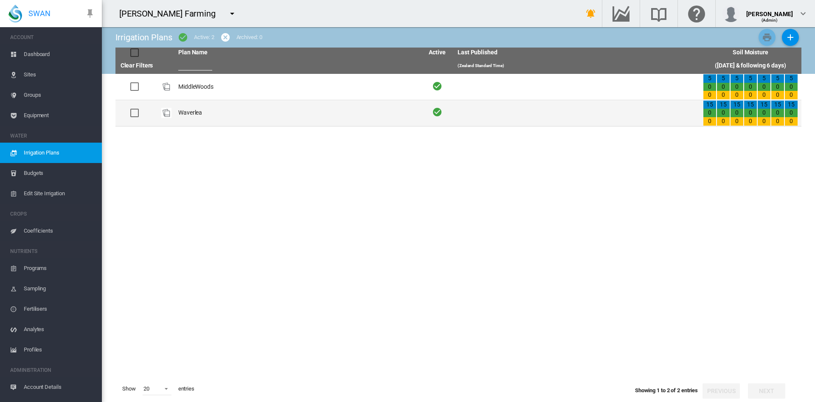
click at [188, 115] on td "Waverlea" at bounding box center [297, 113] width 245 height 26
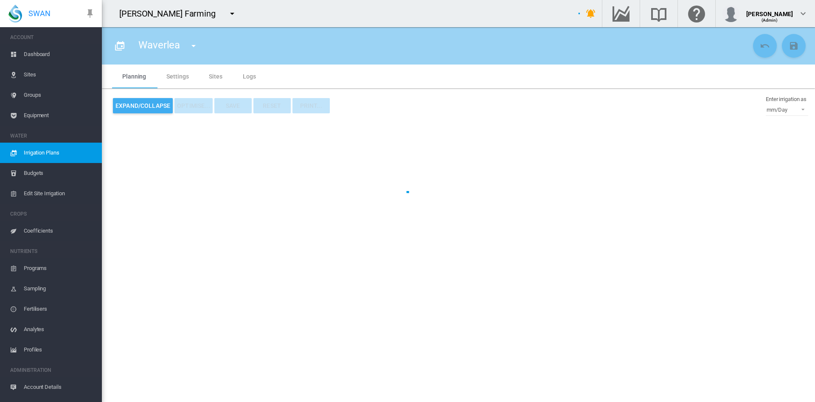
type input "********"
type input "*"
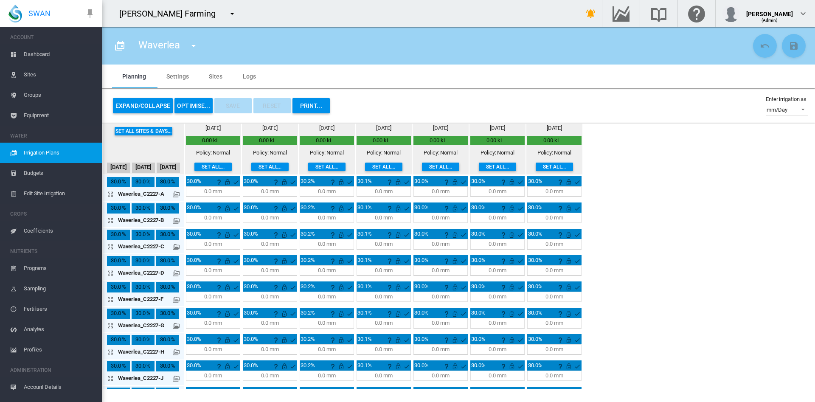
click at [213, 77] on md-tab-item "Sites" at bounding box center [216, 77] width 34 height 24
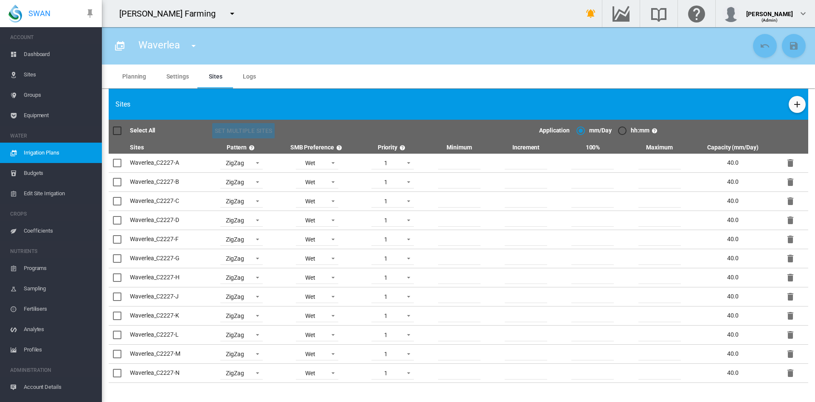
click at [175, 75] on md-tab-item "Settings" at bounding box center [177, 77] width 42 height 24
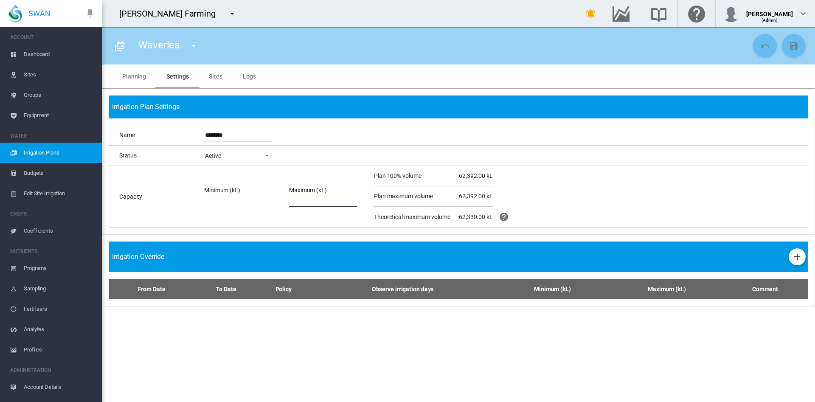
click at [294, 202] on input "****" at bounding box center [323, 200] width 68 height 13
type input "****"
click at [796, 45] on md-icon "icon-content-save" at bounding box center [794, 46] width 10 height 10
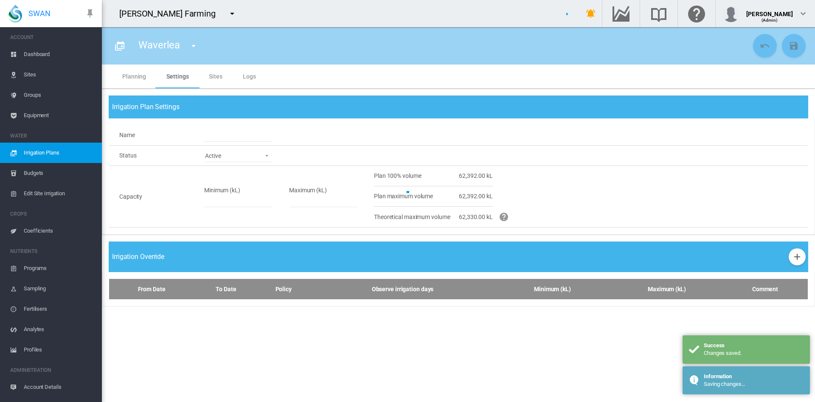
type input "********"
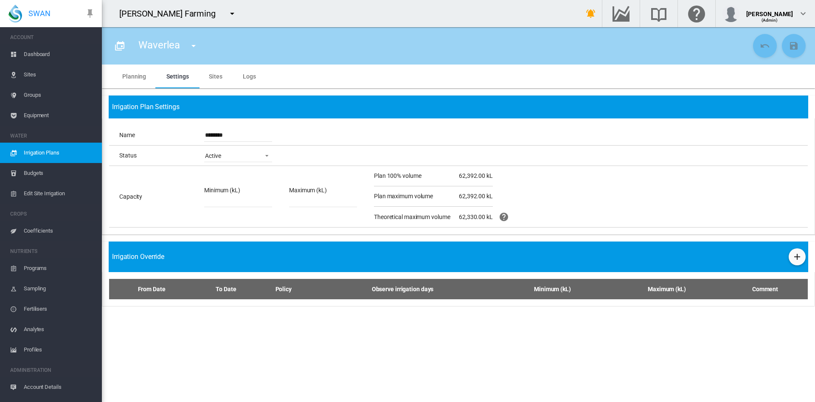
click at [57, 152] on span "Irrigation Plans" at bounding box center [59, 153] width 71 height 20
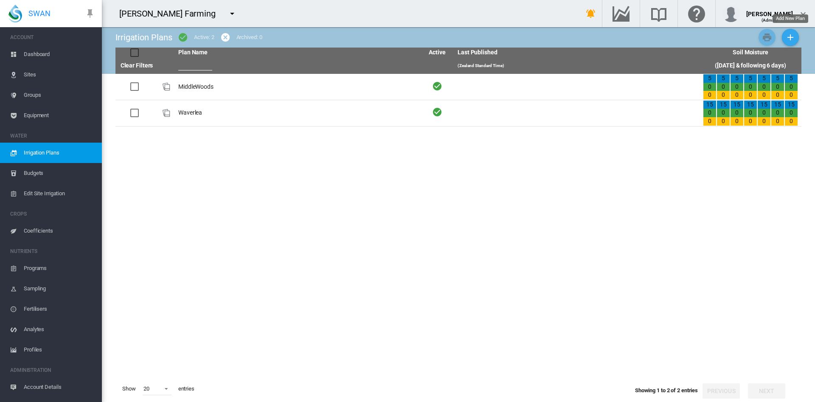
click at [789, 36] on md-icon "icon-plus" at bounding box center [790, 37] width 10 height 10
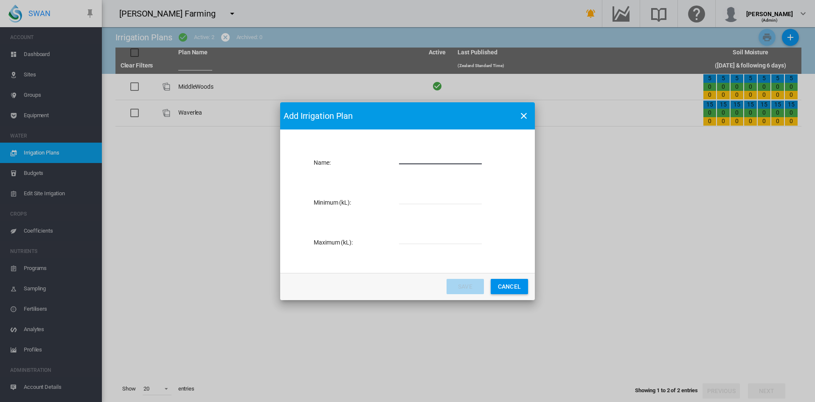
click at [405, 160] on input "Name: Name ..." at bounding box center [440, 158] width 83 height 13
type input "*"
click at [512, 295] on md-dialog-actions "Save Cancel" at bounding box center [407, 286] width 255 height 27
click at [512, 290] on button "Cancel" at bounding box center [509, 286] width 37 height 15
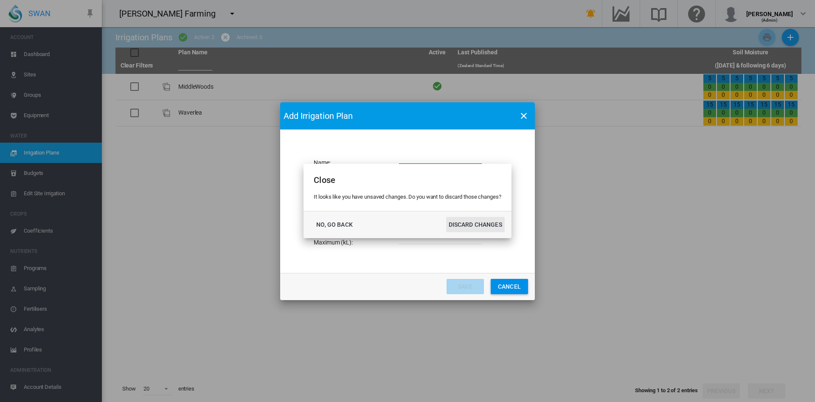
click at [475, 226] on button "DISCARD CHANGES" at bounding box center [475, 224] width 59 height 15
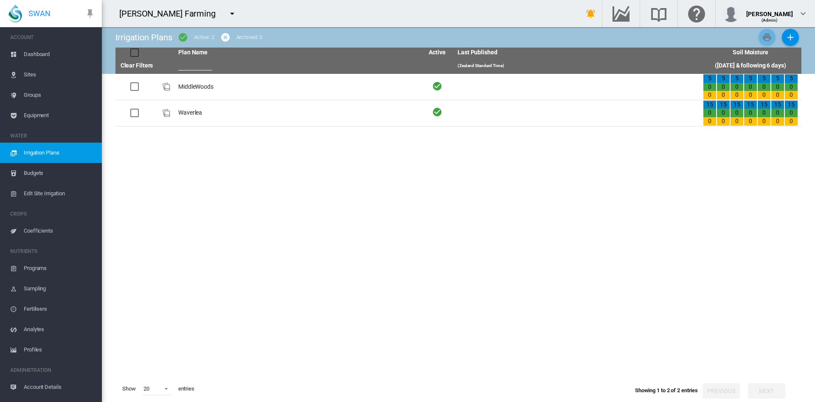
click at [44, 56] on span "Dashboard" at bounding box center [59, 54] width 71 height 20
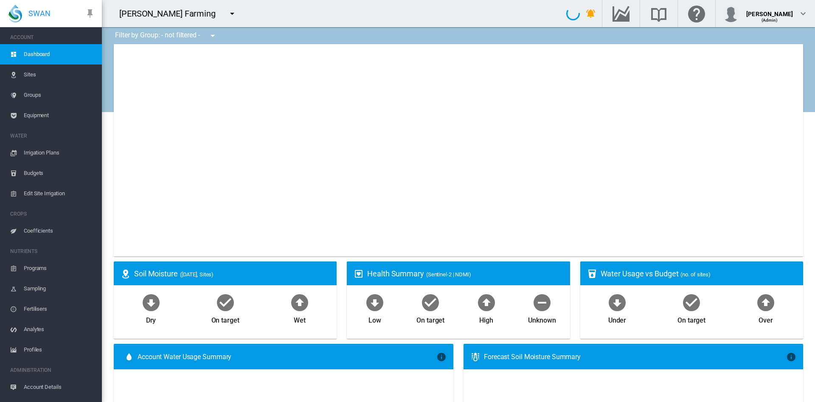
type input "**********"
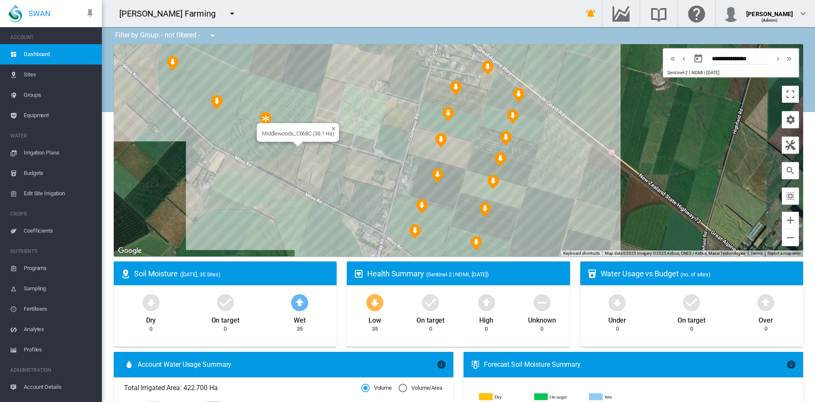
click at [284, 104] on div "Middlewoods_C668C (38.1 Ha)" at bounding box center [458, 150] width 689 height 212
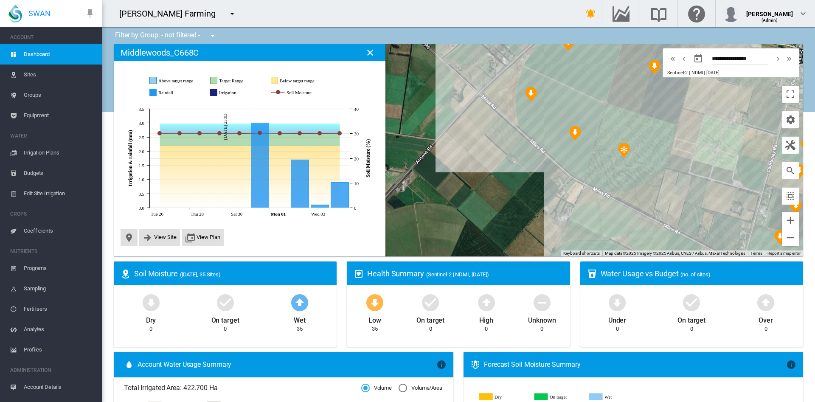
click at [455, 172] on div at bounding box center [458, 150] width 689 height 212
click at [369, 51] on md-icon "icon-close" at bounding box center [370, 53] width 10 height 10
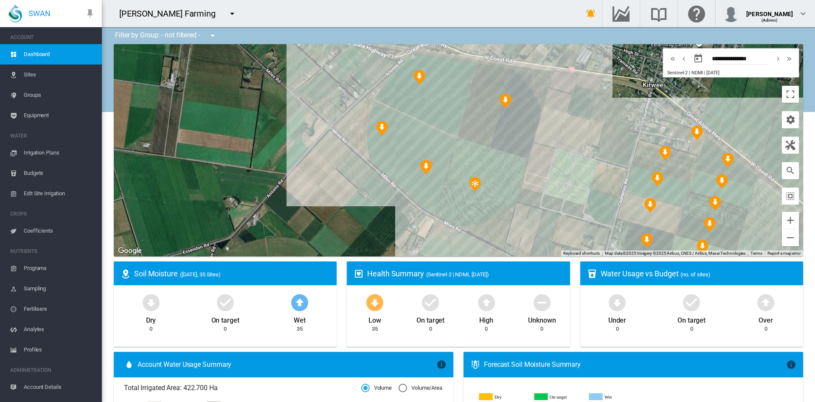
drag, startPoint x: 442, startPoint y: 149, endPoint x: 286, endPoint y: 179, distance: 159.0
click at [286, 179] on div at bounding box center [458, 150] width 689 height 212
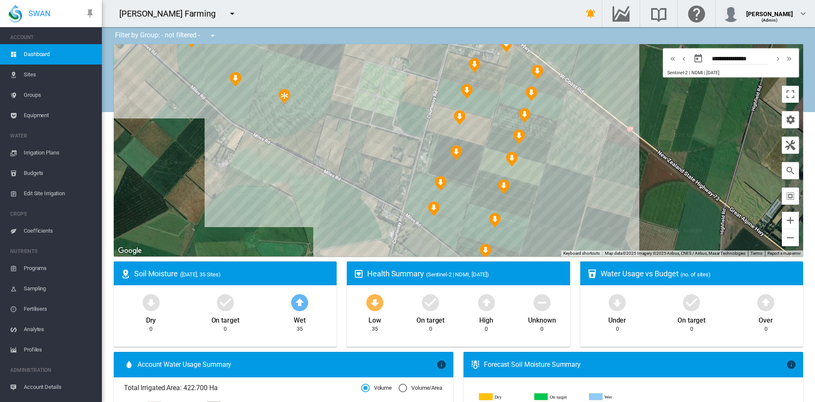
drag, startPoint x: 561, startPoint y: 163, endPoint x: 366, endPoint y: 76, distance: 213.4
click at [366, 76] on div at bounding box center [458, 150] width 689 height 212
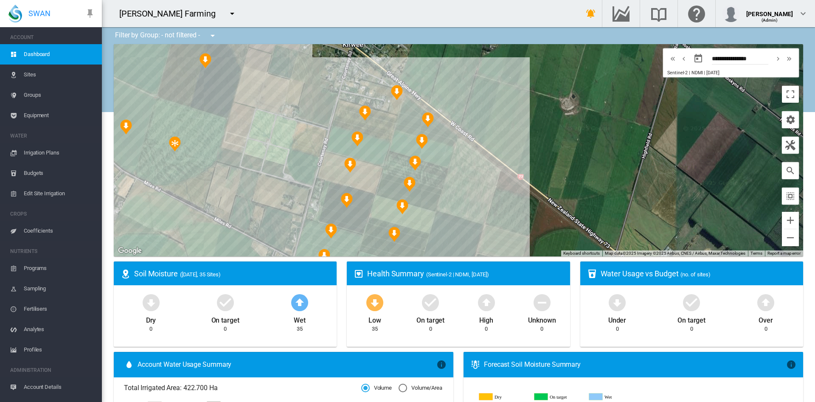
drag, startPoint x: 583, startPoint y: 171, endPoint x: 478, endPoint y: 232, distance: 121.9
click at [478, 232] on div at bounding box center [458, 150] width 689 height 212
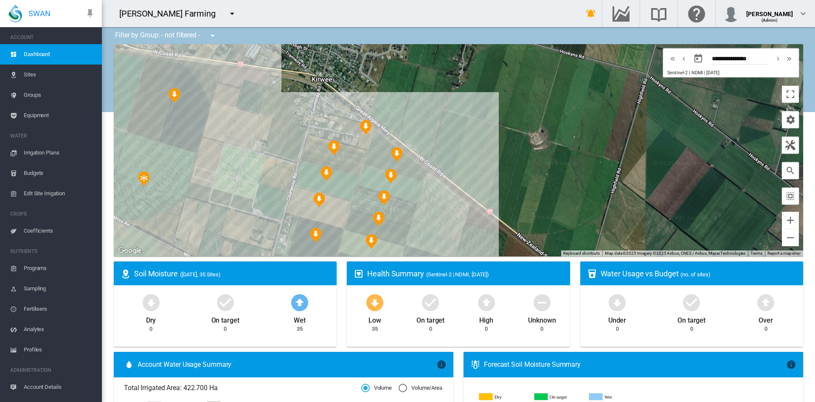
drag, startPoint x: 564, startPoint y: 94, endPoint x: 435, endPoint y: 262, distance: 212.3
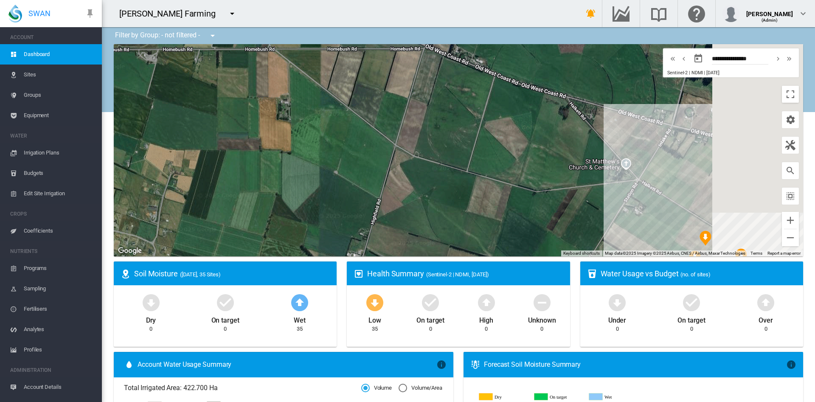
drag, startPoint x: 459, startPoint y: 165, endPoint x: 386, endPoint y: 152, distance: 73.8
click at [386, 152] on div at bounding box center [458, 150] width 689 height 212
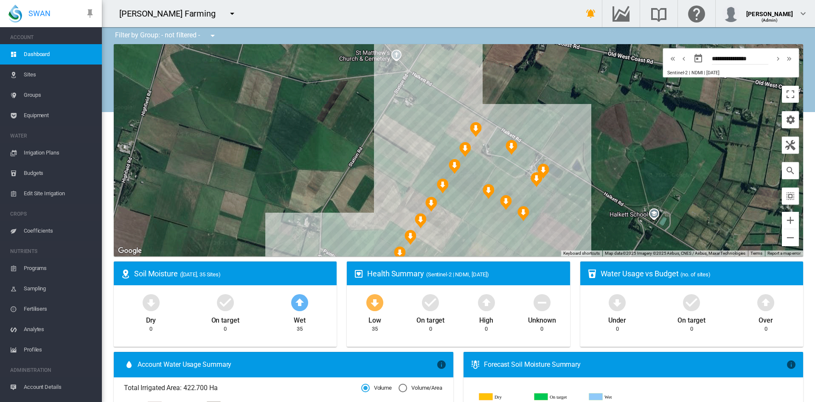
drag, startPoint x: 539, startPoint y: 141, endPoint x: 460, endPoint y: 63, distance: 111.1
click at [460, 63] on div at bounding box center [458, 150] width 689 height 212
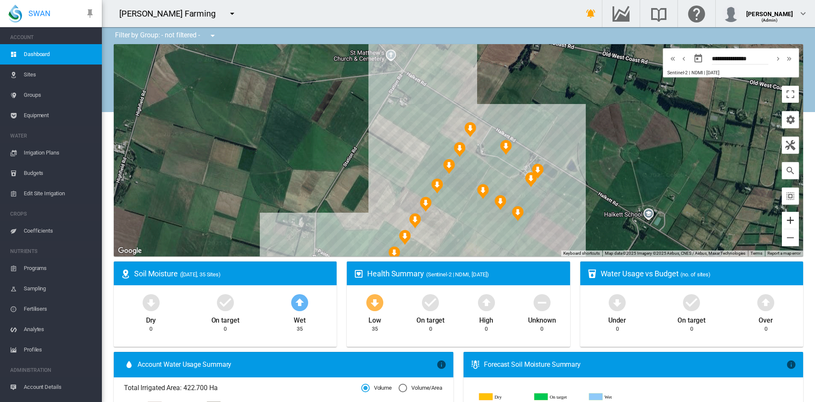
click at [782, 225] on button "Zoom in" at bounding box center [790, 220] width 17 height 17
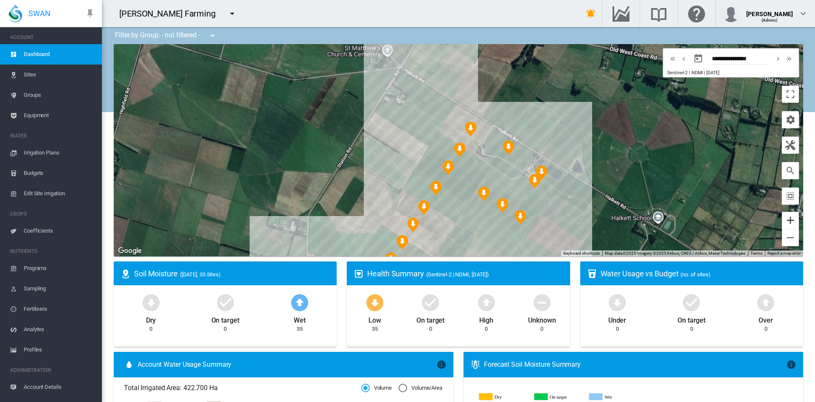
click at [782, 225] on button "Zoom in" at bounding box center [790, 220] width 17 height 17
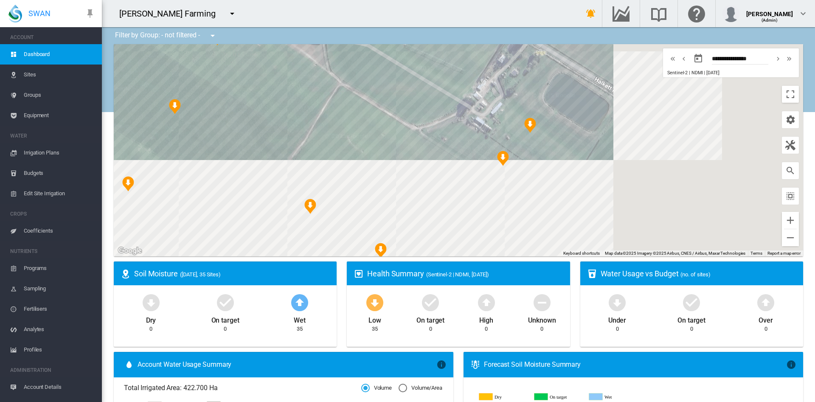
drag, startPoint x: 638, startPoint y: 164, endPoint x: 391, endPoint y: 32, distance: 279.9
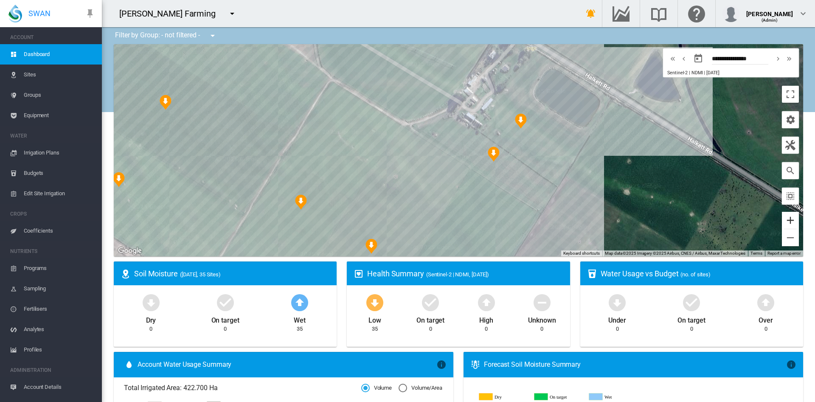
click at [782, 223] on button "Zoom in" at bounding box center [790, 220] width 17 height 17
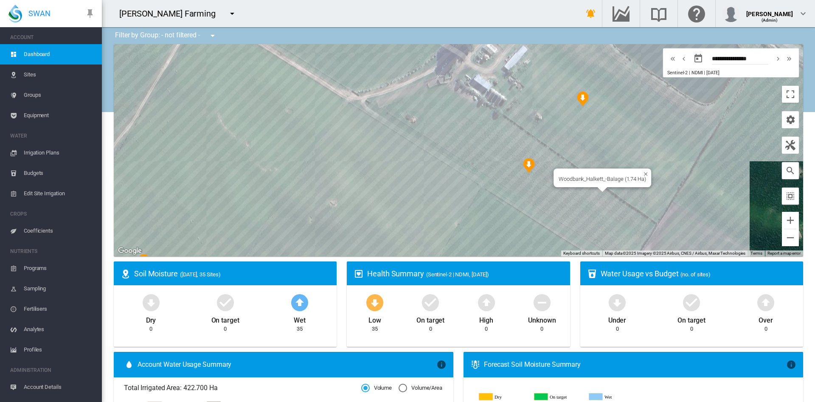
drag, startPoint x: 657, startPoint y: 132, endPoint x: 575, endPoint y: 203, distance: 108.7
click at [638, 148] on div at bounding box center [458, 150] width 689 height 212
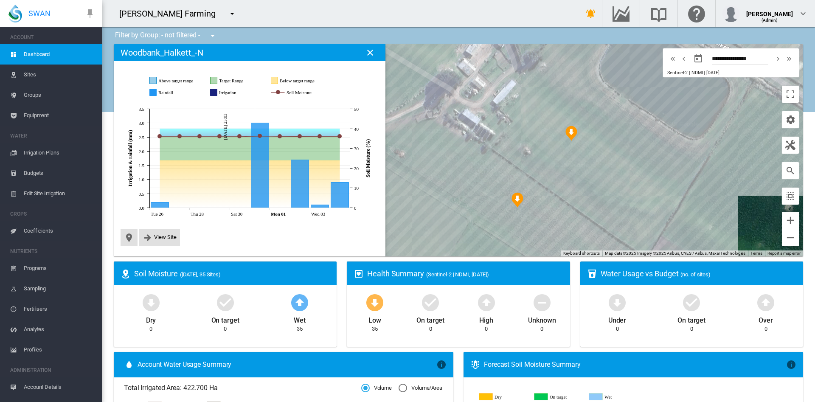
drag, startPoint x: 619, startPoint y: 189, endPoint x: 629, endPoint y: 120, distance: 70.0
click at [629, 120] on div at bounding box center [458, 150] width 689 height 212
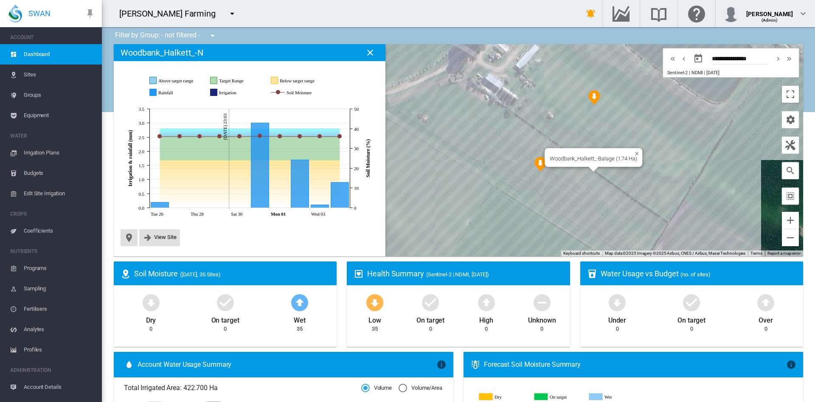
click at [577, 179] on div "Woodbank_Halkett_-Balage (1.74 Ha)" at bounding box center [458, 150] width 689 height 212
click at [367, 54] on md-icon "icon-close" at bounding box center [370, 53] width 10 height 10
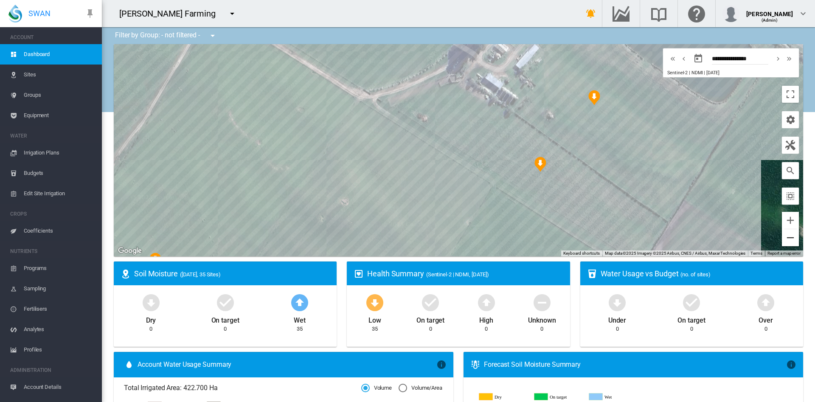
click at [785, 239] on button "Zoom out" at bounding box center [790, 237] width 17 height 17
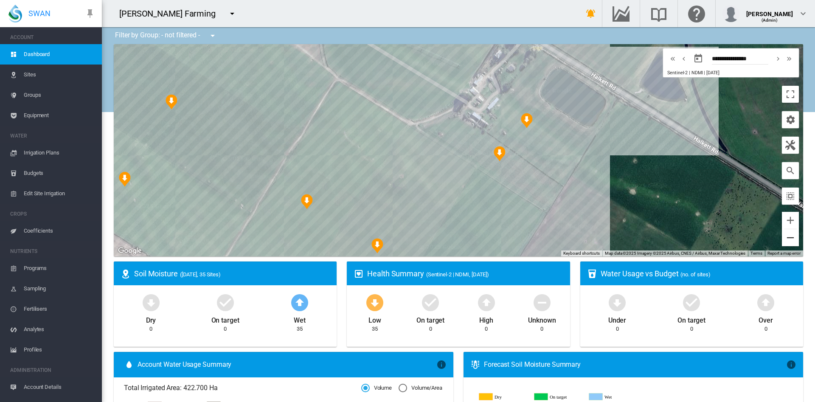
click at [785, 239] on button "Zoom out" at bounding box center [790, 237] width 17 height 17
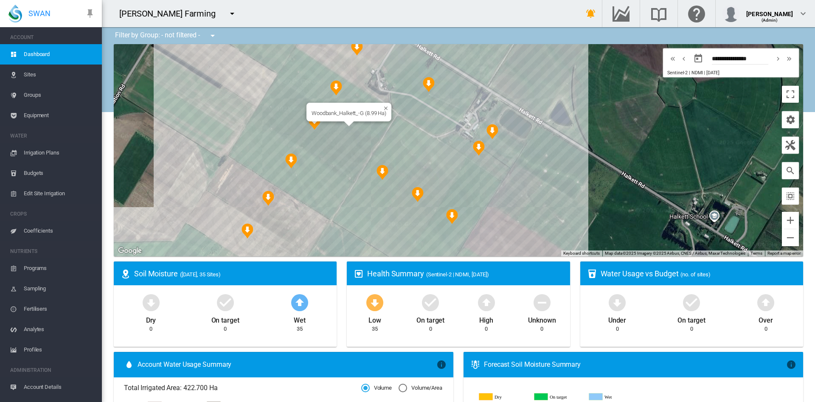
drag, startPoint x: 354, startPoint y: 115, endPoint x: 329, endPoint y: 155, distance: 47.4
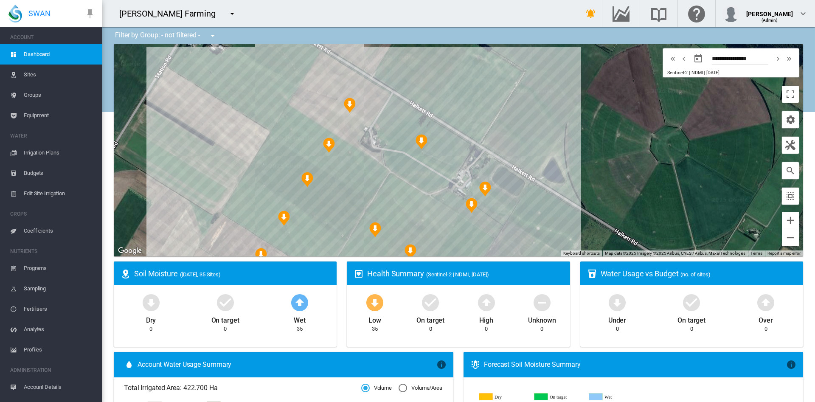
drag, startPoint x: 337, startPoint y: 149, endPoint x: 343, endPoint y: 209, distance: 59.8
click at [343, 209] on div at bounding box center [458, 150] width 689 height 212
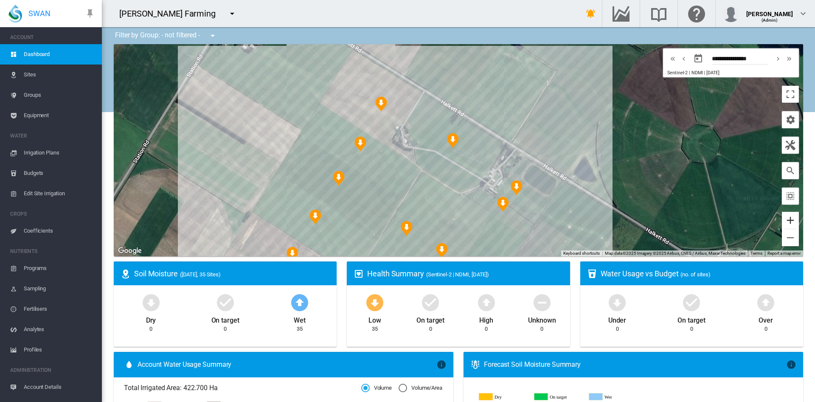
click at [782, 223] on button "Zoom in" at bounding box center [790, 220] width 17 height 17
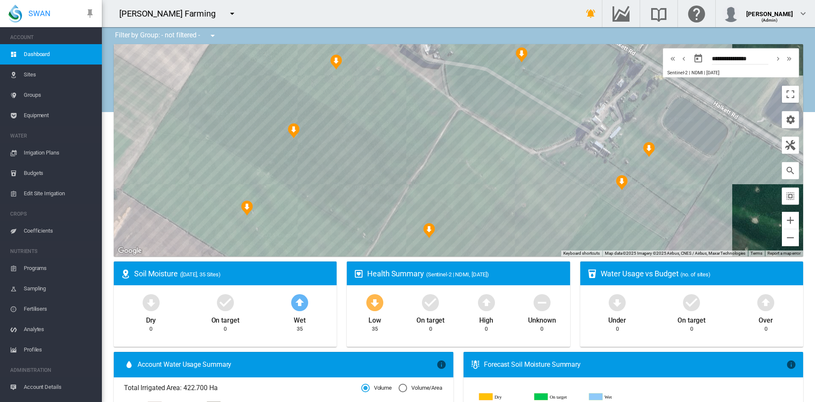
drag, startPoint x: 464, startPoint y: 160, endPoint x: 541, endPoint y: 73, distance: 115.5
click at [541, 73] on div at bounding box center [458, 150] width 689 height 212
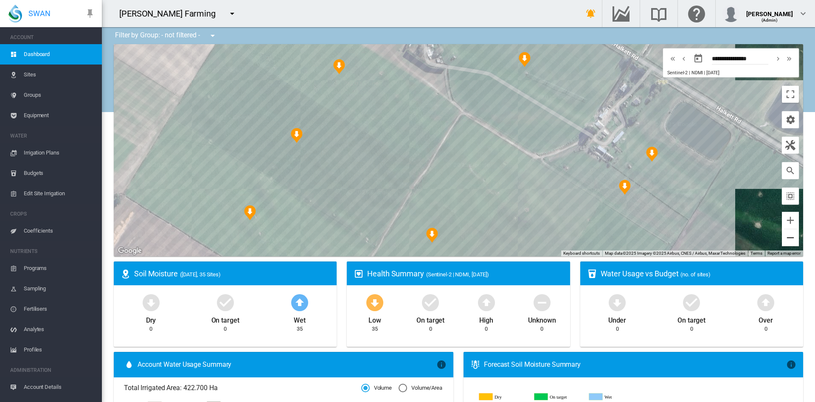
click at [782, 239] on button "Zoom out" at bounding box center [790, 237] width 17 height 17
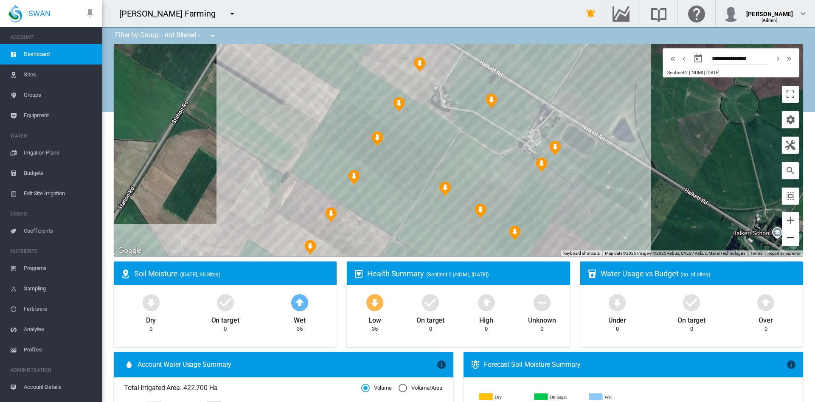
click at [782, 239] on button "Zoom out" at bounding box center [790, 237] width 17 height 17
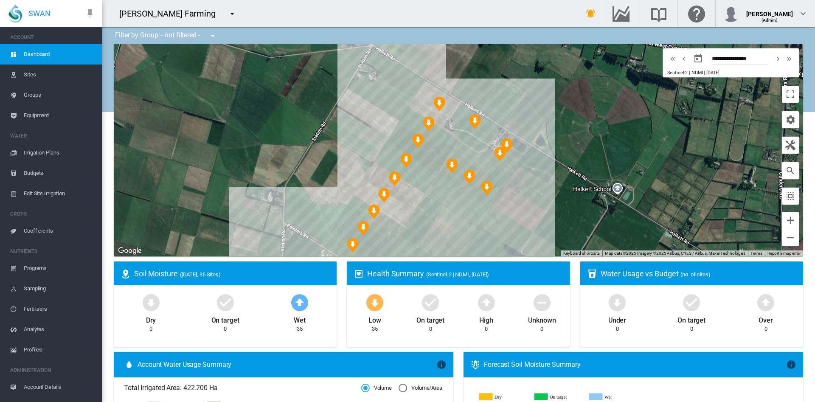
click at [31, 77] on span "Sites" at bounding box center [59, 75] width 71 height 20
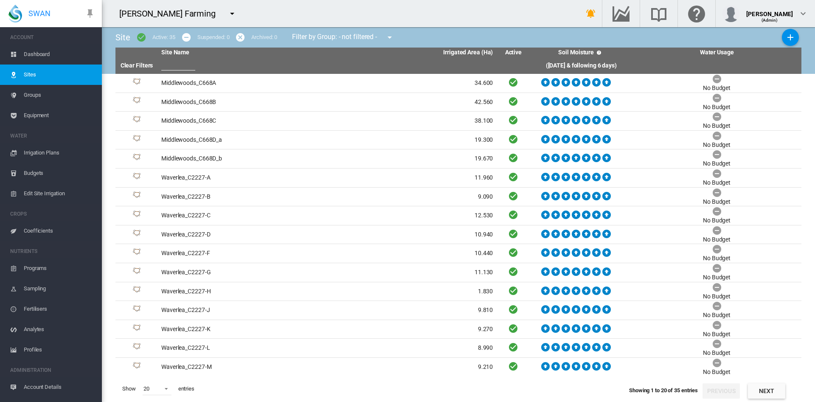
click at [33, 95] on span "Groups" at bounding box center [59, 95] width 71 height 20
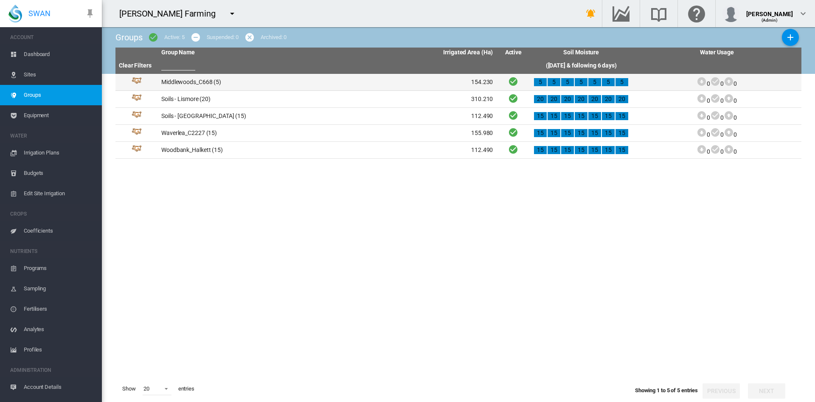
click at [192, 81] on td "Middlewoods_C668 (5)" at bounding box center [242, 82] width 169 height 17
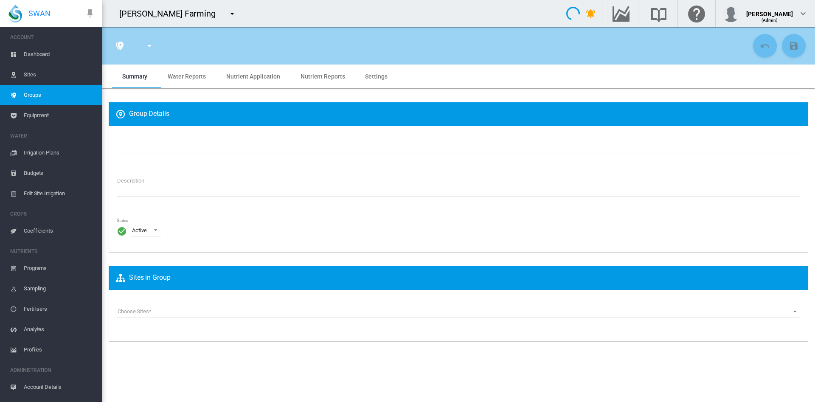
type input "**********"
type textarea "**********"
type input "*"
type input "**"
type input "*"
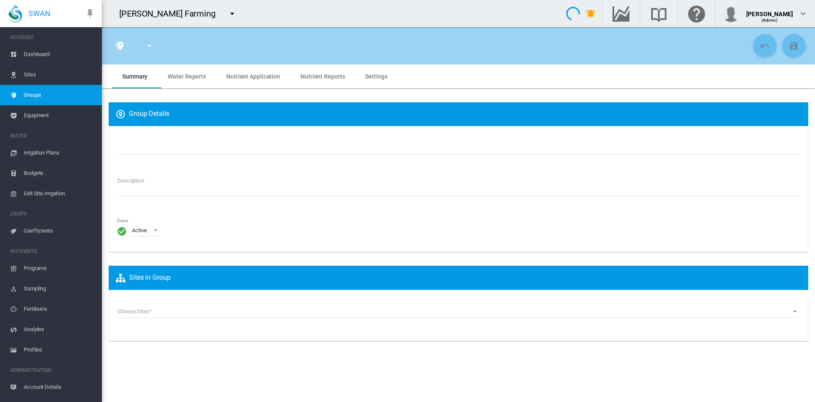
type input "***"
type input "****"
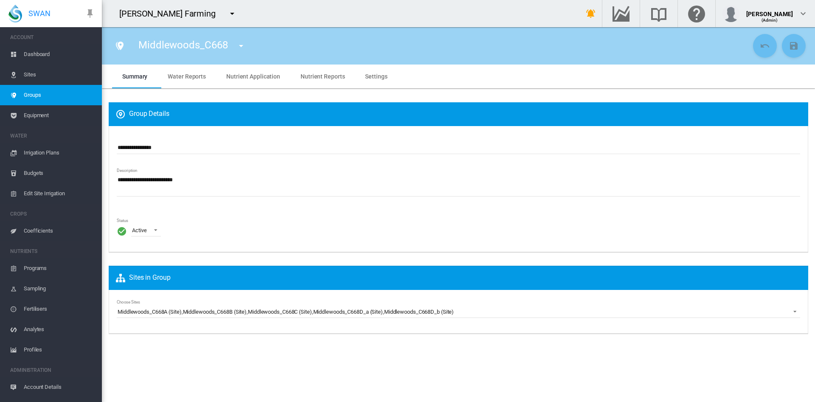
click at [171, 149] on input "**********" at bounding box center [459, 147] width 684 height 13
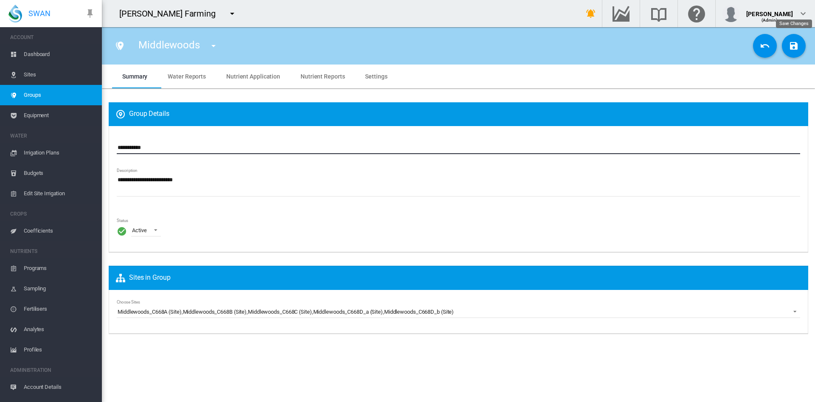
type input "**********"
click at [794, 50] on md-icon "icon-content-save" at bounding box center [794, 46] width 10 height 10
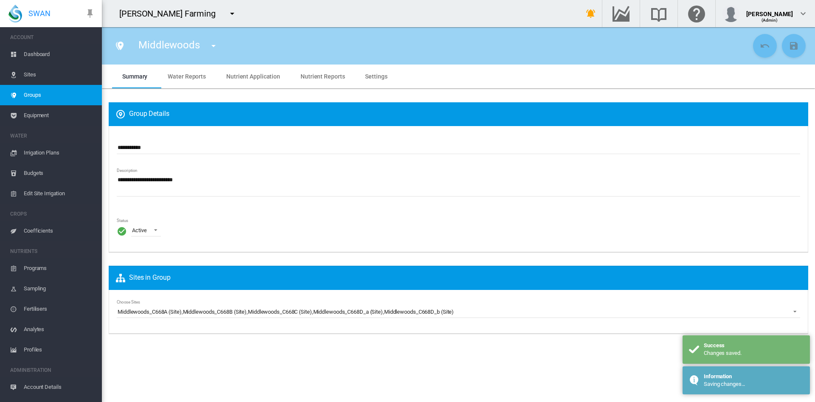
click at [34, 59] on span "Dashboard" at bounding box center [59, 54] width 71 height 20
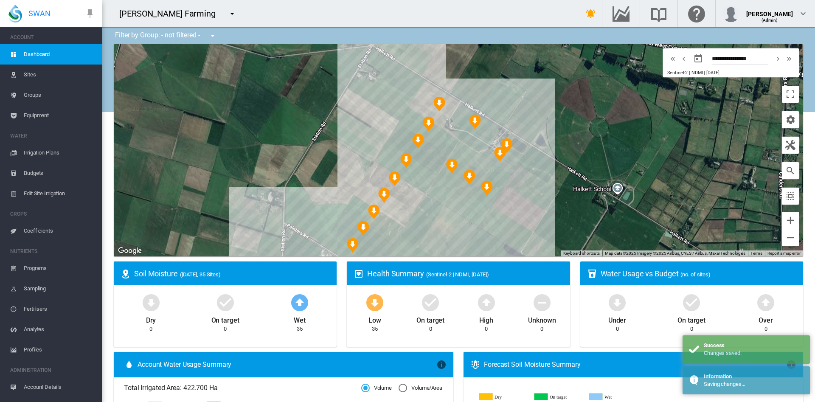
click at [38, 75] on span "Sites" at bounding box center [59, 75] width 71 height 20
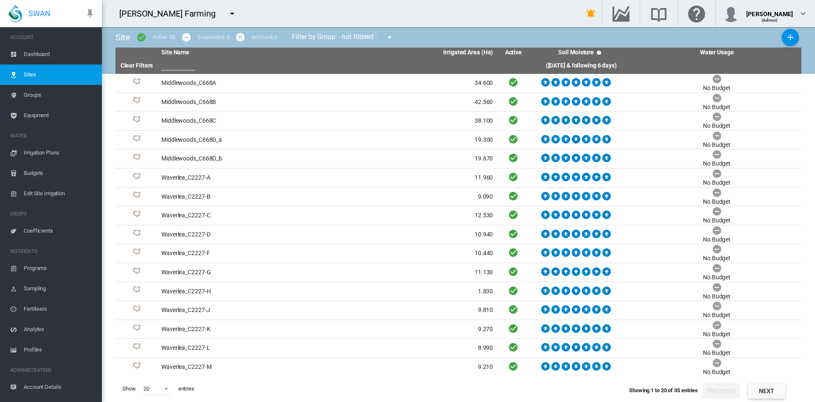
click at [31, 98] on span "Groups" at bounding box center [59, 95] width 71 height 20
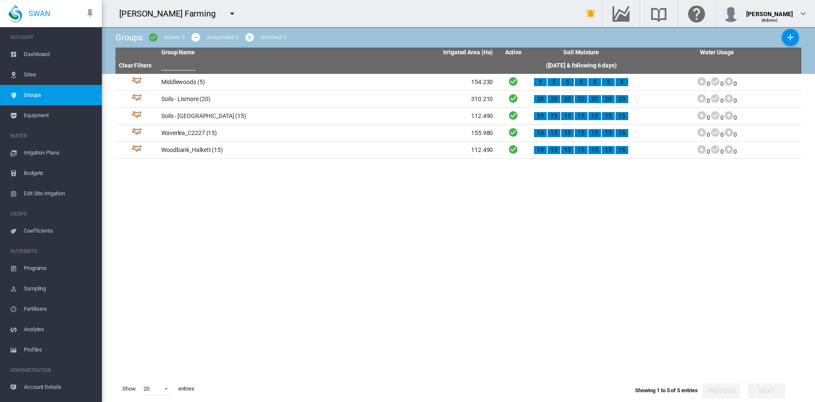
click at [31, 98] on span "Groups" at bounding box center [59, 95] width 71 height 20
click at [28, 73] on span "Sites" at bounding box center [59, 75] width 71 height 20
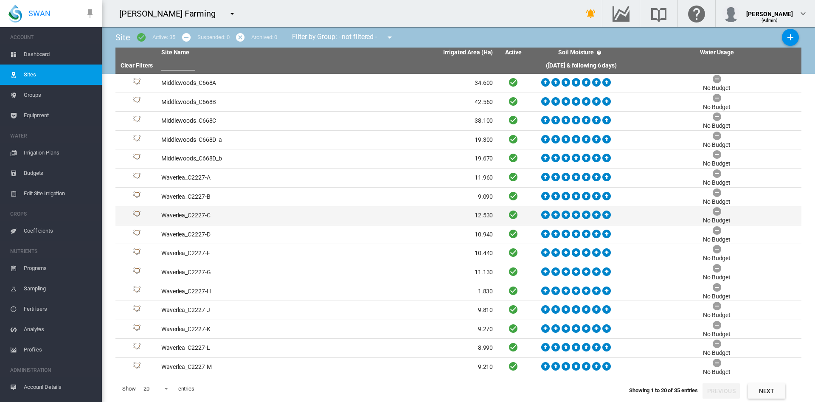
scroll to position [77, 0]
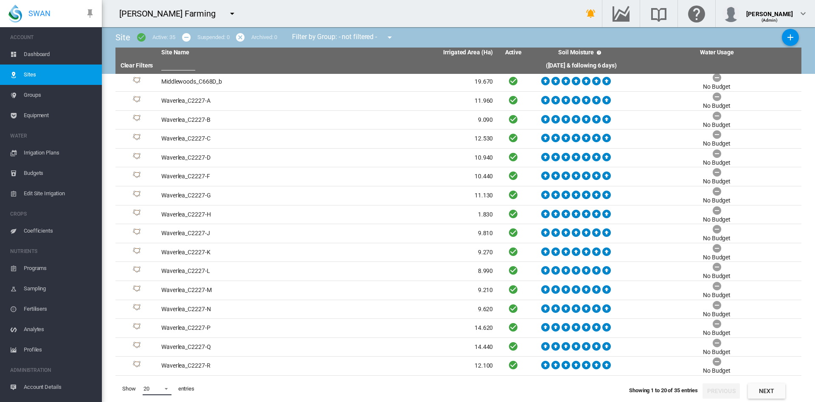
click at [169, 388] on span at bounding box center [164, 388] width 10 height 8
click at [151, 380] on md-option "50" at bounding box center [165, 381] width 58 height 20
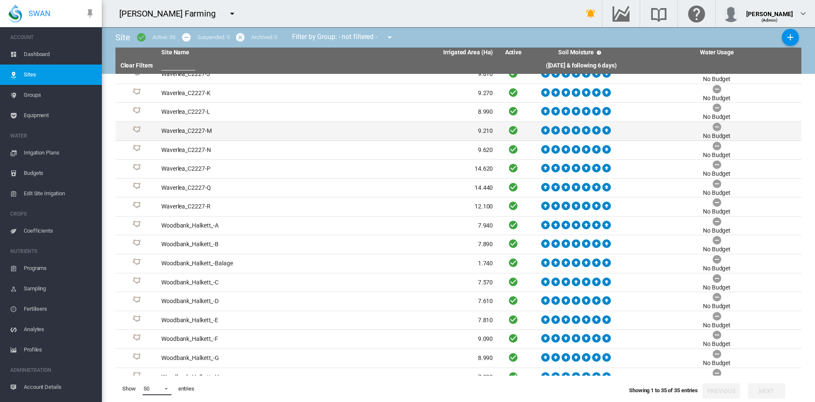
scroll to position [361, 0]
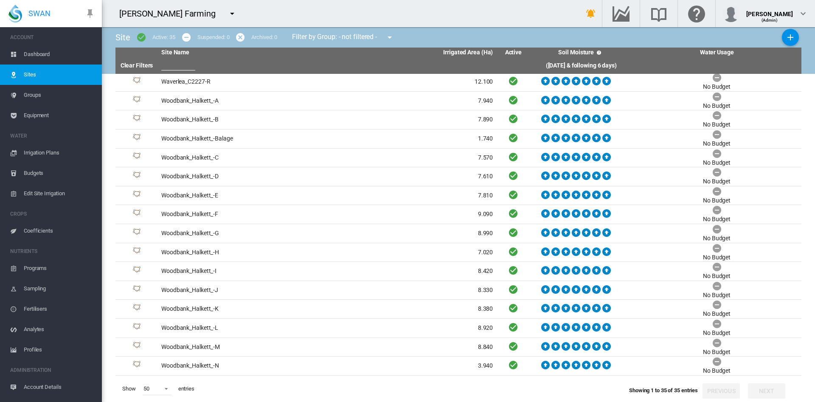
click at [30, 78] on span "Sites" at bounding box center [59, 75] width 71 height 20
click at [34, 54] on span "Dashboard" at bounding box center [59, 54] width 71 height 20
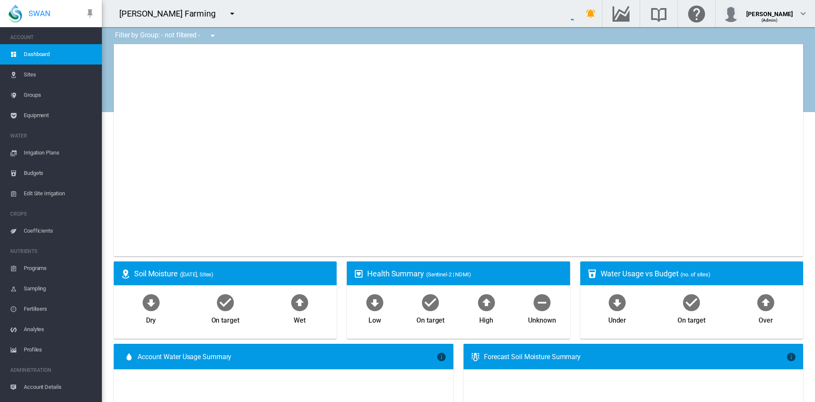
type input "**********"
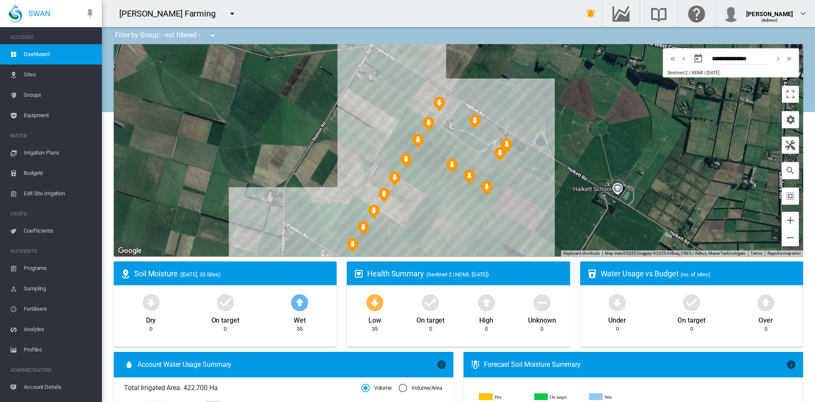
click at [41, 98] on span "Groups" at bounding box center [59, 95] width 71 height 20
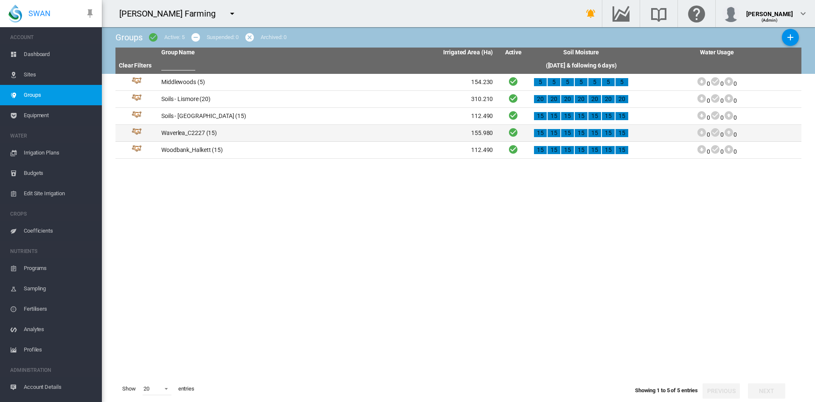
drag, startPoint x: 203, startPoint y: 134, endPoint x: 181, endPoint y: 134, distance: 22.1
click at [181, 134] on td "Waverlea_C2227 (15)" at bounding box center [242, 133] width 169 height 17
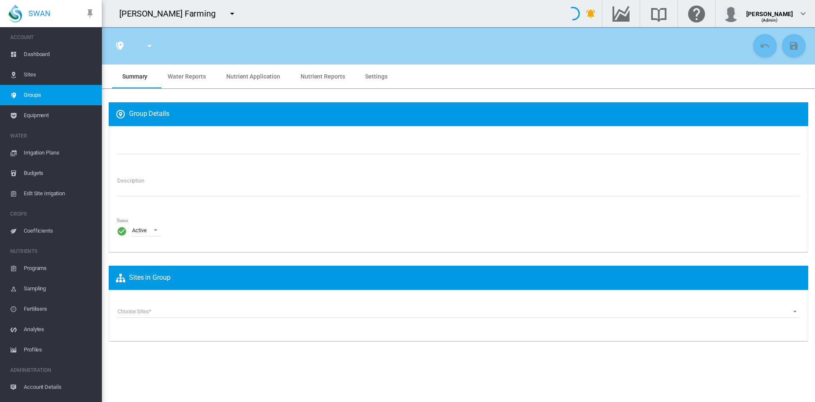
type input "**********"
type textarea "**********"
type input "*"
type input "**"
type input "*"
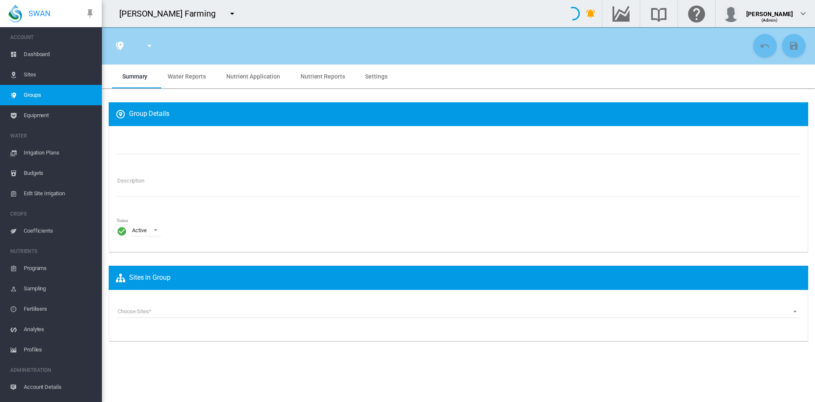
type input "***"
type input "*****"
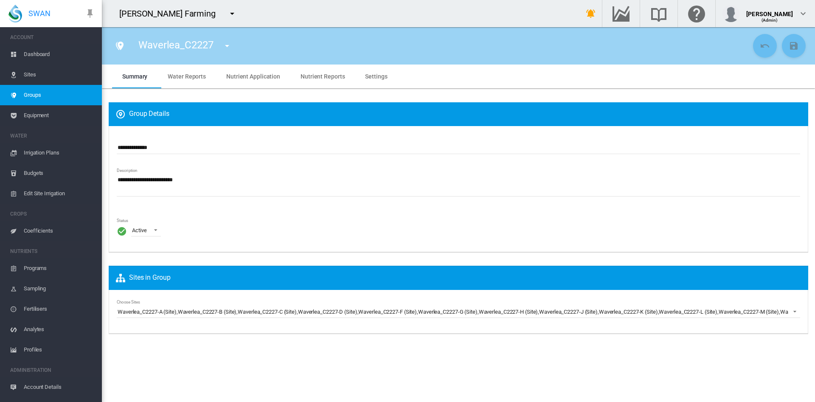
click at [162, 149] on input "**********" at bounding box center [459, 147] width 684 height 13
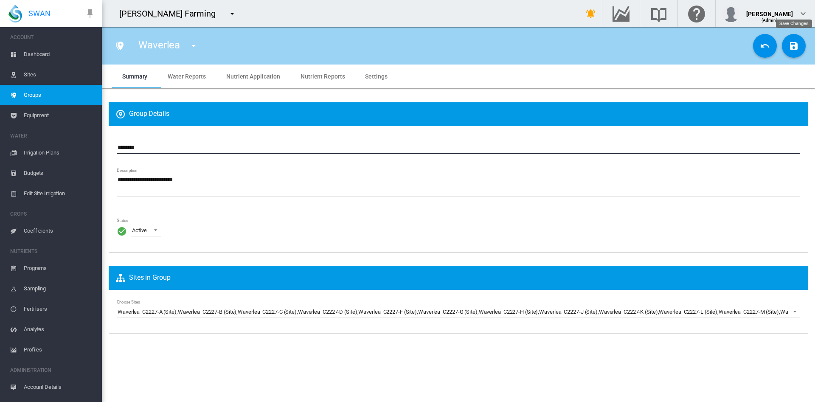
type input "********"
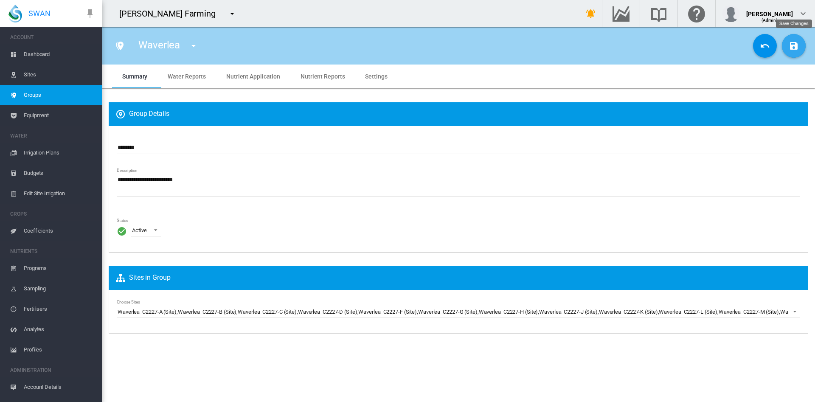
click at [792, 50] on md-icon "icon-content-save" at bounding box center [794, 46] width 10 height 10
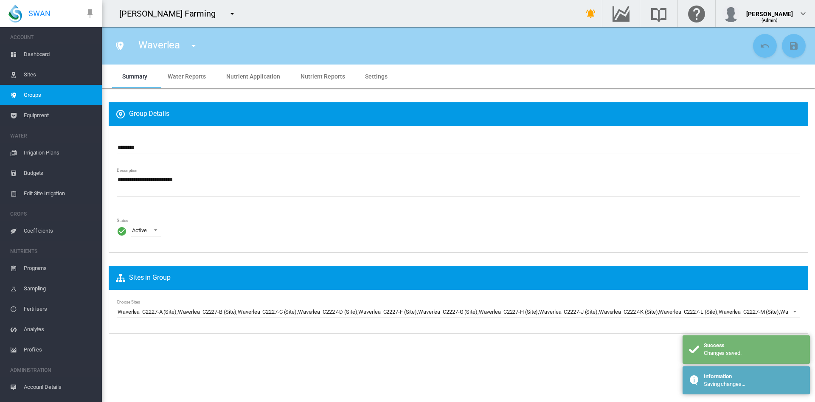
click at [284, 20] on div "[PERSON_NAME] Farming" at bounding box center [334, 13] width 464 height 27
click at [39, 90] on span "Groups" at bounding box center [59, 95] width 71 height 20
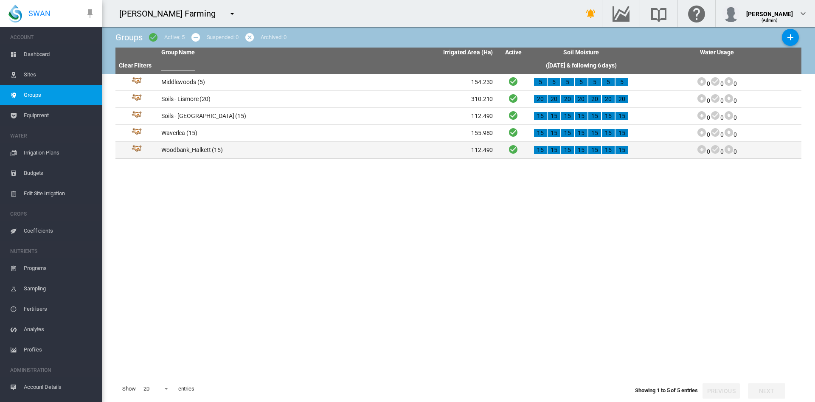
click at [202, 152] on td "Woodbank_Halkett (15)" at bounding box center [242, 150] width 169 height 17
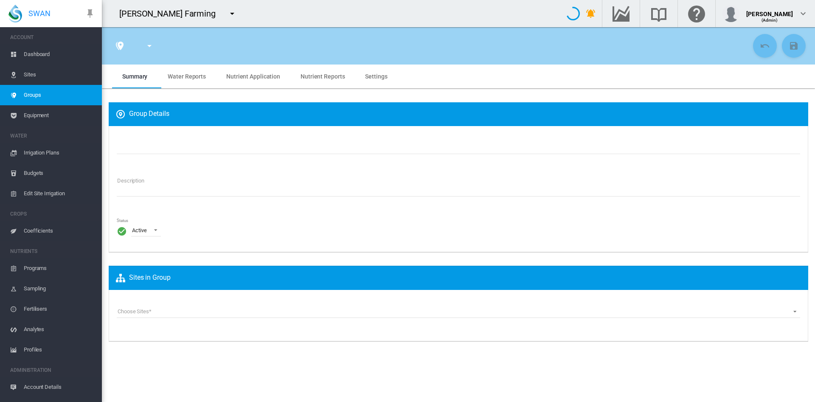
type input "**********"
type textarea "**********"
type input "*"
type input "**"
type input "*"
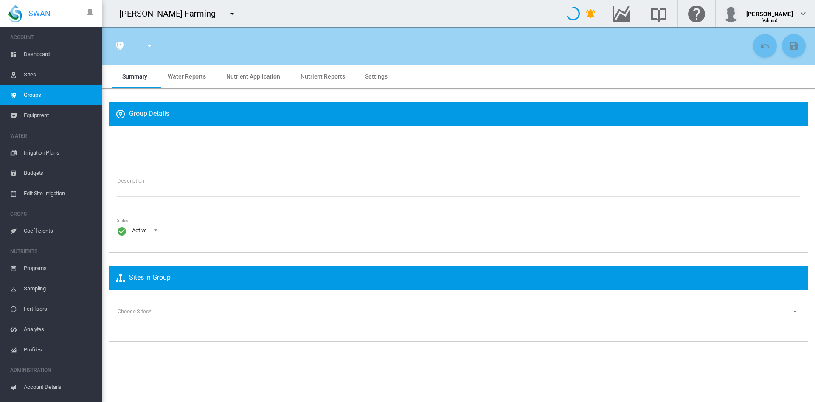
type input "***"
type input "**"
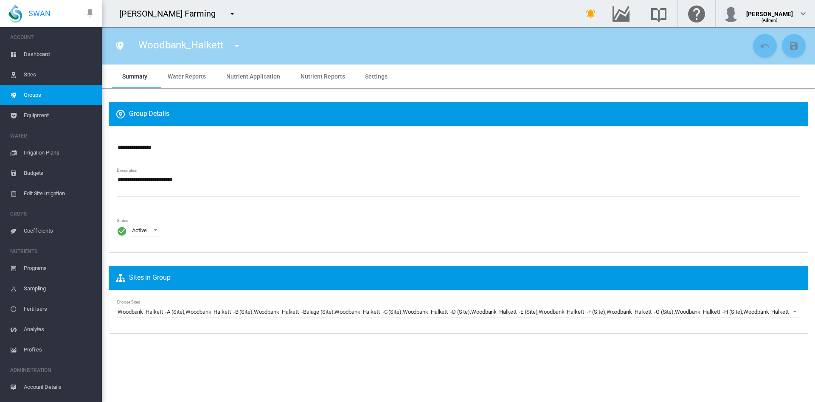
click at [167, 147] on input "**********" at bounding box center [459, 147] width 684 height 13
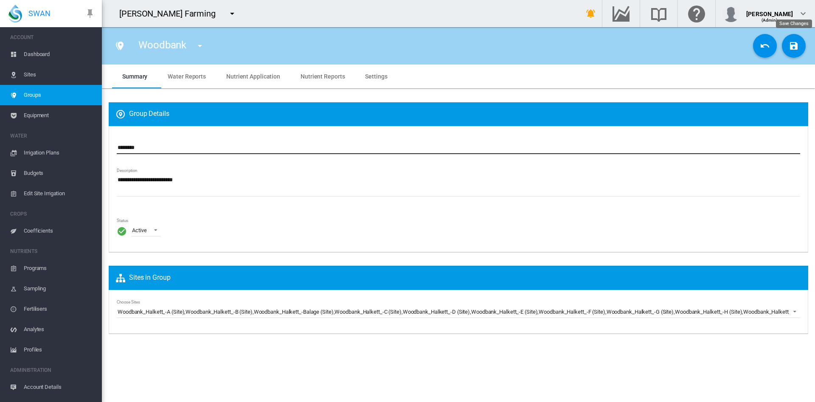
type input "********"
click at [792, 44] on md-icon "icon-content-save" at bounding box center [794, 46] width 10 height 10
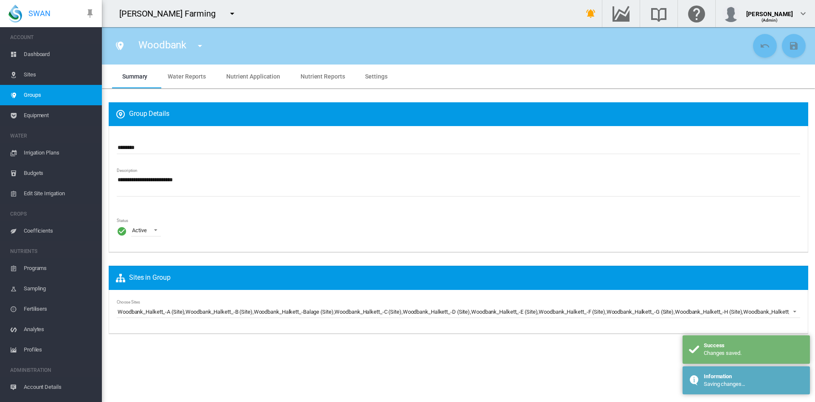
click at [37, 95] on span "Groups" at bounding box center [59, 95] width 71 height 20
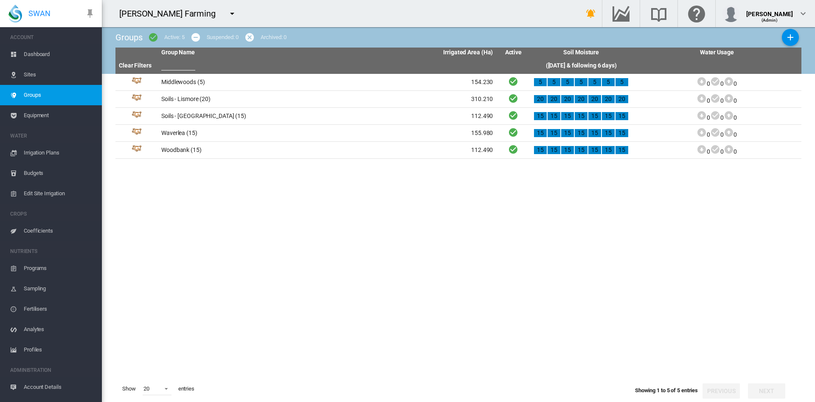
click at [42, 152] on span "Irrigation Plans" at bounding box center [59, 153] width 71 height 20
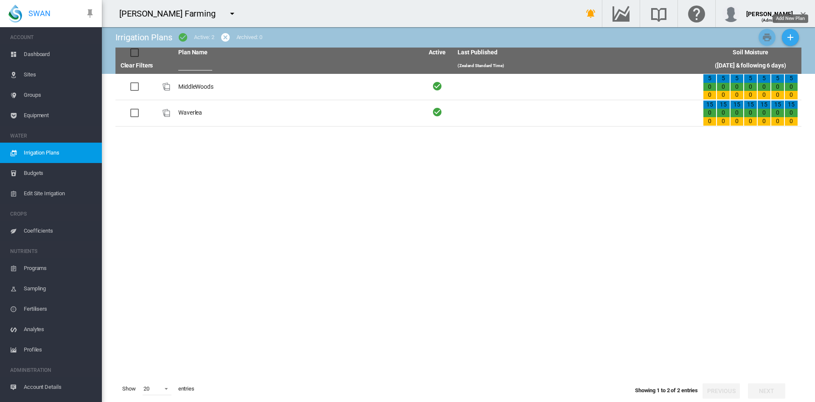
click at [792, 38] on md-icon "icon-plus" at bounding box center [790, 37] width 10 height 10
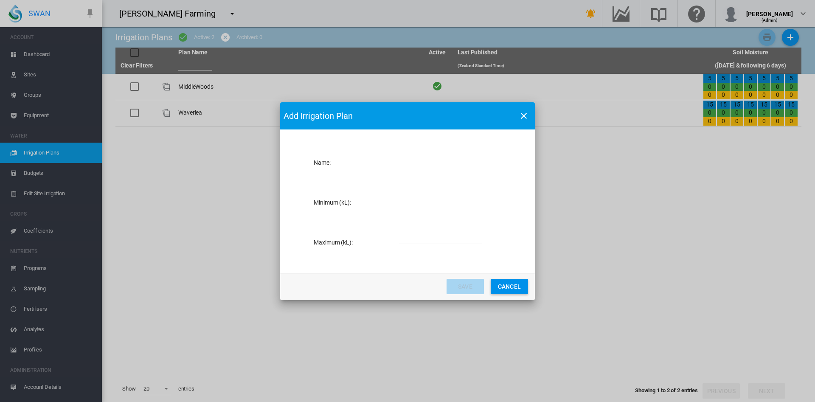
click at [388, 158] on div "Name: Name is required" at bounding box center [419, 163] width 211 height 40
click at [411, 160] on input "Name: Name ..." at bounding box center [440, 158] width 83 height 13
type input "**********"
click at [427, 197] on input "Name: Name ..." at bounding box center [440, 197] width 83 height 13
type input "*"
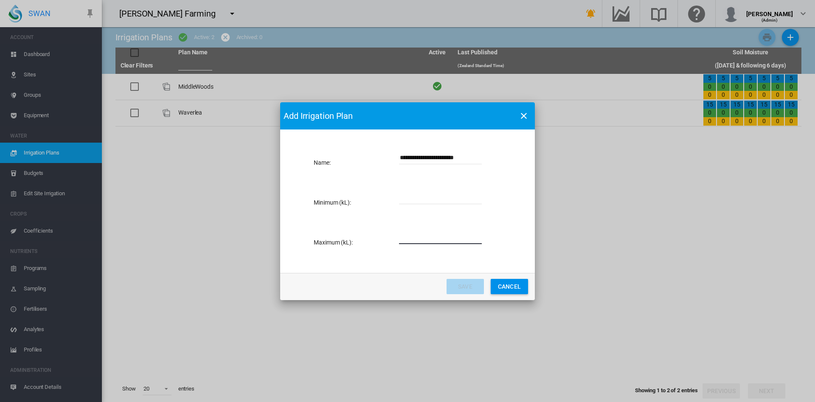
click at [417, 239] on input "Name: Name ..." at bounding box center [440, 237] width 83 height 13
type input "*****"
click at [464, 288] on button "Save" at bounding box center [465, 286] width 37 height 15
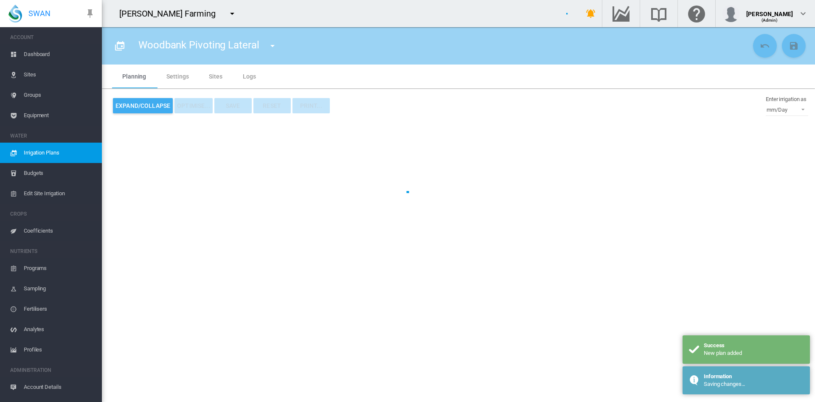
type input "**********"
type input "*"
type input "*****"
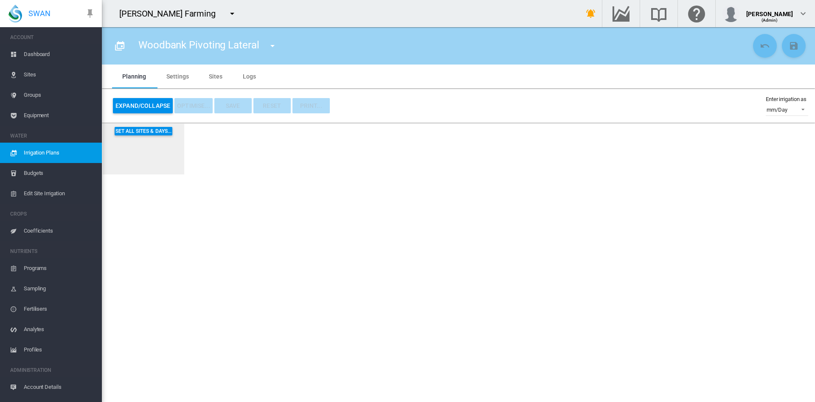
click at [40, 151] on span "Irrigation Plans" at bounding box center [59, 153] width 71 height 20
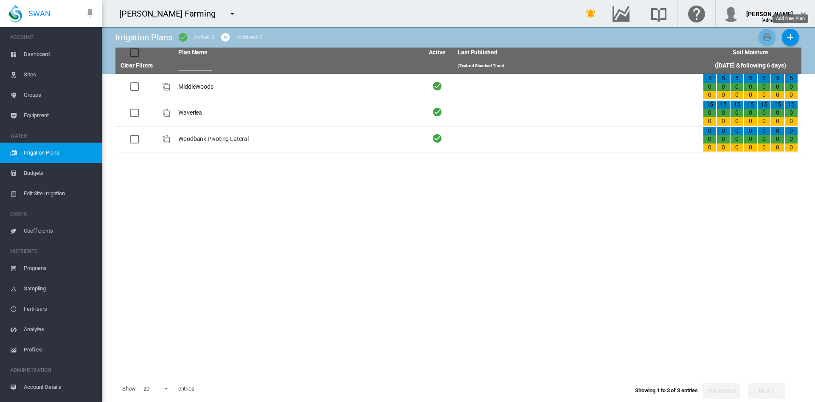
click at [793, 38] on md-icon "icon-plus" at bounding box center [790, 37] width 10 height 10
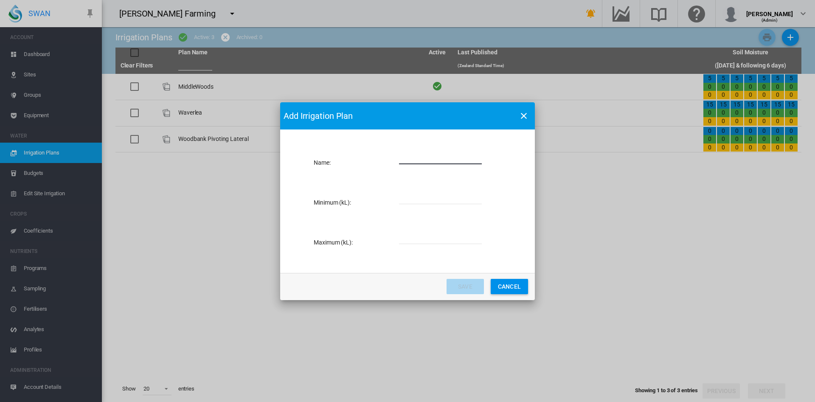
click at [413, 159] on input "Name: Name ..." at bounding box center [440, 158] width 83 height 13
type input "**********"
click at [426, 200] on input "Name: Name ..." at bounding box center [440, 197] width 83 height 13
type input "*"
click at [422, 232] on input "Name: Name ..." at bounding box center [440, 237] width 83 height 13
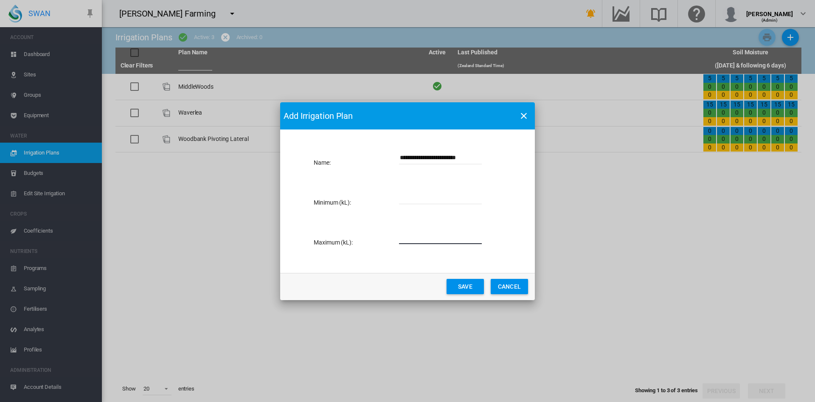
type input "*****"
click at [461, 285] on button "Save" at bounding box center [465, 286] width 37 height 15
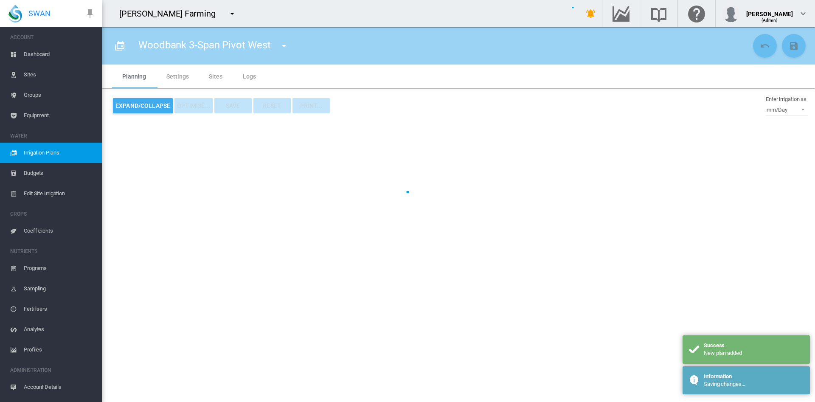
type input "**********"
type input "*"
type input "*****"
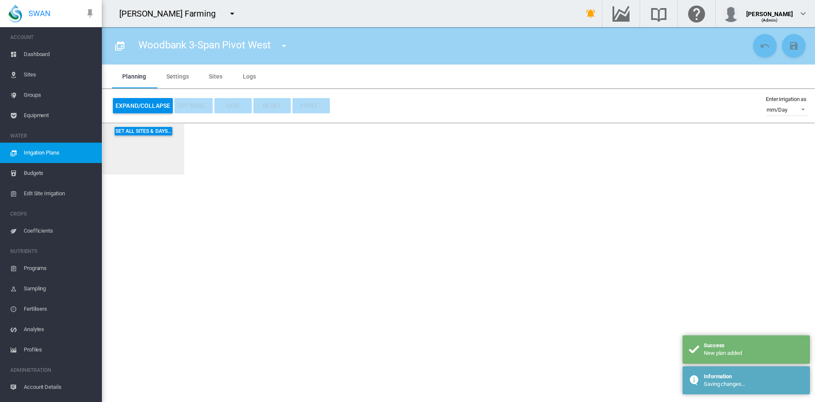
click at [49, 154] on span "Irrigation Plans" at bounding box center [59, 153] width 71 height 20
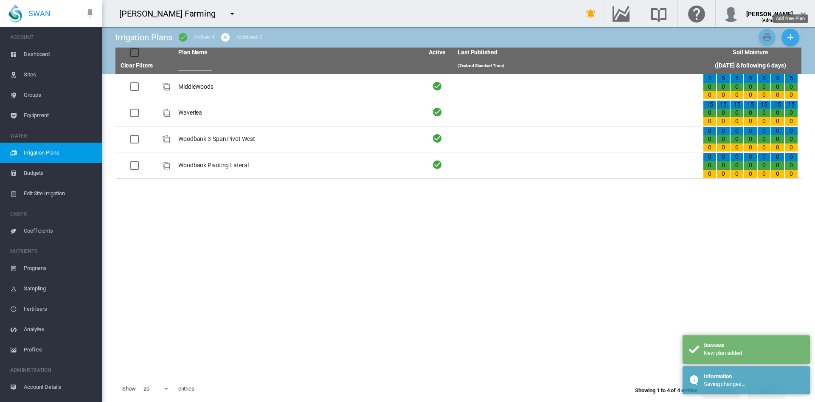
click at [788, 37] on md-icon "icon-plus" at bounding box center [790, 37] width 10 height 10
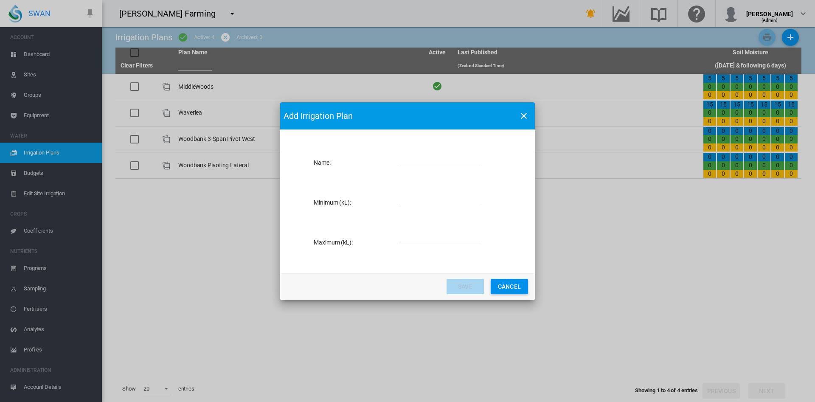
click at [410, 154] on input "Name: Name ..." at bounding box center [440, 158] width 83 height 13
type input "**********"
click at [444, 202] on input "Name: Name ..." at bounding box center [440, 197] width 83 height 13
type input "*"
click at [412, 236] on input "Name: Name ..." at bounding box center [440, 237] width 83 height 13
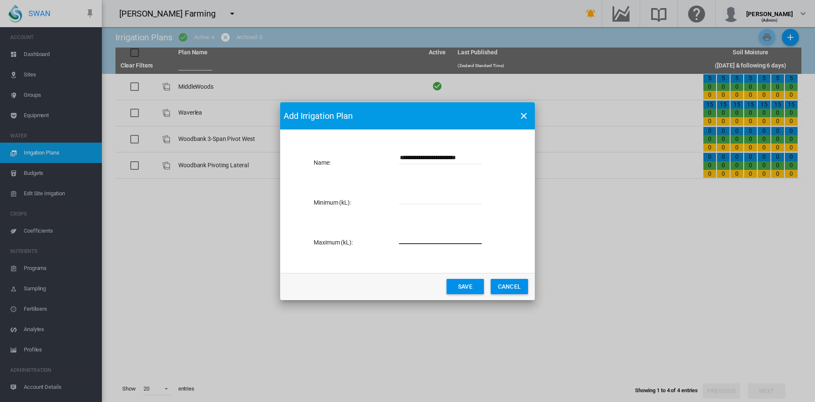
type input "*****"
click at [473, 286] on button "Save" at bounding box center [465, 286] width 37 height 15
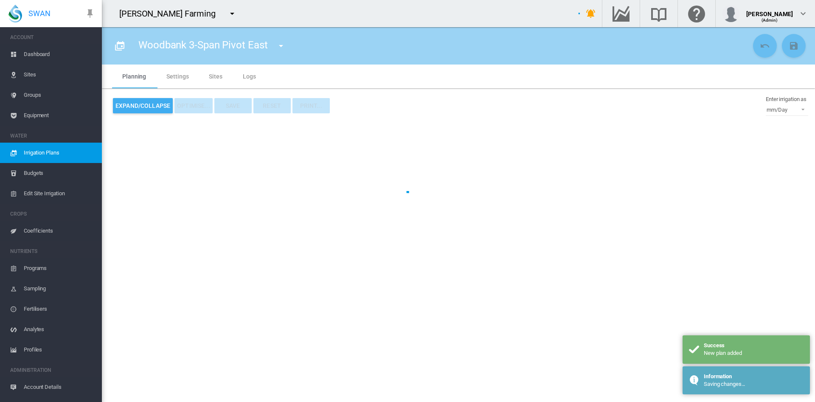
type input "**********"
type input "*"
type input "*****"
click at [130, 78] on div at bounding box center [407, 201] width 815 height 402
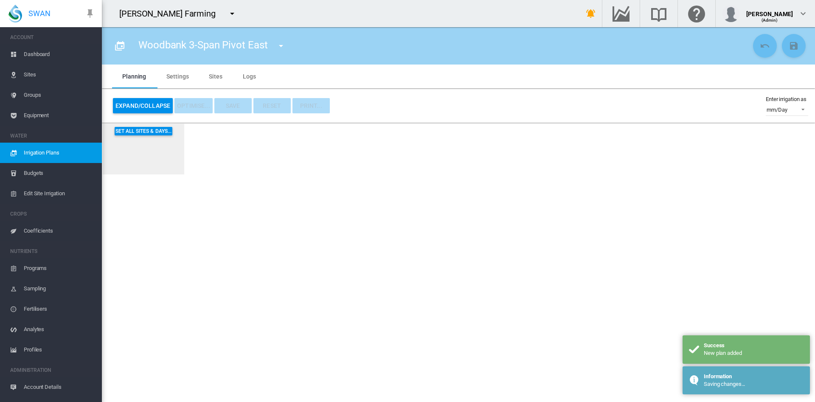
click at [245, 47] on div "Woodbank 3-Span Pivot East MiddleWoods Waverlea Woodbank 3-Span Pivot East" at bounding box center [215, 46] width 169 height 24
click at [282, 49] on md-icon "icon-menu-down" at bounding box center [281, 46] width 10 height 10
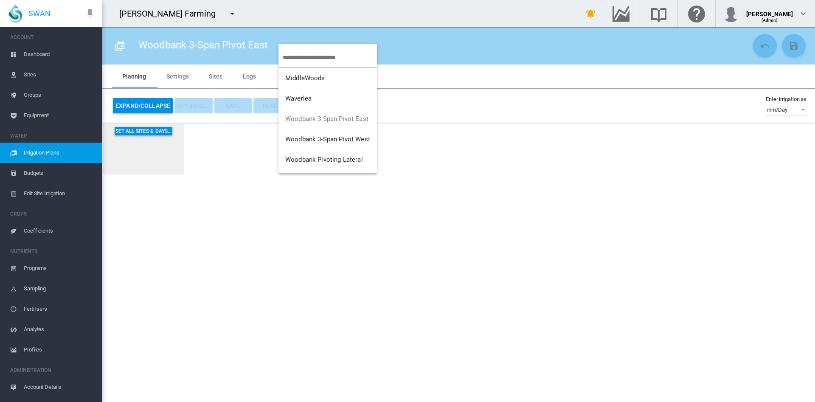
click at [242, 165] on md-backdrop at bounding box center [407, 201] width 815 height 402
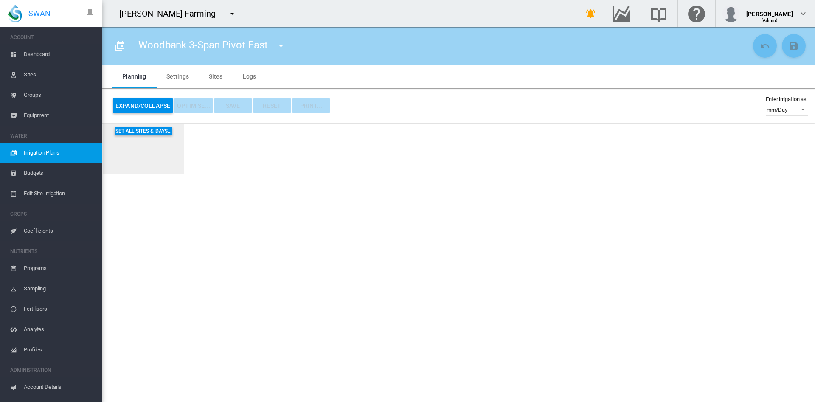
click at [41, 58] on span "Dashboard" at bounding box center [59, 54] width 71 height 20
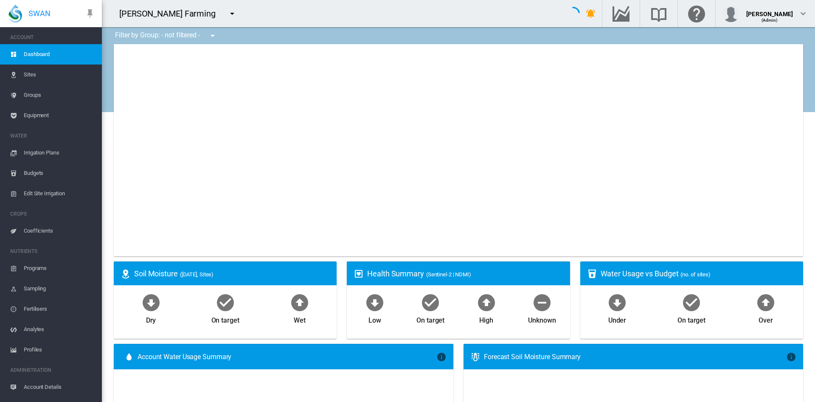
type input "**********"
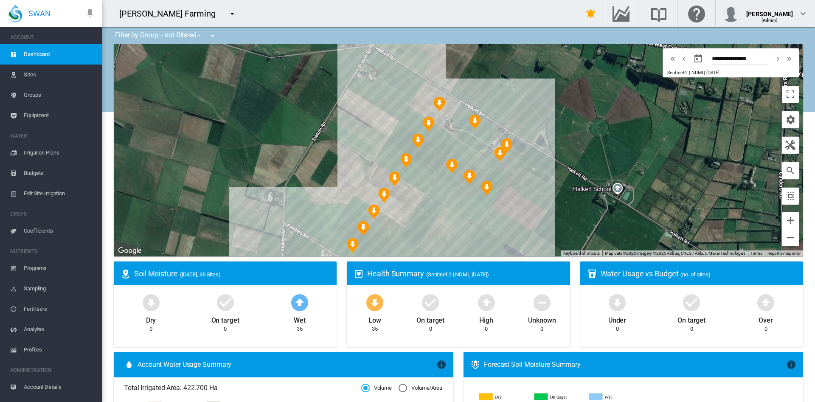
click at [423, 102] on div at bounding box center [458, 150] width 689 height 212
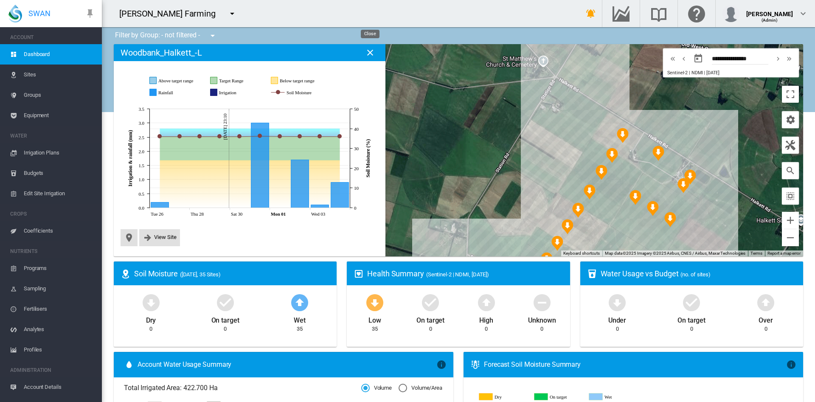
click at [371, 53] on md-icon "icon-close" at bounding box center [370, 53] width 10 height 10
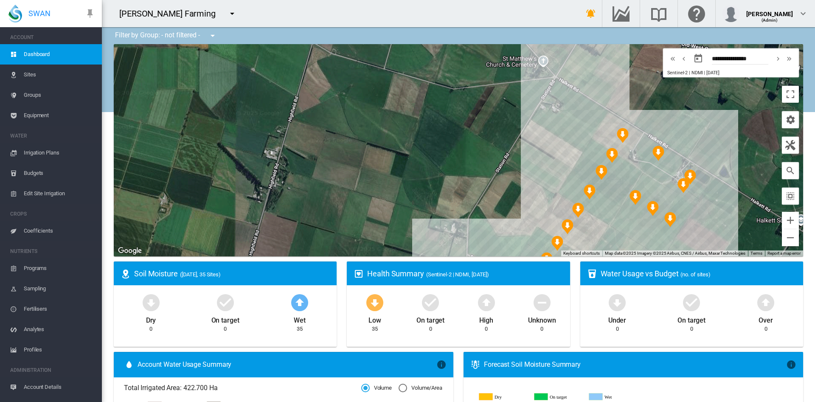
click at [47, 154] on span "Irrigation Plans" at bounding box center [59, 153] width 71 height 20
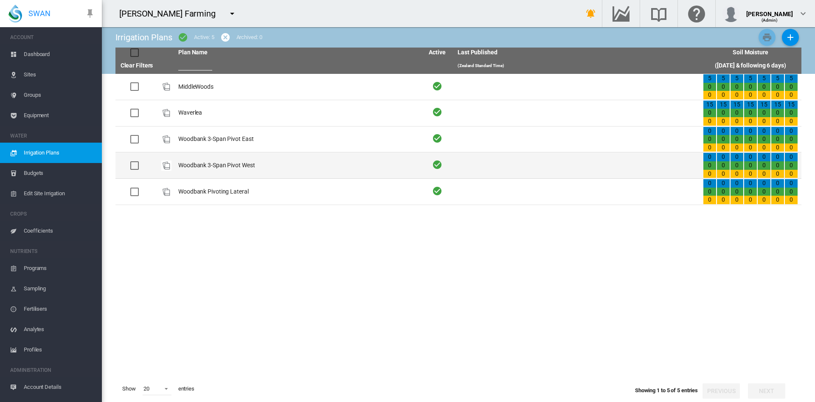
click at [249, 164] on td "Woodbank 3-Span Pivot West" at bounding box center [297, 165] width 245 height 26
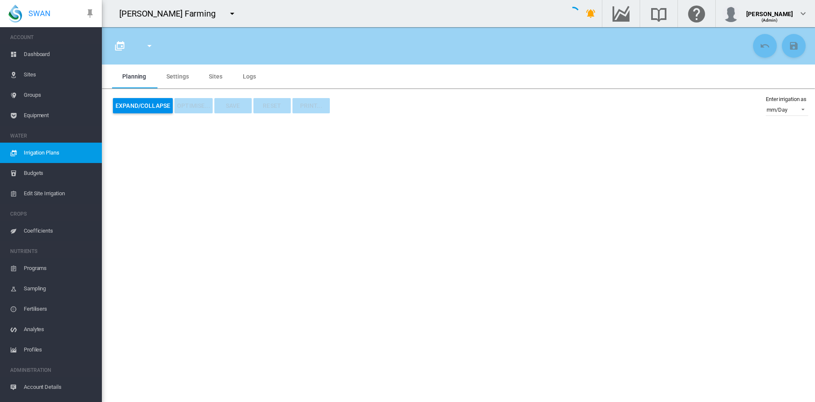
click at [219, 73] on md-tab-item "Sites" at bounding box center [216, 77] width 34 height 24
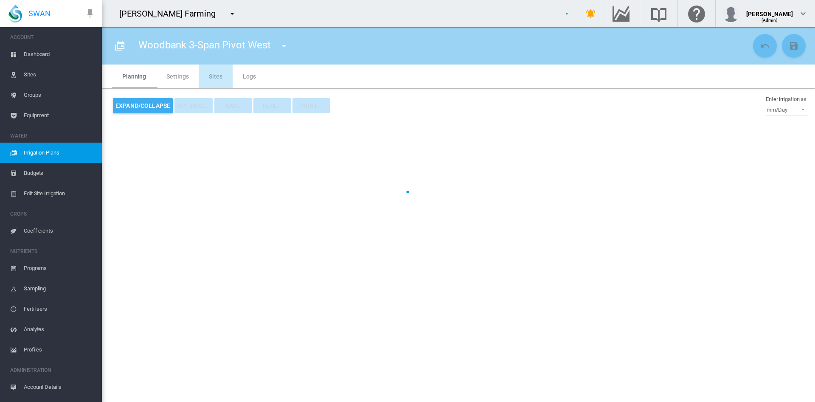
type input "**********"
type input "*"
type input "*****"
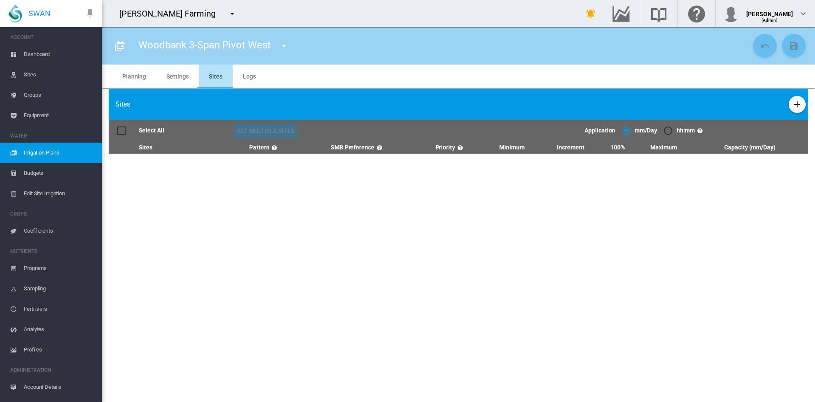
click at [213, 78] on md-tab-item "Sites" at bounding box center [216, 77] width 34 height 24
click at [125, 132] on div at bounding box center [121, 131] width 8 height 8
click at [798, 104] on md-icon "icon-plus" at bounding box center [797, 104] width 10 height 10
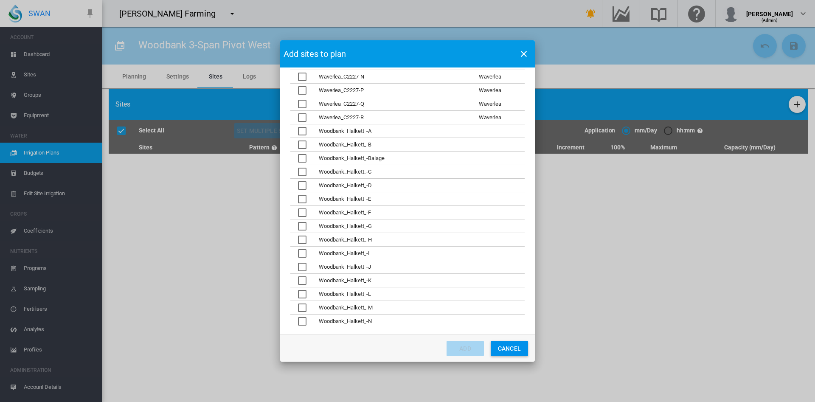
scroll to position [283, 0]
click at [301, 290] on div "Nominate sites ..." at bounding box center [302, 290] width 8 height 8
click at [468, 347] on button "Add" at bounding box center [465, 348] width 37 height 15
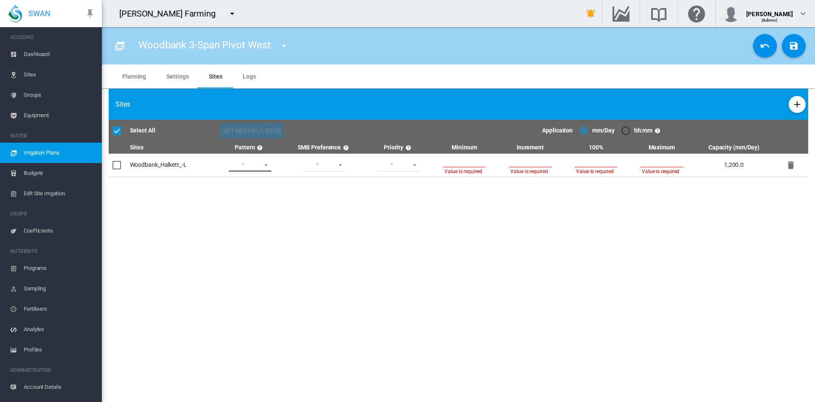
click at [262, 164] on md-select "Lower Middle Upper ZigZag" at bounding box center [250, 165] width 42 height 13
click at [251, 231] on md-option "ZigZag" at bounding box center [251, 226] width 58 height 20
click at [339, 163] on md-select "Wet Dry" at bounding box center [324, 165] width 42 height 13
click at [324, 169] on md-option "Wet" at bounding box center [326, 165] width 58 height 20
click at [420, 162] on md-select "1 2 3 4 5" at bounding box center [398, 165] width 42 height 13
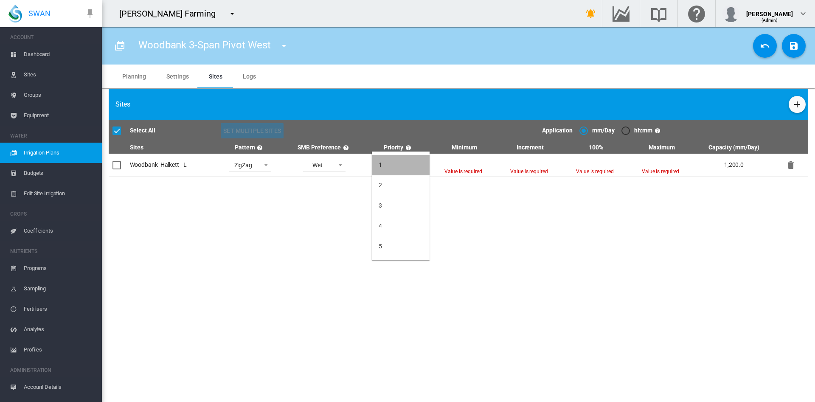
click at [399, 165] on md-option "1" at bounding box center [401, 165] width 58 height 20
click at [464, 163] on input "number" at bounding box center [464, 161] width 42 height 13
type input "**"
click at [518, 161] on input "number" at bounding box center [530, 161] width 42 height 13
type input "*"
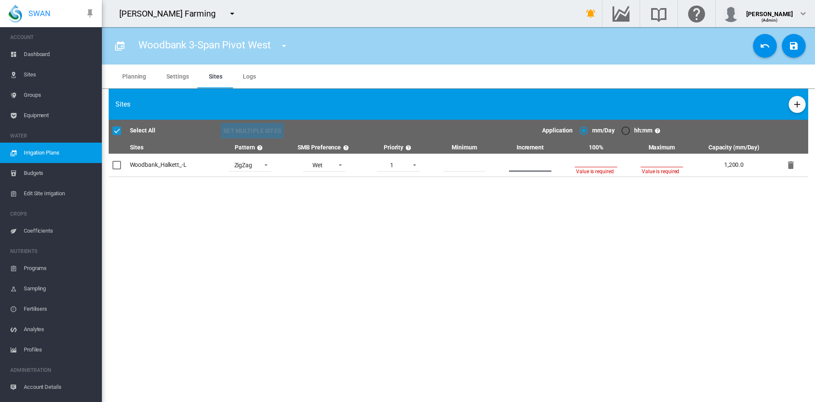
click at [606, 164] on input "number" at bounding box center [596, 161] width 42 height 13
type input "**"
click at [652, 160] on input "number" at bounding box center [662, 161] width 42 height 13
type input "**"
click at [731, 240] on section "Woodbank 3-Span Pivot West MiddleWoods Waverlea Woodbank 3-Span Pivot East" at bounding box center [458, 214] width 713 height 375
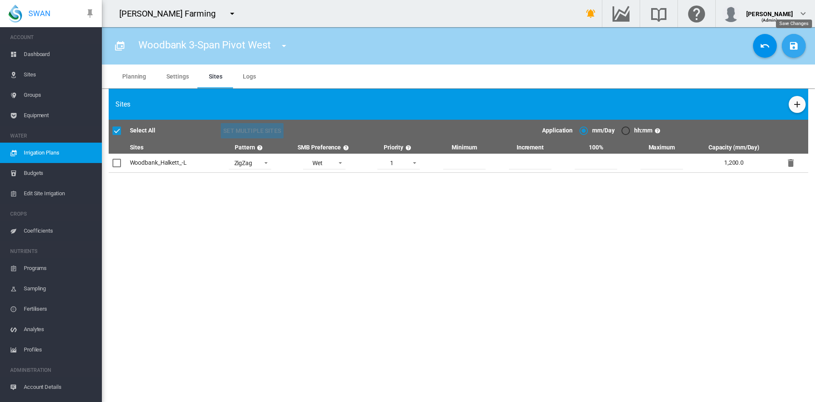
click at [792, 42] on md-icon "icon-content-save" at bounding box center [794, 46] width 10 height 10
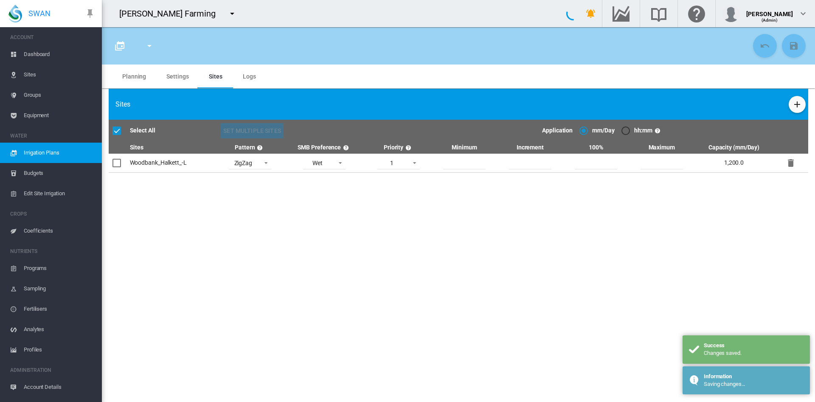
type input "**********"
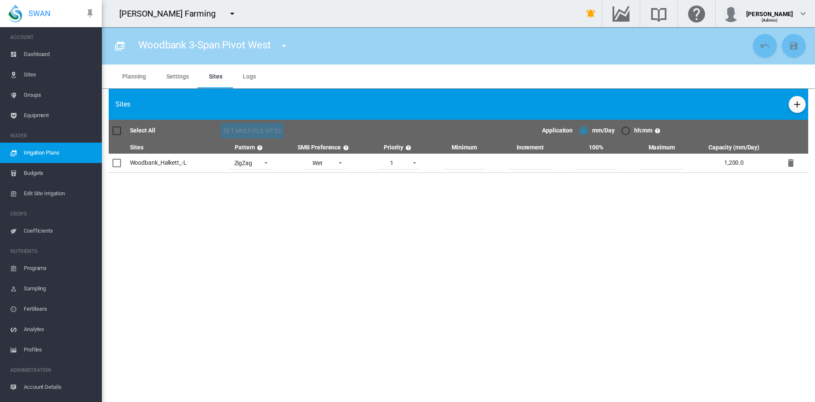
click at [283, 44] on md-icon "icon-menu-down" at bounding box center [284, 46] width 10 height 10
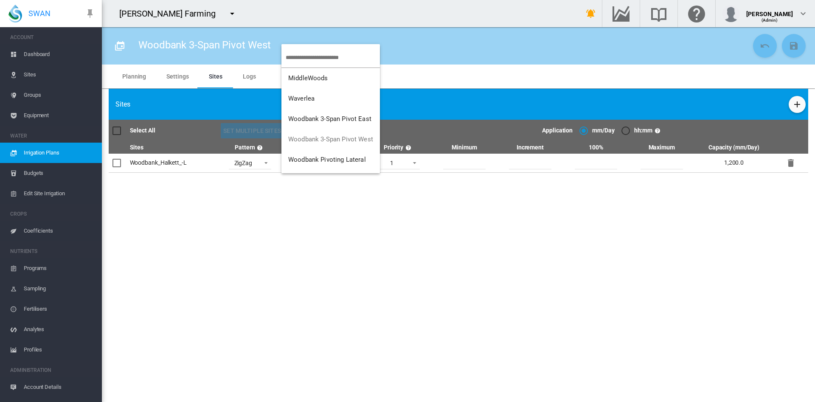
click at [239, 220] on md-backdrop at bounding box center [407, 201] width 815 height 402
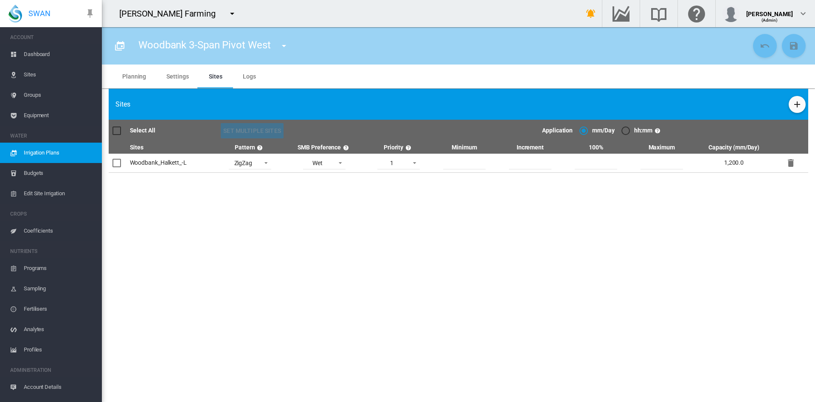
click at [45, 55] on span "Dashboard" at bounding box center [59, 54] width 71 height 20
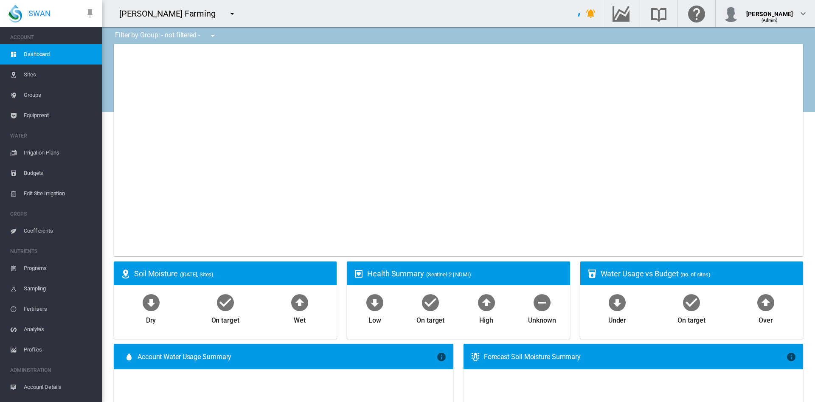
type input "**********"
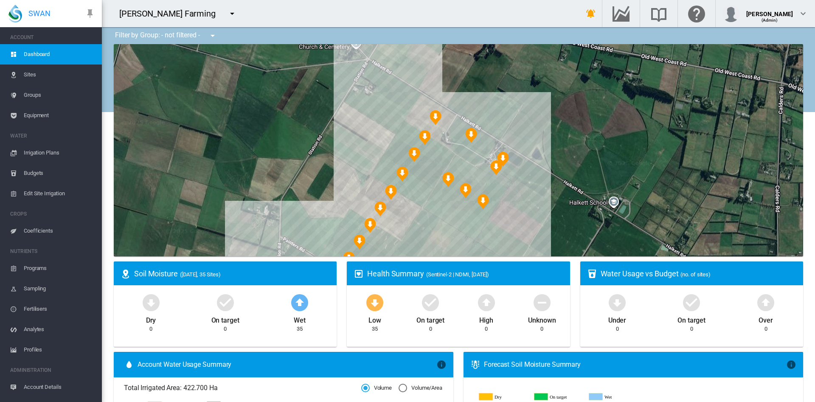
drag, startPoint x: 497, startPoint y: 190, endPoint x: 306, endPoint y: 170, distance: 191.6
click at [306, 170] on div at bounding box center [458, 150] width 689 height 212
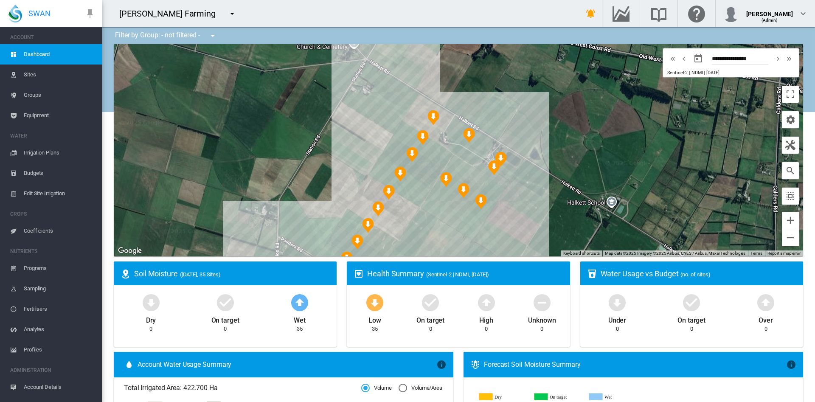
click at [33, 55] on span "Dashboard" at bounding box center [59, 54] width 71 height 20
click at [42, 151] on span "Irrigation Plans" at bounding box center [59, 153] width 71 height 20
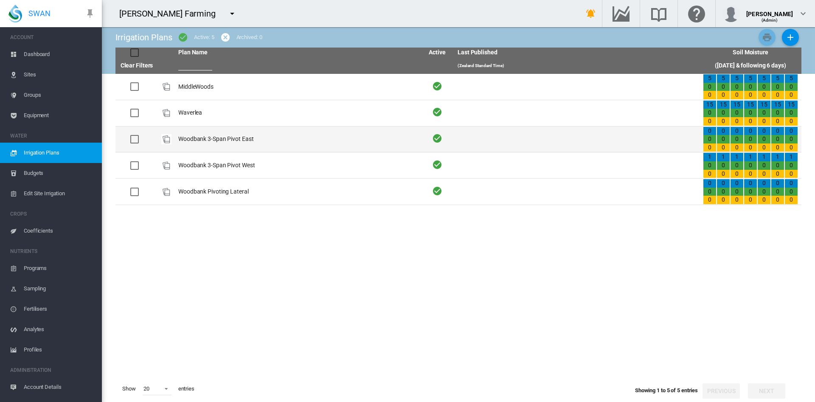
click at [239, 143] on td "Woodbank 3-Span Pivot East" at bounding box center [297, 140] width 245 height 26
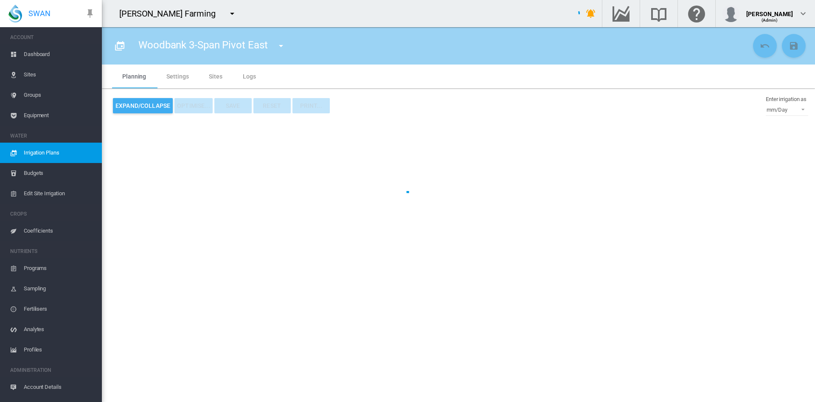
type input "**********"
type input "*"
type input "*****"
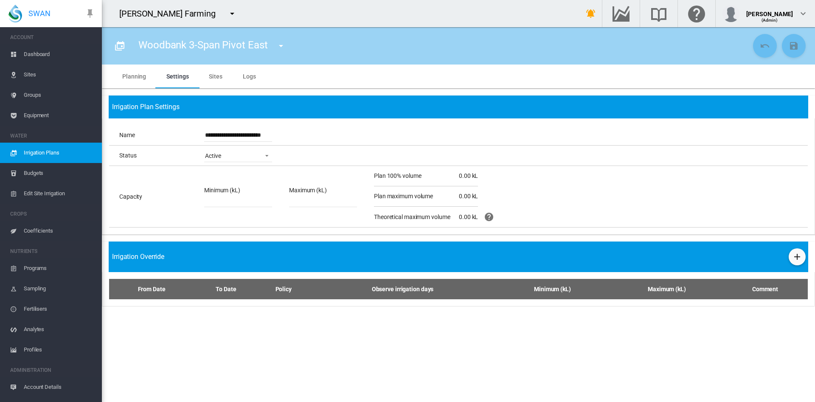
click at [216, 76] on md-tab-item "Sites" at bounding box center [216, 77] width 34 height 24
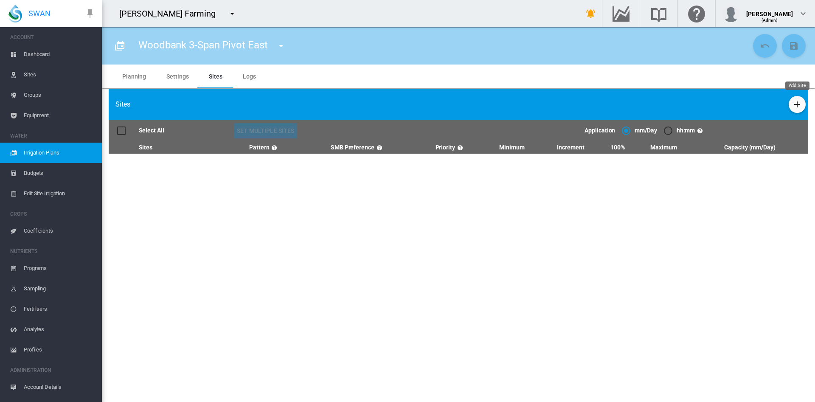
click at [800, 110] on button "Add Site" at bounding box center [797, 104] width 17 height 17
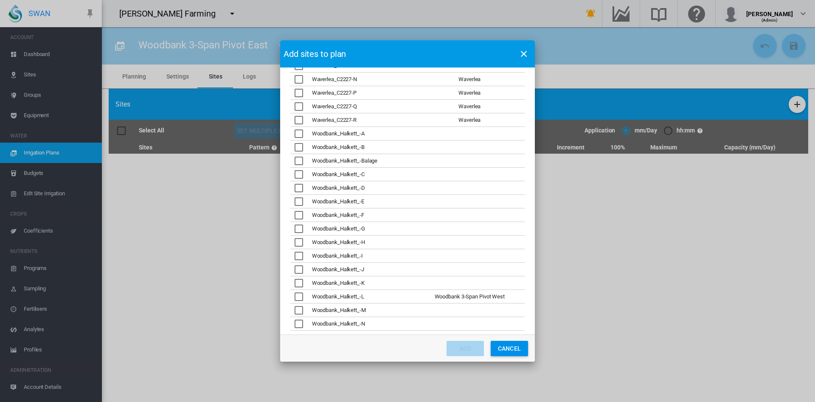
scroll to position [283, 0]
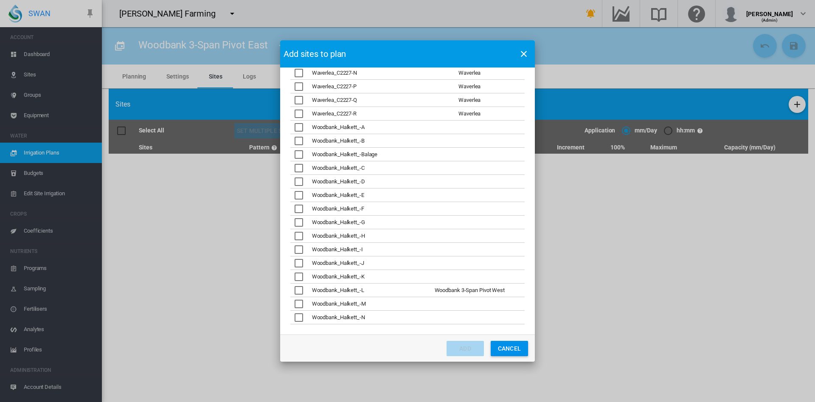
click at [296, 303] on div "Nominate sites ..." at bounding box center [299, 304] width 8 height 8
click at [471, 350] on button "Add" at bounding box center [465, 348] width 37 height 15
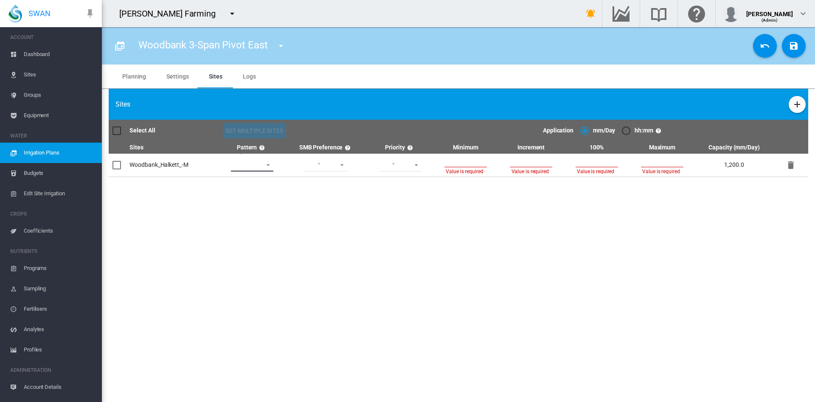
click at [271, 166] on md-select "Lower Middle Upper ZigZag" at bounding box center [252, 165] width 42 height 13
click at [239, 229] on div "ZigZag" at bounding box center [240, 226] width 18 height 8
click at [345, 166] on md-select "Wet Dry" at bounding box center [326, 165] width 42 height 13
click at [320, 165] on md-option "Wet" at bounding box center [328, 165] width 58 height 20
click at [425, 161] on td "1 2 3 4 5" at bounding box center [399, 165] width 65 height 23
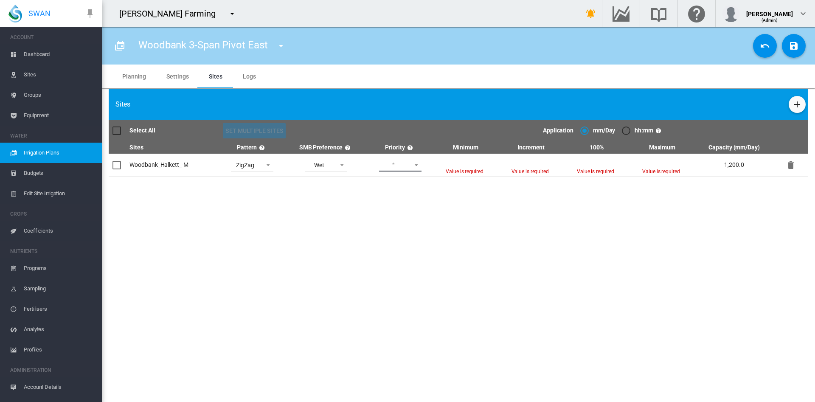
click at [418, 164] on md-select "1 2 3 4 5" at bounding box center [400, 165] width 42 height 13
click at [394, 166] on md-option "1" at bounding box center [403, 165] width 58 height 20
click at [470, 167] on span "Value is required" at bounding box center [465, 170] width 39 height 8
click at [464, 162] on input "number" at bounding box center [465, 161] width 42 height 13
type input "**"
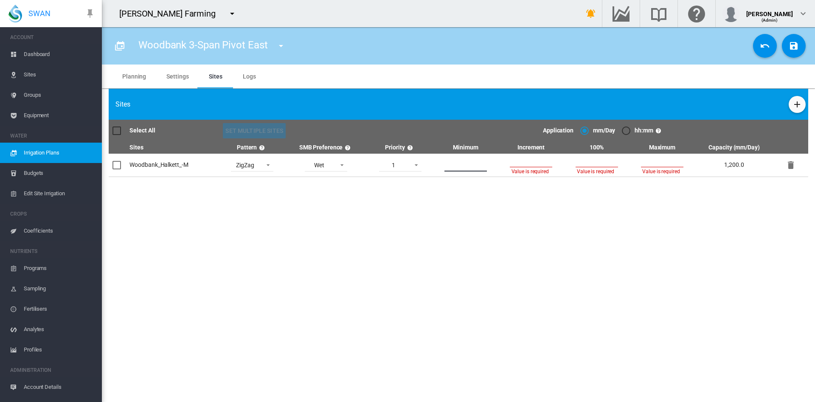
click at [532, 164] on input "number" at bounding box center [531, 161] width 42 height 13
type input "*"
click at [595, 164] on input "number" at bounding box center [597, 161] width 42 height 13
type input "**"
click at [658, 164] on input "number" at bounding box center [662, 161] width 42 height 13
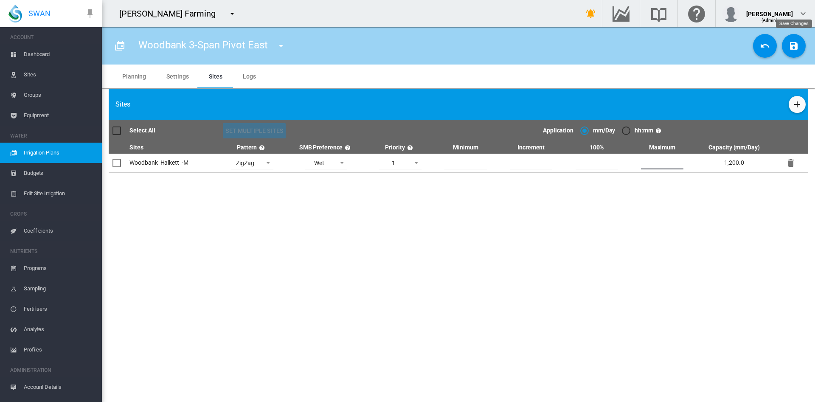
type input "**"
click at [793, 45] on md-icon "icon-content-save" at bounding box center [794, 46] width 10 height 10
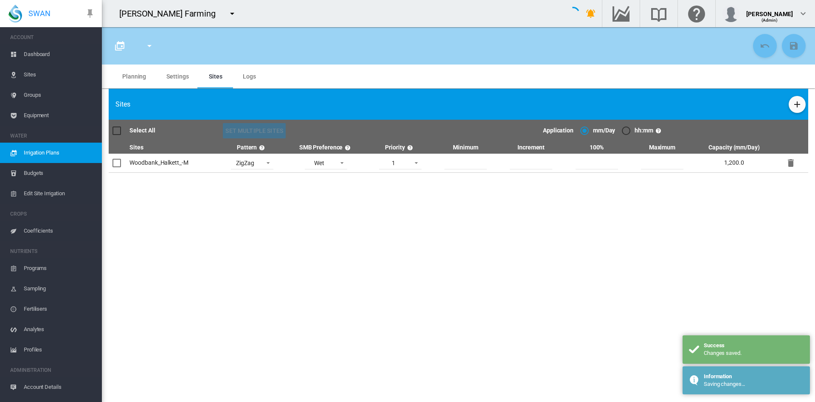
type input "**********"
click at [38, 52] on span "Dashboard" at bounding box center [59, 54] width 71 height 20
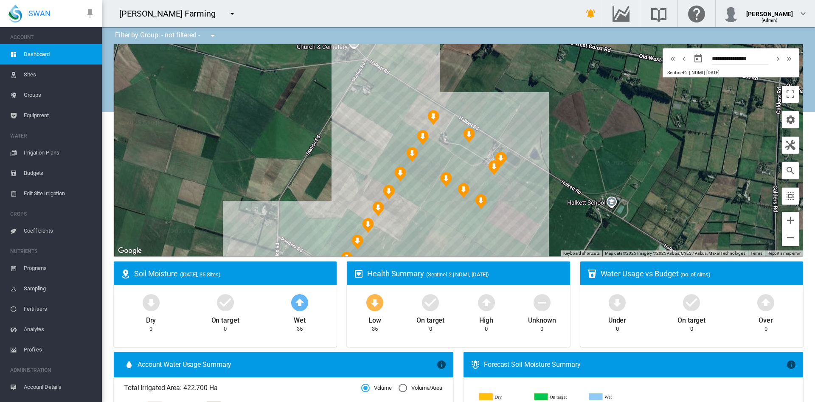
click at [34, 73] on span "Sites" at bounding box center [59, 75] width 71 height 20
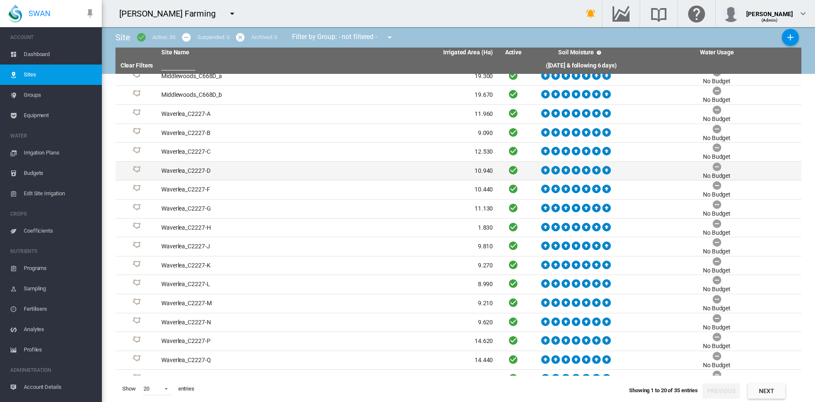
scroll to position [77, 0]
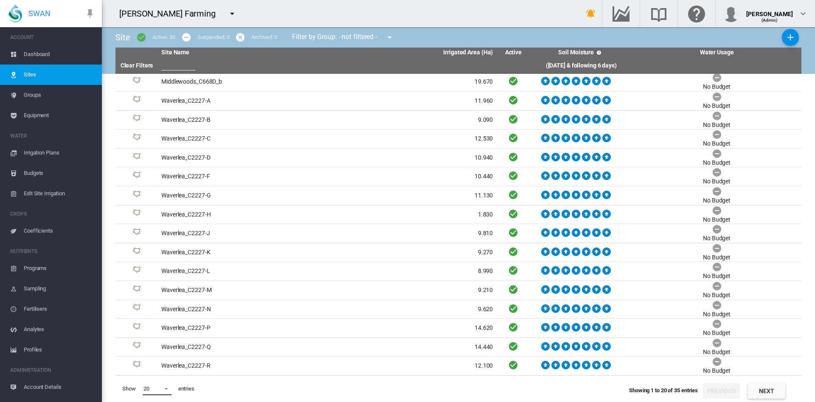
click at [167, 391] on span at bounding box center [164, 388] width 10 height 8
click at [162, 383] on md-option "200" at bounding box center [165, 388] width 58 height 20
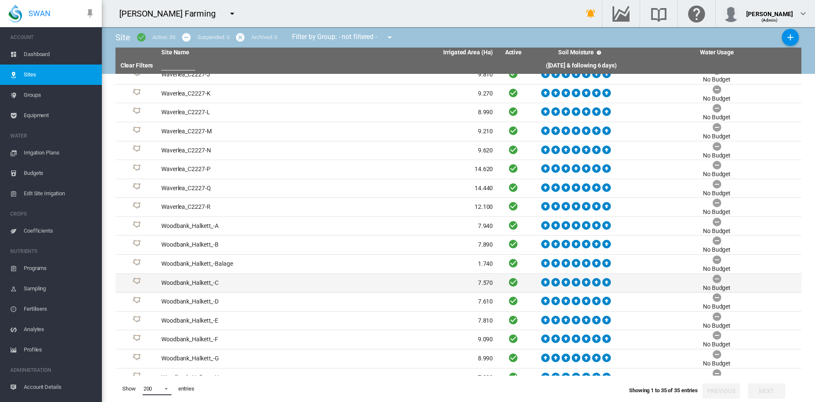
scroll to position [236, 0]
click at [261, 284] on td "Woodbank_Halkett_-C" at bounding box center [242, 282] width 169 height 19
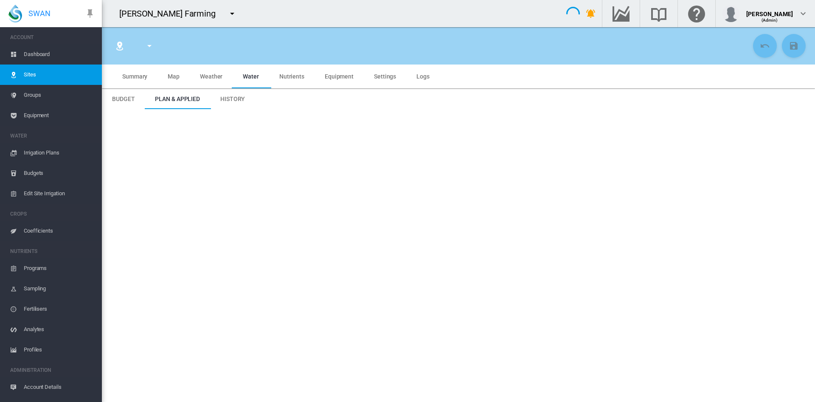
type input "**********"
type input "*********"
type input "***"
type input "****"
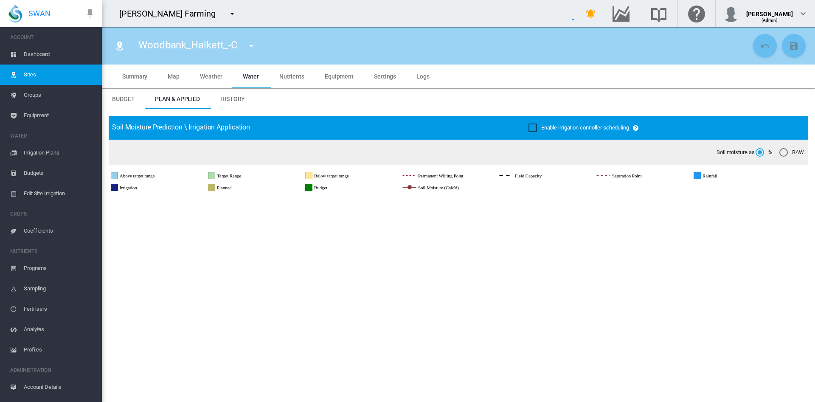
click at [252, 47] on md-icon "icon-menu-down" at bounding box center [251, 46] width 10 height 10
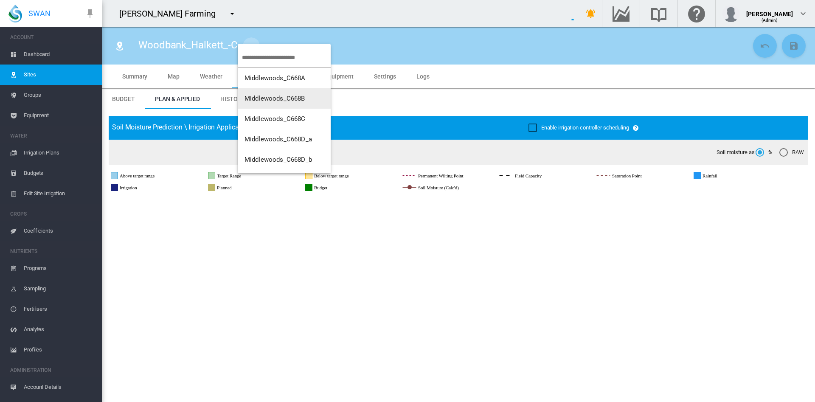
click at [273, 89] on button "Middlewoods_C668B" at bounding box center [284, 98] width 93 height 20
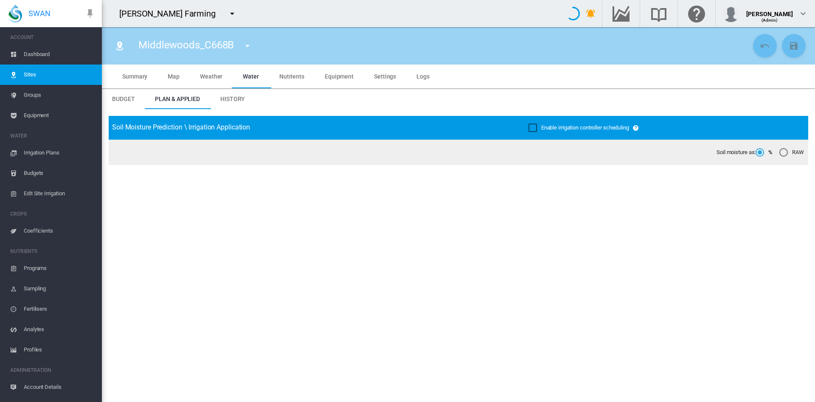
type input "**********"
type input "*********"
type input "***"
type input "*****"
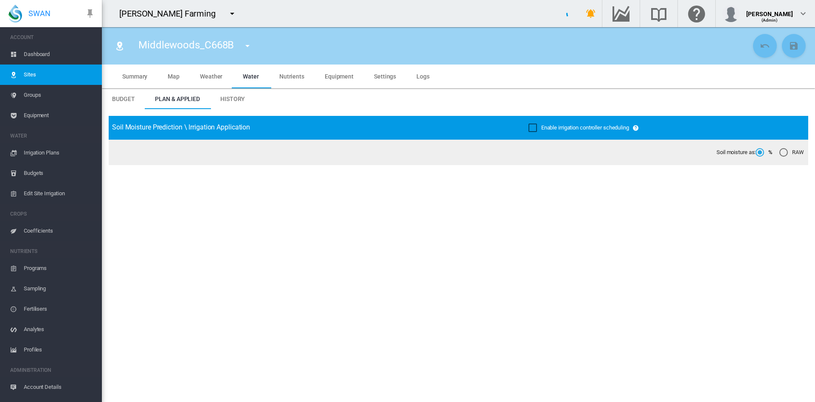
scroll to position [73, 0]
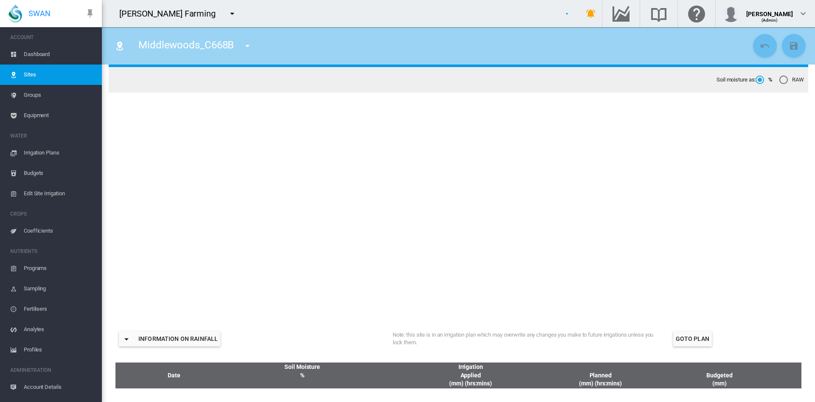
click at [242, 46] on md-icon "icon-menu-down" at bounding box center [247, 46] width 10 height 10
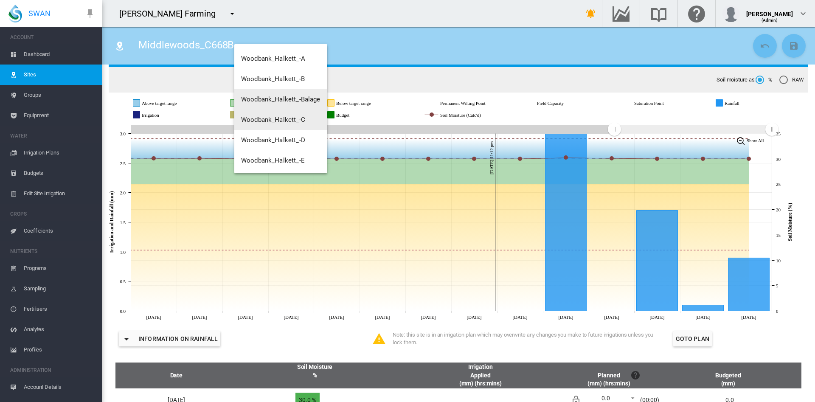
scroll to position [428, 0]
click at [300, 100] on span "Woodbank_Halkett_-Balage" at bounding box center [280, 99] width 79 height 8
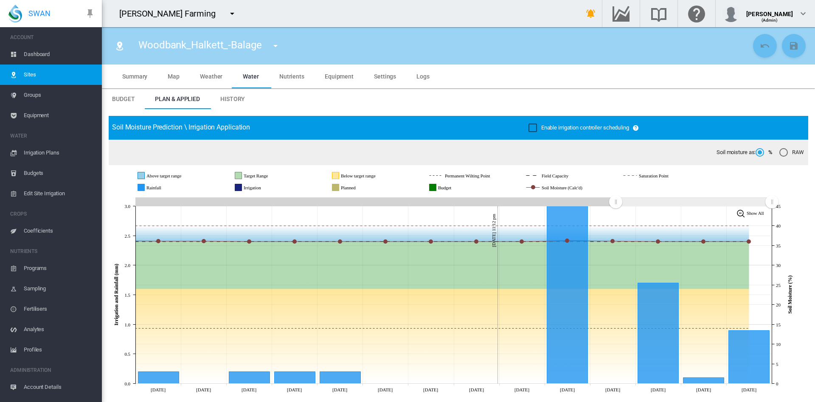
click at [137, 69] on md-tab-item "Summary" at bounding box center [134, 77] width 45 height 24
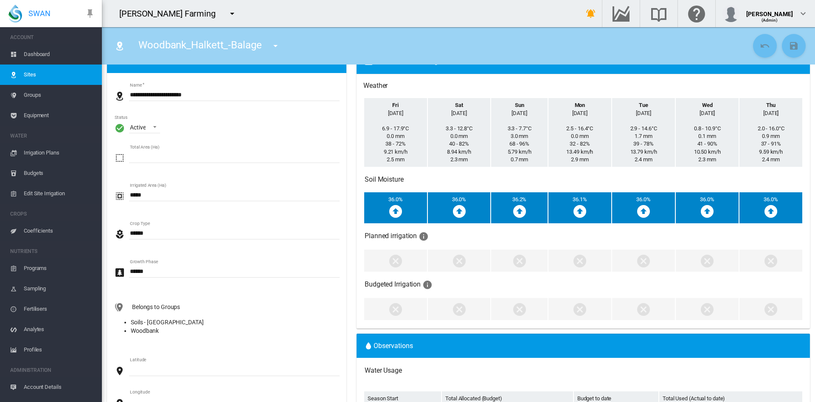
scroll to position [34, 0]
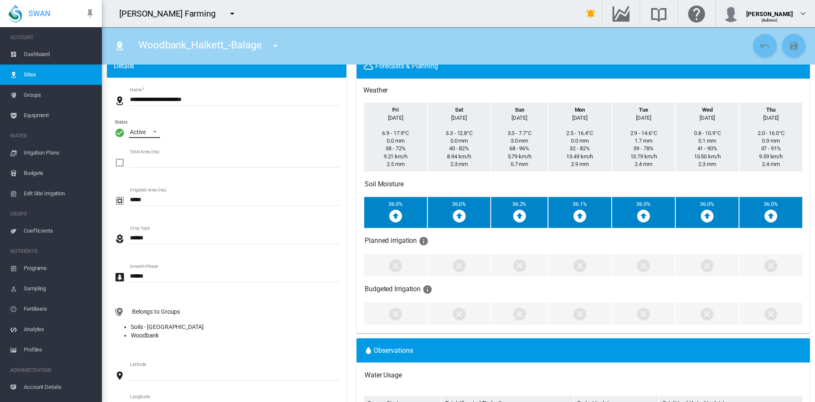
click at [155, 137] on md-select-value "Active" at bounding box center [144, 131] width 31 height 13
click at [145, 171] on div "Archived" at bounding box center [141, 173] width 23 height 8
click at [789, 48] on md-icon "icon-content-save" at bounding box center [794, 46] width 10 height 10
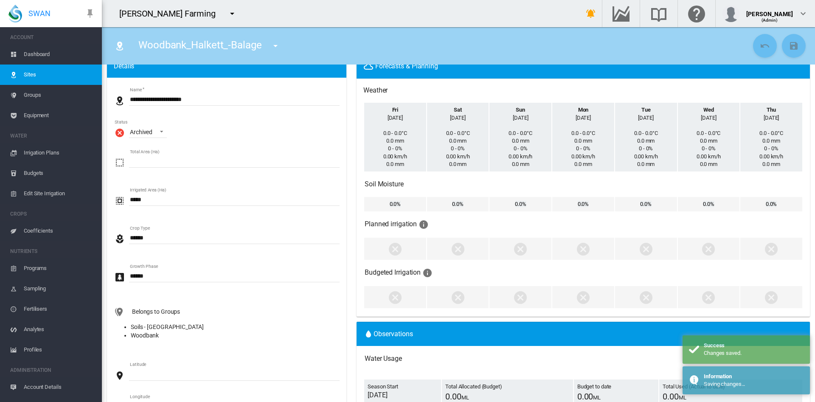
click at [41, 51] on span "Dashboard" at bounding box center [59, 54] width 71 height 20
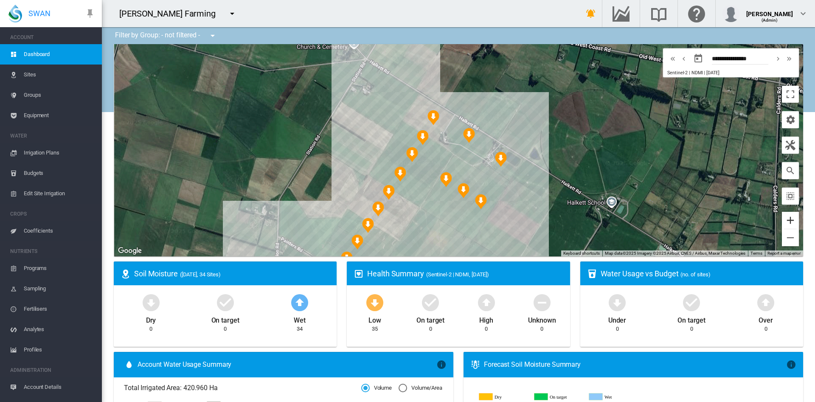
click at [782, 224] on button "Zoom in" at bounding box center [790, 220] width 17 height 17
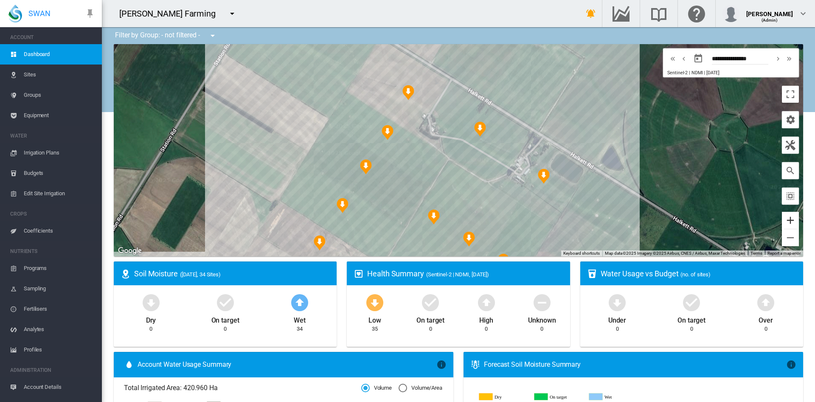
click at [782, 224] on button "Zoom in" at bounding box center [790, 220] width 17 height 17
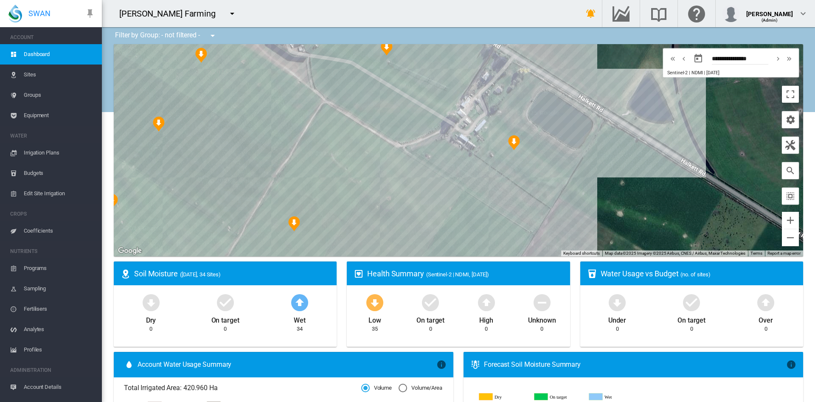
drag, startPoint x: 575, startPoint y: 225, endPoint x: 447, endPoint y: 156, distance: 145.1
click at [447, 156] on div at bounding box center [458, 150] width 689 height 212
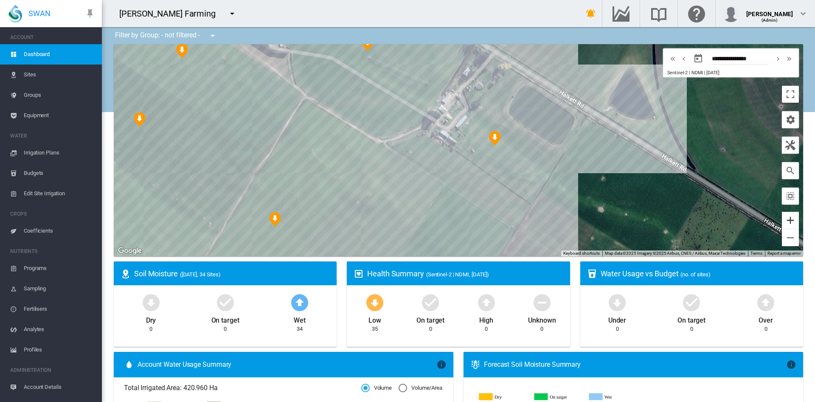
click at [782, 225] on button "Zoom in" at bounding box center [790, 220] width 17 height 17
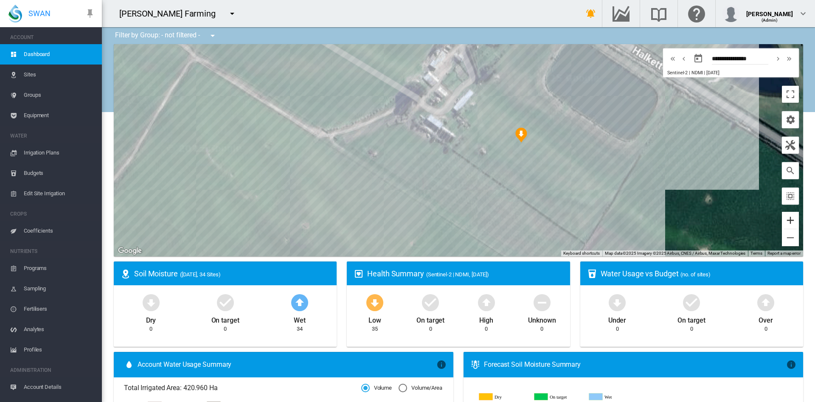
click at [782, 225] on button "Zoom in" at bounding box center [790, 220] width 17 height 17
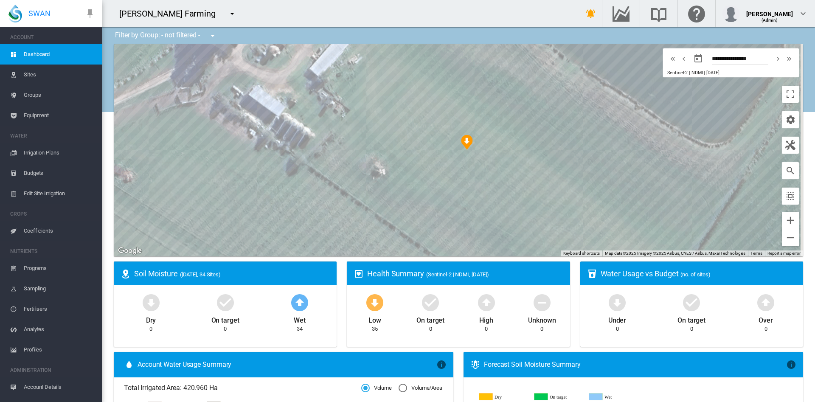
drag, startPoint x: 645, startPoint y: 170, endPoint x: 489, endPoint y: 191, distance: 157.6
click at [489, 191] on div at bounding box center [458, 150] width 689 height 212
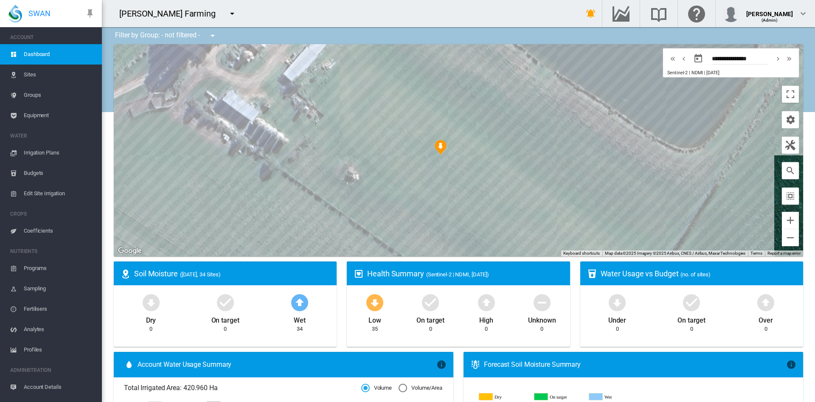
click at [45, 69] on span "Sites" at bounding box center [59, 75] width 71 height 20
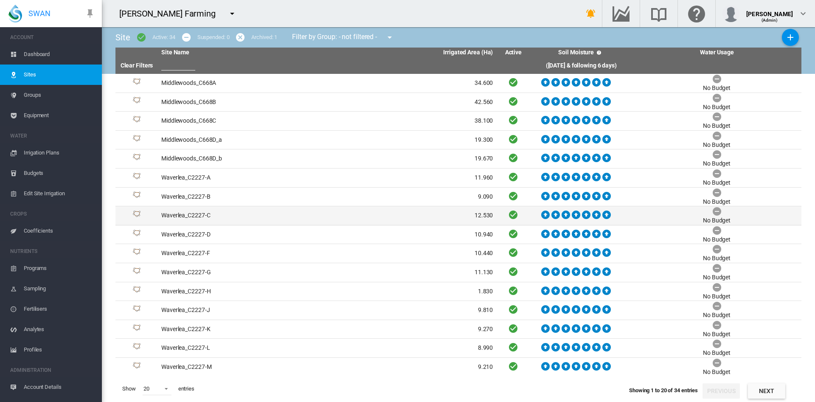
scroll to position [77, 0]
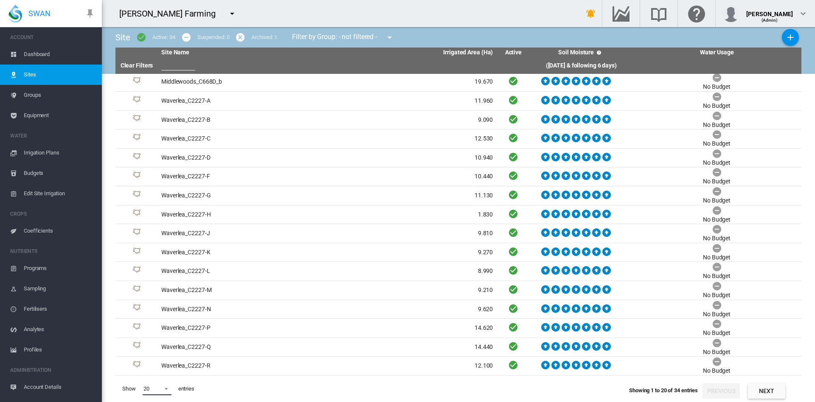
click at [165, 393] on md-select-value "20" at bounding box center [157, 389] width 29 height 13
click at [154, 384] on md-option "50" at bounding box center [165, 381] width 58 height 20
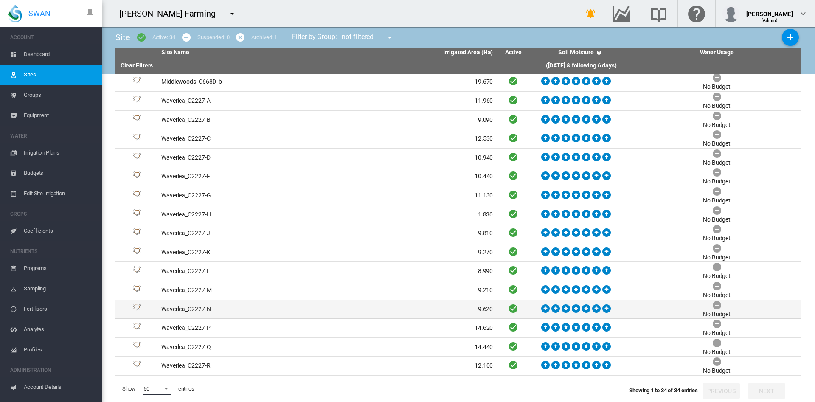
scroll to position [342, 0]
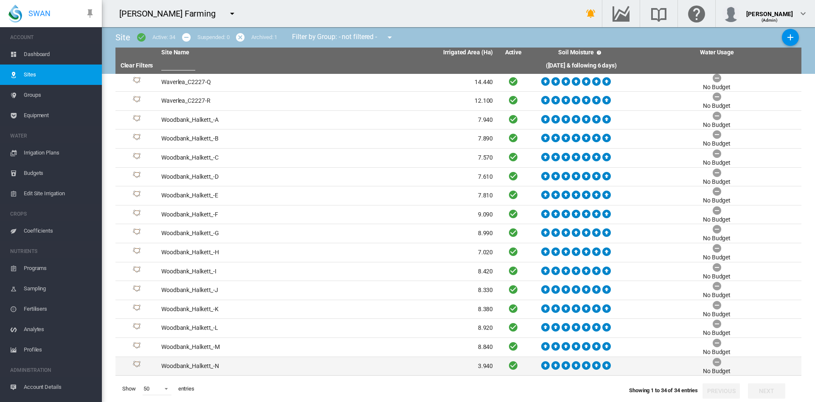
click at [195, 368] on td "Woodbank_Halkett_-N" at bounding box center [242, 366] width 169 height 19
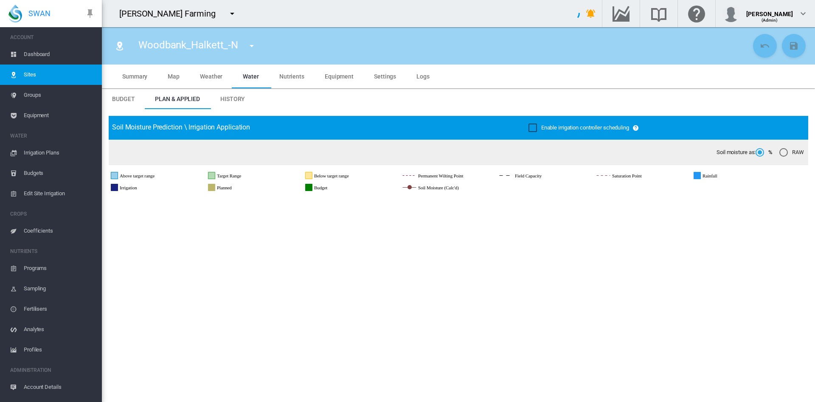
click at [141, 78] on span "Summary" at bounding box center [134, 76] width 25 height 7
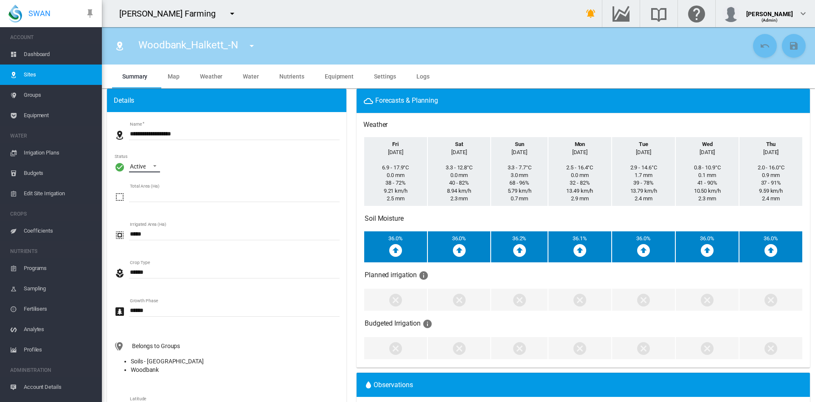
click at [156, 164] on span "\a Status\a : \a Active\a" at bounding box center [152, 165] width 10 height 8
click at [143, 206] on div "Archived" at bounding box center [141, 207] width 23 height 8
click at [789, 44] on md-icon "icon-content-save" at bounding box center [794, 46] width 10 height 10
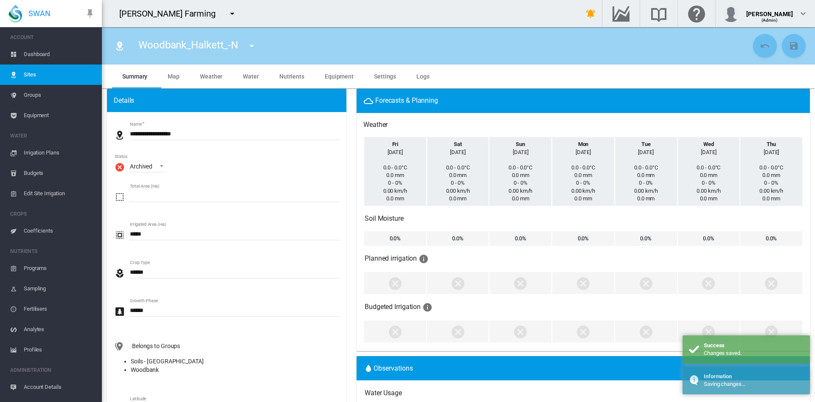
click at [34, 52] on span "Dashboard" at bounding box center [59, 54] width 71 height 20
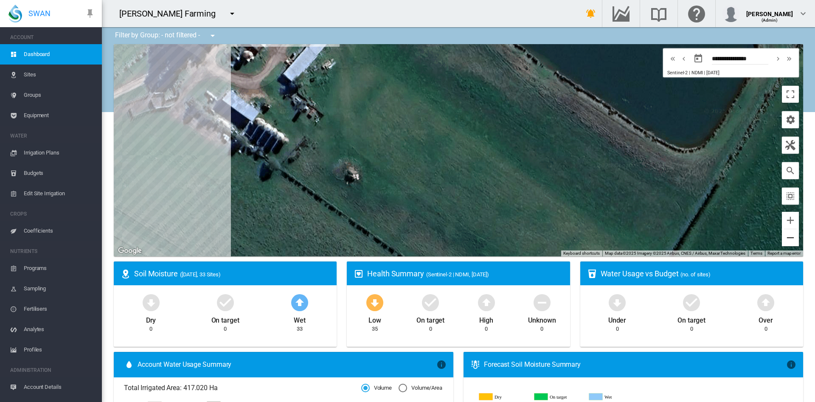
click at [782, 240] on button "Zoom out" at bounding box center [790, 237] width 17 height 17
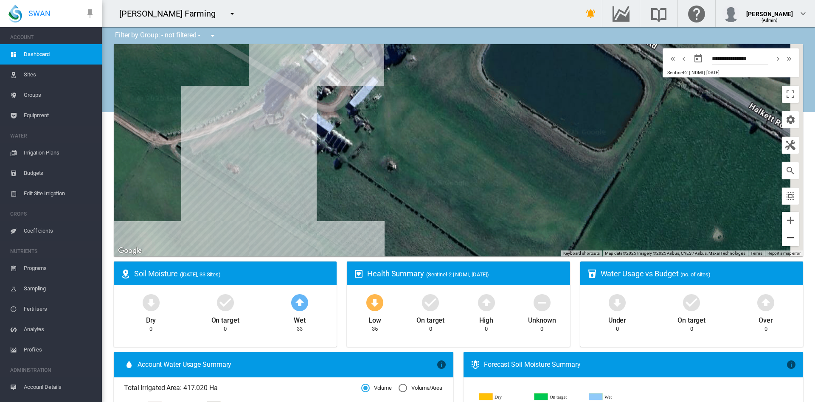
click at [782, 240] on button "Zoom out" at bounding box center [790, 237] width 17 height 17
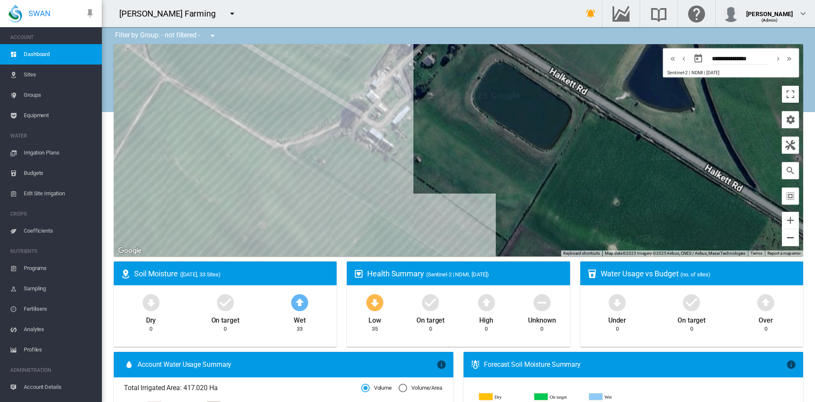
click at [782, 240] on button "Zoom out" at bounding box center [790, 237] width 17 height 17
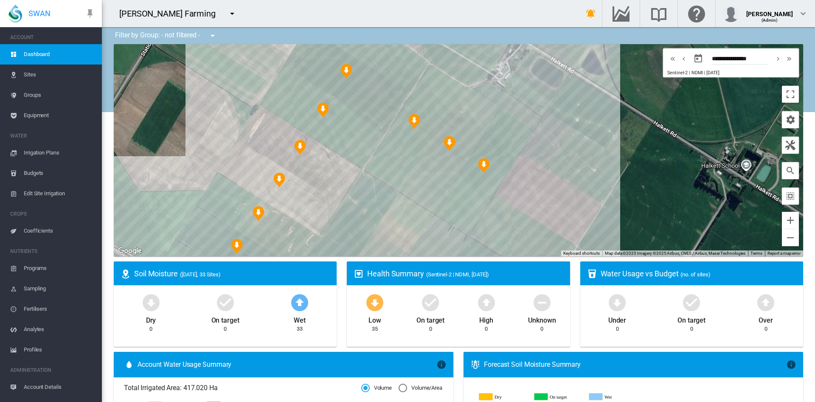
drag, startPoint x: 534, startPoint y: 212, endPoint x: 602, endPoint y: 147, distance: 93.7
click at [602, 147] on div at bounding box center [458, 150] width 689 height 212
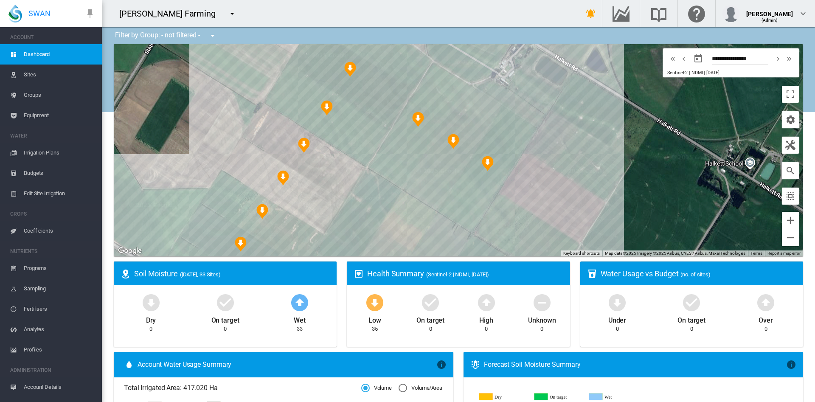
click at [53, 148] on span "Irrigation Plans" at bounding box center [59, 153] width 71 height 20
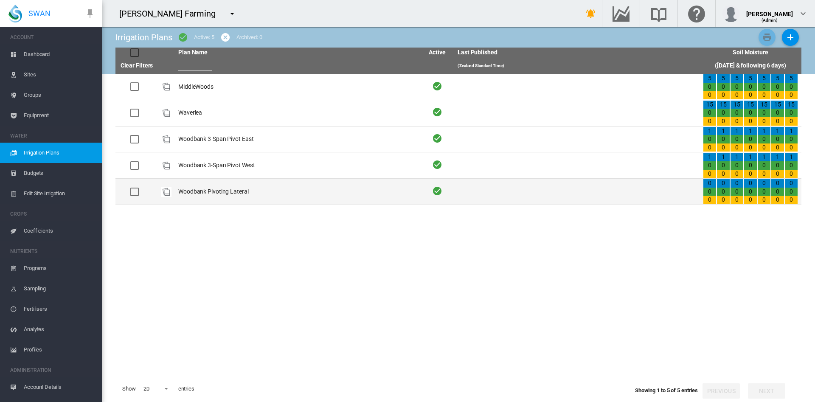
click at [222, 186] on td "Woodbank Pivoting Lateral" at bounding box center [297, 192] width 245 height 26
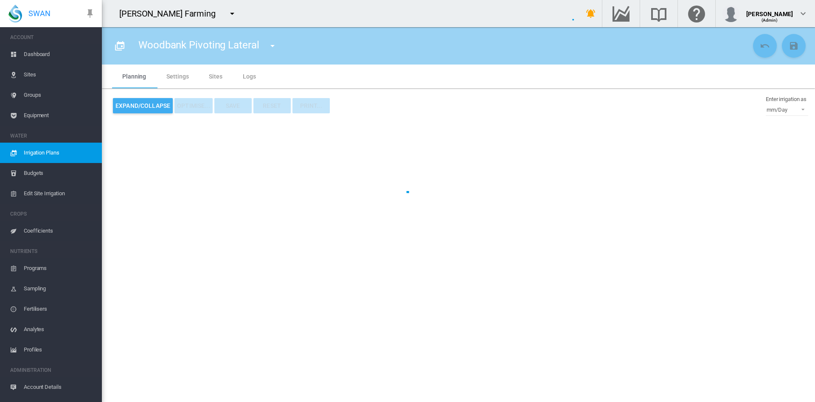
type input "**********"
type input "*"
type input "*****"
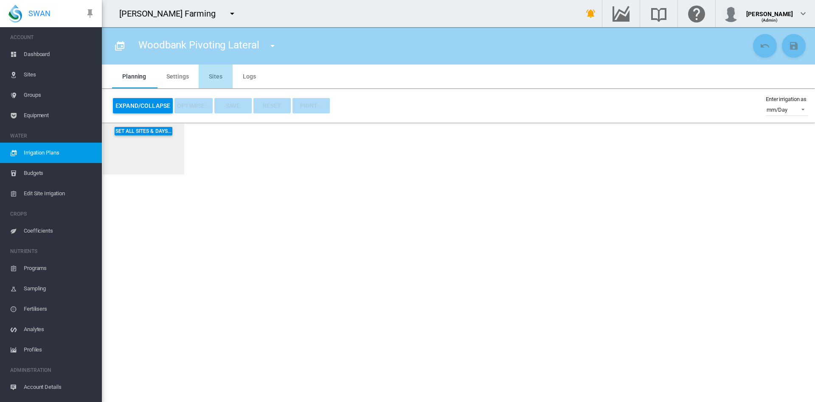
click at [217, 77] on md-tab-item "Sites" at bounding box center [216, 77] width 34 height 24
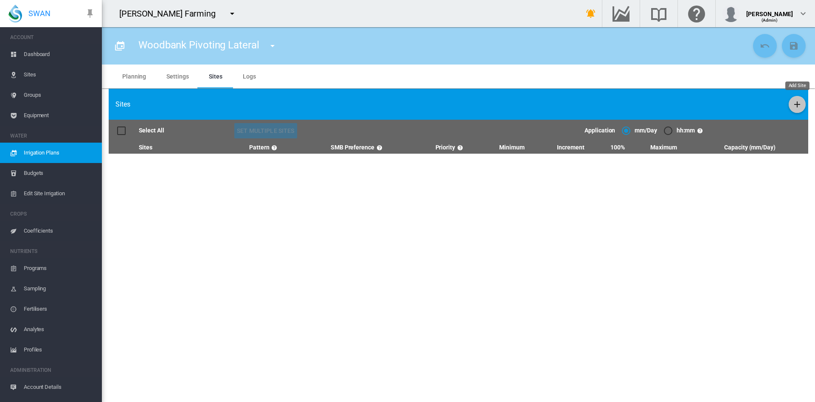
click at [798, 101] on md-icon "icon-plus" at bounding box center [797, 104] width 10 height 10
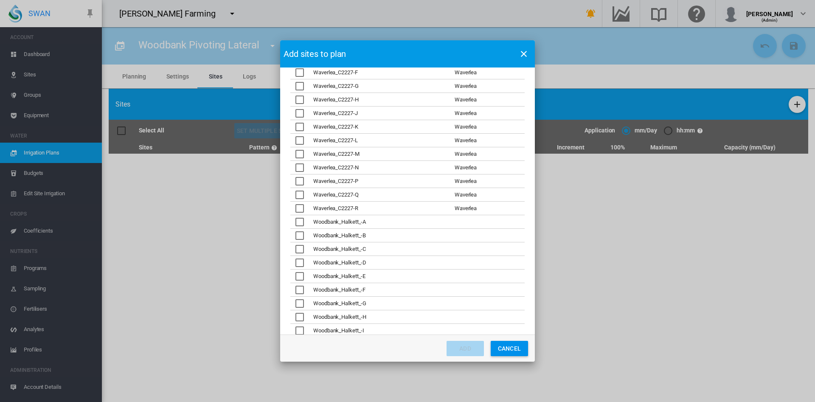
scroll to position [194, 0]
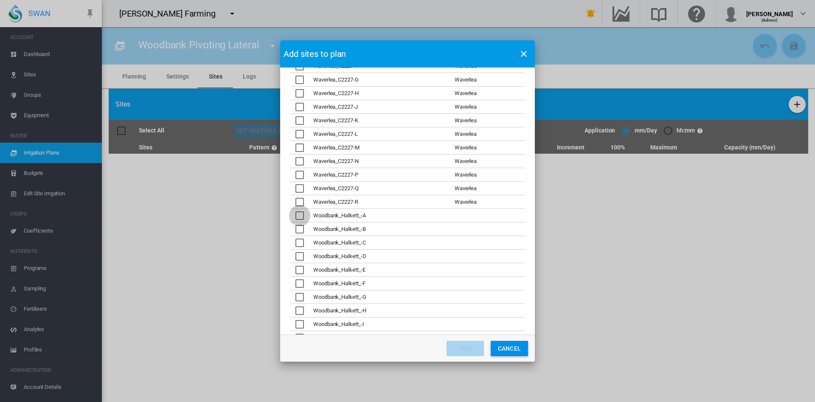
click at [301, 217] on div "Nominate sites ..." at bounding box center [299, 215] width 8 height 8
click at [299, 228] on div "Nominate sites ..." at bounding box center [299, 229] width 8 height 8
click at [298, 242] on div "Nominate sites ..." at bounding box center [299, 243] width 8 height 8
click at [298, 257] on div "Nominate sites ..." at bounding box center [299, 256] width 8 height 8
click at [299, 272] on div "Nominate sites ..." at bounding box center [299, 270] width 8 height 8
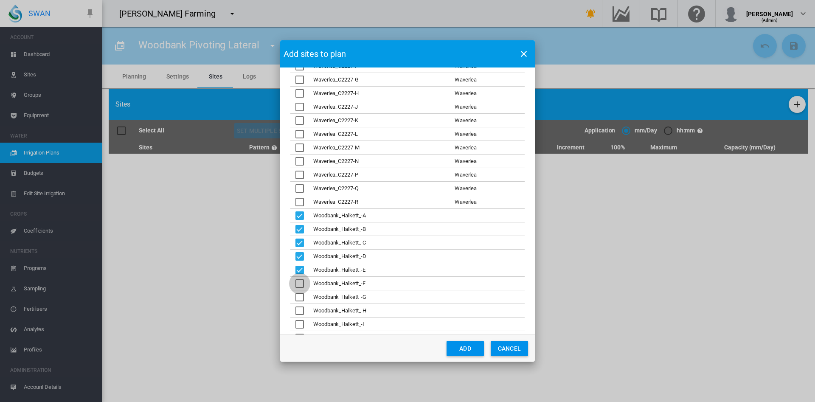
click at [301, 284] on div "Nominate sites ..." at bounding box center [299, 283] width 8 height 8
click at [301, 293] on div "Nominate sites ..." at bounding box center [299, 297] width 8 height 8
click at [303, 310] on div "Nominate sites ..." at bounding box center [299, 311] width 8 height 8
click at [300, 323] on div "Nominate sites ..." at bounding box center [299, 324] width 8 height 8
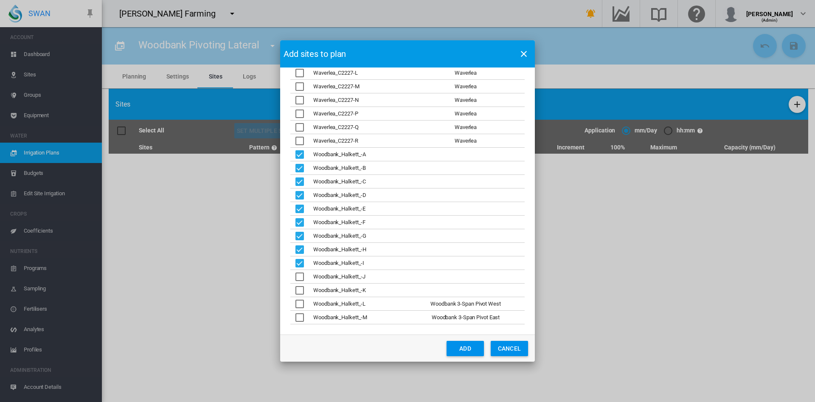
click at [296, 276] on div "Nominate sites ..." at bounding box center [299, 277] width 8 height 8
click at [301, 290] on div "Nominate sites ..." at bounding box center [299, 290] width 8 height 8
click at [458, 344] on button "Add" at bounding box center [465, 348] width 37 height 15
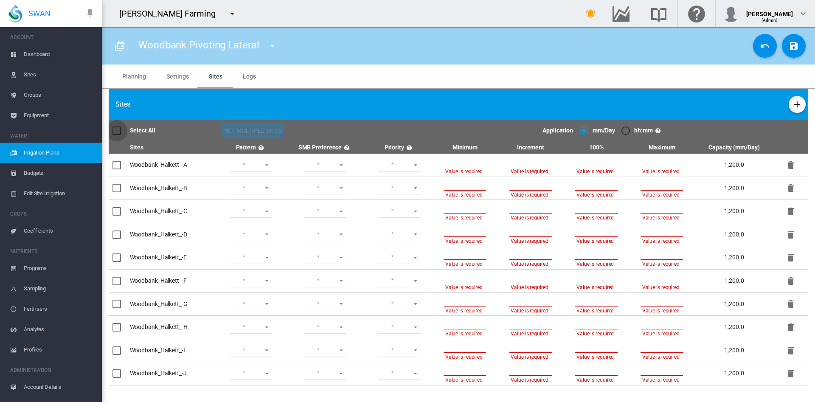
click at [121, 132] on div at bounding box center [117, 131] width 8 height 8
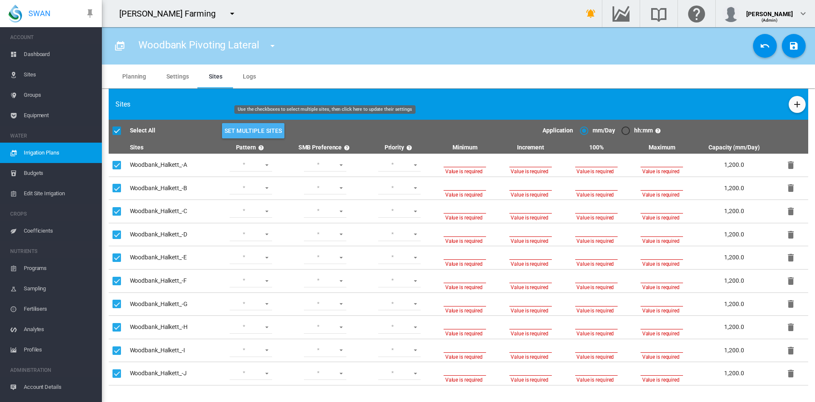
click at [252, 130] on button "Set Multiple Sites" at bounding box center [253, 130] width 63 height 15
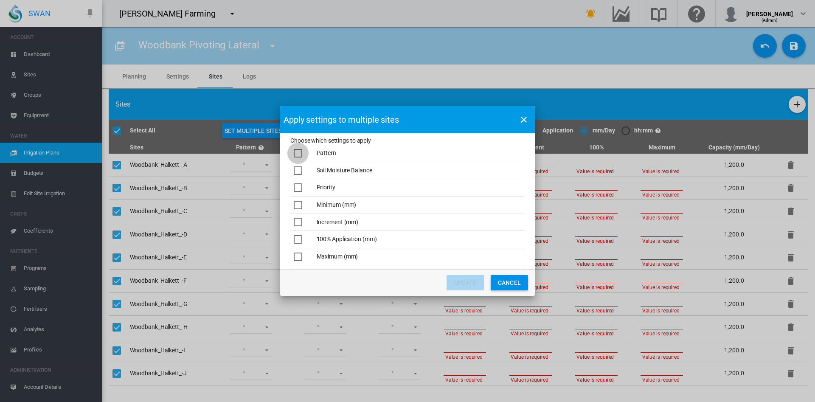
click at [296, 152] on div "Choose which ..." at bounding box center [298, 153] width 8 height 8
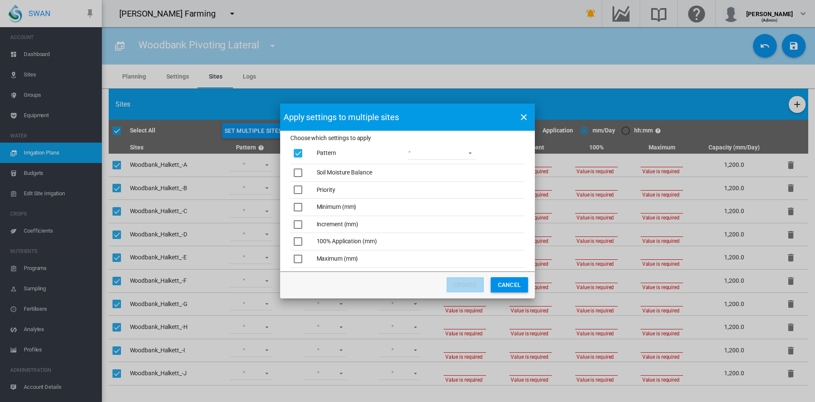
click at [300, 169] on div "Choose which ..." at bounding box center [298, 173] width 8 height 8
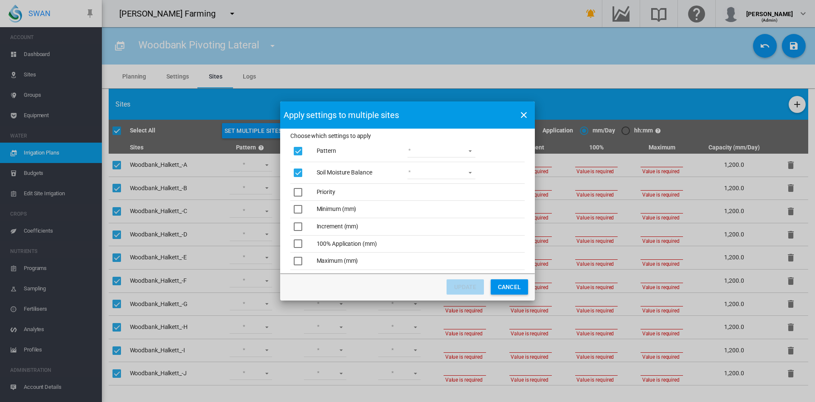
click at [298, 194] on div "Choose which ..." at bounding box center [298, 192] width 8 height 8
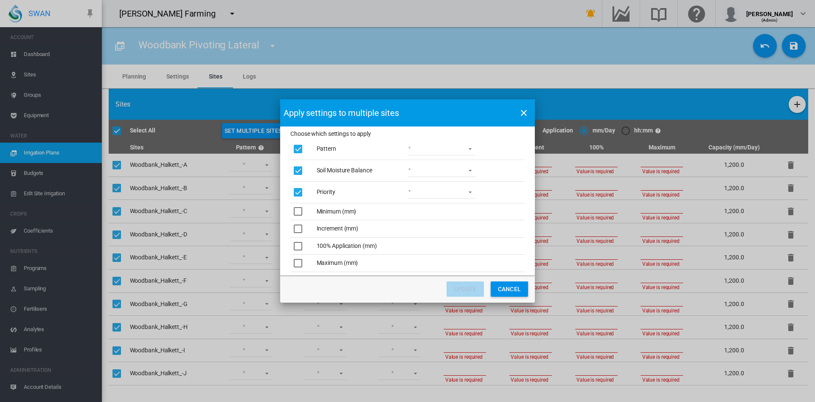
click at [298, 214] on div "Choose which ..." at bounding box center [298, 211] width 8 height 8
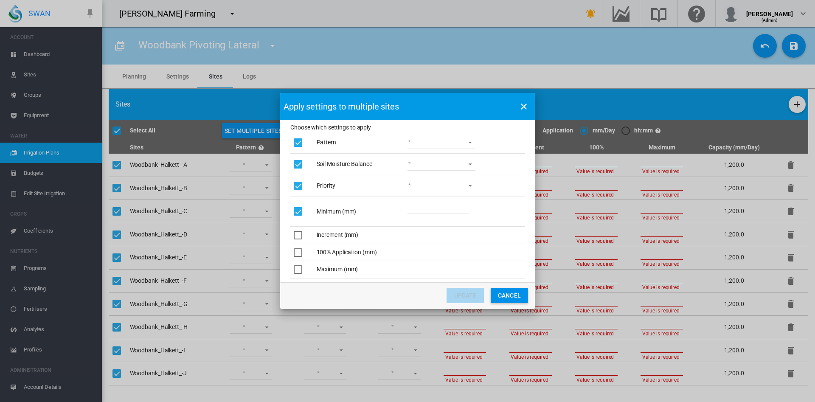
click at [298, 232] on div "Choose which ..." at bounding box center [298, 235] width 8 height 8
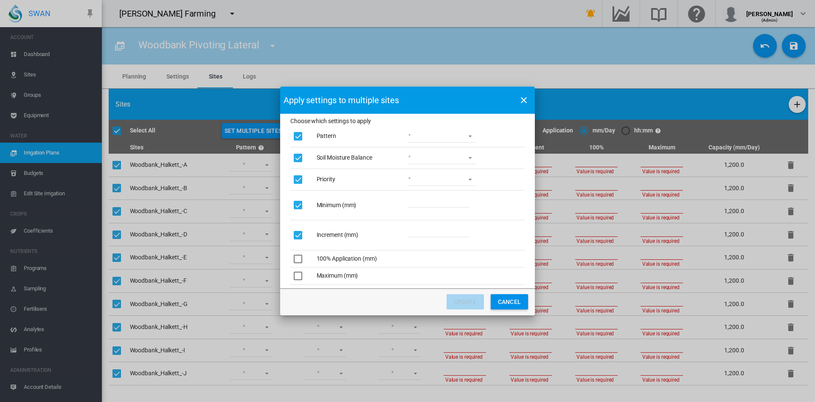
click at [298, 258] on div "Choose which ..." at bounding box center [298, 259] width 8 height 8
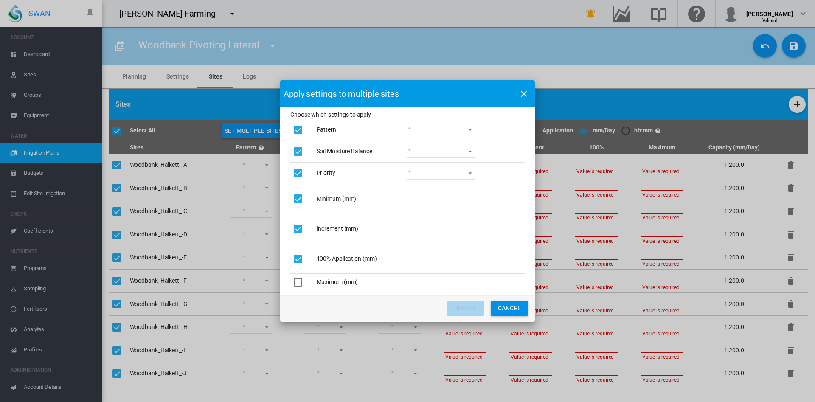
click at [298, 278] on div "Choose which ..." at bounding box center [298, 282] width 8 height 8
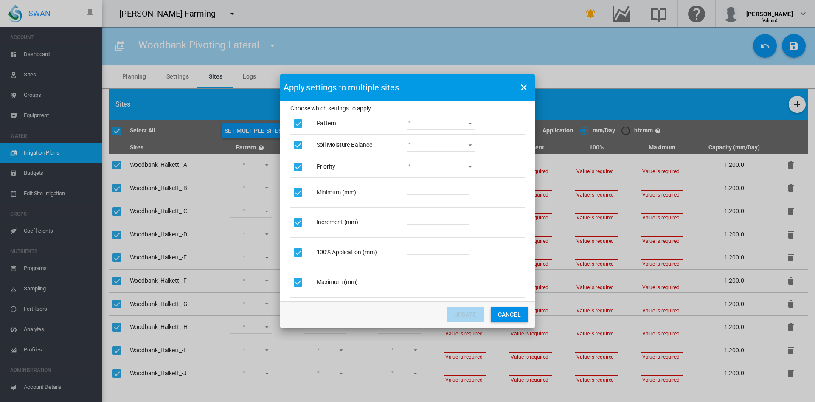
click at [465, 122] on md-select "Lower Middle Upper ZigZag" at bounding box center [442, 123] width 68 height 13
click at [427, 183] on md-option "ZigZag" at bounding box center [442, 184] width 82 height 20
click at [430, 147] on md-option "Wet" at bounding box center [442, 145] width 82 height 20
click at [425, 163] on md-select "1 2 3 4 5" at bounding box center [442, 166] width 68 height 13
click at [424, 166] on md-option "1" at bounding box center [442, 167] width 82 height 20
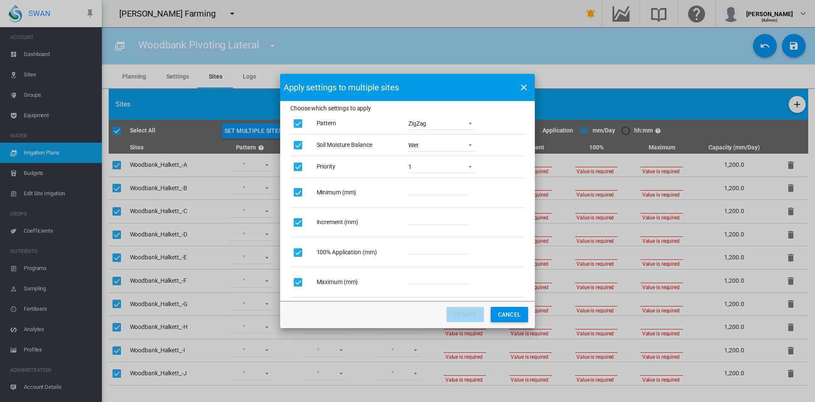
click at [425, 194] on input "Choose which ..." at bounding box center [439, 188] width 62 height 13
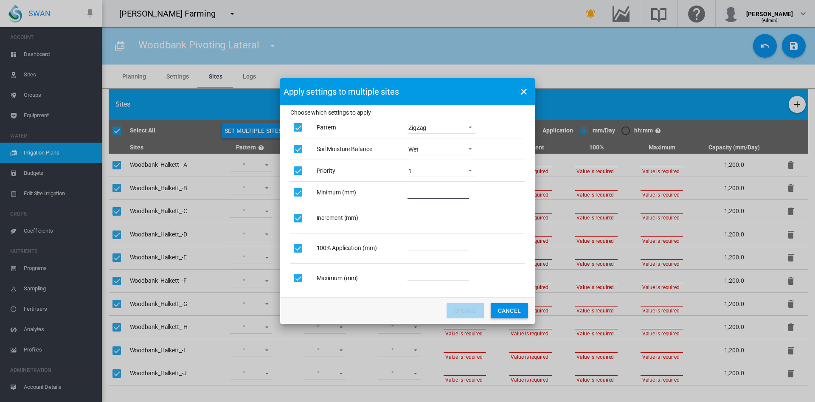
type input "**"
click at [430, 212] on input "Choose which ..." at bounding box center [439, 214] width 62 height 13
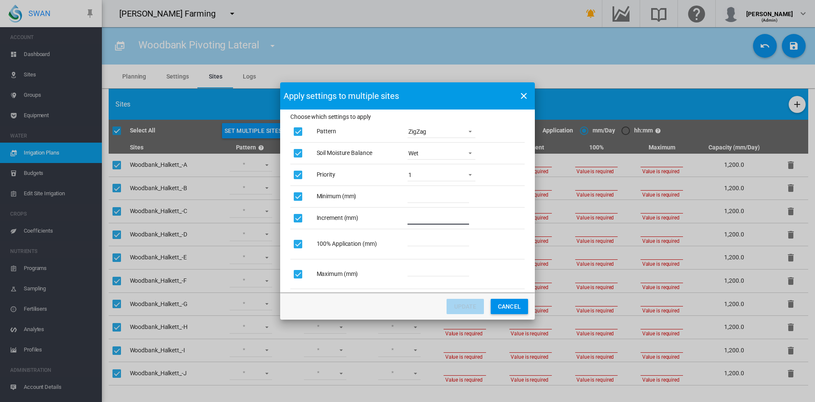
type input "*"
click at [430, 234] on input "Choose which ..." at bounding box center [439, 239] width 62 height 13
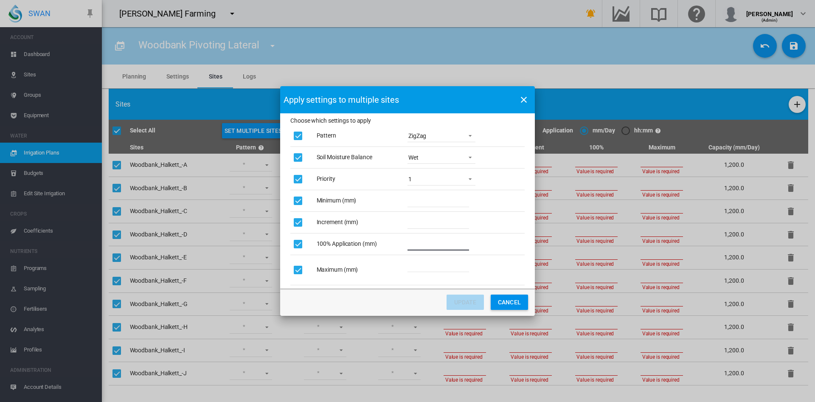
type input "**"
click at [426, 264] on input "Choose which ..." at bounding box center [439, 265] width 62 height 13
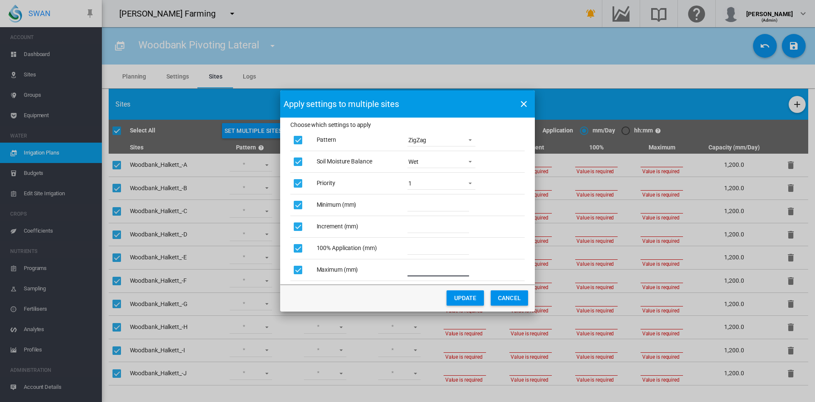
type input "**"
click at [459, 297] on button "UPDATE" at bounding box center [465, 297] width 37 height 15
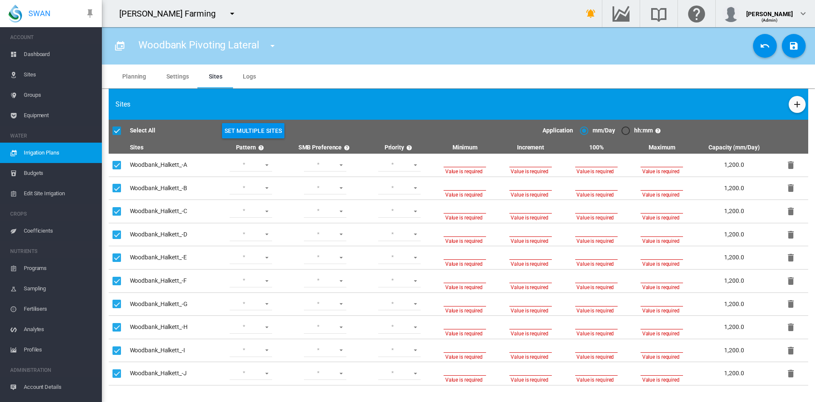
type input "**"
type input "*"
type input "**"
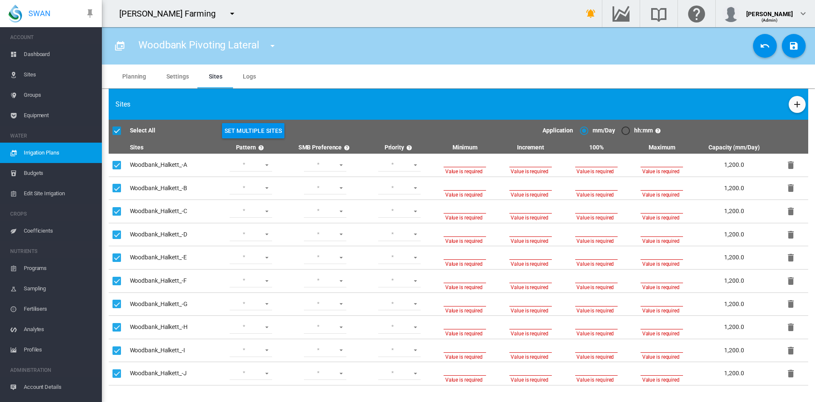
type input "*"
type input "**"
type input "*"
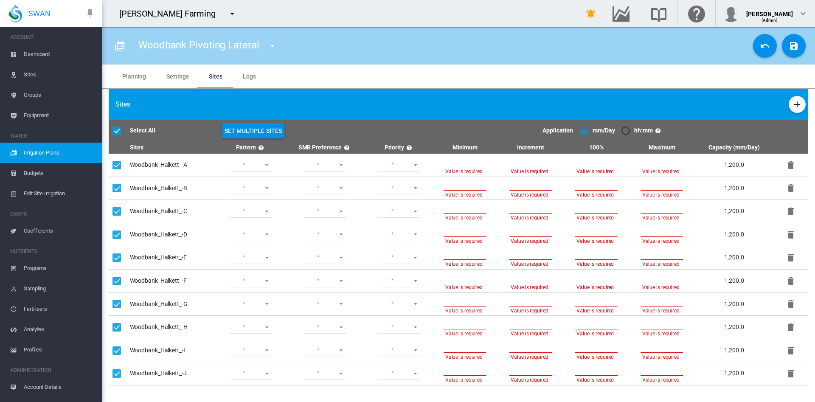
type input "**"
type input "*"
type input "**"
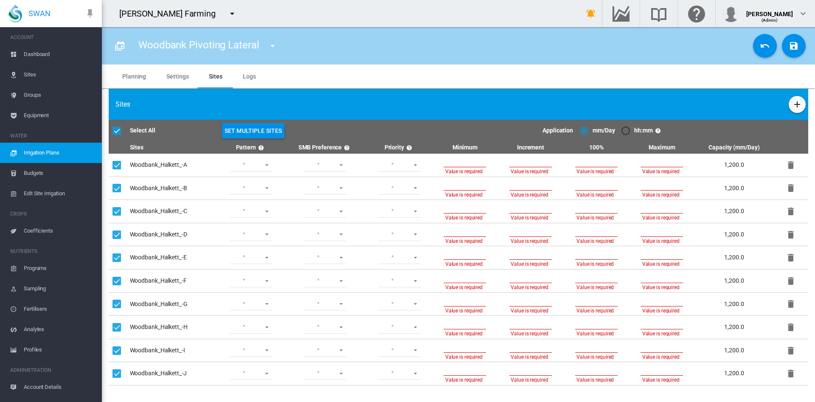
type input "**"
type input "*"
type input "**"
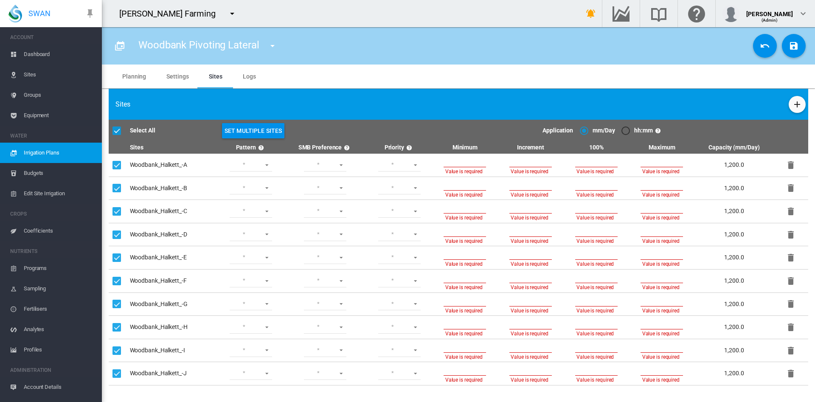
type input "**"
type input "*"
type input "**"
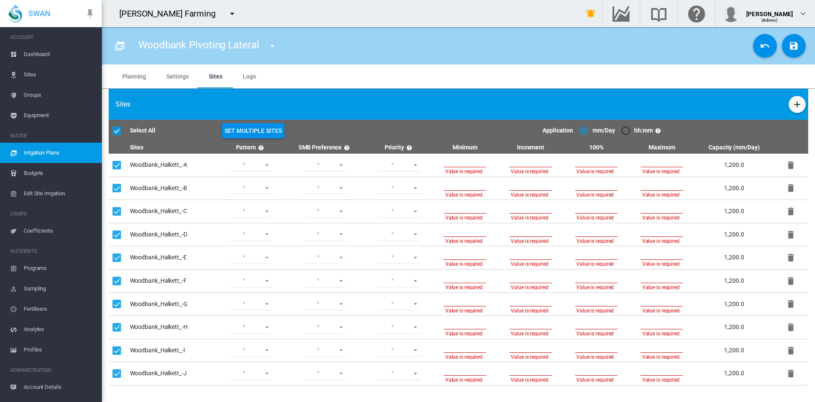
type input "*"
type input "**"
type input "*"
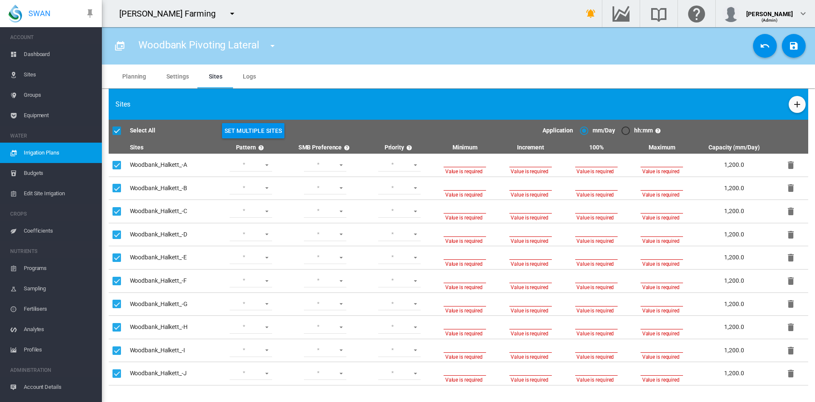
type input "**"
type input "*"
type input "**"
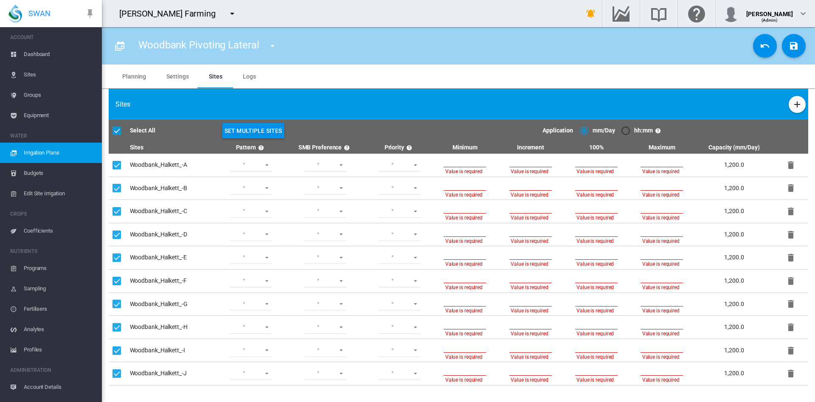
type input "**"
type input "*"
type input "**"
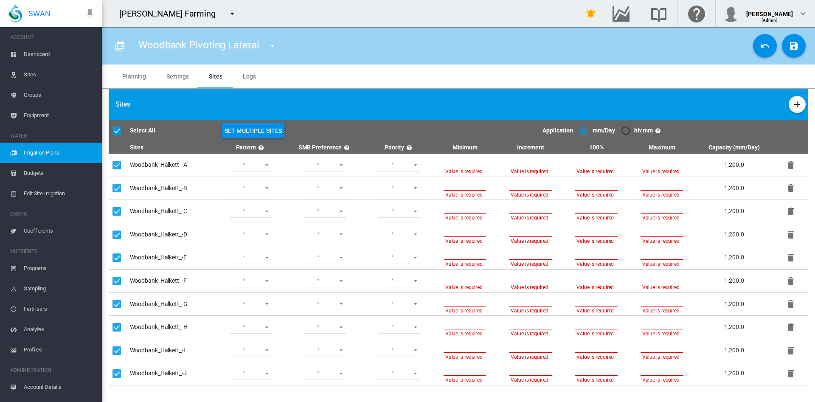
type input "**"
type input "*"
type input "**"
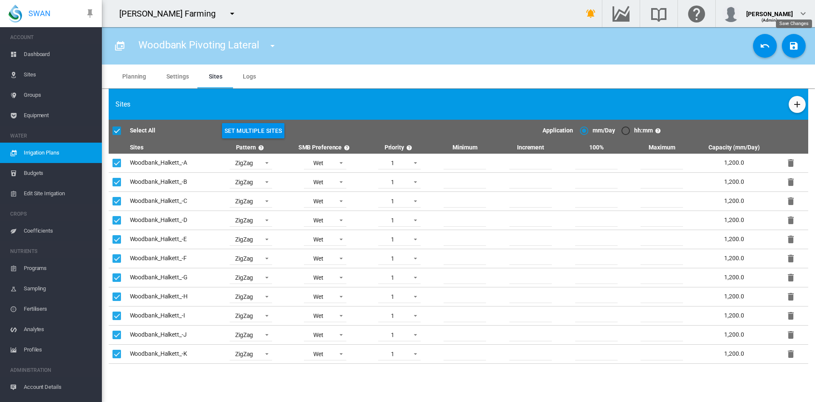
click at [798, 48] on md-icon "icon-content-save" at bounding box center [794, 46] width 10 height 10
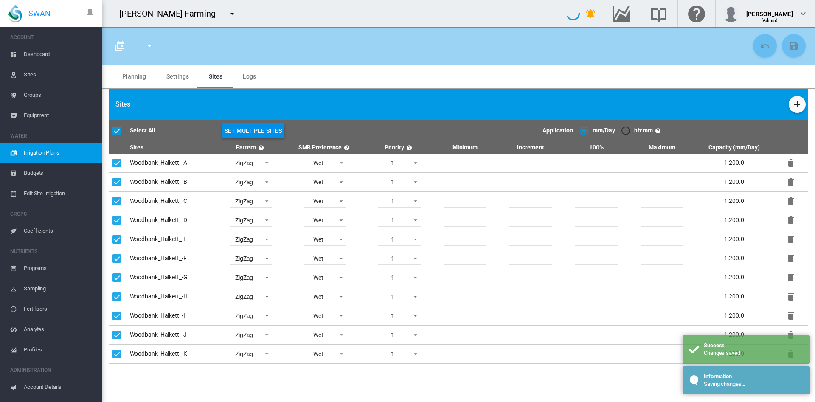
type input "**********"
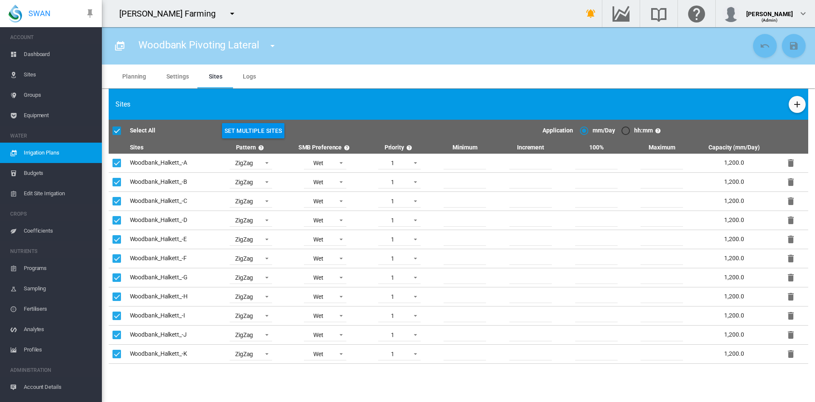
click at [55, 194] on span "Edit Site Irrigation" at bounding box center [59, 193] width 71 height 20
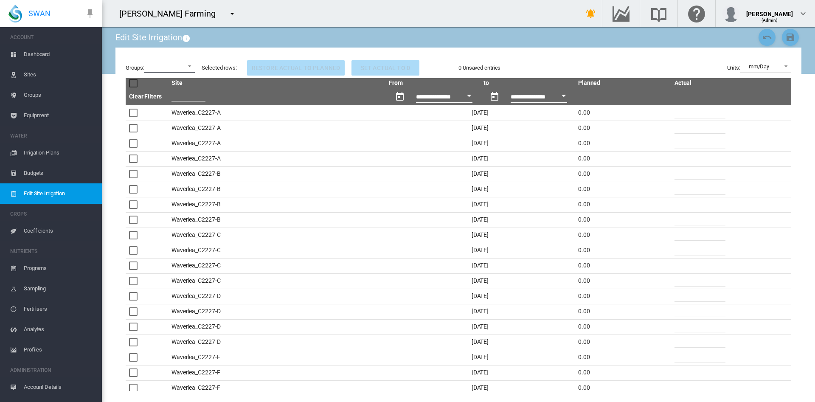
click at [191, 67] on md-select "Middlewoods Soils - Lismore Soils - Templeton Waverlea Woodbank" at bounding box center [169, 66] width 51 height 13
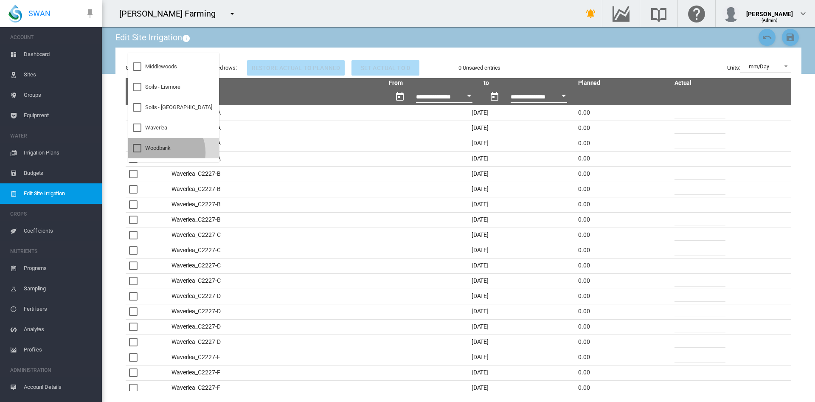
click at [162, 152] on md-option "Woodbank" at bounding box center [173, 148] width 91 height 20
click at [309, 219] on md-backdrop at bounding box center [407, 201] width 815 height 402
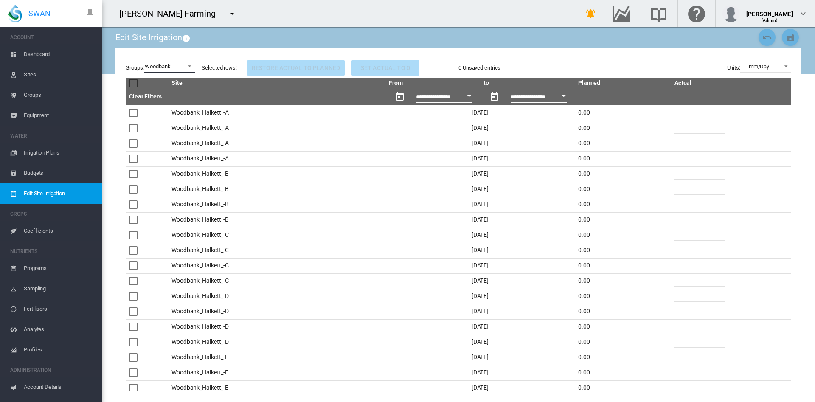
click at [190, 65] on span at bounding box center [187, 66] width 10 height 8
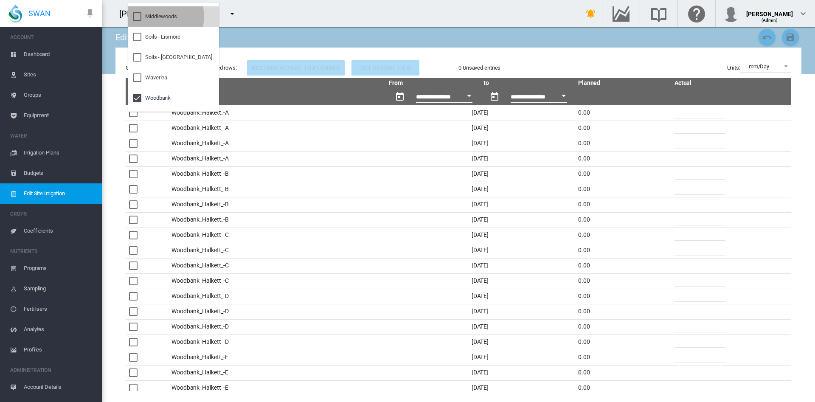
click at [163, 17] on div "Middlewoods" at bounding box center [161, 17] width 32 height 8
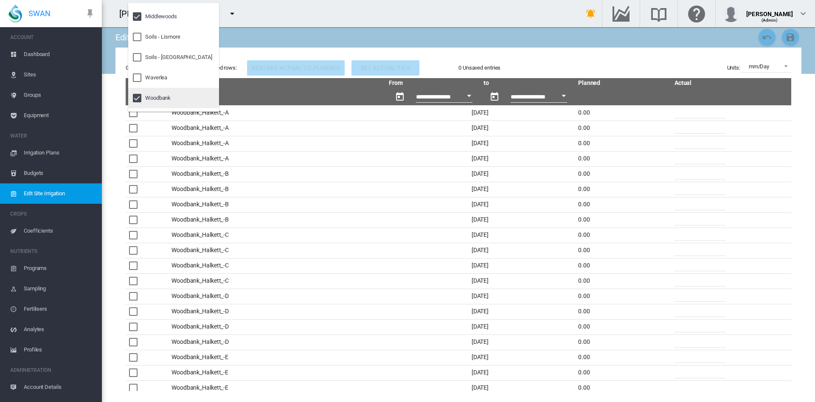
click at [135, 100] on div at bounding box center [137, 98] width 8 height 8
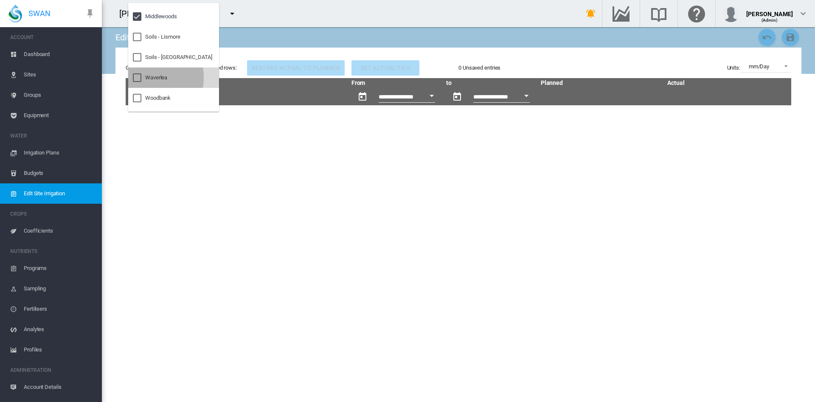
click at [140, 78] on div at bounding box center [137, 77] width 8 height 8
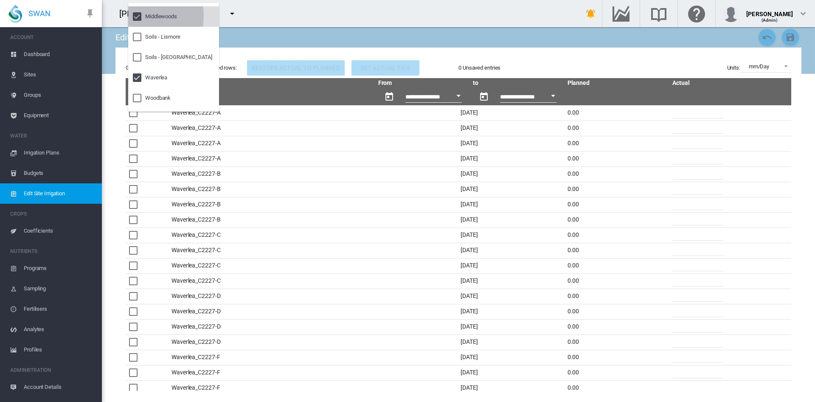
click at [138, 16] on div at bounding box center [137, 16] width 8 height 8
drag, startPoint x: 785, startPoint y: 179, endPoint x: 751, endPoint y: 340, distance: 165.4
click at [751, 340] on md-backdrop at bounding box center [407, 201] width 815 height 402
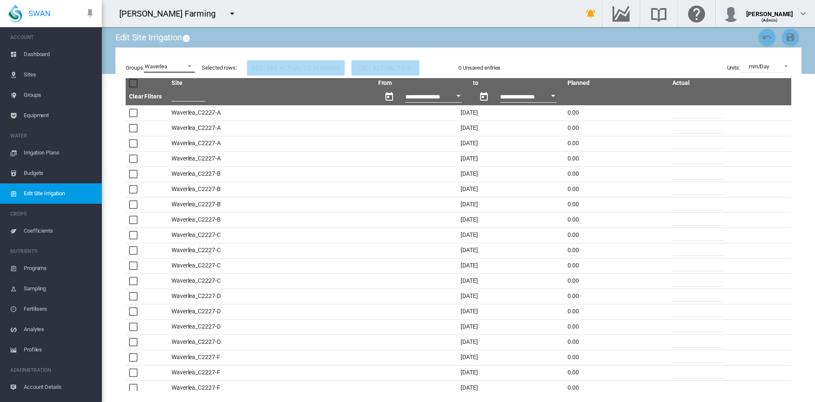
click at [191, 68] on span at bounding box center [187, 66] width 10 height 8
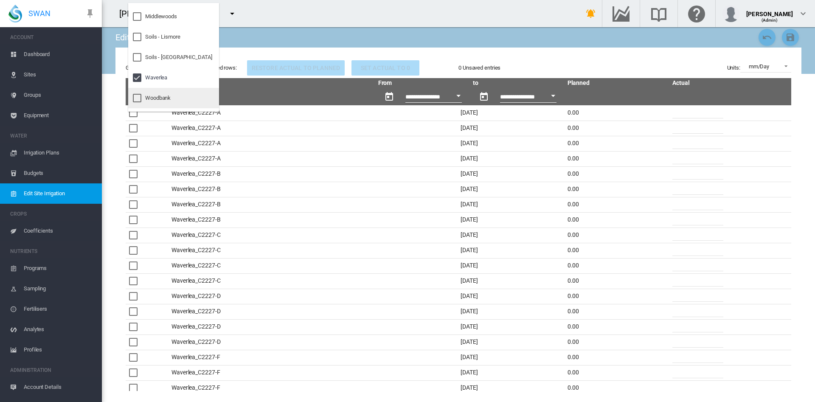
click at [139, 97] on div at bounding box center [137, 98] width 8 height 8
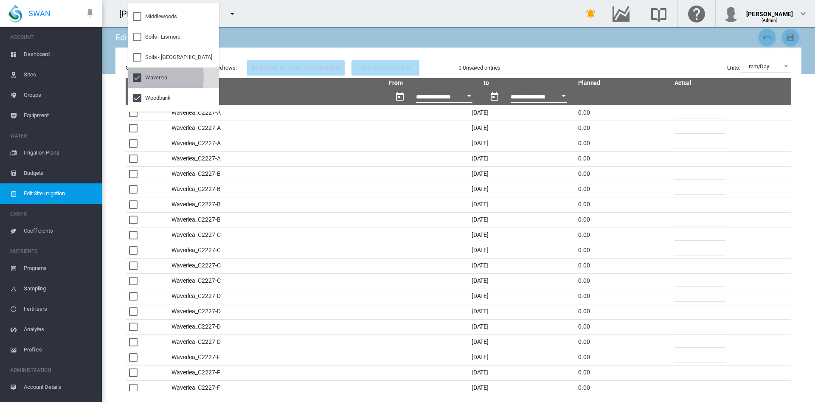
click at [139, 77] on div at bounding box center [137, 77] width 8 height 8
click at [787, 161] on md-backdrop at bounding box center [407, 201] width 815 height 402
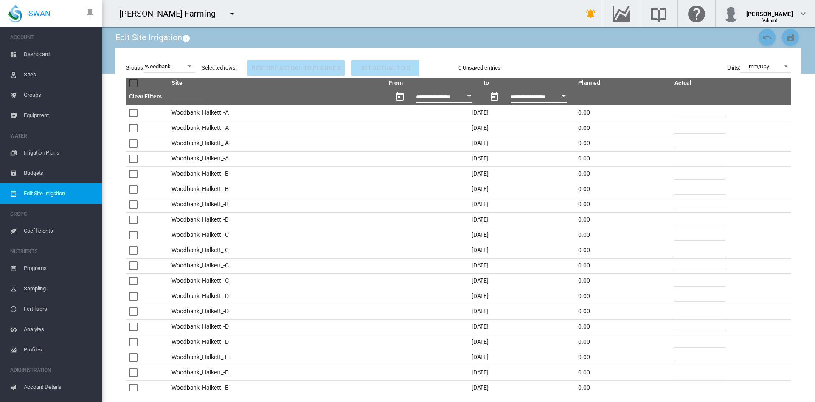
click at [41, 174] on span "Budgets" at bounding box center [59, 173] width 71 height 20
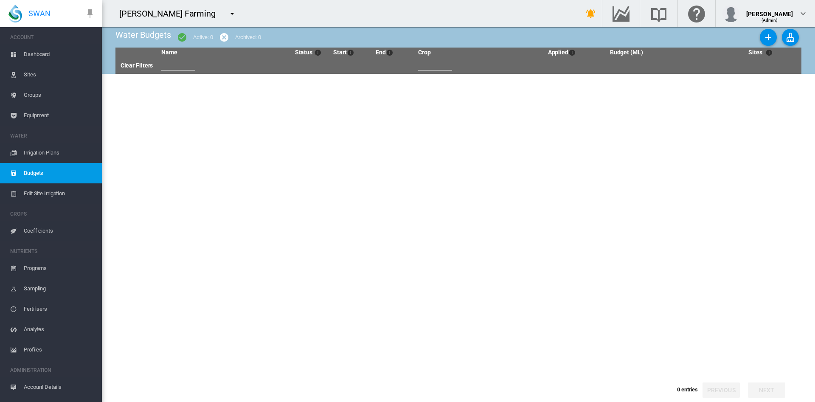
click at [44, 153] on span "Irrigation Plans" at bounding box center [59, 153] width 71 height 20
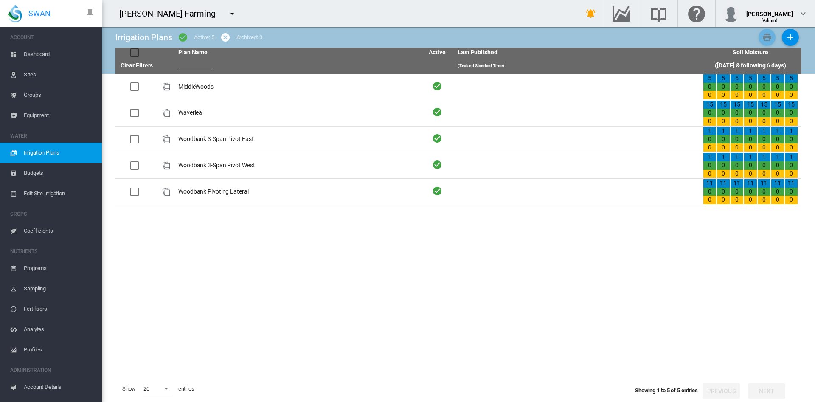
click at [45, 121] on span "Equipment" at bounding box center [59, 115] width 71 height 20
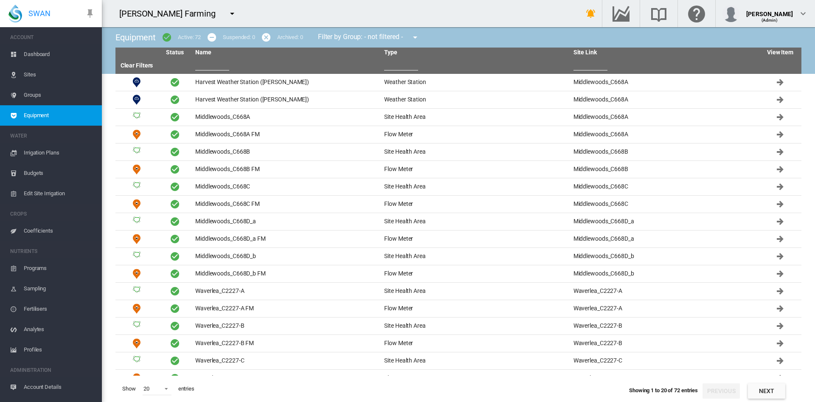
click at [41, 97] on span "Groups" at bounding box center [59, 95] width 71 height 20
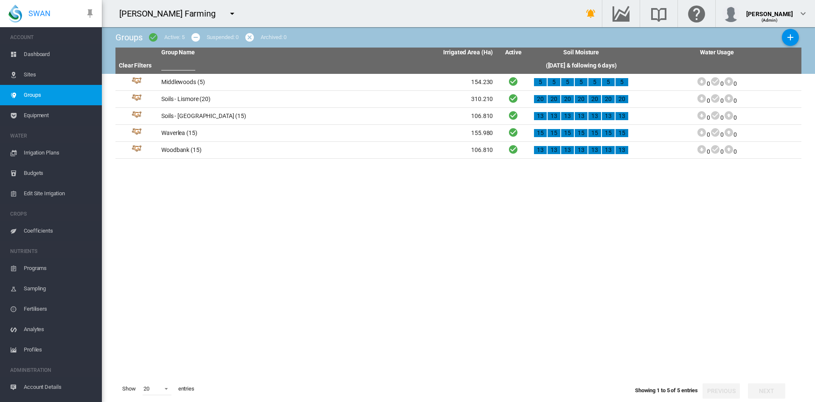
click at [51, 150] on span "Irrigation Plans" at bounding box center [59, 153] width 71 height 20
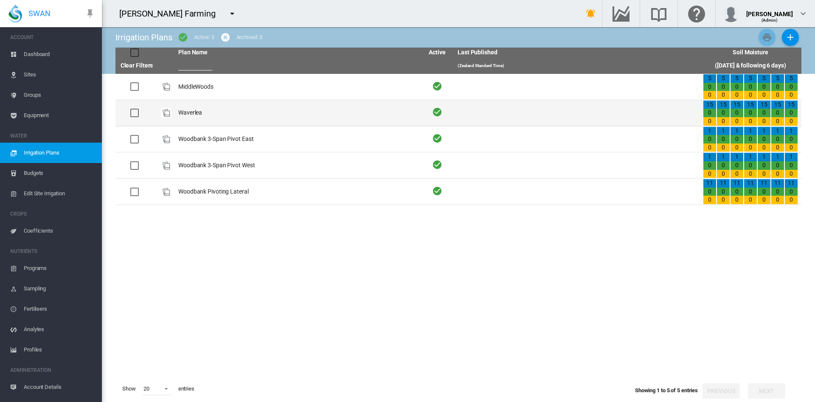
click at [201, 112] on td "Waverlea" at bounding box center [297, 113] width 245 height 26
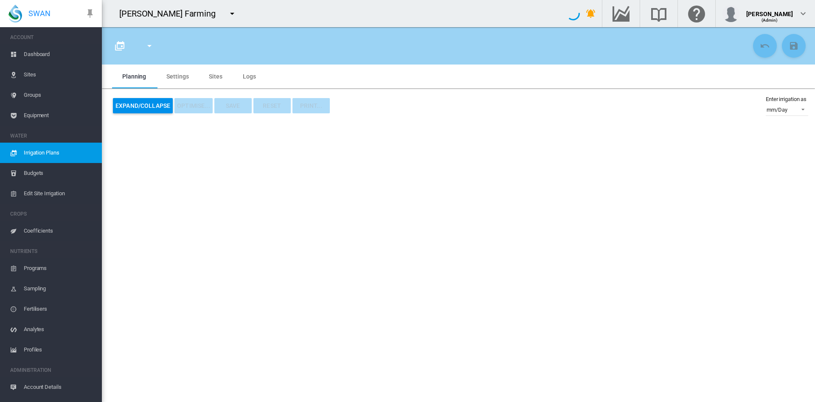
type input "********"
type input "*"
type input "****"
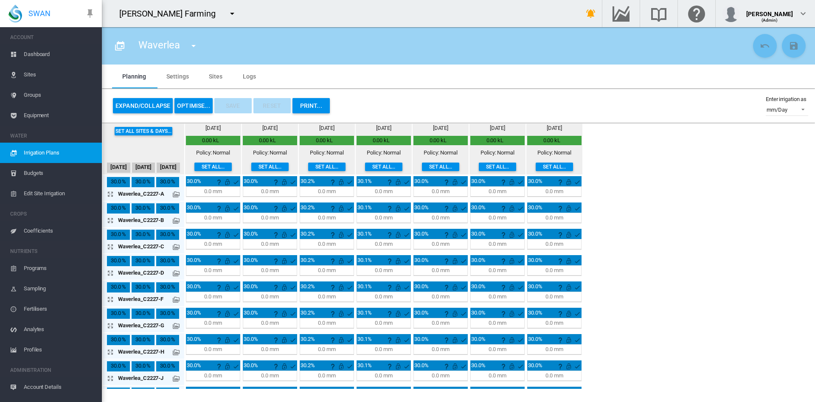
click at [180, 77] on md-tab-item "Settings" at bounding box center [177, 77] width 42 height 24
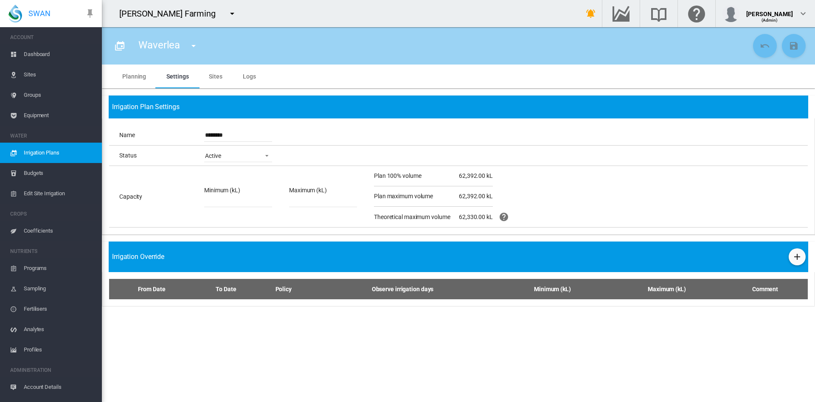
click at [248, 138] on input "********" at bounding box center [238, 135] width 68 height 13
type input "**********"
click at [797, 48] on md-icon "icon-content-save" at bounding box center [794, 46] width 10 height 10
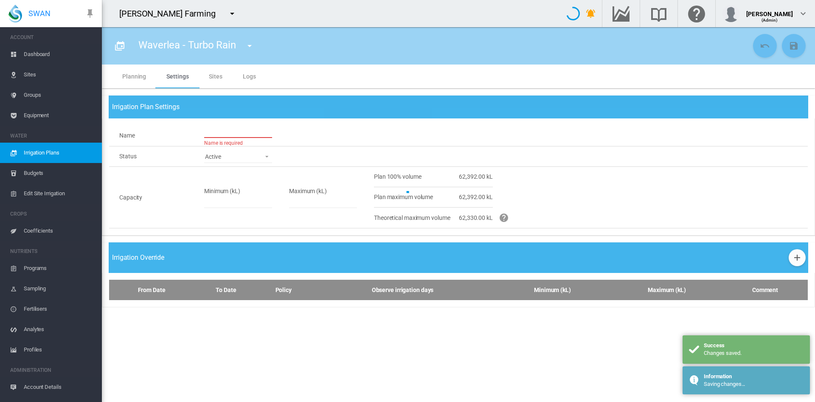
type input "**********"
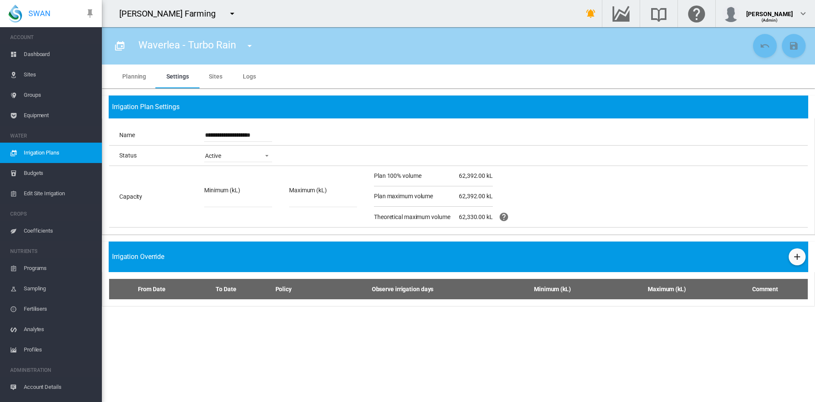
click at [33, 94] on span "Groups" at bounding box center [59, 95] width 71 height 20
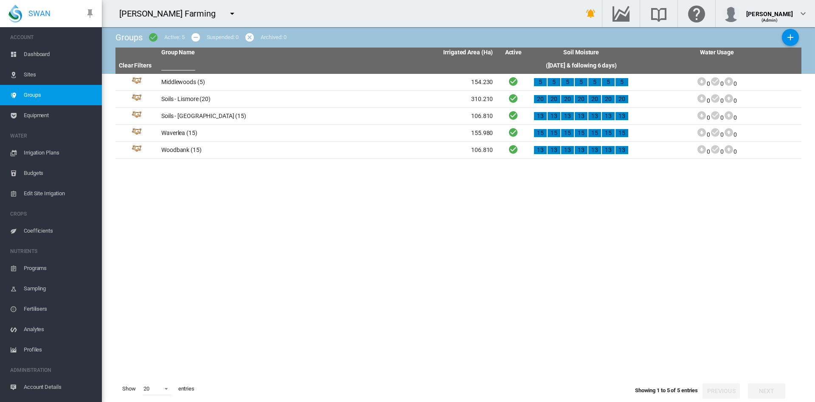
click at [36, 153] on span "Irrigation Plans" at bounding box center [59, 153] width 71 height 20
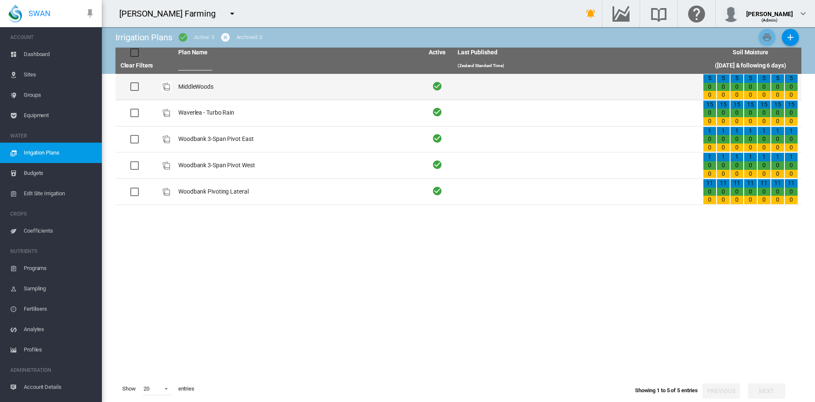
click at [220, 89] on td "MiddleWoods" at bounding box center [297, 87] width 245 height 26
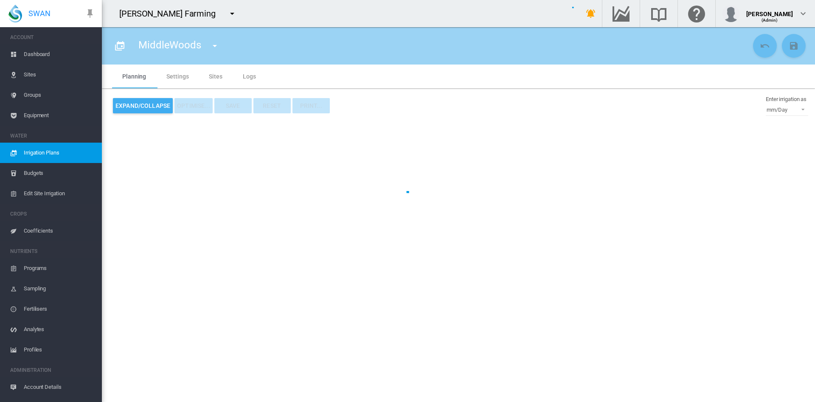
type input "**********"
type input "*"
type input "****"
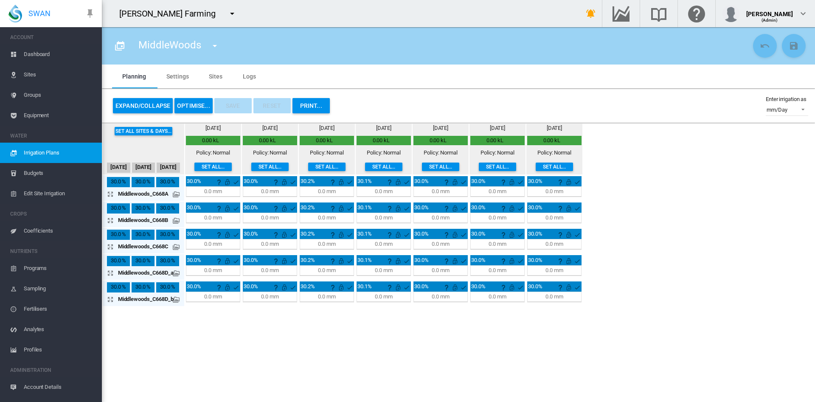
click at [217, 49] on md-icon "icon-menu-down" at bounding box center [215, 46] width 10 height 10
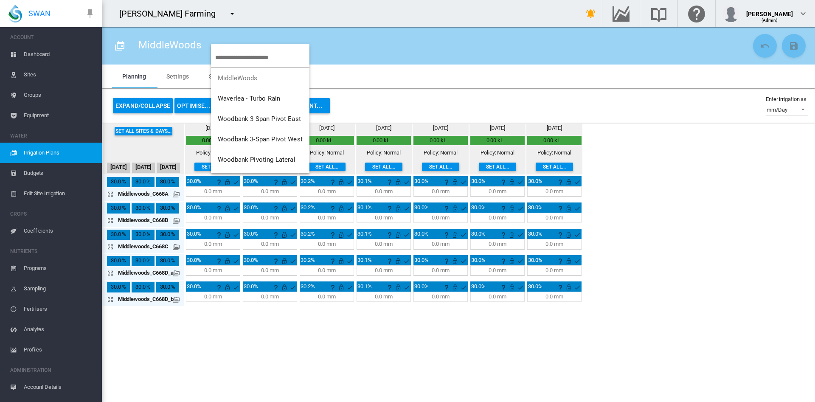
click at [172, 80] on md-backdrop at bounding box center [407, 201] width 815 height 402
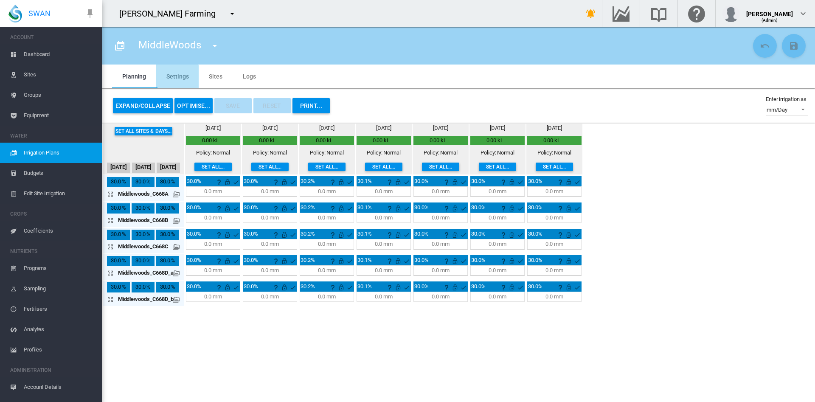
click at [172, 80] on md-tab-item "Settings" at bounding box center [177, 77] width 42 height 24
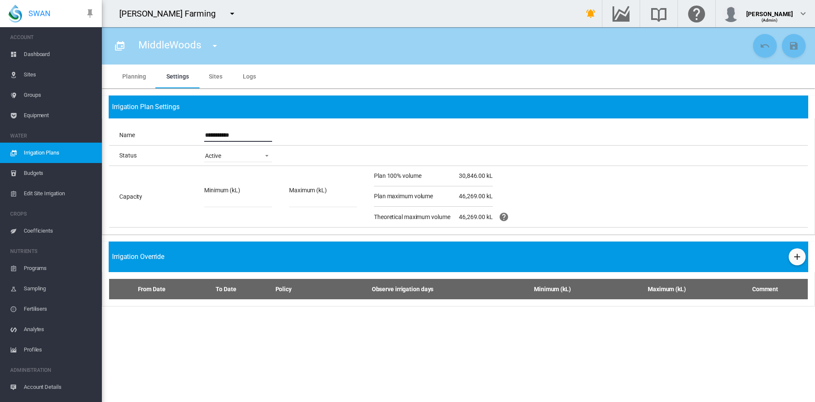
click at [261, 131] on input "**********" at bounding box center [238, 135] width 68 height 13
type input "**********"
click at [798, 41] on md-icon "icon-content-save" at bounding box center [794, 46] width 10 height 10
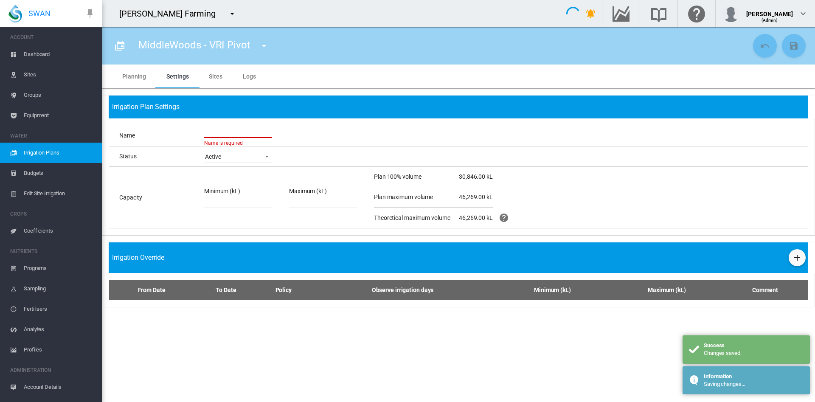
type input "**********"
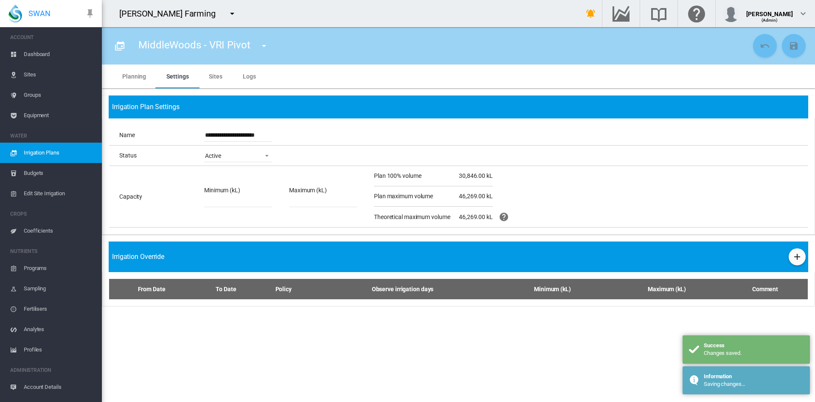
click at [35, 52] on span "Dashboard" at bounding box center [59, 54] width 71 height 20
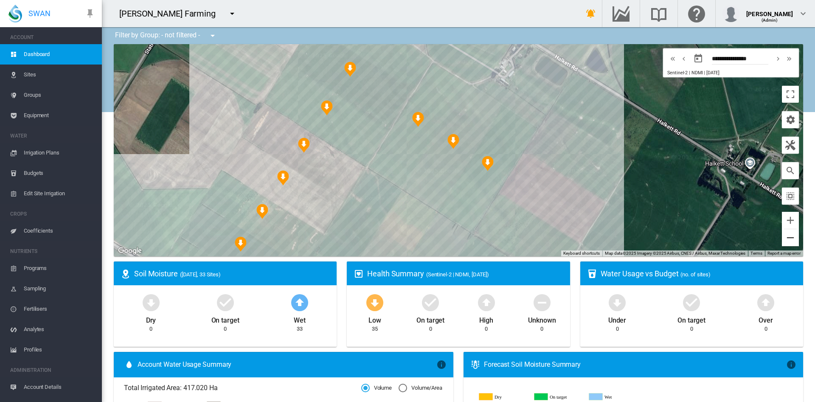
click at [782, 241] on button "Zoom out" at bounding box center [790, 237] width 17 height 17
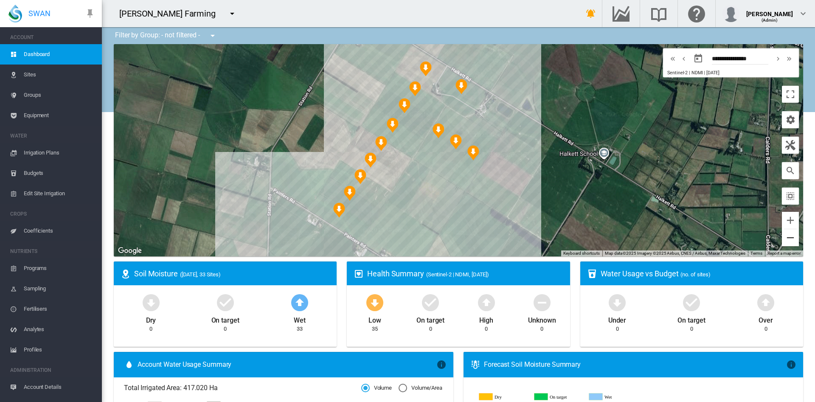
click at [782, 241] on button "Zoom out" at bounding box center [790, 237] width 17 height 17
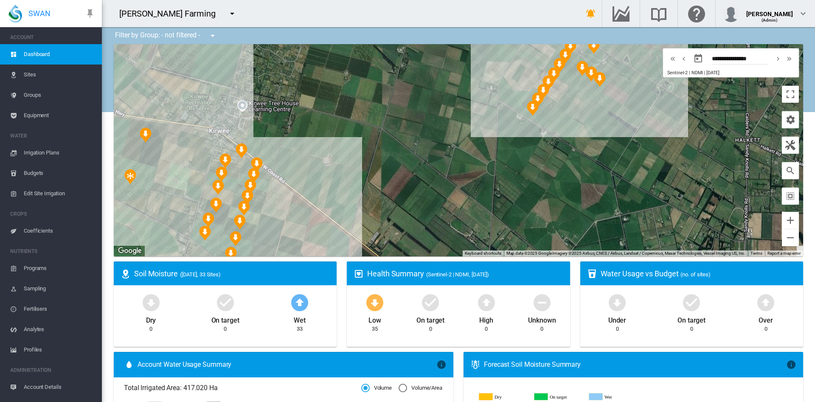
drag, startPoint x: 492, startPoint y: 179, endPoint x: 622, endPoint y: 110, distance: 147.0
click at [622, 110] on div at bounding box center [458, 150] width 689 height 212
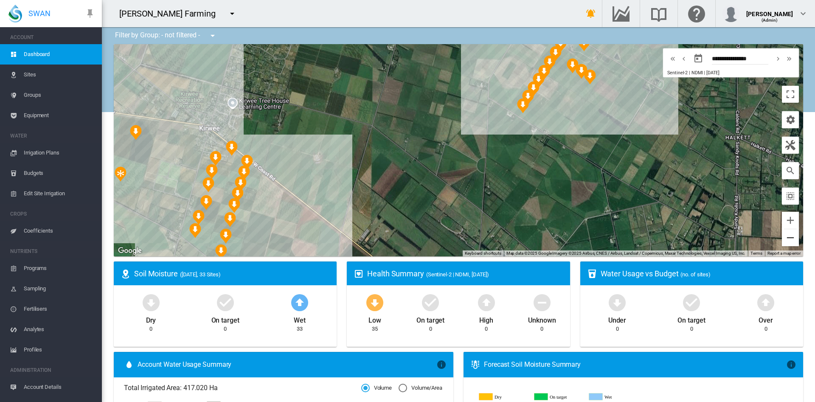
click at [782, 240] on button "Zoom out" at bounding box center [790, 237] width 17 height 17
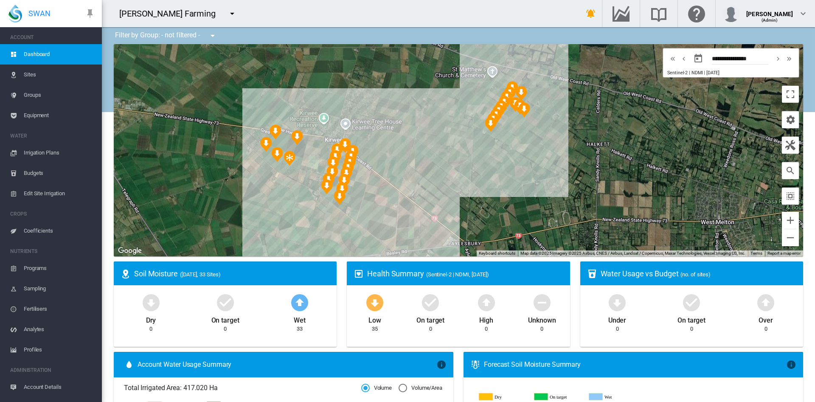
click at [34, 71] on span "Sites" at bounding box center [59, 75] width 71 height 20
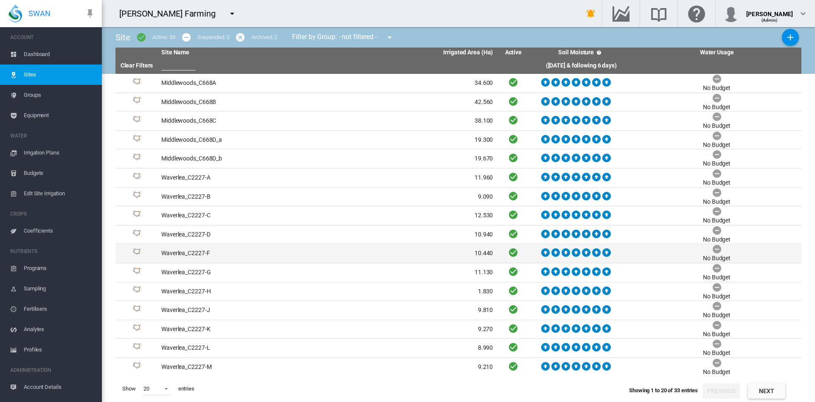
scroll to position [77, 0]
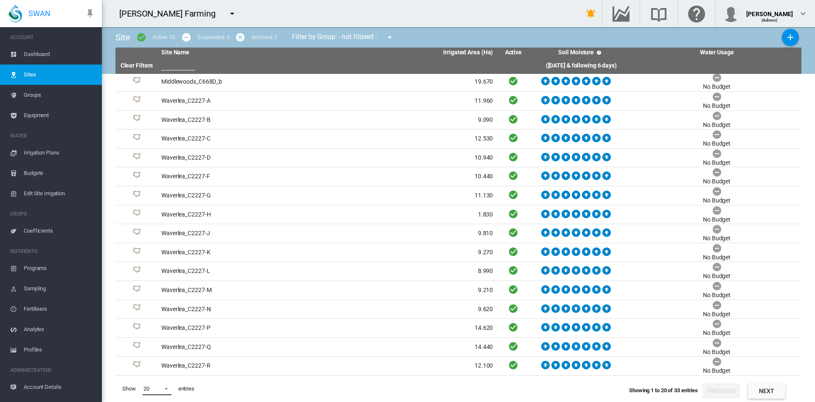
click at [166, 388] on span at bounding box center [164, 388] width 10 height 8
click at [167, 381] on md-option "50" at bounding box center [165, 381] width 58 height 20
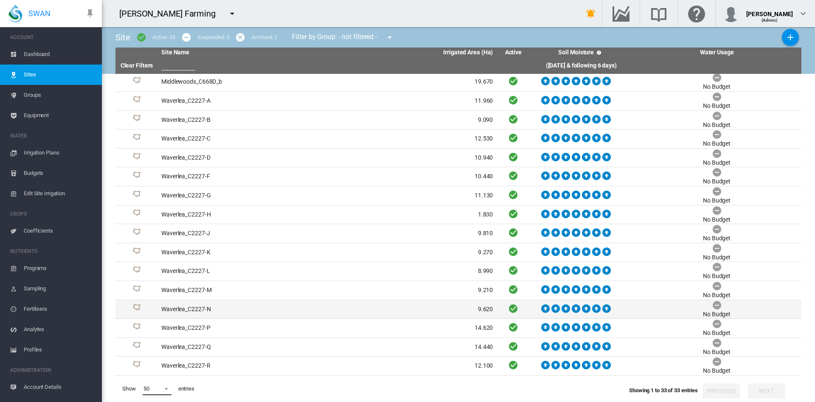
scroll to position [323, 0]
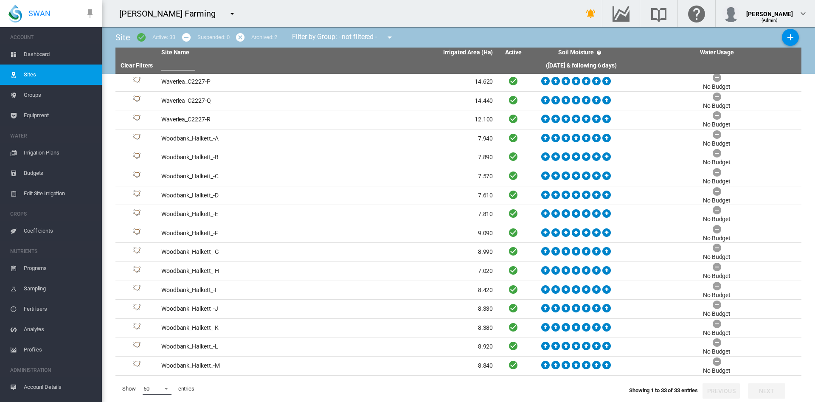
click at [163, 388] on span at bounding box center [164, 388] width 10 height 8
click at [161, 388] on md-option "200" at bounding box center [165, 388] width 58 height 20
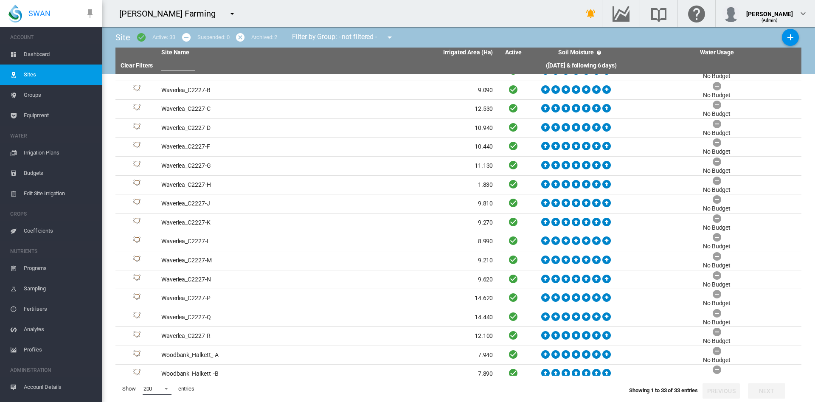
scroll to position [0, 0]
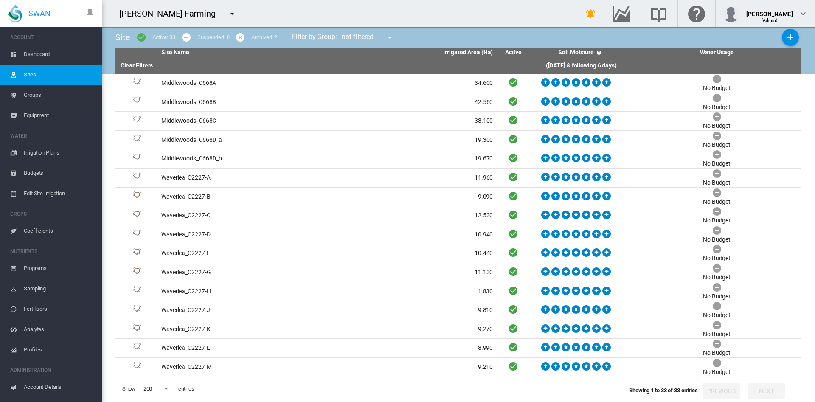
click at [38, 93] on span "Groups" at bounding box center [59, 95] width 71 height 20
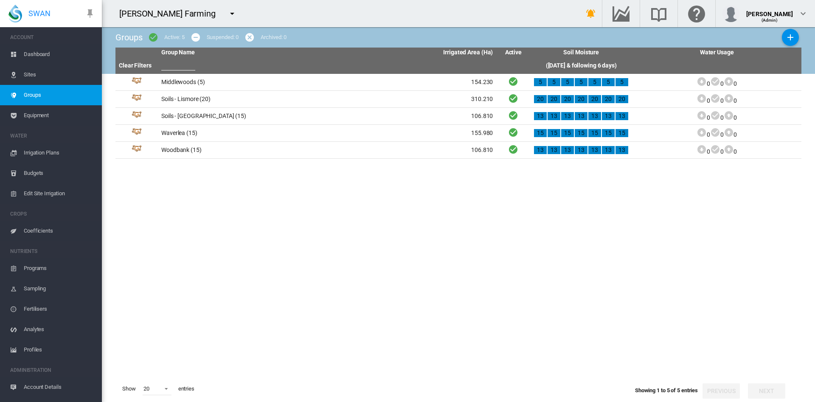
click at [42, 57] on span "Dashboard" at bounding box center [59, 54] width 71 height 20
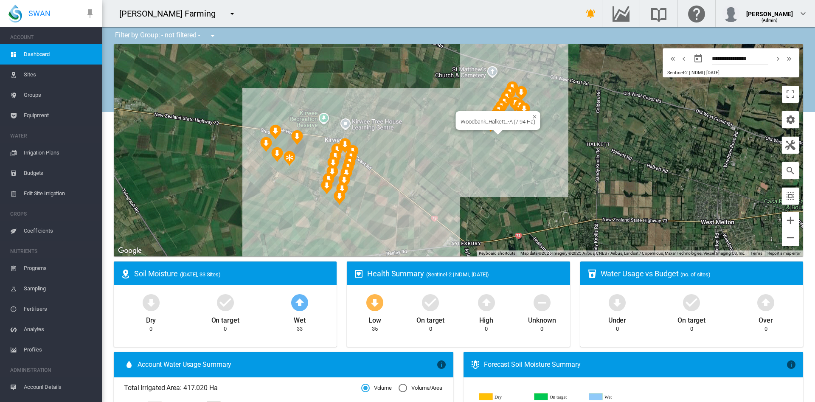
click at [493, 134] on div at bounding box center [498, 132] width 11 height 5
click at [782, 225] on button "Zoom in" at bounding box center [790, 220] width 17 height 17
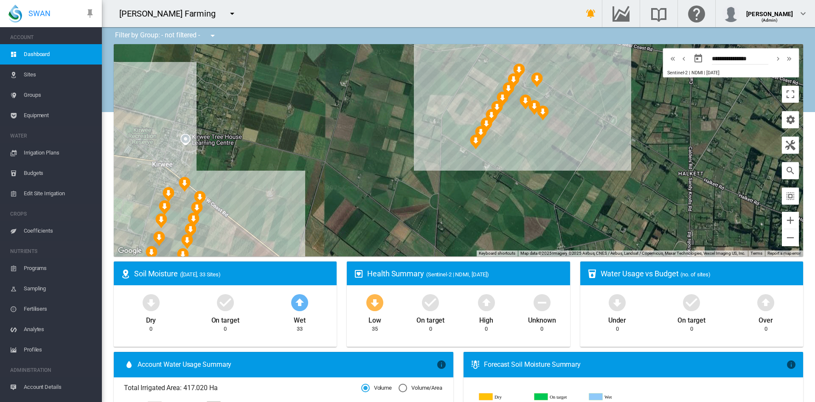
drag, startPoint x: 600, startPoint y: 174, endPoint x: 551, endPoint y: 211, distance: 61.0
click at [551, 211] on div at bounding box center [458, 150] width 689 height 212
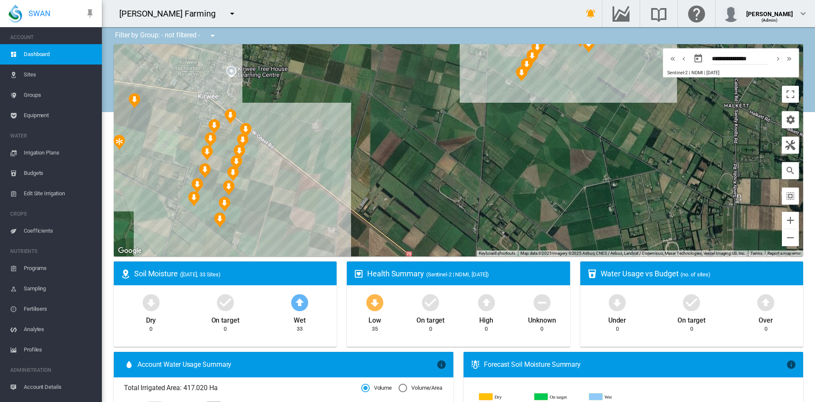
drag, startPoint x: 282, startPoint y: 185, endPoint x: 355, endPoint y: 105, distance: 108.2
click at [355, 105] on div at bounding box center [458, 150] width 689 height 212
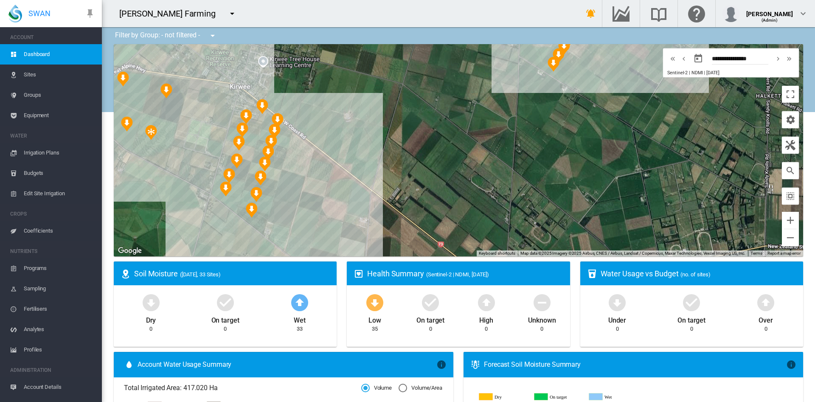
scroll to position [16, 0]
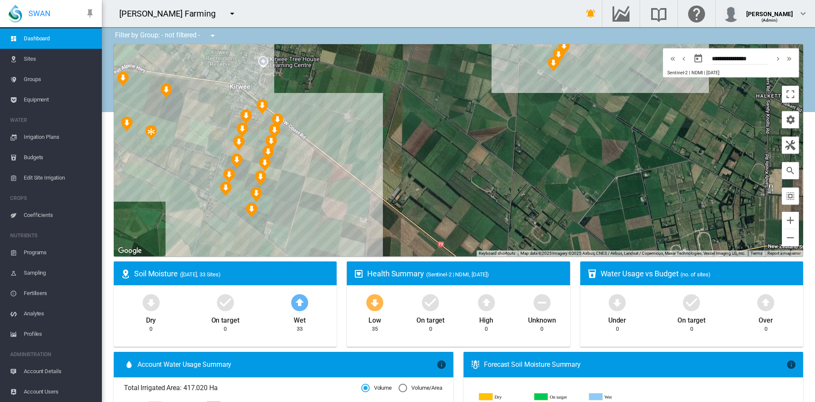
click at [387, 135] on div at bounding box center [458, 150] width 689 height 212
click at [47, 387] on span "Account Users" at bounding box center [59, 392] width 71 height 20
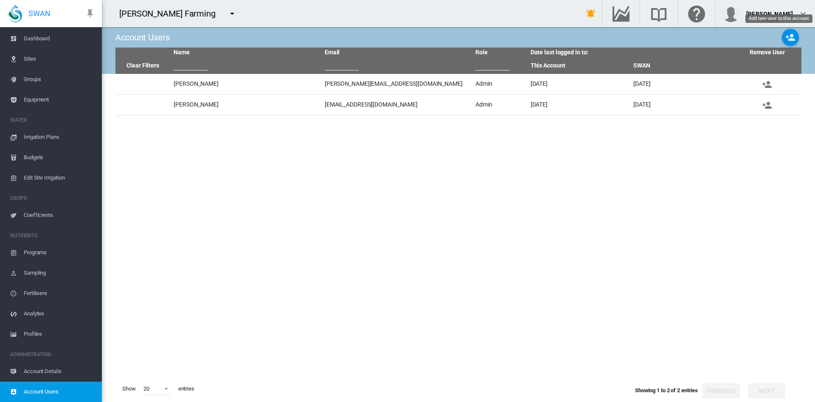
click at [787, 33] on md-icon "icon-account-plus" at bounding box center [790, 37] width 10 height 10
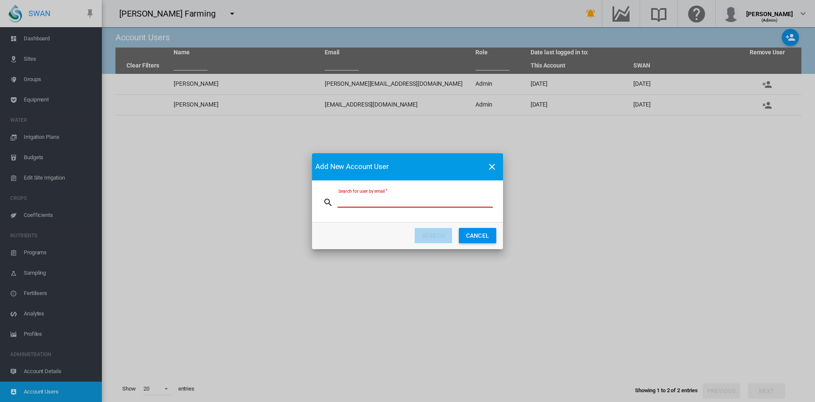
paste input "**********"
type input "**********"
click at [434, 236] on button "SEARCH" at bounding box center [433, 235] width 37 height 15
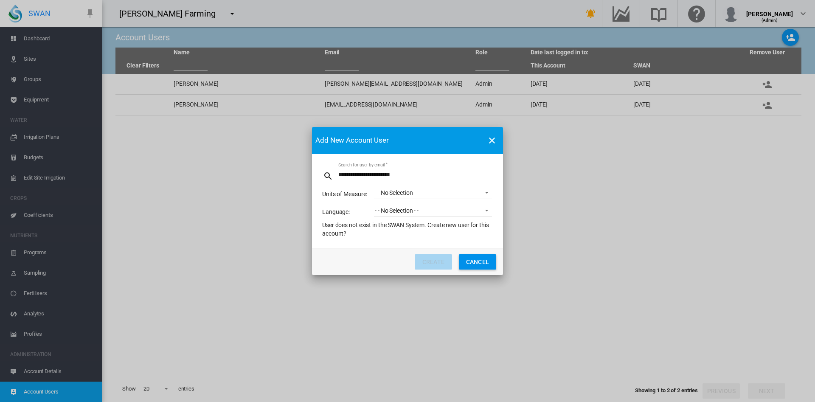
click at [443, 192] on span "- - No Selection - -" at bounding box center [426, 193] width 103 height 8
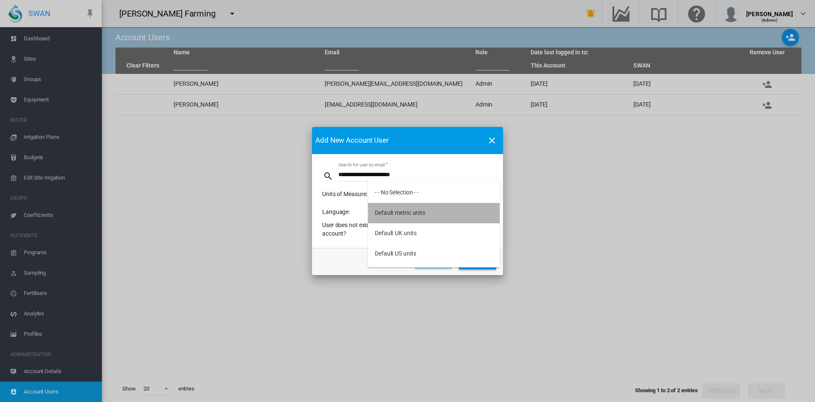
click at [428, 207] on md-option "Default metric units" at bounding box center [434, 213] width 132 height 20
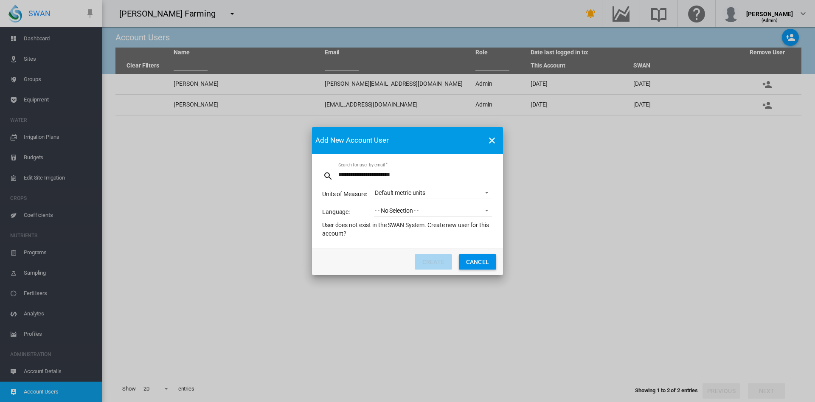
click at [460, 211] on span "- - No Selection - -" at bounding box center [426, 211] width 103 height 8
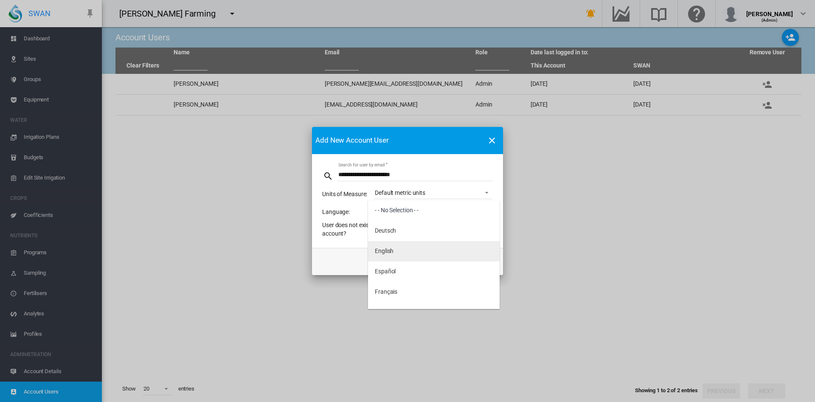
click at [408, 251] on md-option "English" at bounding box center [434, 251] width 132 height 20
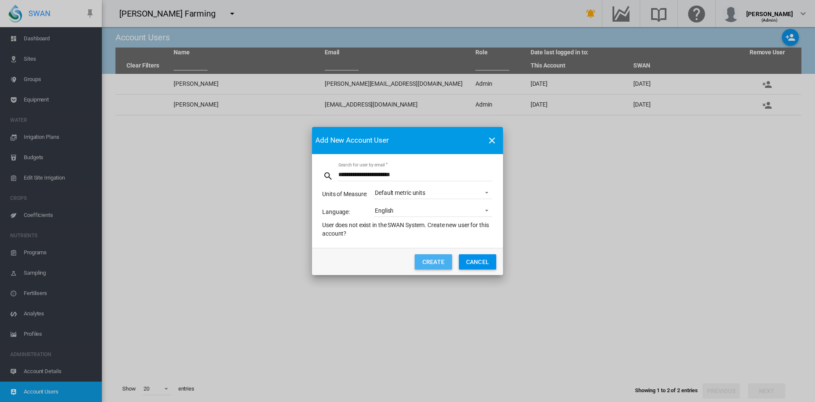
click at [439, 266] on button "CREATE" at bounding box center [433, 261] width 37 height 15
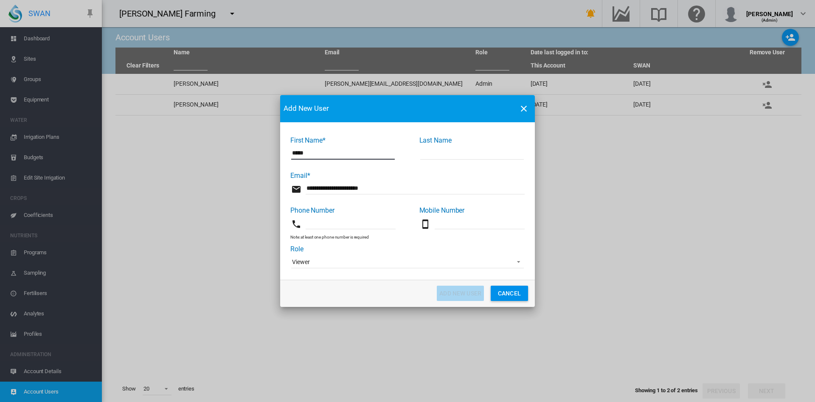
type input "*****"
click at [458, 155] on input "First Name* ..." at bounding box center [472, 153] width 104 height 13
type input "******"
click at [449, 222] on input "First Name* ..." at bounding box center [480, 223] width 90 height 13
paste input "**********"
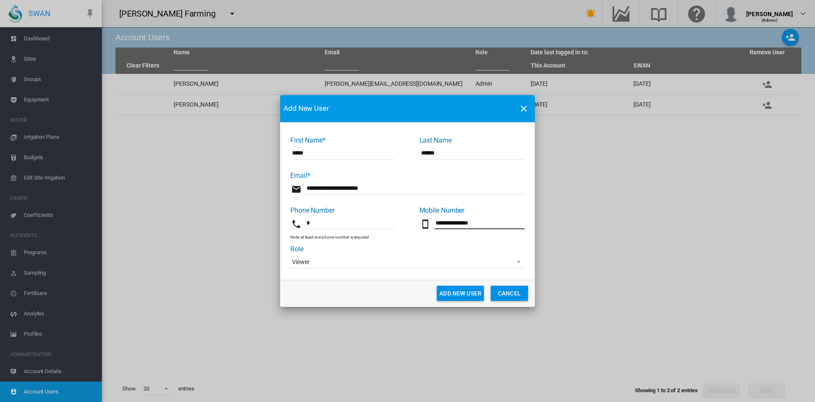
type input "**********"
click at [519, 264] on span "First Name* ..." at bounding box center [516, 261] width 10 height 8
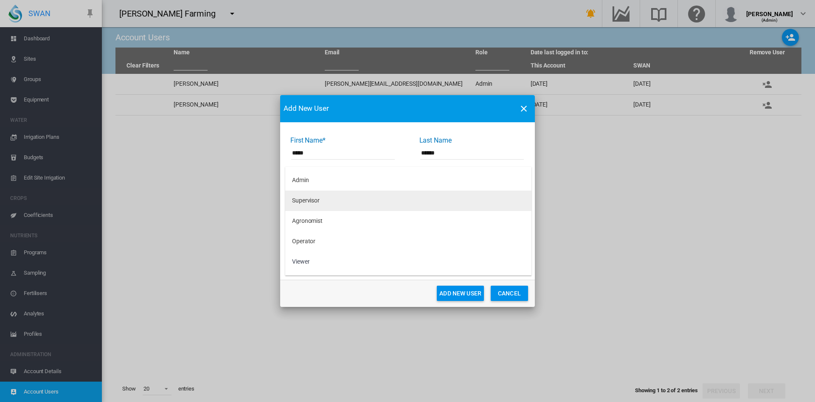
click at [343, 198] on md-option "Supervisor" at bounding box center [408, 201] width 246 height 20
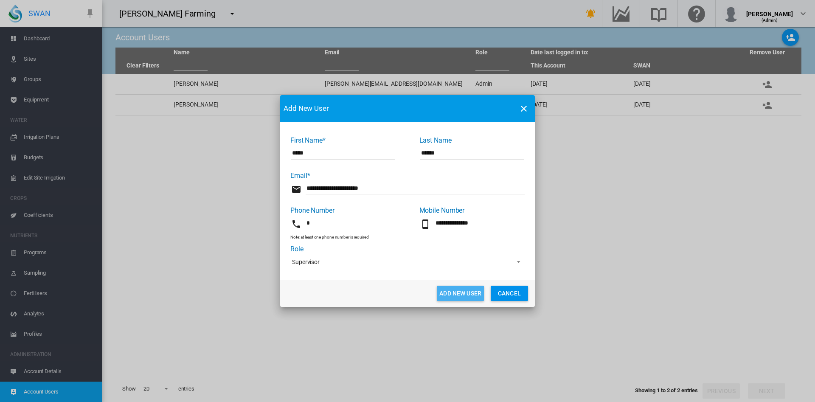
click at [447, 294] on button "Add New User" at bounding box center [460, 293] width 47 height 15
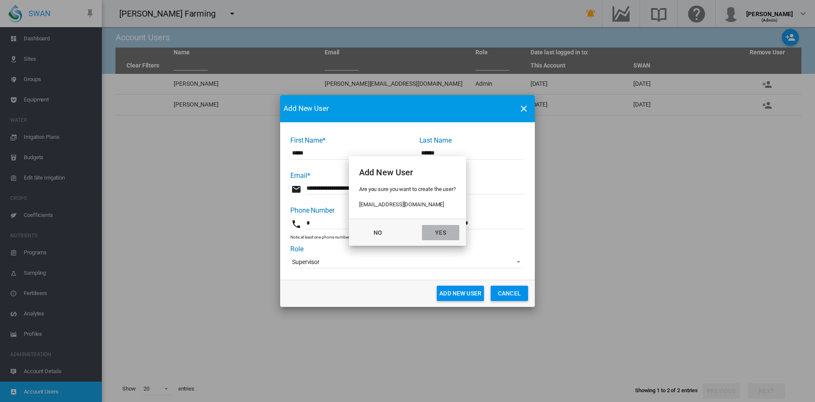
click at [444, 237] on button "Yes" at bounding box center [440, 232] width 37 height 15
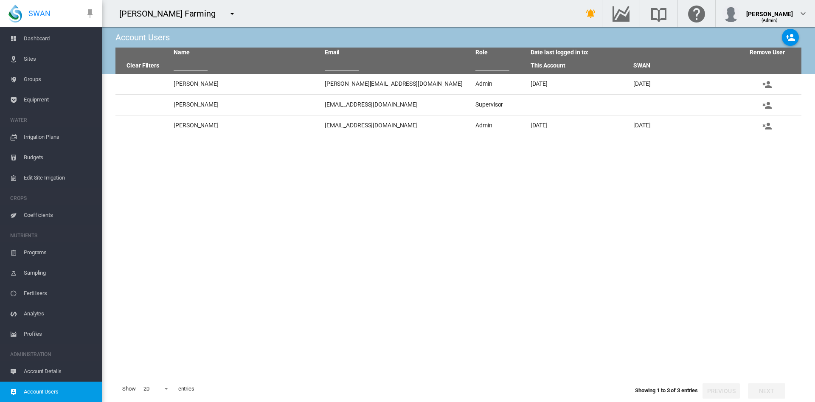
click at [45, 214] on span "Coefficients" at bounding box center [59, 215] width 71 height 20
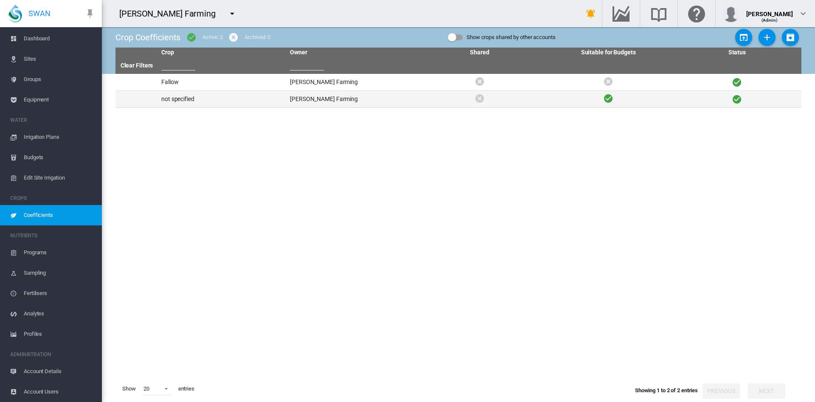
click at [185, 98] on td "not specified" at bounding box center [222, 99] width 129 height 17
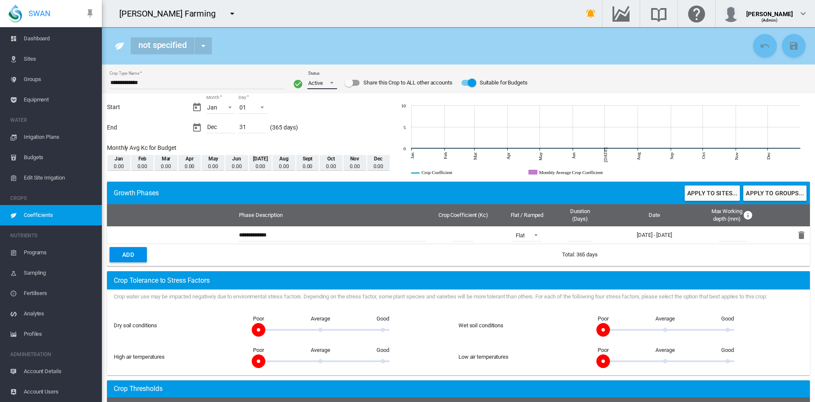
click at [331, 81] on span "Status: \a Active\a" at bounding box center [329, 82] width 10 height 8
click at [325, 98] on md-option "Archived" at bounding box center [328, 103] width 58 height 20
click at [789, 42] on md-icon "icon-content-save" at bounding box center [794, 46] width 10 height 10
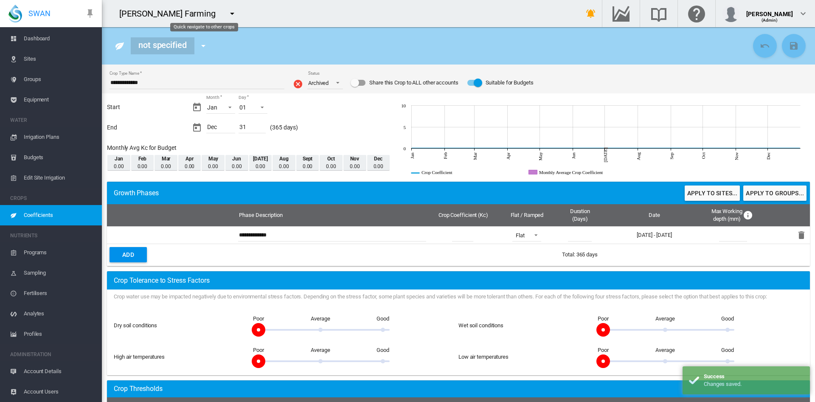
click at [206, 41] on md-icon "icon-menu-down" at bounding box center [203, 46] width 10 height 10
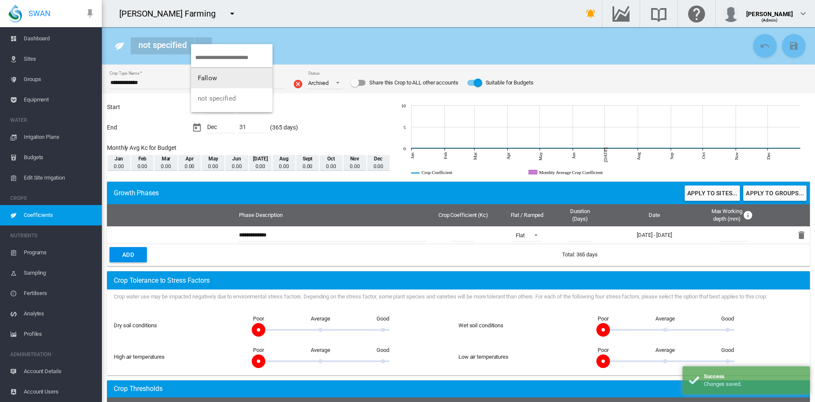
click at [55, 214] on md-backdrop at bounding box center [407, 201] width 815 height 402
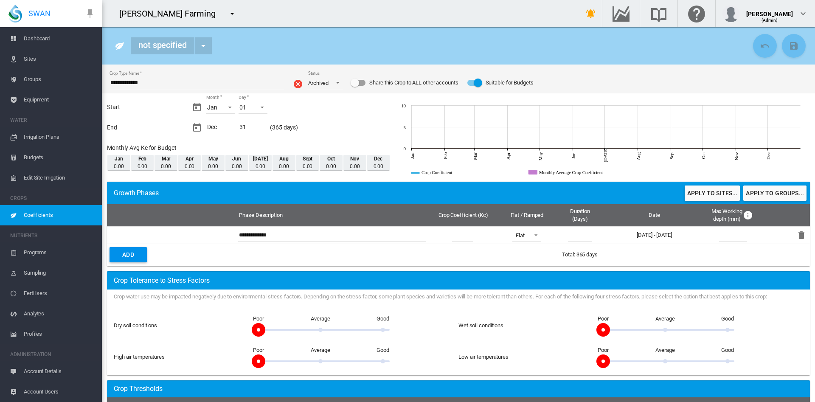
click at [55, 214] on span "Coefficients" at bounding box center [59, 215] width 71 height 20
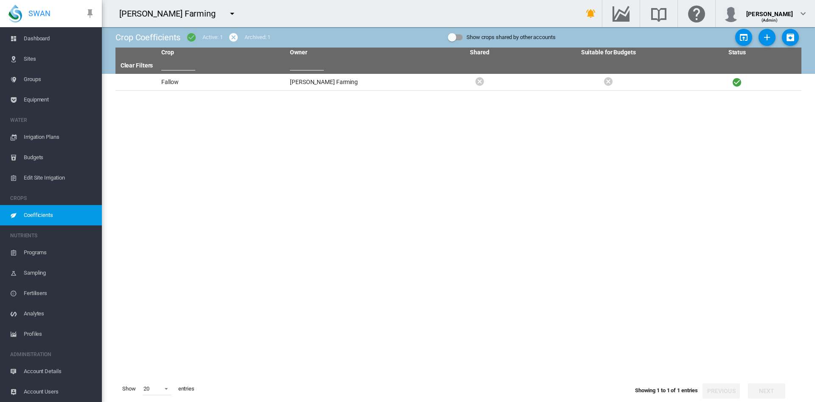
click at [227, 11] on md-icon "icon-menu-down" at bounding box center [232, 13] width 10 height 10
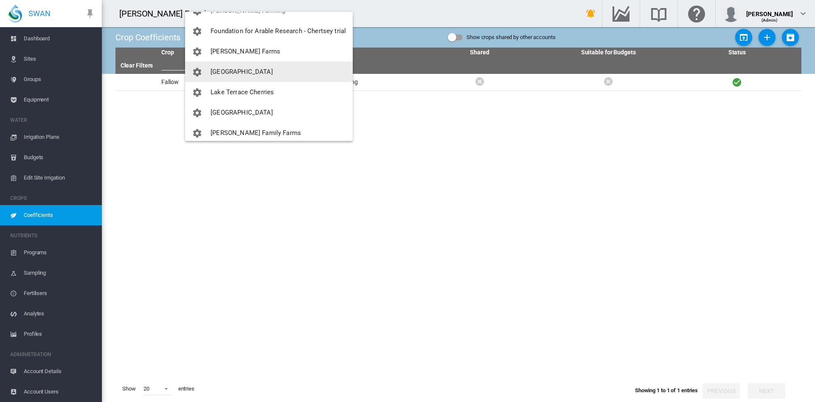
scroll to position [138, 0]
click at [242, 68] on span "[GEOGRAPHIC_DATA]" at bounding box center [242, 72] width 62 height 8
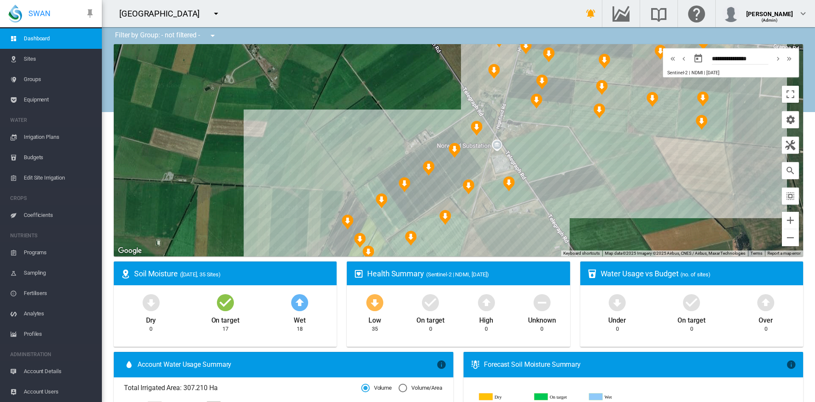
click at [44, 216] on span "Coefficients" at bounding box center [59, 215] width 71 height 20
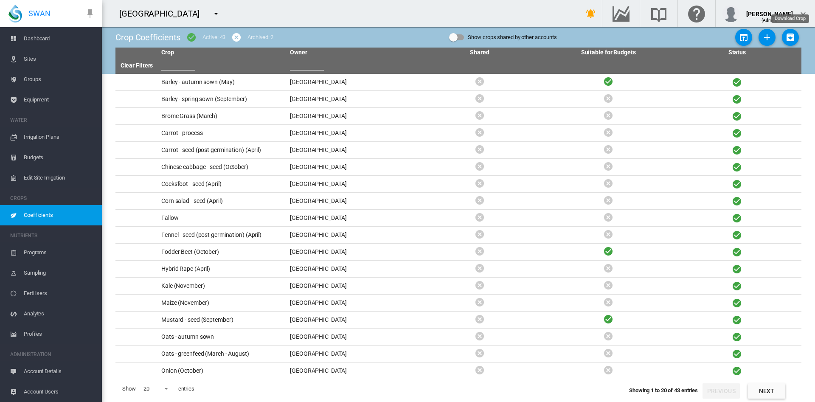
click at [790, 37] on md-icon "icon-package-down" at bounding box center [790, 37] width 10 height 10
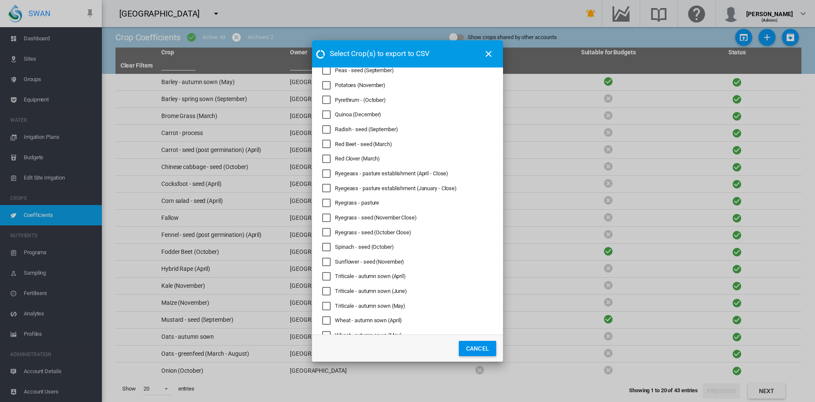
scroll to position [309, 0]
click at [328, 173] on div "Ryegeass - pasture establishment (April - Close)" at bounding box center [326, 173] width 8 height 8
click at [328, 186] on div "Ryegeass - pasture establishment (January - Close)" at bounding box center [326, 187] width 8 height 8
click at [324, 217] on div "Ryegrass - seed (November Close)" at bounding box center [326, 217] width 8 height 8
click at [326, 235] on div "Ryegrass - seed (October Close)" at bounding box center [326, 232] width 8 height 8
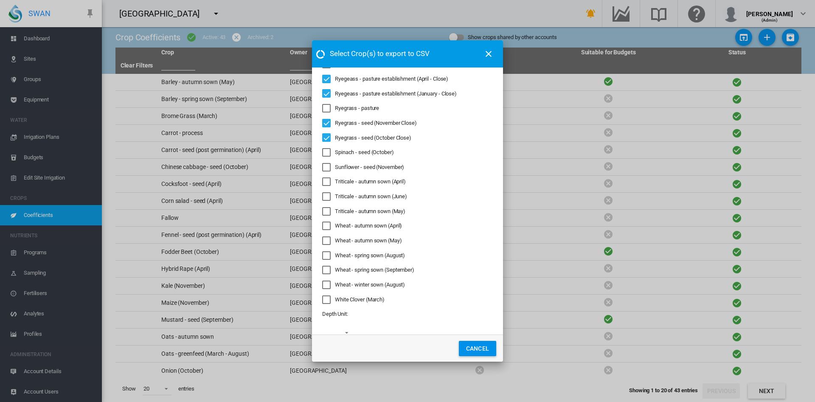
scroll to position [403, 0]
click at [477, 350] on button "Cancel" at bounding box center [477, 348] width 37 height 15
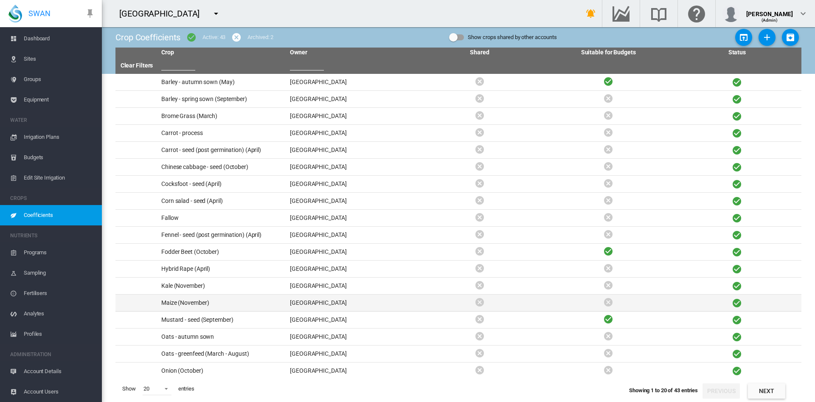
scroll to position [38, 0]
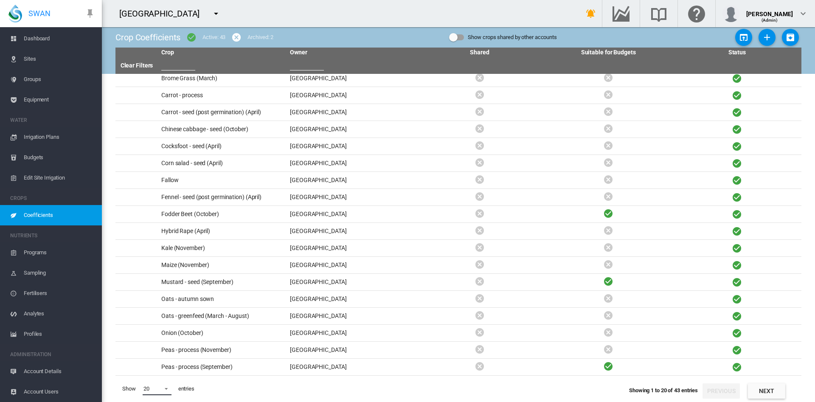
click at [166, 392] on md-select-value "20" at bounding box center [157, 389] width 29 height 13
click at [160, 384] on md-option "50" at bounding box center [165, 381] width 58 height 20
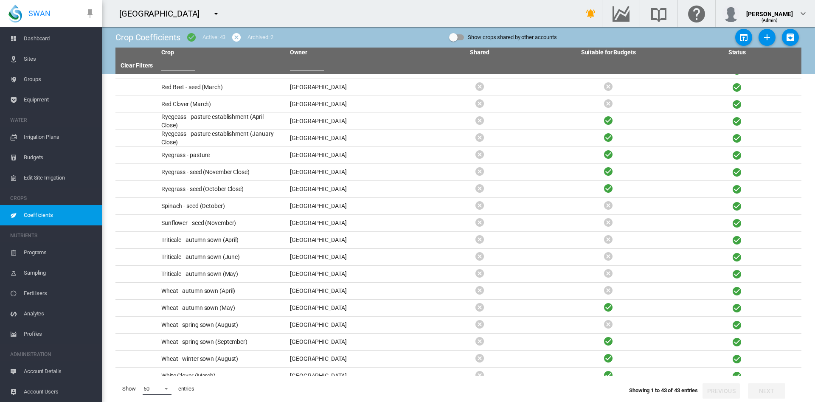
scroll to position [428, 0]
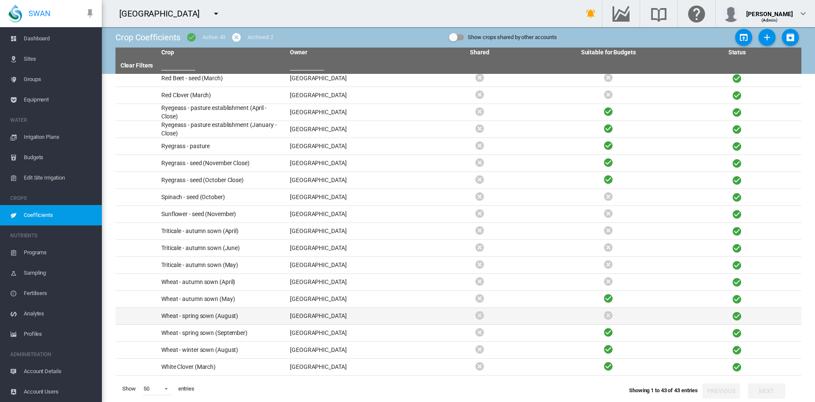
click at [229, 315] on td "Wheat - spring sown (August)" at bounding box center [222, 316] width 129 height 17
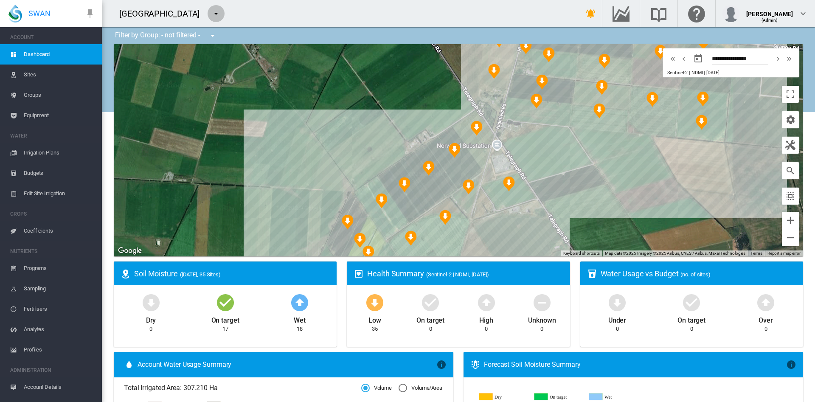
click at [211, 15] on md-icon "icon-menu-down" at bounding box center [216, 13] width 10 height 10
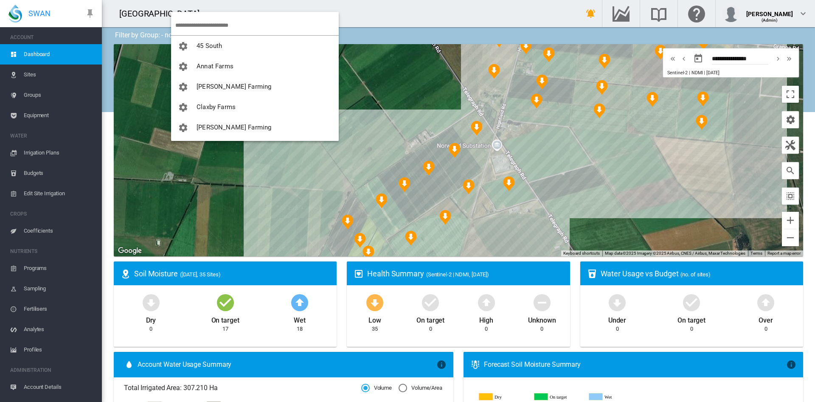
click at [36, 235] on md-backdrop at bounding box center [407, 201] width 815 height 402
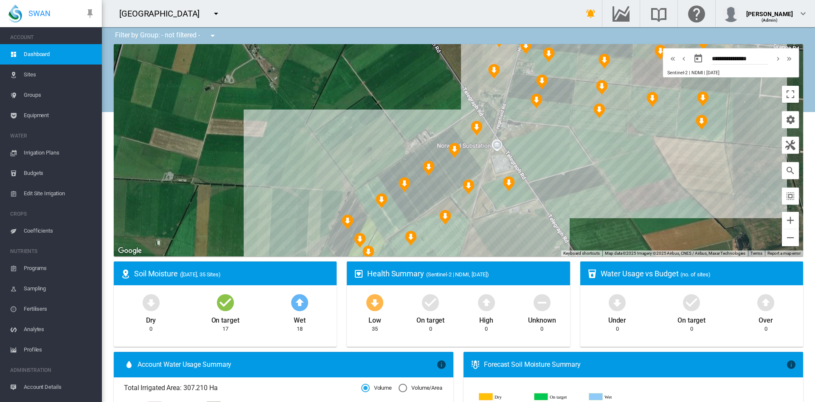
click at [36, 235] on span "Coefficients" at bounding box center [59, 231] width 71 height 20
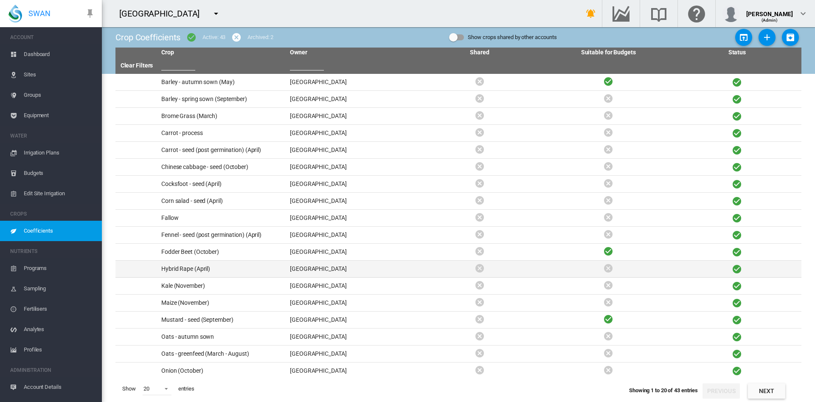
scroll to position [38, 0]
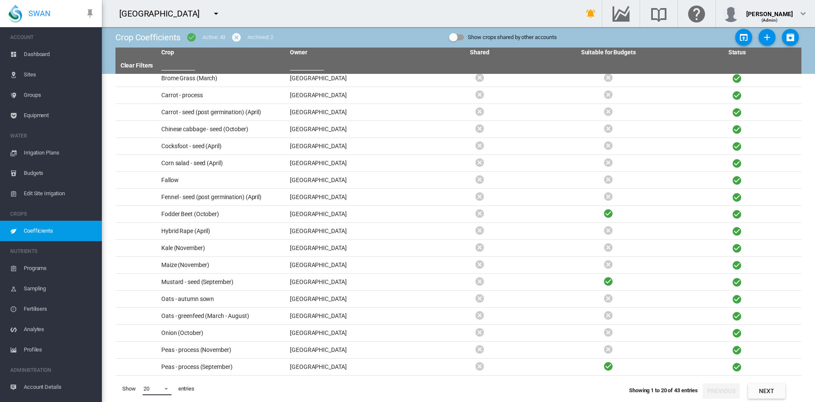
click at [166, 392] on md-select-value "20" at bounding box center [157, 389] width 29 height 13
click at [157, 381] on md-option "50" at bounding box center [165, 381] width 58 height 20
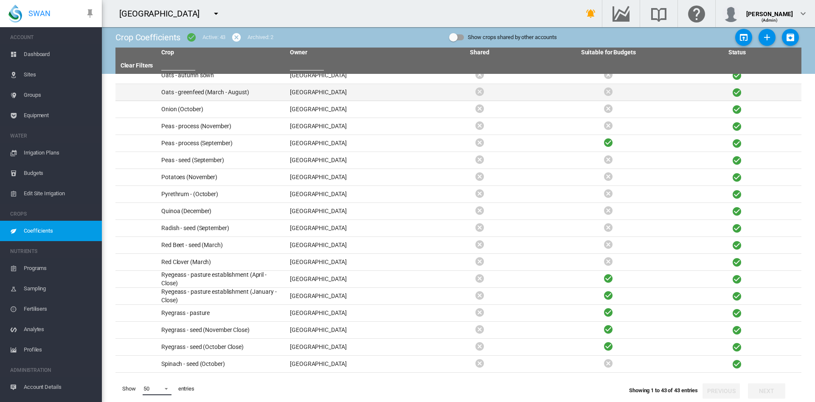
scroll to position [428, 0]
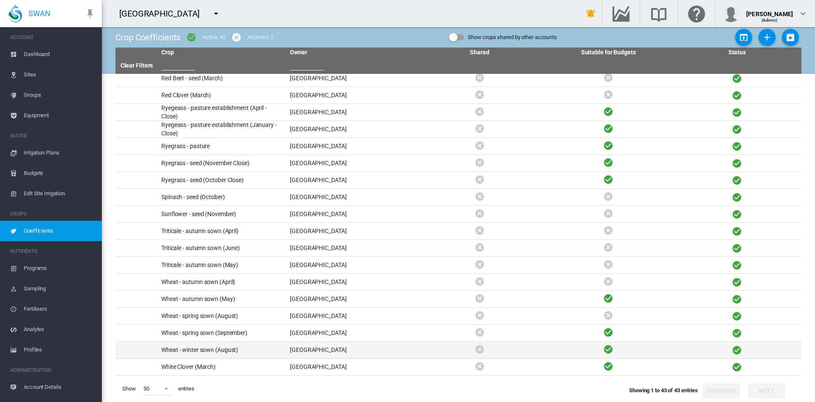
drag, startPoint x: 234, startPoint y: 353, endPoint x: 205, endPoint y: 353, distance: 28.9
click at [205, 353] on td "Wheat - winter sown (August)" at bounding box center [222, 350] width 129 height 17
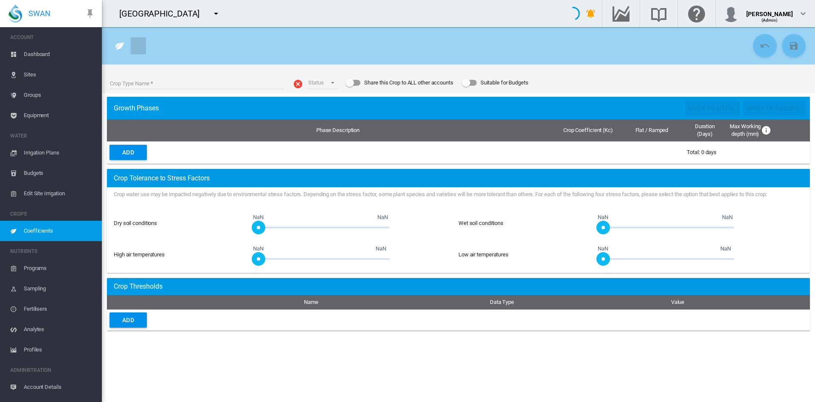
click at [205, 353] on md-content "Crop Type Name Crop Type name is Required Field Status Status" at bounding box center [458, 214] width 713 height 375
type input "**********"
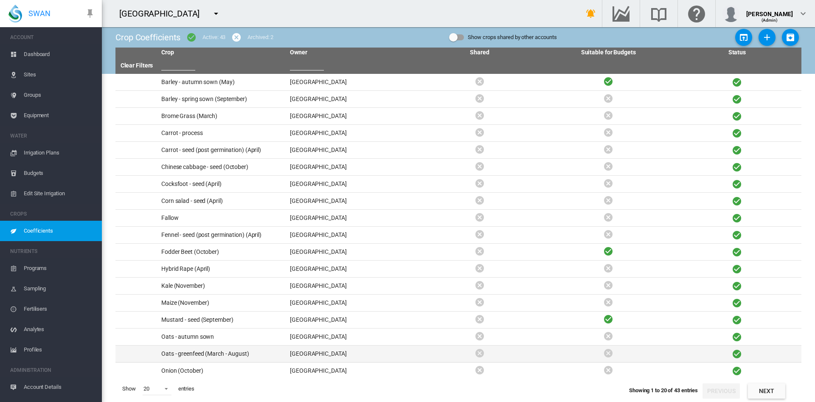
scroll to position [38, 0]
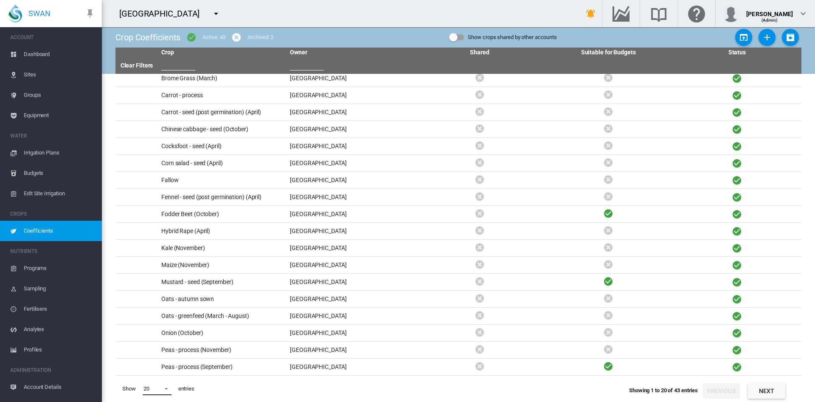
click at [169, 388] on span at bounding box center [164, 388] width 10 height 8
click at [167, 381] on md-option "50" at bounding box center [165, 381] width 58 height 20
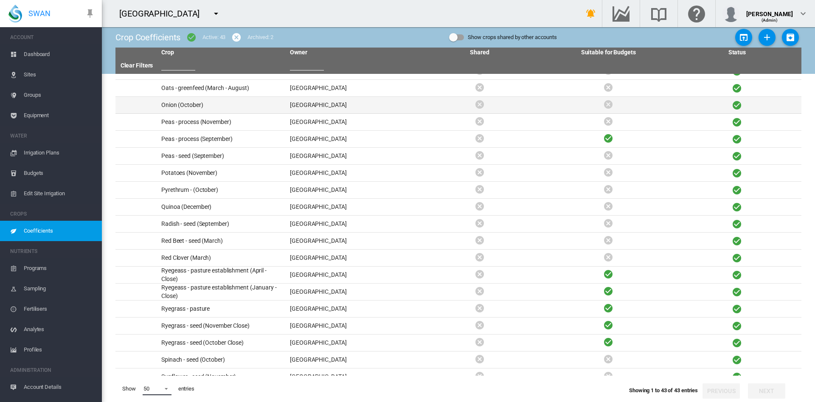
scroll to position [428, 0]
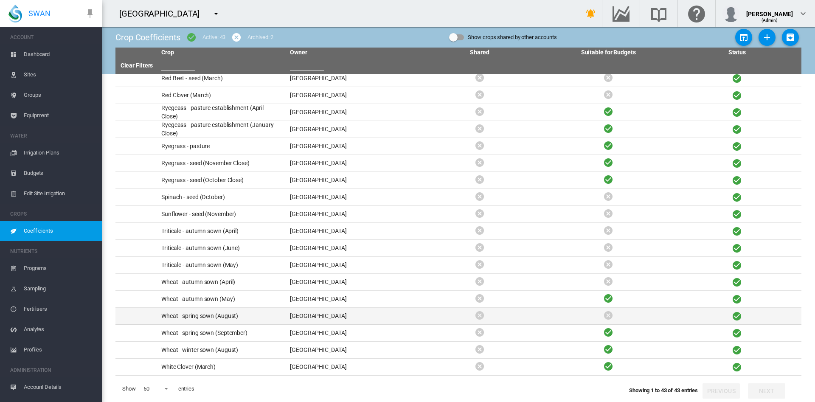
click at [234, 316] on td "Wheat - spring sown (August)" at bounding box center [222, 316] width 129 height 17
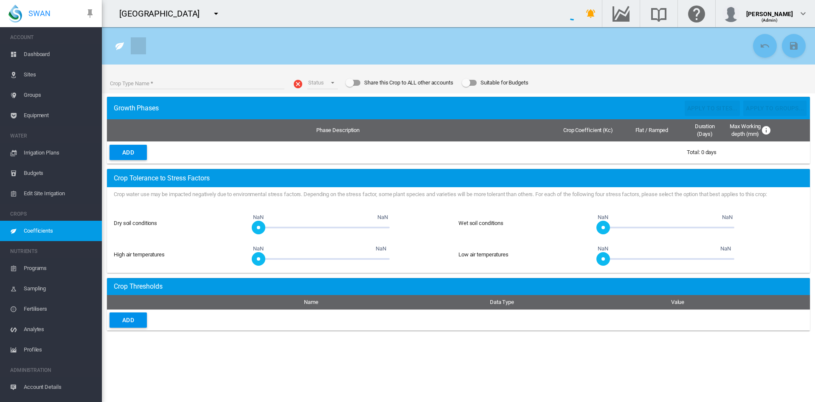
type input "**********"
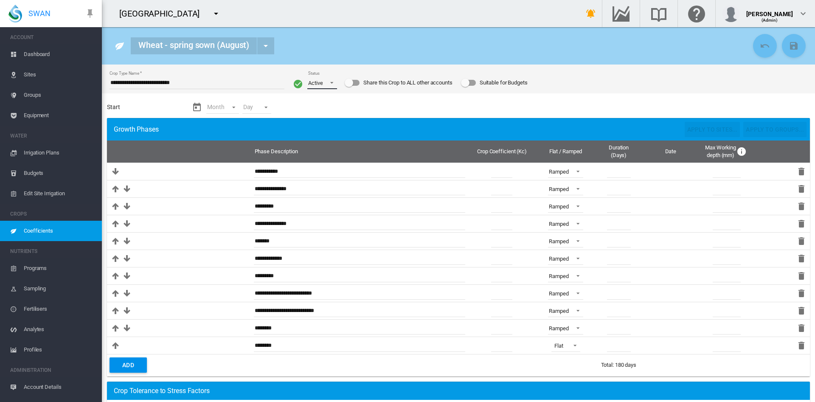
click at [331, 82] on span "Status: \a Active\a" at bounding box center [329, 82] width 10 height 8
click at [318, 101] on div "Archived" at bounding box center [316, 104] width 20 height 8
click at [630, 77] on div "**********" at bounding box center [458, 79] width 706 height 29
click at [35, 225] on span "Coefficients" at bounding box center [59, 231] width 71 height 20
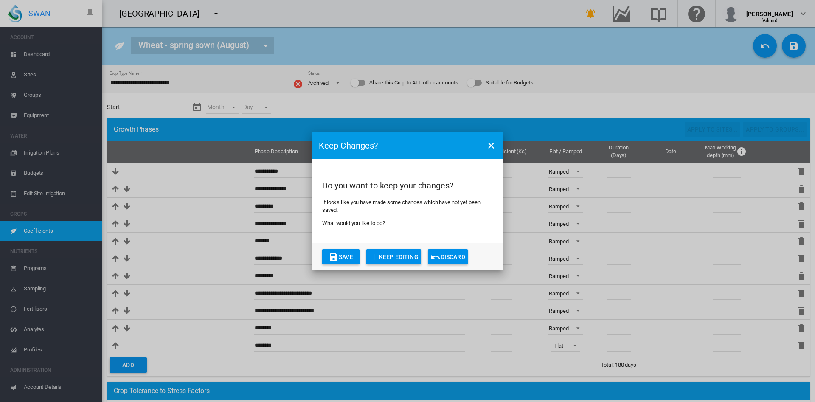
click at [439, 256] on md-icon "icon-undo" at bounding box center [435, 257] width 10 height 10
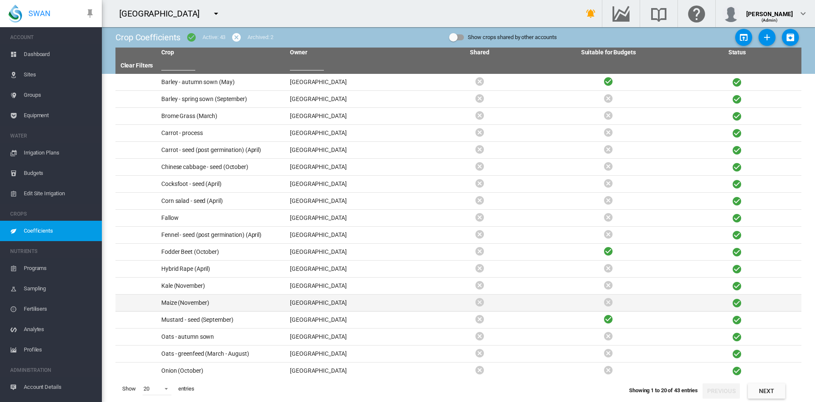
scroll to position [38, 0]
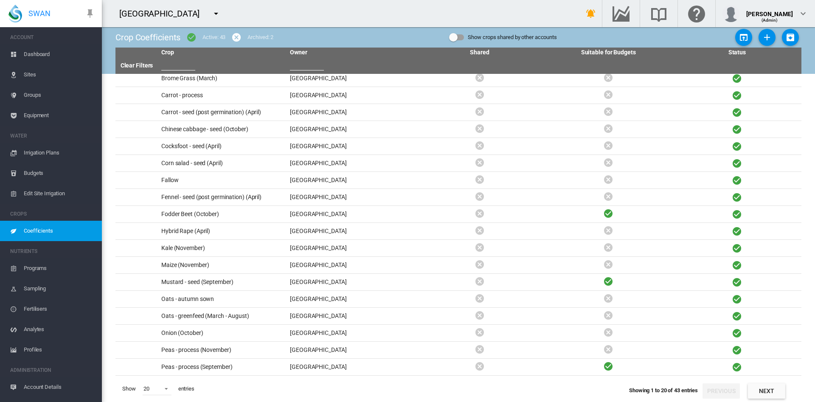
click at [42, 236] on span "Coefficients" at bounding box center [59, 231] width 71 height 20
click at [164, 388] on span at bounding box center [164, 388] width 10 height 8
click at [162, 380] on md-option "50" at bounding box center [165, 381] width 58 height 20
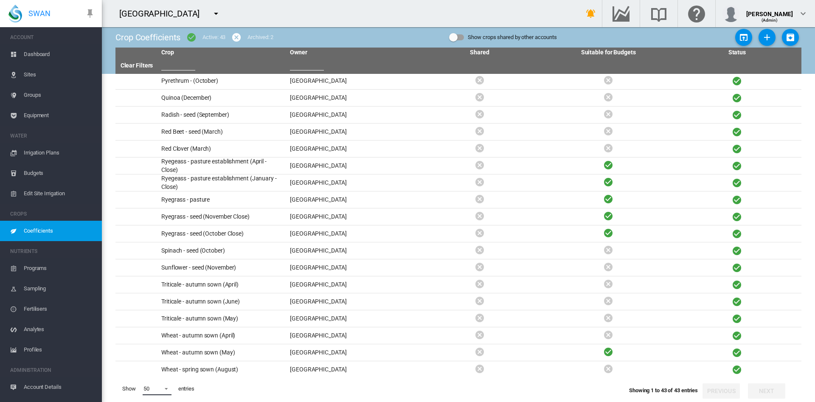
scroll to position [428, 0]
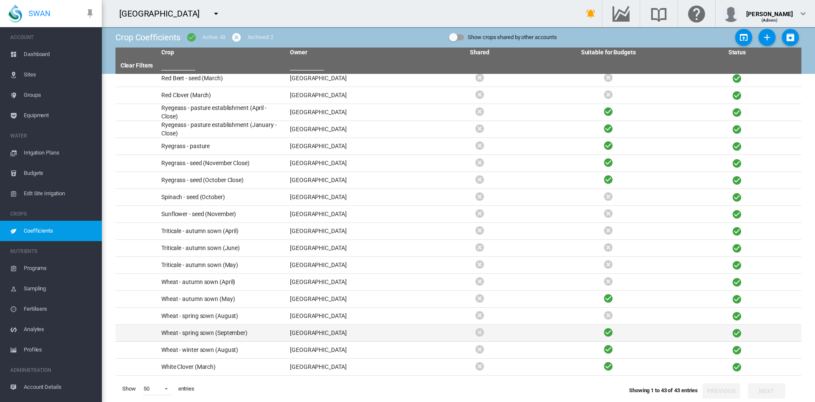
click at [242, 332] on td "Wheat - spring sown (September)" at bounding box center [222, 333] width 129 height 17
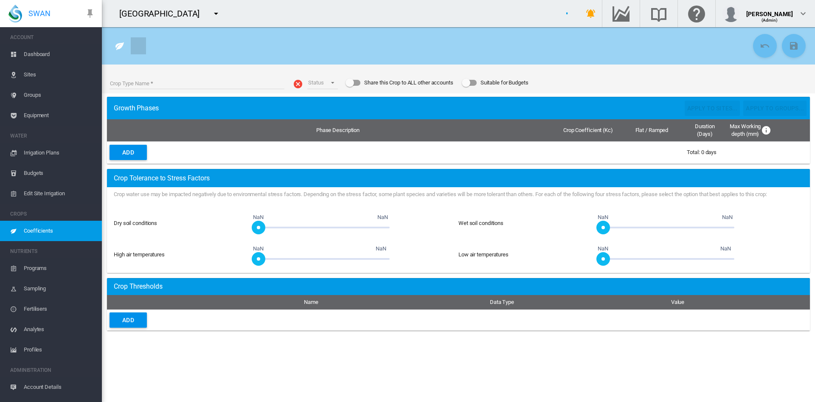
type input "**********"
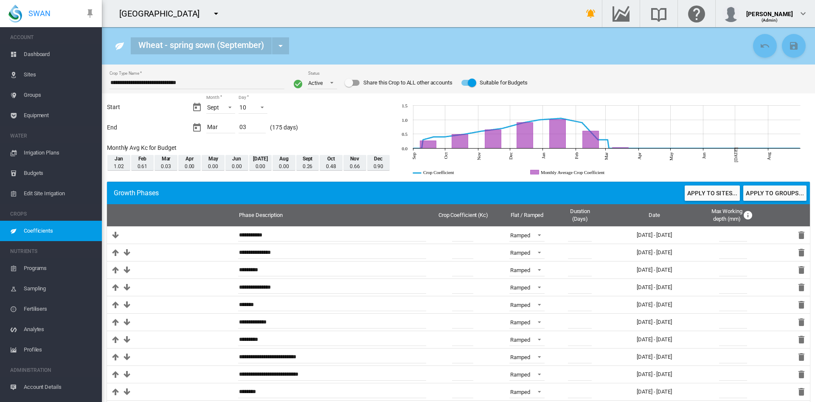
click at [49, 236] on span "Coefficients" at bounding box center [59, 231] width 71 height 20
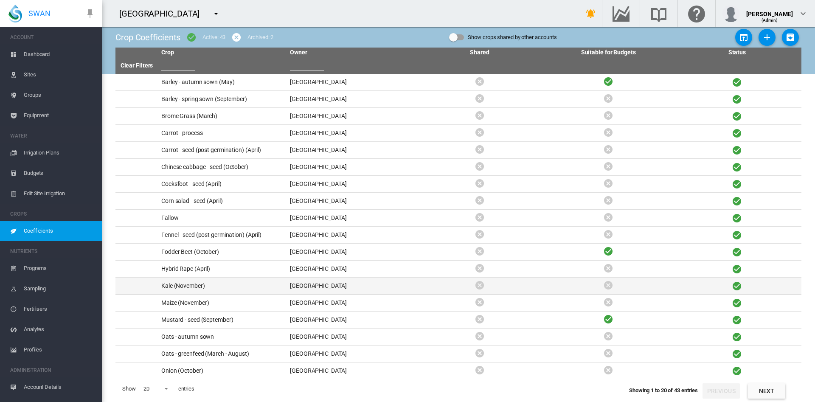
scroll to position [38, 0]
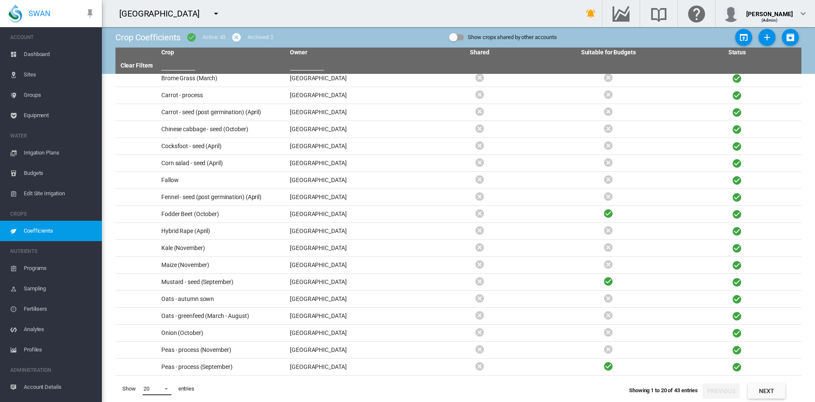
click at [166, 385] on span at bounding box center [164, 388] width 10 height 8
click at [155, 380] on md-option "50" at bounding box center [165, 381] width 58 height 20
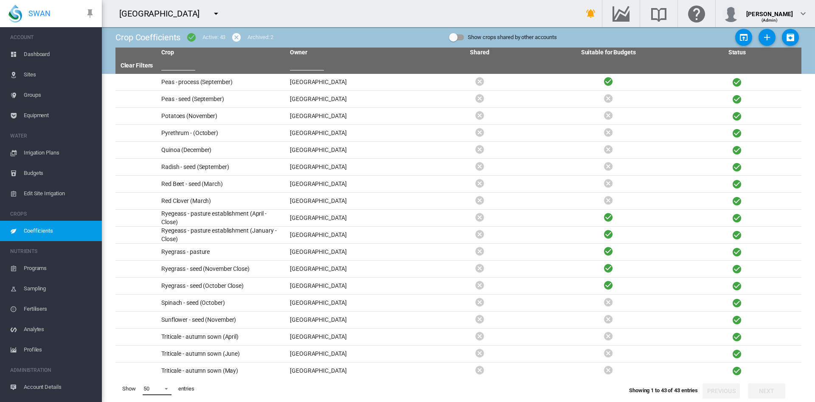
scroll to position [428, 0]
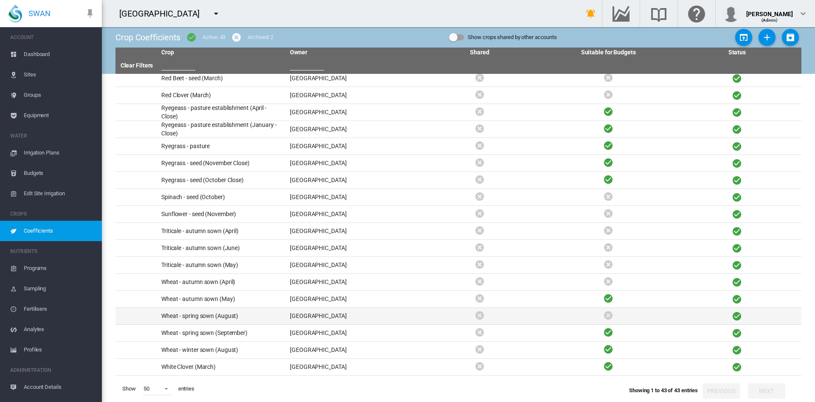
click at [214, 315] on td "Wheat - spring sown (August)" at bounding box center [222, 316] width 129 height 17
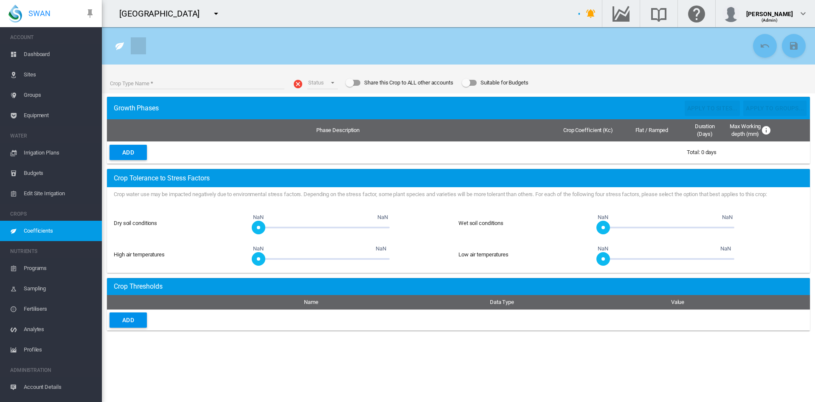
type input "**********"
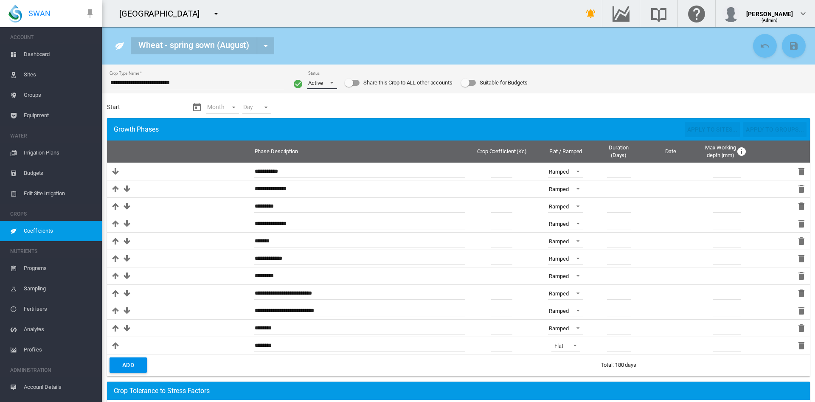
click at [332, 84] on span "Status: \a Active\a" at bounding box center [329, 82] width 10 height 8
click at [322, 102] on div "Archived" at bounding box center [316, 104] width 20 height 8
click at [789, 46] on md-icon "icon-content-save" at bounding box center [794, 46] width 10 height 10
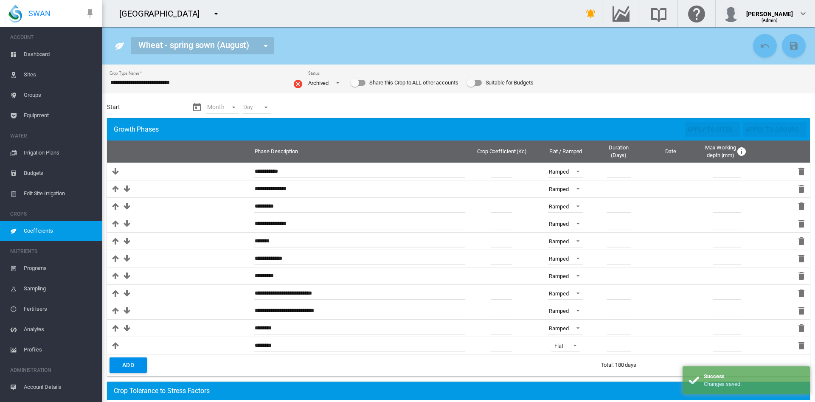
click at [37, 230] on span "Coefficients" at bounding box center [59, 231] width 71 height 20
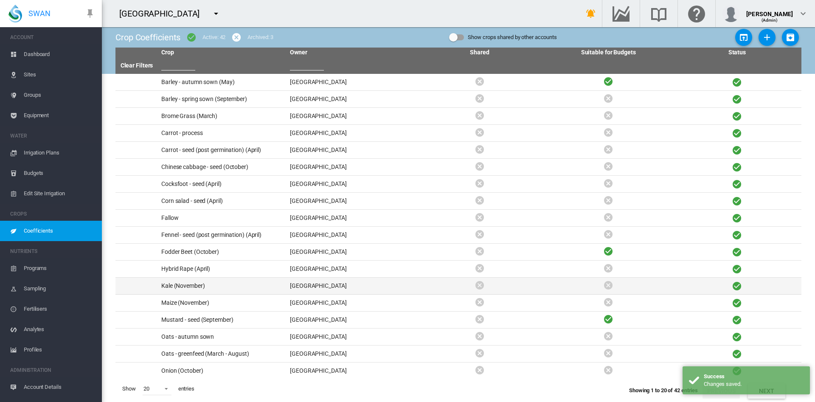
scroll to position [38, 0]
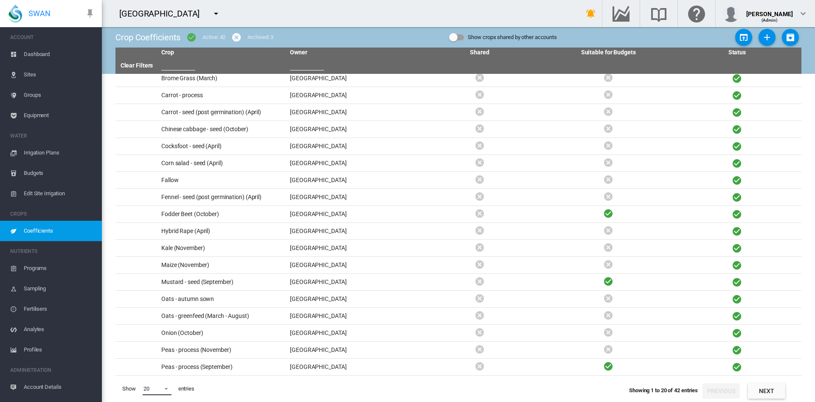
click at [164, 390] on span at bounding box center [164, 388] width 10 height 8
click at [163, 384] on md-option "50" at bounding box center [165, 381] width 58 height 20
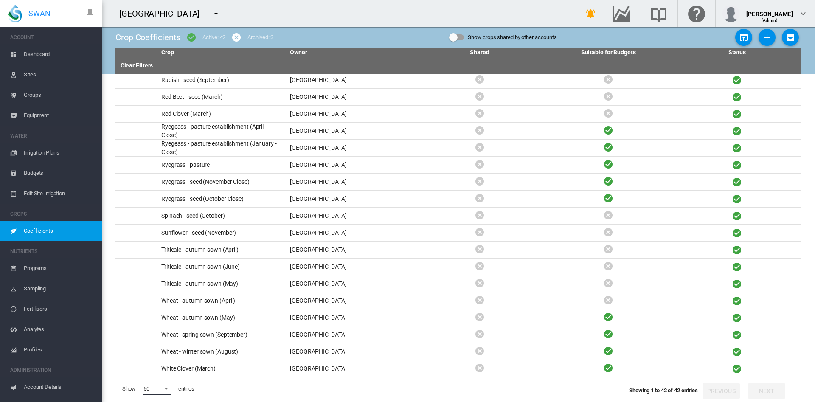
scroll to position [411, 0]
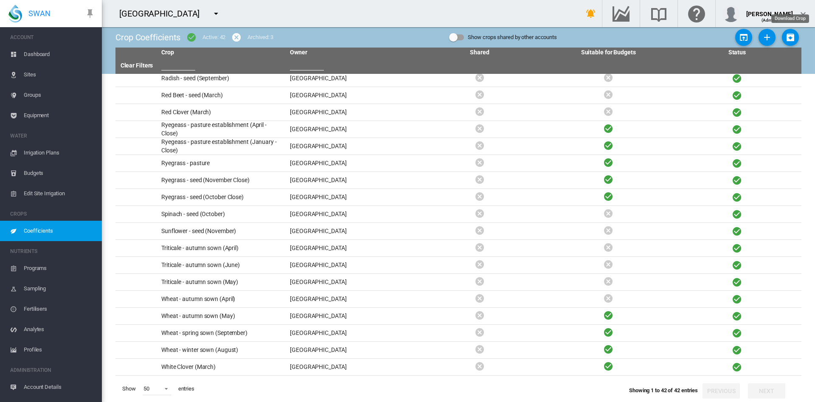
click at [787, 35] on md-icon "icon-package-down" at bounding box center [790, 37] width 10 height 10
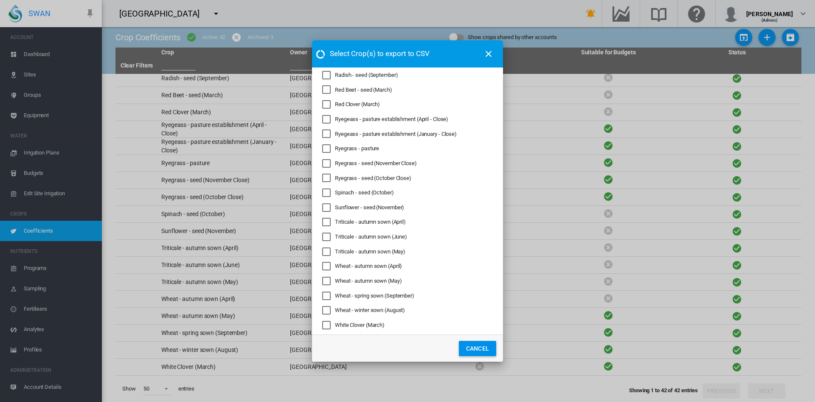
scroll to position [364, 0]
click at [330, 119] on div "Ryegeass - pasture establishment (April - Close)" at bounding box center [326, 118] width 8 height 8
click at [326, 134] on div "Ryegeass - pasture establishment (January - Close)" at bounding box center [326, 133] width 8 height 8
click at [331, 158] on div "Ryegrass - seed (November Close)" at bounding box center [326, 162] width 8 height 8
click at [326, 178] on div "Ryegrass - seed (October Close)" at bounding box center [326, 177] width 8 height 8
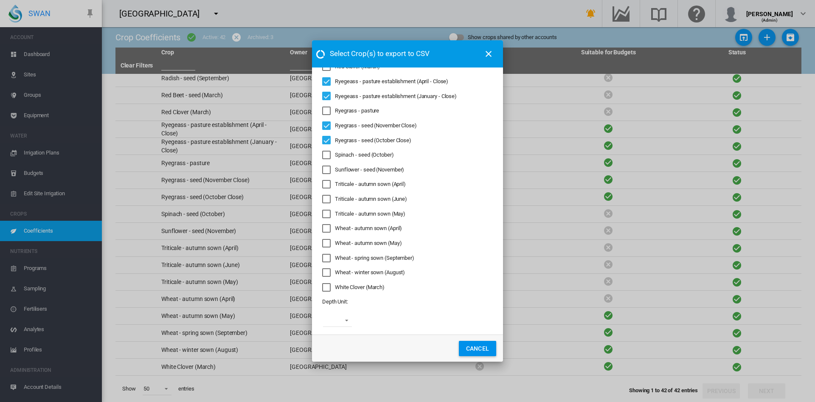
scroll to position [402, 0]
click at [330, 227] on div "Wheat - autumn sown (April)" at bounding box center [326, 227] width 8 height 8
click at [330, 238] on div "Wheat - autumn sown (May)" at bounding box center [326, 242] width 8 height 8
click at [326, 253] on div "Wheat - spring sown (September)" at bounding box center [326, 257] width 8 height 8
click at [326, 269] on div "Wheat - winter sown (August)" at bounding box center [326, 271] width 8 height 8
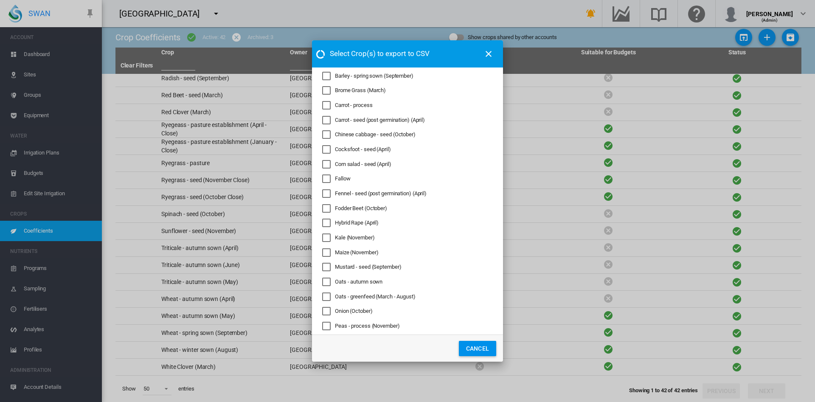
scroll to position [24, 0]
click at [331, 263] on div "Mustard - seed (September)" at bounding box center [326, 266] width 8 height 8
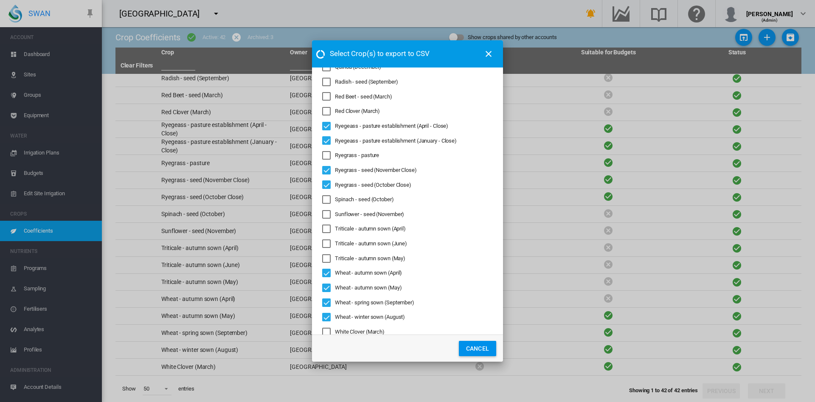
scroll to position [412, 0]
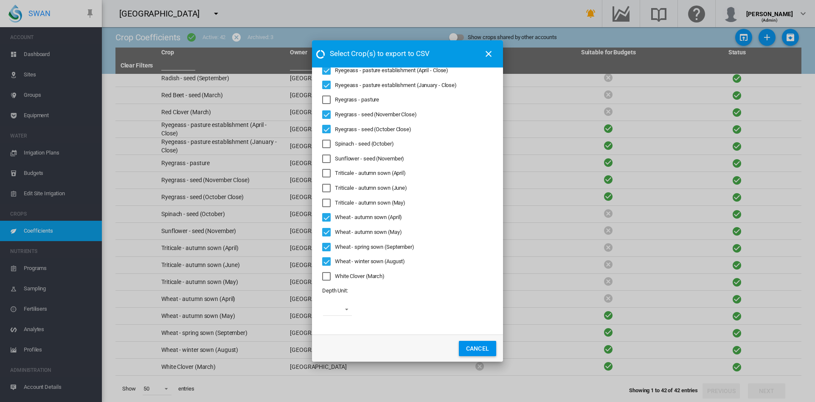
click at [343, 308] on md-select "mm cm m in ft" at bounding box center [337, 309] width 29 height 13
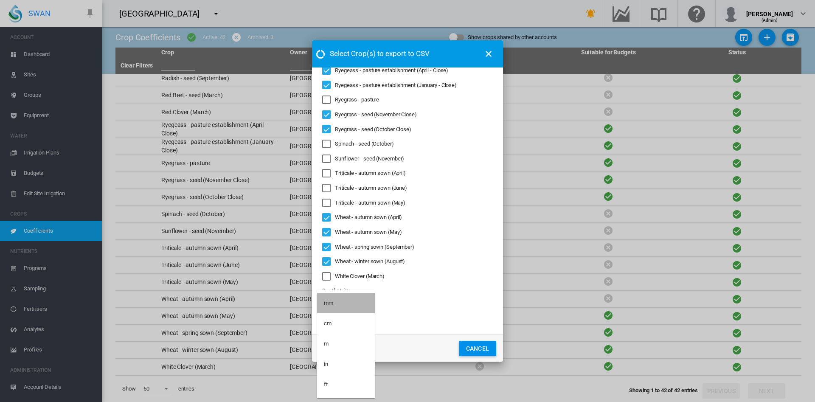
click at [332, 304] on div "mm" at bounding box center [328, 303] width 9 height 8
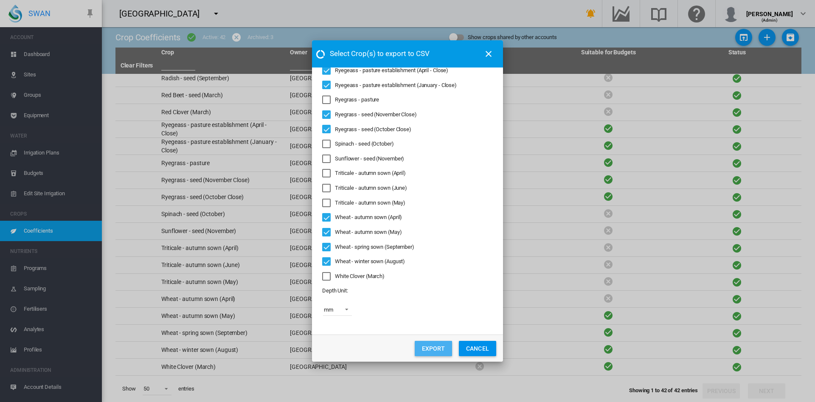
click at [432, 349] on button "EXPORT" at bounding box center [433, 348] width 37 height 15
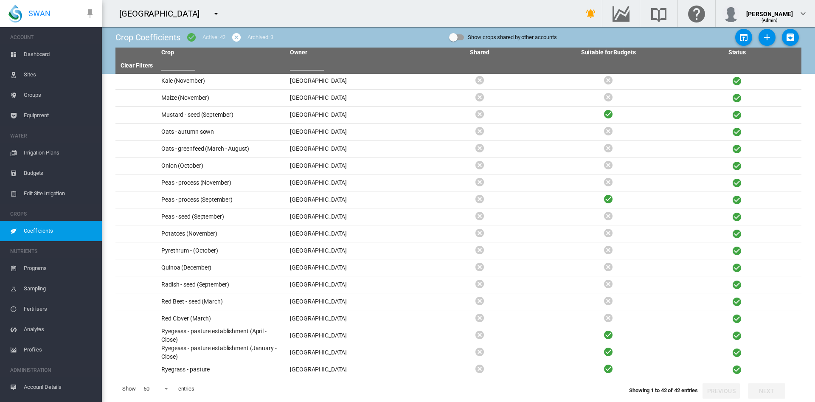
scroll to position [203, 0]
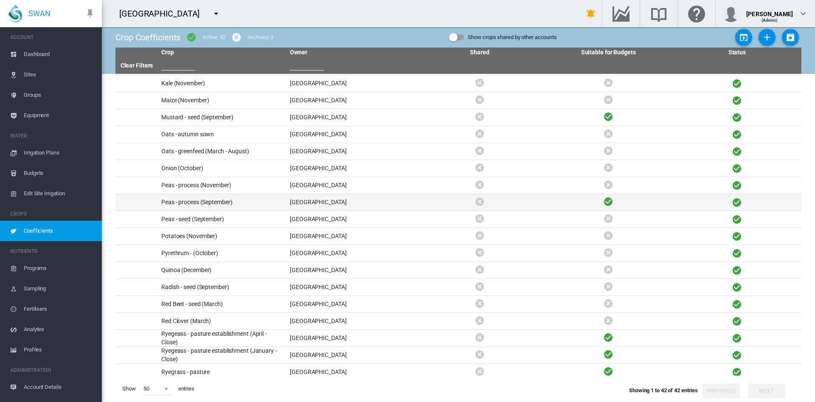
click at [211, 201] on td "Peas - process (September)" at bounding box center [222, 202] width 129 height 17
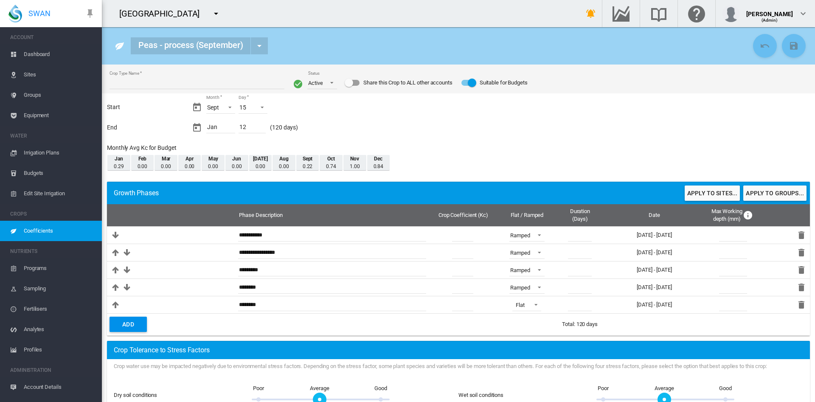
type input "**********"
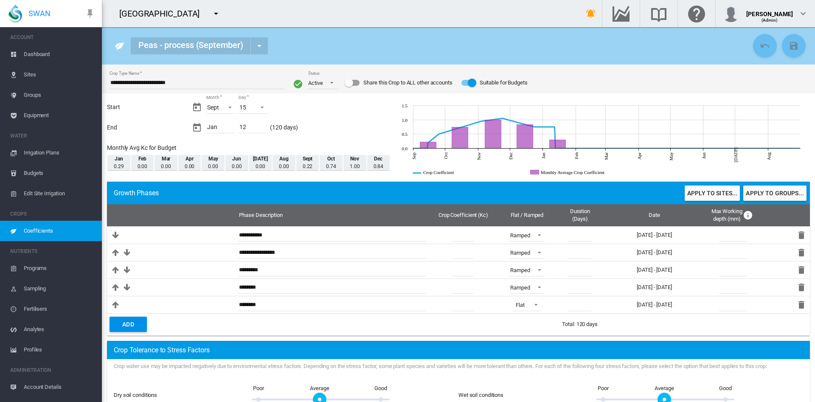
click at [51, 228] on span "Coefficients" at bounding box center [59, 231] width 71 height 20
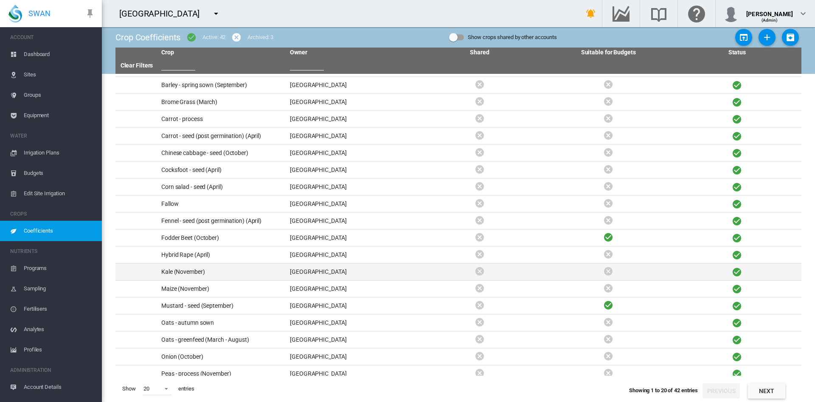
scroll to position [13, 0]
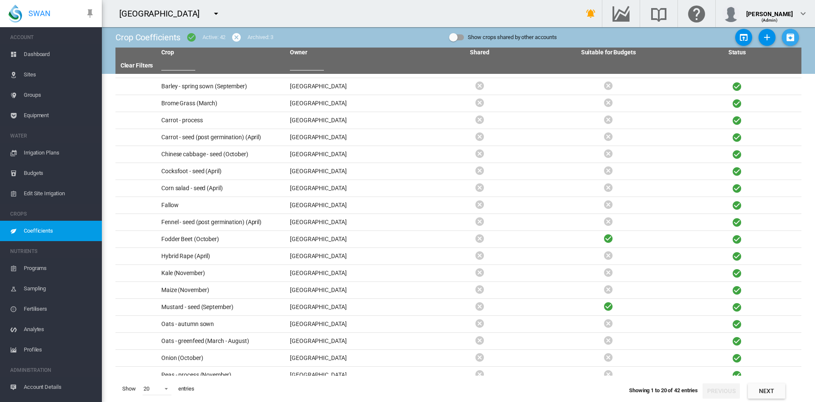
click at [786, 39] on md-icon "icon-package-down" at bounding box center [790, 37] width 10 height 10
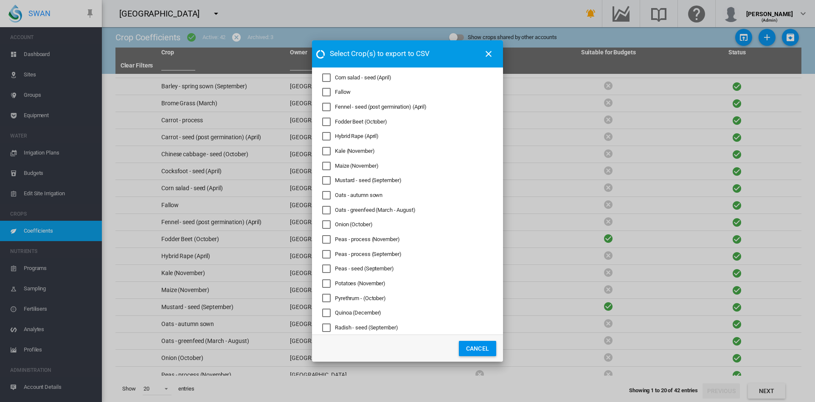
scroll to position [112, 0]
click at [329, 252] on div "Peas - process (September)" at bounding box center [326, 253] width 8 height 8
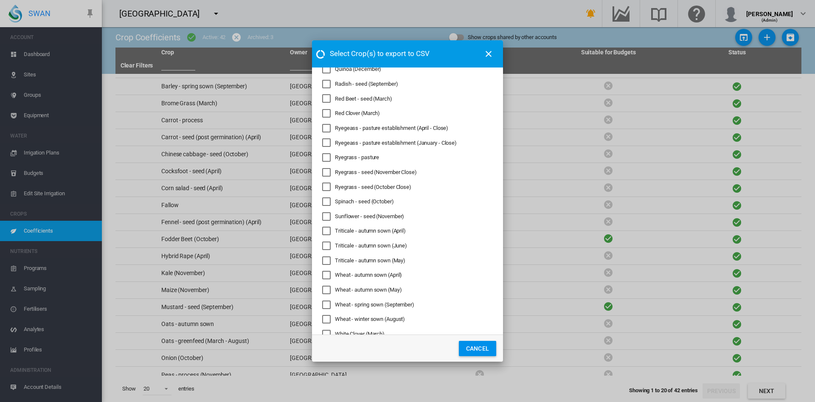
scroll to position [412, 0]
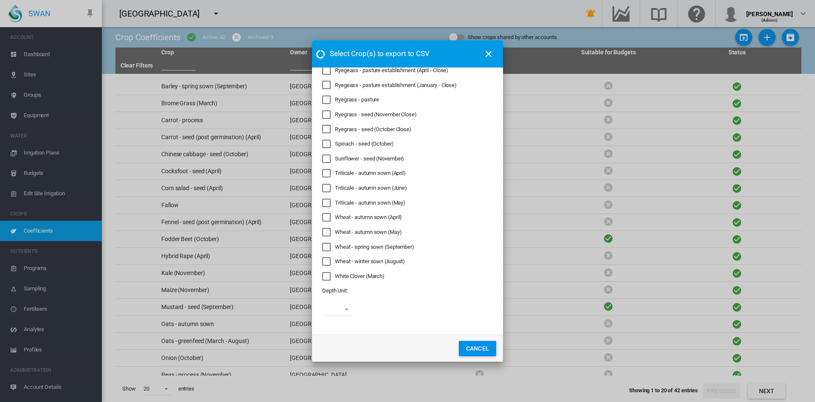
click at [340, 311] on md-select "mm cm m in ft" at bounding box center [337, 309] width 29 height 13
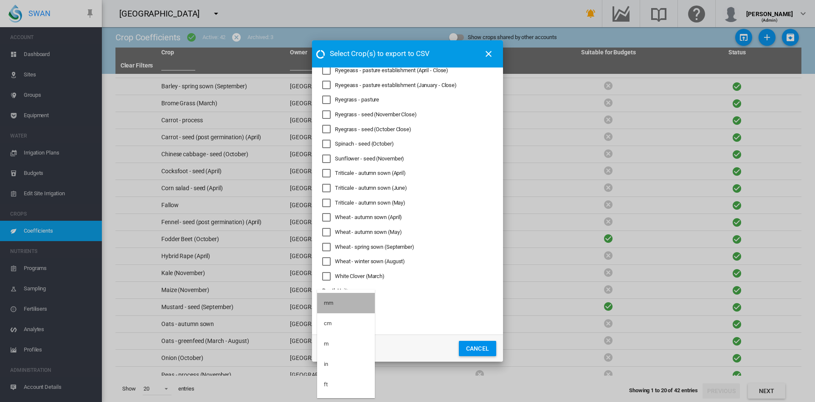
click at [335, 308] on md-option "mm" at bounding box center [346, 303] width 58 height 20
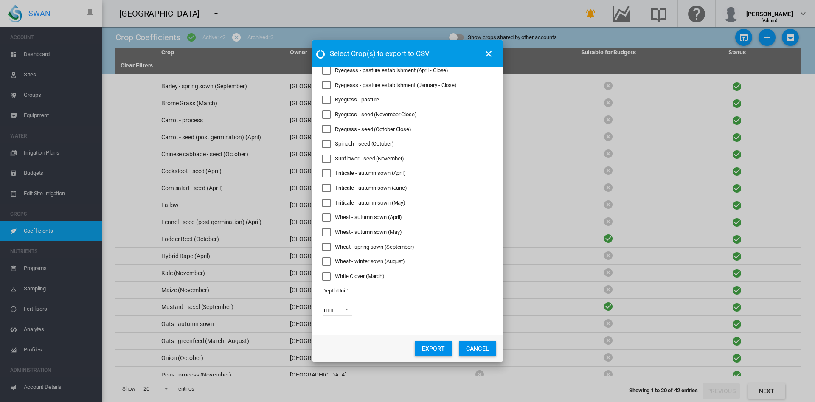
click at [438, 347] on button "EXPORT" at bounding box center [433, 348] width 37 height 15
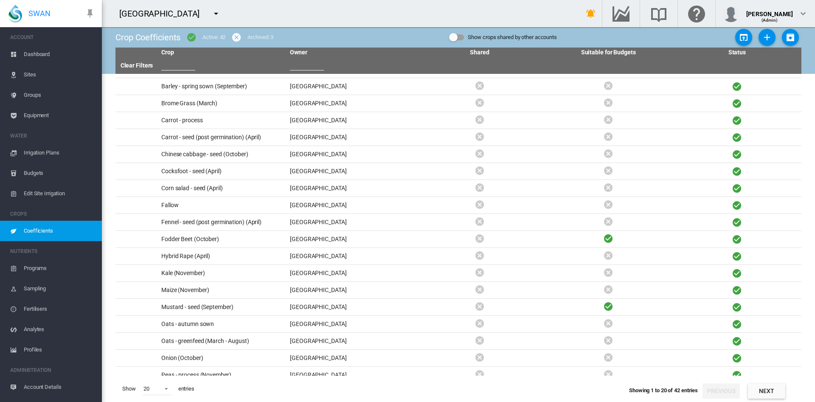
click at [211, 10] on md-icon "icon-menu-down" at bounding box center [216, 13] width 10 height 10
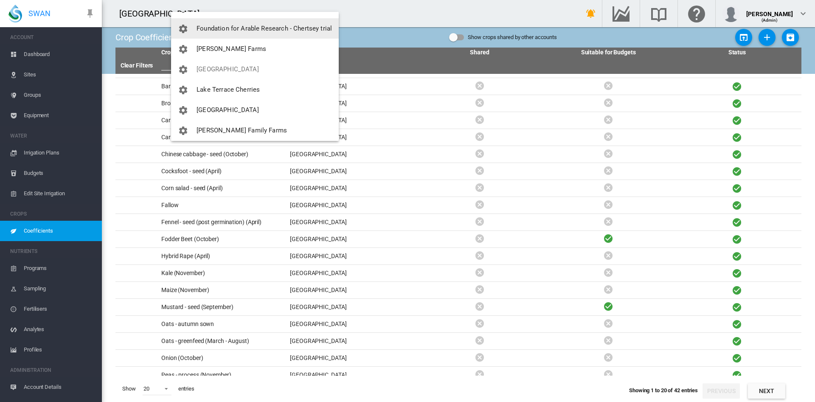
scroll to position [141, 0]
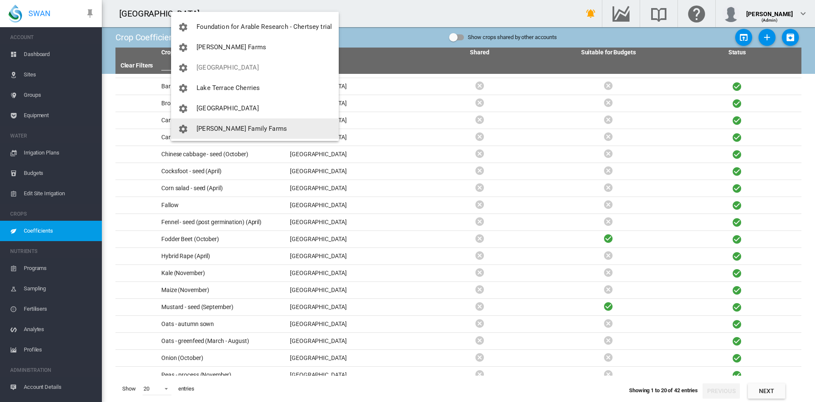
click at [217, 121] on button "[PERSON_NAME] Family Farms" at bounding box center [255, 128] width 168 height 20
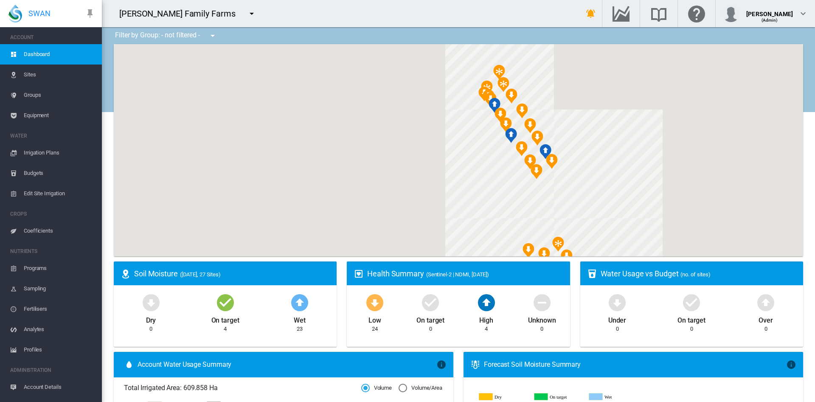
click at [45, 228] on span "Coefficients" at bounding box center [59, 231] width 71 height 20
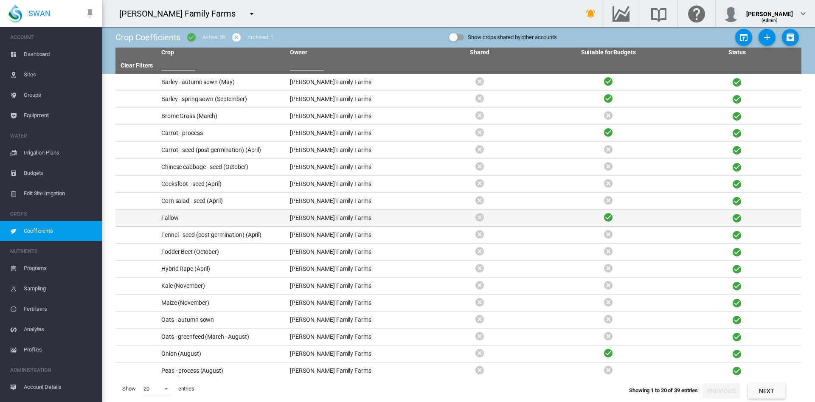
scroll to position [38, 0]
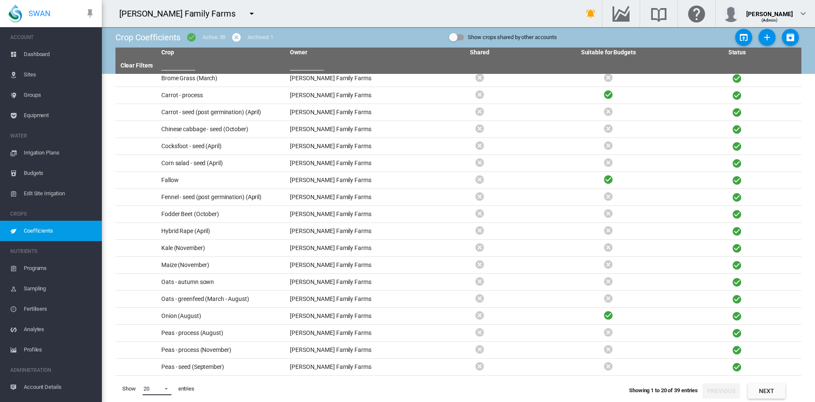
click at [163, 391] on span at bounding box center [164, 388] width 10 height 8
click at [151, 380] on md-option "50" at bounding box center [165, 381] width 58 height 20
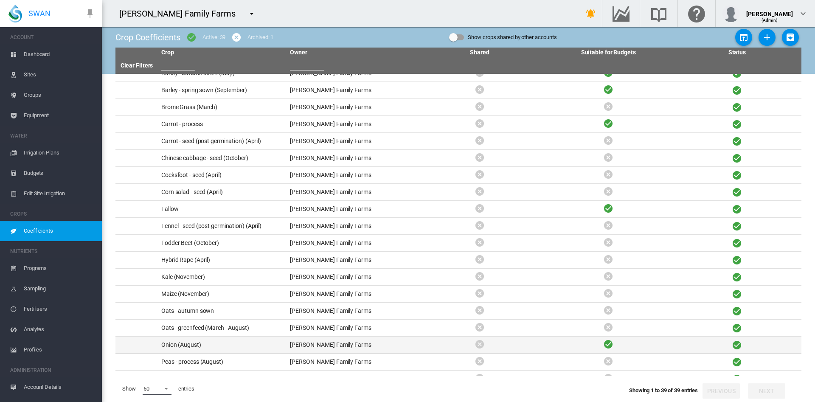
scroll to position [0, 0]
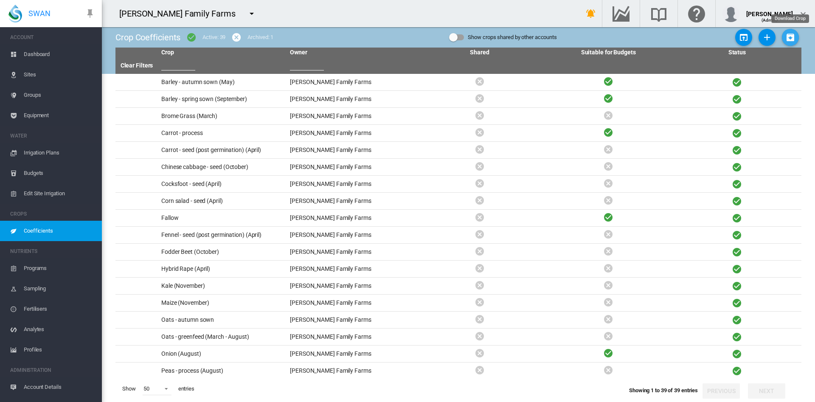
click at [794, 37] on md-icon "icon-package-down" at bounding box center [790, 37] width 10 height 10
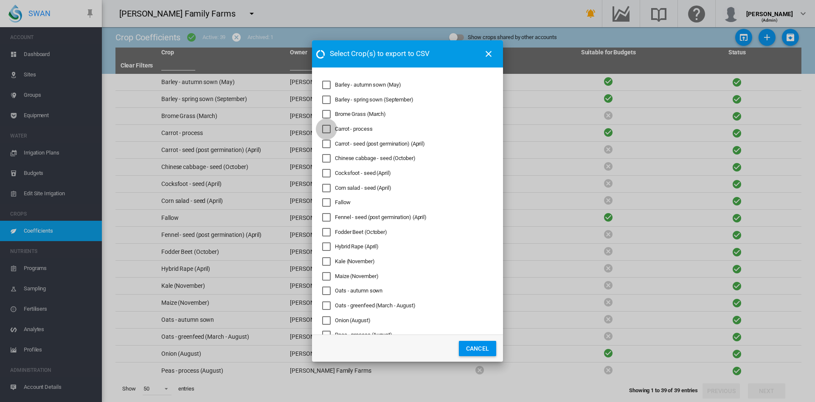
click at [328, 130] on div "Carrot - process" at bounding box center [326, 129] width 8 height 8
click at [472, 345] on button "Cancel" at bounding box center [477, 348] width 37 height 15
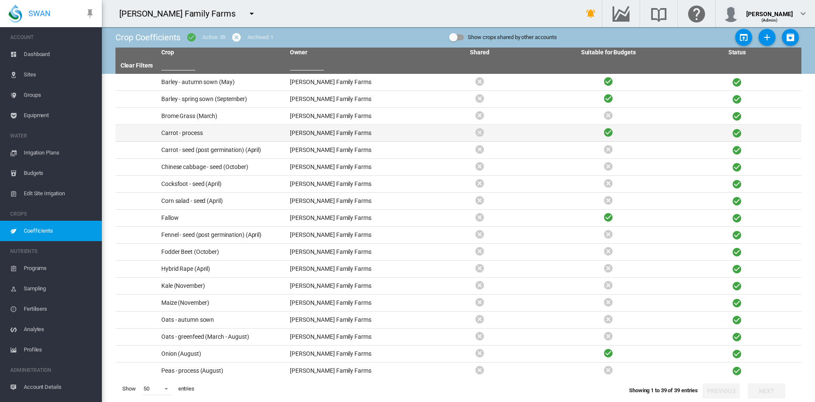
click at [177, 129] on td "Carrot - process" at bounding box center [222, 133] width 129 height 17
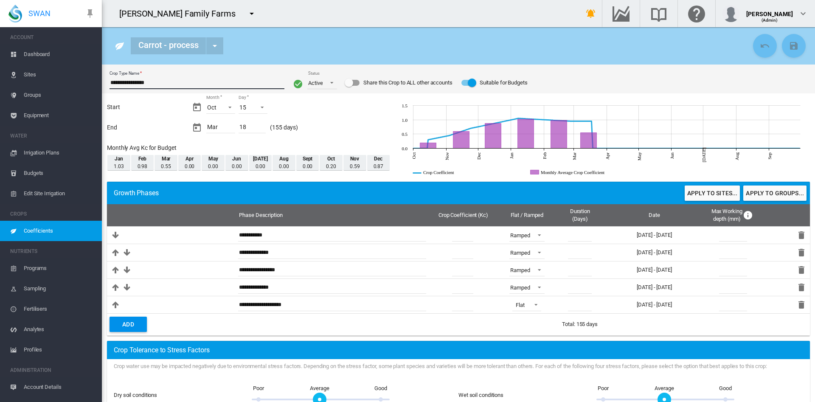
click at [175, 79] on input "**********" at bounding box center [197, 82] width 175 height 13
click at [152, 82] on input "**********" at bounding box center [197, 82] width 175 height 13
type input "**********"
click at [785, 54] on button "Save Changes" at bounding box center [794, 46] width 24 height 24
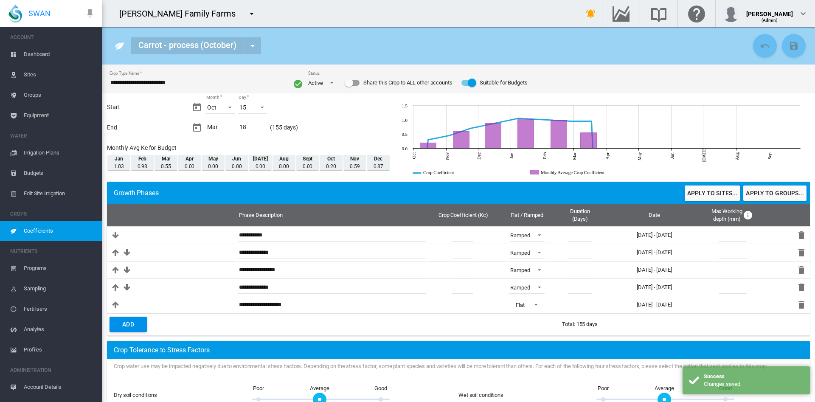
click at [39, 229] on span "Coefficients" at bounding box center [59, 231] width 71 height 20
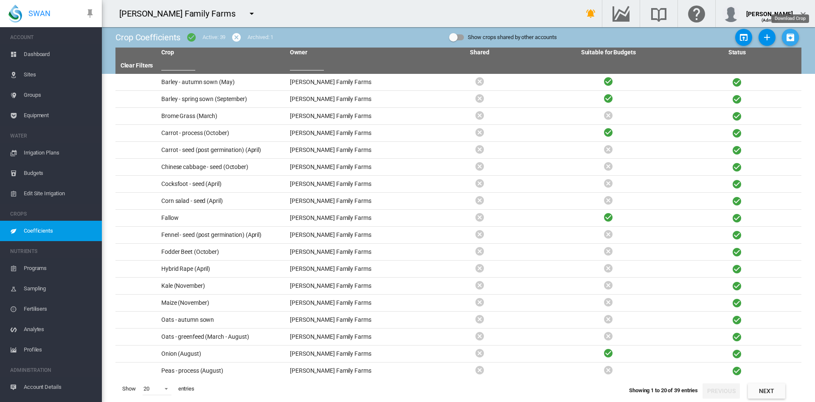
click at [788, 35] on md-icon "icon-package-down" at bounding box center [790, 37] width 10 height 10
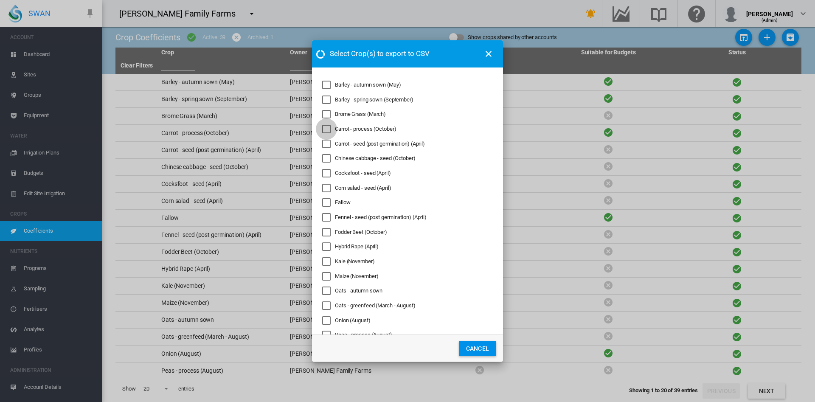
click at [331, 127] on div "Carrot - process (October)" at bounding box center [326, 129] width 8 height 8
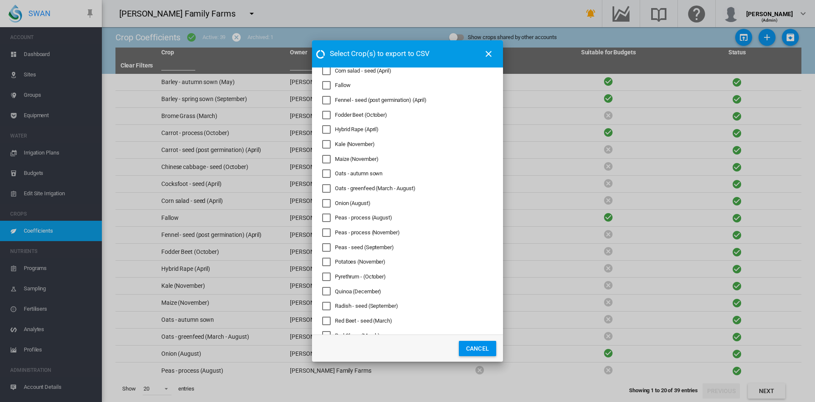
scroll to position [118, 0]
click at [330, 202] on div "Onion (August)" at bounding box center [326, 202] width 8 height 8
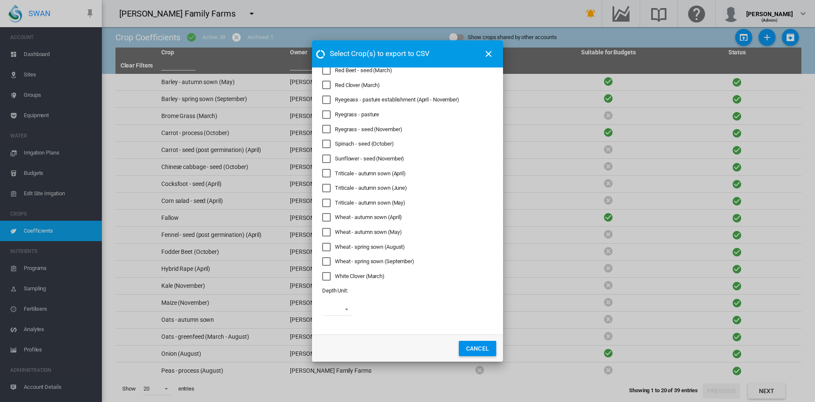
click at [344, 311] on md-select "mm cm m in ft" at bounding box center [337, 309] width 29 height 13
click at [338, 306] on md-option "mm" at bounding box center [346, 303] width 58 height 20
click at [429, 344] on button "EXPORT" at bounding box center [433, 348] width 37 height 15
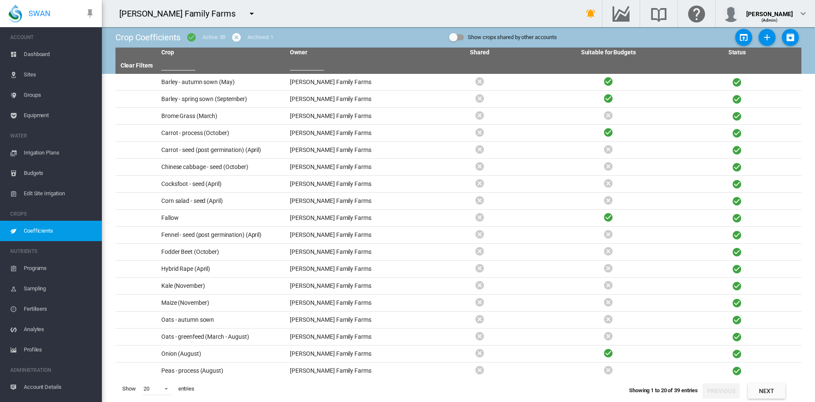
click at [243, 10] on button "button" at bounding box center [251, 13] width 17 height 17
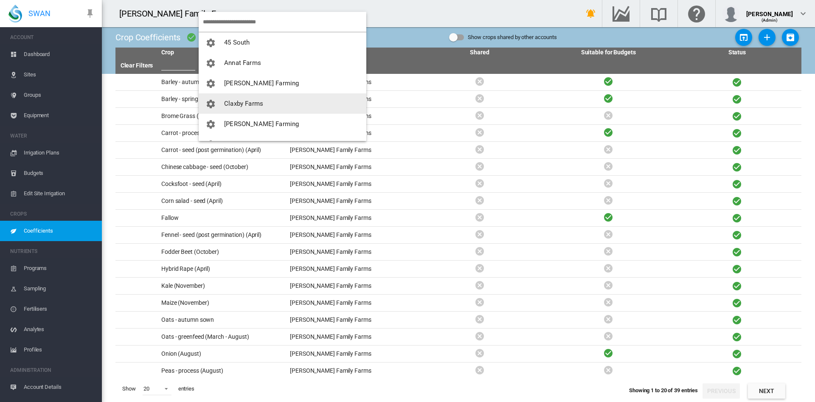
scroll to position [0, 0]
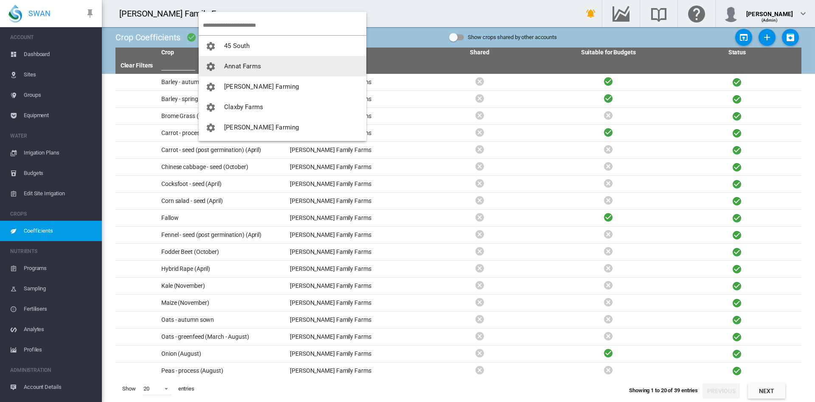
click at [256, 69] on span "Annat Farms" at bounding box center [242, 66] width 37 height 8
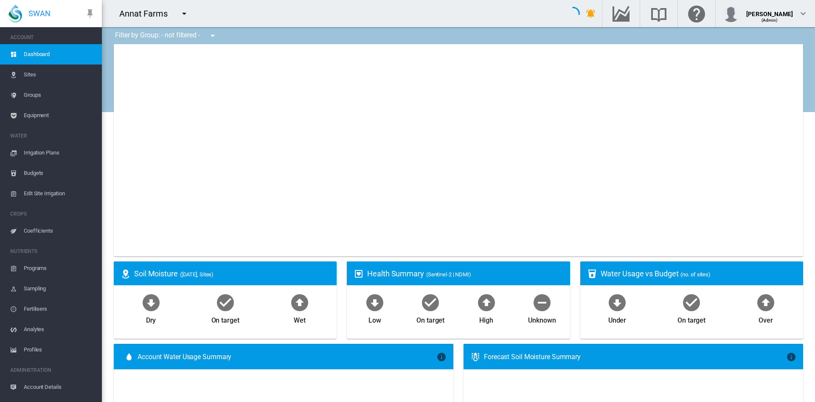
type input "**********"
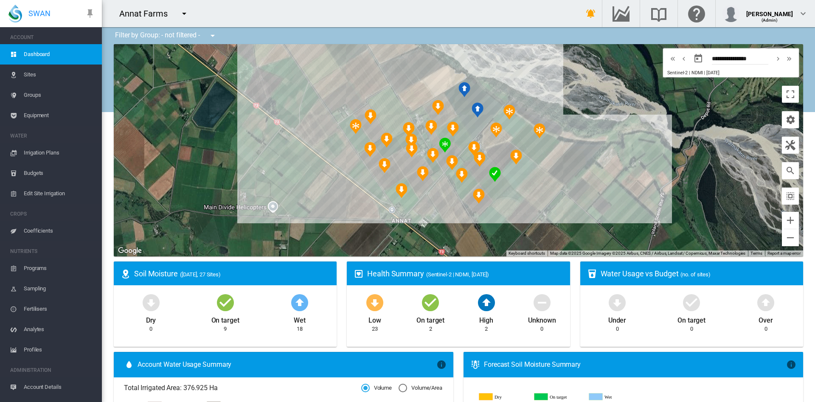
click at [48, 228] on span "Coefficients" at bounding box center [59, 231] width 71 height 20
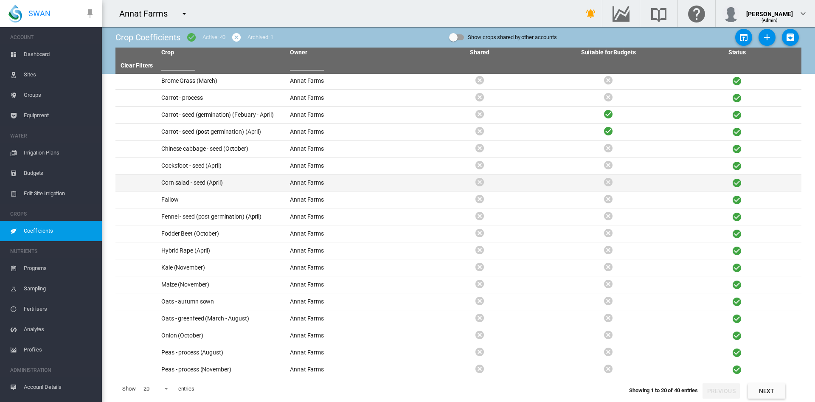
scroll to position [38, 0]
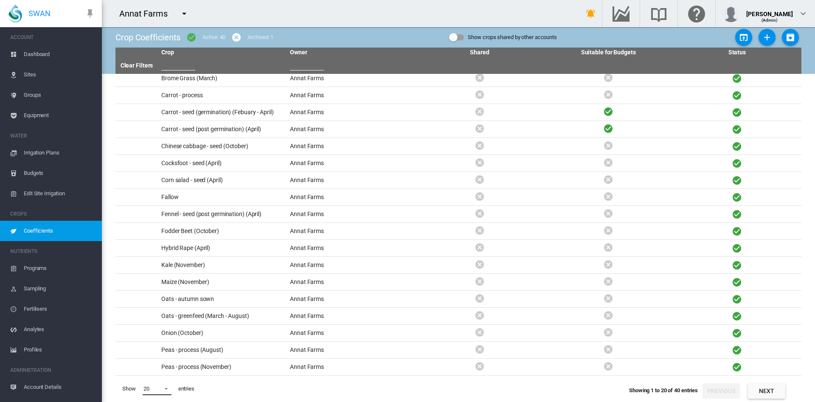
click at [167, 386] on span at bounding box center [164, 388] width 10 height 8
click at [162, 319] on md-option "10" at bounding box center [165, 320] width 58 height 20
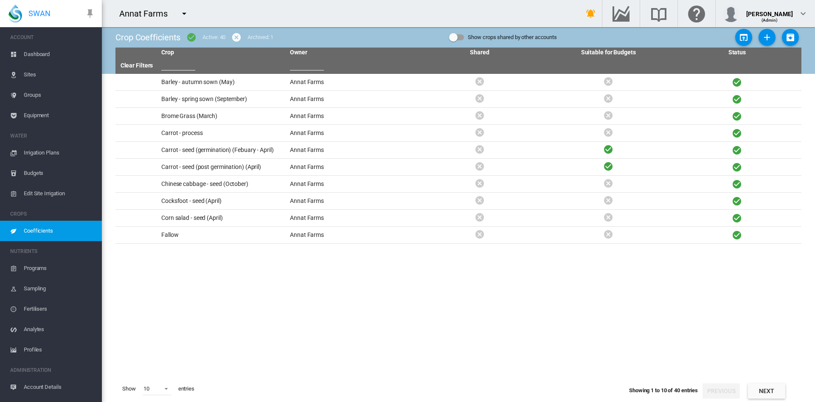
scroll to position [0, 0]
click at [166, 389] on span at bounding box center [164, 388] width 10 height 8
click at [158, 377] on md-option "50" at bounding box center [165, 381] width 58 height 20
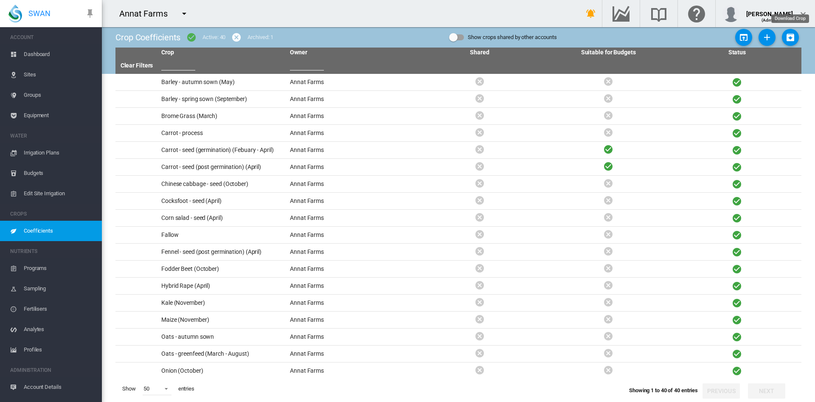
click at [789, 40] on md-icon "icon-package-down" at bounding box center [790, 37] width 10 height 10
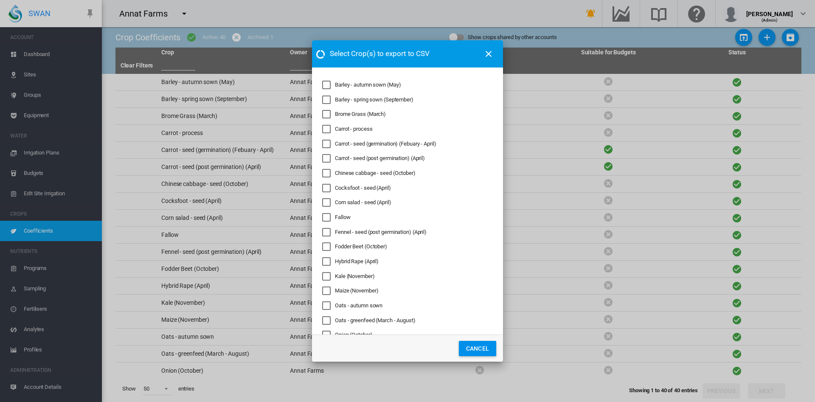
click at [371, 145] on div "Carrot - seed (germination) (Febuary - April)" at bounding box center [385, 144] width 101 height 8
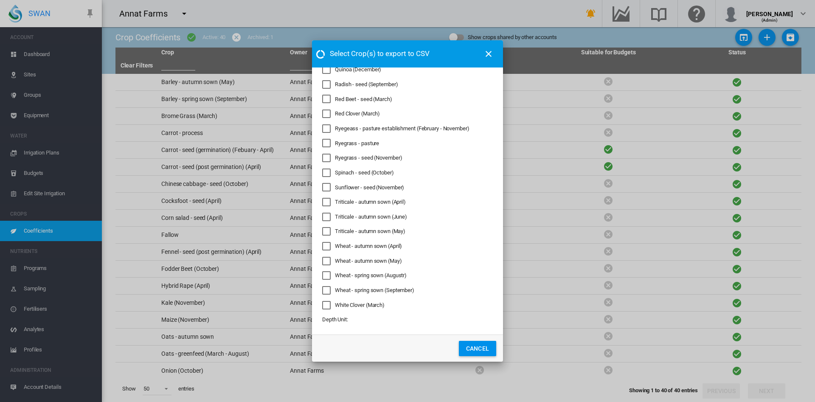
scroll to position [382, 0]
click at [345, 305] on md-select "mm cm m in ft" at bounding box center [337, 310] width 29 height 13
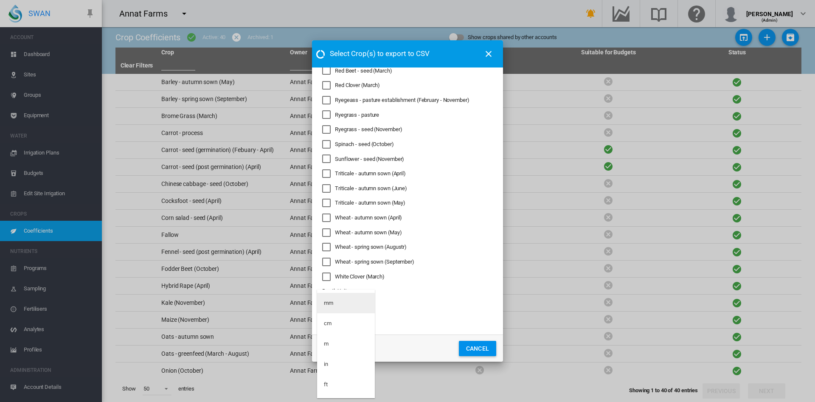
click at [340, 304] on md-option "mm" at bounding box center [346, 303] width 58 height 20
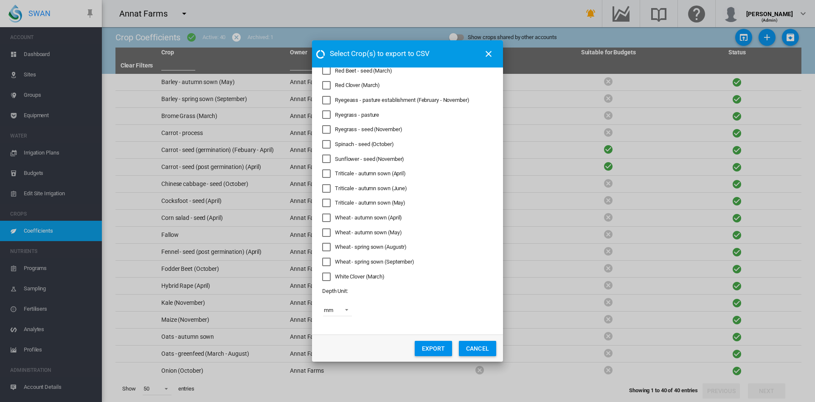
click at [425, 351] on button "EXPORT" at bounding box center [433, 348] width 37 height 15
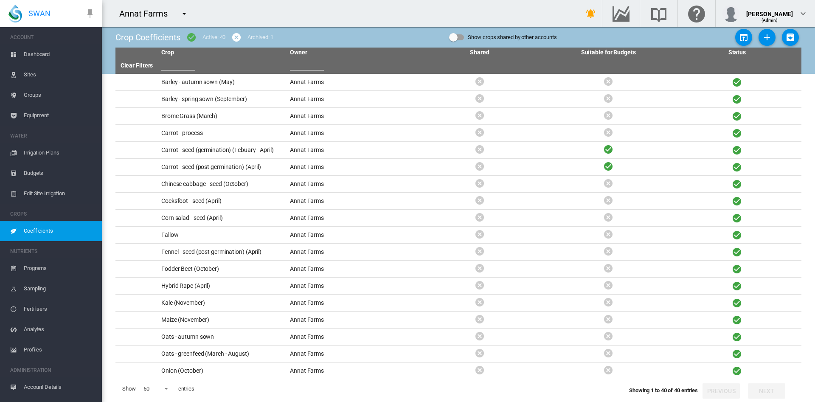
click at [41, 117] on span "Equipment" at bounding box center [59, 115] width 71 height 20
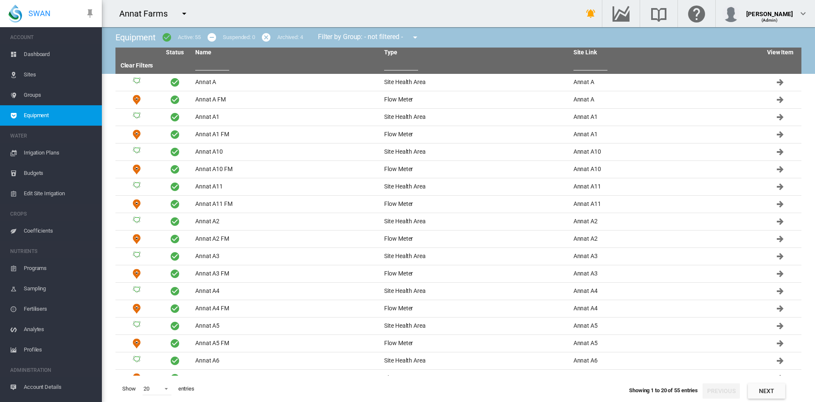
click at [42, 230] on span "Coefficients" at bounding box center [59, 231] width 71 height 20
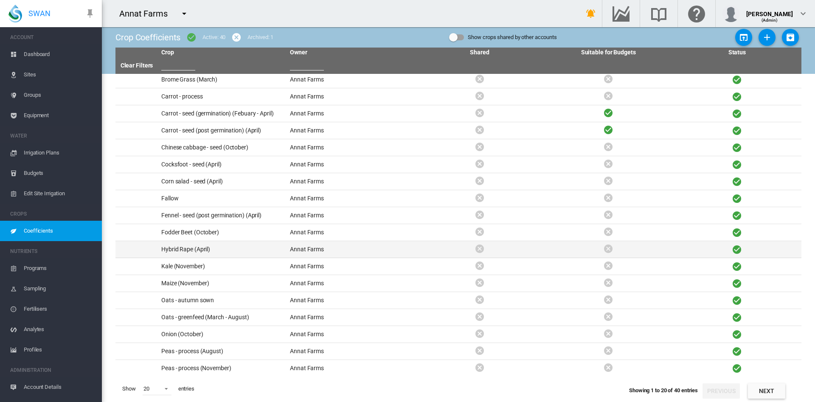
scroll to position [38, 0]
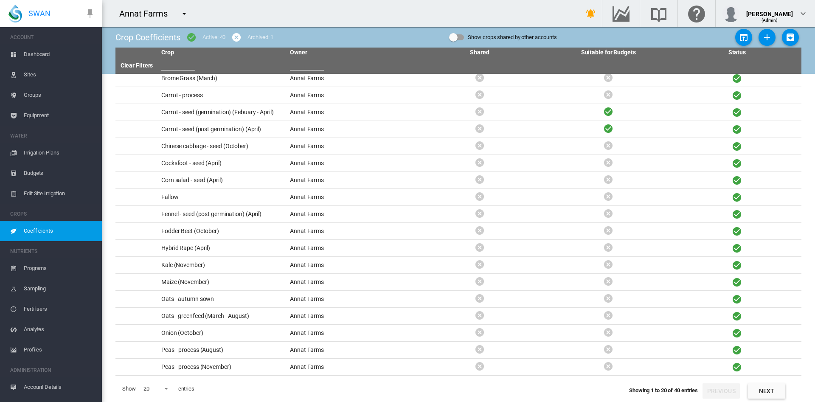
click at [29, 231] on span "Coefficients" at bounding box center [59, 231] width 71 height 20
click at [188, 14] on md-icon "icon-menu-down" at bounding box center [184, 13] width 10 height 10
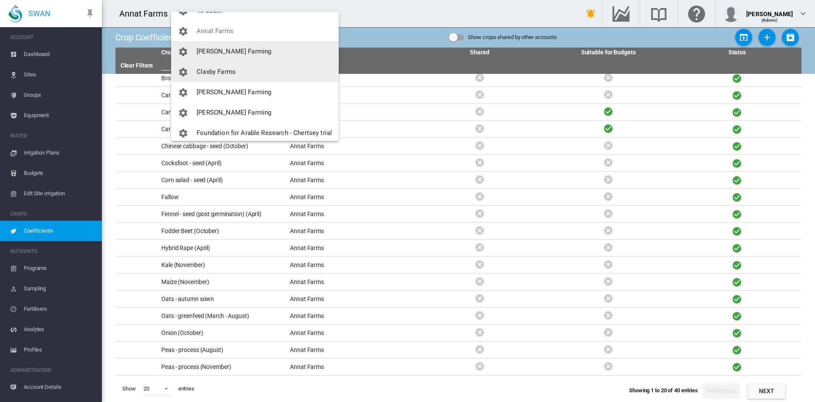
scroll to position [36, 0]
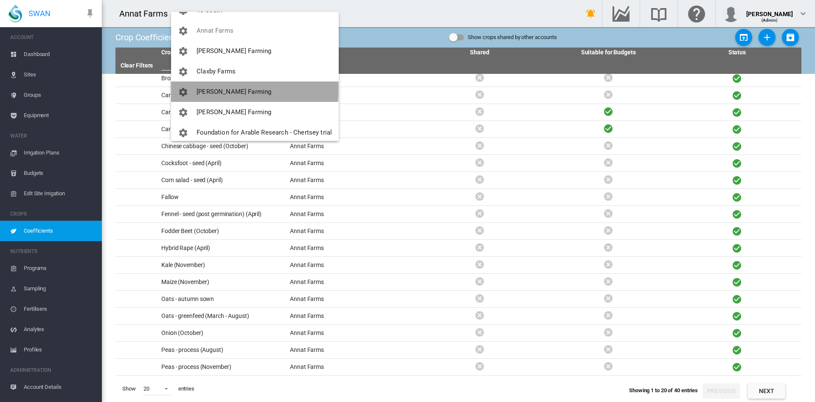
click at [228, 89] on span "[PERSON_NAME] Farming" at bounding box center [234, 92] width 75 height 8
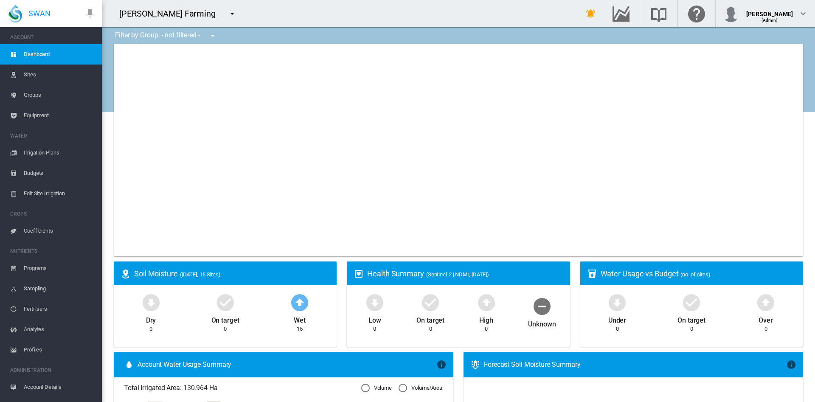
type input "**********"
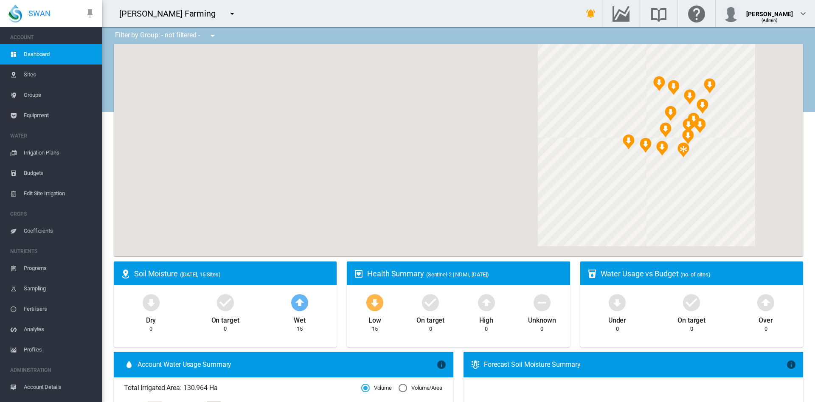
click at [40, 233] on span "Coefficients" at bounding box center [59, 231] width 71 height 20
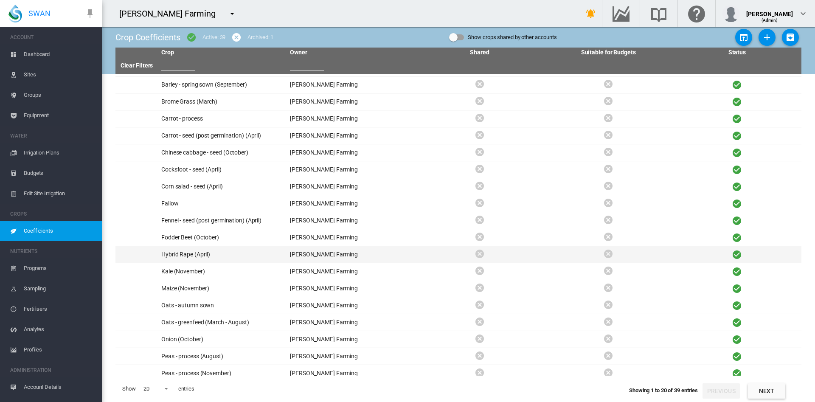
scroll to position [14, 0]
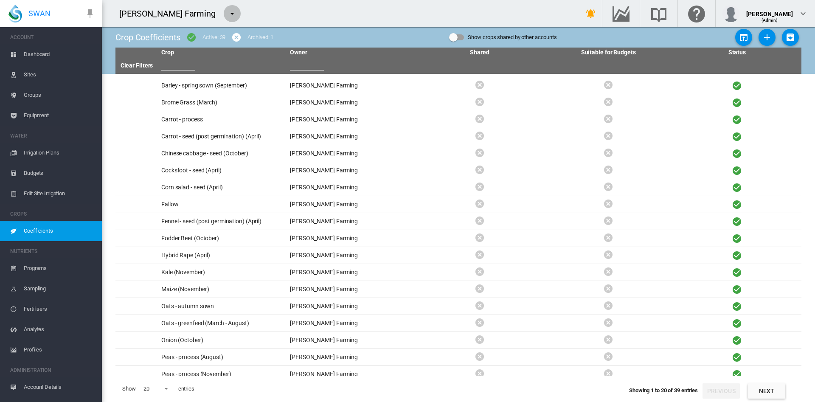
click at [227, 13] on md-icon "icon-menu-down" at bounding box center [232, 13] width 10 height 10
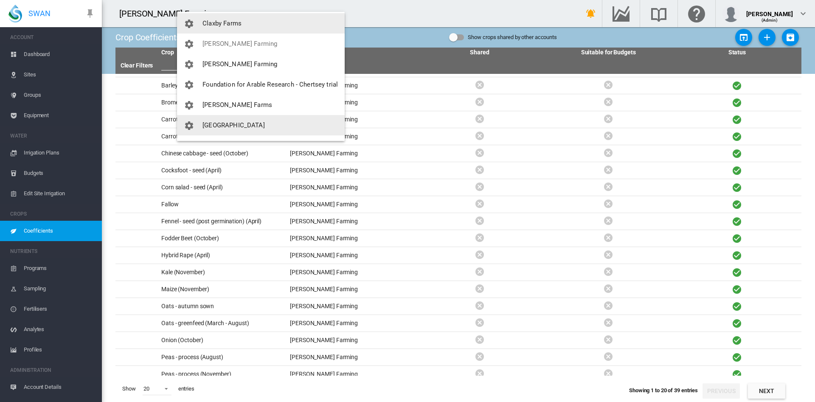
scroll to position [82, 0]
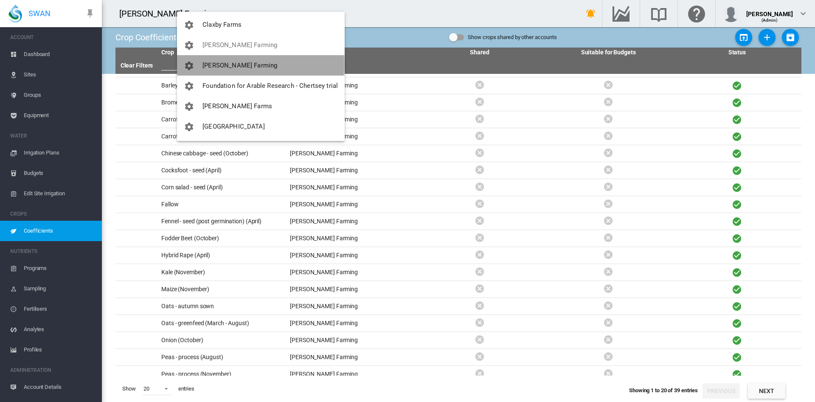
click at [234, 65] on span "[PERSON_NAME] Farming" at bounding box center [240, 66] width 75 height 8
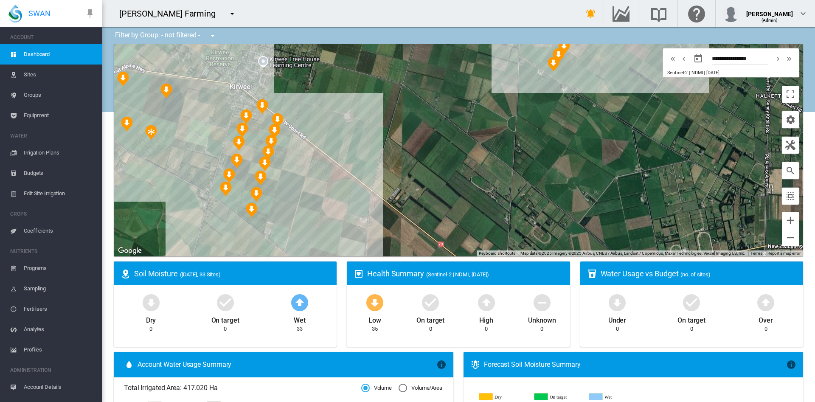
click at [40, 229] on span "Coefficients" at bounding box center [59, 231] width 71 height 20
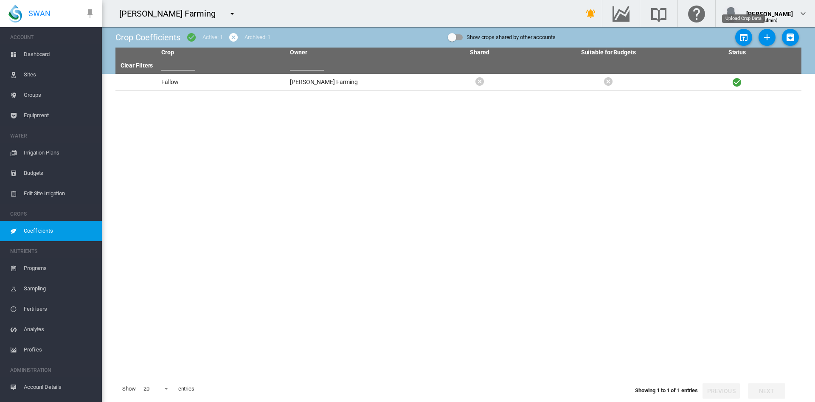
click at [744, 37] on md-icon "icon-open-in-app" at bounding box center [744, 37] width 10 height 10
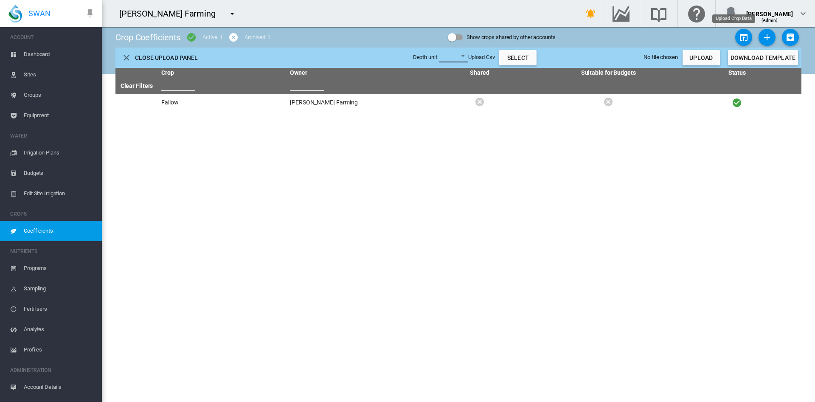
click at [447, 58] on md-select "mm cm m in ft" at bounding box center [453, 56] width 29 height 13
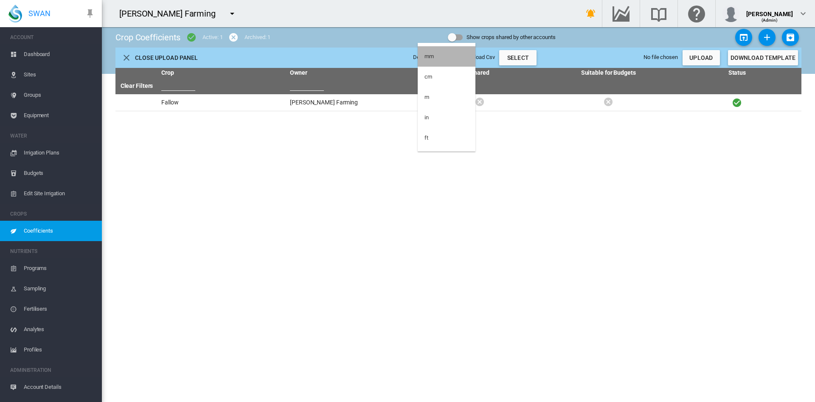
click at [434, 59] on md-option "mm" at bounding box center [447, 56] width 58 height 20
click at [503, 57] on label "Select" at bounding box center [517, 57] width 37 height 15
click at [541, 57] on input "Select" at bounding box center [591, 58] width 101 height 18
type input "**********"
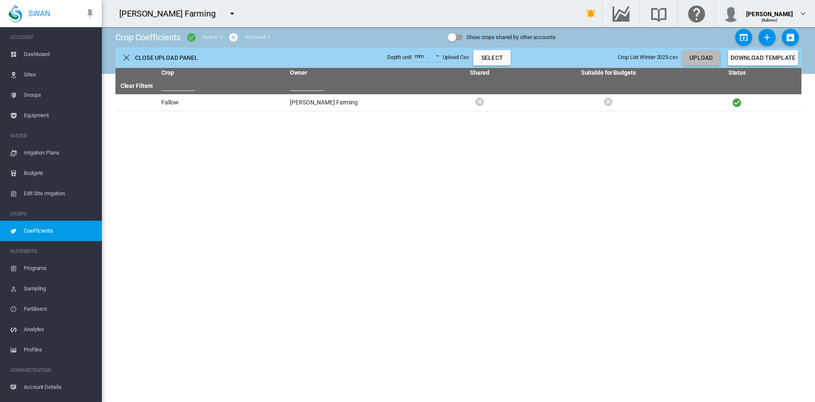
click at [690, 58] on button "Upload" at bounding box center [701, 57] width 37 height 15
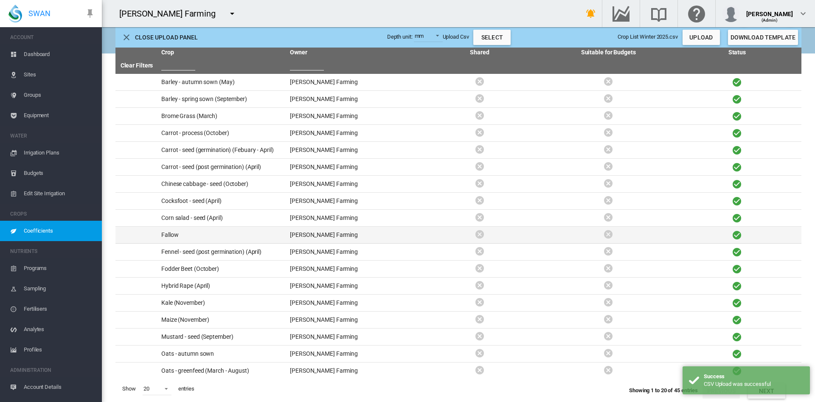
scroll to position [38, 0]
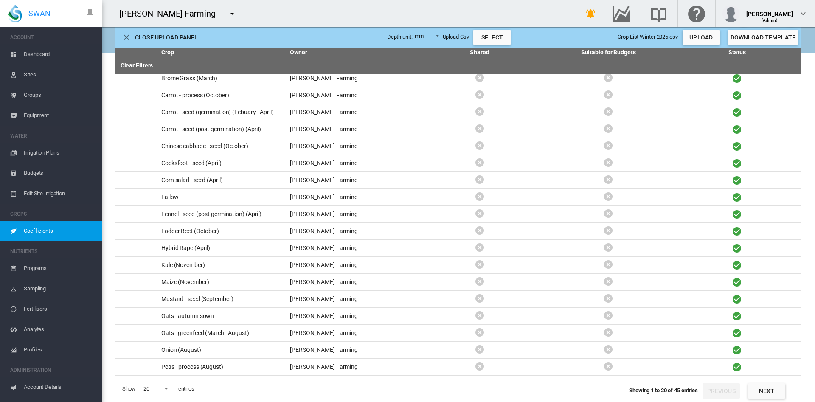
click at [227, 17] on md-icon "icon-menu-down" at bounding box center [232, 13] width 10 height 10
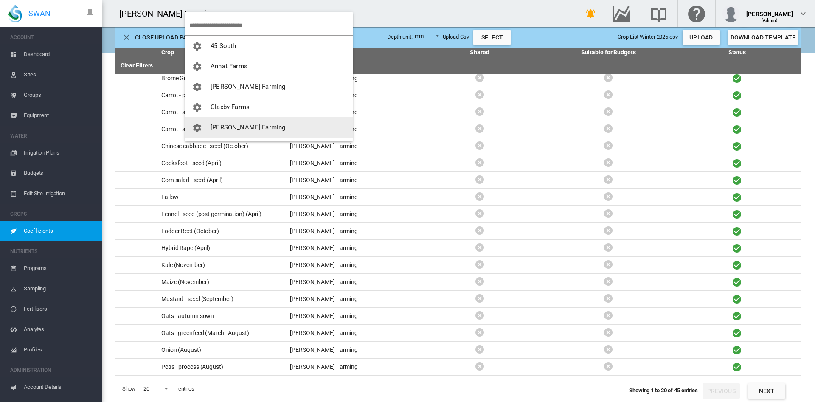
click at [259, 124] on button "[PERSON_NAME] Farming" at bounding box center [269, 127] width 168 height 20
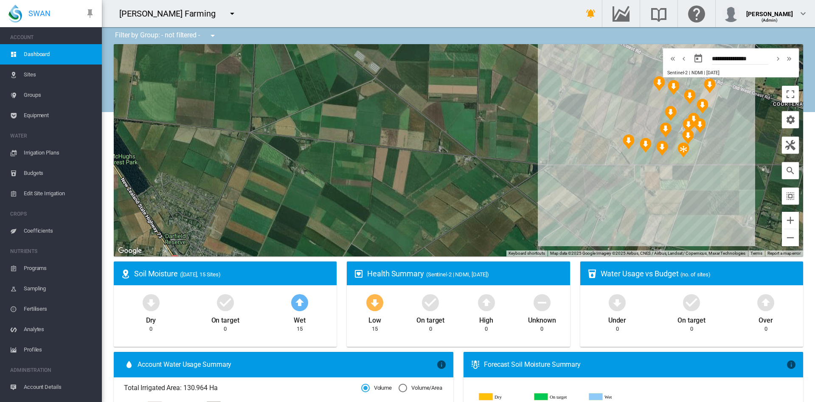
click at [227, 8] on md-icon "icon-menu-down" at bounding box center [232, 13] width 10 height 10
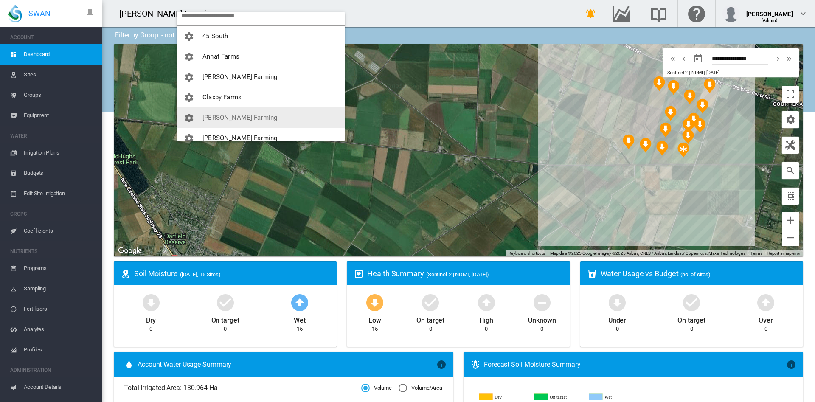
scroll to position [9, 0]
click at [40, 58] on md-backdrop at bounding box center [407, 201] width 815 height 402
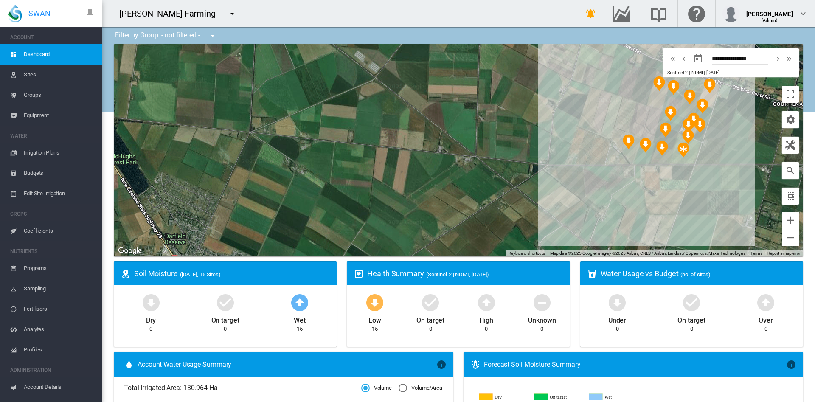
click at [40, 58] on span "Dashboard" at bounding box center [59, 54] width 71 height 20
click at [227, 11] on md-icon "icon-menu-down" at bounding box center [232, 13] width 10 height 10
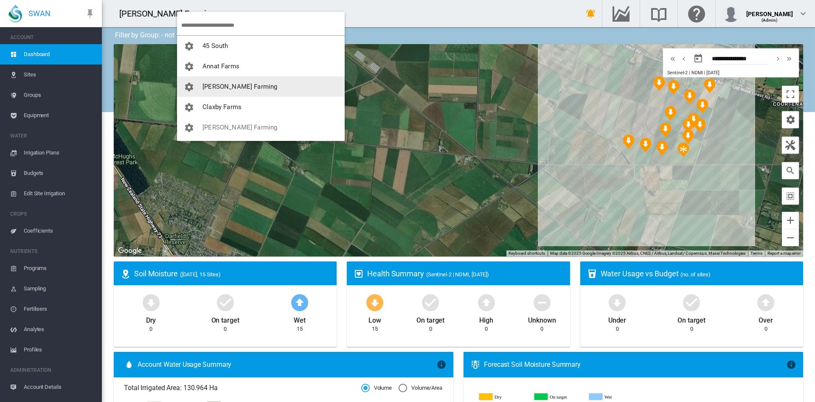
click at [115, 16] on md-backdrop at bounding box center [407, 201] width 815 height 402
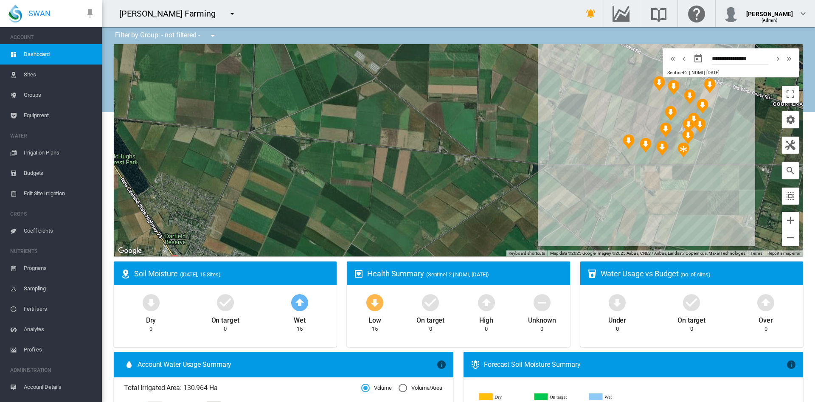
click at [227, 13] on md-icon "icon-menu-down" at bounding box center [232, 13] width 10 height 10
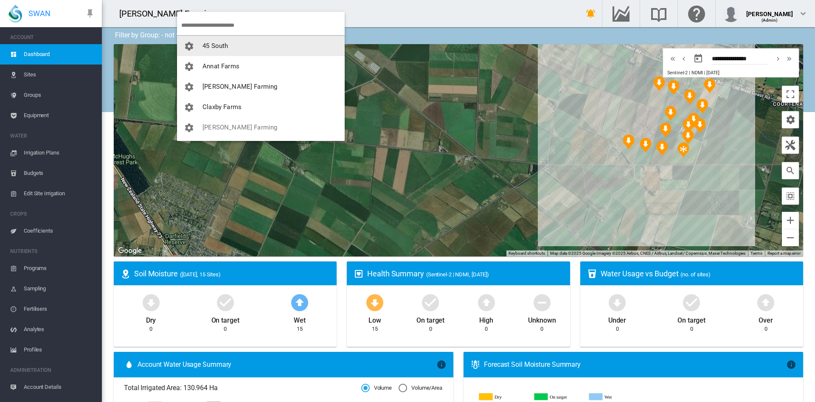
click at [96, 399] on md-backdrop at bounding box center [407, 201] width 815 height 402
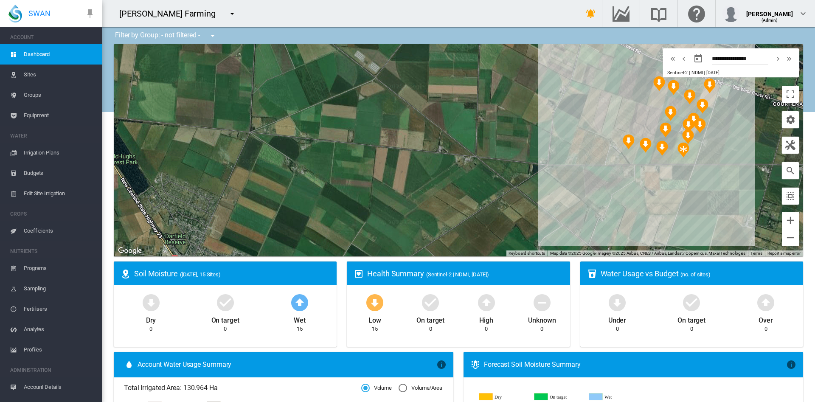
scroll to position [16, 0]
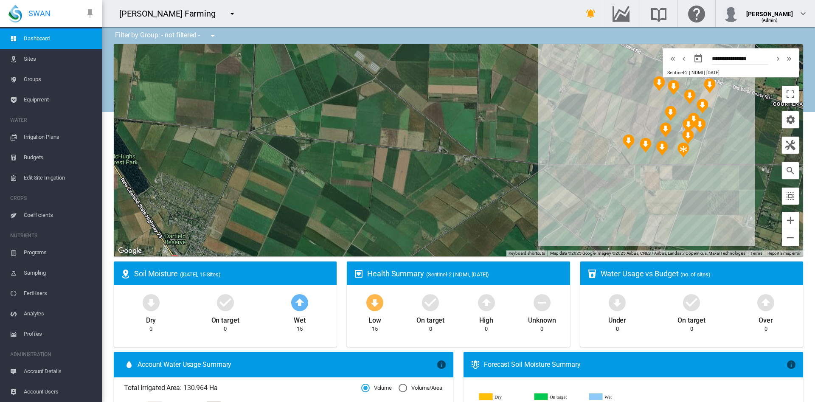
click at [53, 394] on span "Account Users" at bounding box center [59, 392] width 71 height 20
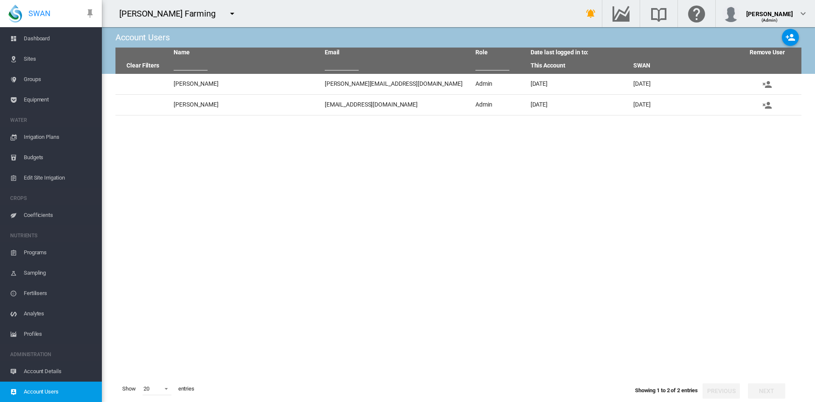
click at [51, 367] on span "Account Details" at bounding box center [59, 371] width 71 height 20
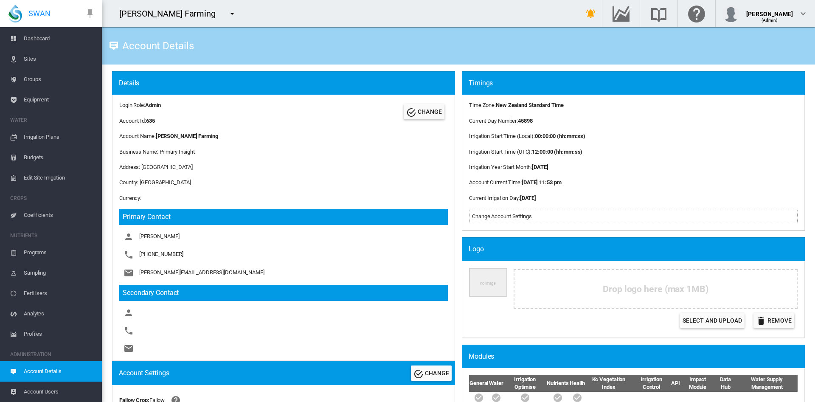
click at [224, 17] on button "button" at bounding box center [232, 13] width 17 height 17
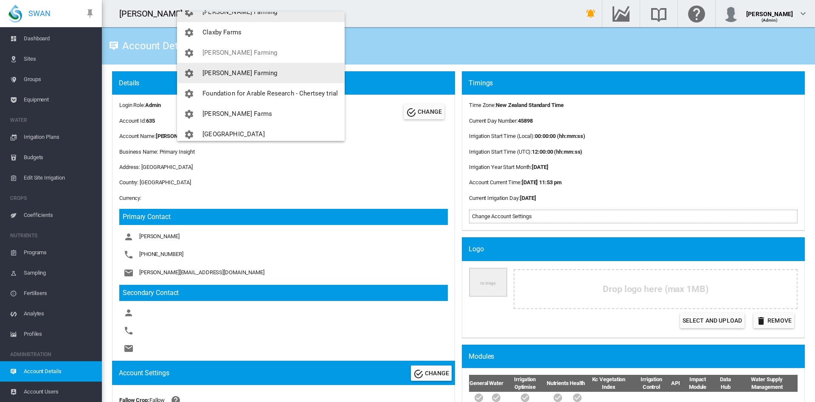
scroll to position [79, 0]
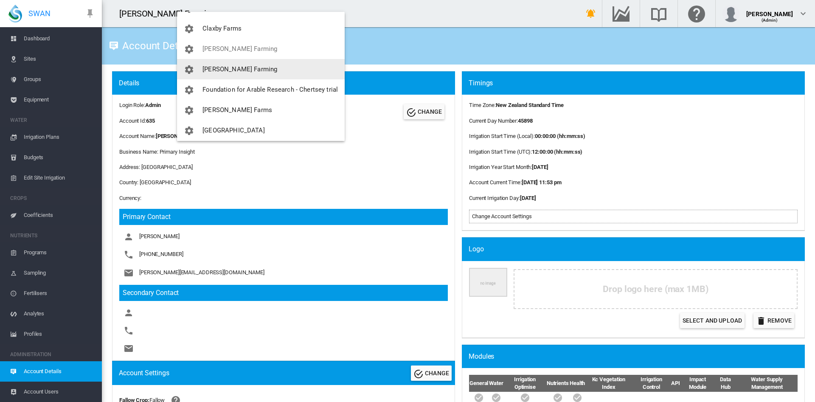
click at [235, 68] on span "[PERSON_NAME] Farming" at bounding box center [240, 69] width 75 height 8
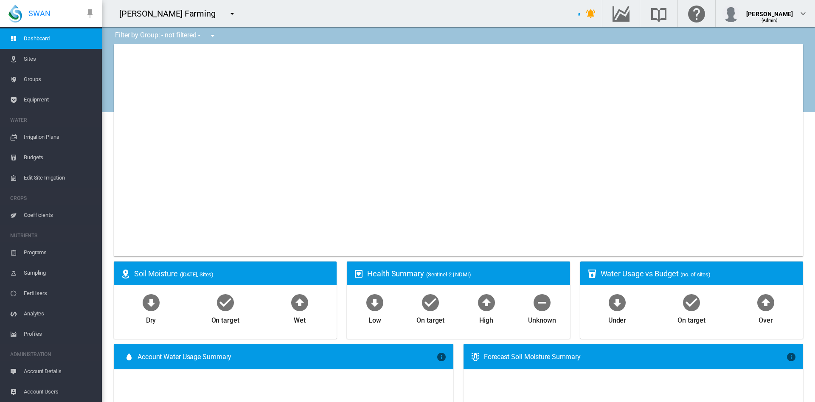
type input "**********"
